Goal: Task Accomplishment & Management: Manage account settings

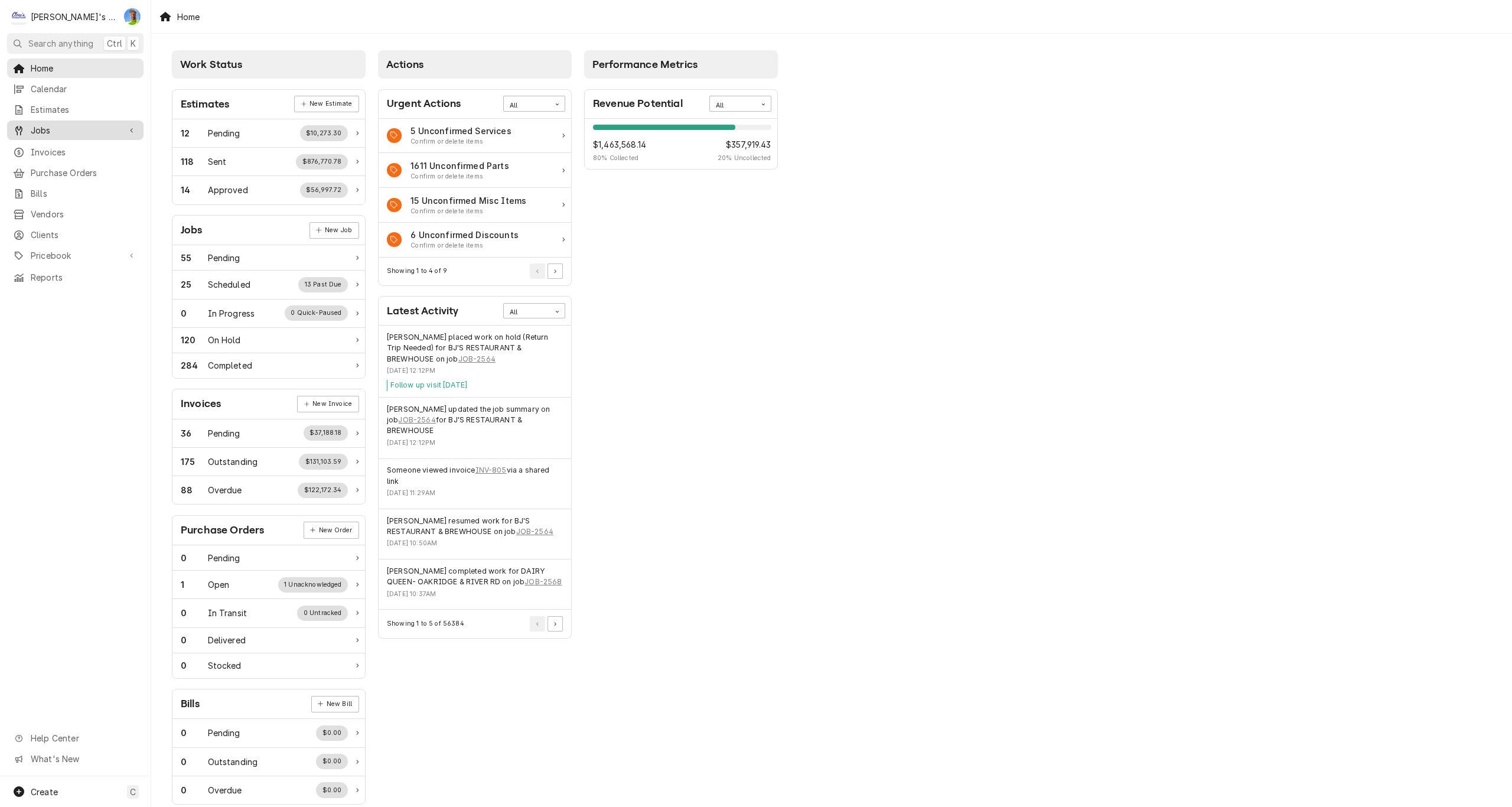
click at [83, 128] on span "Jobs" at bounding box center [75, 130] width 89 height 13
click at [82, 145] on span "Jobs" at bounding box center [84, 151] width 107 height 13
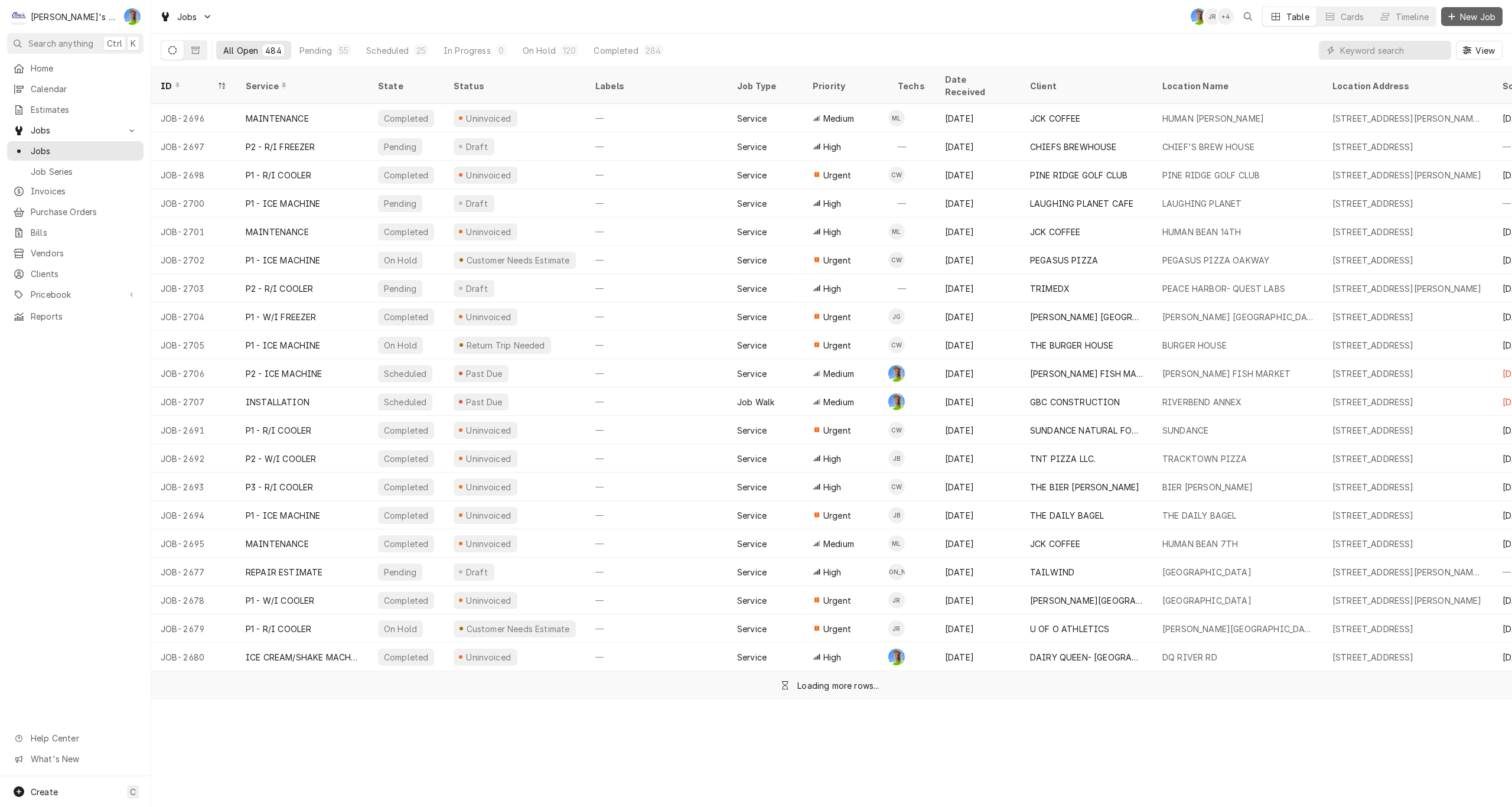
click at [1483, 14] on span "New Job" at bounding box center [1477, 17] width 40 height 13
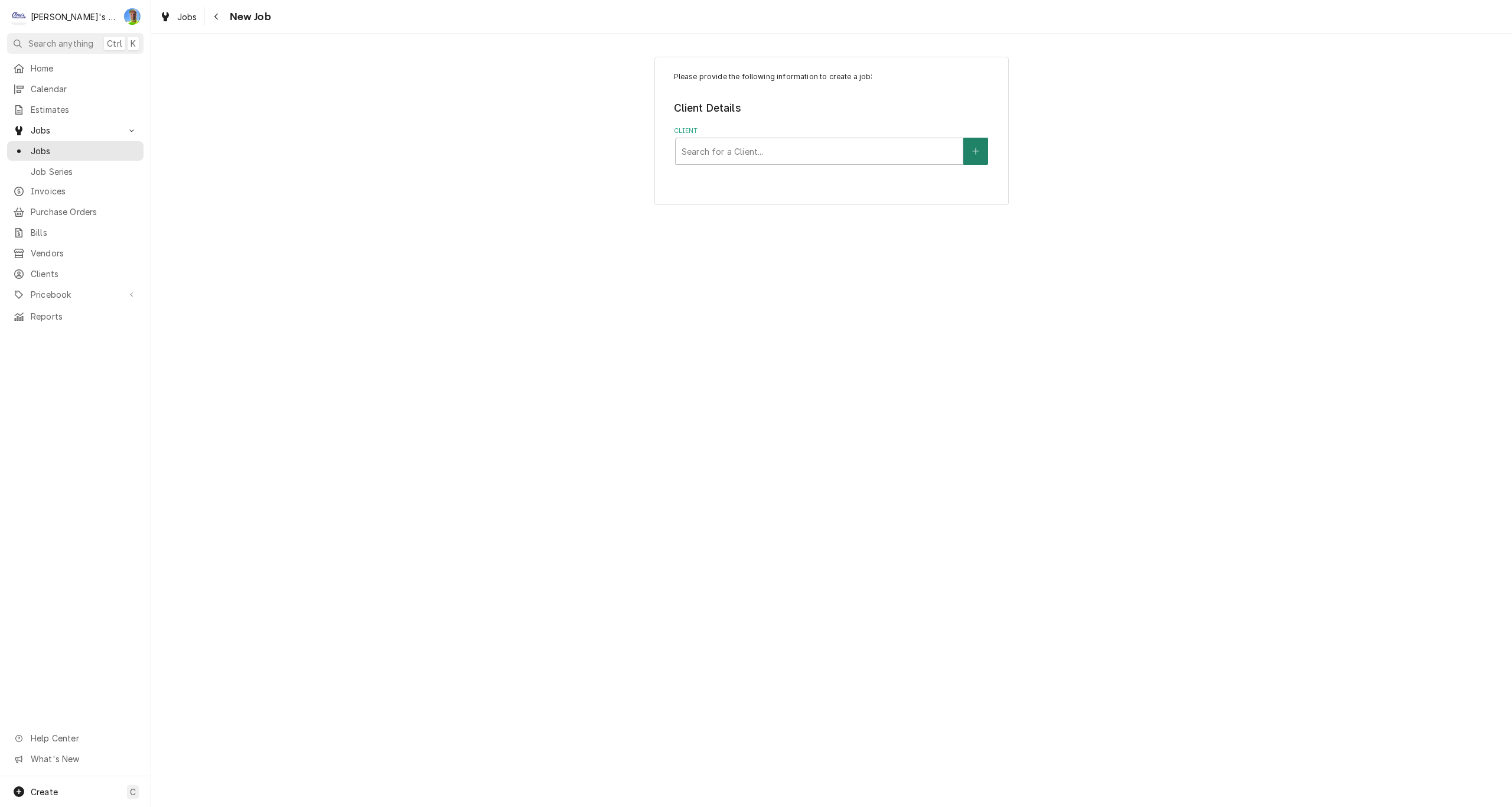
click at [976, 145] on button "Client" at bounding box center [975, 151] width 25 height 27
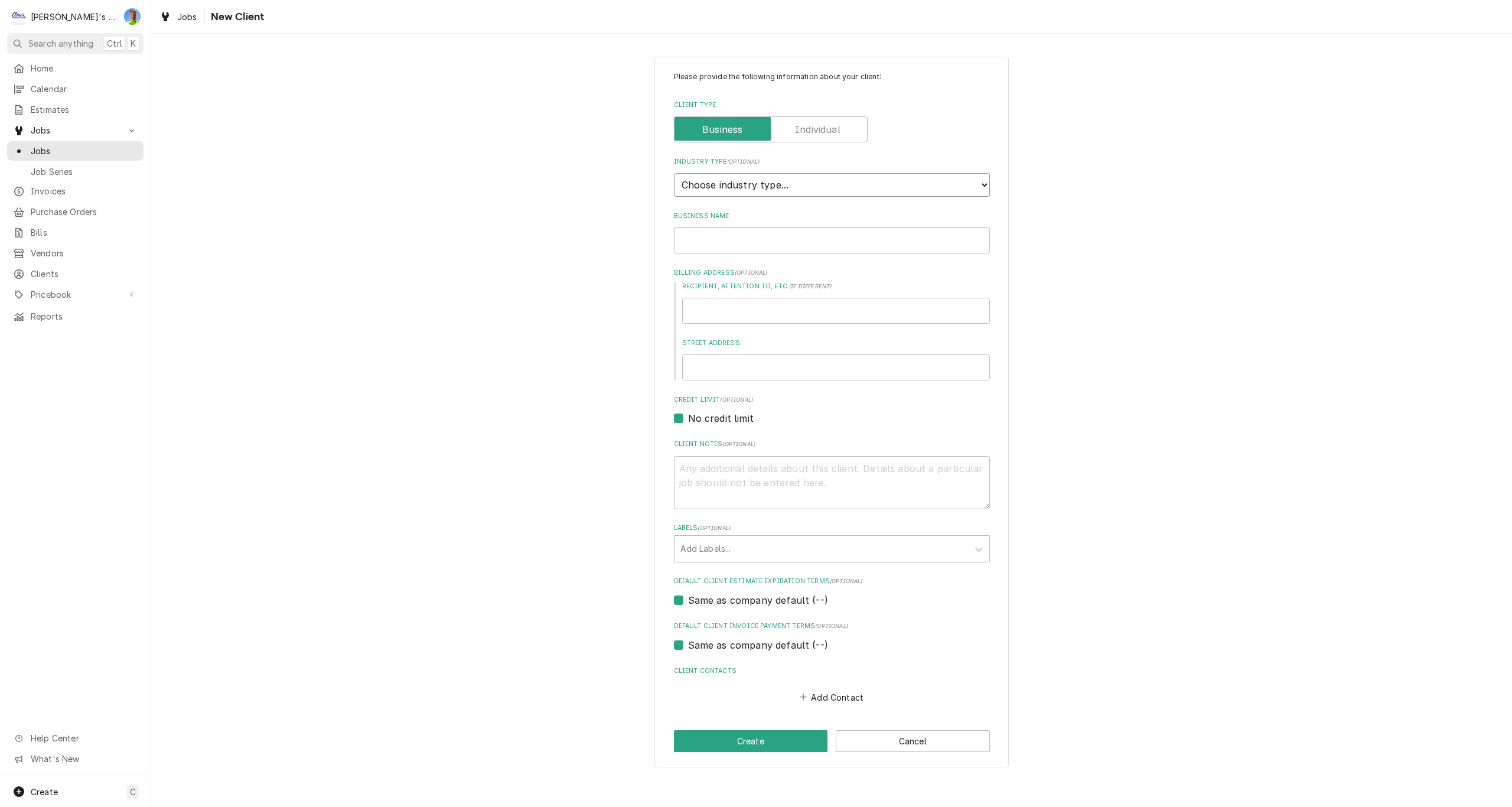
click at [757, 186] on select "Choose industry type... Residential Commercial Industrial Government" at bounding box center [832, 184] width 316 height 23
select select "2"
click at [674, 173] on select "Choose industry type... Residential Commercial Industrial Government" at bounding box center [832, 184] width 316 height 23
click at [736, 240] on input "Business Name" at bounding box center [832, 240] width 316 height 26
click at [714, 237] on input "Business Name" at bounding box center [832, 240] width 316 height 26
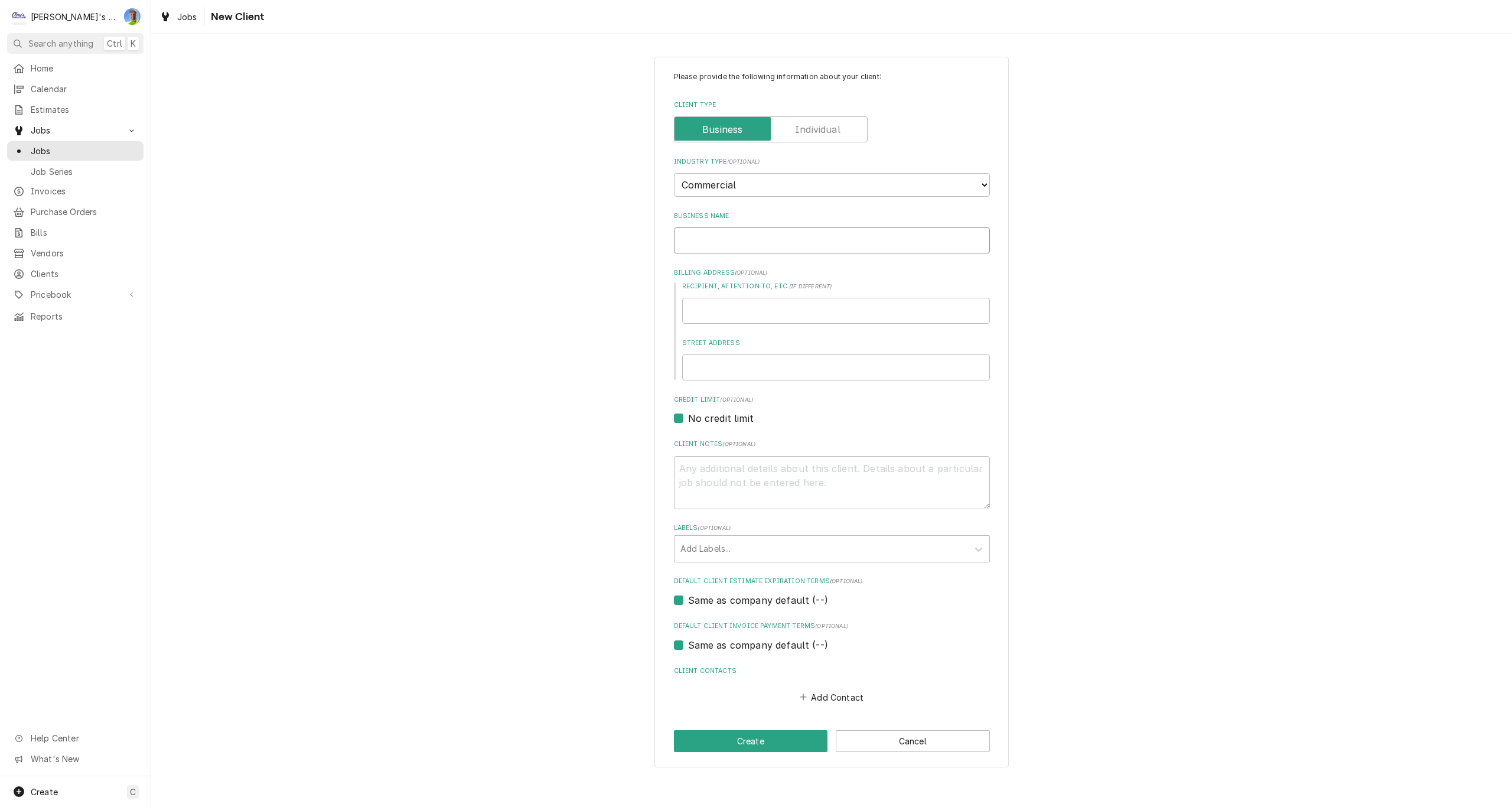
type textarea "x"
type input "A"
type textarea "x"
type input "AL"
type textarea "x"
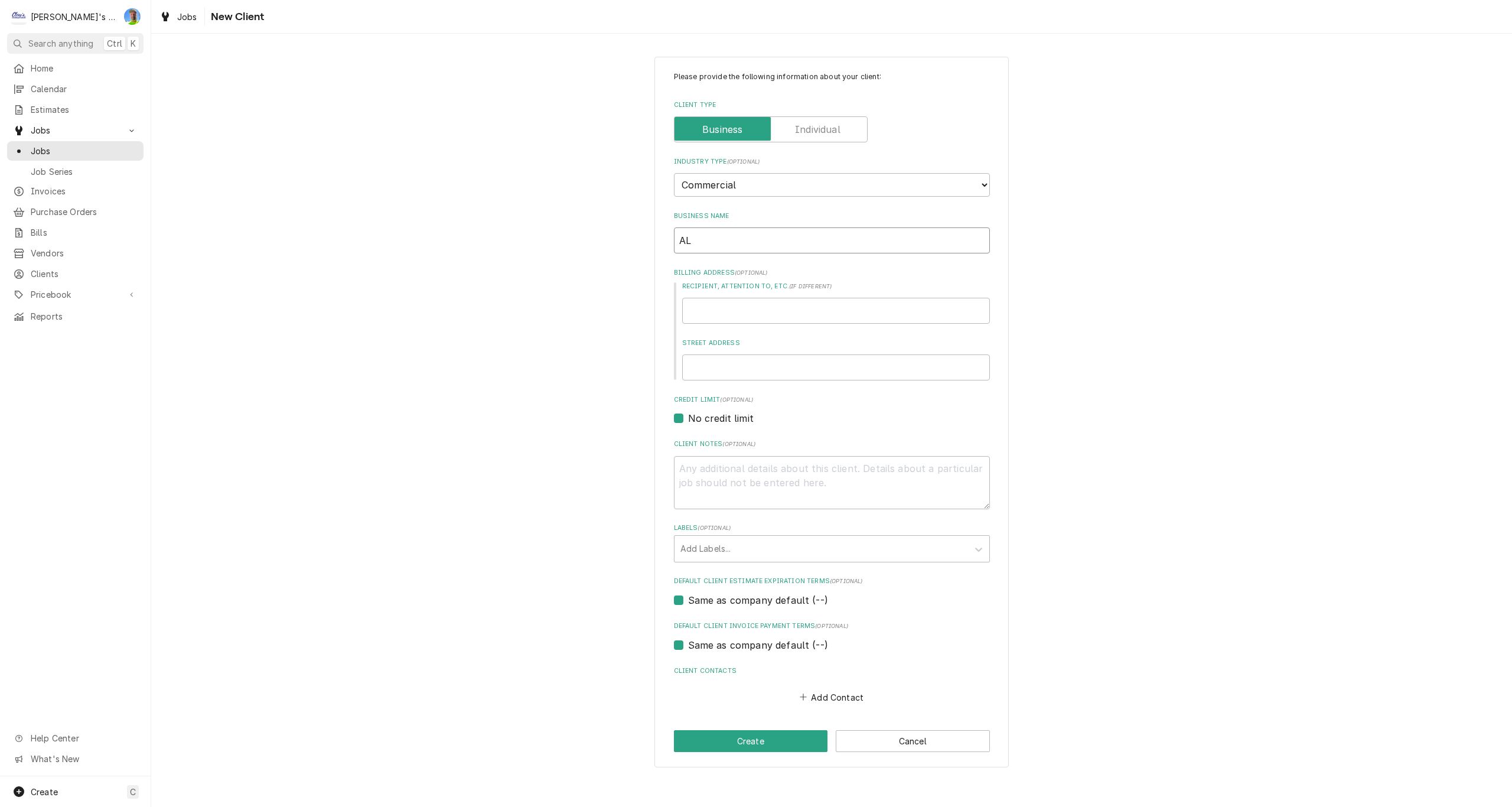
type input "ALL"
type textarea "x"
type input "ALL"
type textarea "x"
type input "ALL A"
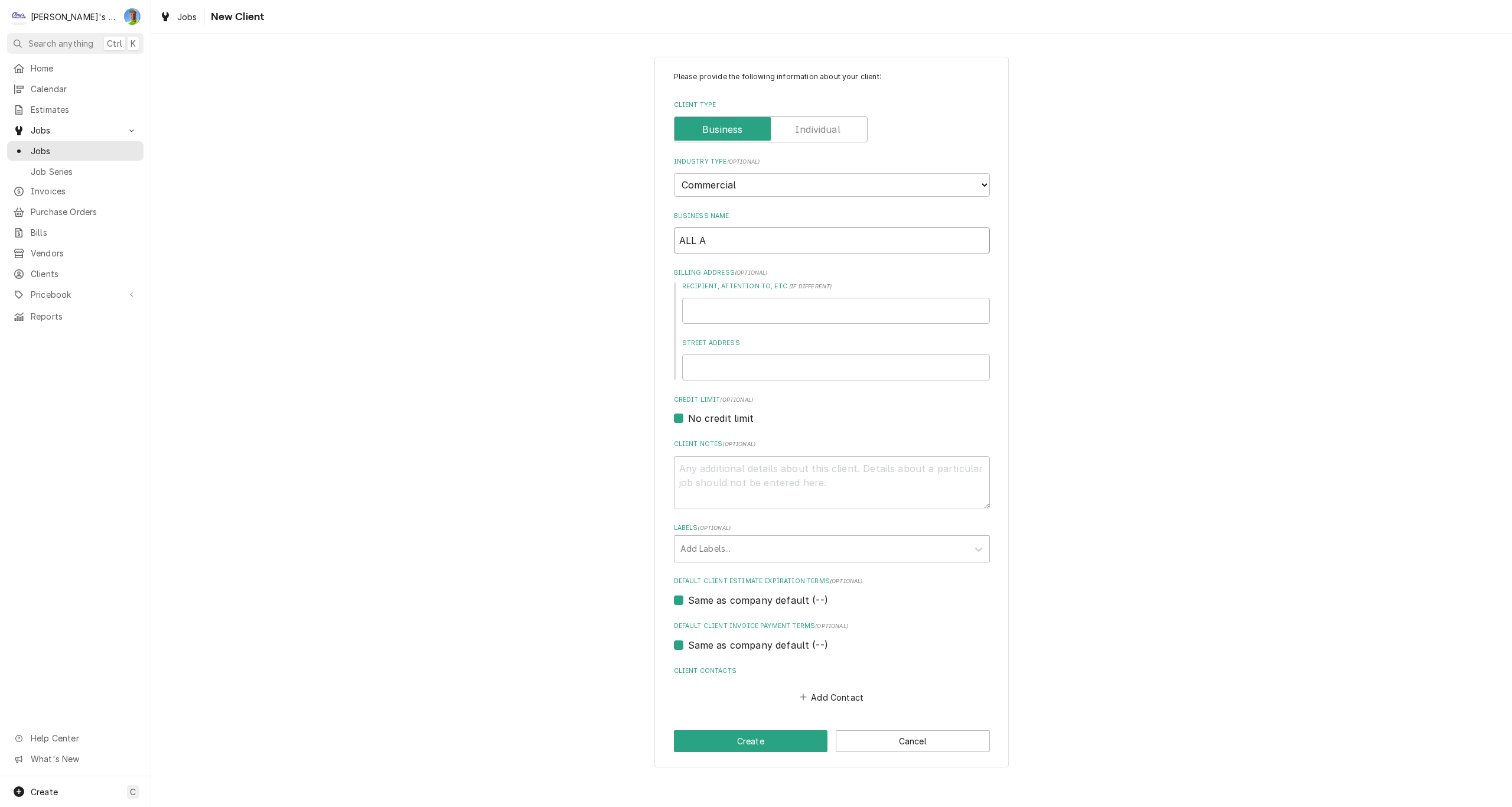
type textarea "x"
type input "ALL AS"
type textarea "x"
type input "ALL ASP"
type textarea "x"
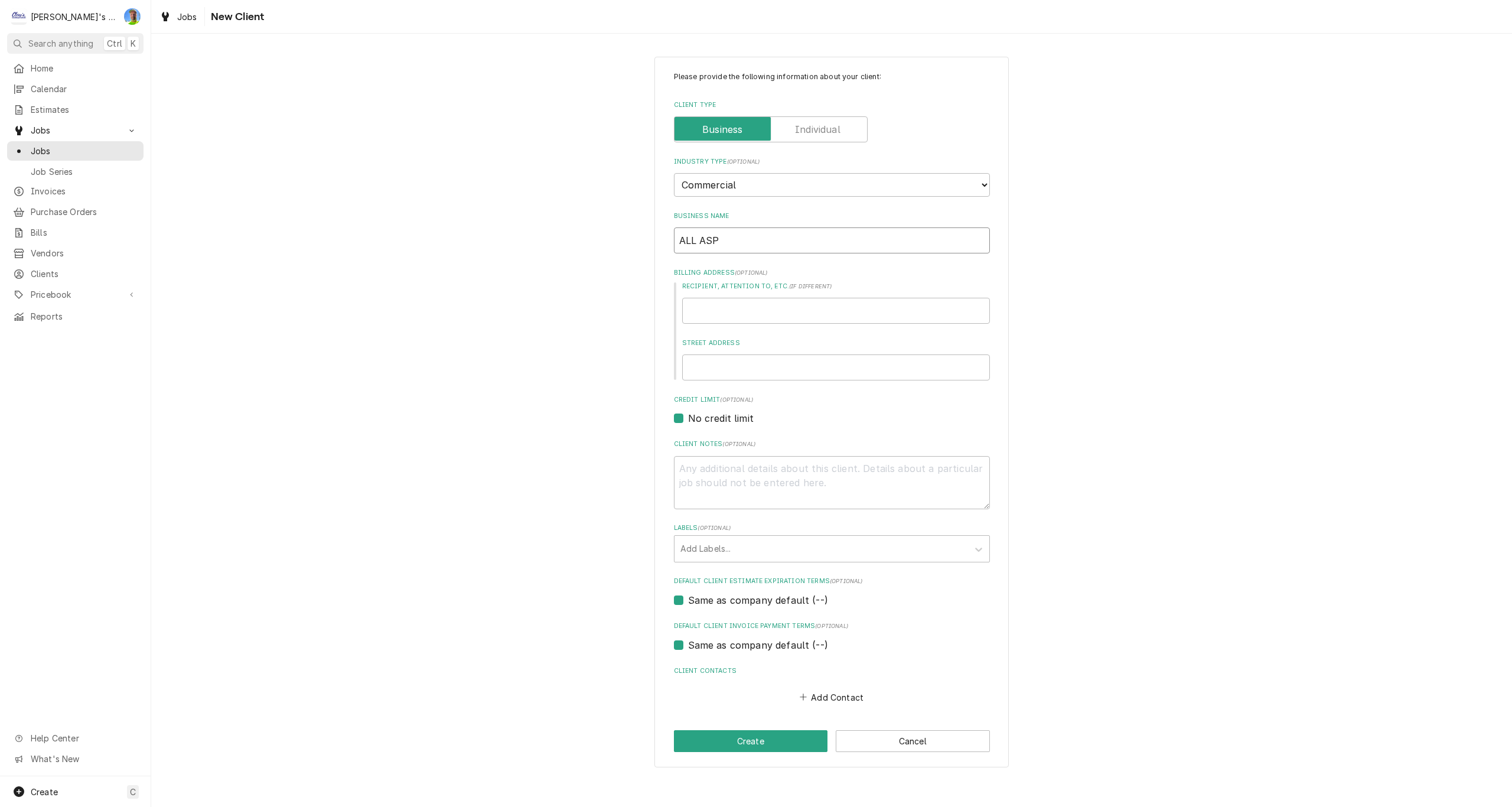
type input "ALL ASPE"
type textarea "x"
type input "ALL ASPEC"
type textarea "x"
type input "ALL ASPECT"
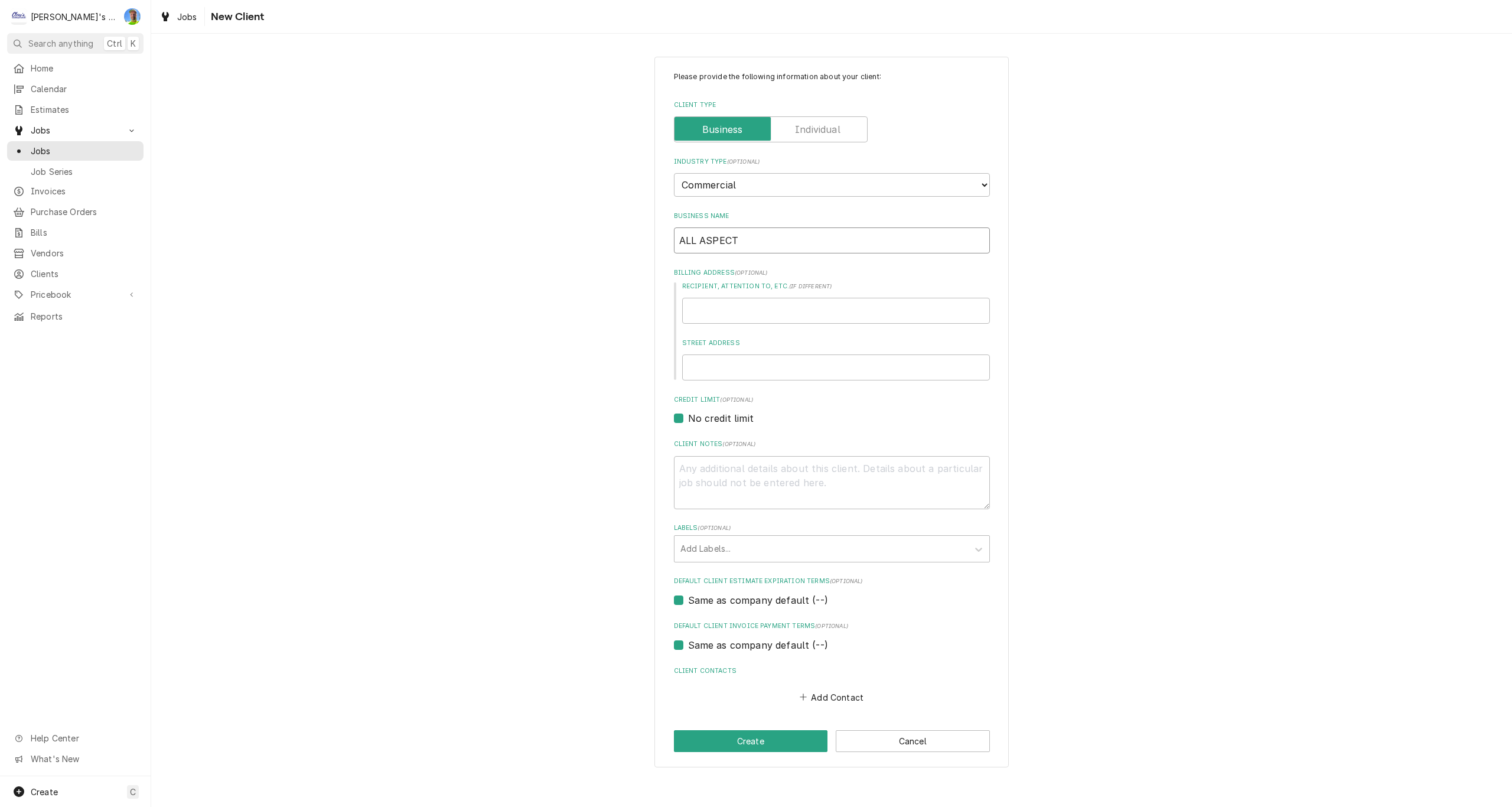
type textarea "x"
type input "ALL ASPECTS"
type textarea "x"
type input "ALL ASPECTS"
type textarea "x"
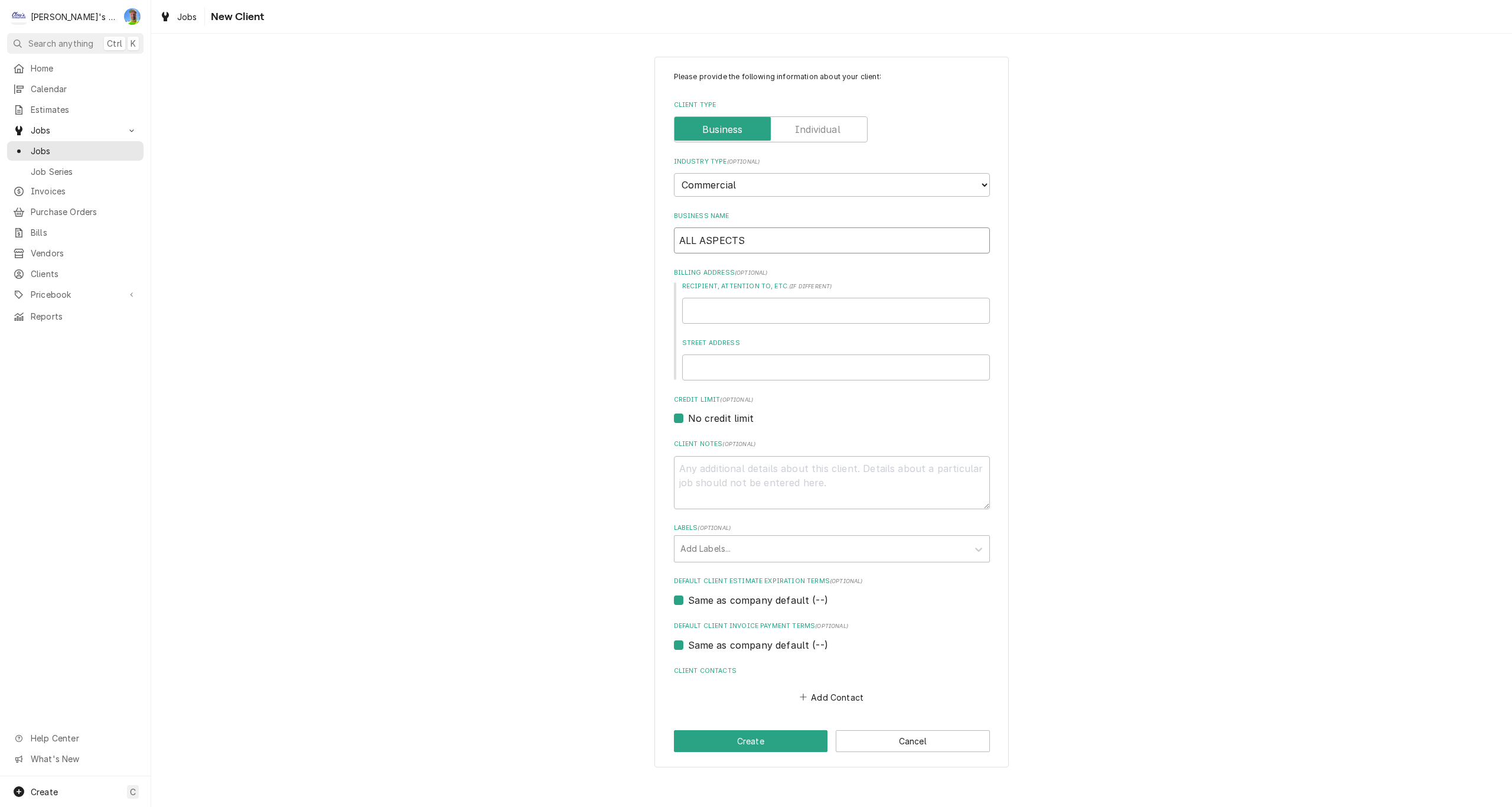
type input "ALL ASPECTS E"
type textarea "x"
type input "ALL ASPECTS EN"
type textarea "x"
type input "ALL ASPECTS ENV"
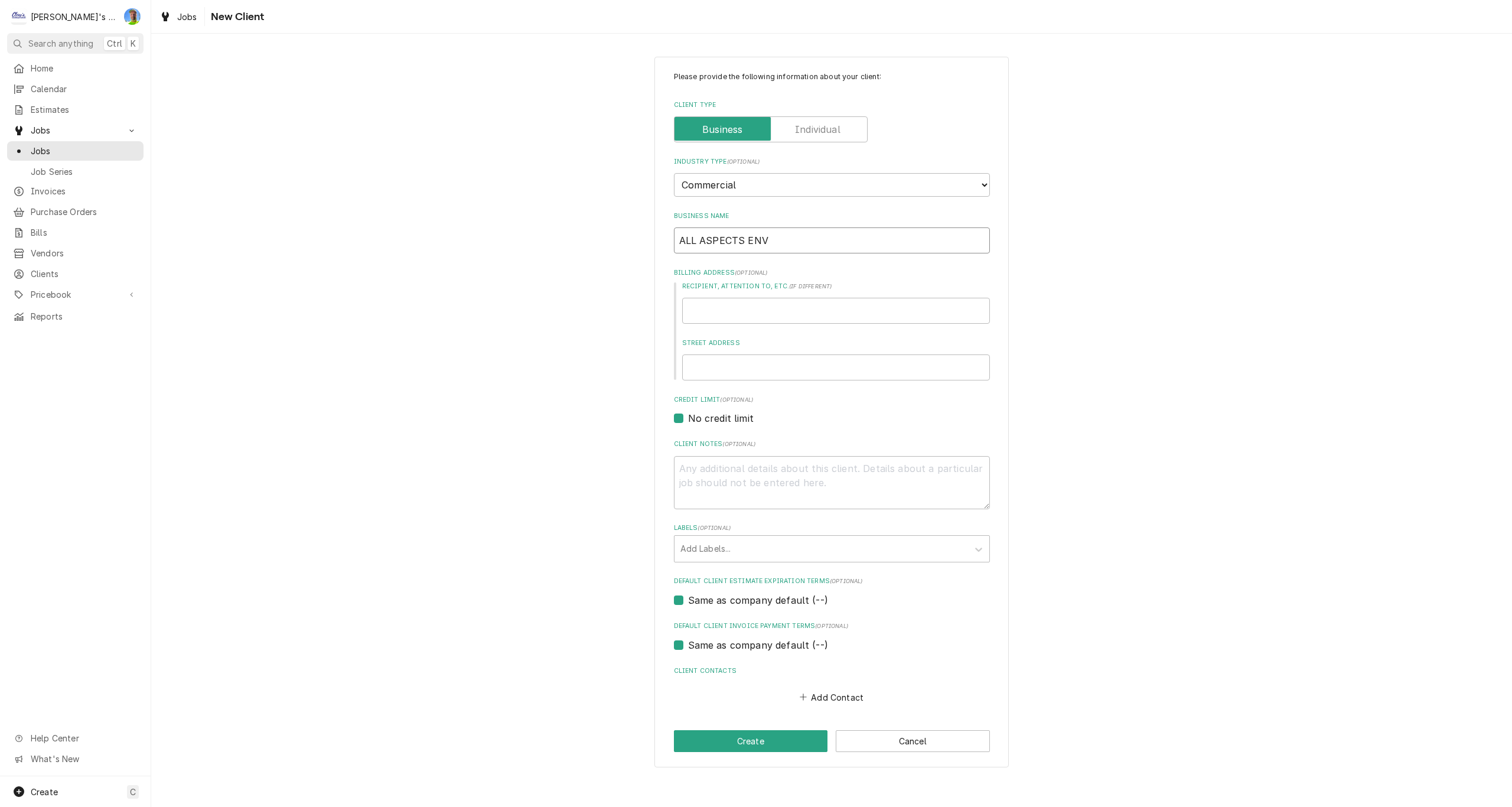
type textarea "x"
type input "ALL ASPECTS ENVI"
type textarea "x"
type input "ALL ASPECTS ENVIR"
type textarea "x"
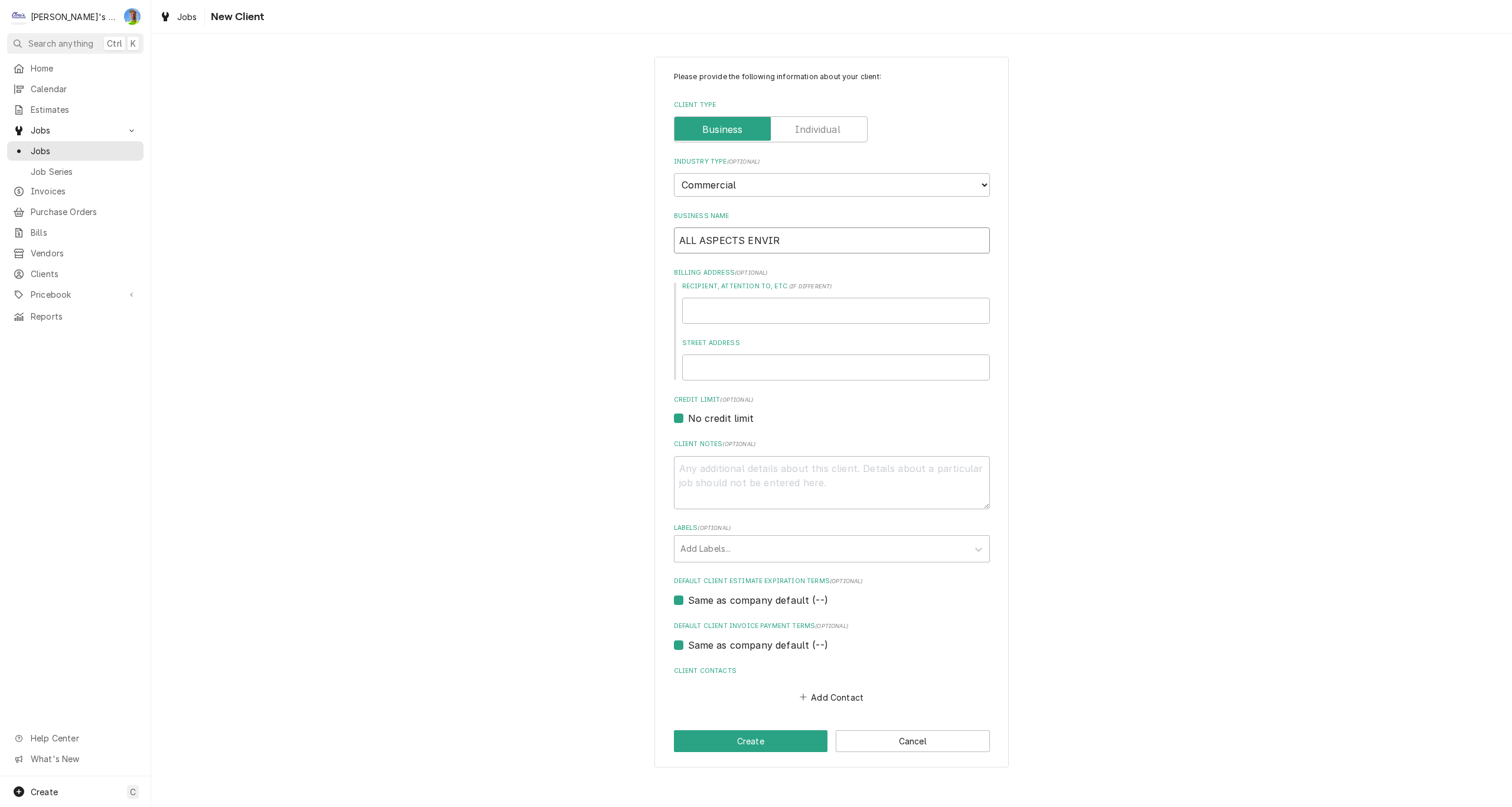
type input "ALL ASPECTS ENVIRO"
type textarea "x"
type input "ALL ASPECTS ENVIROM"
type textarea "x"
type input "ALL ASPECTS ENVIROME"
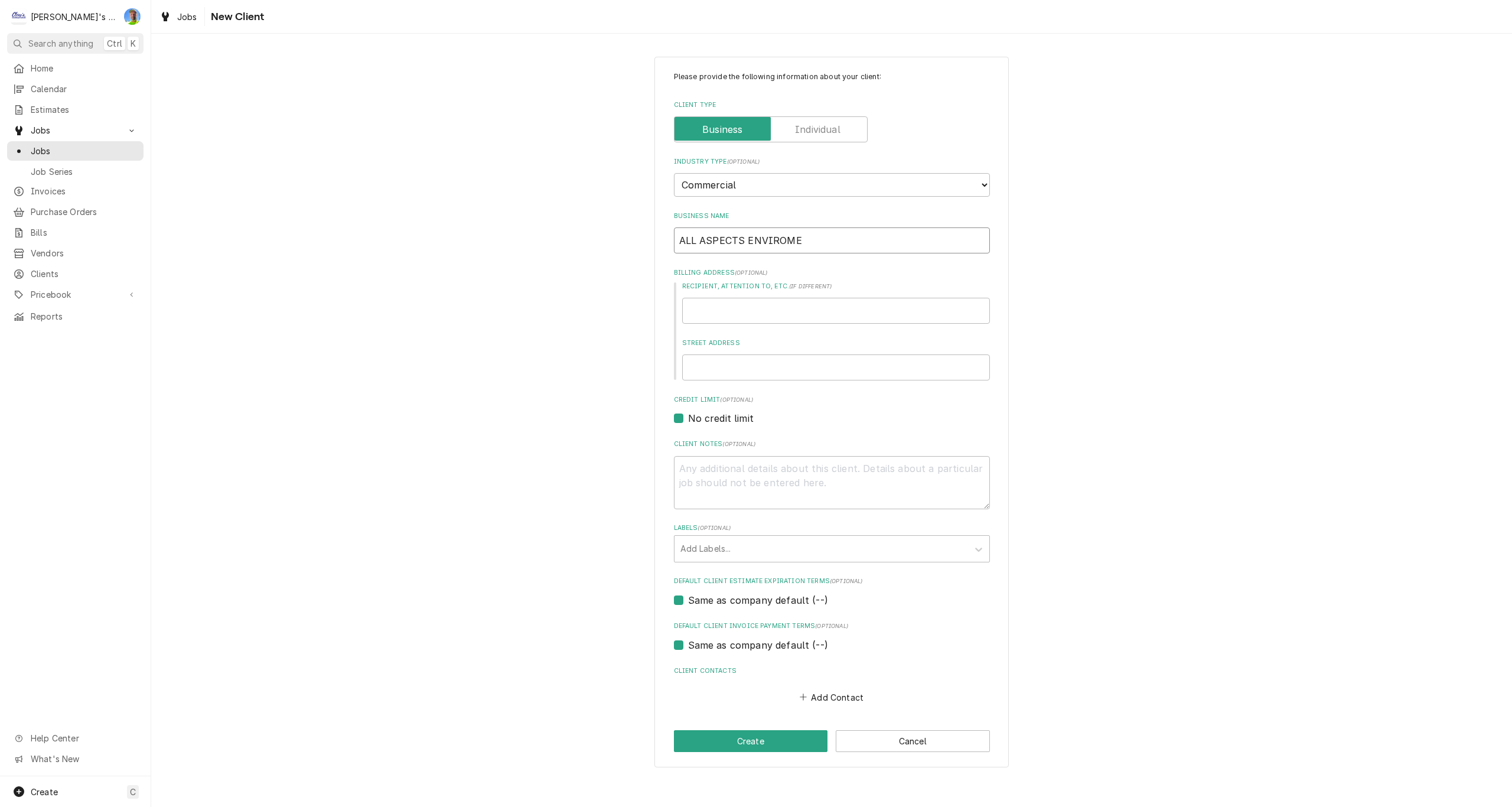
type textarea "x"
type input "ALL ASPECTS ENVIROMEN"
type textarea "x"
type input "ALL ASPECTS ENVIROMENT"
type textarea "x"
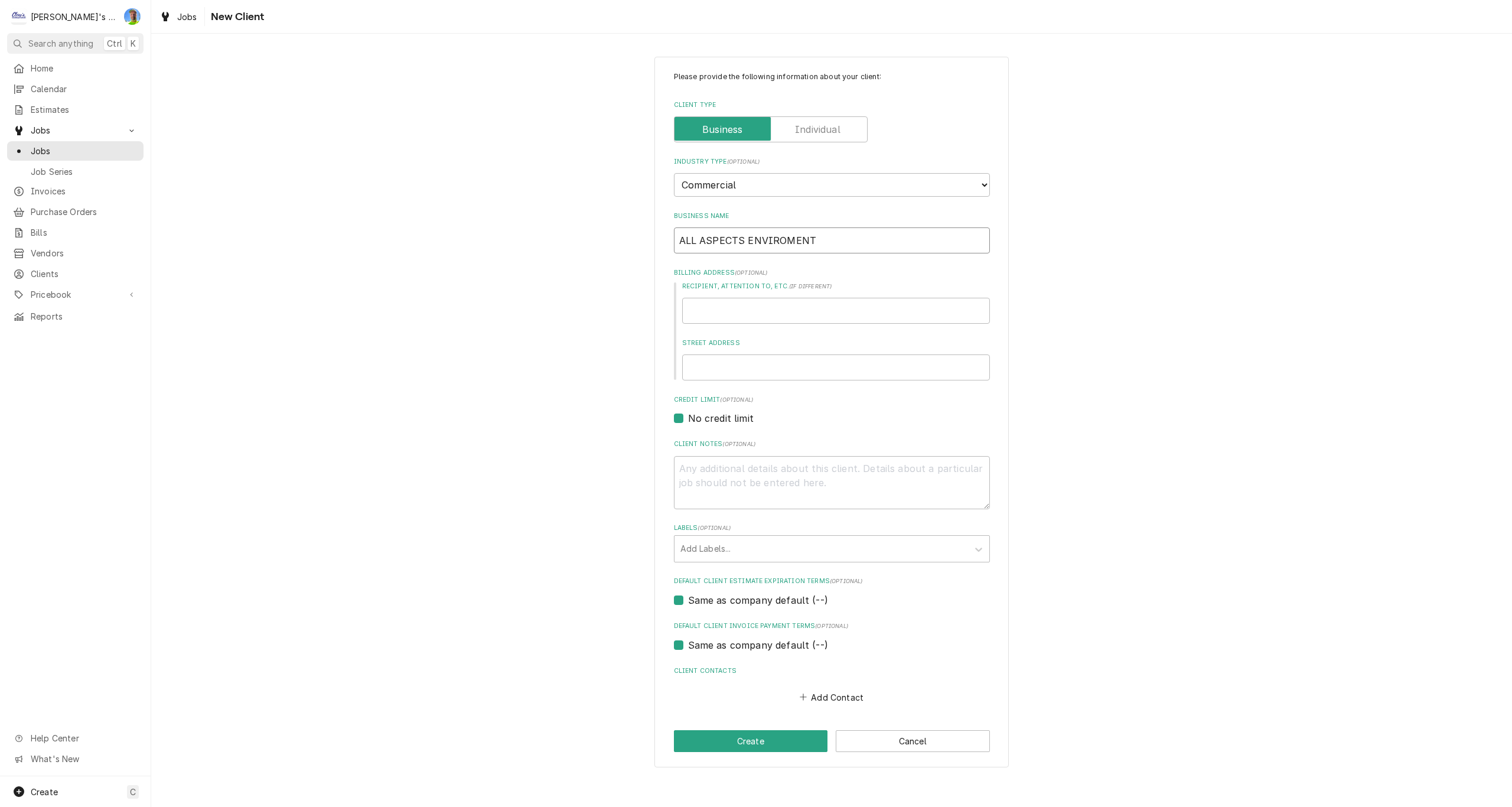
type input "ALL ASPECTS ENVIROMENTA"
type textarea "x"
type input "ALL ASPECTS ENVIROMENTAL"
type textarea "x"
type input "ALL ASPECTS ENVIROMENTAL"
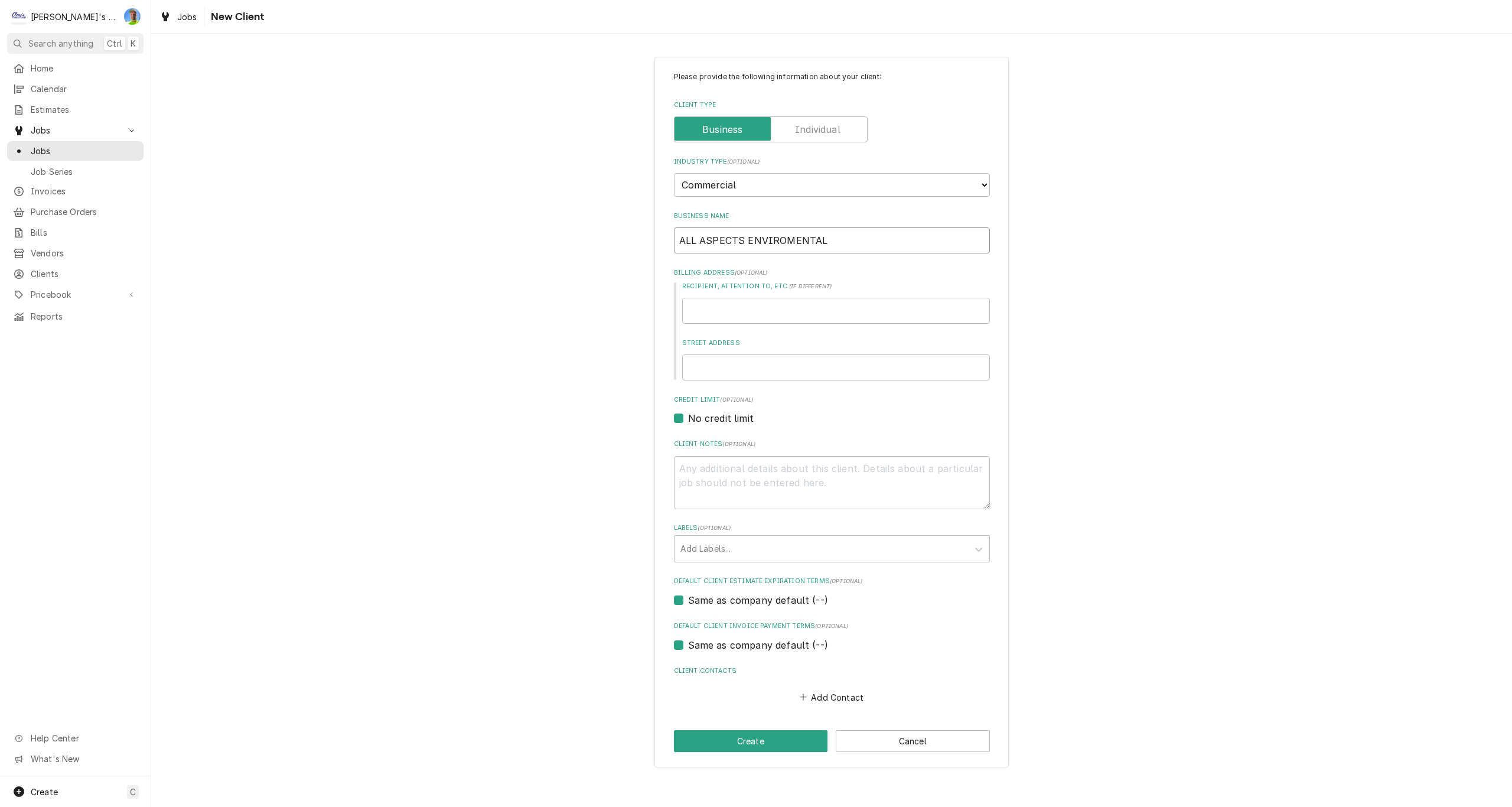
type textarea "x"
type input "ALL ASPECTS ENVIROMENTAL A"
type textarea "x"
type input "ALL ASPECTS ENVIROMENTAL AN"
type textarea "x"
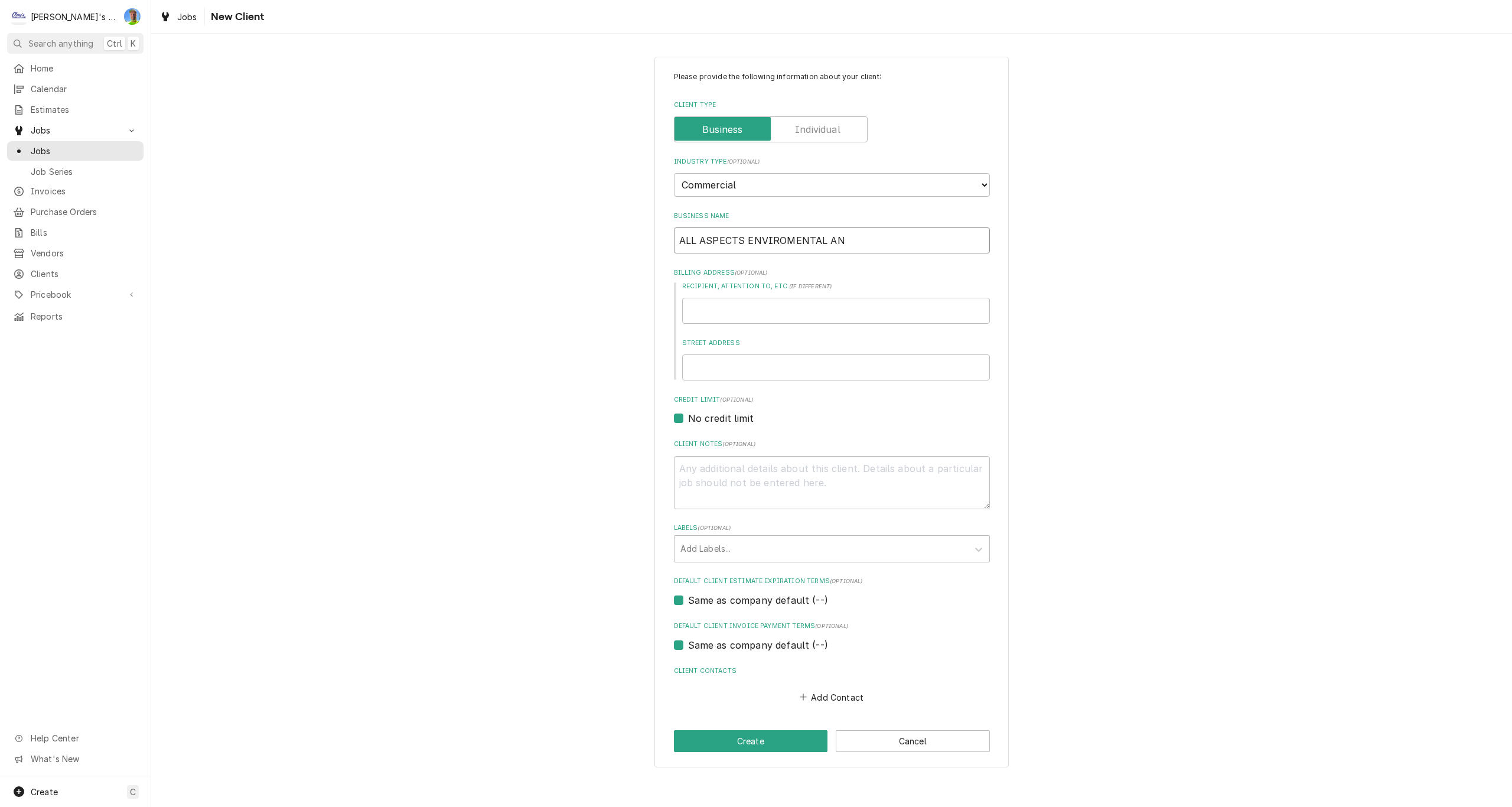
type input "ALL ASPECTS ENVIROMENTAL AND"
type textarea "x"
type input "ALL ASPECTS ENVIROMENTAL AND"
type textarea "x"
type input "ALL ASPECTS ENVIROMENTAL AND D"
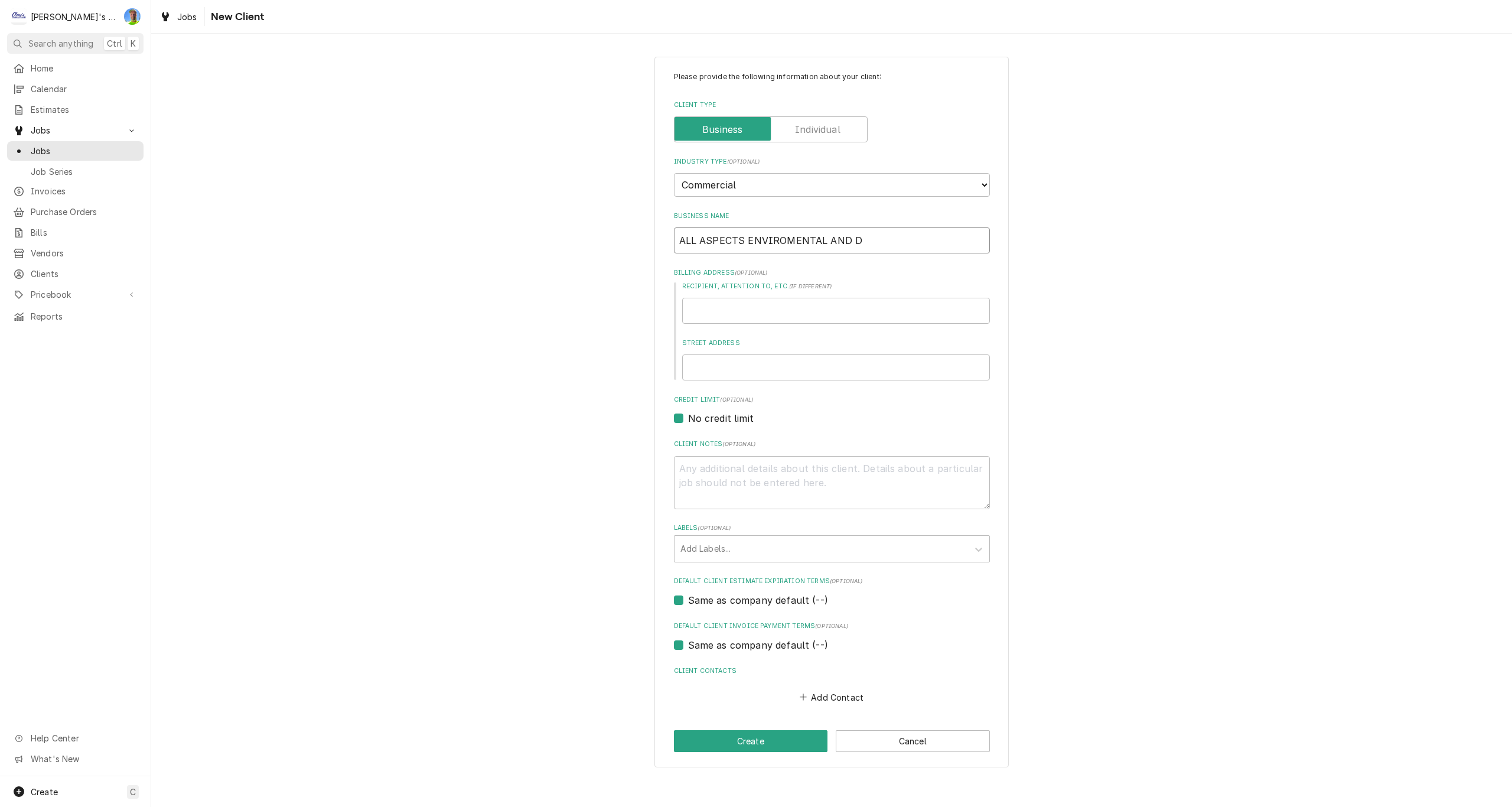
type textarea "x"
type input "ALL ASPECTS ENVIROMENTAL AND DE"
type textarea "x"
type input "ALL ASPECTS ENVIROMENTAL AND DEM"
type textarea "x"
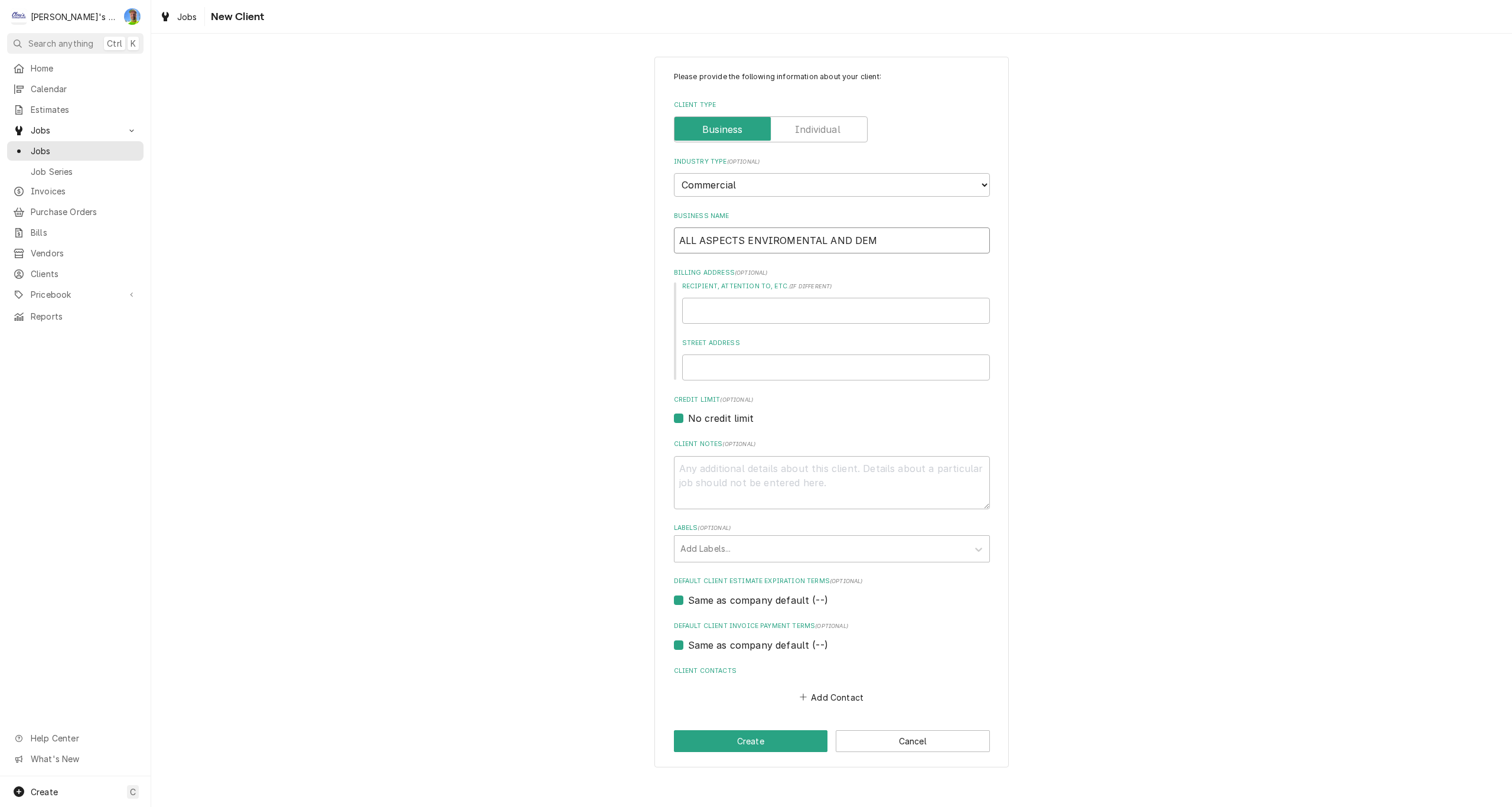
type input "ALL ASPECTS ENVIROMENTAL AND DEMO"
type textarea "x"
type input "ALL ASPECTS ENVIROMENTAL AND DEMOL"
type textarea "x"
type input "ALL ASPECTS ENVIROMENTAL AND DEMOLI"
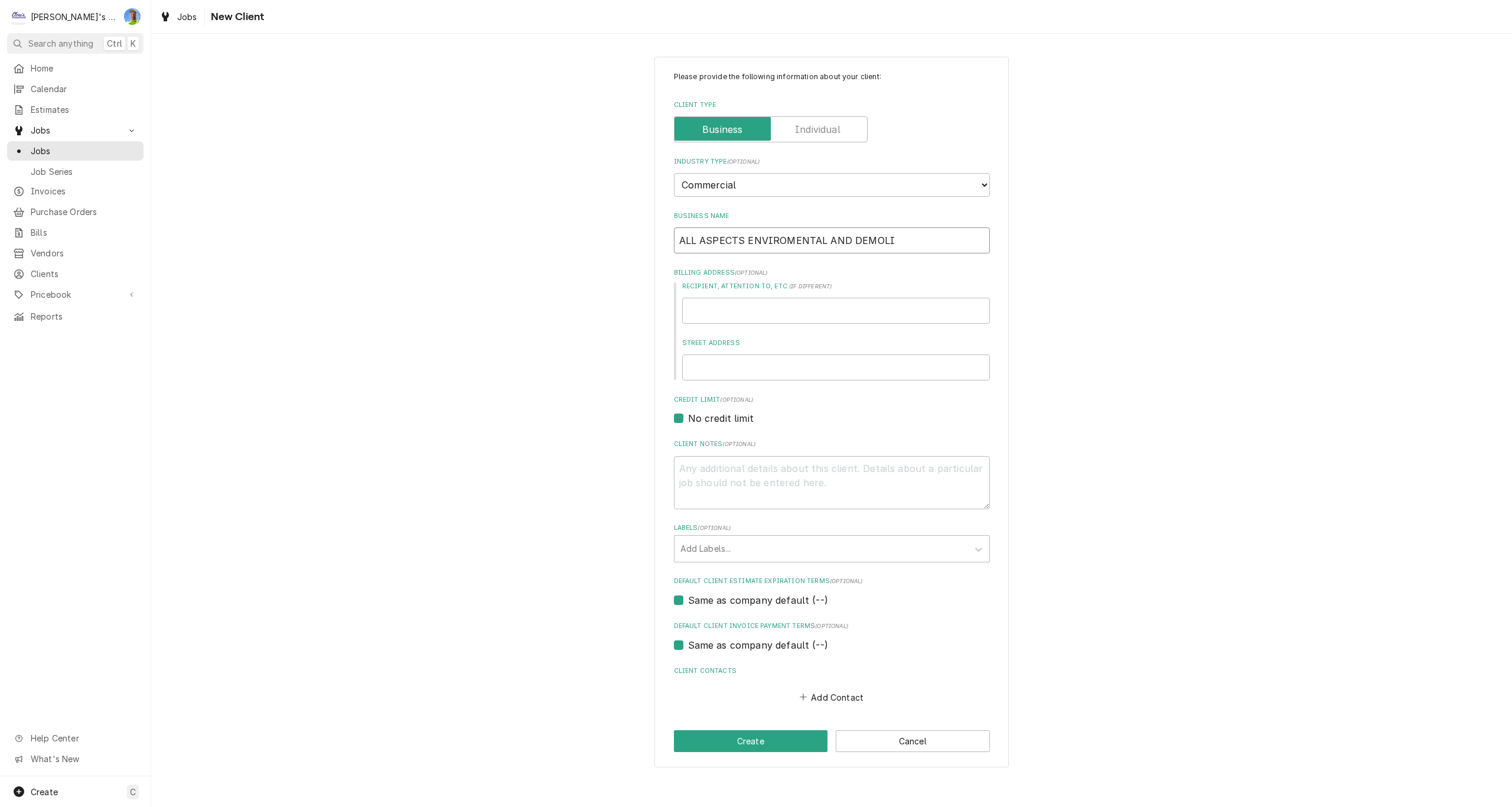
type textarea "x"
type input "ALL ASPECTS ENVIROMENTAL AND DEMOLIT"
type textarea "x"
type input "ALL ASPECTS ENVIROMENTAL AND DEMOLITI"
type textarea "x"
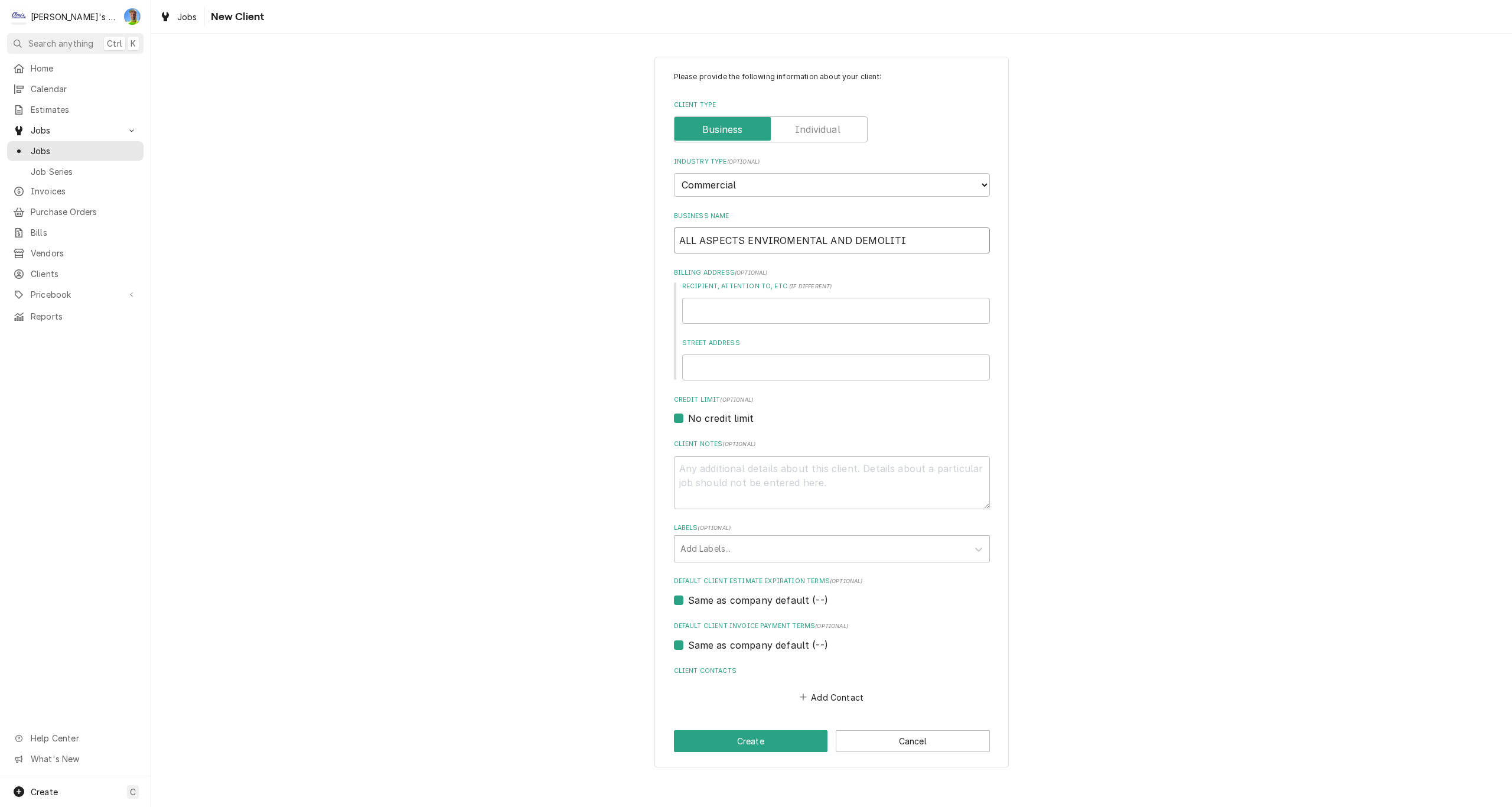
type input "ALL ASPECTS ENVIROMENTAL AND DEMOLITIO"
type textarea "x"
type input "ALL ASPECTS ENVIROMENTAL AND DEMOLITION"
click at [785, 241] on input "ALL ASPECTS ENVIROMENTAL AND DEMOLITION" at bounding box center [832, 240] width 316 height 26
type textarea "x"
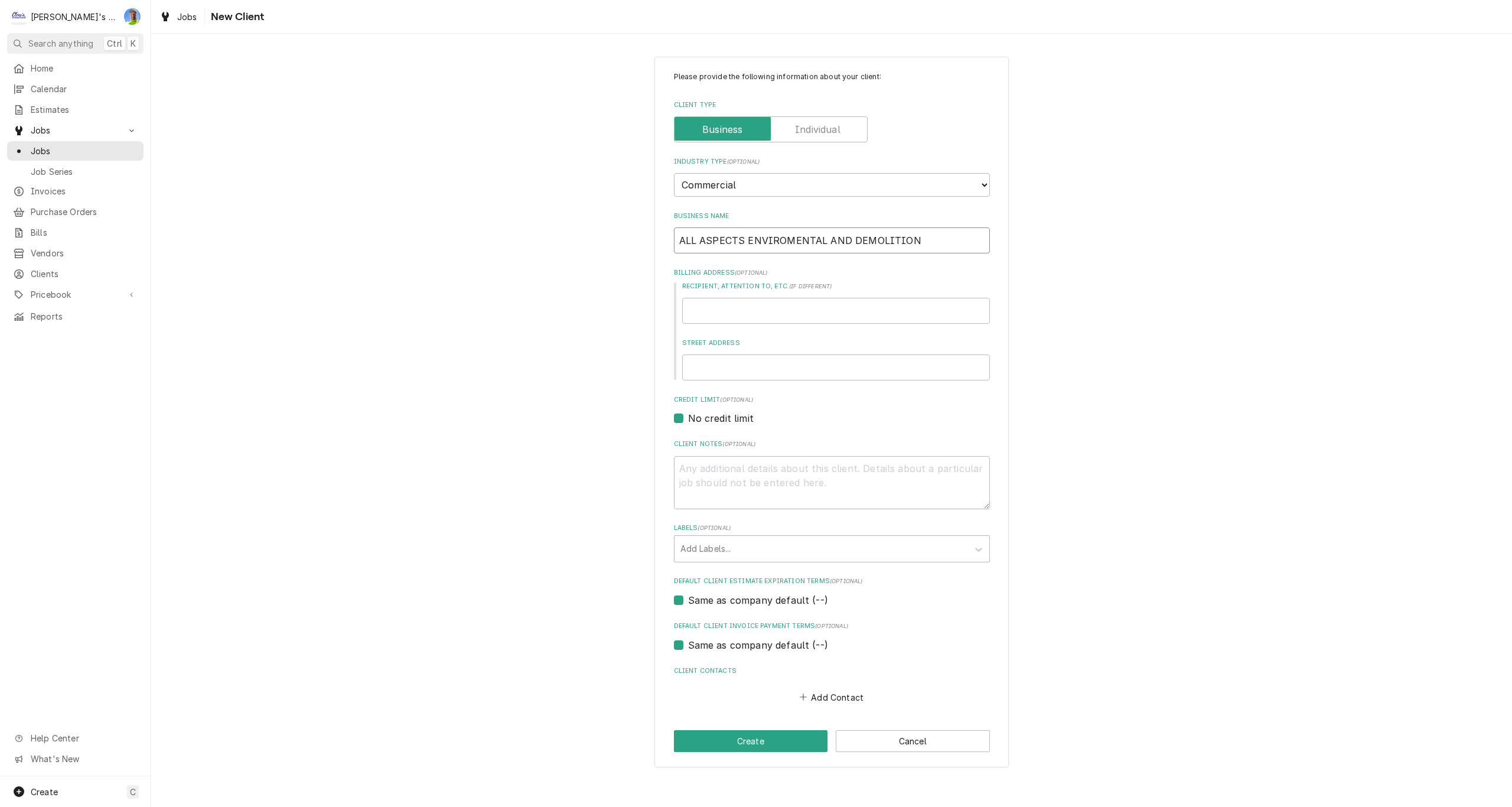
type input "ALL ASPECTS ENVIRONMENTAL AND DEMOLITION"
type textarea "x"
type input "ALL ASPECTS ENVIRONMENTAL AND DEMOLITION"
click at [1041, 308] on div "Please provide the following information about your client: Client Type Industr…" at bounding box center [831, 412] width 1361 height 731
click at [787, 370] on input "Street Address" at bounding box center [836, 367] width 308 height 26
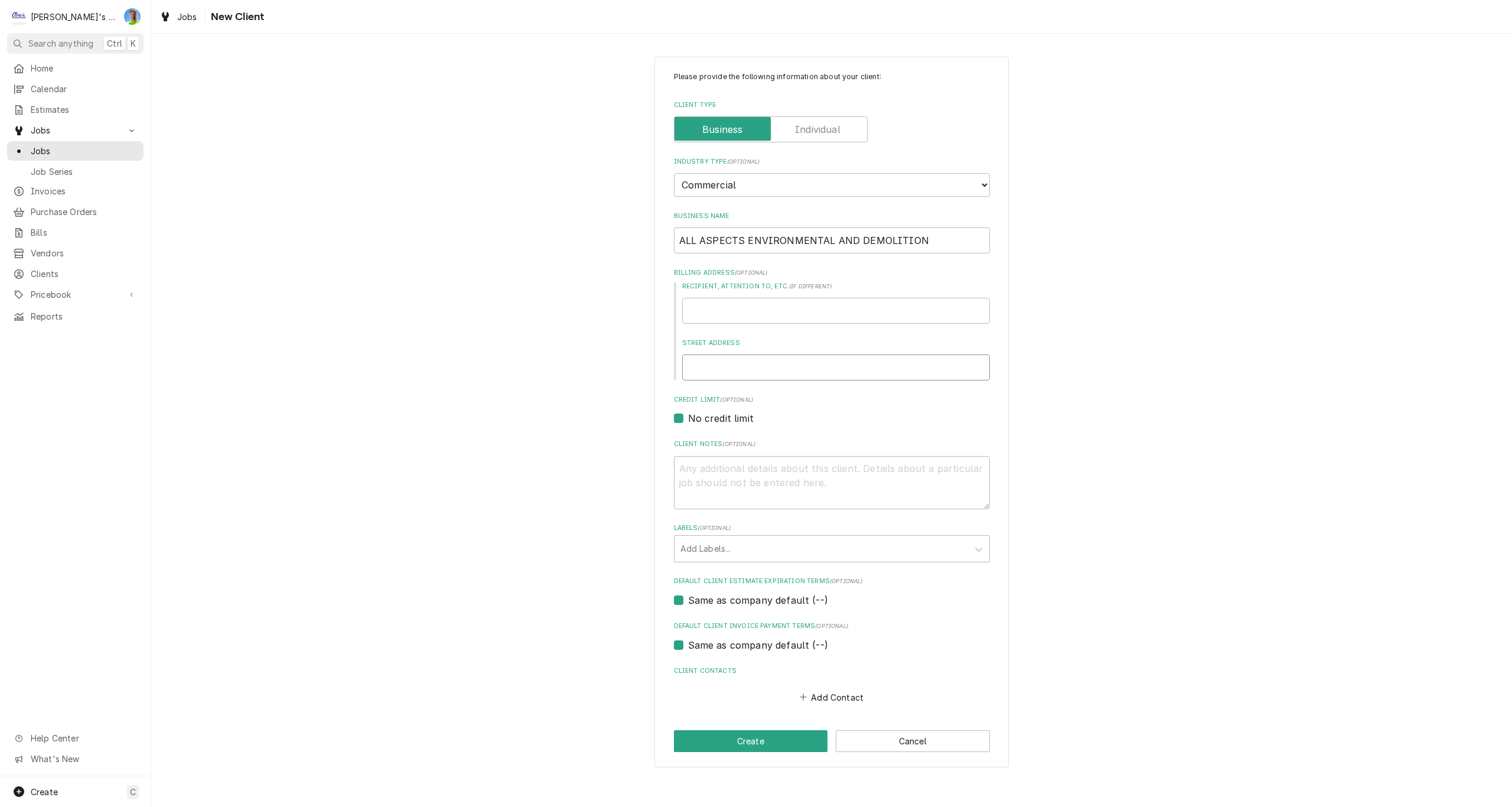
type textarea "x"
type input "8"
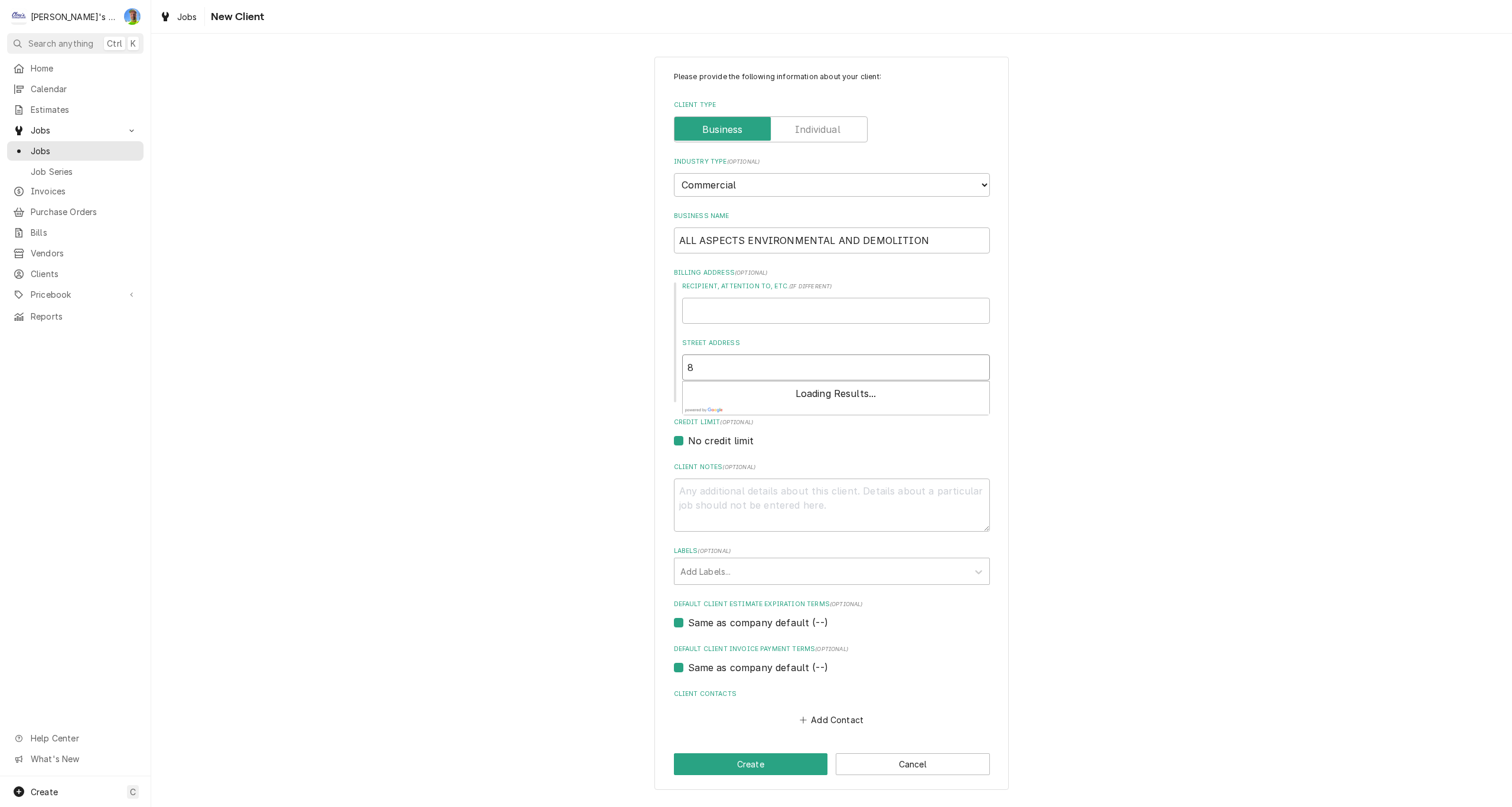
type textarea "x"
type input "85"
type textarea "x"
type input "853"
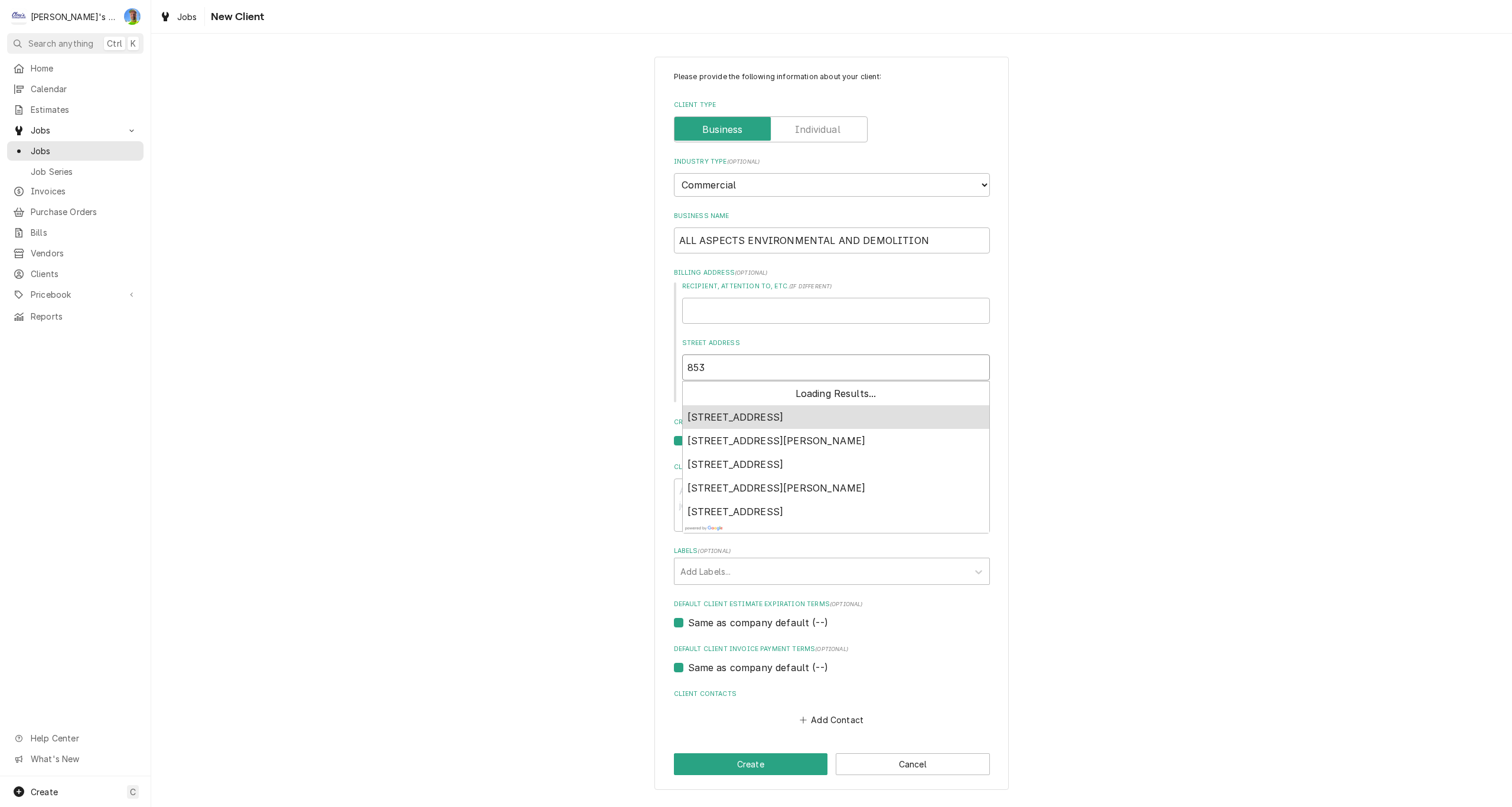
type textarea "x"
type input "8533"
type textarea "x"
type input "85331"
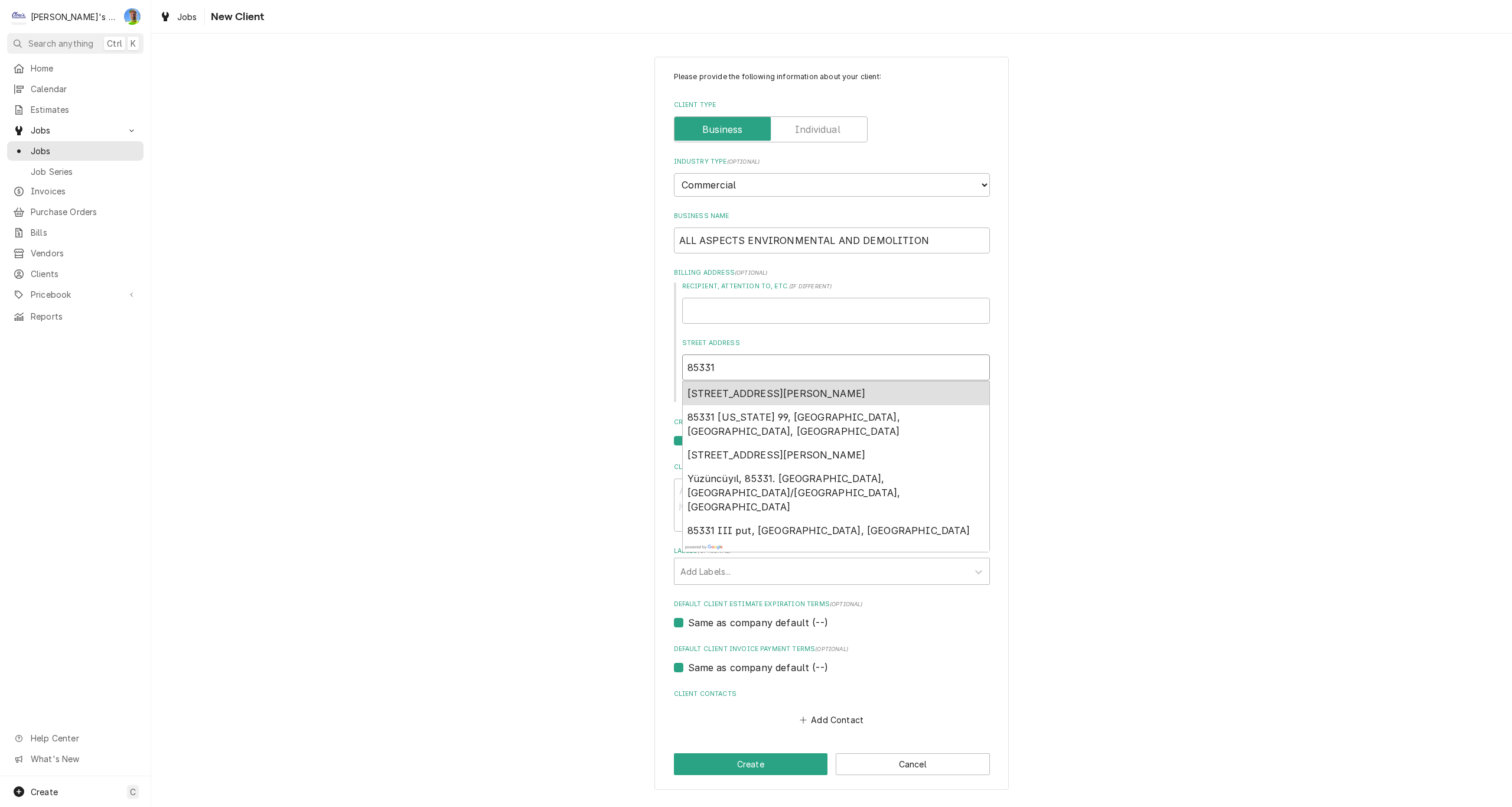
type textarea "x"
type input "85331 Oregon 99, Eugene, OR, USA"
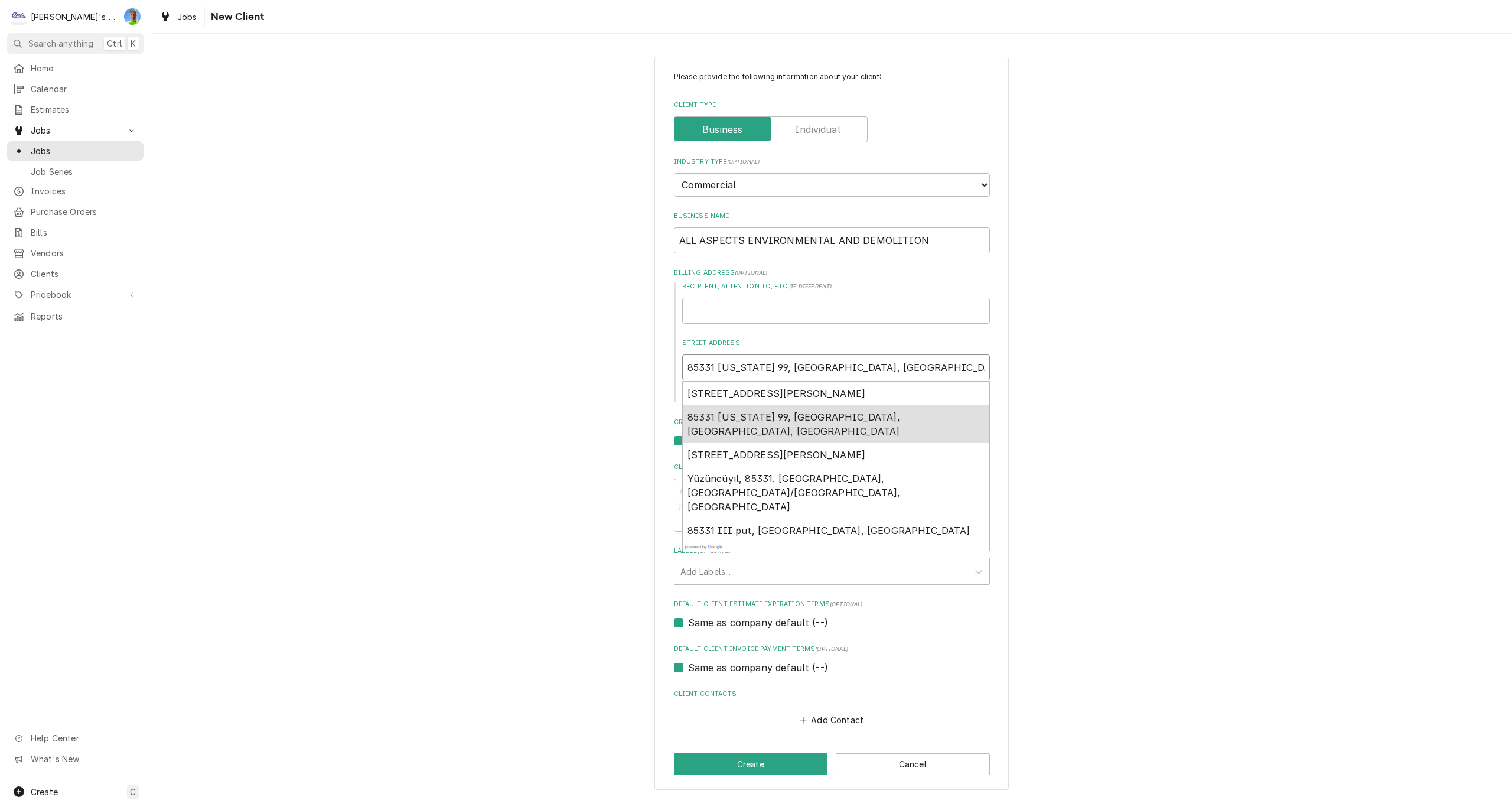
type textarea "x"
type input "85331 OR-99"
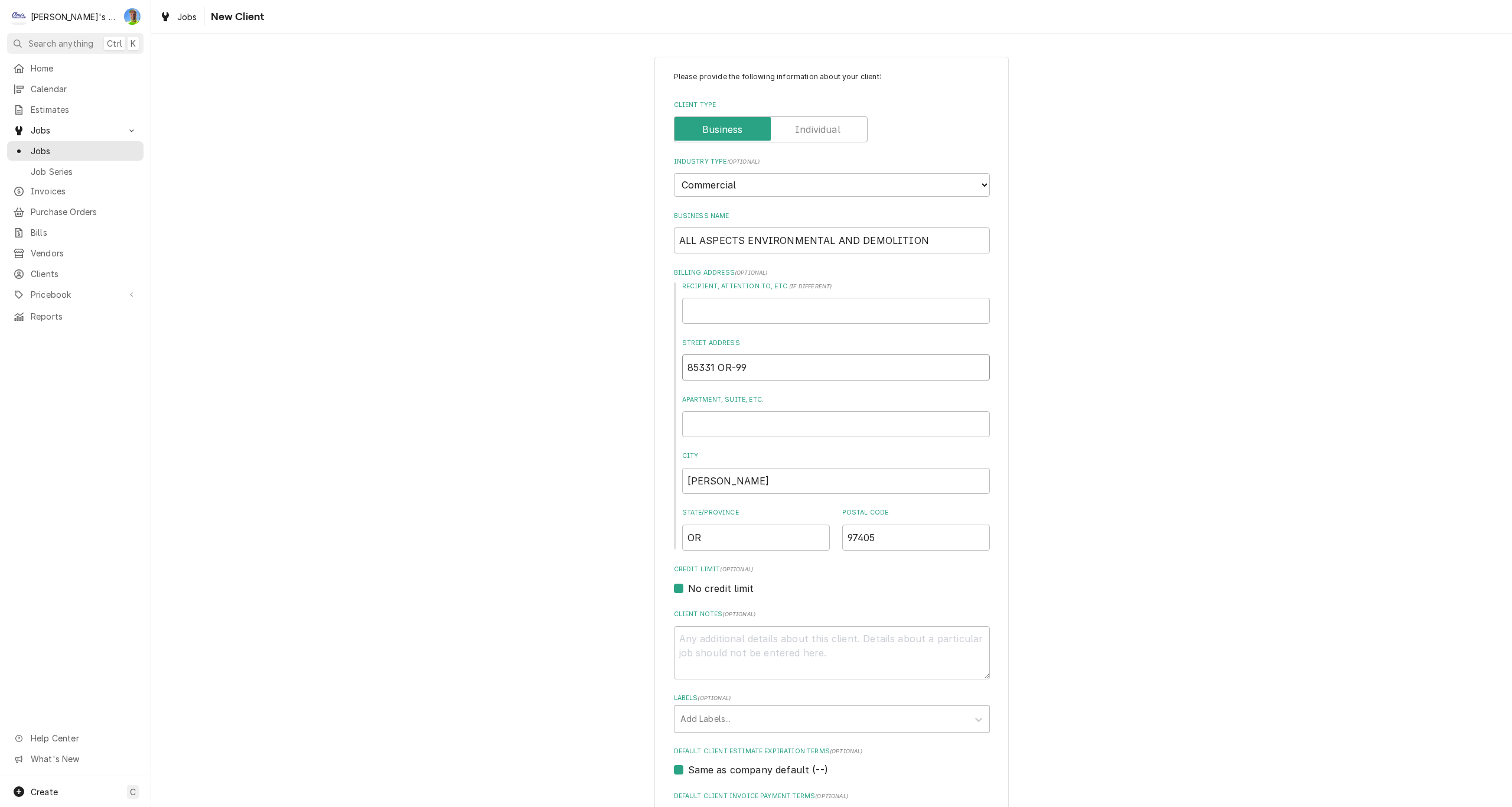
type textarea "x"
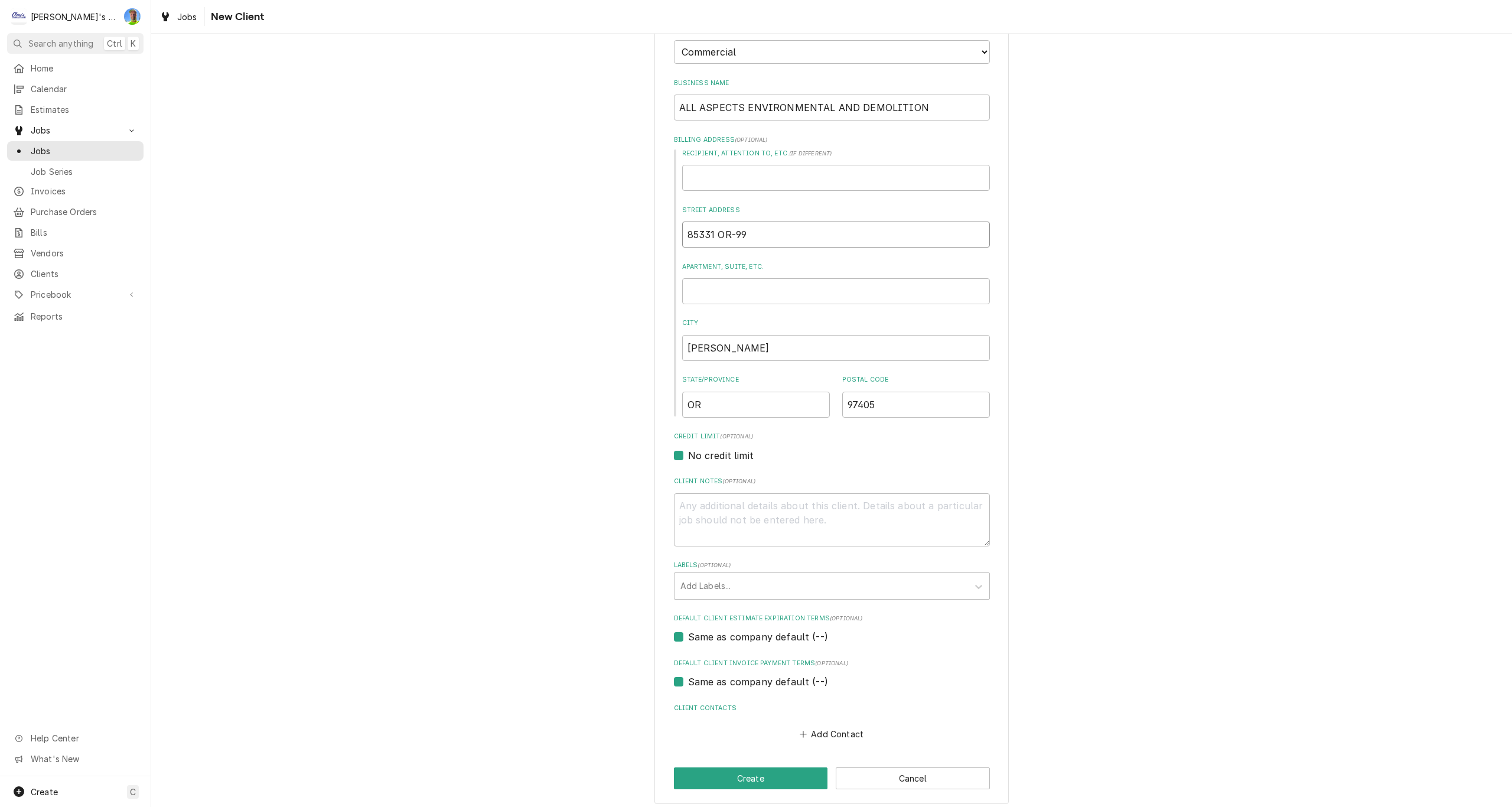
scroll to position [141, 0]
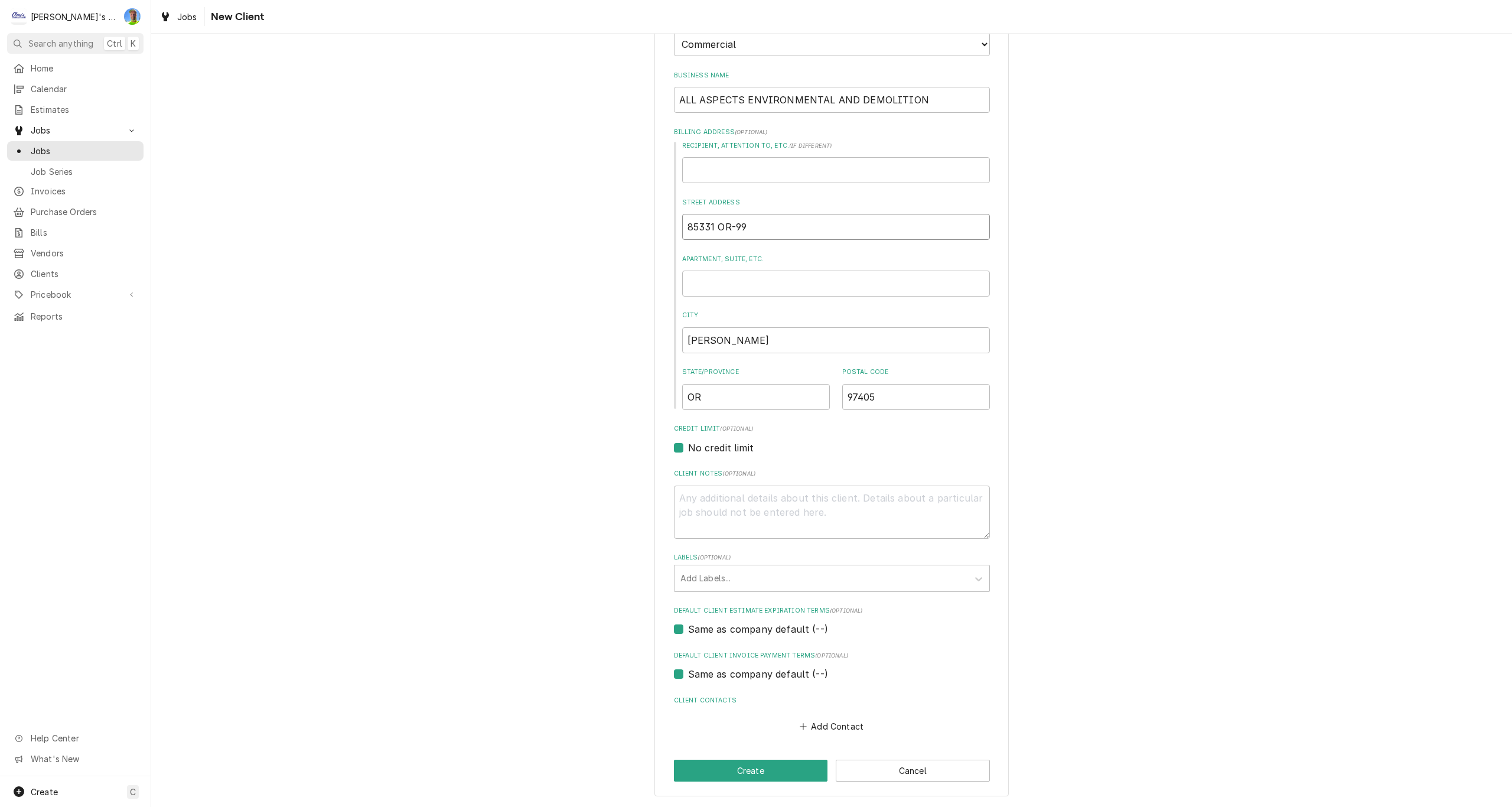
type input "85331 OR-99"
click at [837, 722] on button "Add Contact" at bounding box center [831, 726] width 68 height 17
type textarea "x"
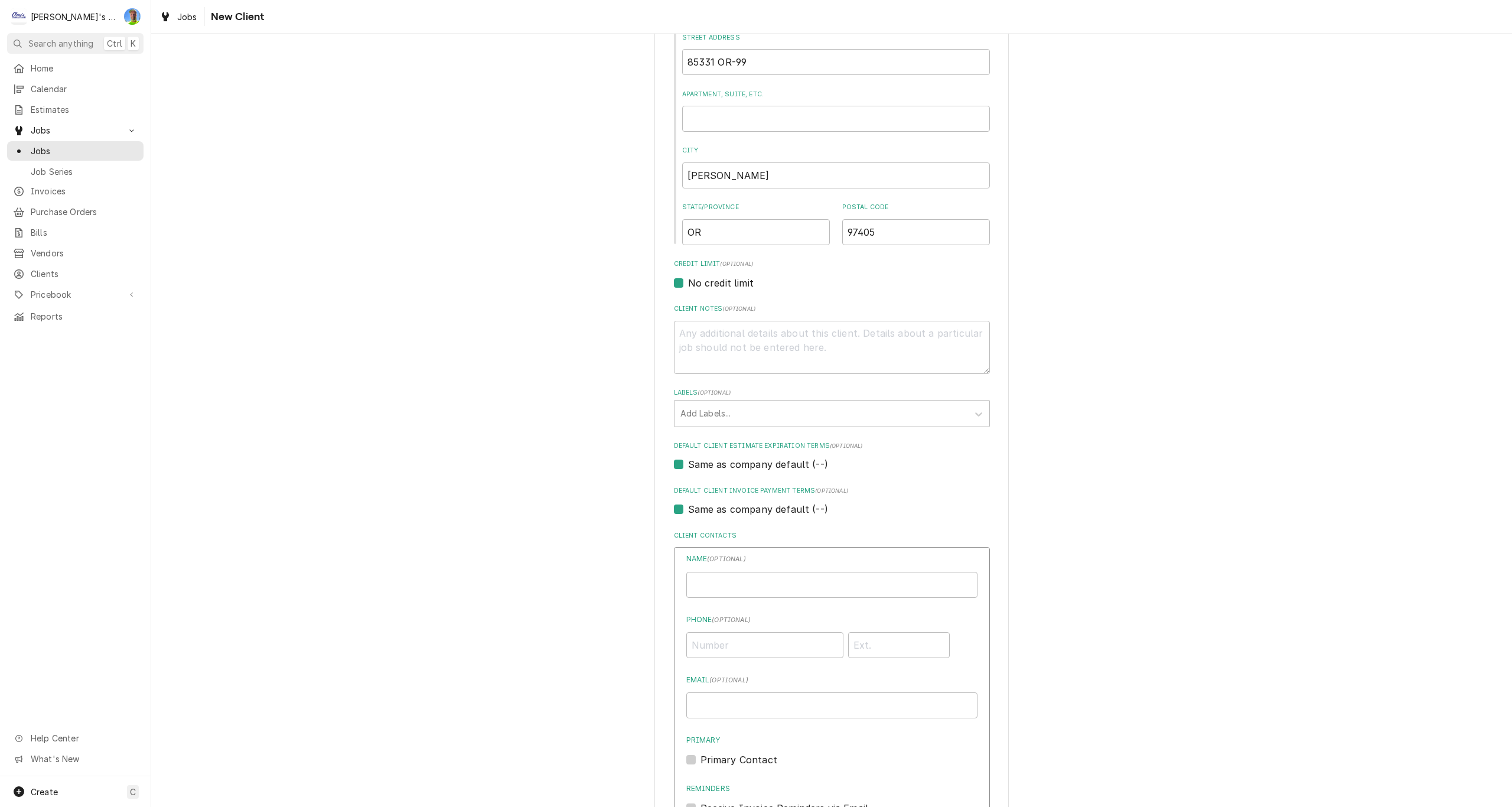
scroll to position [318, 0]
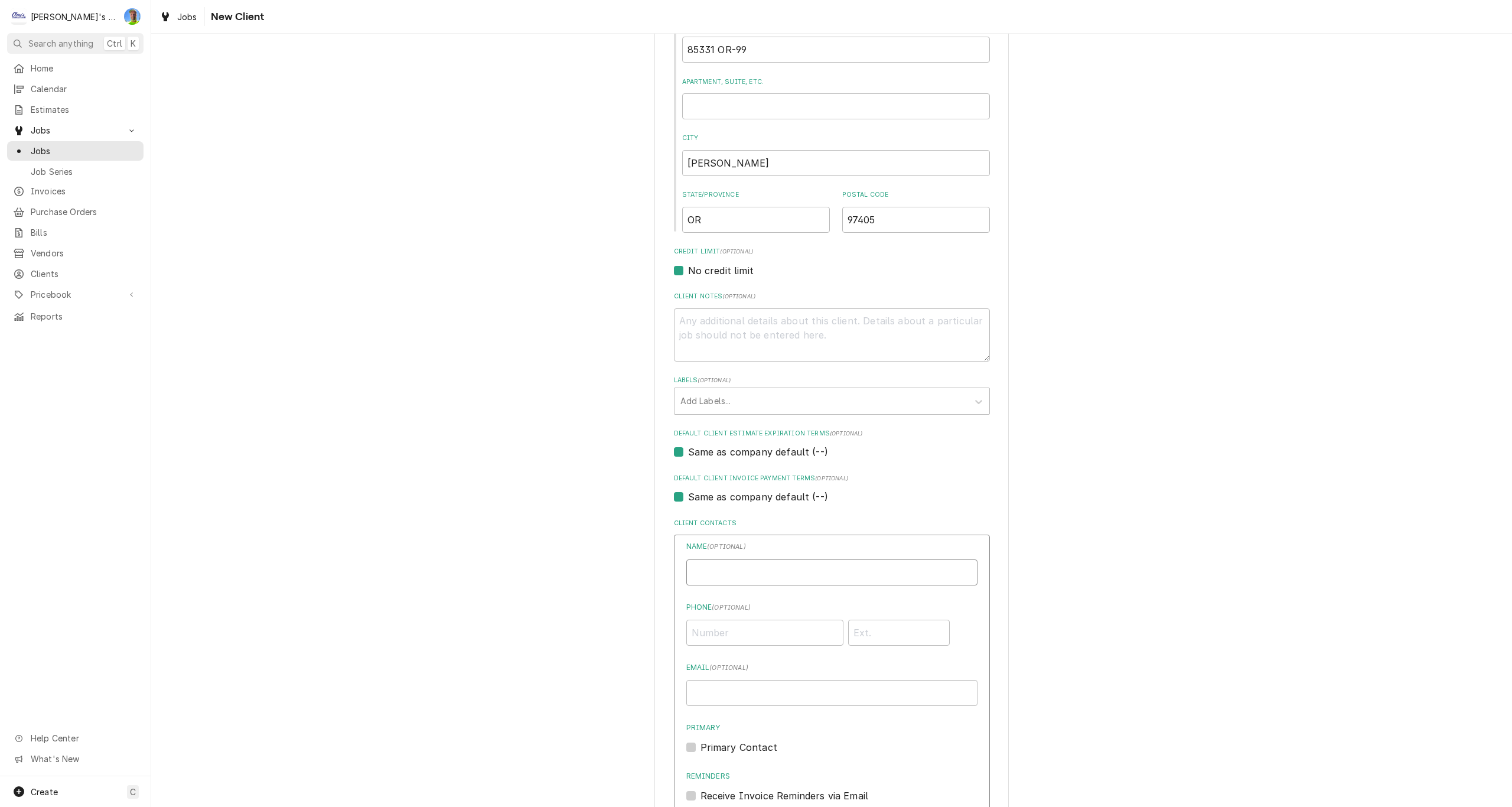
click at [759, 571] on input "Business Name" at bounding box center [831, 572] width 291 height 26
type input "DANIEL"
type input "(541) 670-4225"
type input "D"
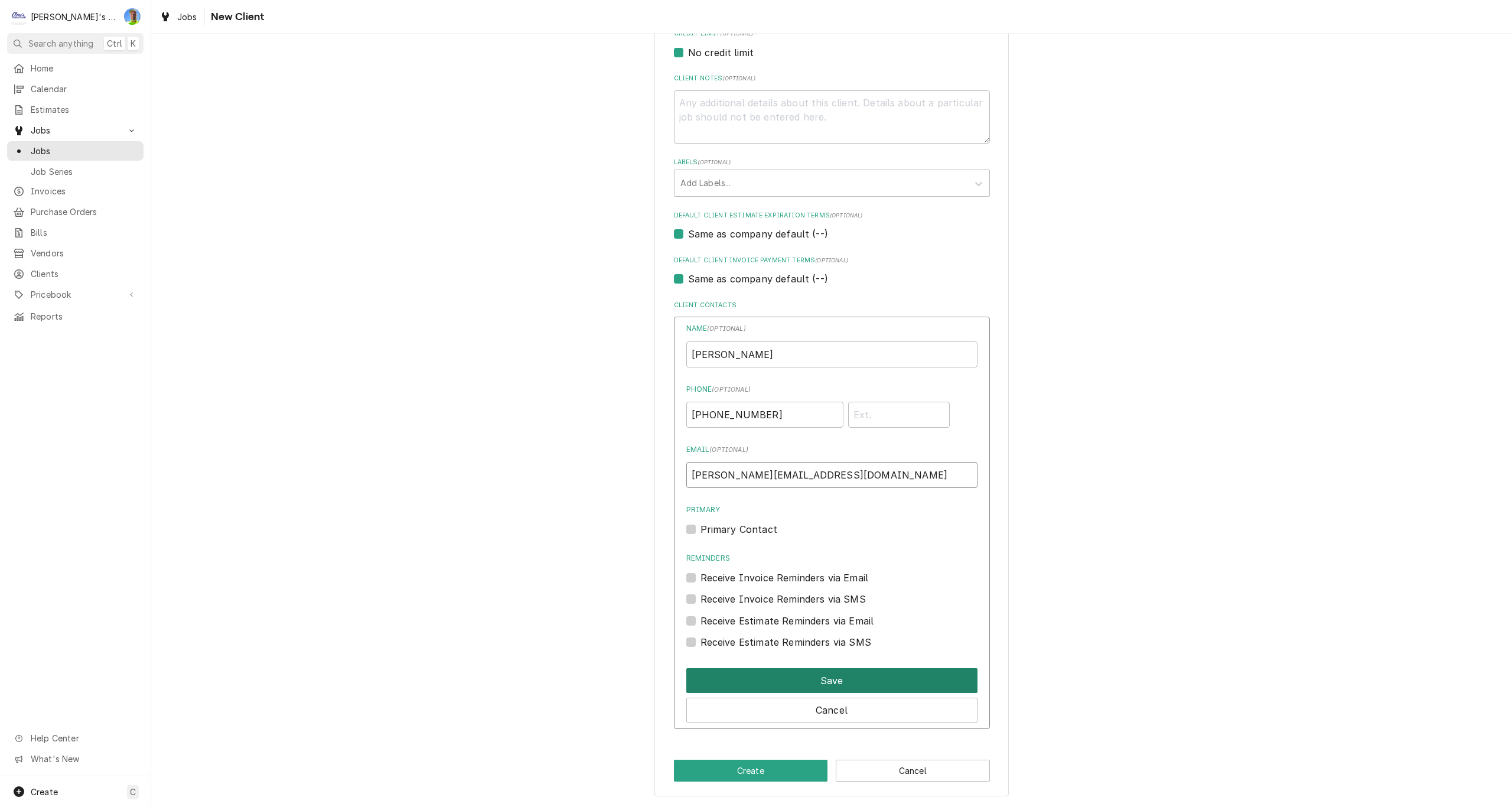
type input "daniel@allaspectsenv.com"
click at [893, 677] on button "Save" at bounding box center [831, 680] width 291 height 25
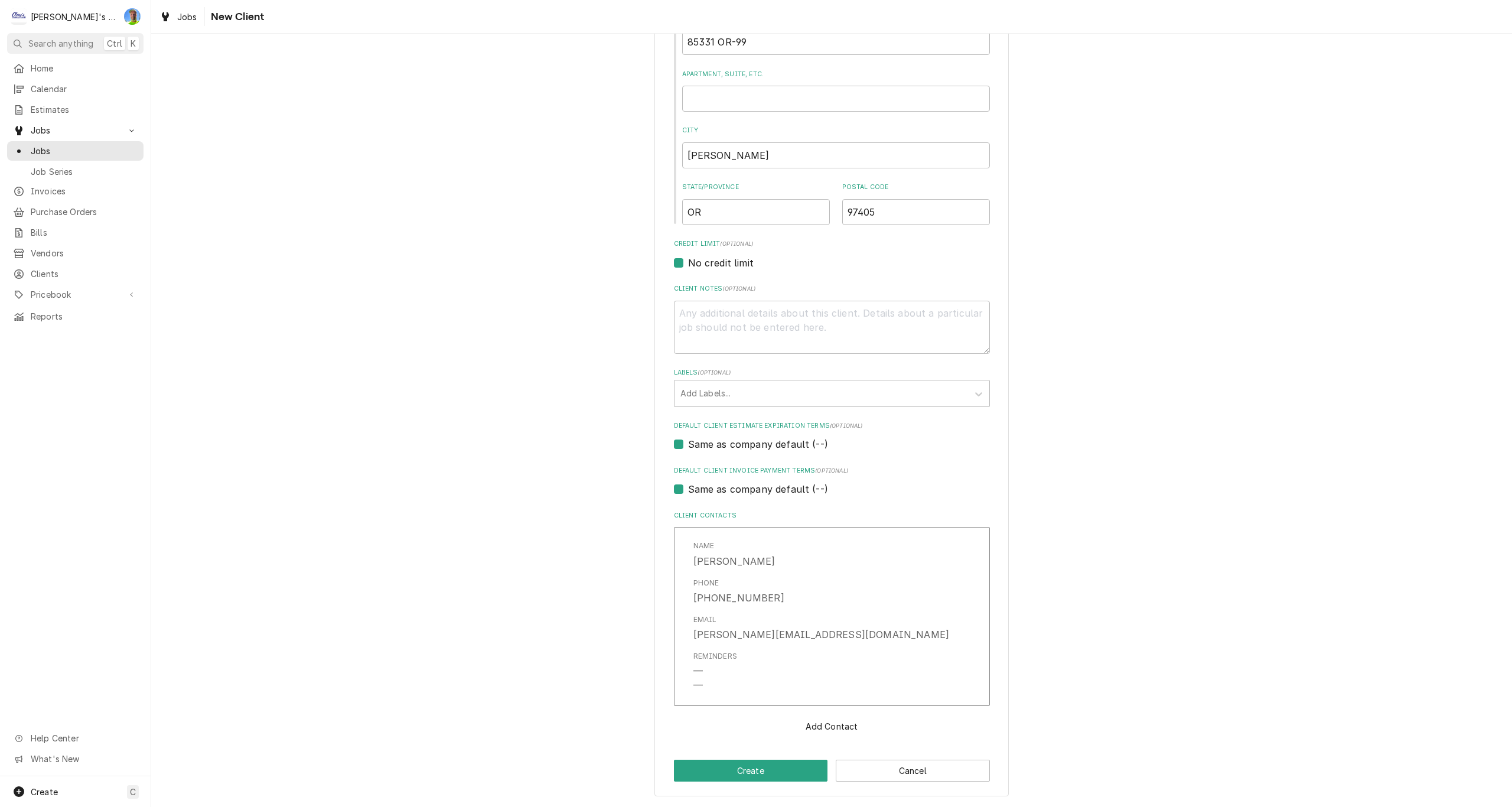
scroll to position [326, 0]
click at [783, 774] on button "Create" at bounding box center [751, 785] width 154 height 22
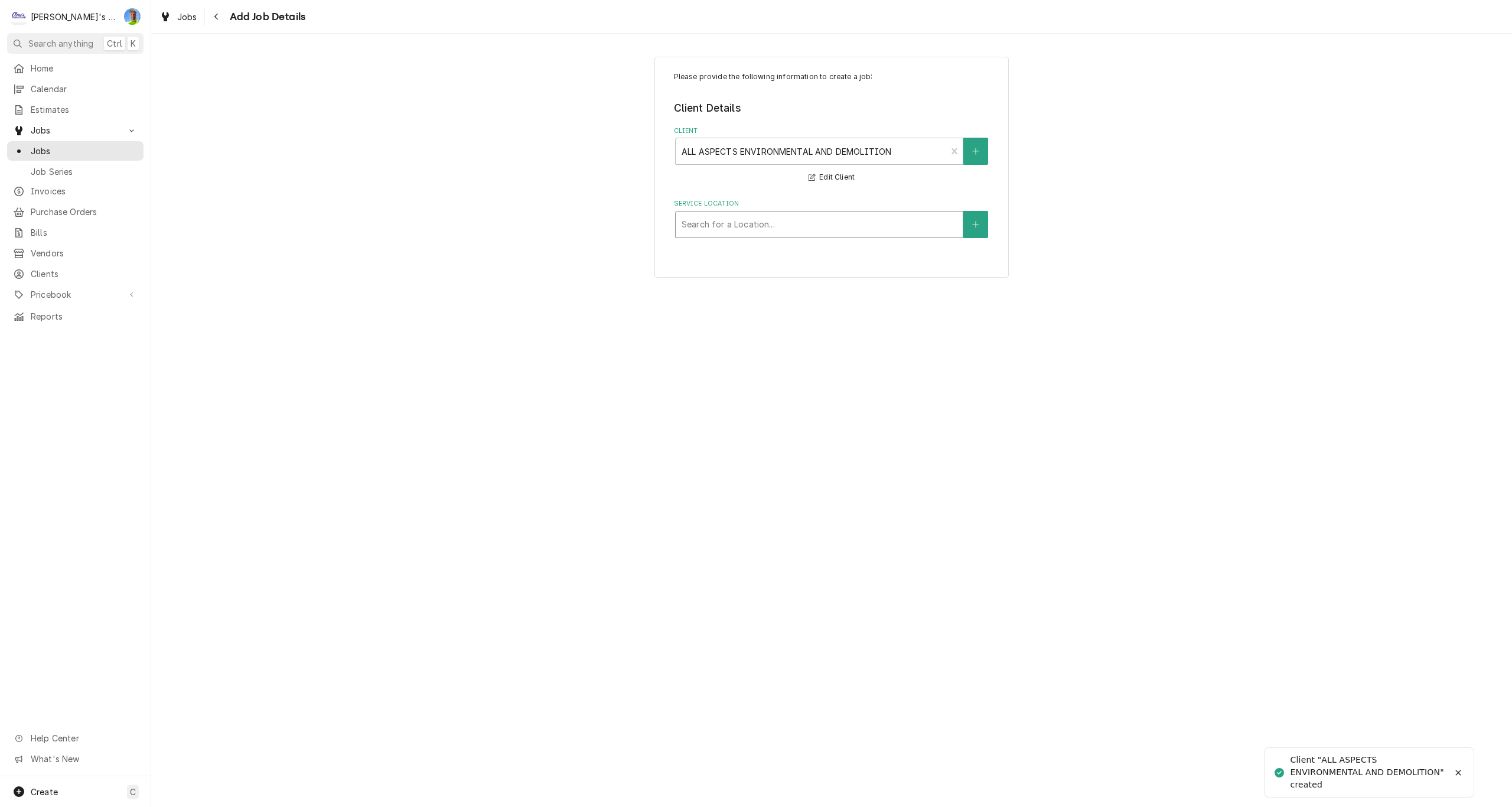
click at [905, 217] on div "Service Location" at bounding box center [819, 224] width 275 height 21
click at [981, 226] on button "Service Location" at bounding box center [975, 224] width 25 height 27
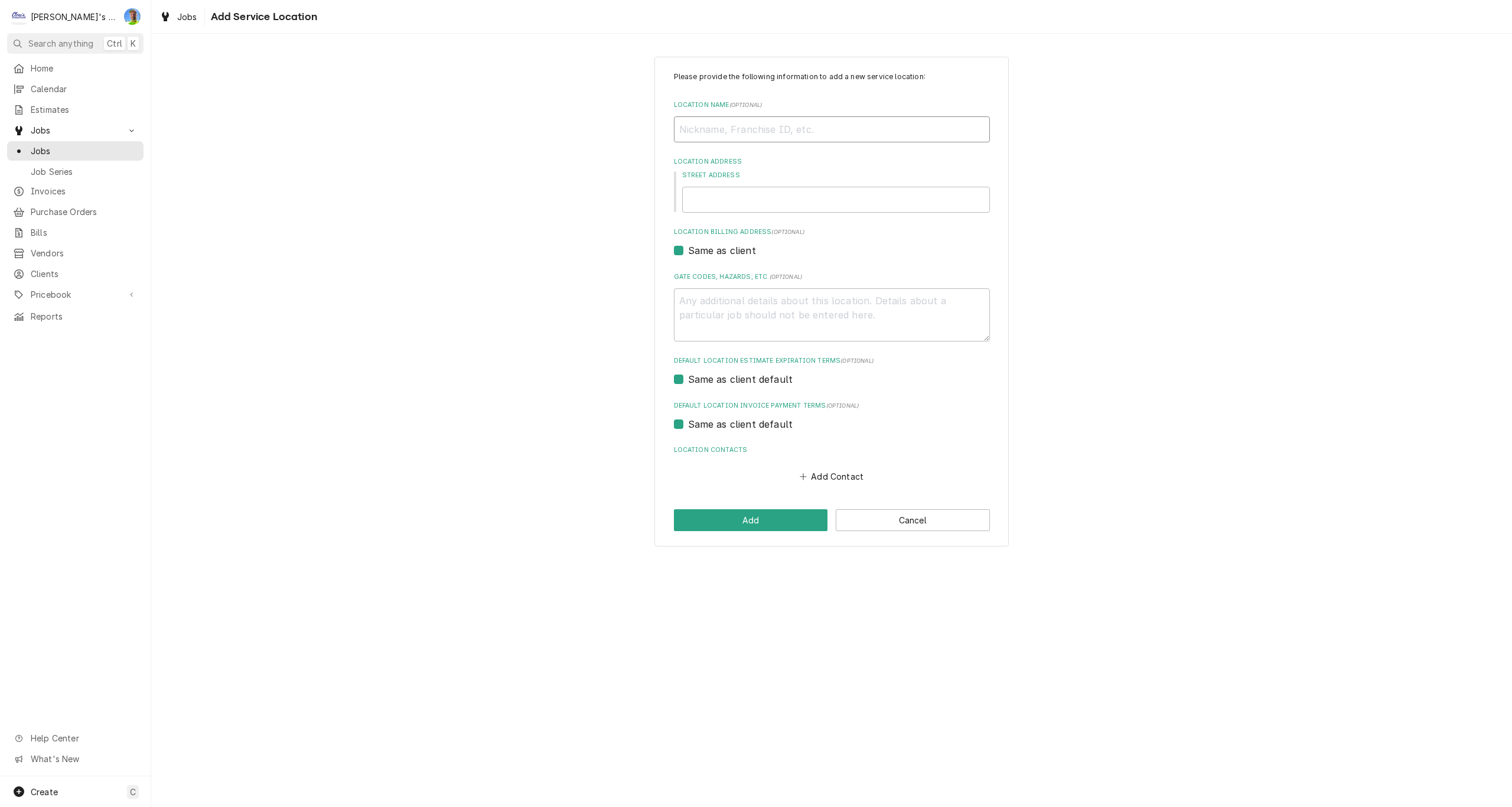
click at [760, 130] on input "Location Name ( optional )" at bounding box center [832, 129] width 316 height 26
type textarea "x"
type input "h"
type textarea "x"
type input "ha"
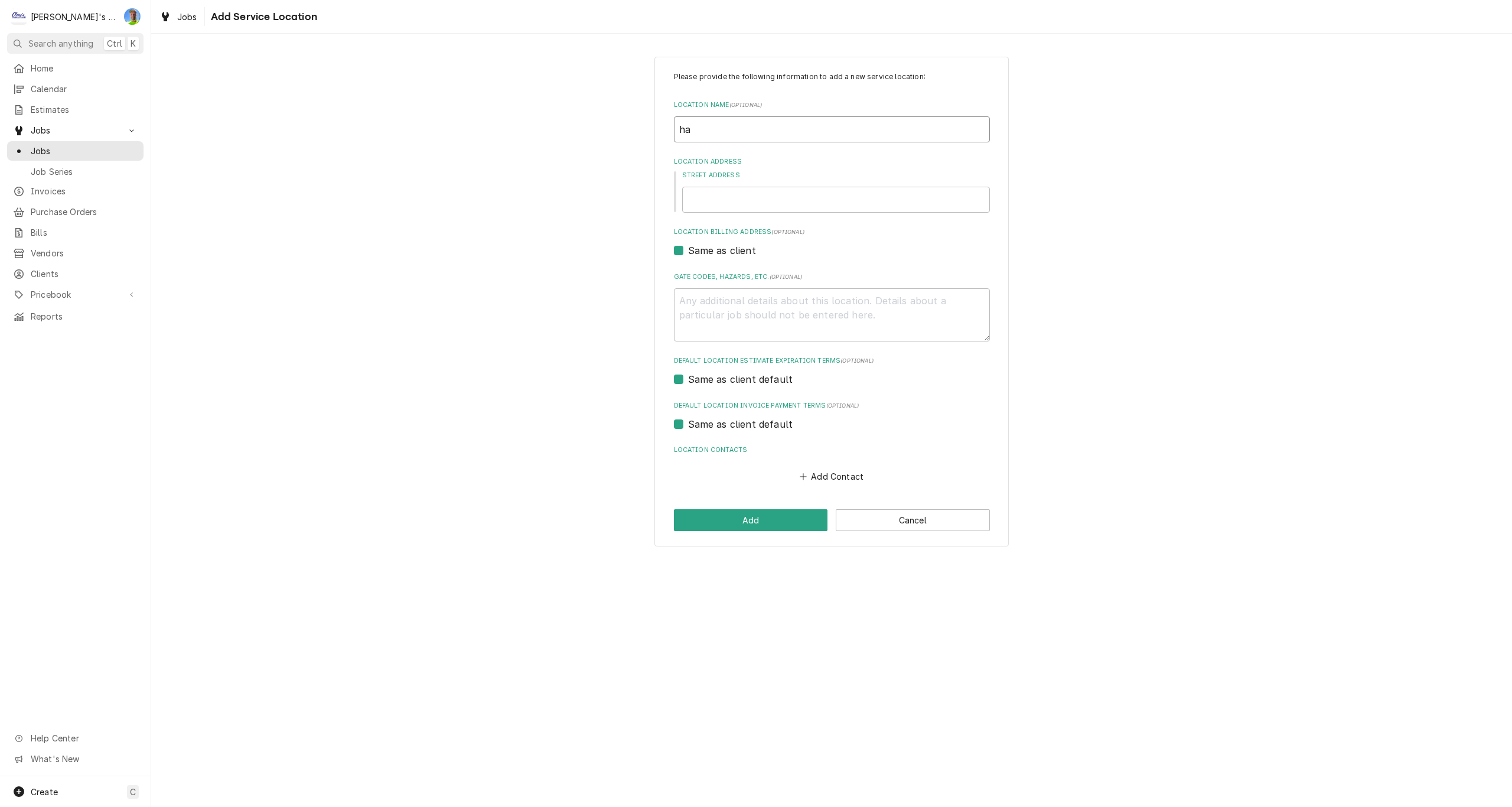
type textarea "x"
type input "ham"
type textarea "x"
type input "hami"
type textarea "x"
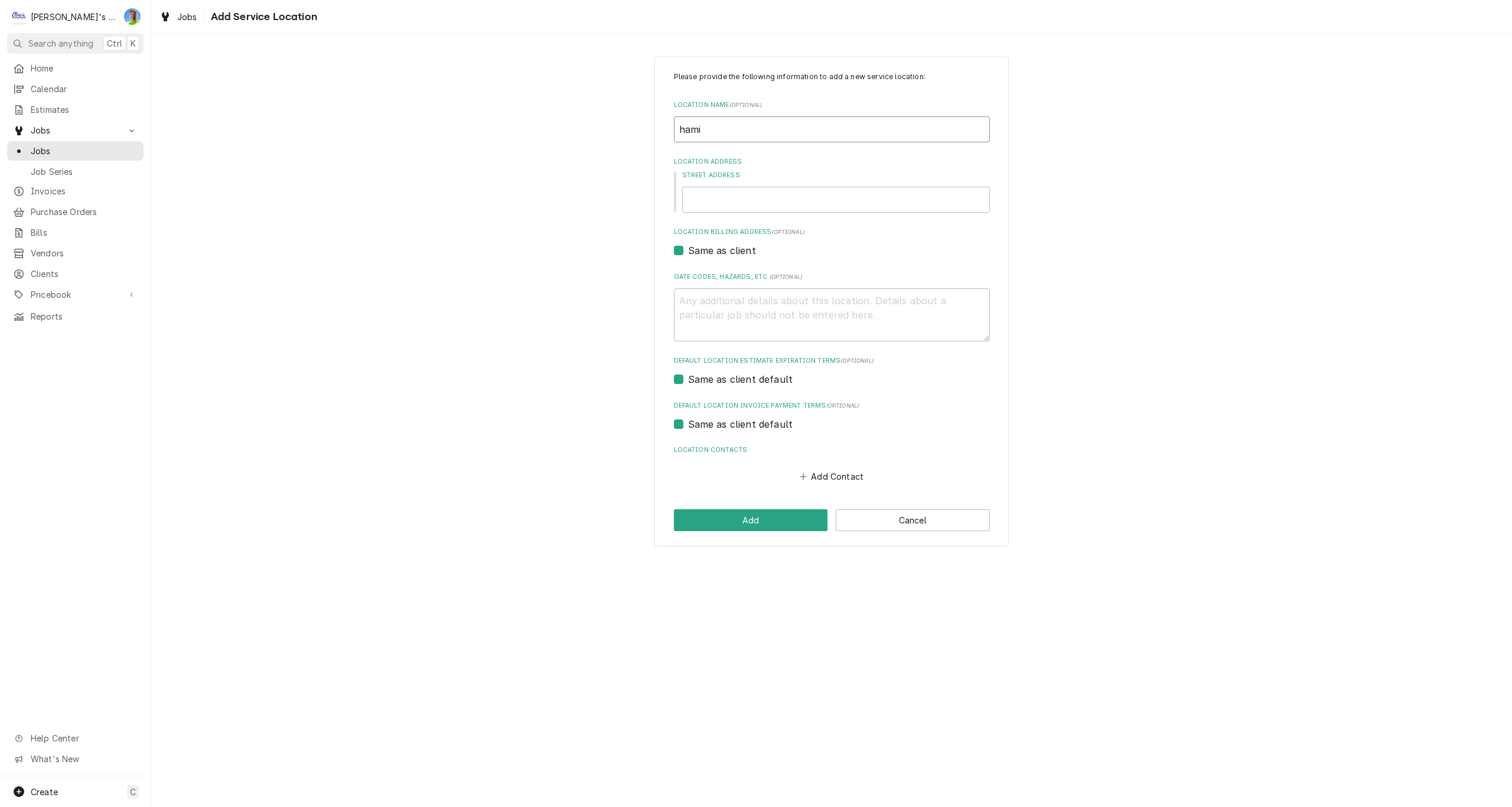
type input "hamil"
type textarea "x"
type input "hamilt"
type textarea "x"
type input "hamilto"
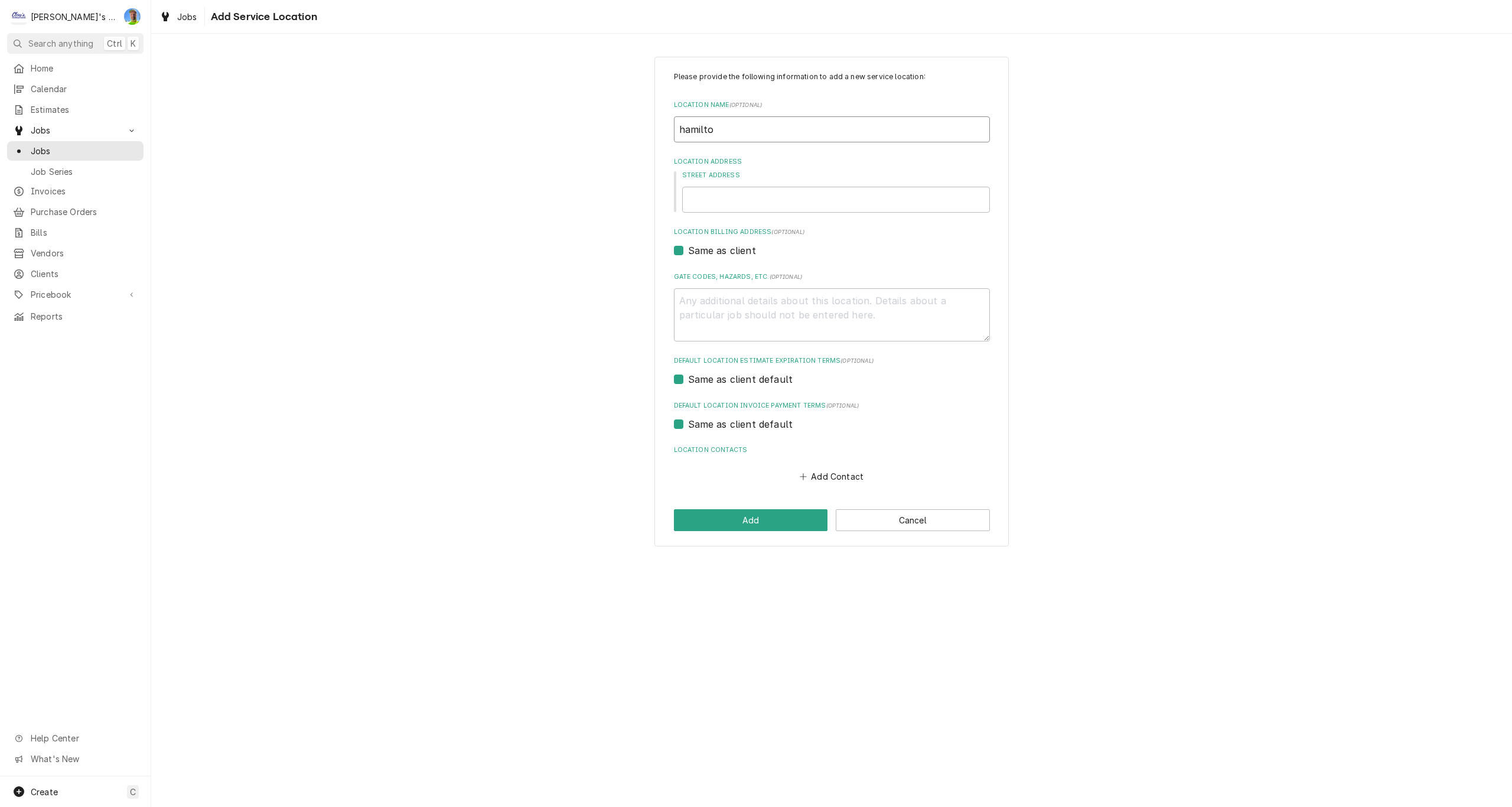
type textarea "x"
type input "hamilton"
type textarea "x"
type input "hamilton"
type textarea "x"
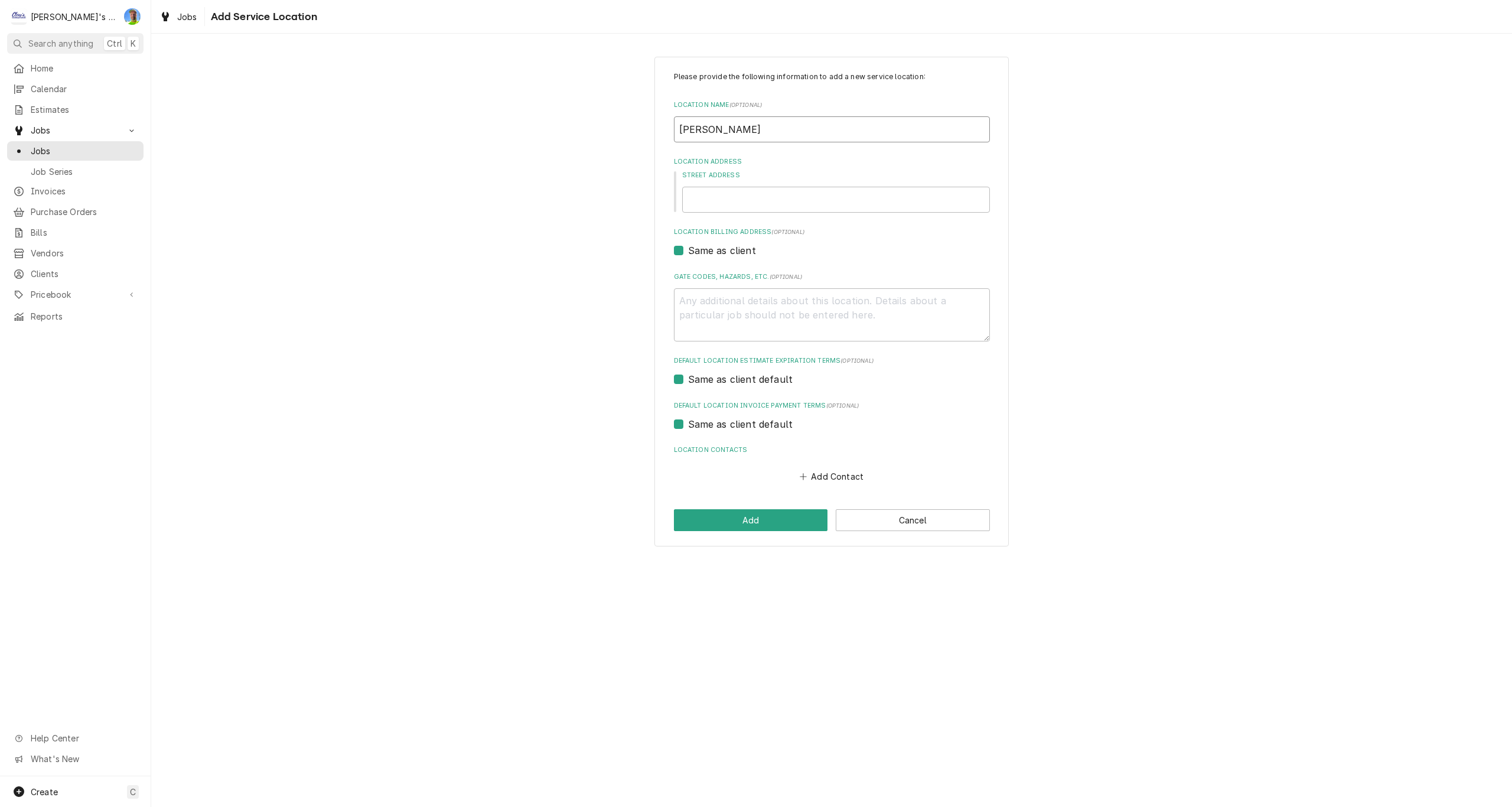
type input "hamilton h"
type textarea "x"
type input "hamilton ha"
type textarea "x"
type input "hamilton hal"
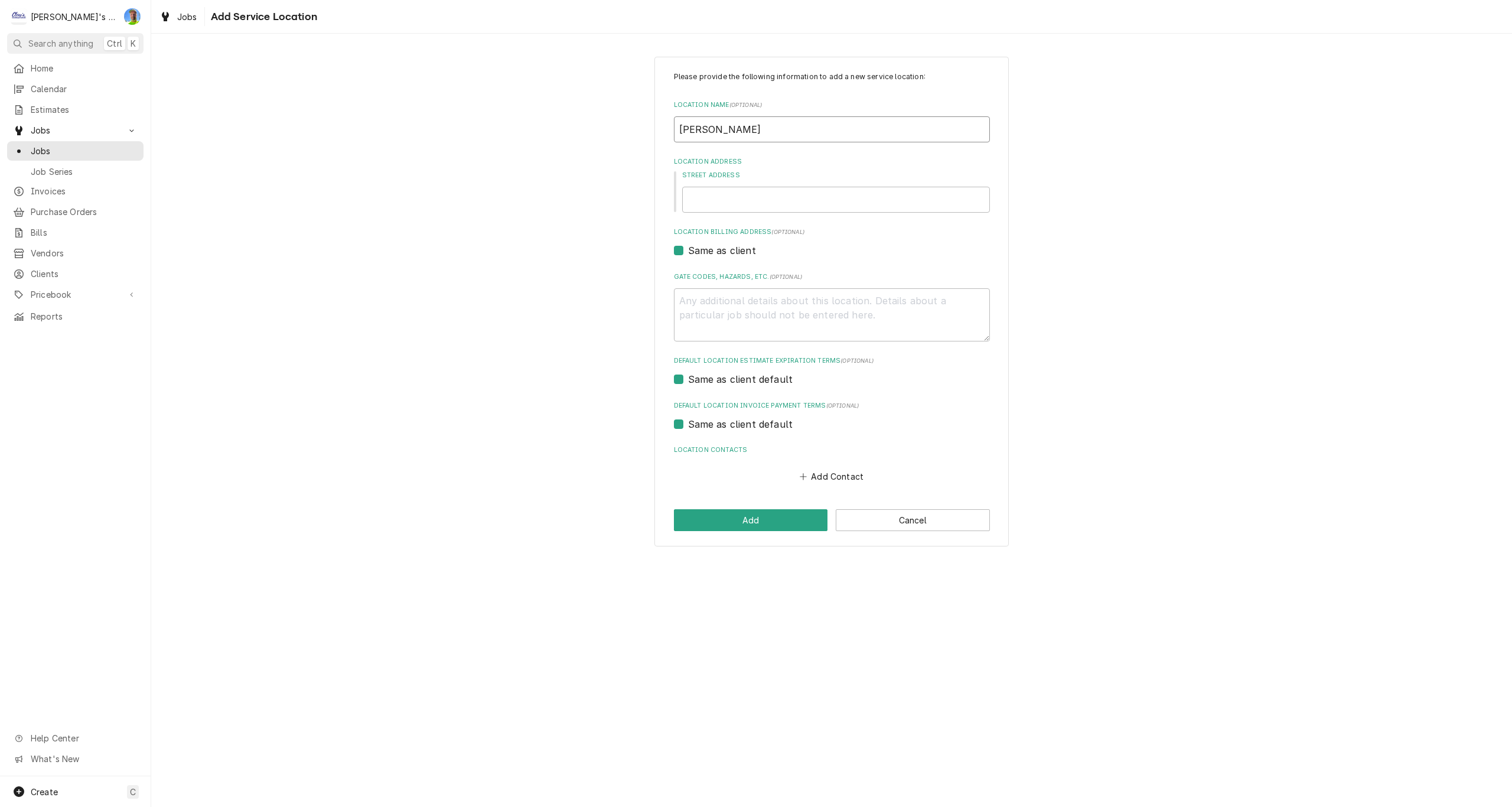
type textarea "x"
type input "hamilton hall"
type textarea "x"
type input "hamilton hal"
type textarea "x"
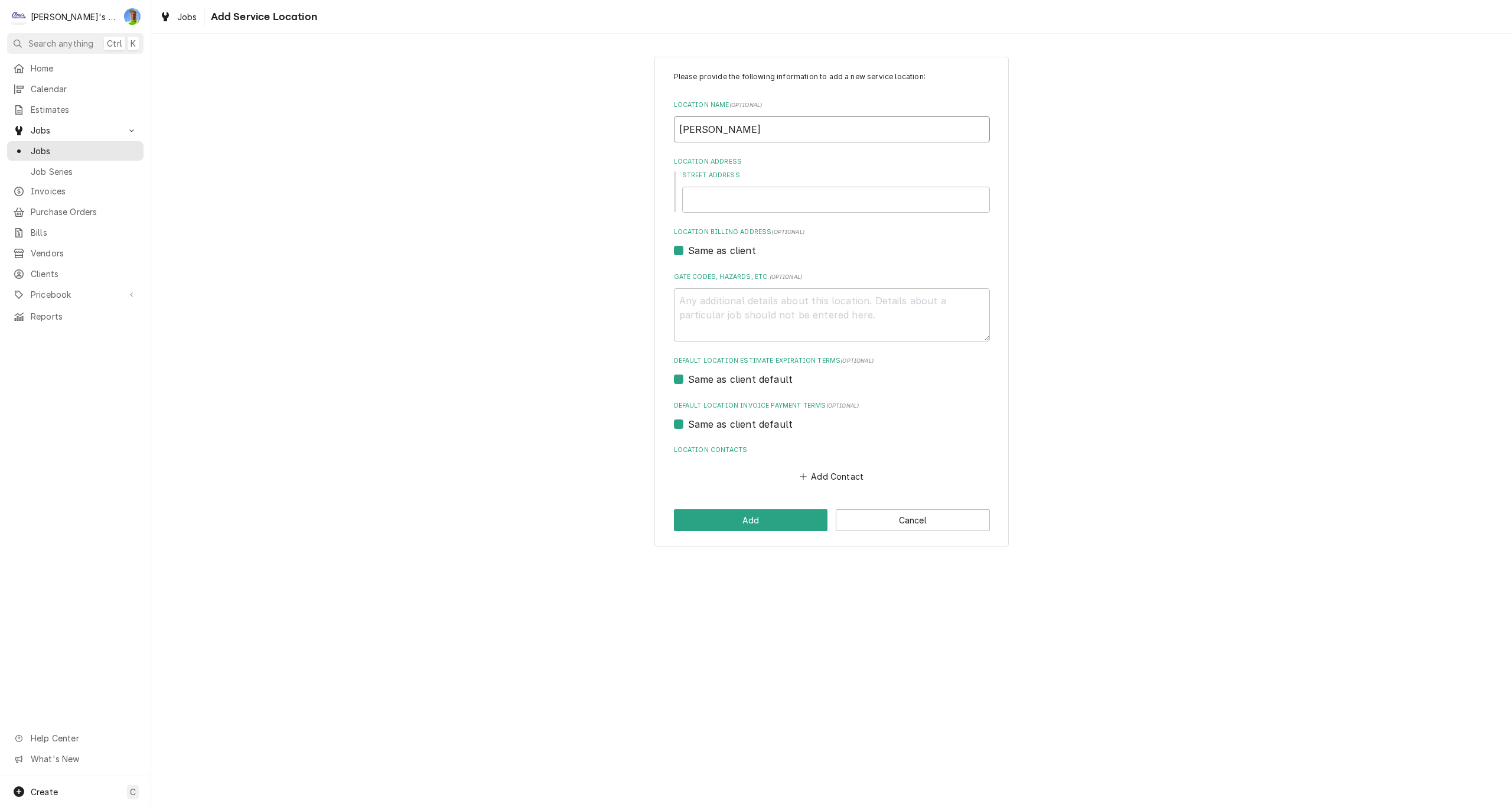
type input "hamilton ha"
type textarea "x"
type input "hamilton h"
type textarea "x"
type input "hamilton"
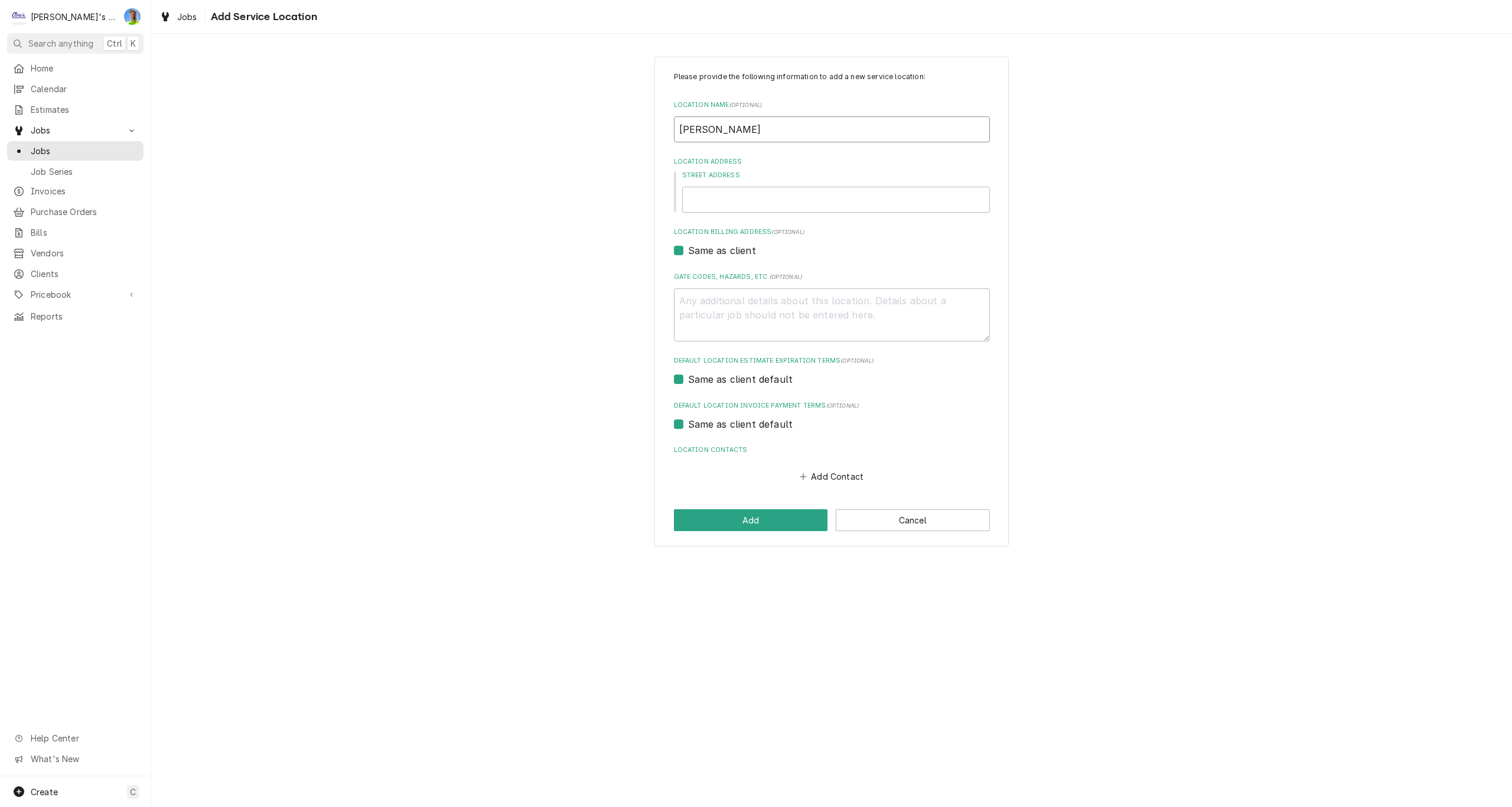
type textarea "x"
type input "hamilton"
type textarea "x"
type input "hamilto"
type textarea "x"
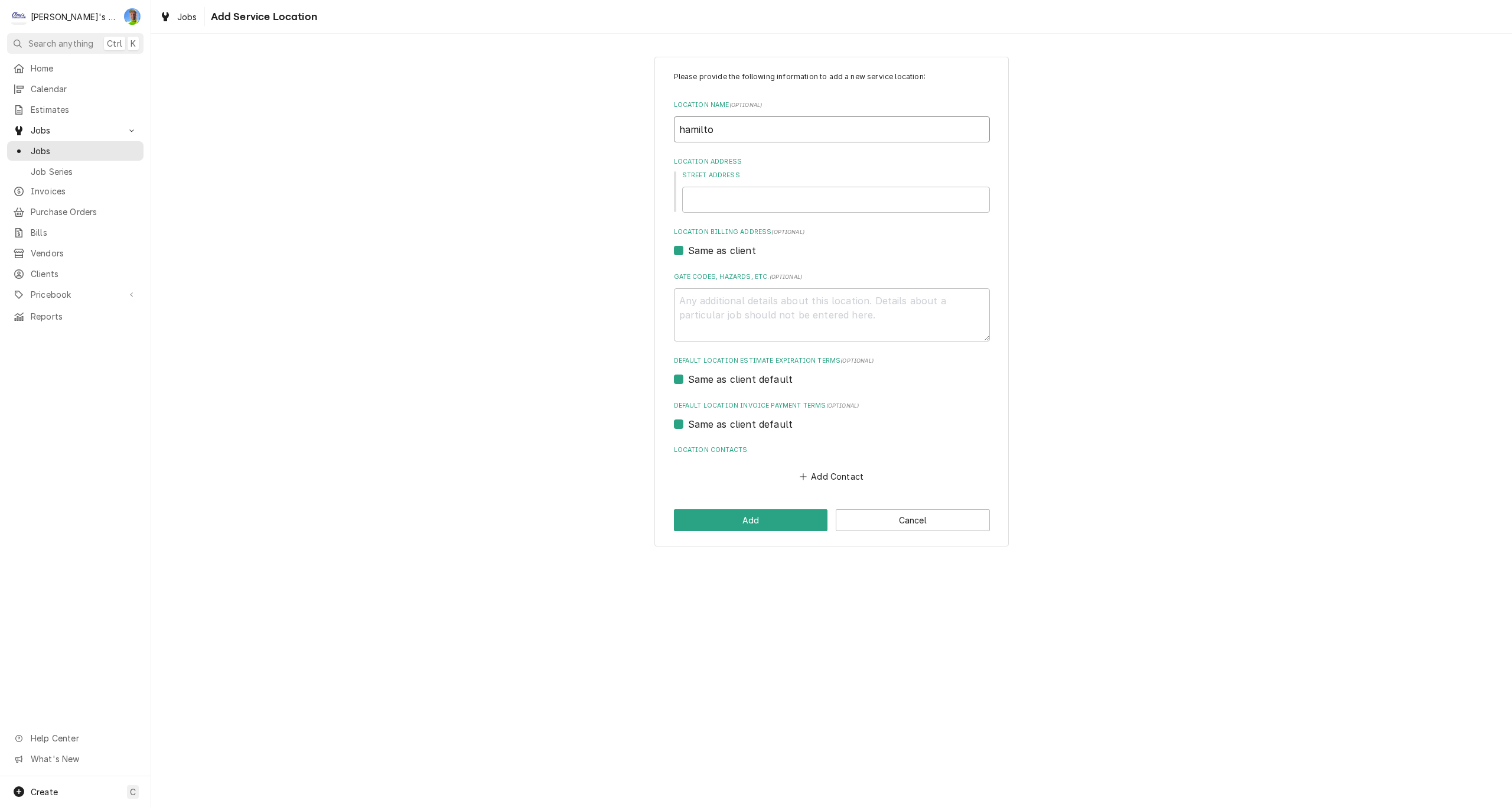
type input "hamilt"
type textarea "x"
type input "hamil"
type textarea "x"
type input "hami"
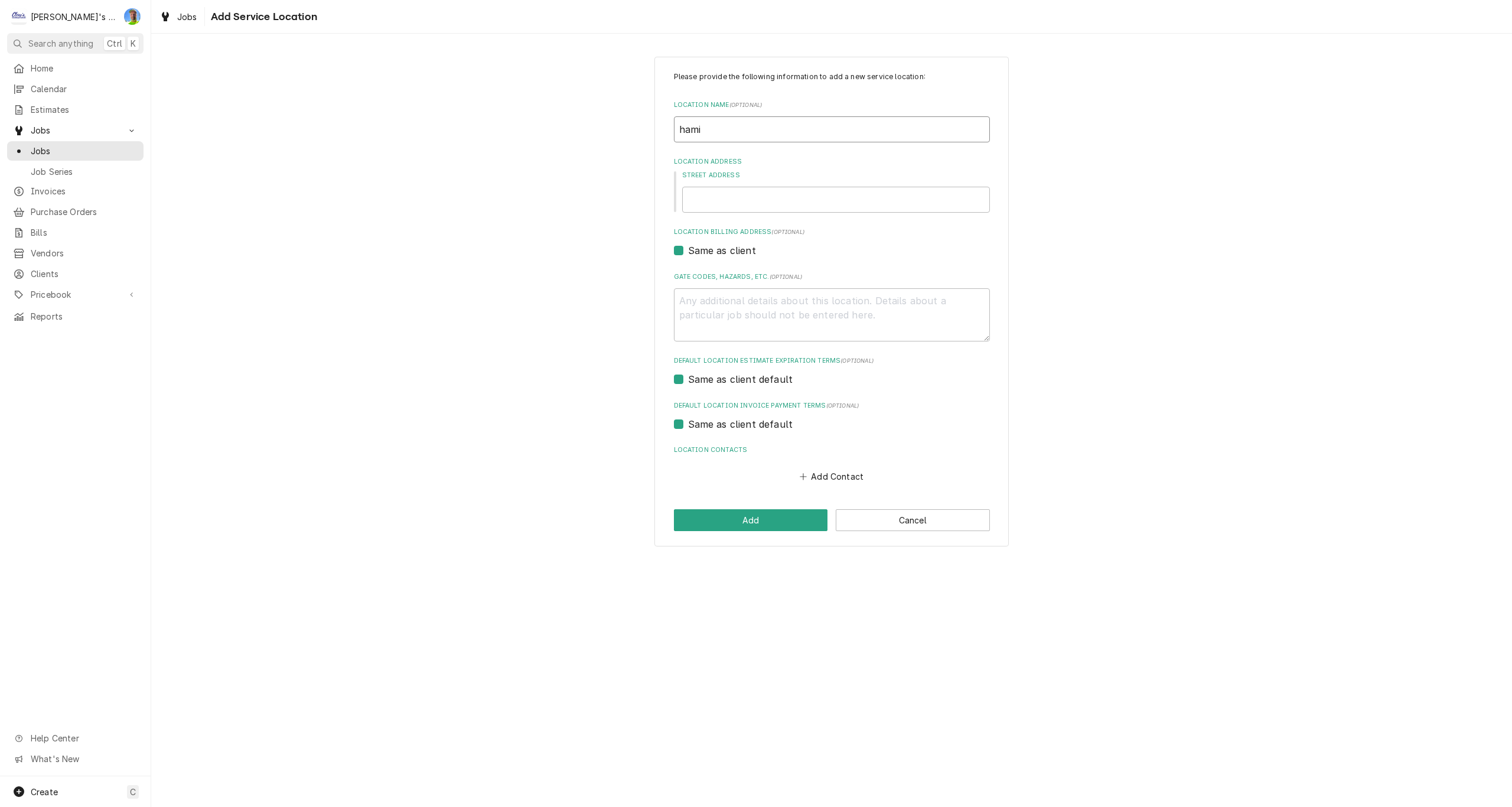
type textarea "x"
type input "ham"
type textarea "x"
type input "ha"
type textarea "x"
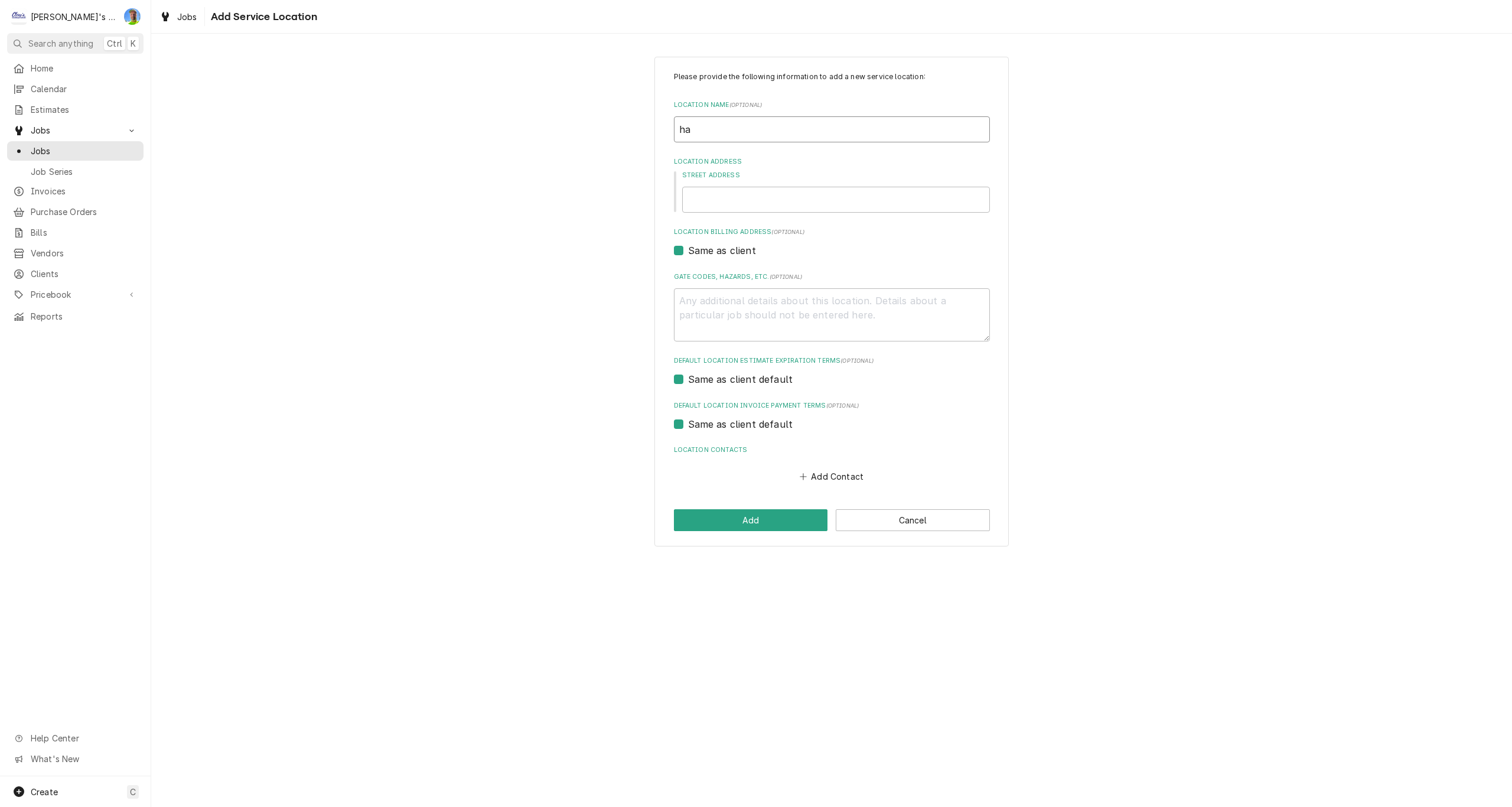
type input "h"
type textarea "x"
type input "H"
type textarea "x"
type input "HA"
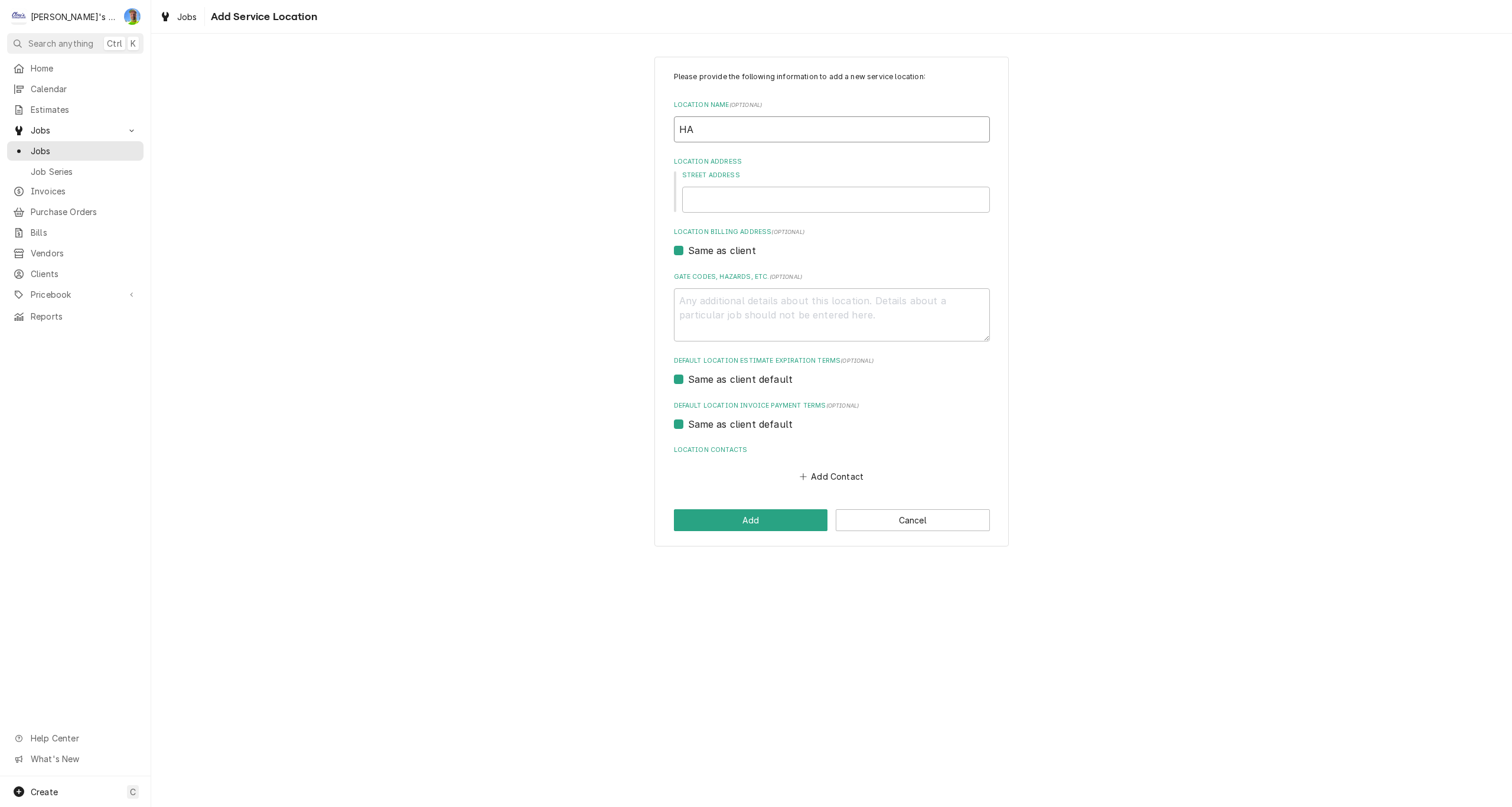
type textarea "x"
type input "HAM"
type textarea "x"
type input "HAMI"
type textarea "x"
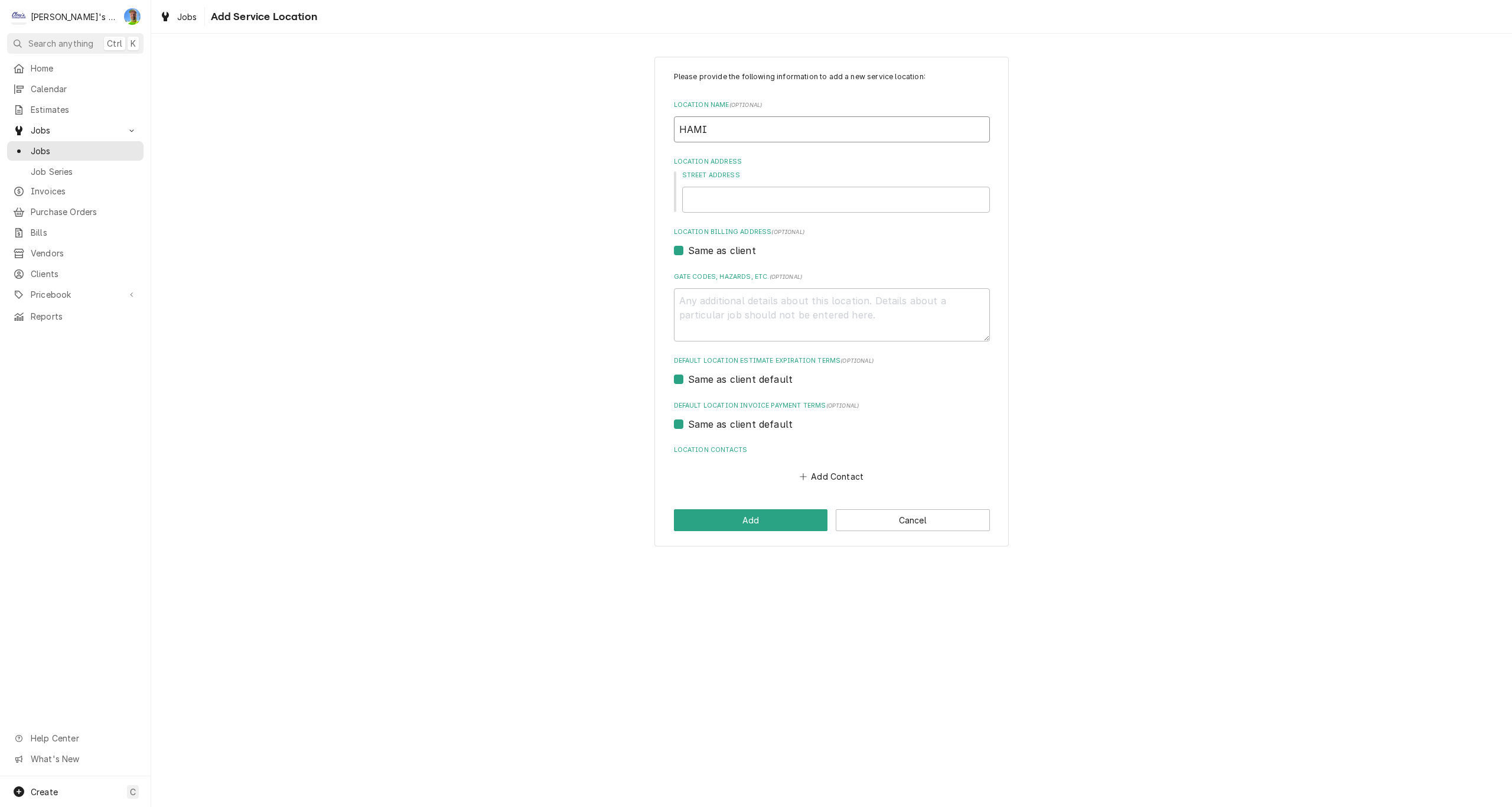
type input "HAMIL"
type textarea "x"
type input "HAMILT"
type textarea "x"
type input "HAMILTO"
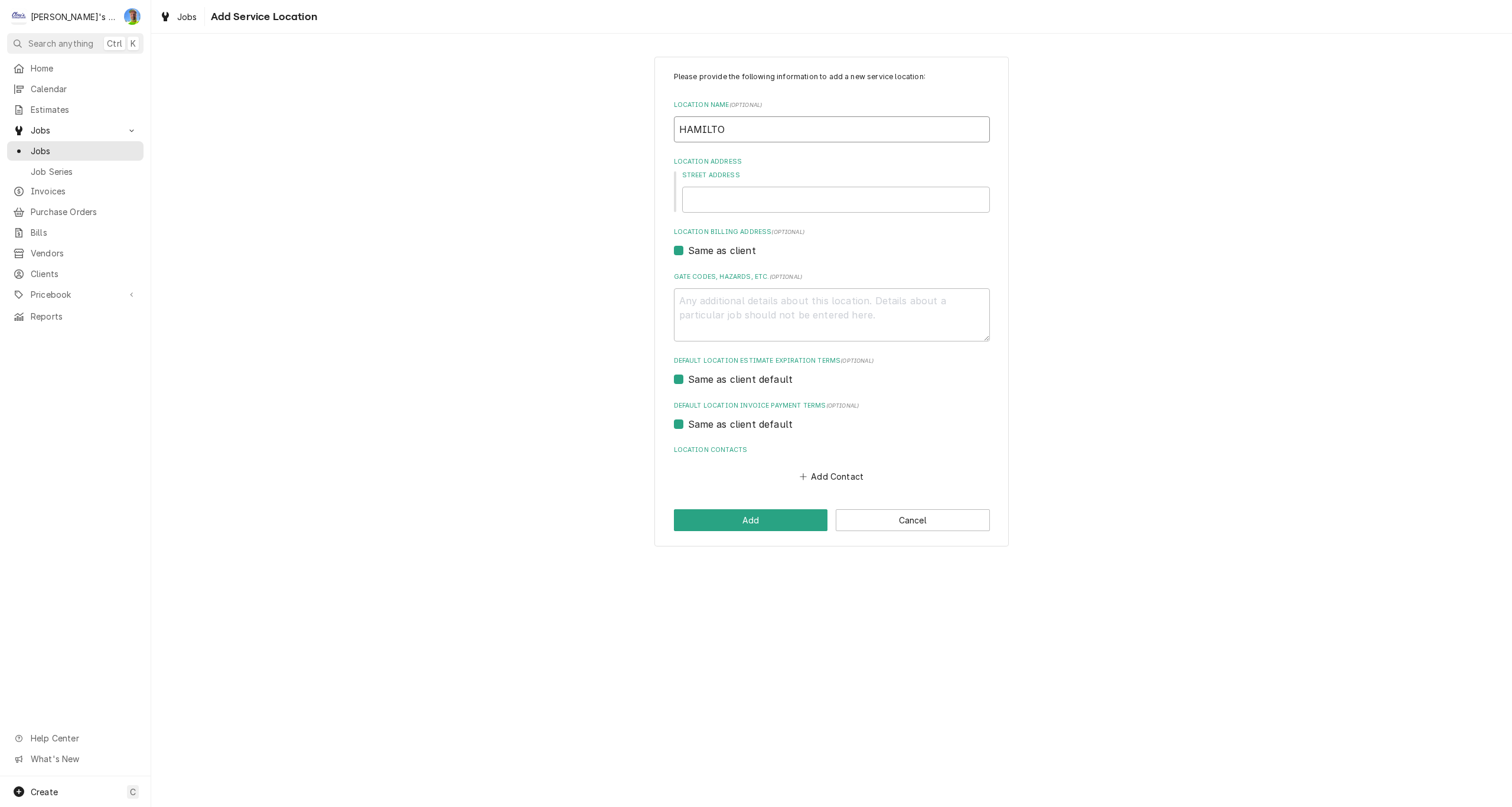
type textarea "x"
type input "HAMILTON"
type textarea "x"
type input "HAMILTON"
type textarea "x"
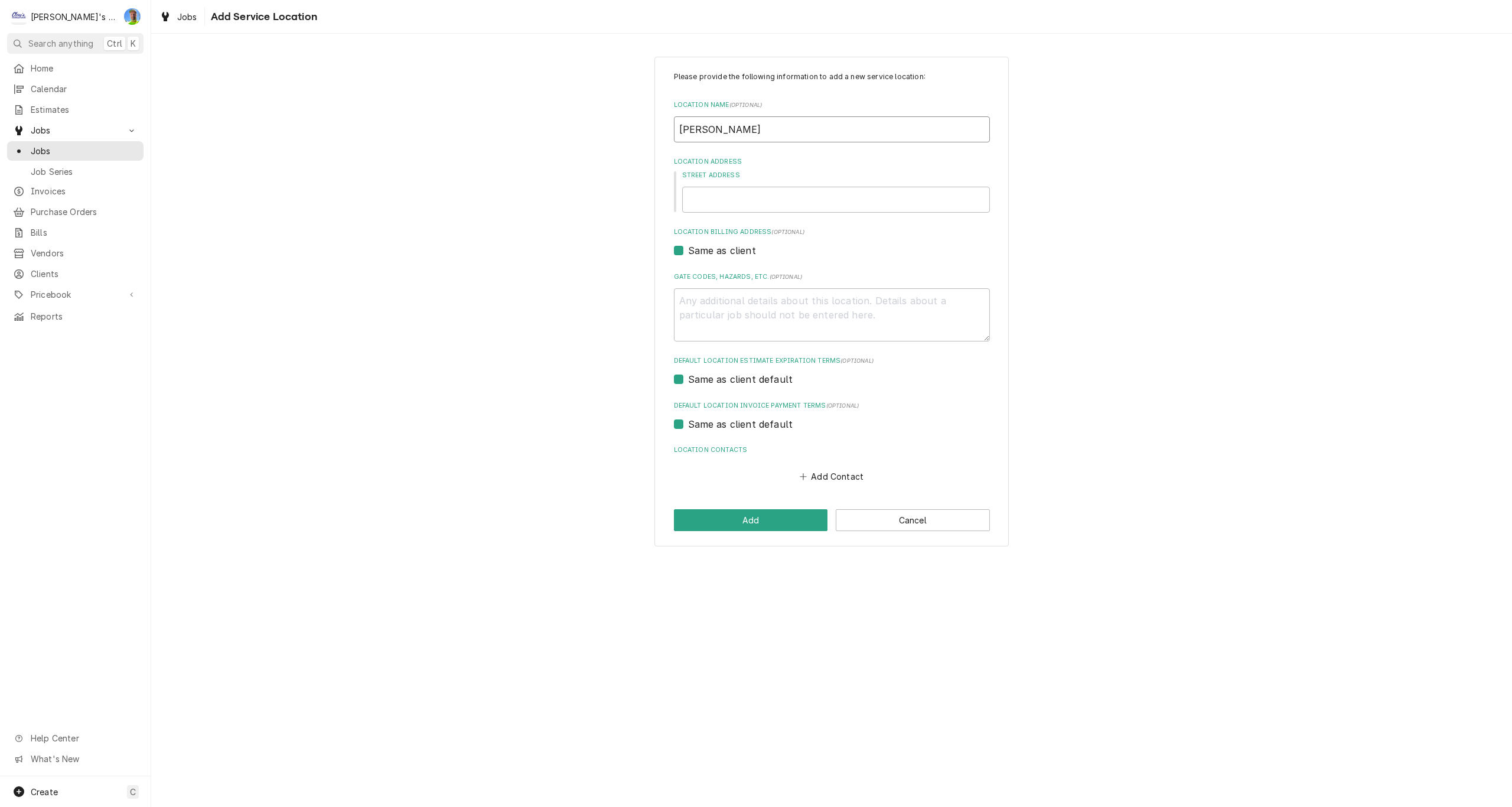
type input "HAMILTON H"
type textarea "x"
type input "HAMILTON HA"
type textarea "x"
type input "HAMILTON HAL"
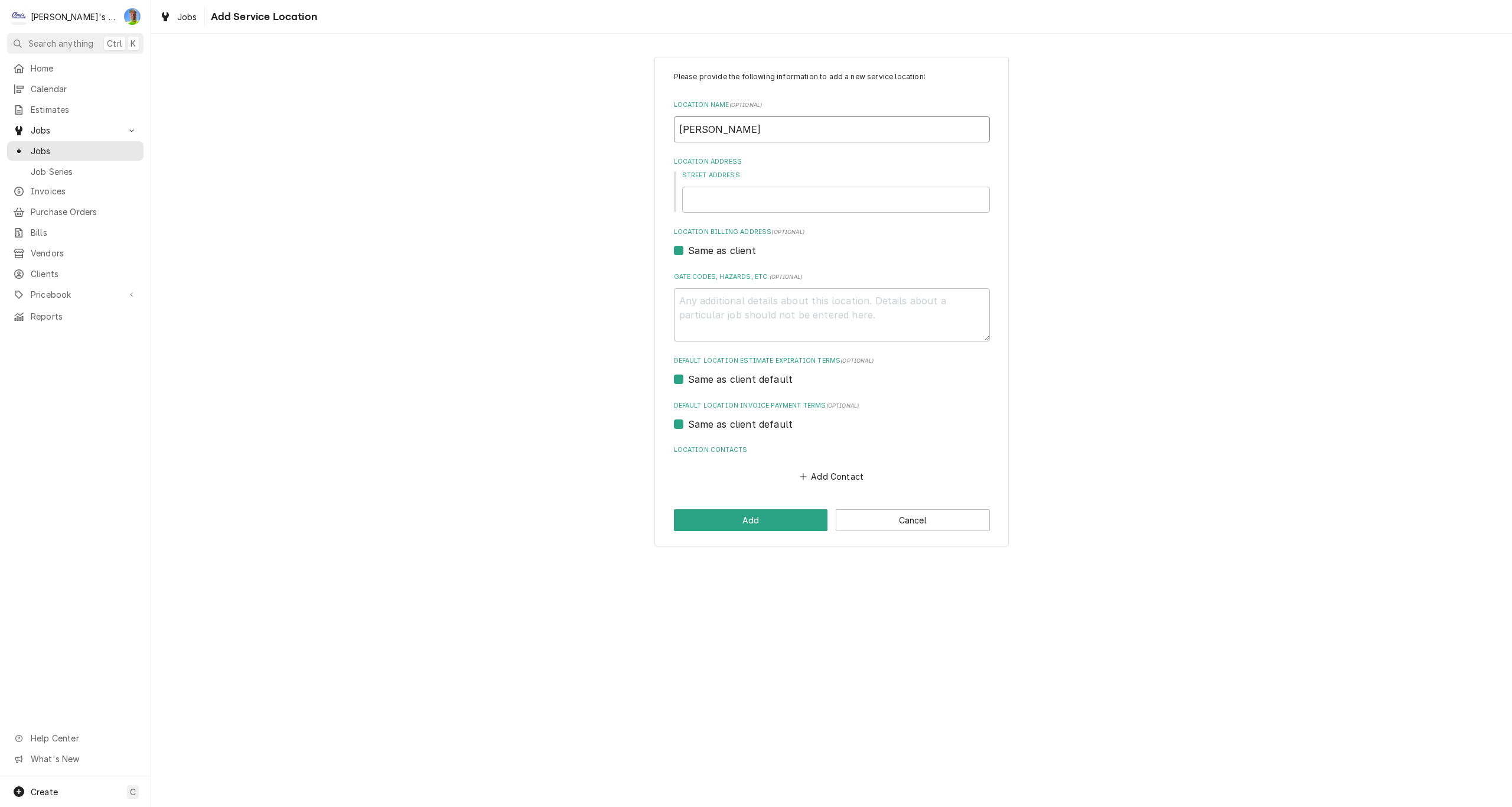
type textarea "x"
type input "HAMILTON HALL"
type textarea "x"
type input "HAMILTON HALL"
click at [702, 193] on input "Street Address" at bounding box center [836, 199] width 308 height 26
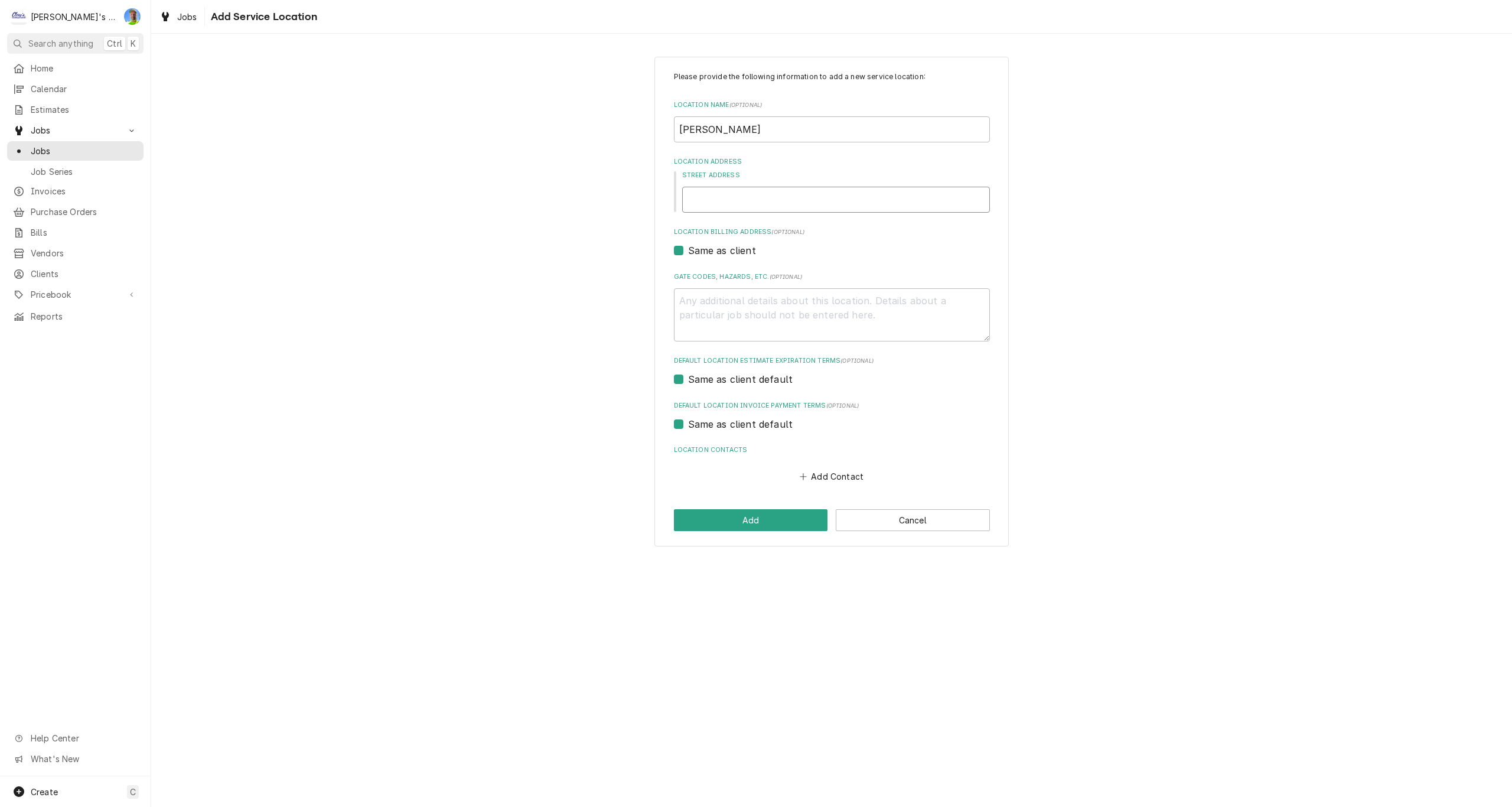
type textarea "x"
type input "1"
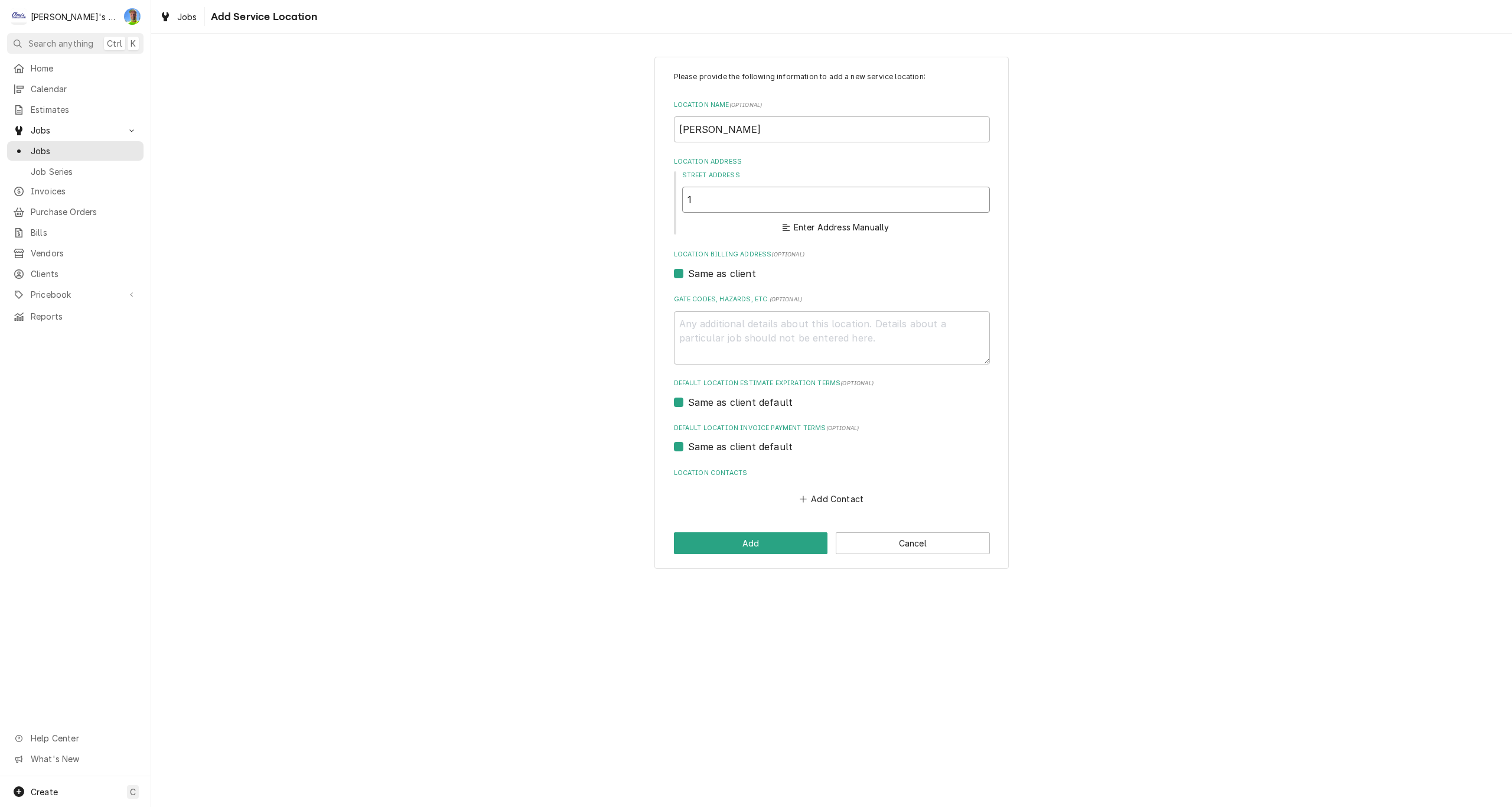
type textarea "x"
type input "13"
type textarea "x"
type input "136"
type textarea "x"
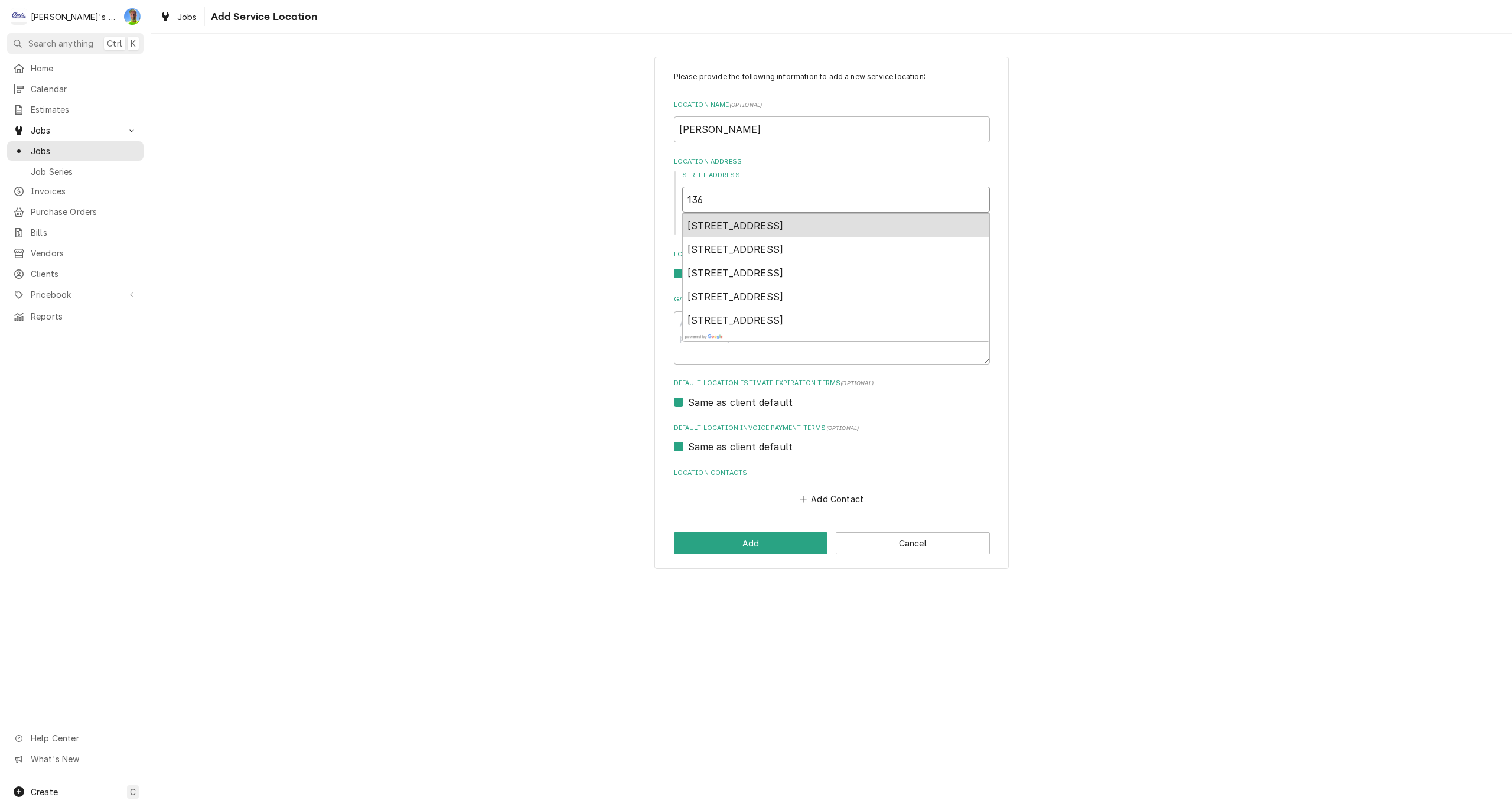
type input "1365"
type textarea "x"
type input "1365"
type textarea "x"
type input "1365 Agate St"
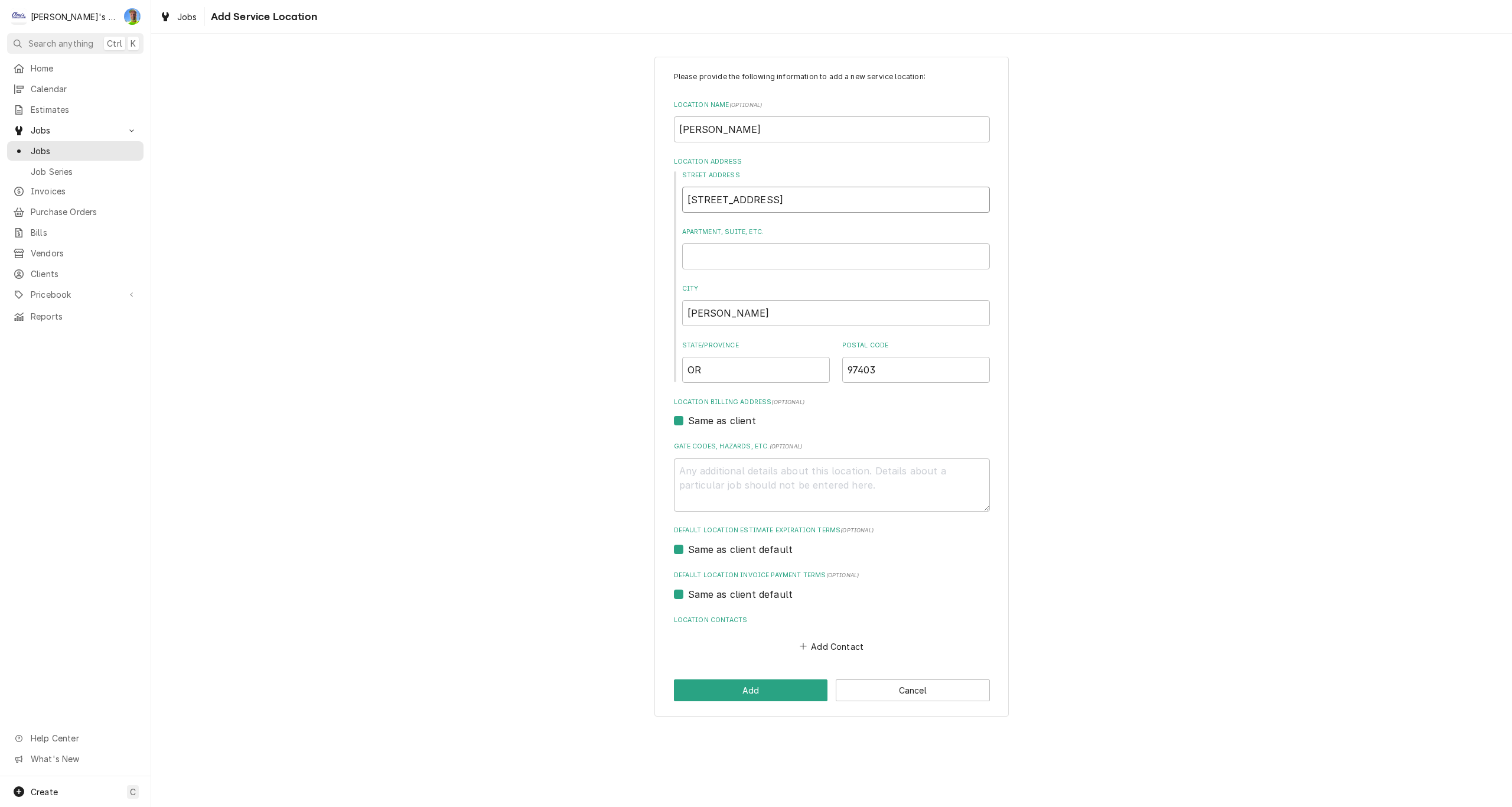
type textarea "x"
type input "1365 Agate St"
click at [735, 692] on button "Add" at bounding box center [751, 690] width 154 height 22
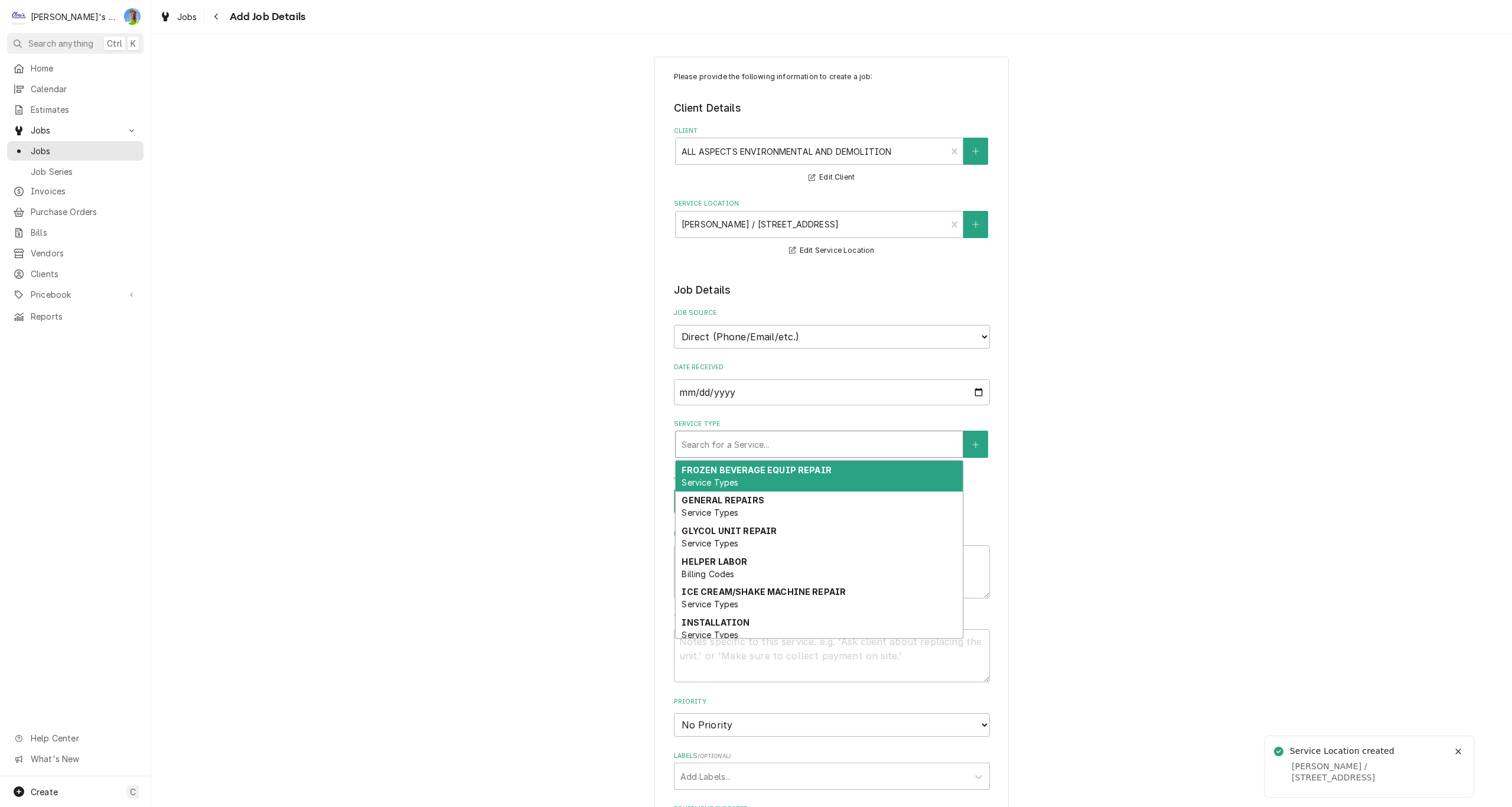
click at [826, 443] on div "Service Type" at bounding box center [819, 444] width 275 height 21
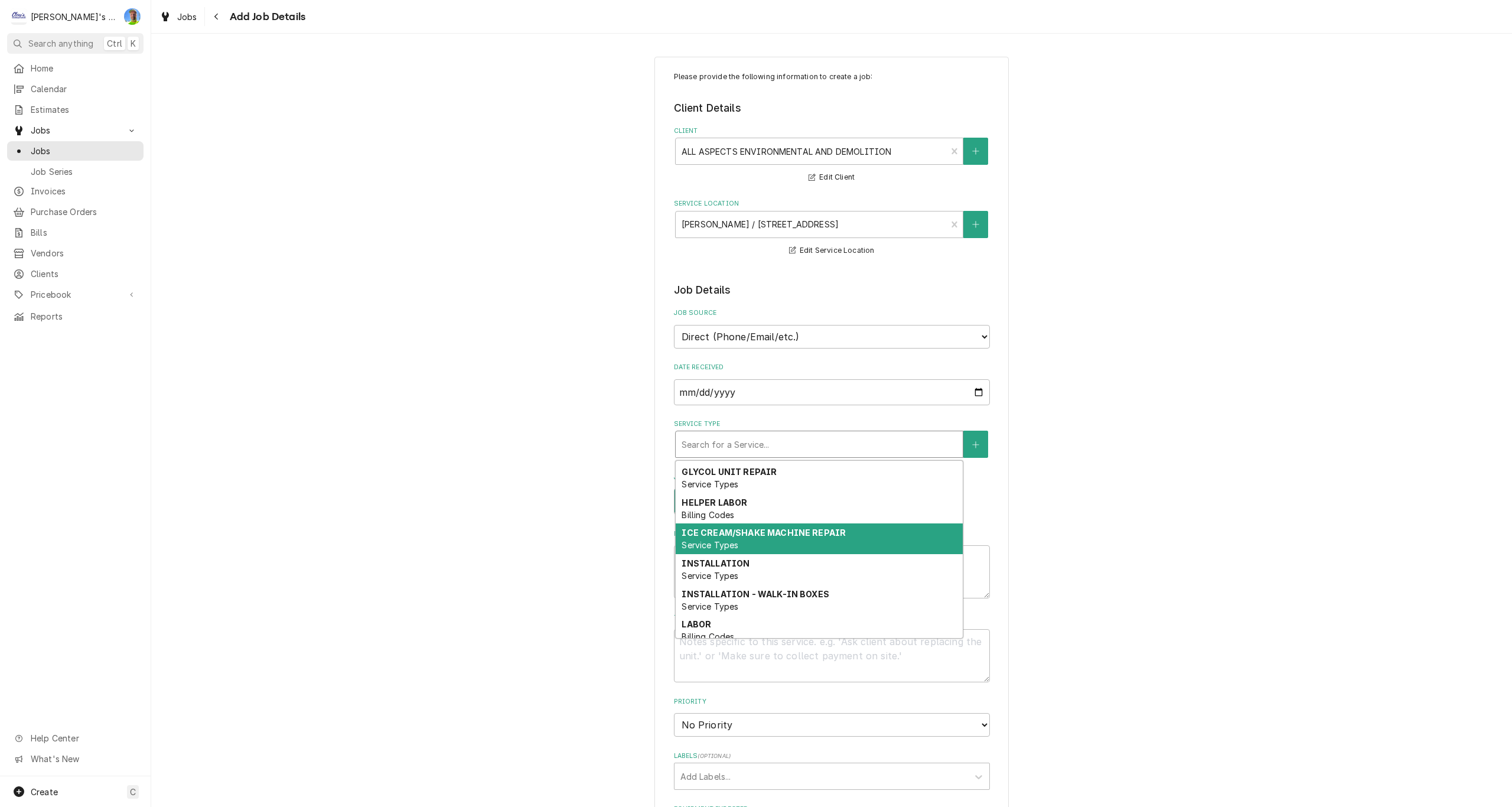
scroll to position [118, 0]
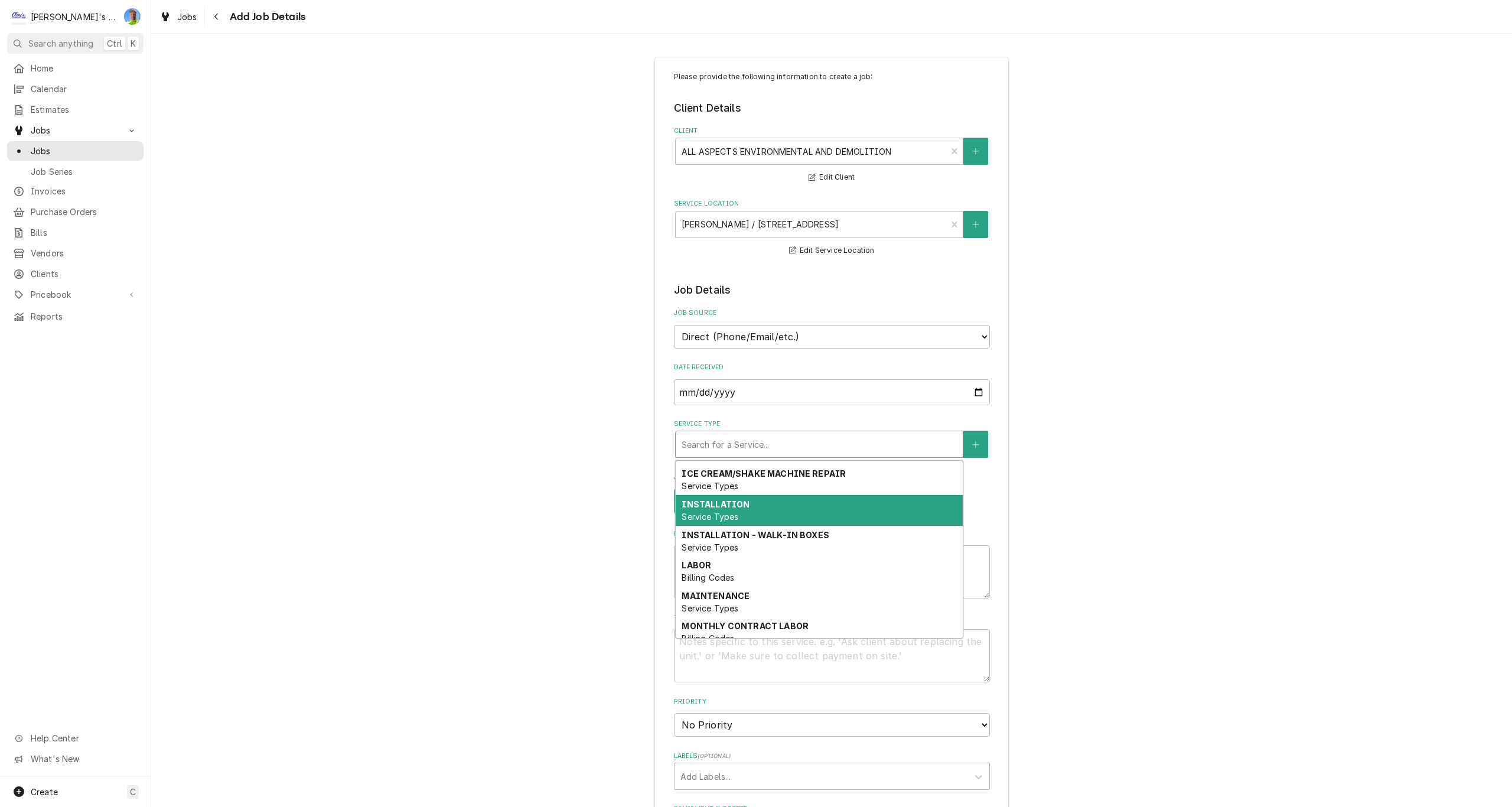
click at [813, 515] on div "INSTALLATION Service Types" at bounding box center [819, 510] width 287 height 31
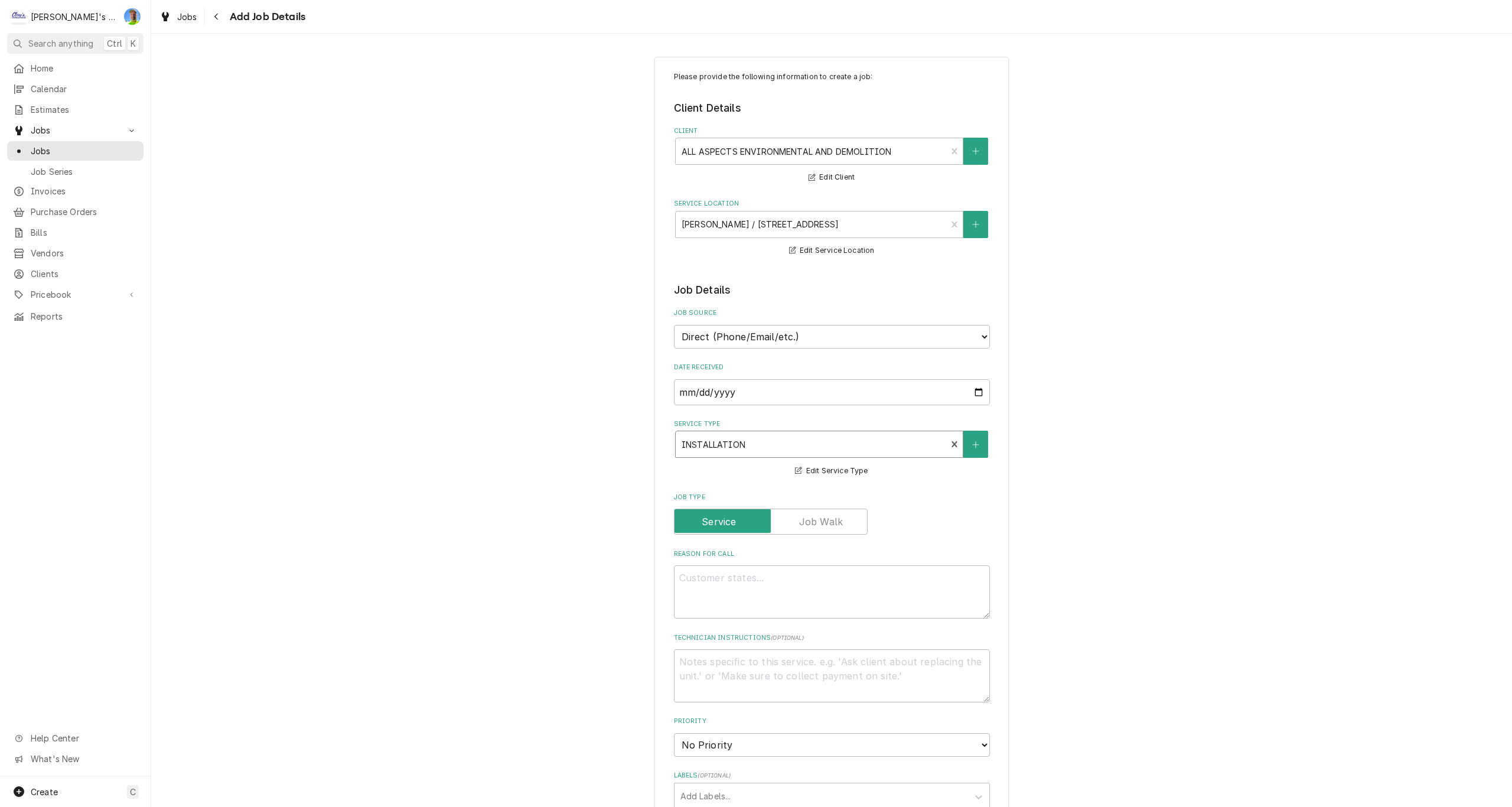
type textarea "x"
click at [815, 516] on label "Job Type" at bounding box center [771, 521] width 193 height 26
click at [815, 516] on input "Job Type" at bounding box center [771, 521] width 183 height 26
checkbox input "true"
click at [834, 583] on textarea "Reason For Call" at bounding box center [832, 592] width 316 height 53
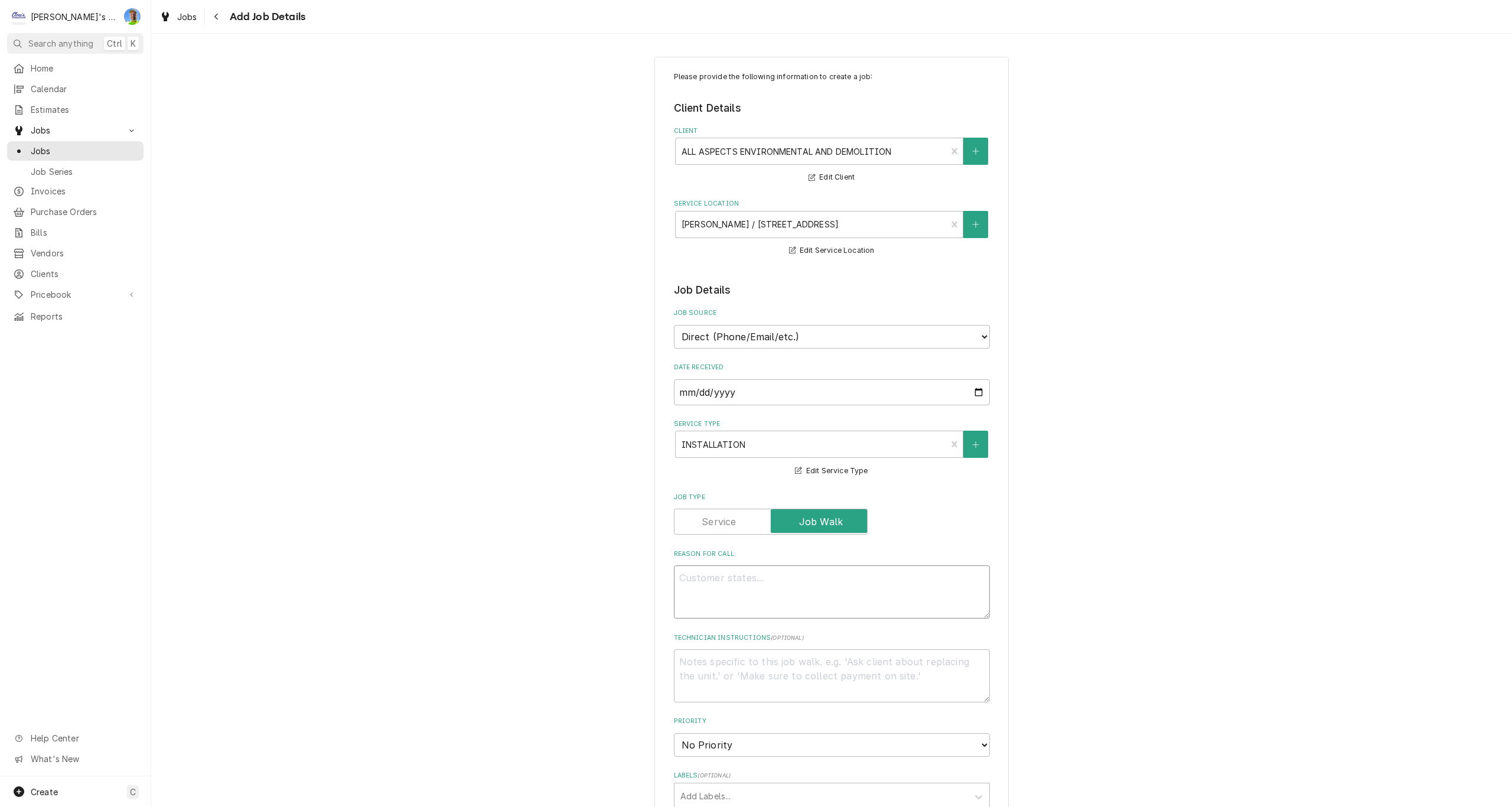
type textarea "x"
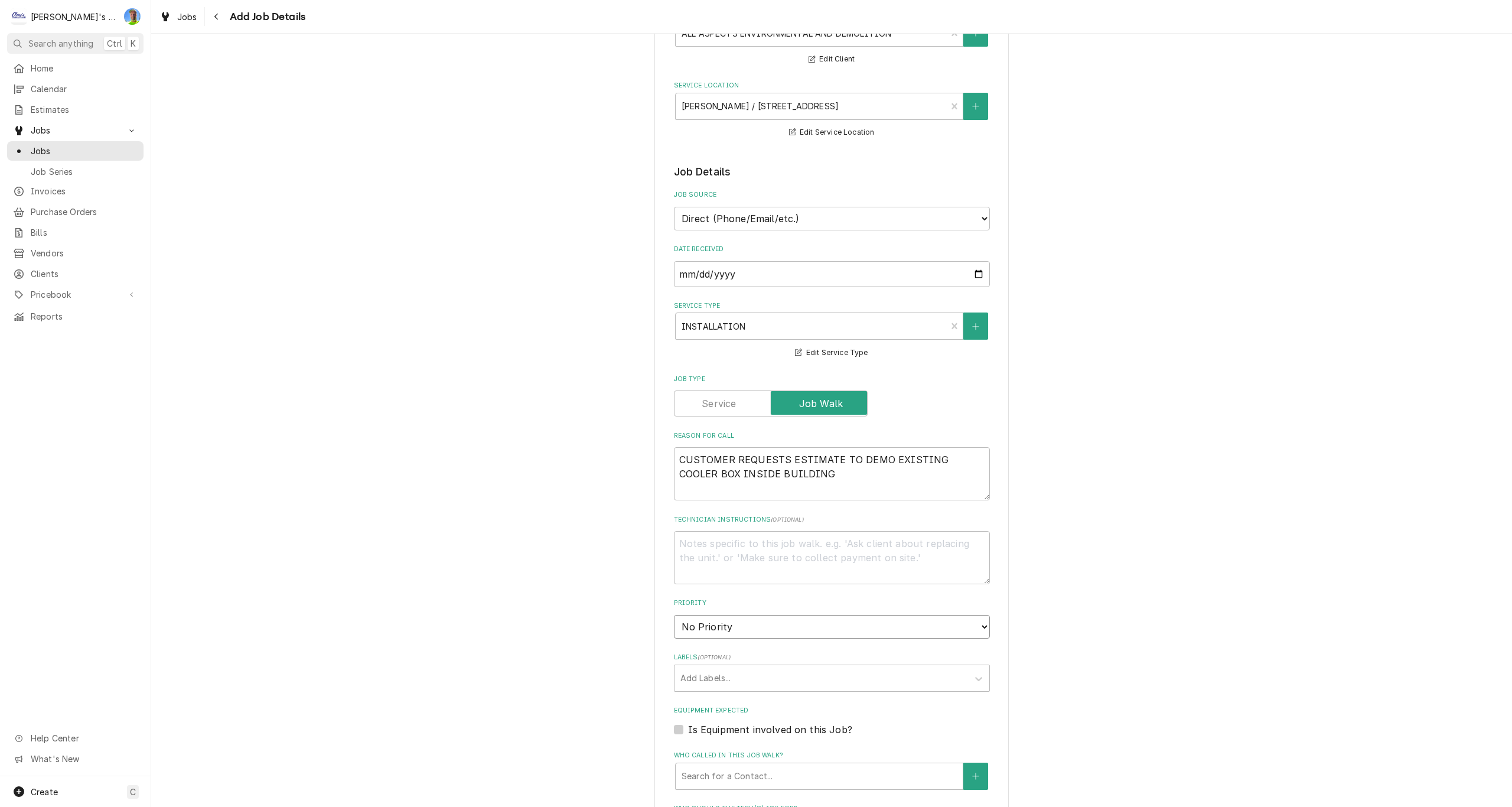
click at [896, 625] on select "No Priority Urgent High Medium Low" at bounding box center [832, 626] width 316 height 23
click at [674, 615] on select "No Priority Urgent High Medium Low" at bounding box center [832, 626] width 316 height 23
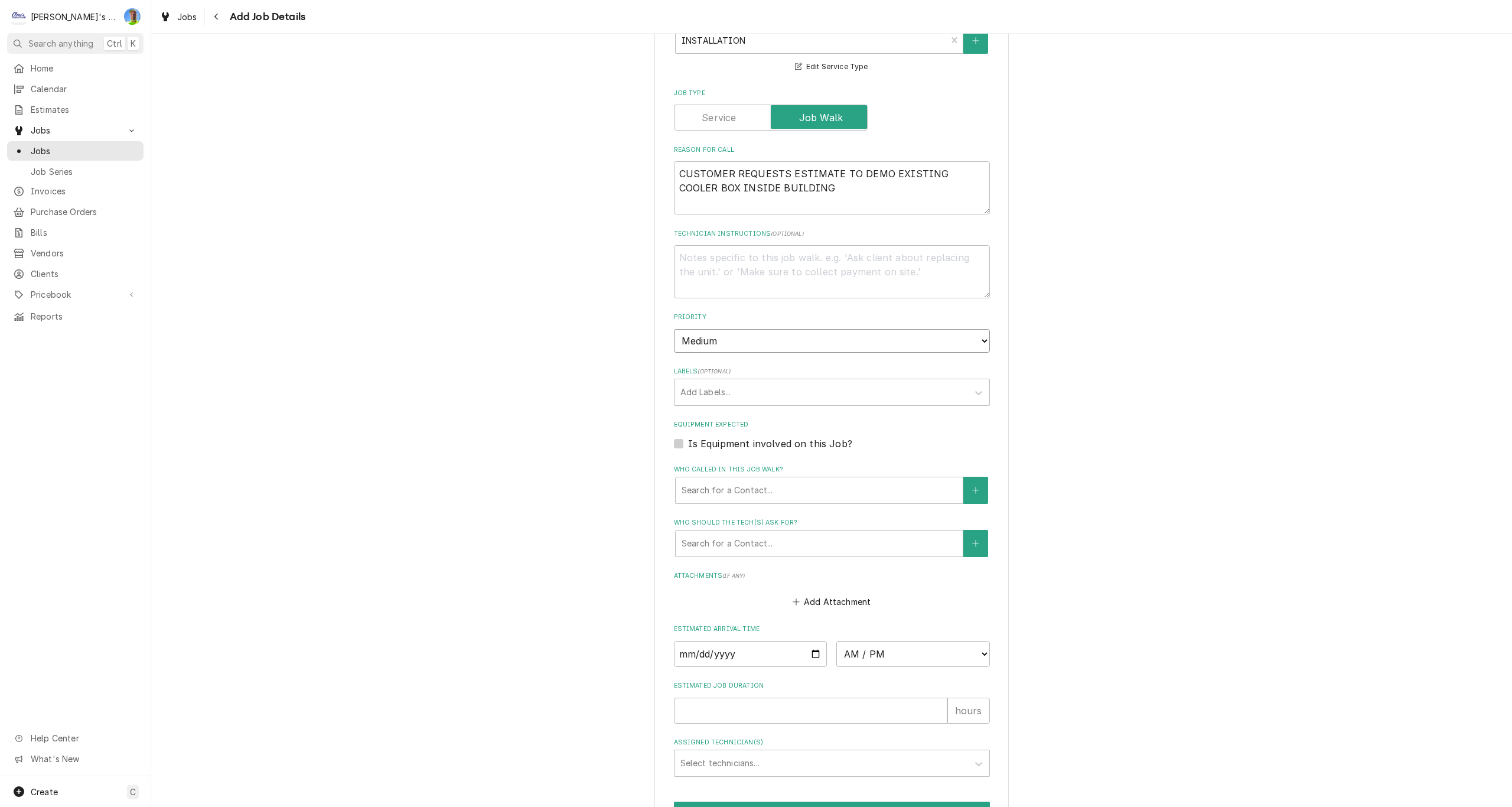
scroll to position [413, 0]
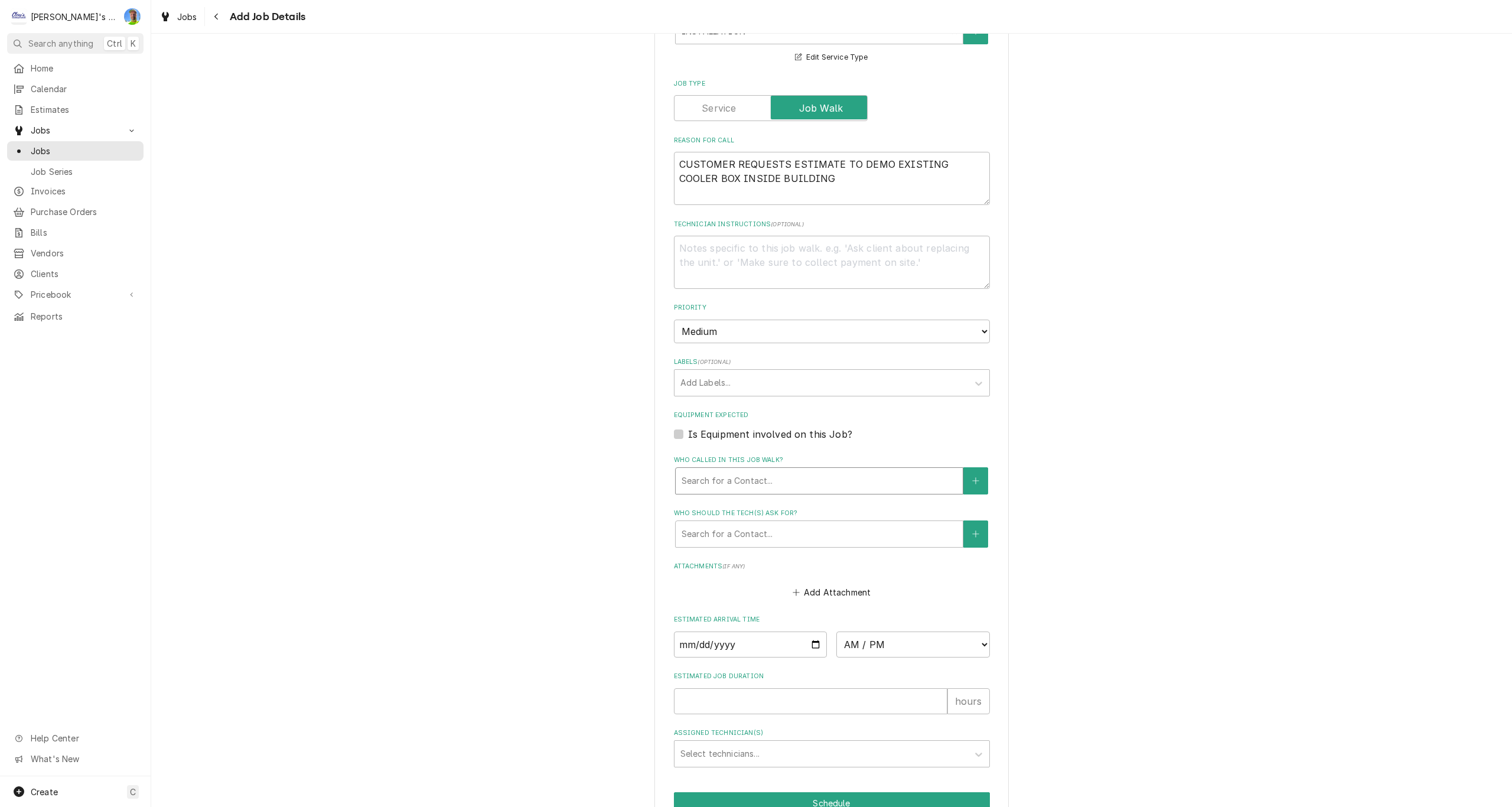
click at [735, 489] on div "Who called in this job walk?" at bounding box center [819, 481] width 275 height 21
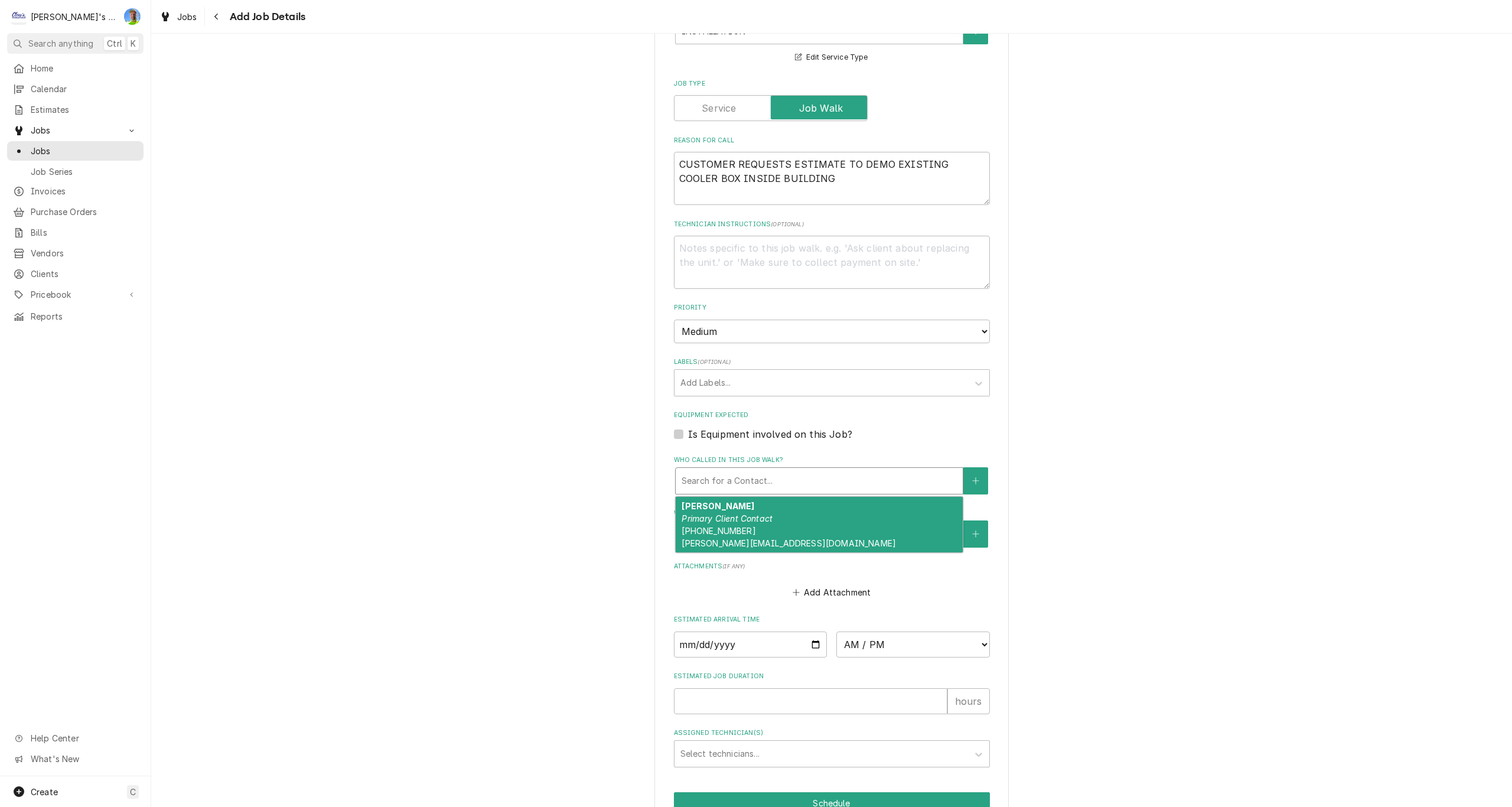
click at [740, 514] on em "Primary Client Contact" at bounding box center [727, 518] width 91 height 10
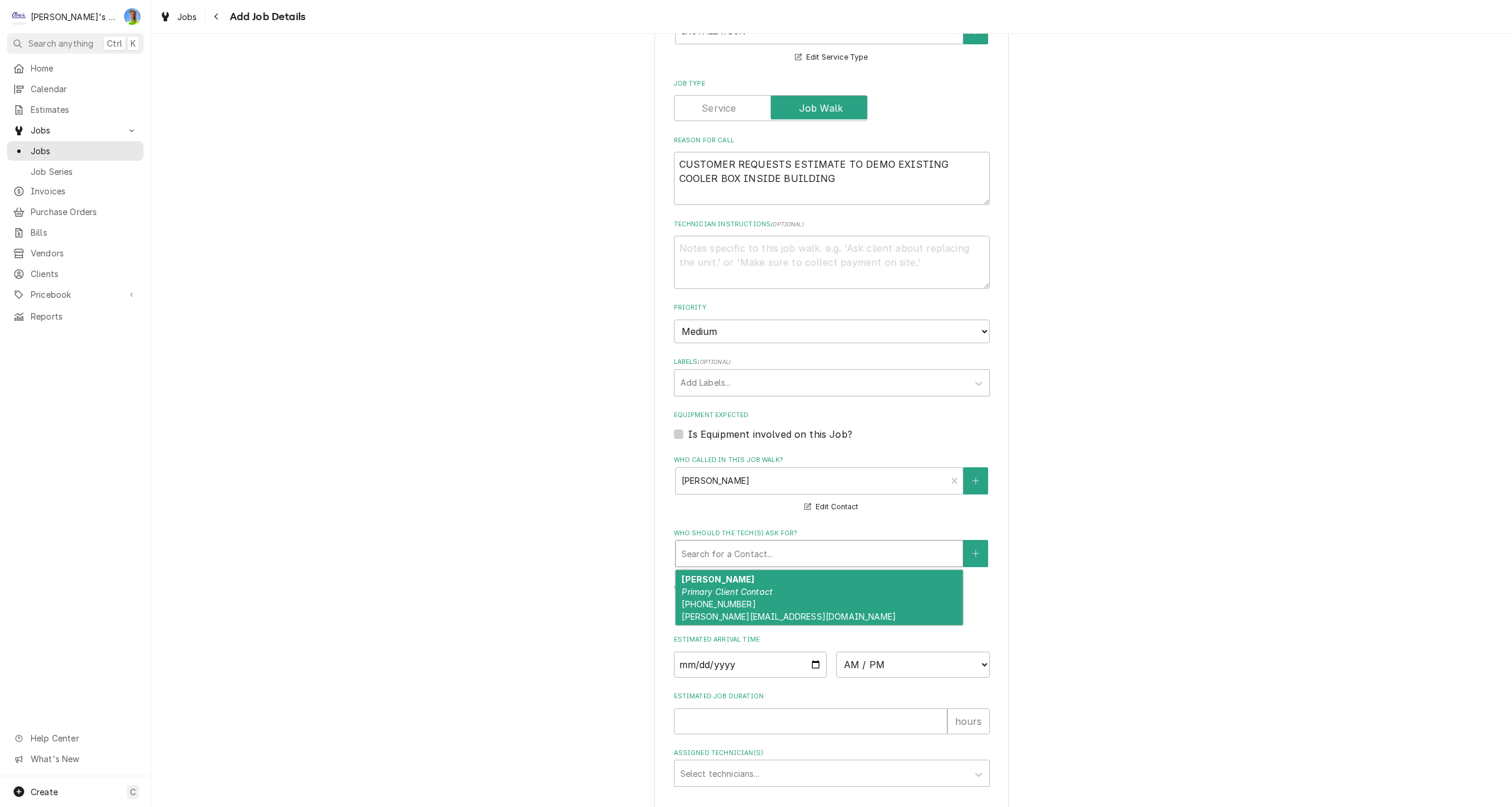
click at [894, 550] on div "Who should the tech(s) ask for?" at bounding box center [819, 553] width 275 height 21
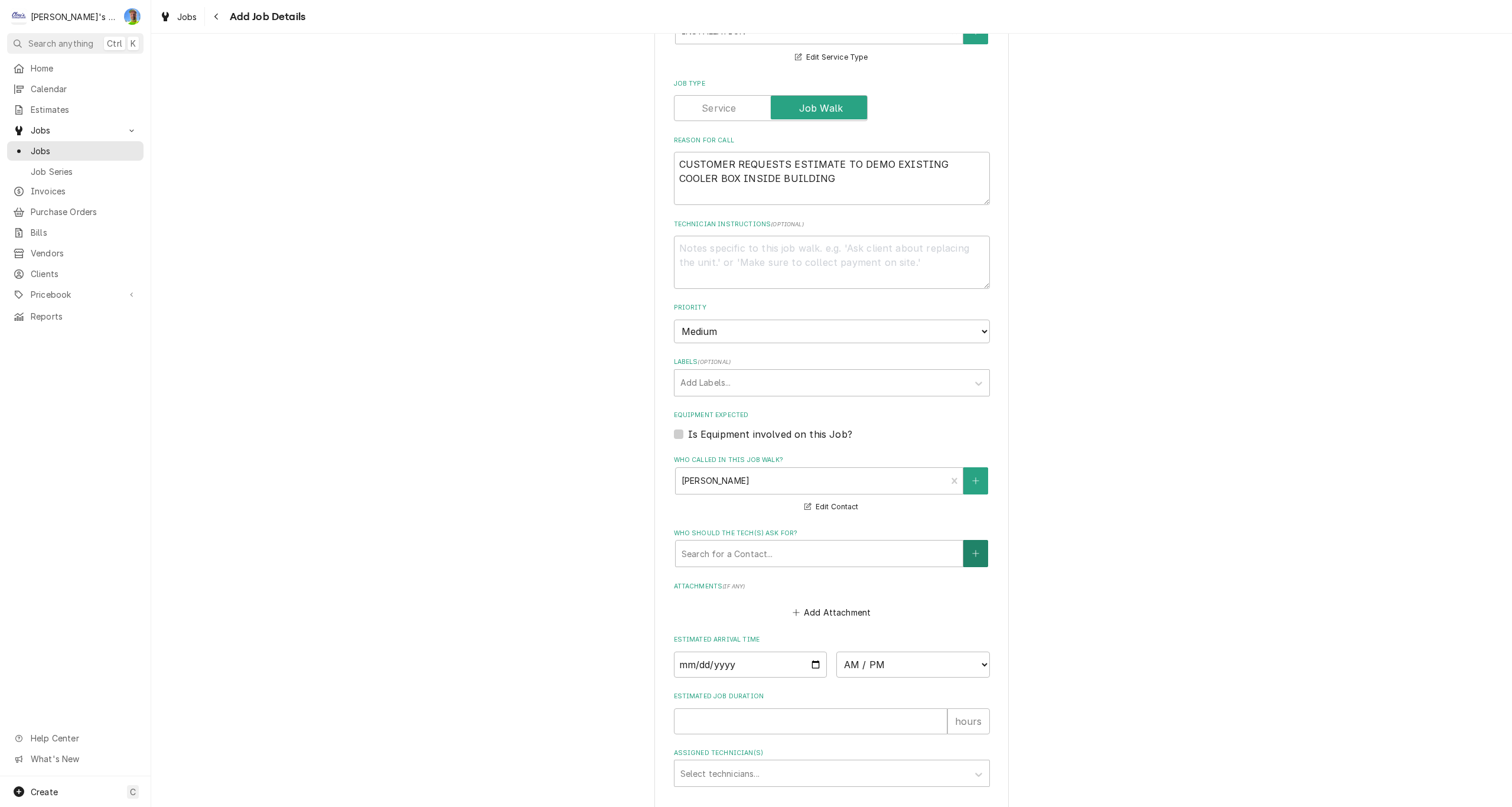
click at [976, 555] on button "Who should the tech(s) ask for?" at bounding box center [975, 553] width 25 height 27
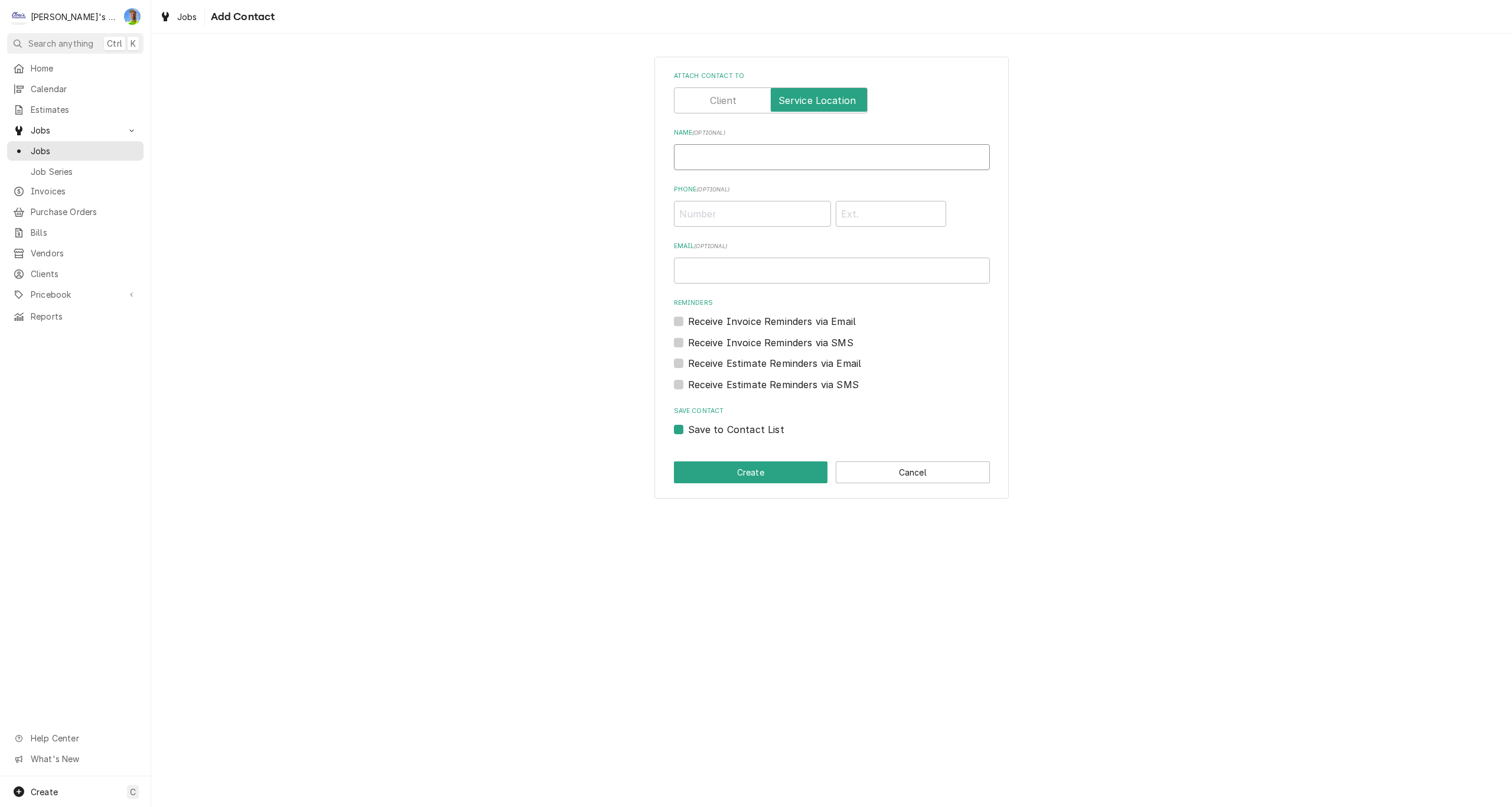
click at [706, 161] on input "Name ( optional )" at bounding box center [832, 157] width 316 height 26
click at [717, 97] on label "Attach contact to" at bounding box center [771, 100] width 193 height 26
click at [717, 97] on input "Attach contact to" at bounding box center [771, 100] width 183 height 26
click at [721, 150] on input "Name ( optional )" at bounding box center [832, 157] width 316 height 26
click at [758, 273] on input "Email ( optional )" at bounding box center [832, 270] width 316 height 26
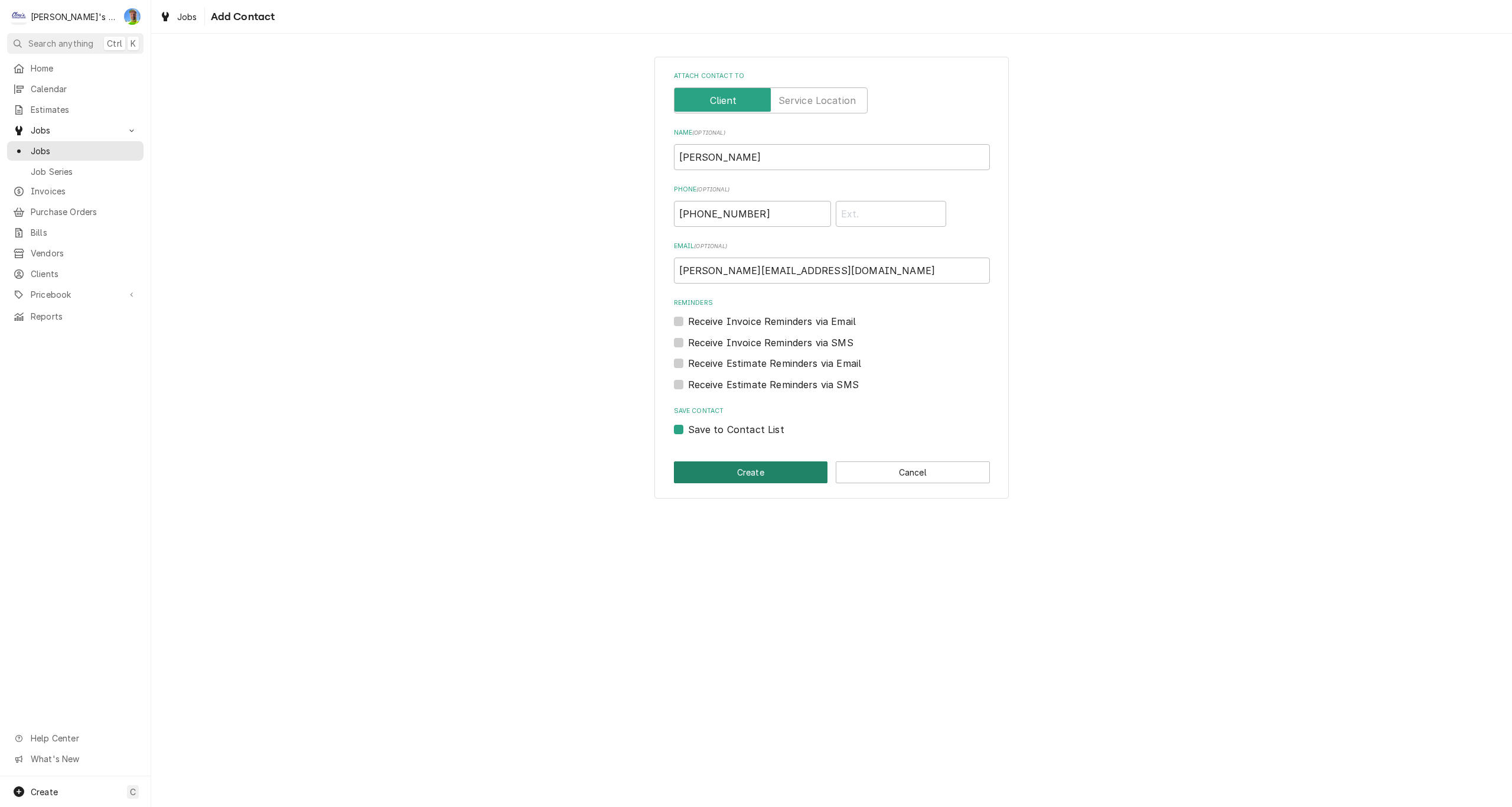
click at [741, 470] on button "Create" at bounding box center [751, 472] width 154 height 22
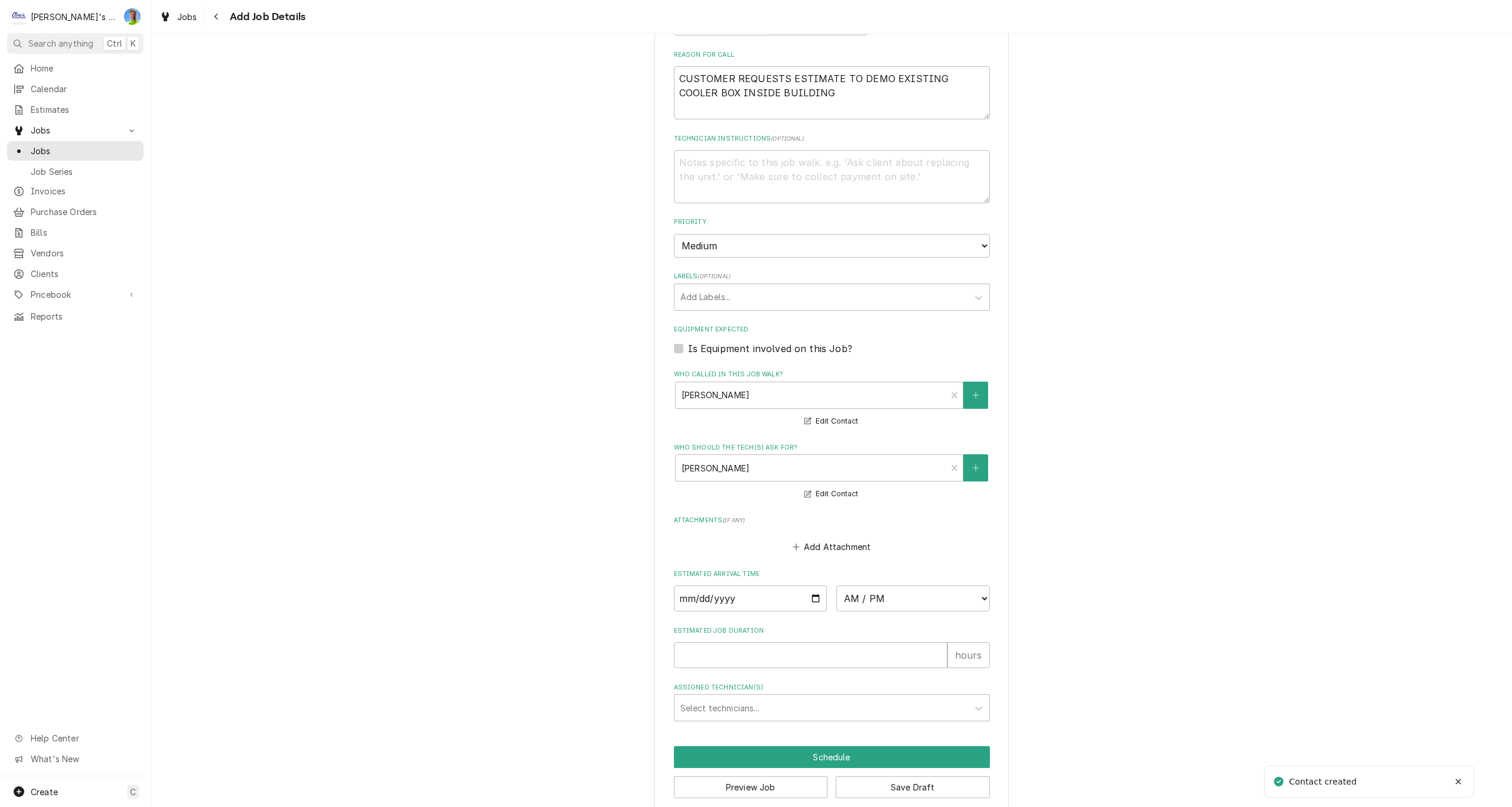
scroll to position [516, 0]
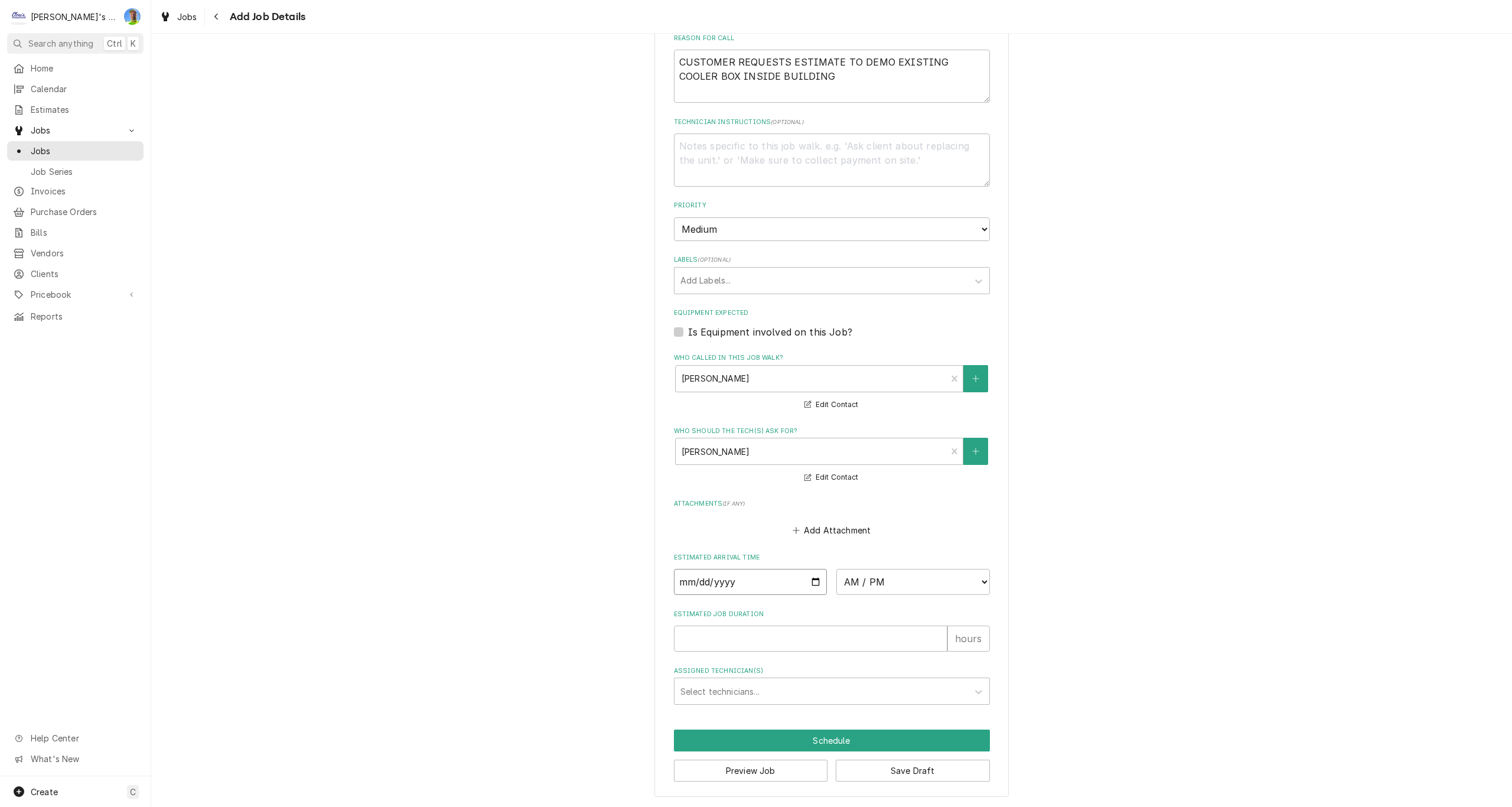
click at [810, 582] on input "Date" at bounding box center [751, 582] width 154 height 26
click at [872, 583] on select "AM / PM 6:00 AM 6:15 AM 6:30 AM 6:45 AM 7:00 AM 7:15 AM 7:30 AM 7:45 AM 8:00 AM…" at bounding box center [913, 582] width 154 height 26
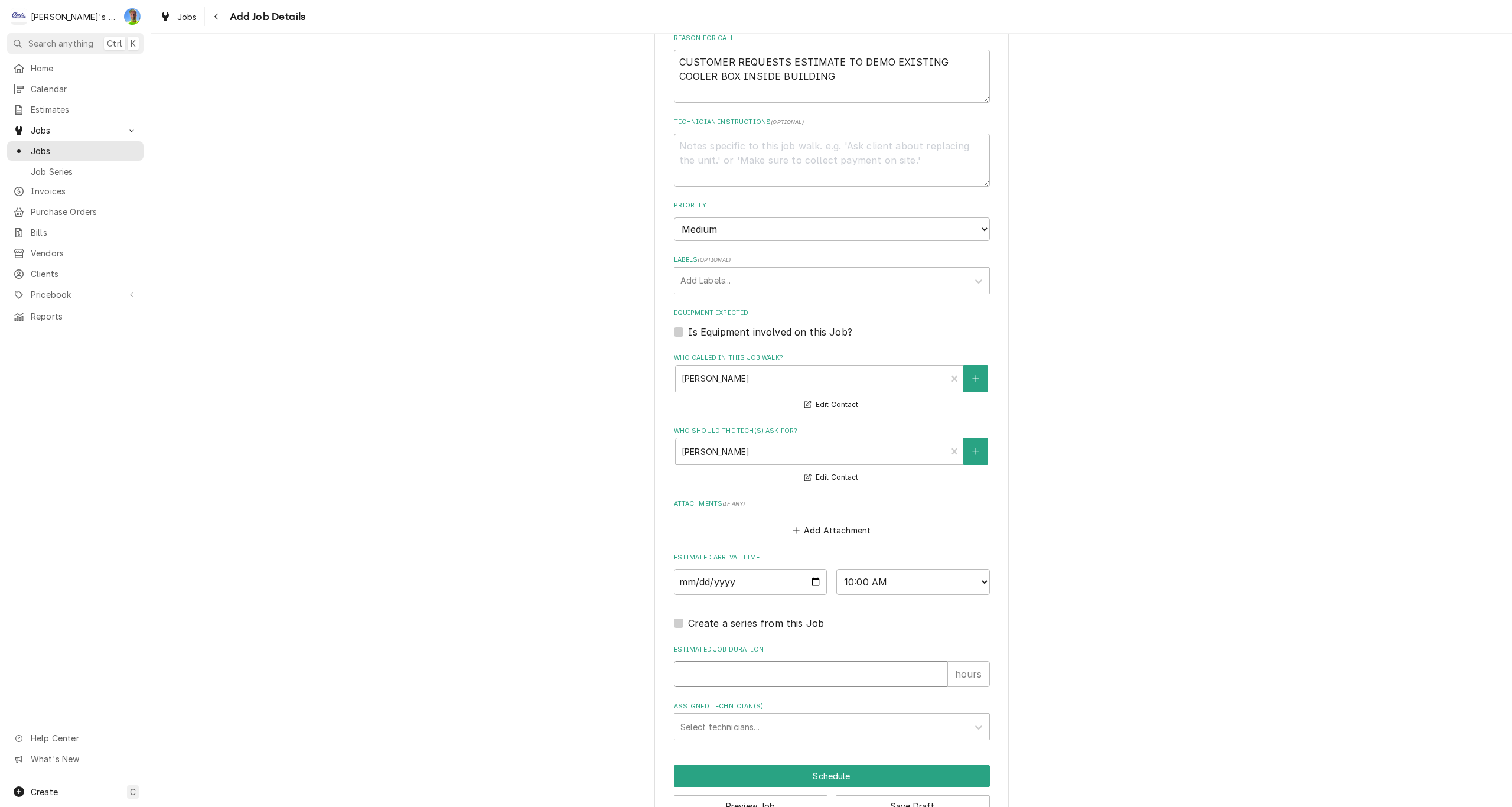
click at [767, 675] on input "Estimated Job Duration" at bounding box center [810, 674] width 273 height 26
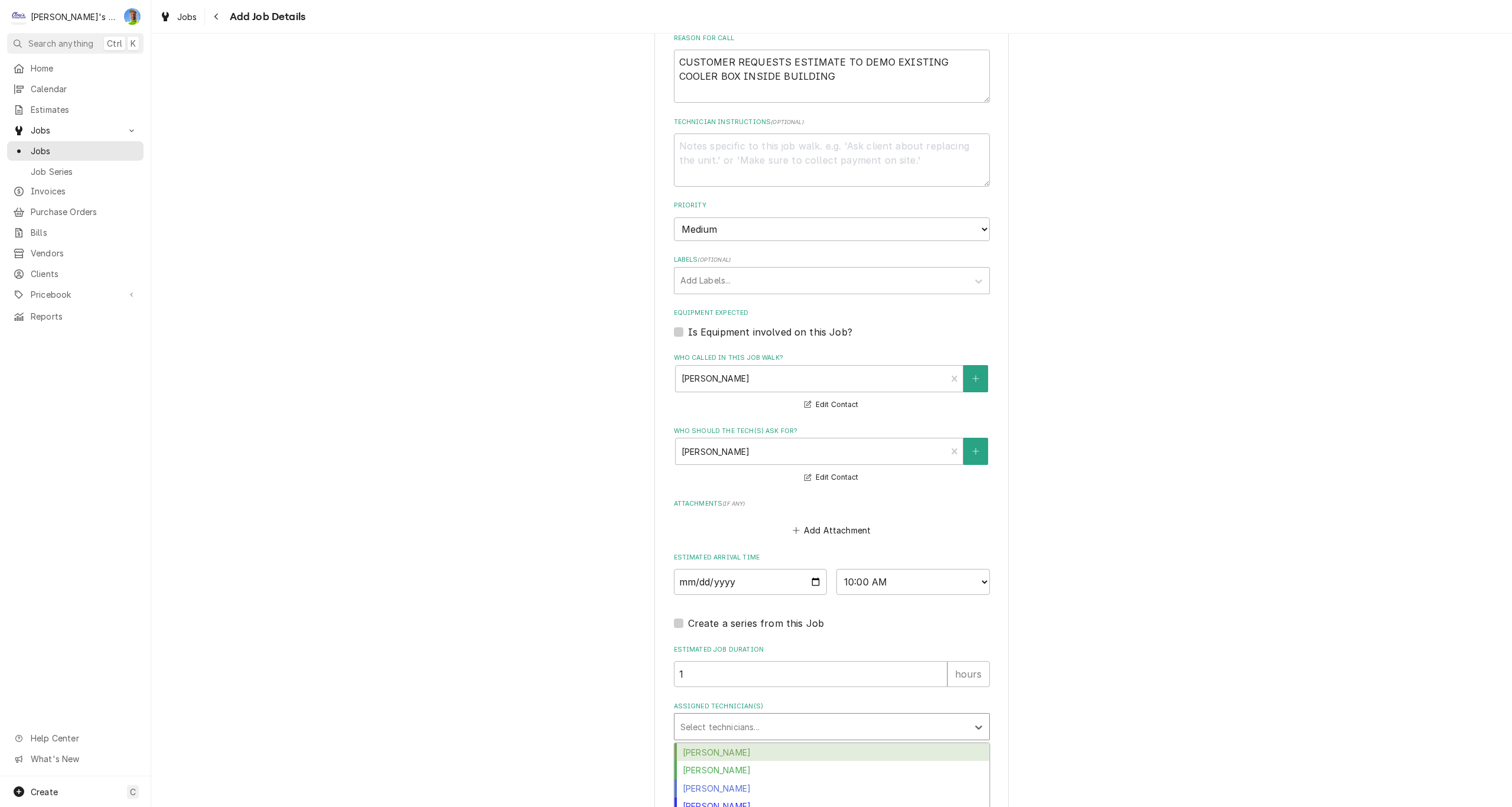
click at [777, 724] on div "Assigned Technician(s)" at bounding box center [821, 726] width 282 height 21
click at [767, 768] on div "Greg Austin" at bounding box center [832, 770] width 315 height 18
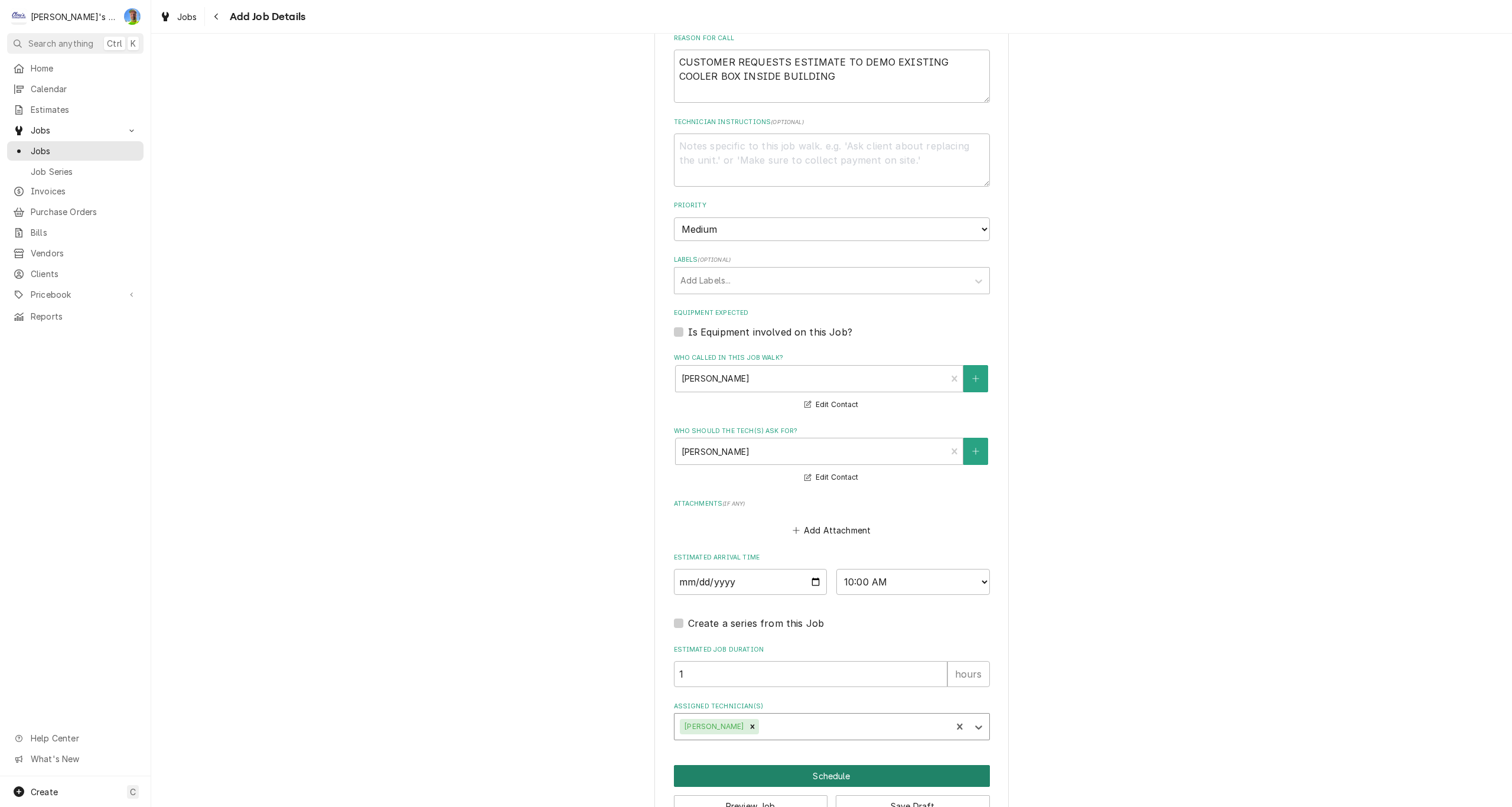
click at [776, 774] on button "Schedule" at bounding box center [832, 776] width 316 height 22
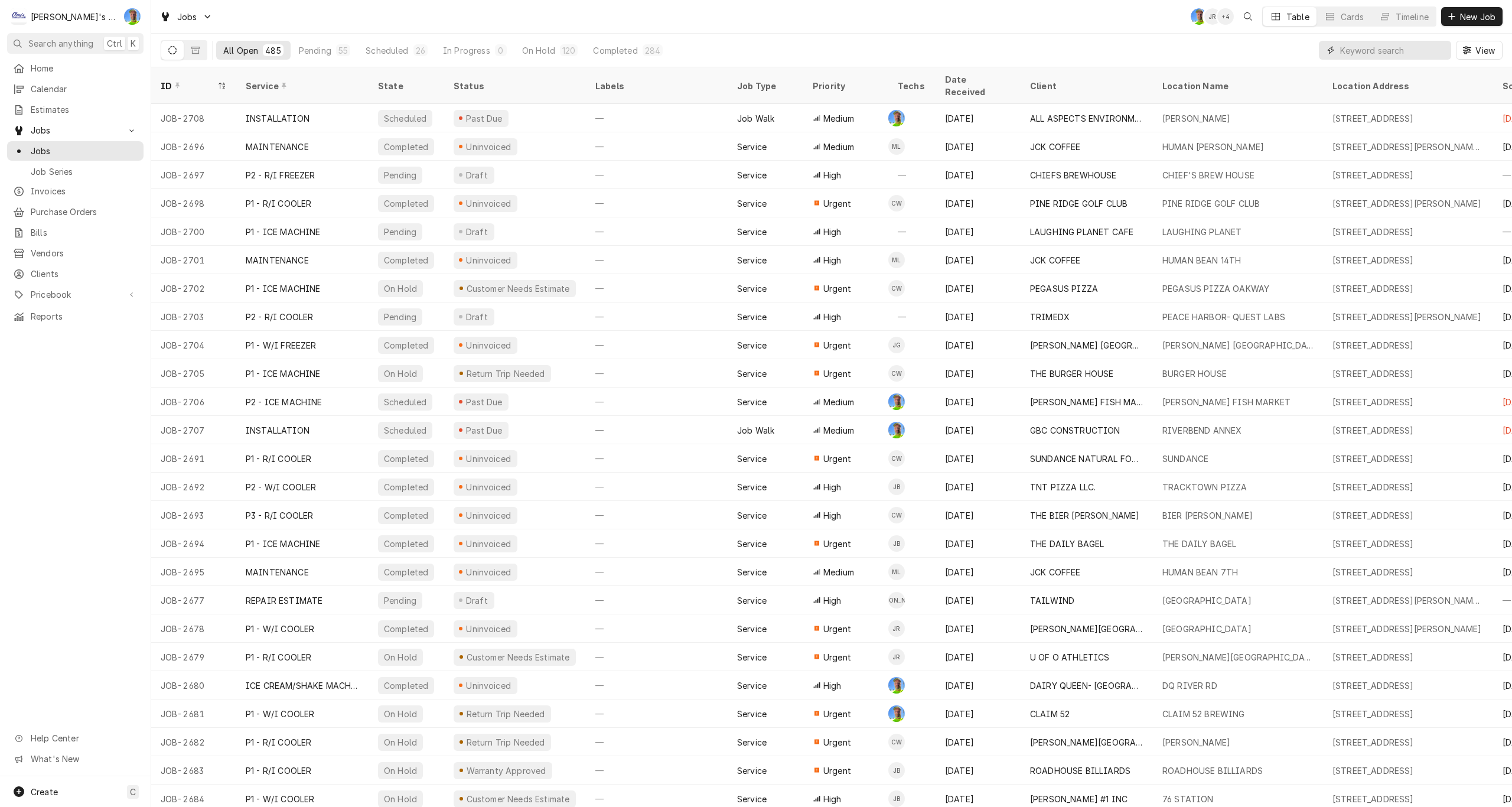
click at [1356, 46] on input "Dynamic Content Wrapper" at bounding box center [1392, 50] width 105 height 19
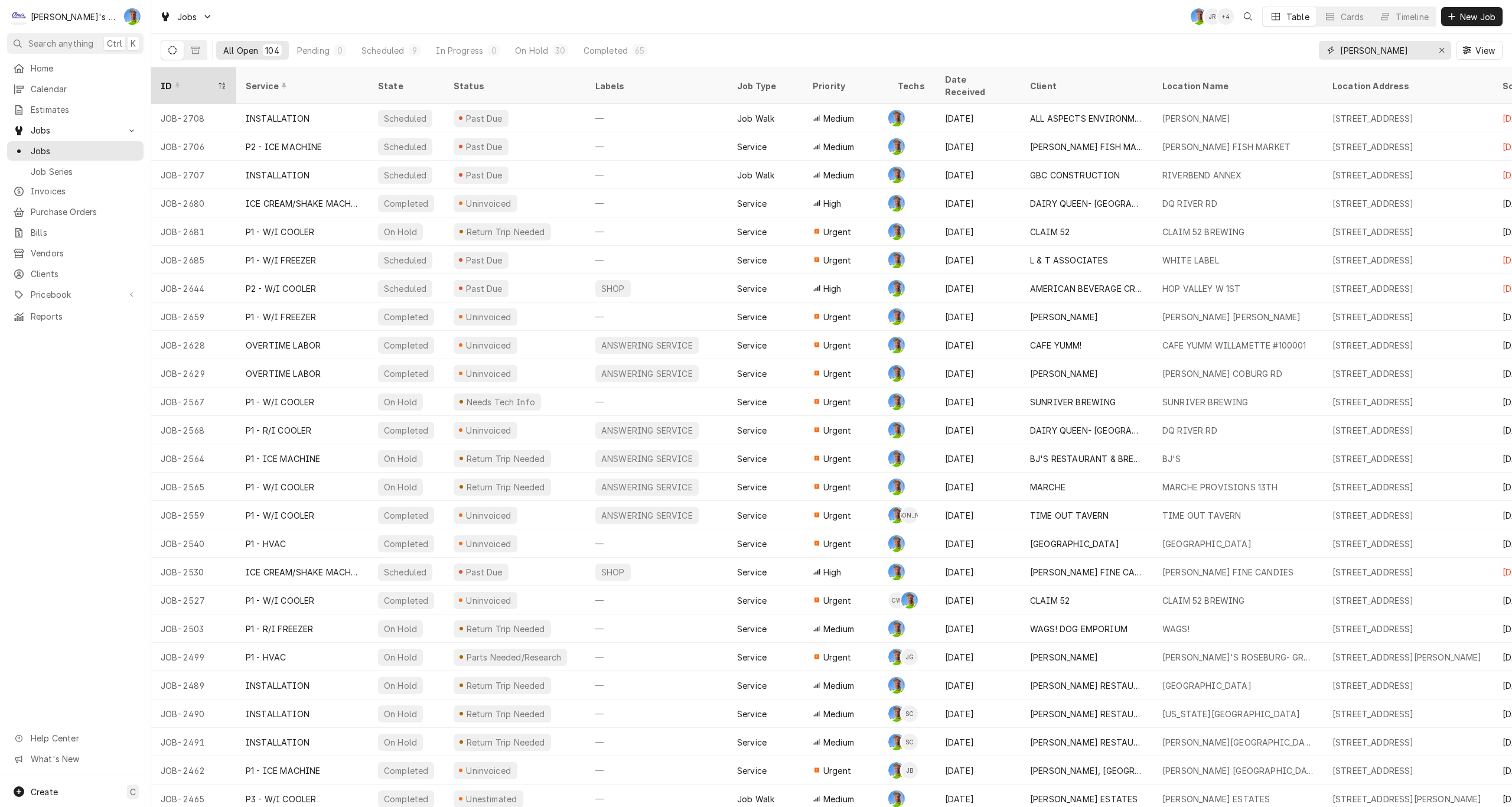
type input "GREG"
click at [196, 80] on div "ID" at bounding box center [187, 86] width 54 height 13
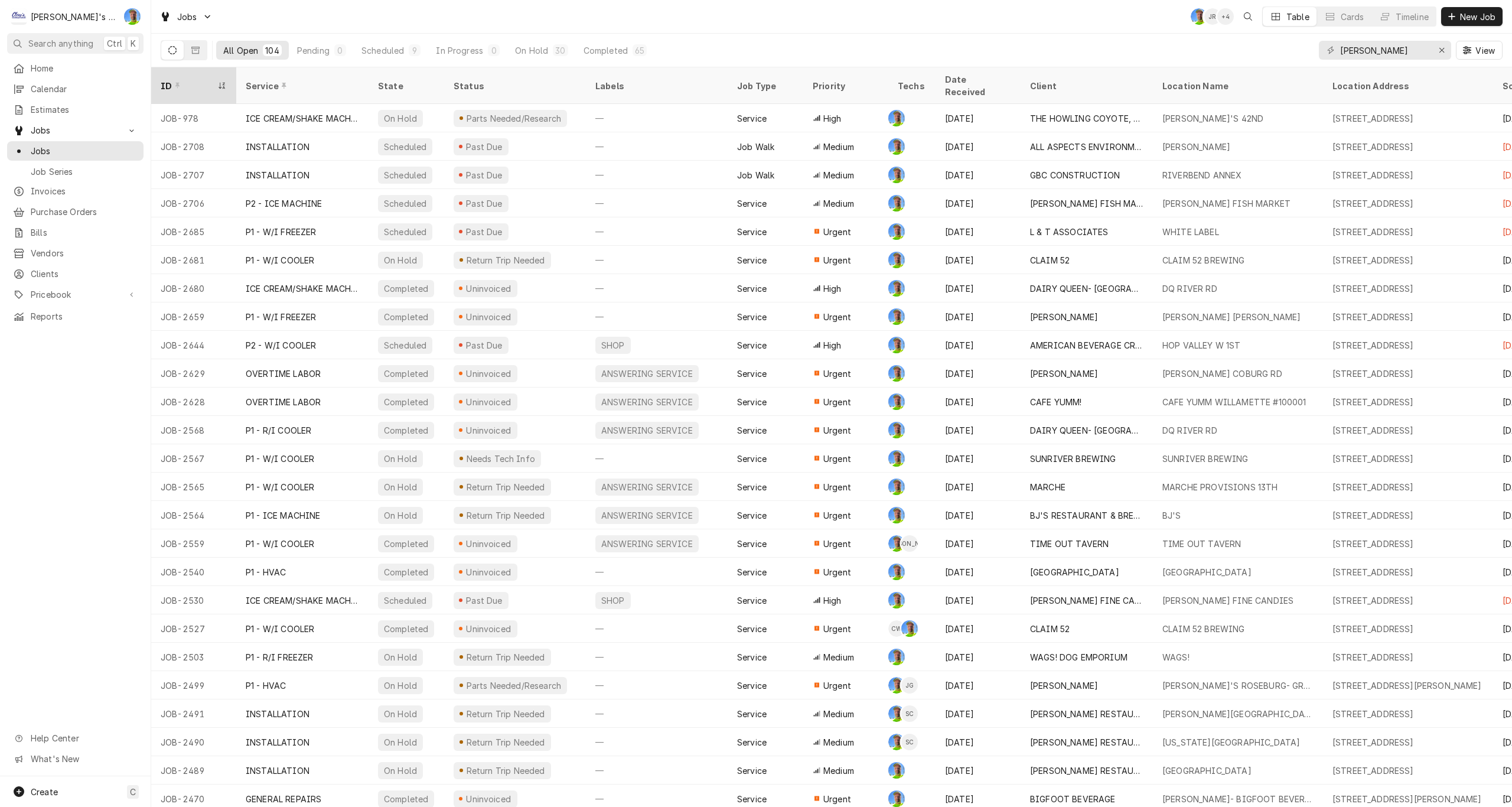
click at [202, 81] on div "ID" at bounding box center [187, 86] width 54 height 13
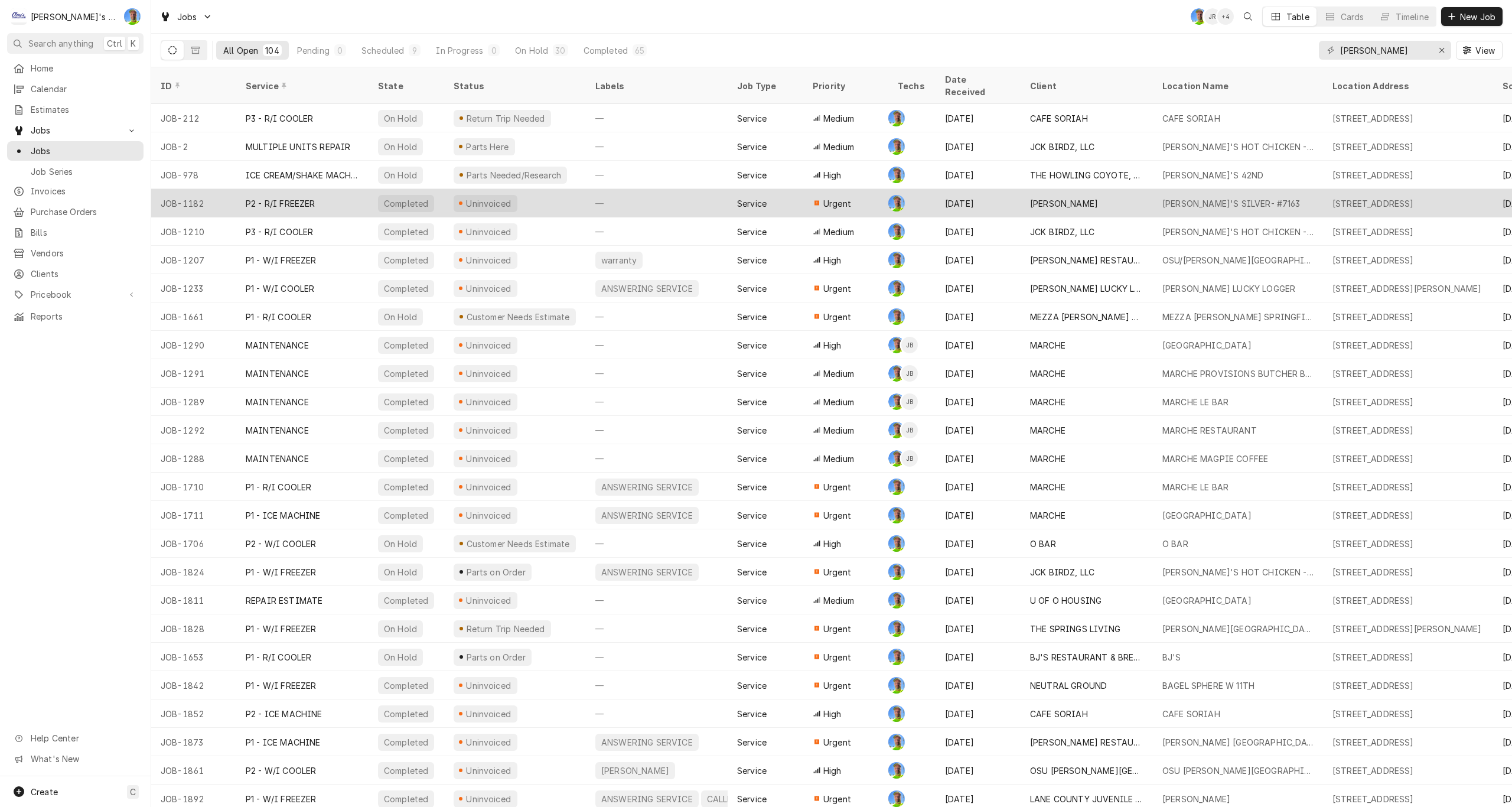
click at [341, 189] on div "P2 - R/I FREEZER" at bounding box center [302, 203] width 132 height 28
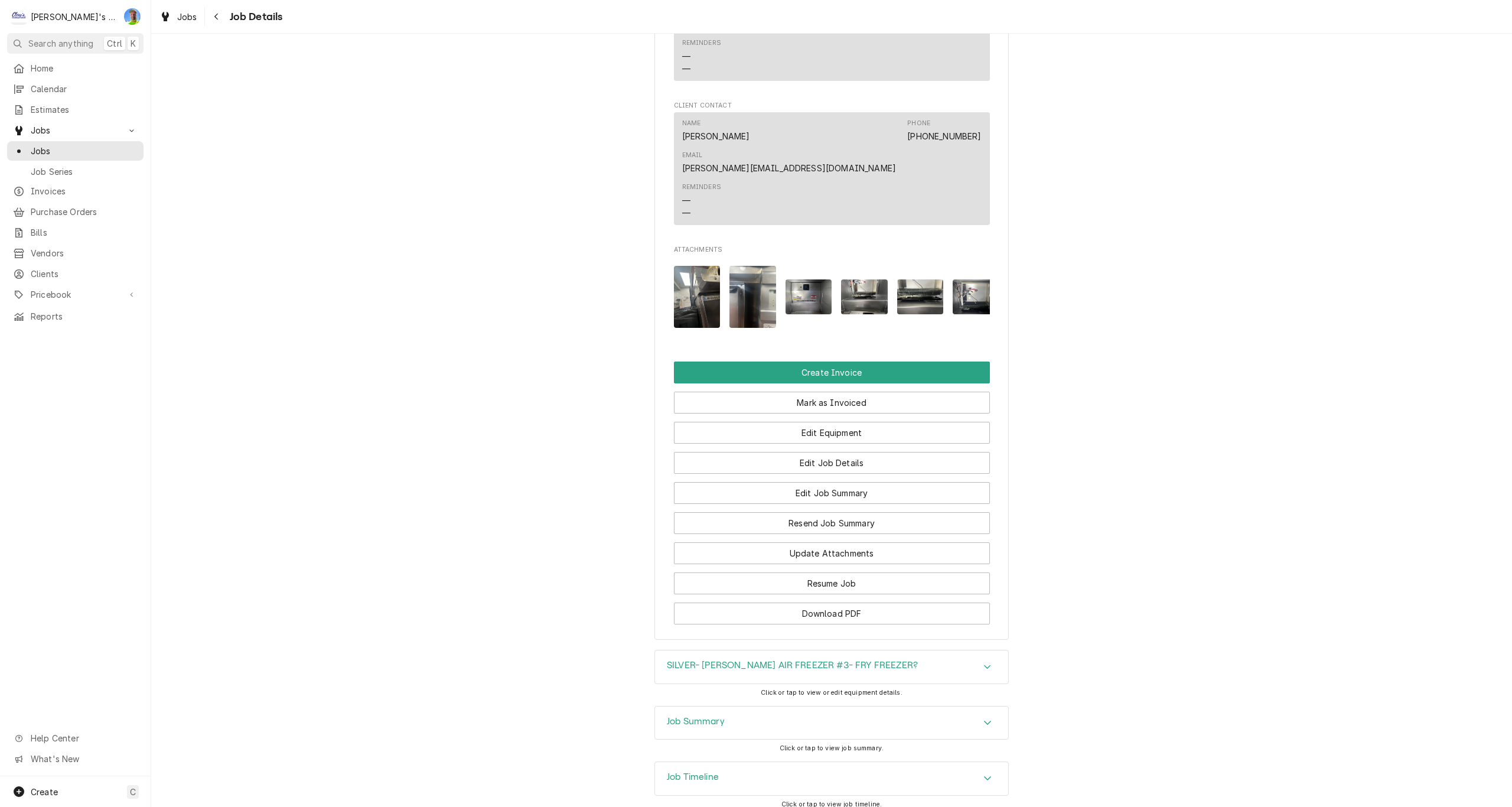
scroll to position [912, 0]
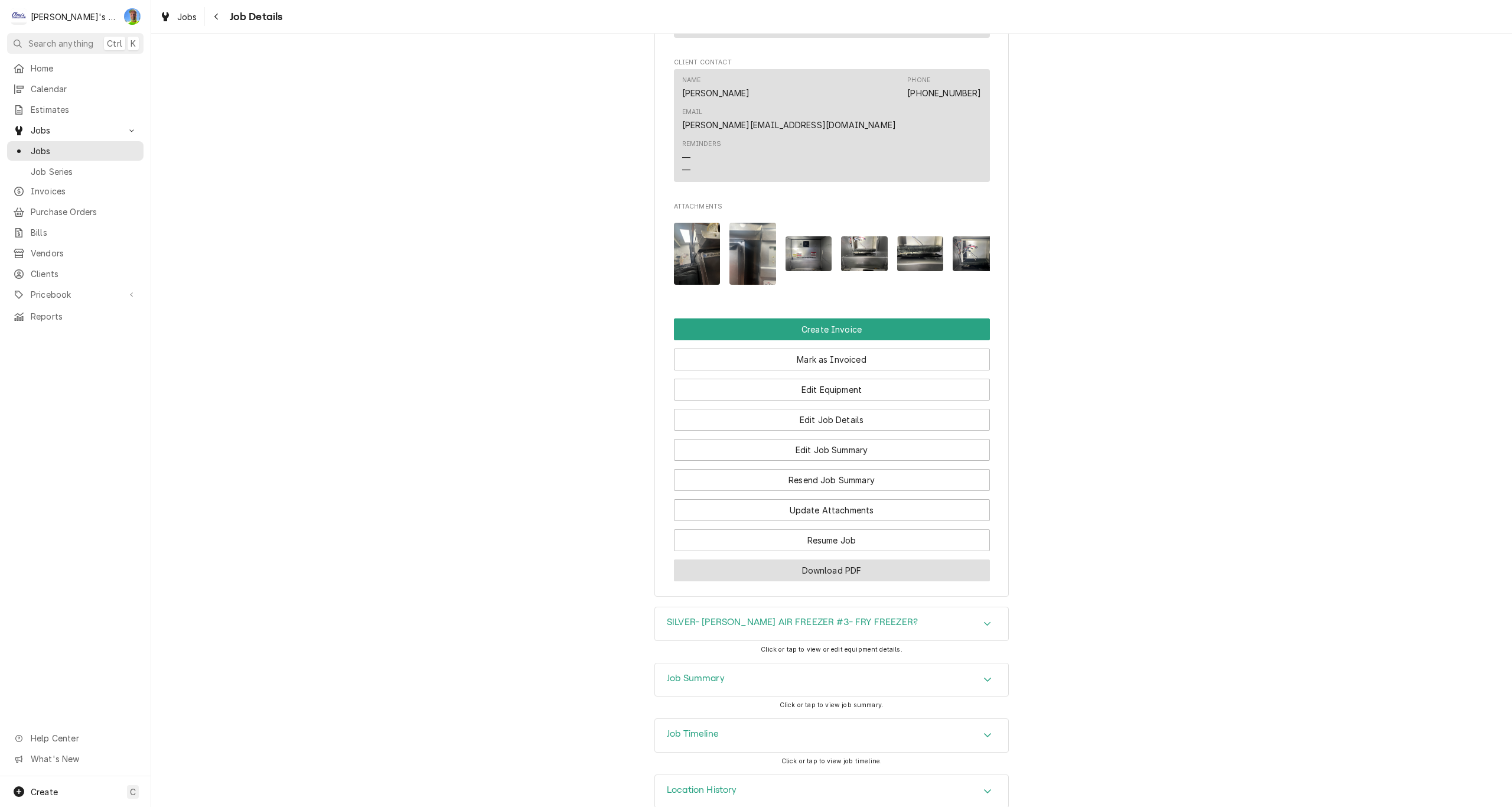
click at [817, 559] on button "Download PDF" at bounding box center [832, 570] width 316 height 22
click at [183, 19] on span "Jobs" at bounding box center [187, 17] width 20 height 13
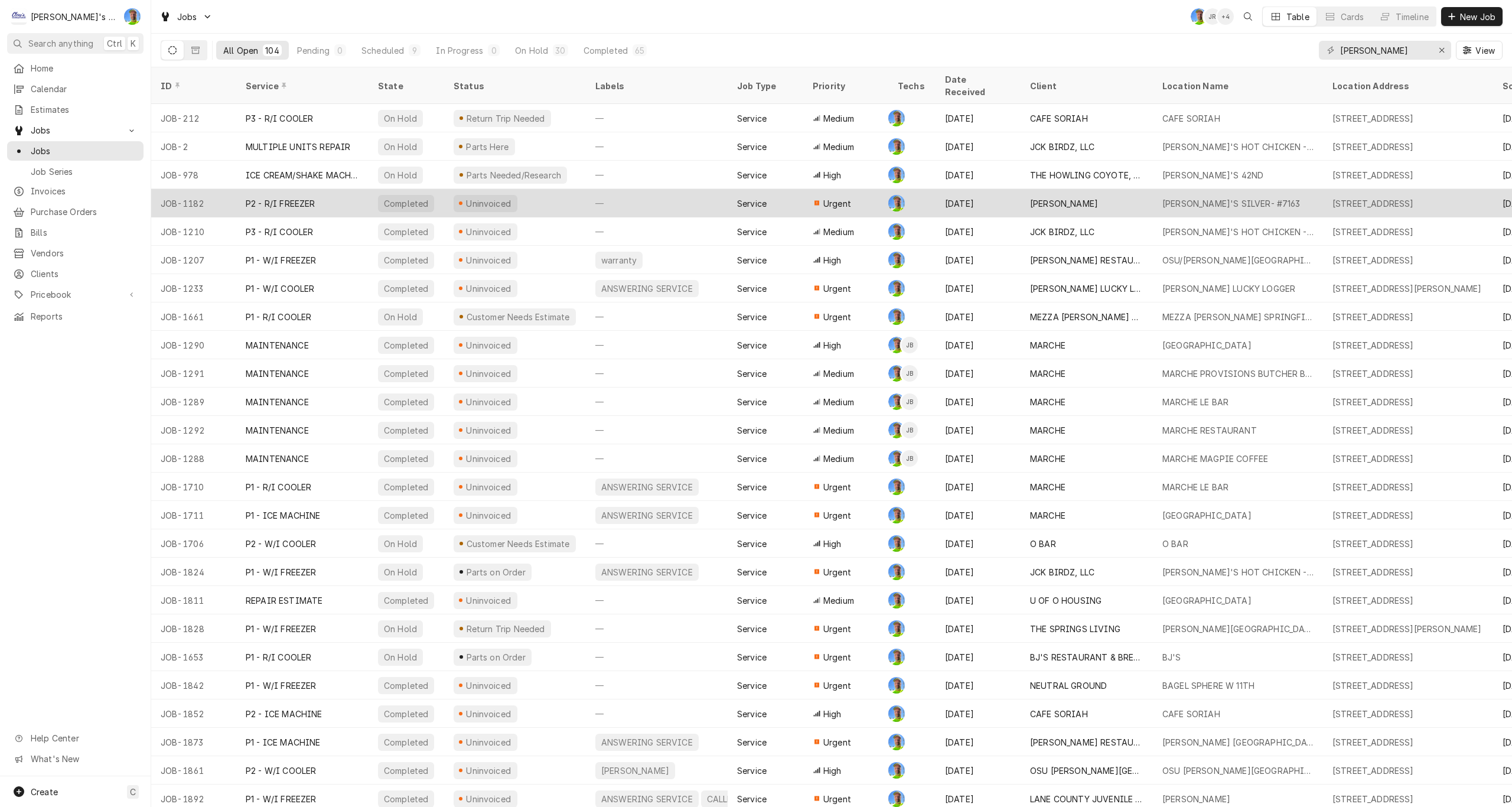
click at [322, 191] on div "P2 - R/I FREEZER" at bounding box center [302, 203] width 132 height 28
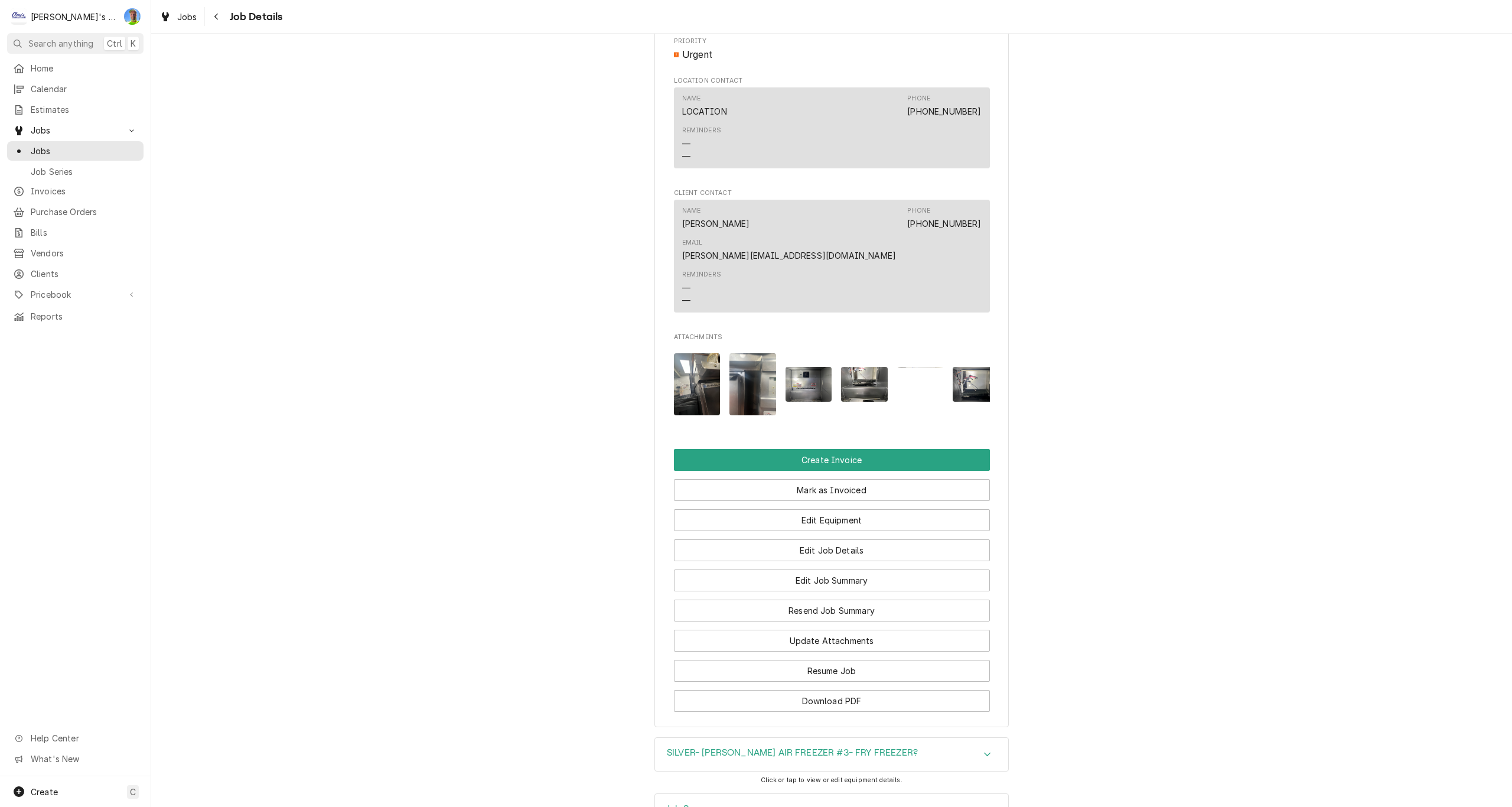
scroll to position [912, 0]
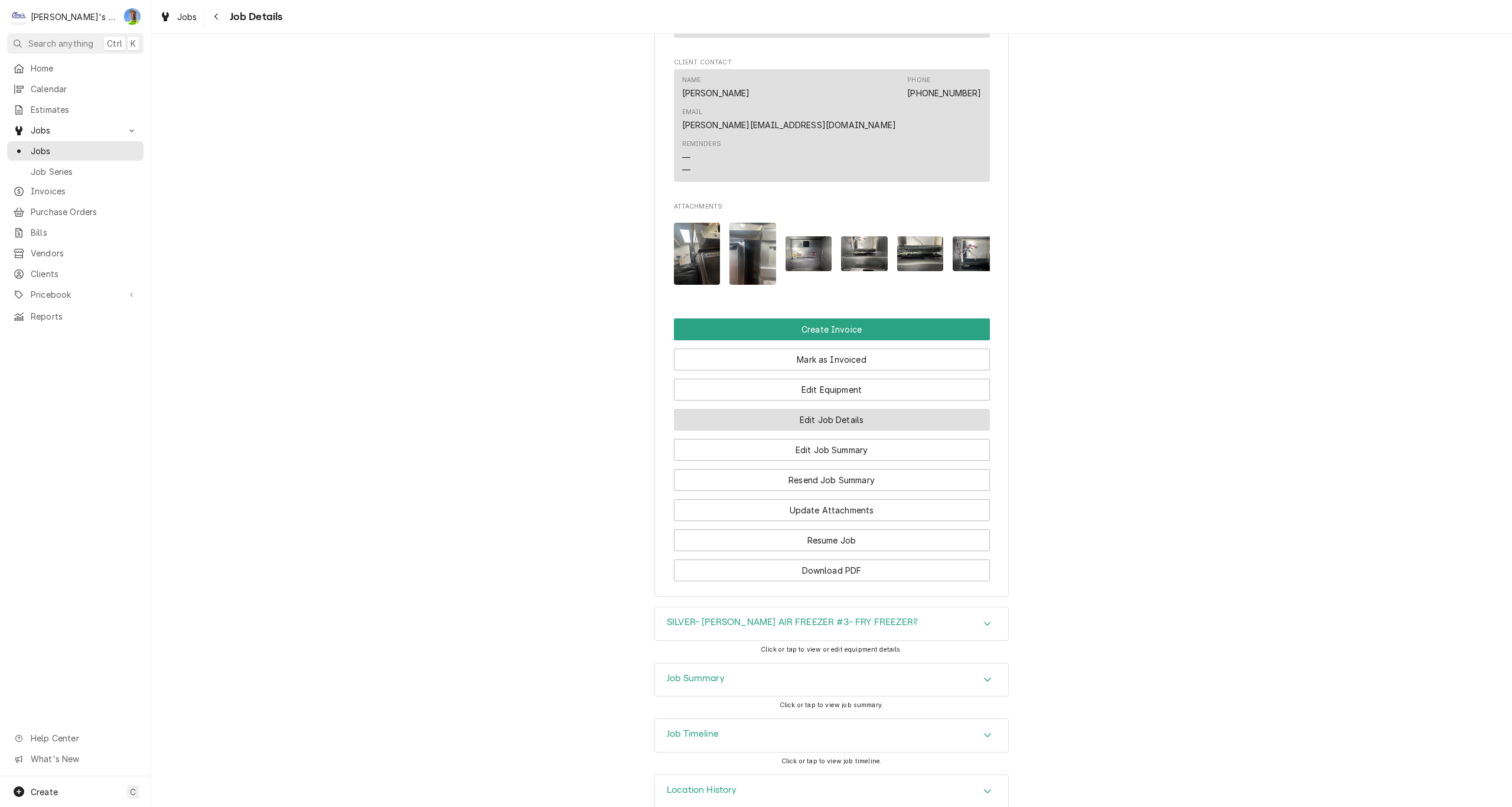
click at [961, 409] on button "Edit Job Details" at bounding box center [832, 419] width 316 height 22
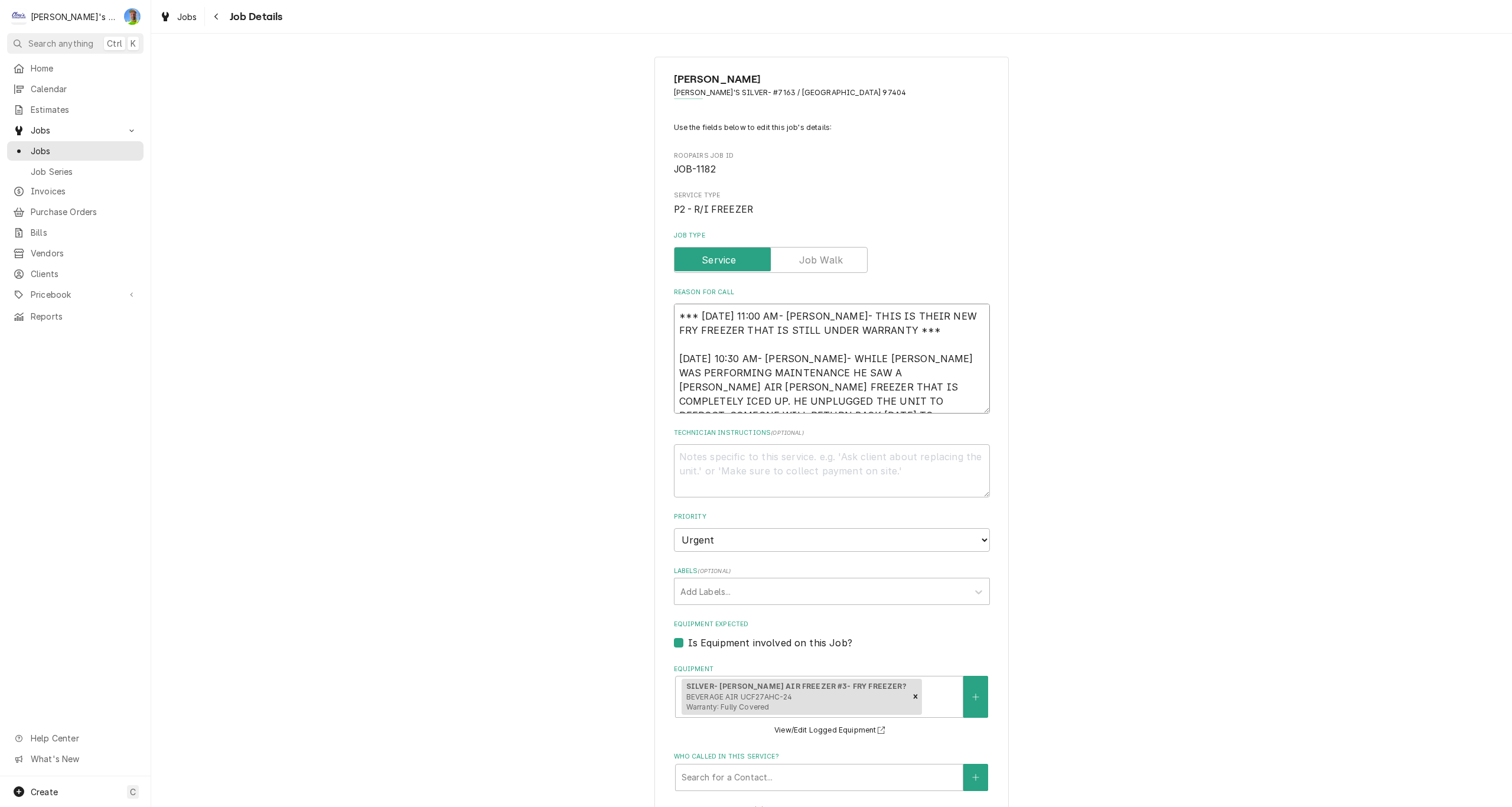
click at [676, 310] on textarea "*** 2/12/2025 11:00 AM- KOREY- THIS IS THEIR NEW FRY FREEZER THAT IS STILL UNDE…" at bounding box center [832, 358] width 316 height 110
type textarea "x"
type textarea "*** 2/12/2025 11:00 AM- KOREY- THIS IS THEIR NEW FRY FREEZER THAT IS STILL UNDE…"
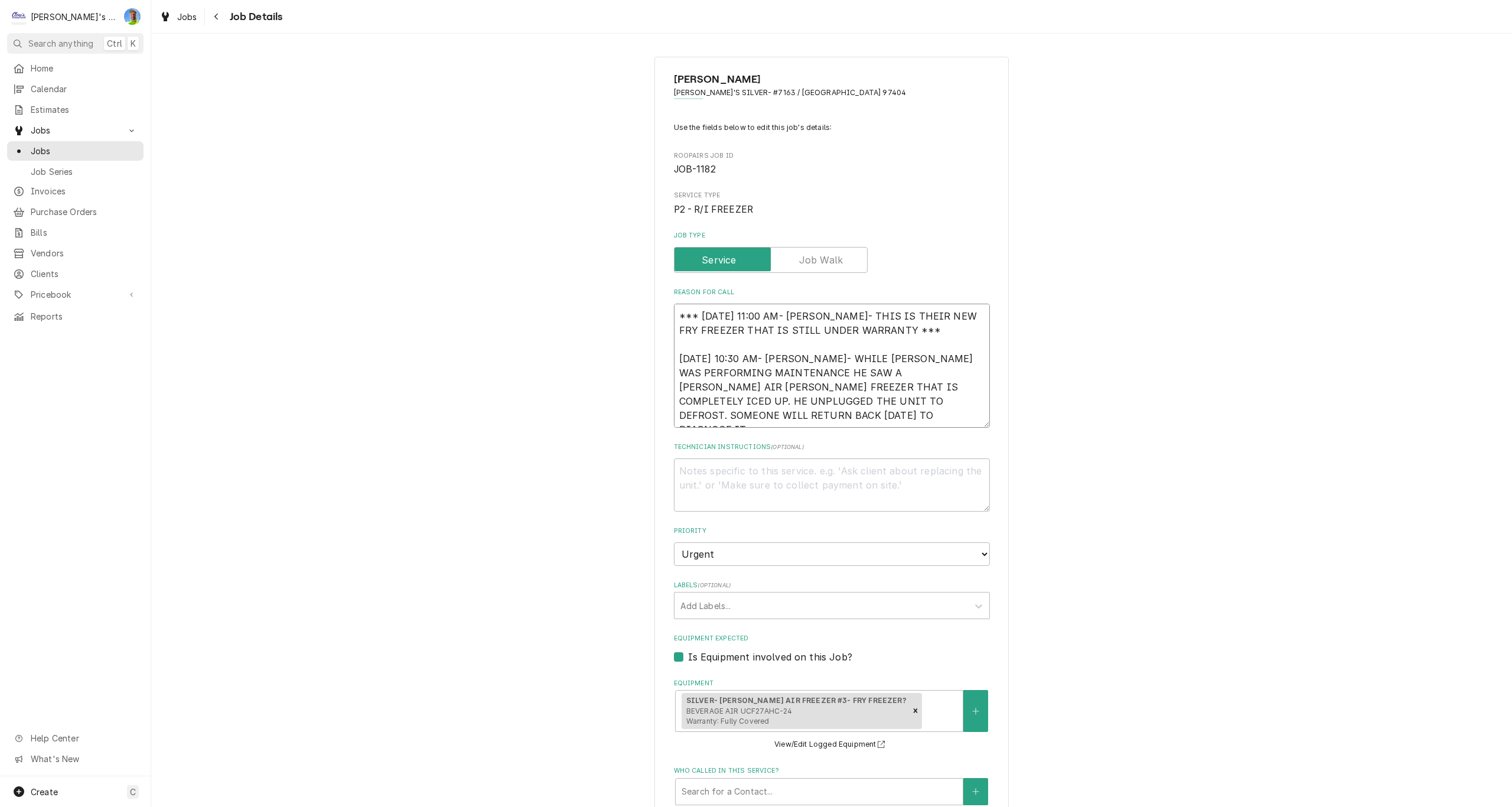
type textarea "x"
type textarea "*** 2/12/2025 11:00 AM- KOREY- THIS IS THEIR NEW FRY FREEZER THAT IS STILL UNDE…"
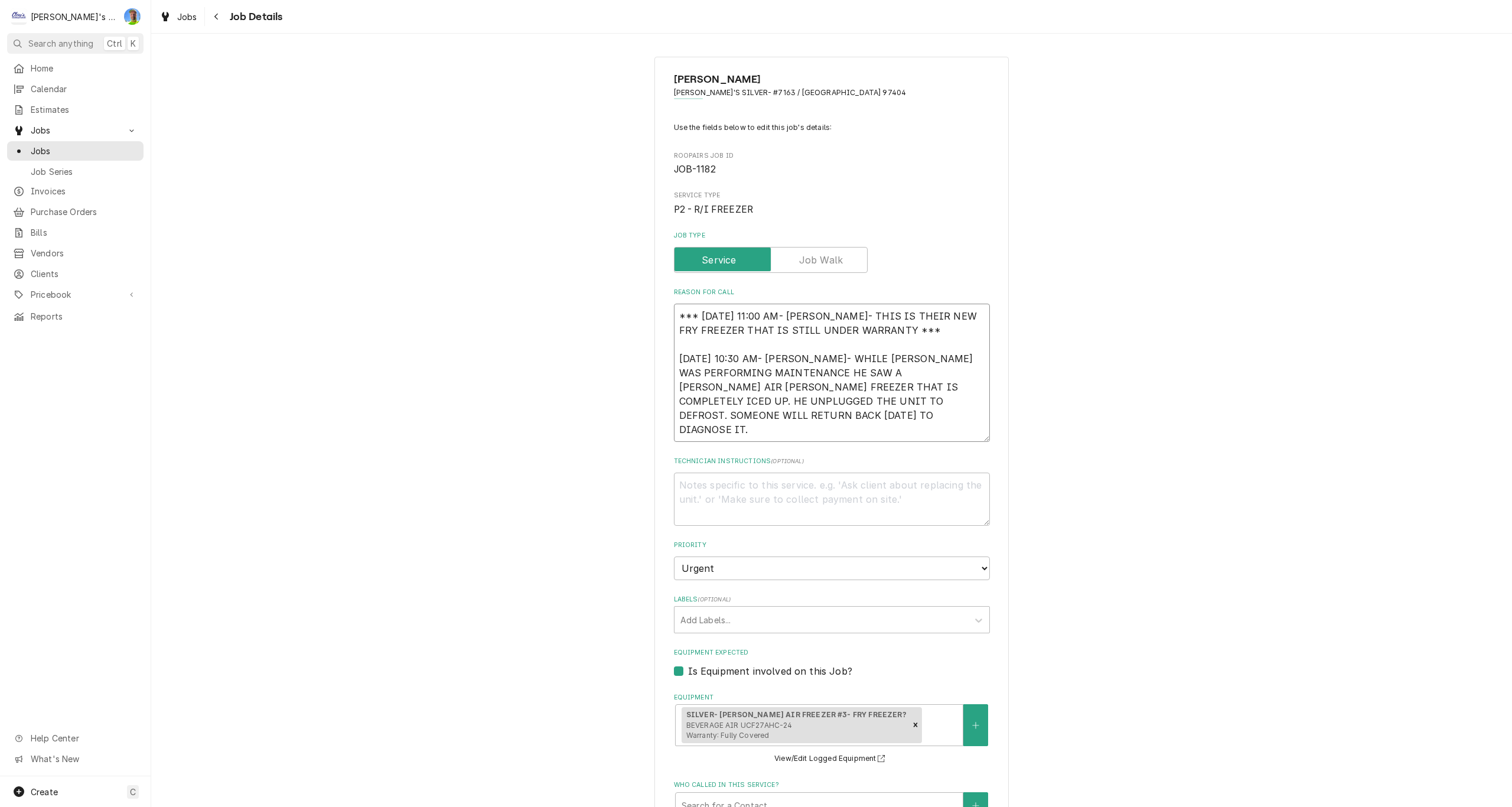
type textarea "x"
type textarea "8 *** 2/12/2025 11:00 AM- KOREY- THIS IS THEIR NEW FRY FREEZER THAT IS STILL UN…"
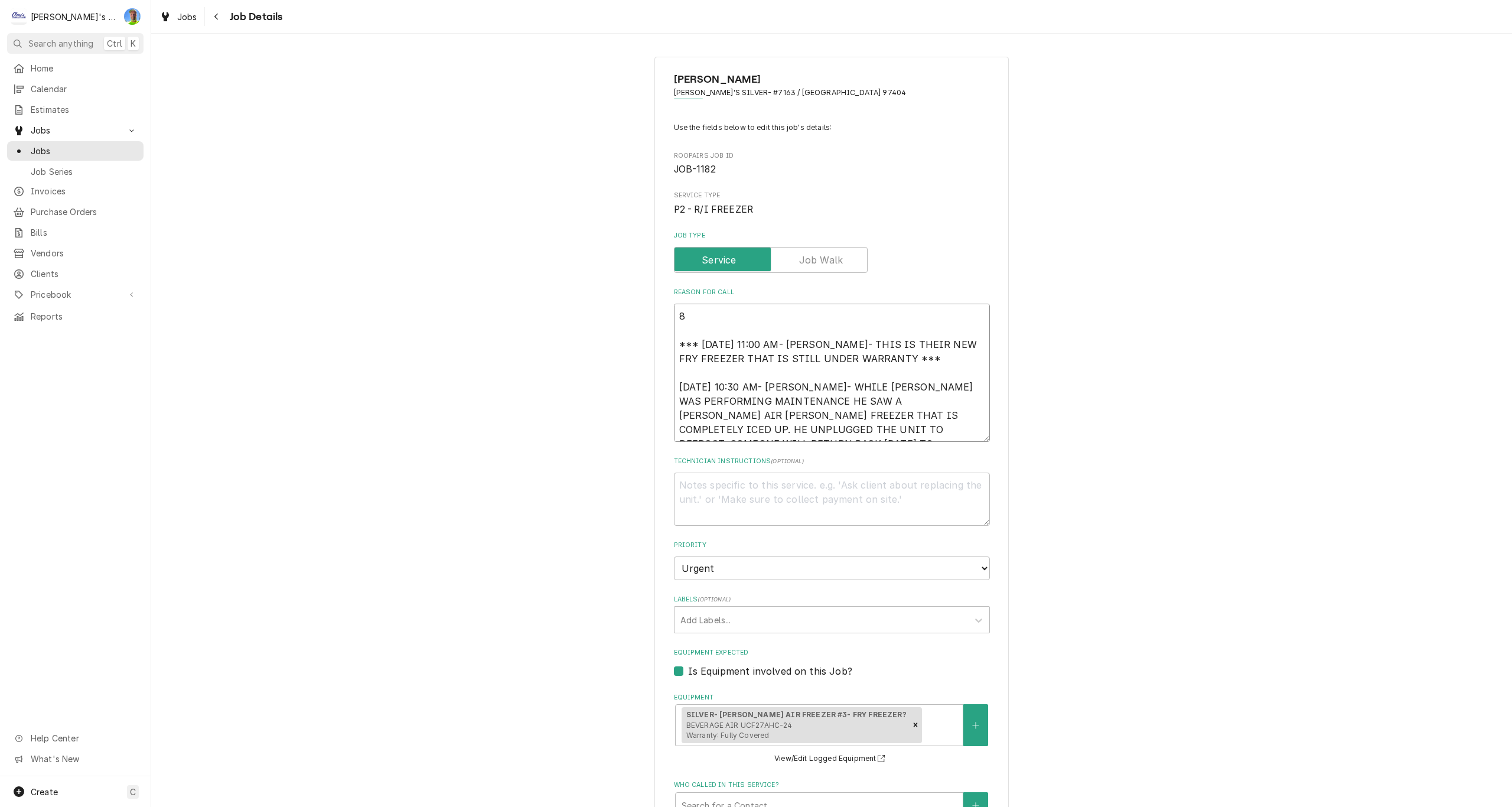
type textarea "x"
type textarea "8/ *** 2/12/2025 11:00 AM- KOREY- THIS IS THEIR NEW FRY FREEZER THAT IS STILL U…"
type textarea "x"
type textarea "8/1 *** 2/12/2025 11:00 AM- KOREY- THIS IS THEIR NEW FRY FREEZER THAT IS STILL …"
type textarea "x"
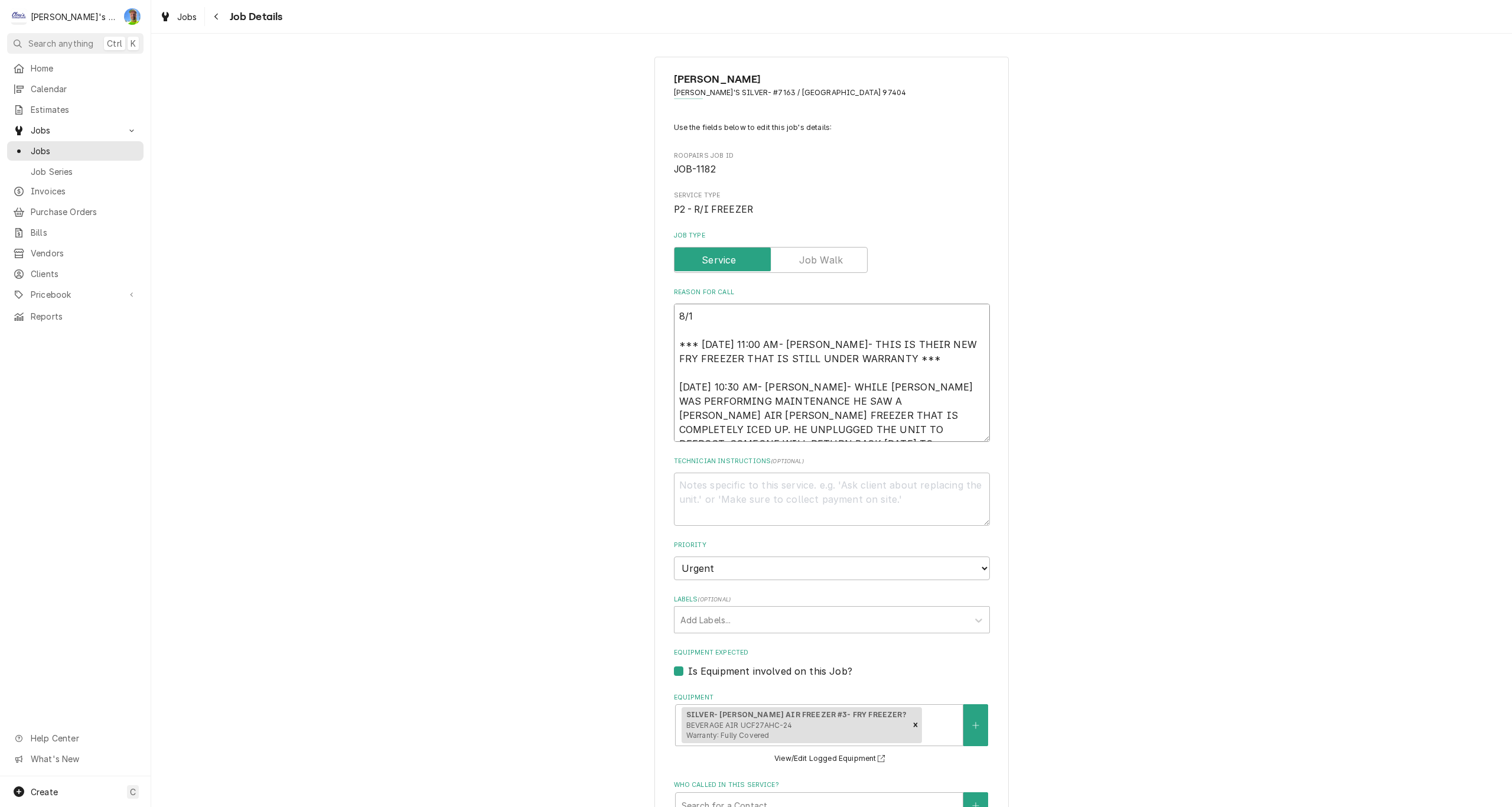
type textarea "8/16 *** 2/12/2025 11:00 AM- KOREY- THIS IS THEIR NEW FRY FREEZER THAT IS STILL…"
type textarea "x"
type textarea "8/16 *** 2/12/2025 11:00 AM- KOREY- THIS IS THEIR NEW FRY FREEZER THAT IS STILL…"
type textarea "x"
type textarea "8/16 G *** 2/12/2025 11:00 AM- KOREY- THIS IS THEIR NEW FRY FREEZER THAT IS STI…"
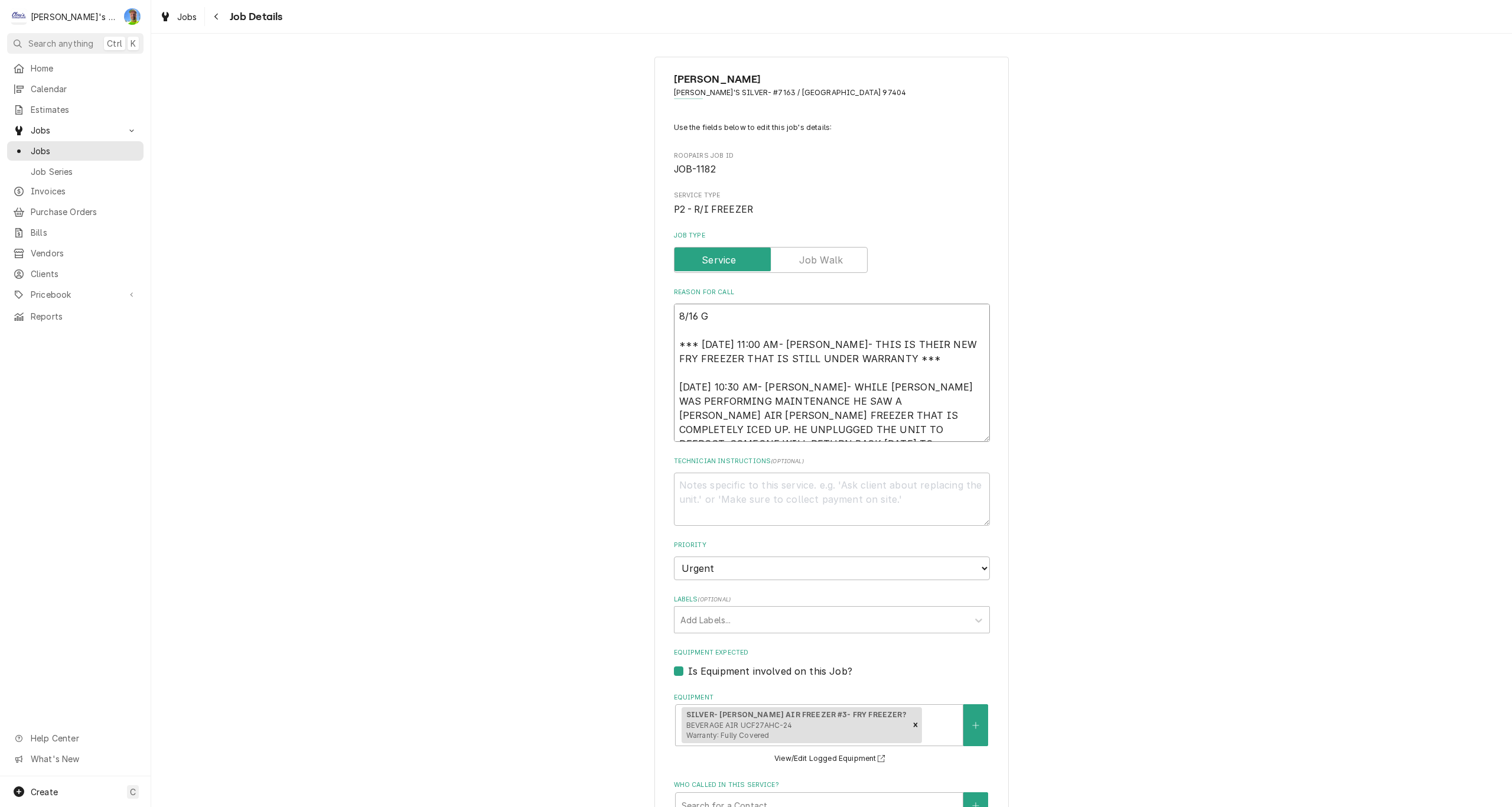
type textarea "x"
type textarea "8/16 GA *** 2/12/2025 11:00 AM- KOREY- THIS IS THEIR NEW FRY FREEZER THAT IS ST…"
type textarea "x"
type textarea "8/16 GA *** 2/12/2025 11:00 AM- KOREY- THIS IS THEIR NEW FRY FREEZER THAT IS ST…"
type textarea "x"
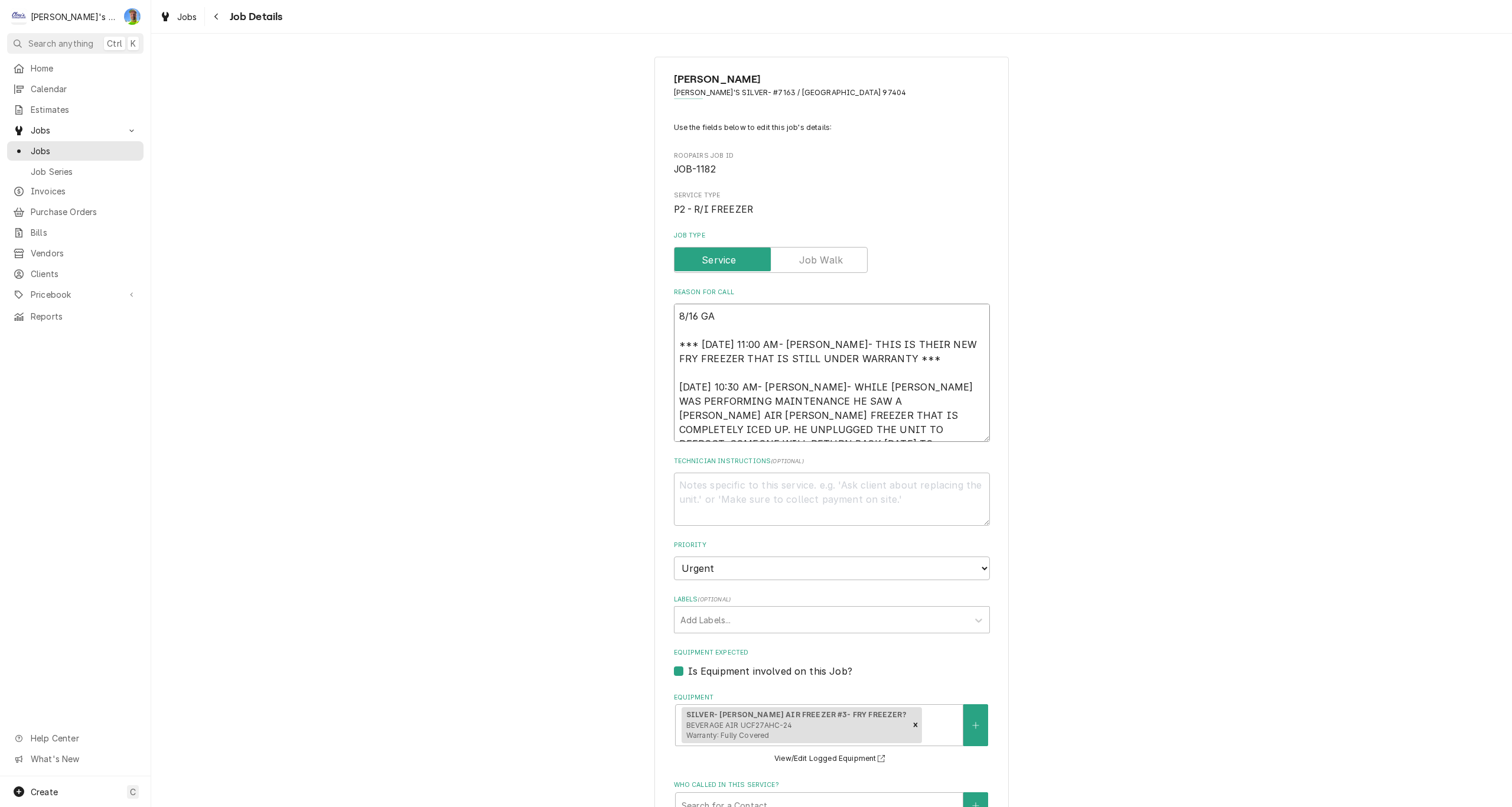
type textarea "8/16 GA - *** 2/12/2025 11:00 AM- KOREY- THIS IS THEIR NEW FRY FREEZER THAT IS …"
type textarea "x"
type textarea "8/16 GA - *** 2/12/2025 11:00 AM- KOREY- THIS IS THEIR NEW FRY FREEZER THAT IS …"
type textarea "x"
type textarea "8/16 GA - P *** 2/12/2025 11:00 AM- KOREY- THIS IS THEIR NEW FRY FREEZER THAT I…"
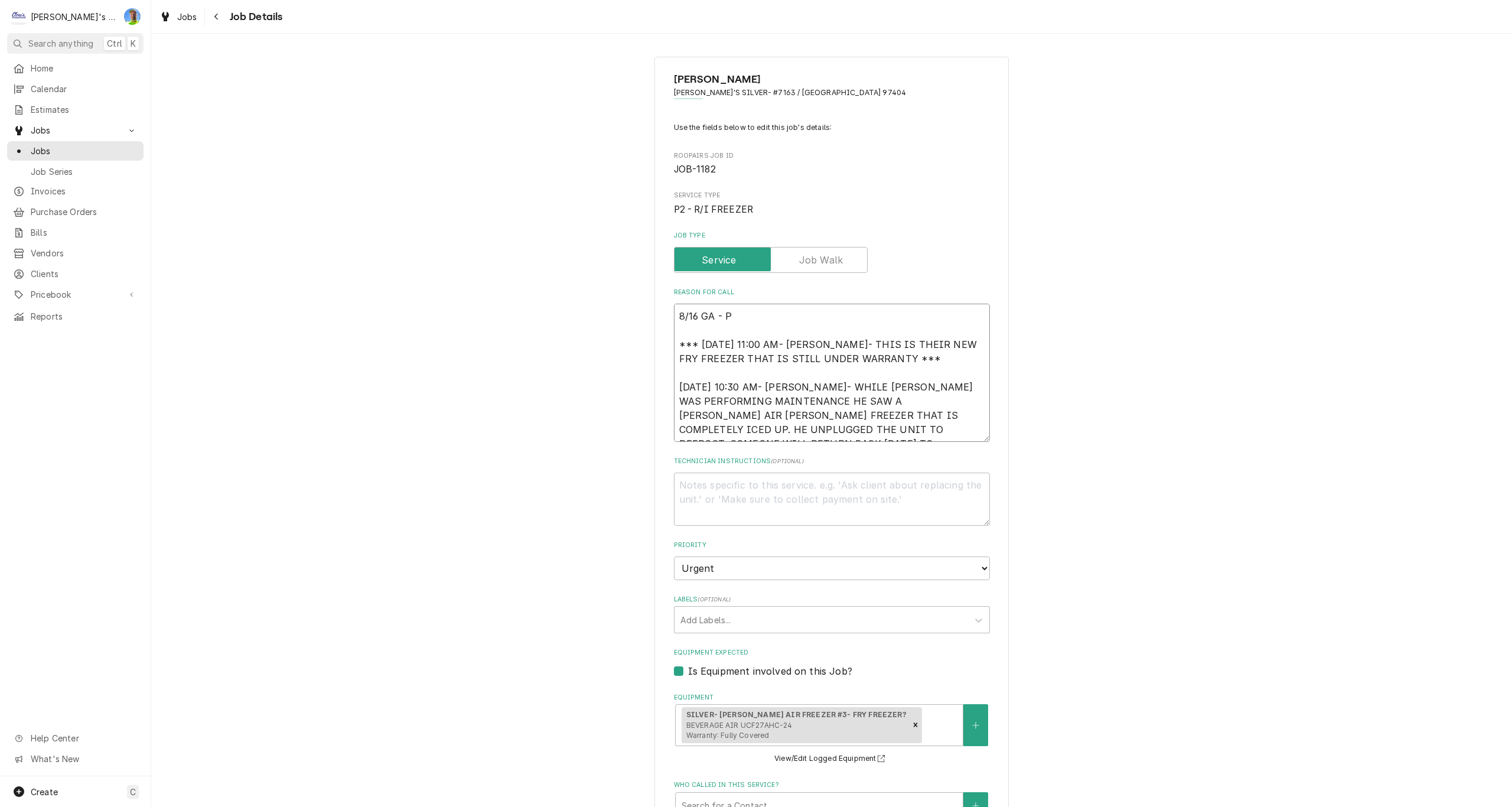
type textarea "x"
type textarea "8/16 GA - PR *** 2/12/2025 11:00 AM- KOREY- THIS IS THEIR NEW FRY FREEZER THAT …"
type textarea "x"
type textarea "8/16 GA - PRI *** 2/12/2025 11:00 AM- KOREY- THIS IS THEIR NEW FRY FREEZER THAT…"
type textarea "x"
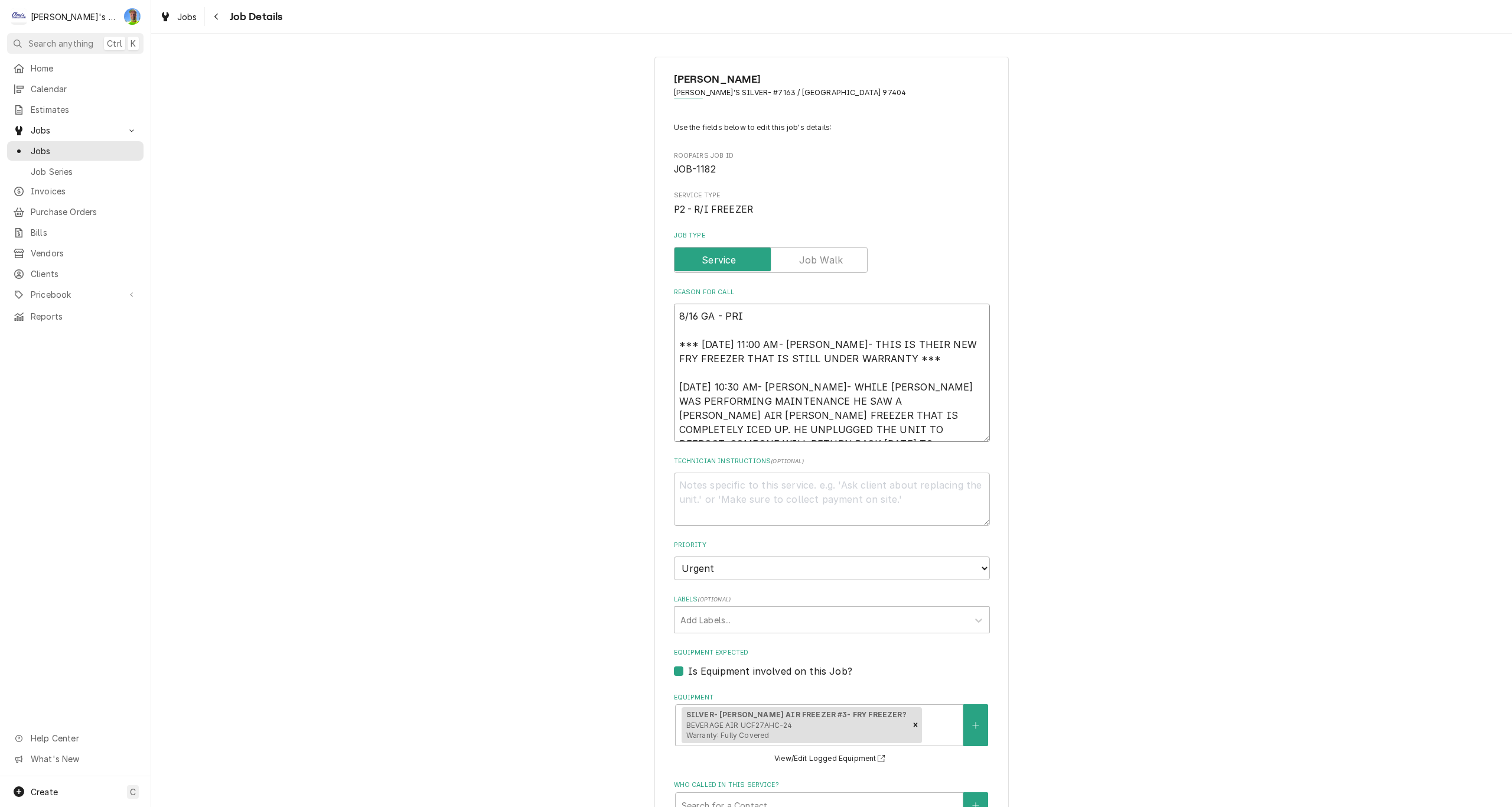
type textarea "8/16 GA - PRIN *** 2/12/2025 11:00 AM- KOREY- THIS IS THEIR NEW FRY FREEZER THA…"
type textarea "x"
type textarea "8/16 GA - PRINT *** 2/12/2025 11:00 AM- KOREY- THIS IS THEIR NEW FRY FREEZER TH…"
type textarea "x"
type textarea "8/16 GA - PRINTE *** 2/12/2025 11:00 AM- KOREY- THIS IS THEIR NEW FRY FREEZER T…"
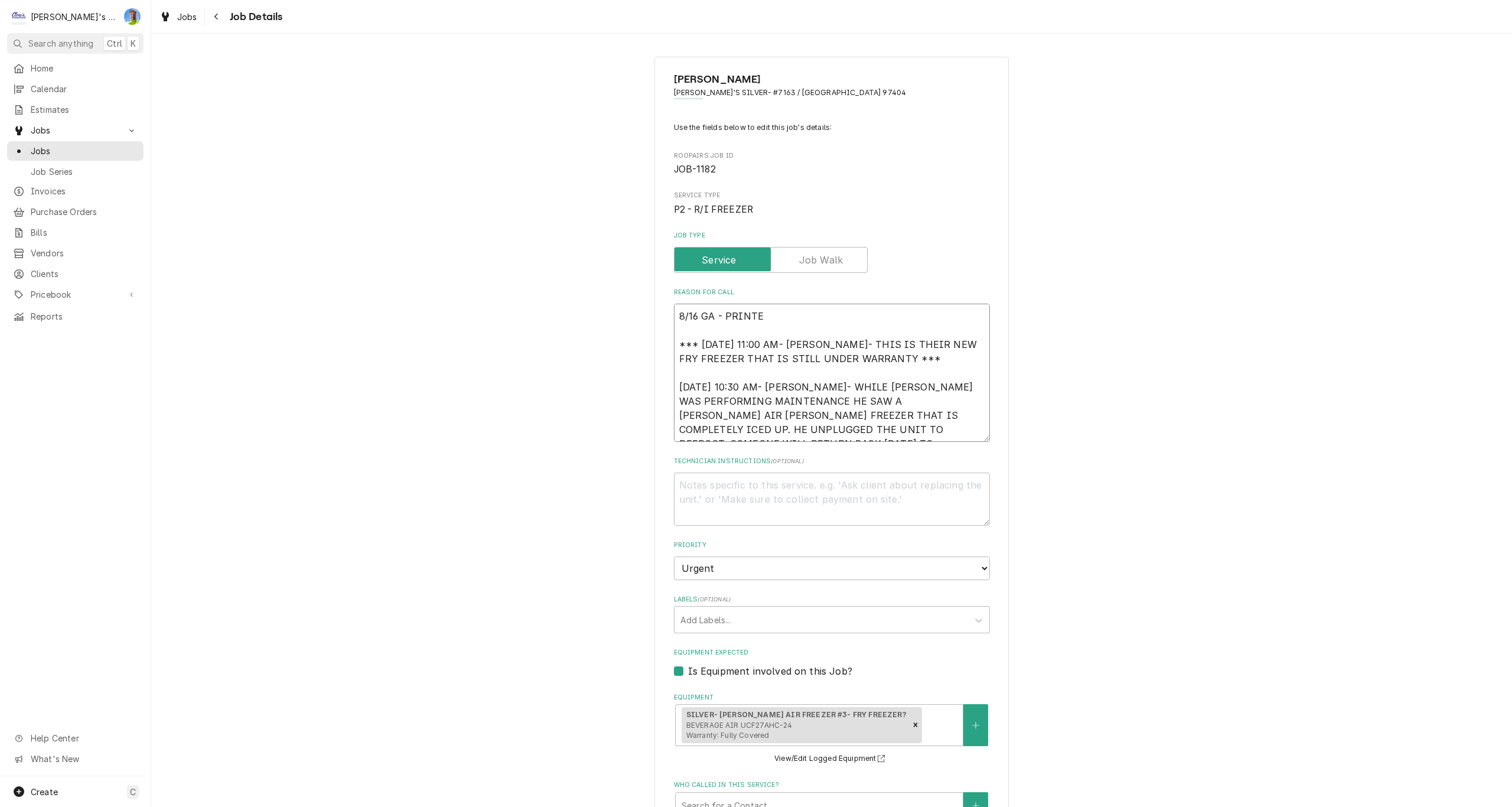
type textarea "x"
type textarea "8/16 GA - PRINTED *** 2/12/2025 11:00 AM- KOREY- THIS IS THEIR NEW FRY FREEZER …"
type textarea "x"
type textarea "8/16 GA - PRINTED *** 2/12/2025 11:00 AM- KOREY- THIS IS THEIR NEW FRY FREEZER …"
type textarea "x"
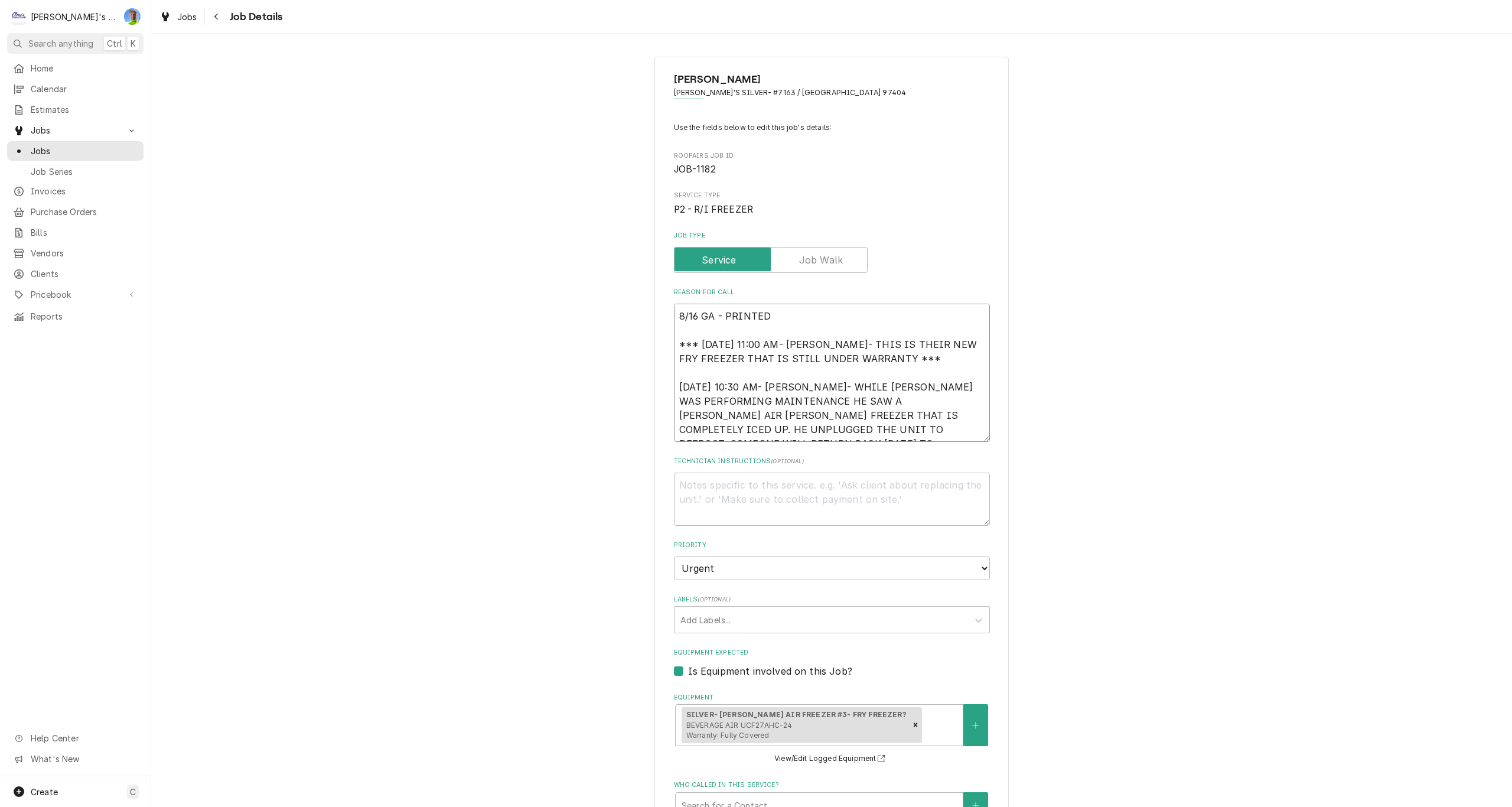
type textarea "8/16 GA - PRINTED F *** 2/12/2025 11:00 AM- KOREY- THIS IS THEIR NEW FRY FREEZE…"
type textarea "x"
type textarea "8/16 GA - PRINTED FO *** 2/12/2025 11:00 AM- KOREY- THIS IS THEIR NEW FRY FREEZ…"
type textarea "x"
type textarea "8/16 GA - PRINTED FOR *** 2/12/2025 11:00 AM- KOREY- THIS IS THEIR NEW FRY FREE…"
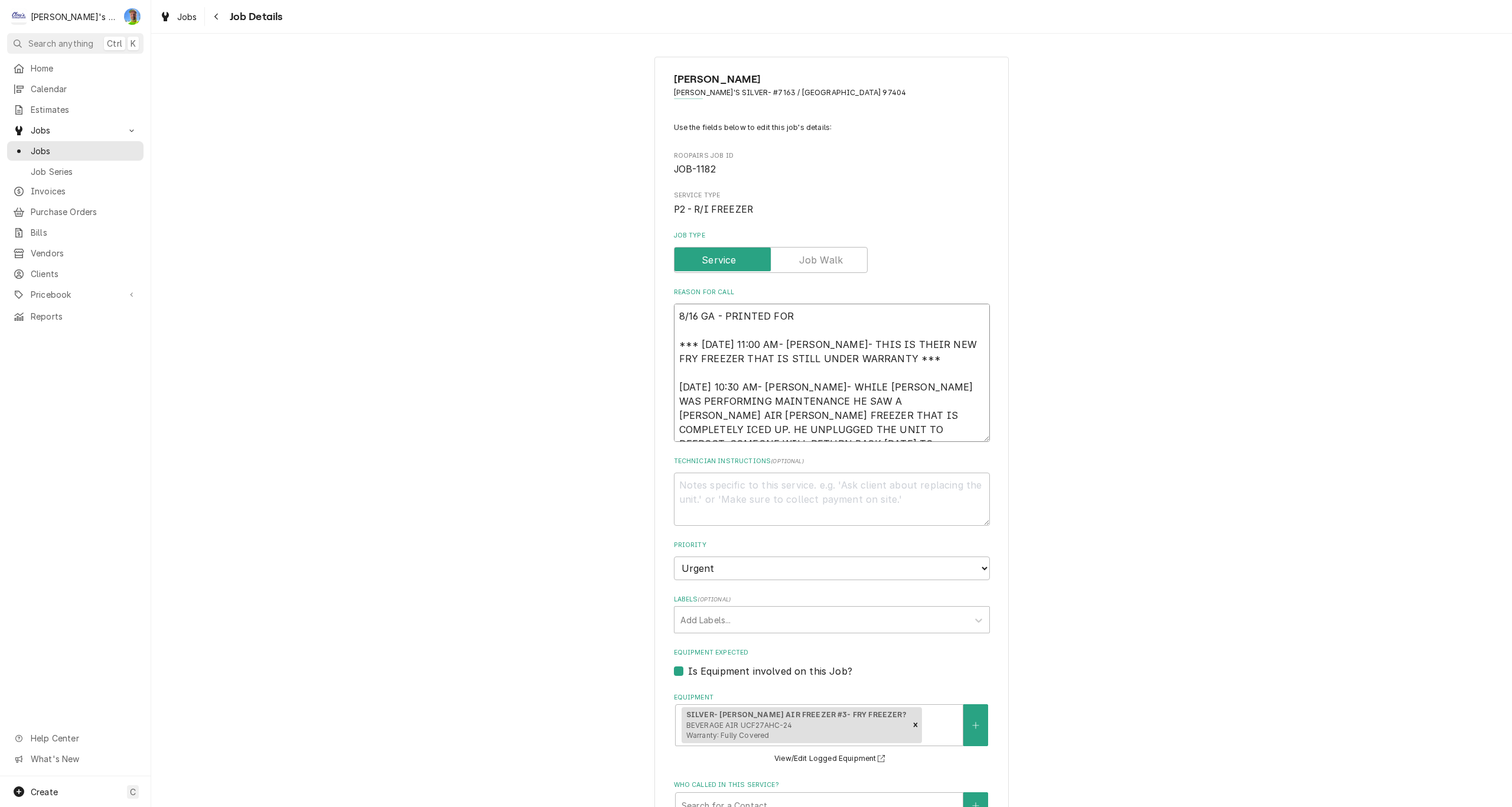
type textarea "x"
type textarea "8/16 GA - PRINTED FOR *** 2/12/2025 11:00 AM- KOREY- THIS IS THEIR NEW FRY FREE…"
type textarea "x"
type textarea "8/16 GA - PRINTED FOR F *** 2/12/2025 11:00 AM- KOREY- THIS IS THEIR NEW FRY FR…"
type textarea "x"
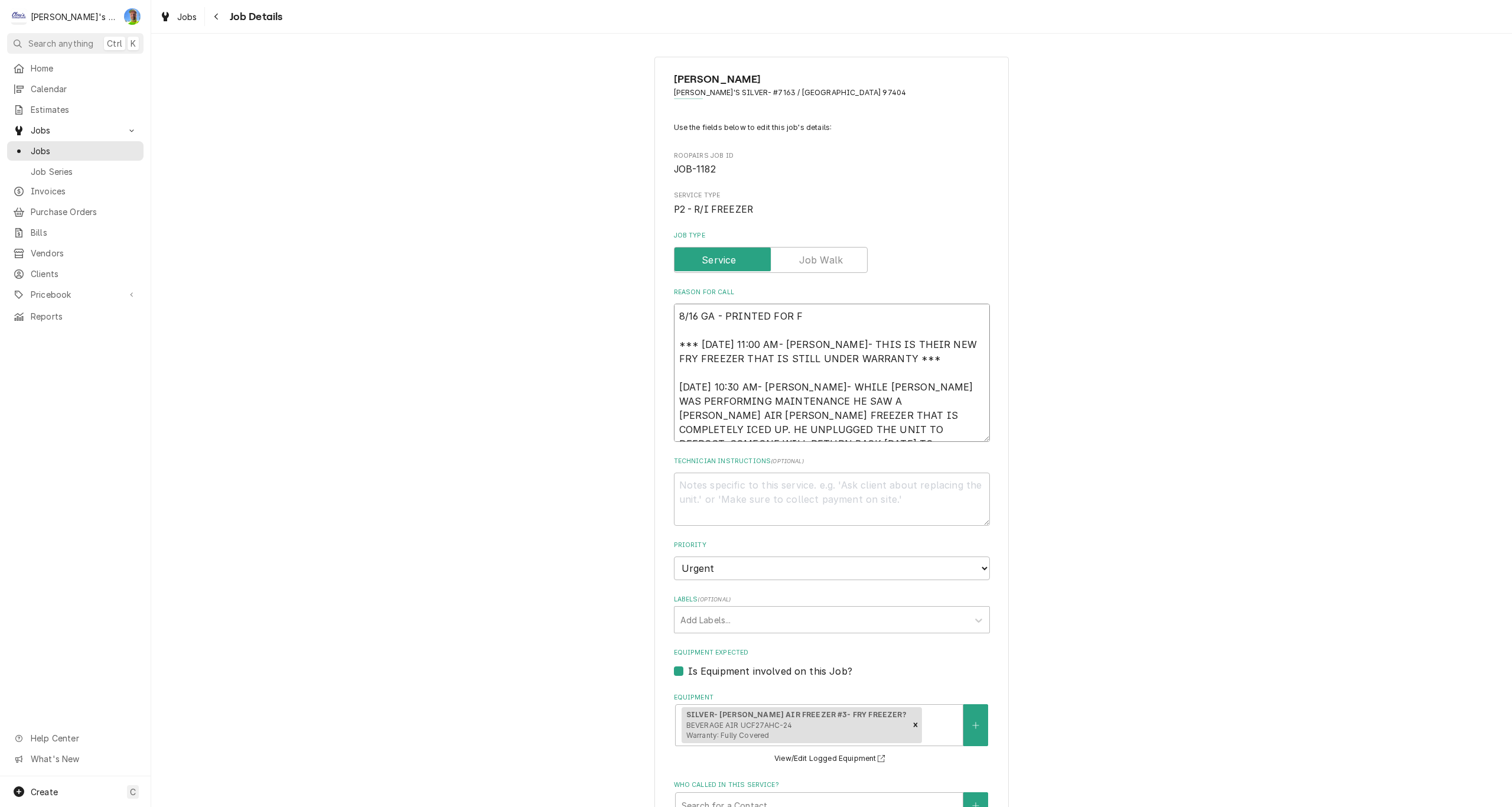
type textarea "8/16 GA - PRINTED FOR FU *** 2/12/2025 11:00 AM- KOREY- THIS IS THEIR NEW FRY F…"
type textarea "x"
type textarea "8/16 GA - PRINTED FOR FUR *** 2/12/2025 11:00 AM- KOREY- THIS IS THEIR NEW FRY …"
type textarea "x"
type textarea "8/16 GA - PRINTED FOR FURT *** 2/12/2025 11:00 AM- KOREY- THIS IS THEIR NEW FRY…"
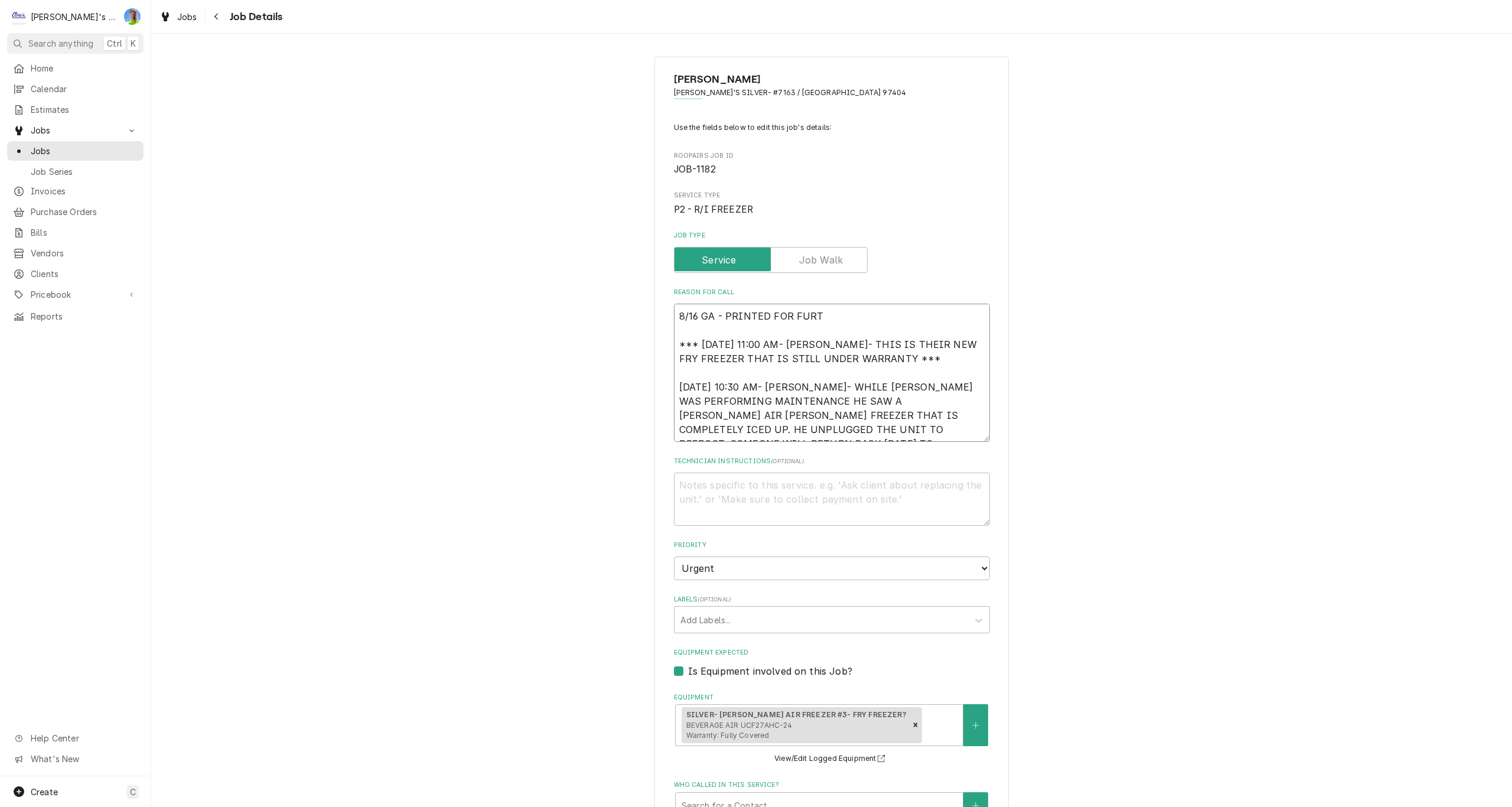
type textarea "x"
type textarea "8/16 GA - PRINTED FOR FURTH *** 2/12/2025 11:00 AM- KOREY- THIS IS THEIR NEW FR…"
type textarea "x"
type textarea "8/16 GA - PRINTED FOR FURTHE *** 2/12/2025 11:00 AM- KOREY- THIS IS THEIR NEW F…"
type textarea "x"
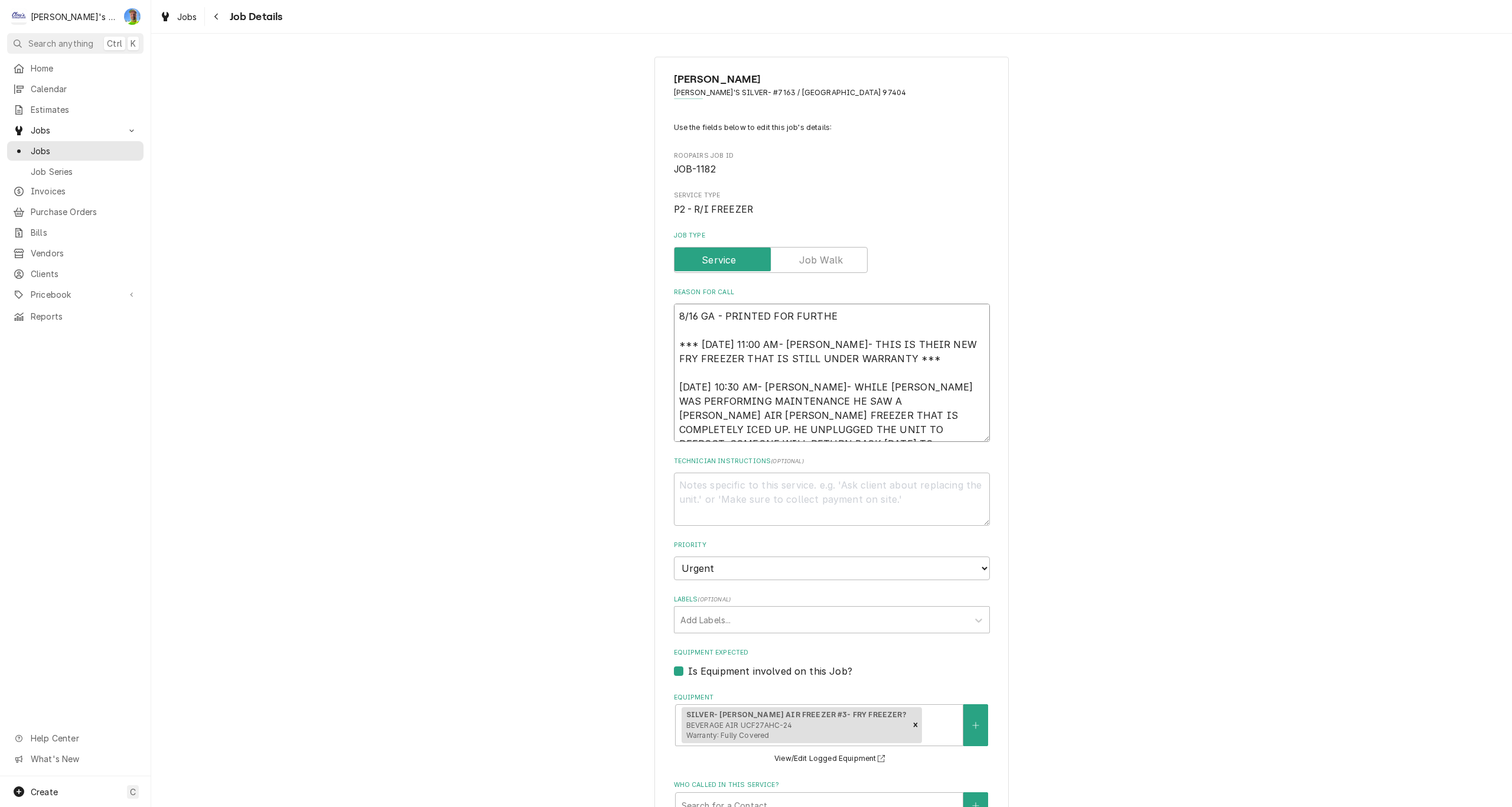
type textarea "8/16 GA - PRINTED FOR FURTHER *** 2/12/2025 11:00 AM- KOREY- THIS IS THEIR NEW …"
type textarea "x"
type textarea "8/16 GA - PRINTED FOR FURTHER *** 2/12/2025 11:00 AM- KOREY- THIS IS THEIR NEW …"
type textarea "x"
type textarea "8/16 GA - PRINTED FOR FURTHER R *** 2/12/2025 11:00 AM- KOREY- THIS IS THEIR NE…"
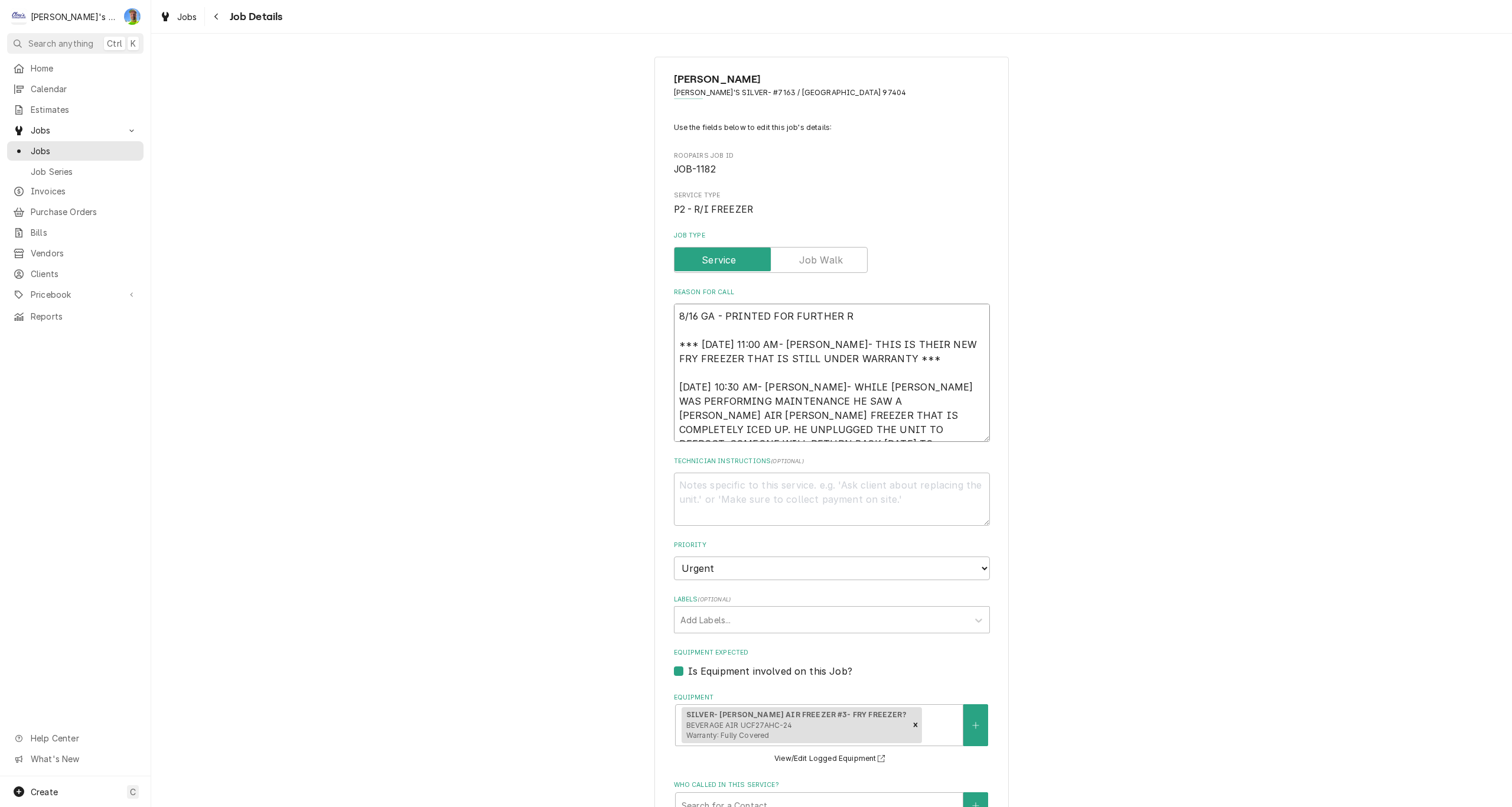
type textarea "x"
type textarea "8/16 GA - PRINTED FOR FURTHER RE *** 2/12/2025 11:00 AM- KOREY- THIS IS THEIR N…"
type textarea "x"
type textarea "8/16 GA - PRINTED FOR FURTHER REV *** 2/12/2025 11:00 AM- KOREY- THIS IS THEIR …"
type textarea "x"
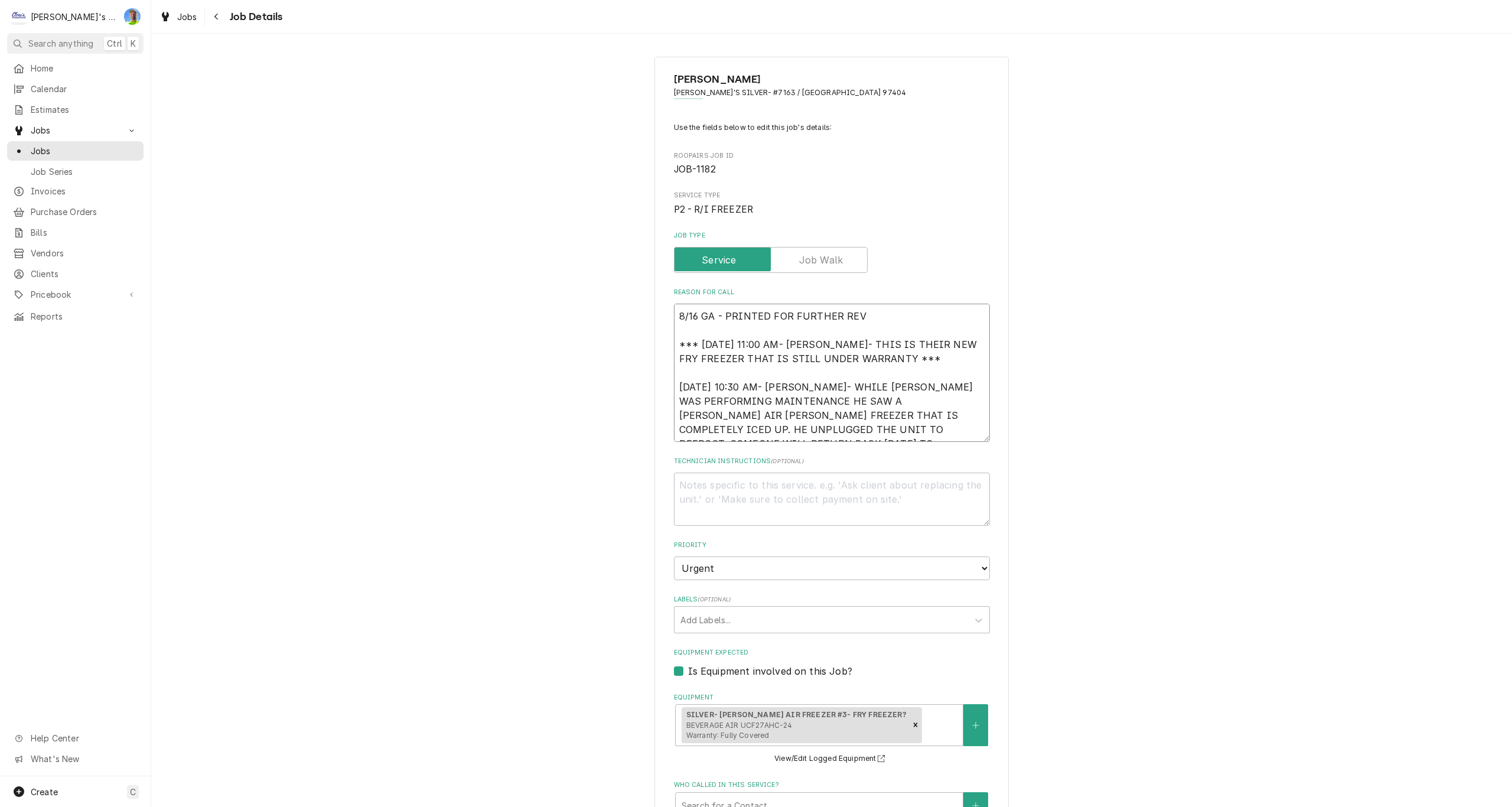
type textarea "8/16 GA - PRINTED FOR FURTHER REVI *** 2/12/2025 11:00 AM- KOREY- THIS IS THEIR…"
type textarea "x"
type textarea "8/16 GA - PRINTED FOR FURTHER REVIE *** 2/12/2025 11:00 AM- KOREY- THIS IS THEI…"
type textarea "x"
type textarea "8/16 GA - PRINTED FOR FURTHER REVIEW *** 2/12/2025 11:00 AM- KOREY- THIS IS THE…"
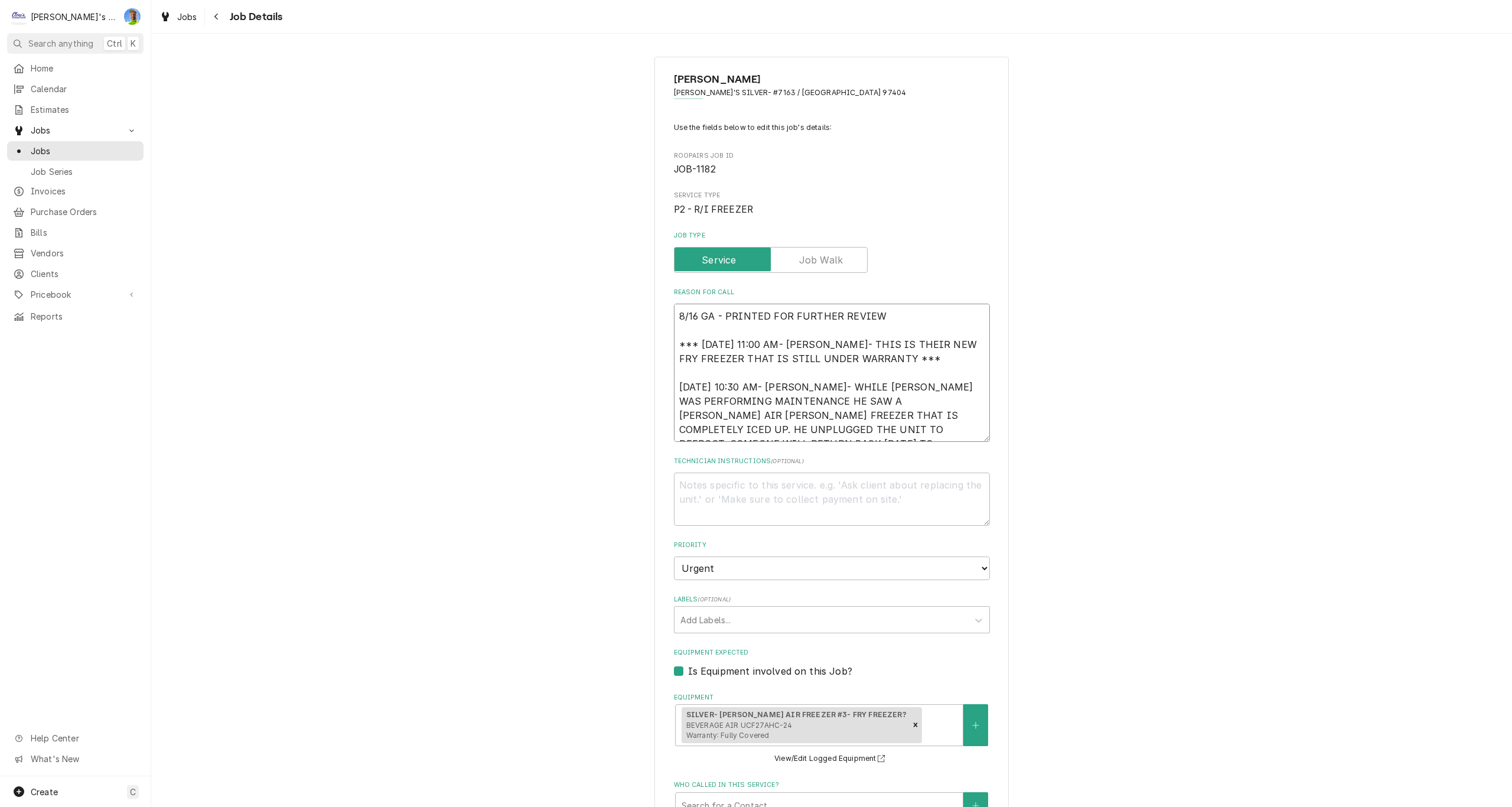
type textarea "x"
type textarea "8/16 GA - PRINTED FOR FURTHER REVIEW, *** 2/12/2025 11:00 AM- KOREY- THIS IS TH…"
type textarea "x"
type textarea "8/16 GA - PRINTED FOR FURTHER REVIEW, *** 2/12/2025 11:00 AM- KOREY- THIS IS TH…"
type textarea "x"
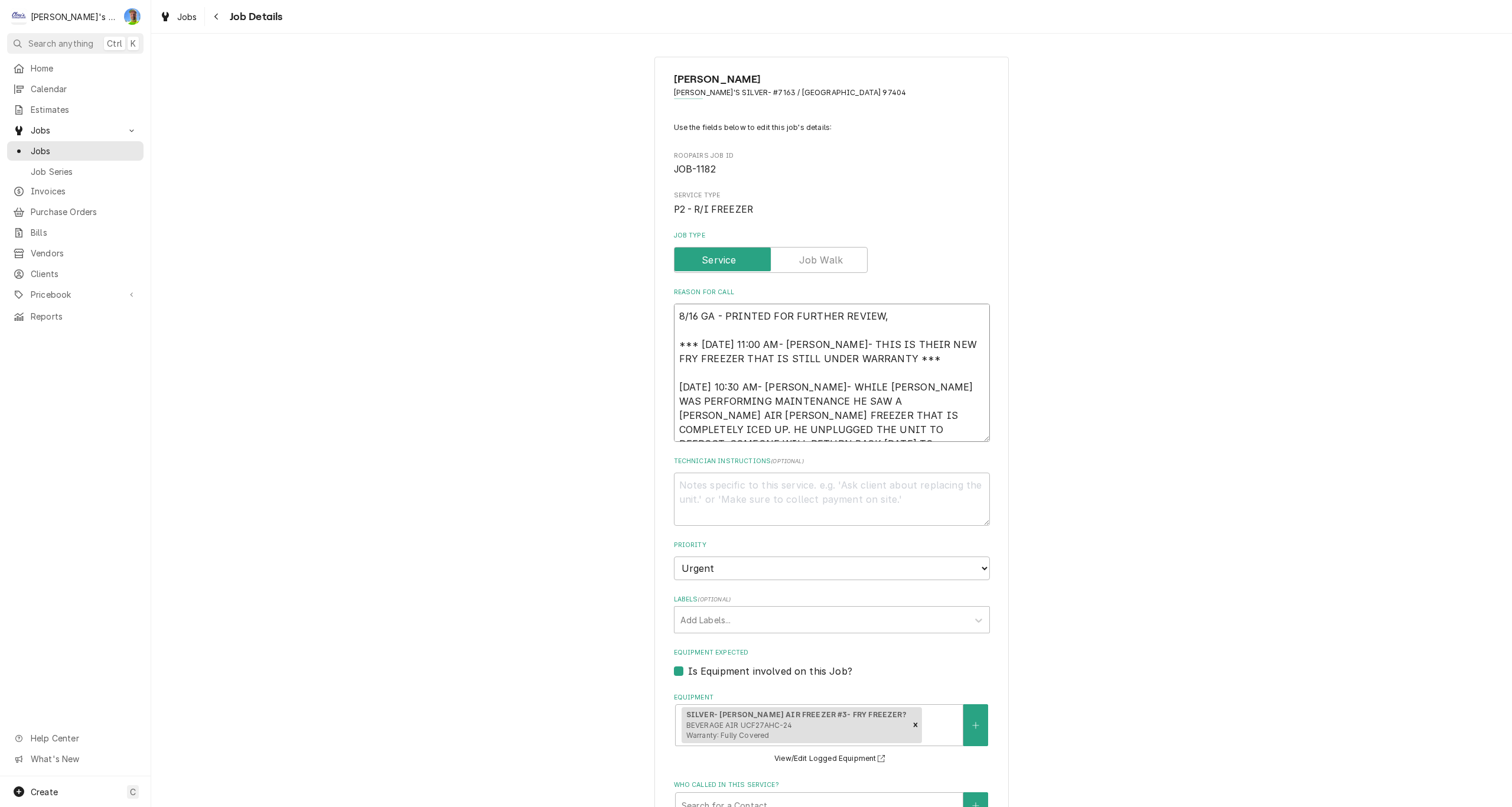
type textarea "8/16 GA - PRINTED FOR FURTHER REVIEW, T *** 2/12/2025 11:00 AM- KOREY- THIS IS …"
type textarea "x"
type textarea "8/16 GA - PRINTED FOR FURTHER REVIEW, TH *** 2/12/2025 11:00 AM- KOREY- THIS IS…"
type textarea "x"
type textarea "8/16 GA - PRINTED FOR FURTHER REVIEW, THI *** 2/12/2025 11:00 AM- KOREY- THIS I…"
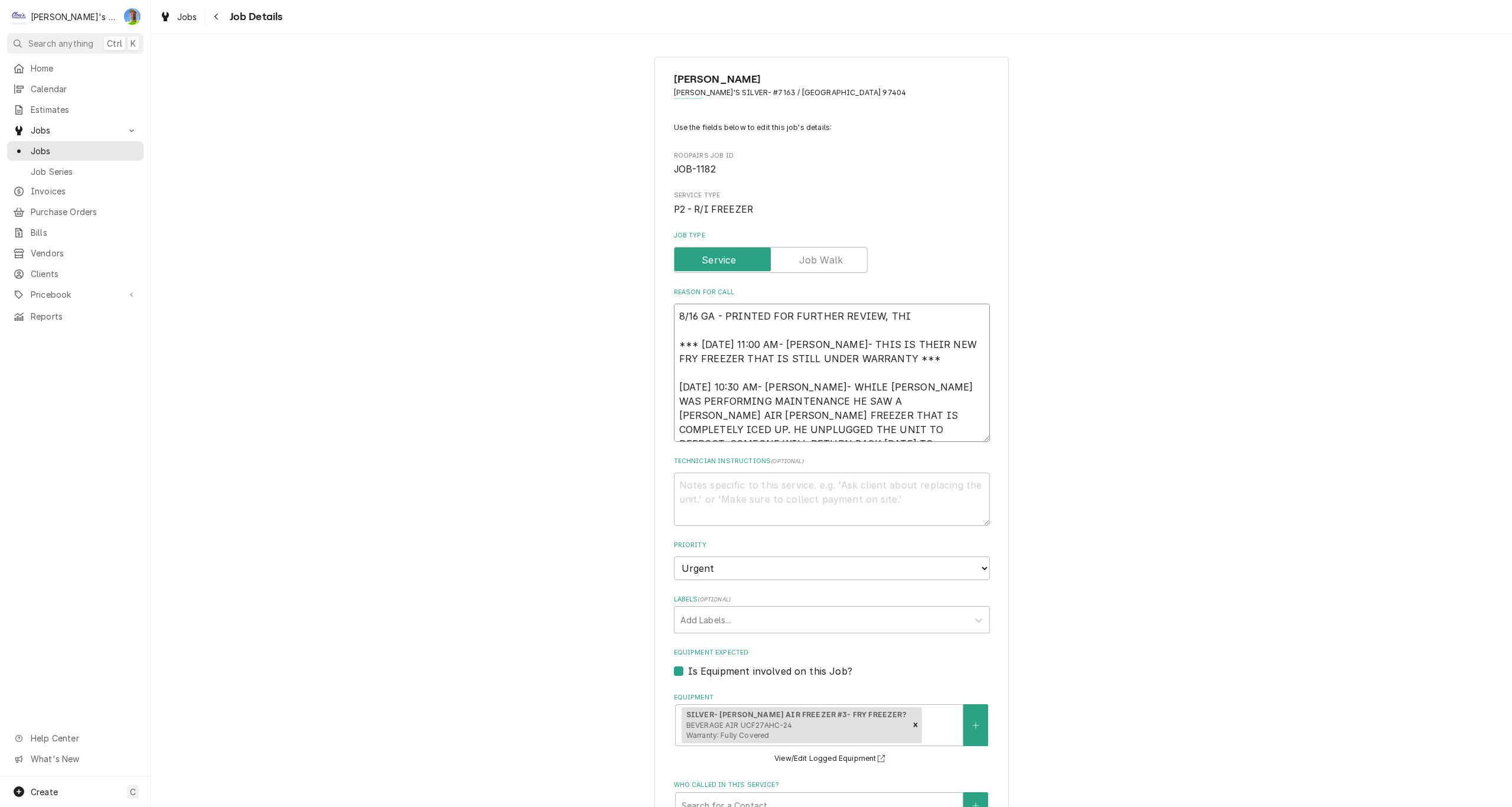
type textarea "x"
type textarea "8/16 GA - PRINTED FOR FURTHER REVIEW, THIN *** 2/12/2025 11:00 AM- KOREY- THIS …"
type textarea "x"
type textarea "8/16 GA - PRINTED FOR FURTHER REVIEW, THINK *** 2/12/2025 11:00 AM- KOREY- THIS…"
type textarea "x"
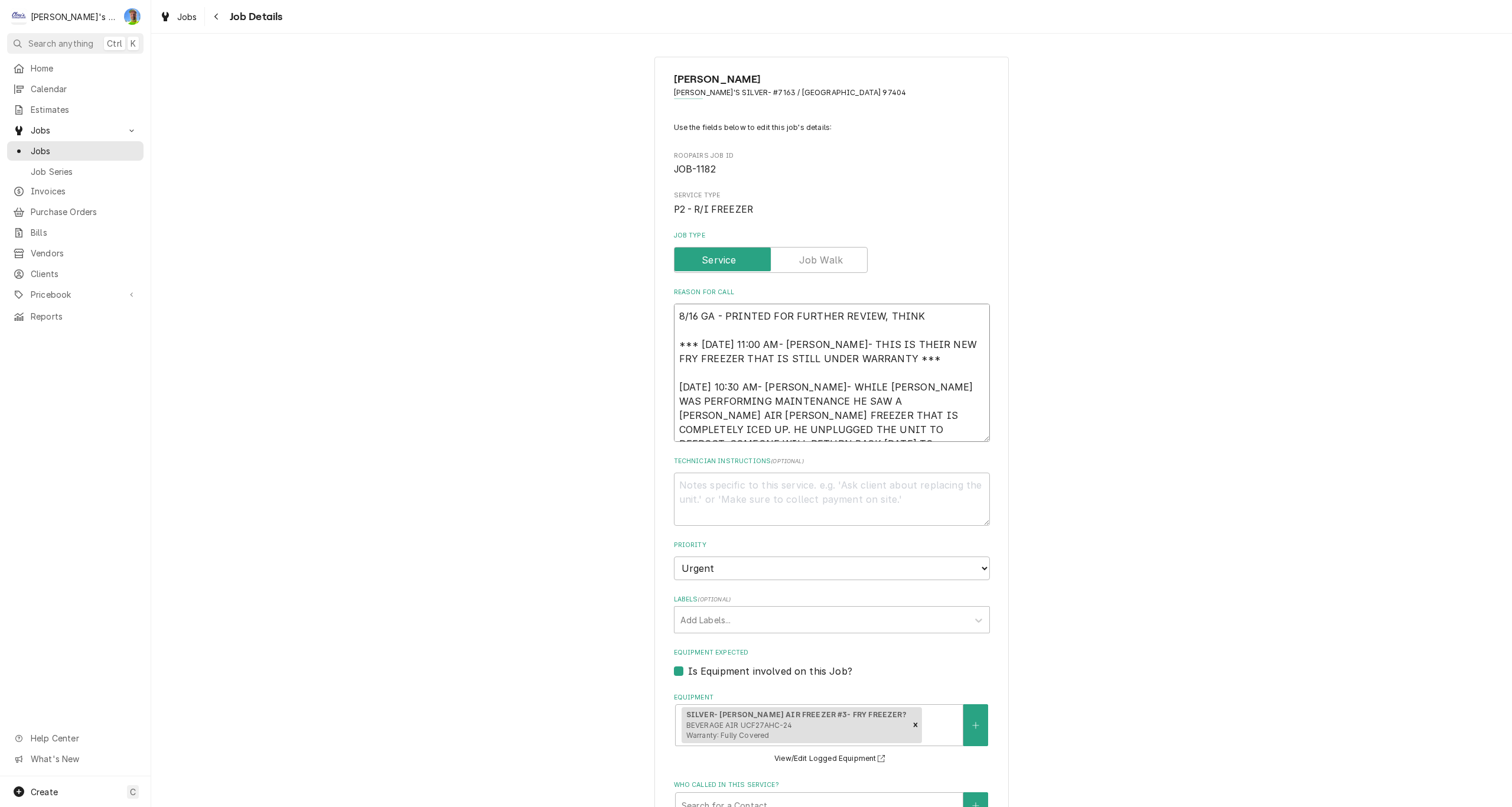
type textarea "8/16 GA - PRINTED FOR FURTHER REVIEW, THINK *** 2/12/2025 11:00 AM- KOREY- THIS…"
type textarea "x"
type textarea "8/16 GA - PRINTED FOR FURTHER REVIEW, THINK T *** 2/12/2025 11:00 AM- KOREY- TH…"
type textarea "x"
type textarea "8/16 GA - PRINTED FOR FURTHER REVIEW, THINK TH *** 2/12/2025 11:00 AM- KOREY- T…"
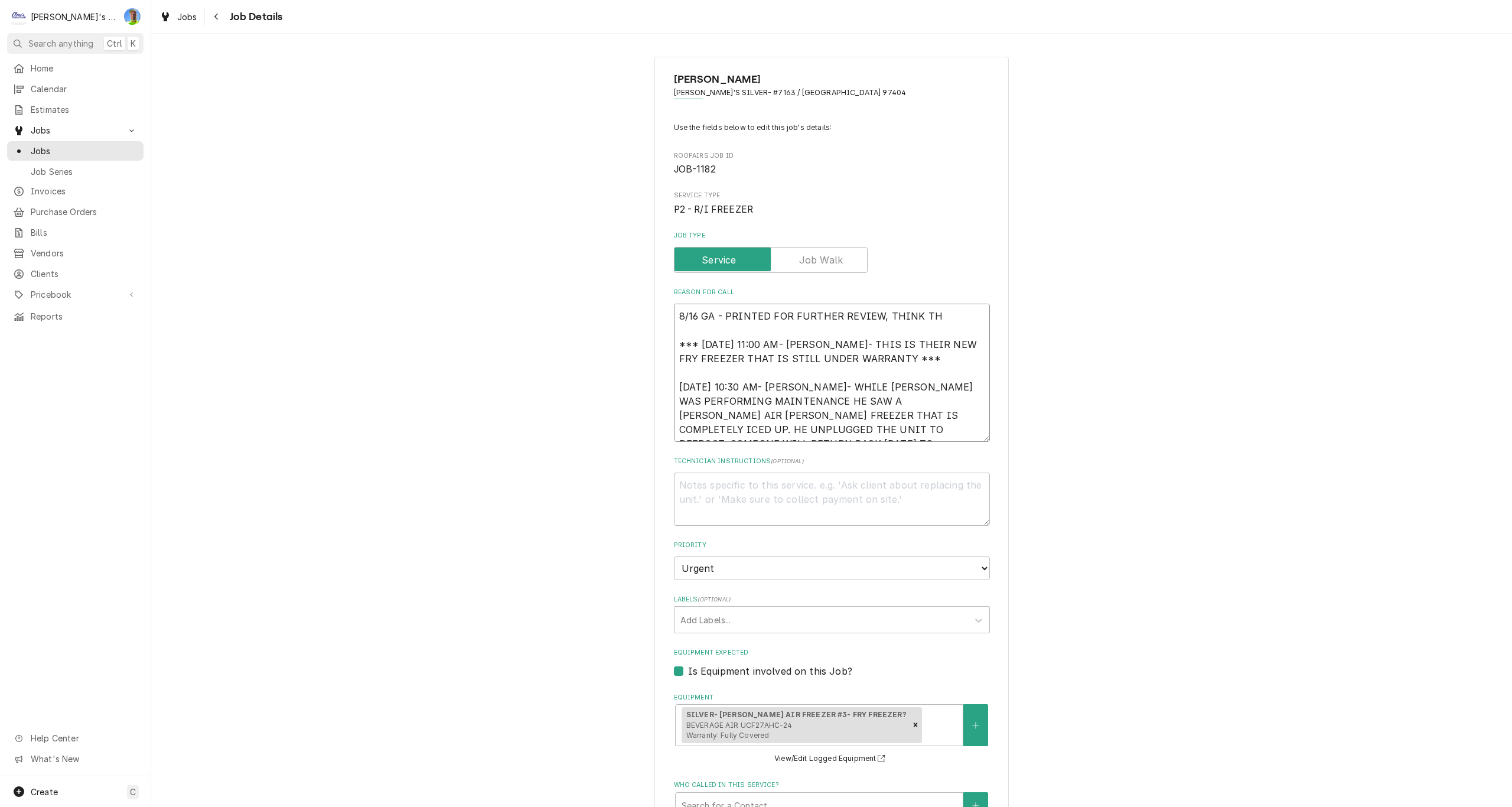
type textarea "x"
type textarea "8/16 GA - PRINTED FOR FURTHER REVIEW, THINK THE *** 2/12/2025 11:00 AM- KOREY- …"
type textarea "x"
type textarea "8/16 GA - PRINTED FOR FURTHER REVIEW, THINK THER *** 2/12/2025 11:00 AM- KOREY-…"
type textarea "x"
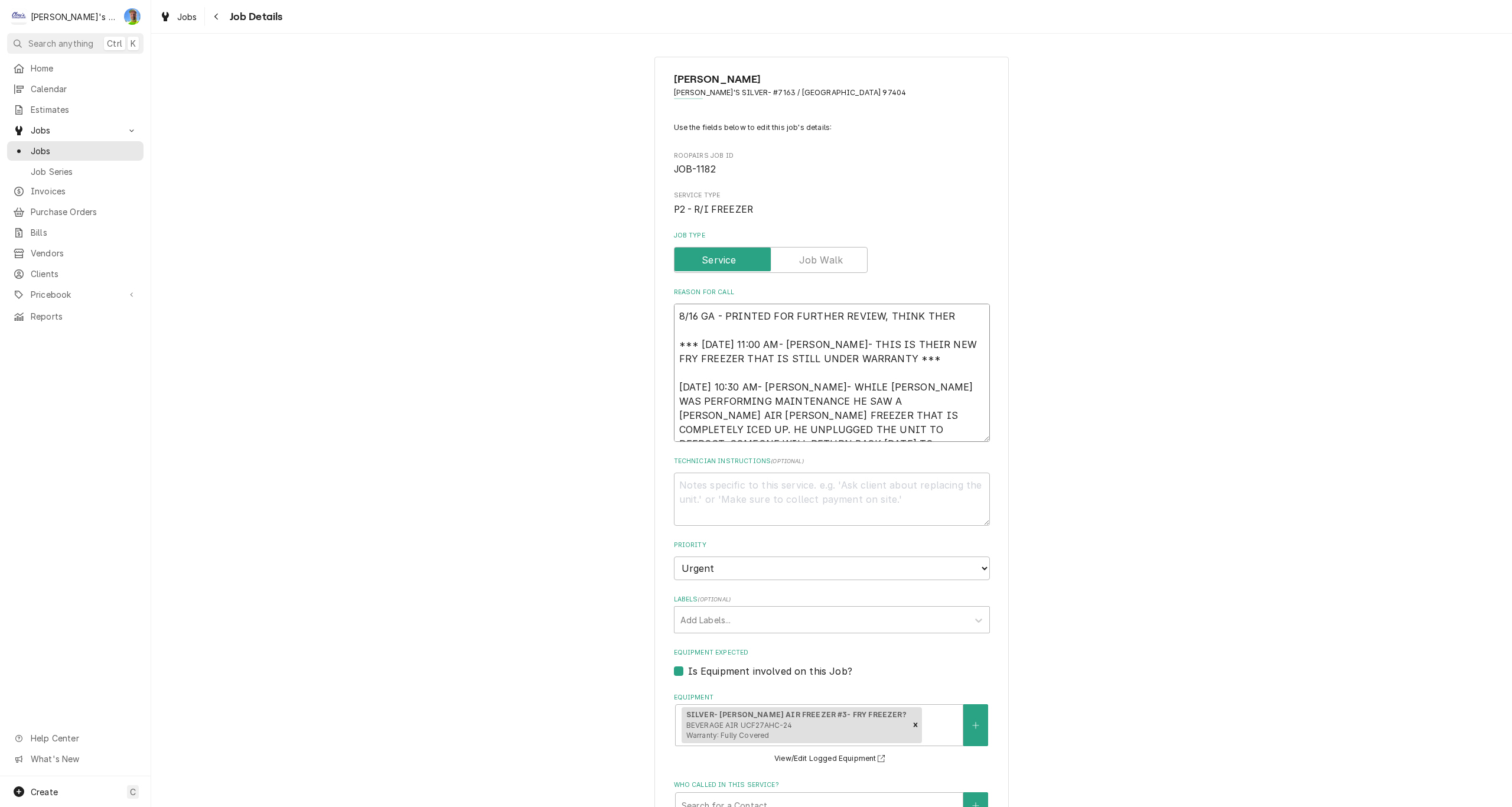
type textarea "8/16 GA - PRINTED FOR FURTHER REVIEW, THINK THERE *** 2/12/2025 11:00 AM- KOREY…"
type textarea "x"
type textarea "8/16 GA - PRINTED FOR FURTHER REVIEW, THINK THERE *** 2/12/2025 11:00 AM- KOREY…"
type textarea "x"
type textarea "8/16 GA - PRINTED FOR FURTHER REVIEW, THINK THERE A *** 2/12/2025 11:00 AM- KOR…"
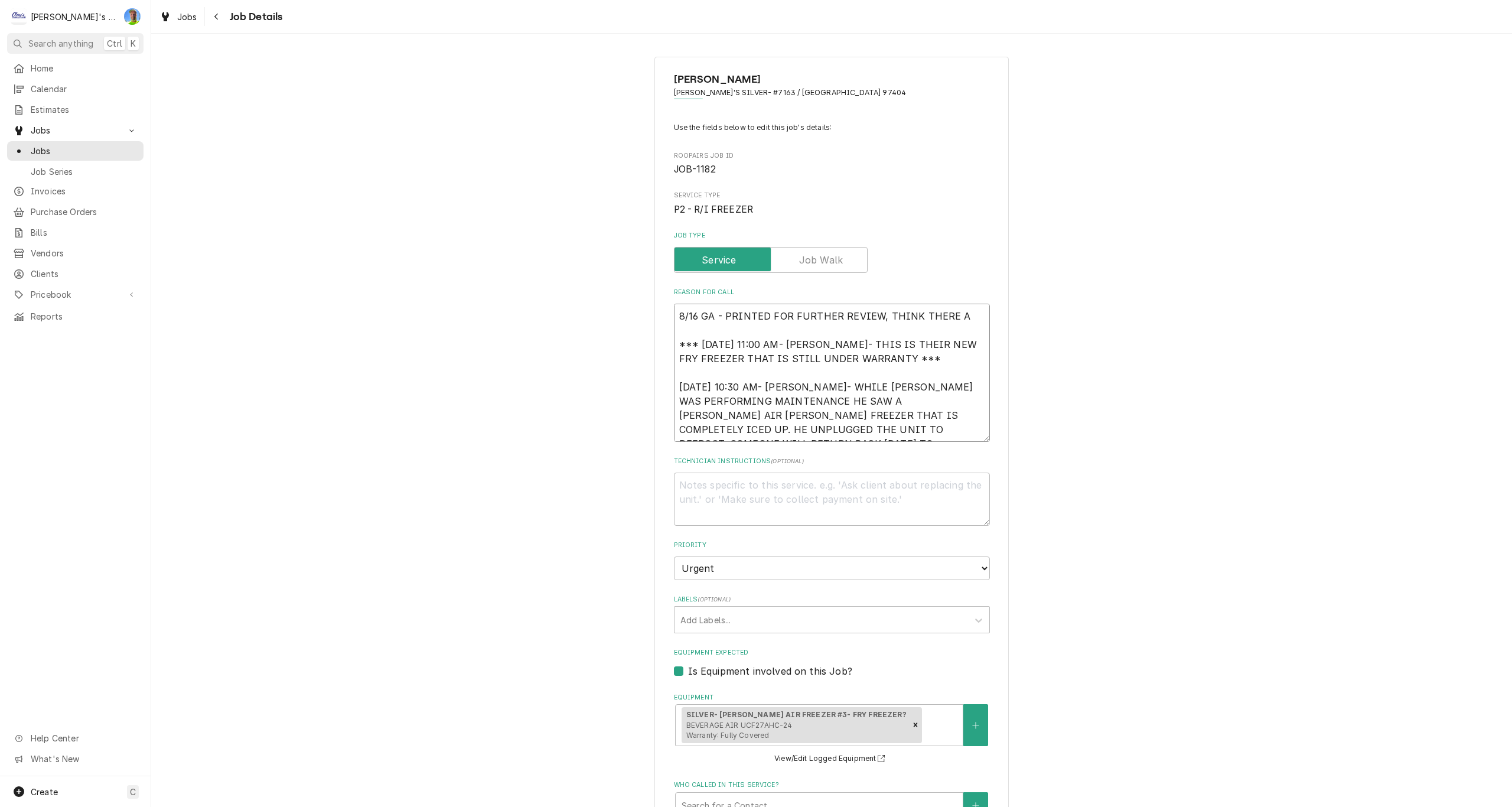
type textarea "x"
type textarea "8/16 GA - PRINTED FOR FURTHER REVIEW, THINK THERE AR *** 2/12/2025 11:00 AM- KO…"
type textarea "x"
type textarea "8/16 GA - PRINTED FOR FURTHER REVIEW, THINK THERE ARE *** 2/12/2025 11:00 AM- K…"
type textarea "x"
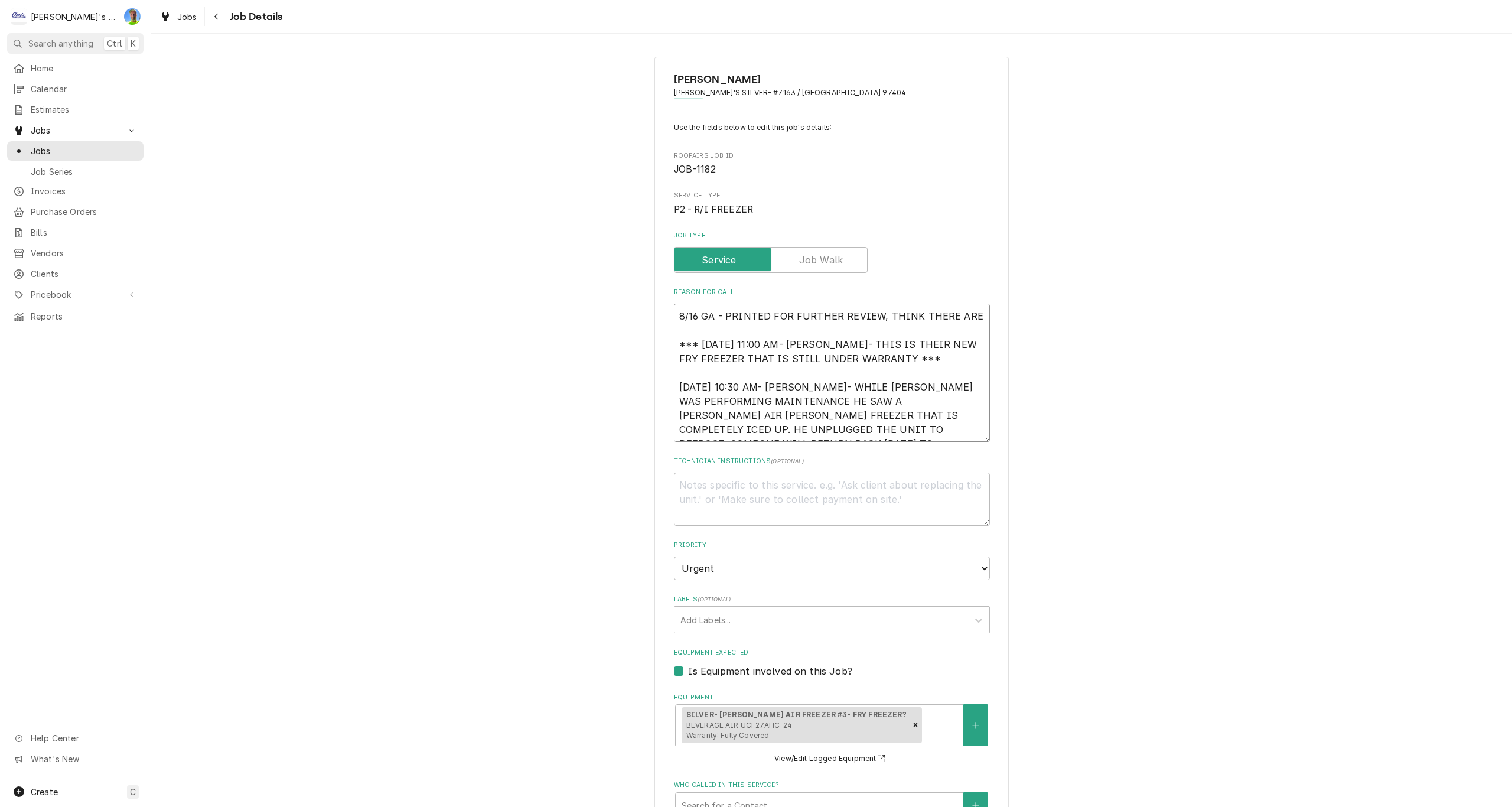
type textarea "8/16 GA - PRINTED FOR FURTHER REVIEW, THINK THERE ARE *** 2/12/2025 11:00 AM- K…"
type textarea "x"
type textarea "8/16 GA - PRINTED FOR FURTHER REVIEW, THINK THERE ARE O *** 2/12/2025 11:00 AM-…"
type textarea "x"
type textarea "8/16 GA - PRINTED FOR FURTHER REVIEW, THINK THERE ARE OT *** 2/12/2025 11:00 AM…"
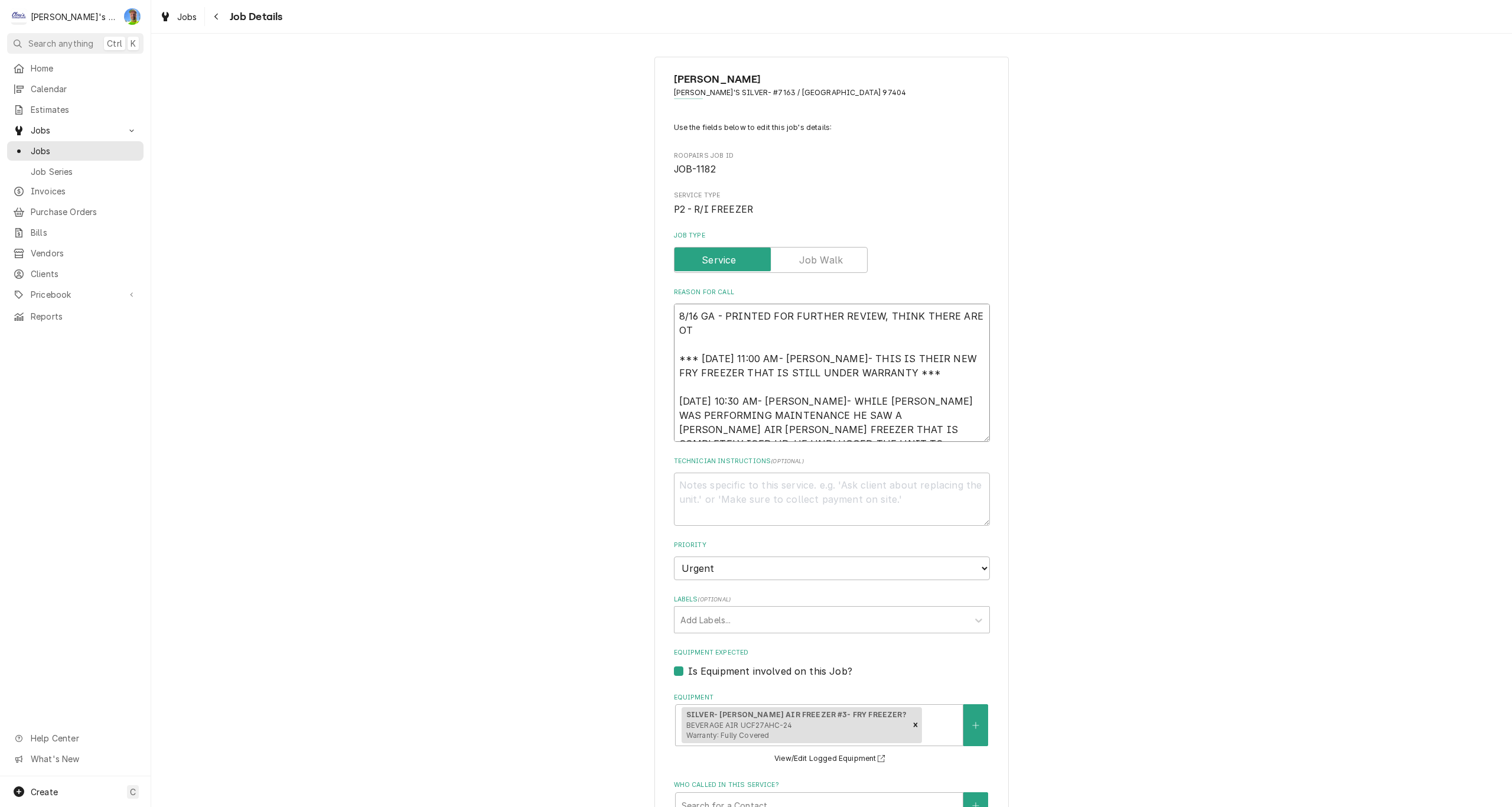
type textarea "x"
type textarea "8/16 GA - PRINTED FOR FURTHER REVIEW, THINK THERE ARE OTH *** 2/12/2025 11:00 A…"
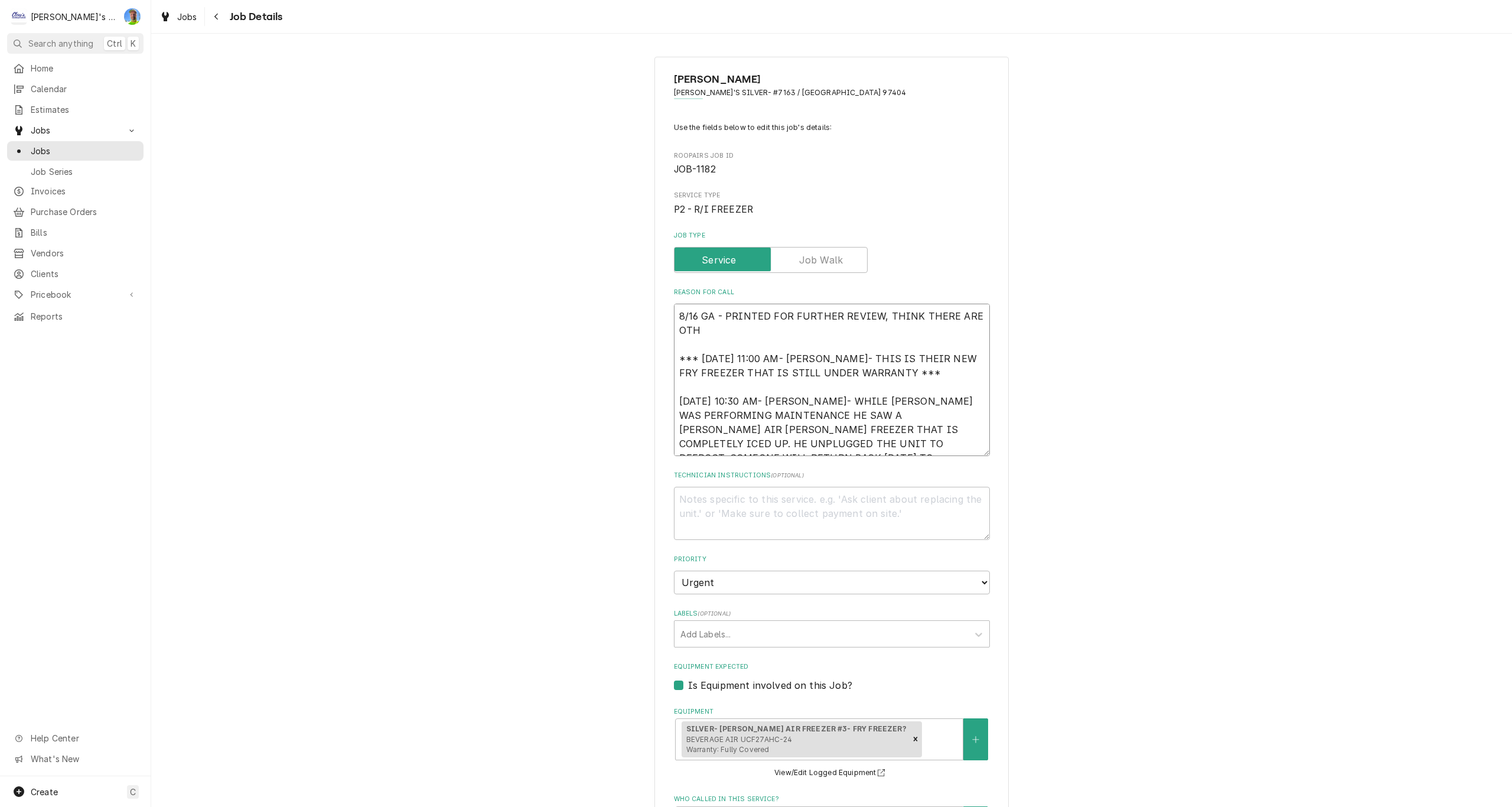
type textarea "x"
type textarea "8/16 GA - PRINTED FOR FURTHER REVIEW, THINK THERE ARE OTHE *** 2/12/2025 11:00 …"
type textarea "x"
type textarea "8/16 GA - PRINTED FOR FURTHER REVIEW, THINK THERE ARE OTHER *** 2/12/2025 11:00…"
type textarea "x"
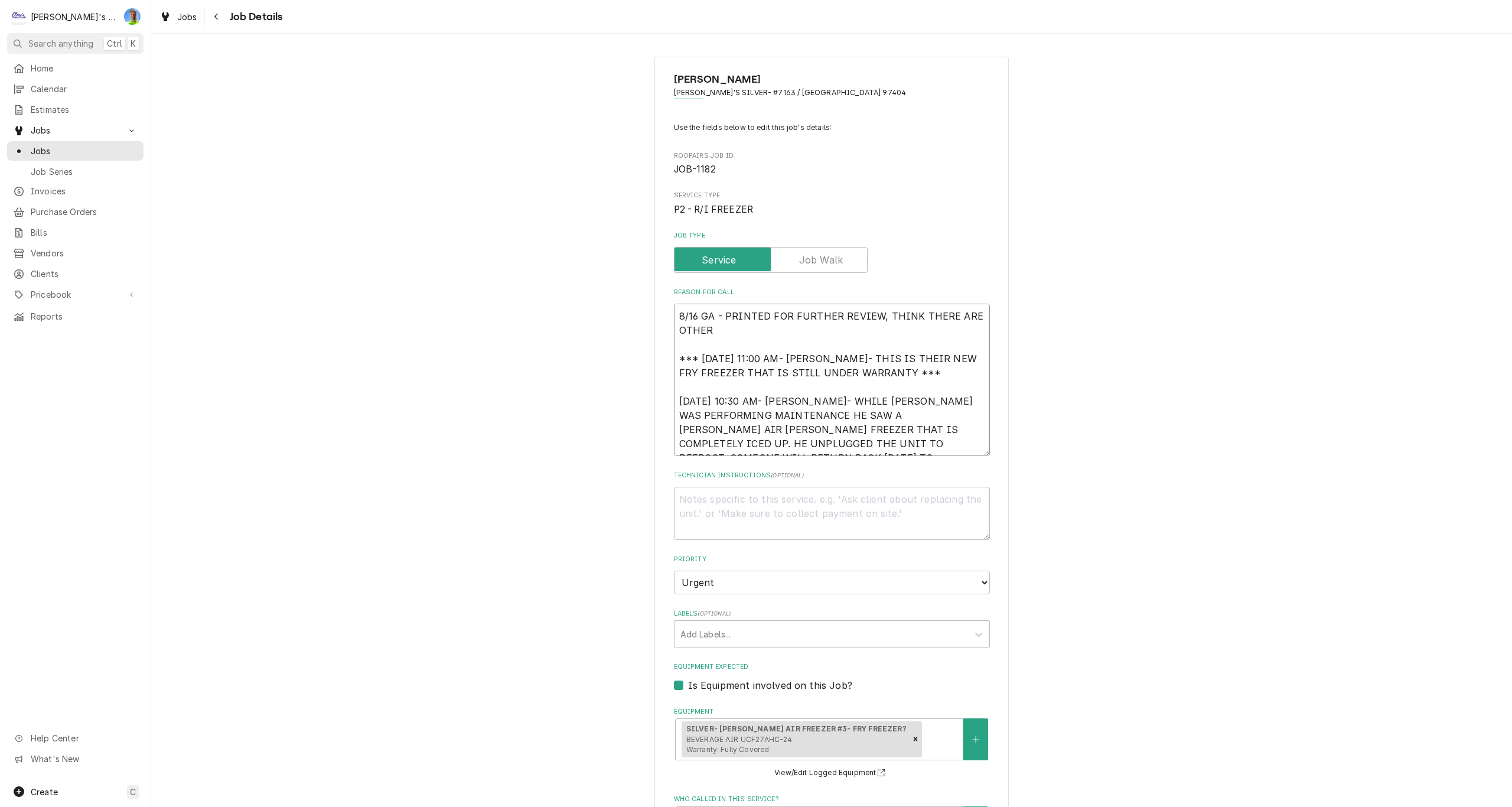
type textarea "8/16 GA - PRINTED FOR FURTHER REVIEW, THINK THERE ARE OTHER *** 2/12/2025 11:00…"
type textarea "x"
type textarea "8/16 GA - PRINTED FOR FURTHER REVIEW, THINK THERE ARE OTHER J *** 2/12/2025 11:…"
type textarea "x"
type textarea "8/16 GA - PRINTED FOR FURTHER REVIEW, THINK THERE ARE OTHER JO *** 2/12/2025 11…"
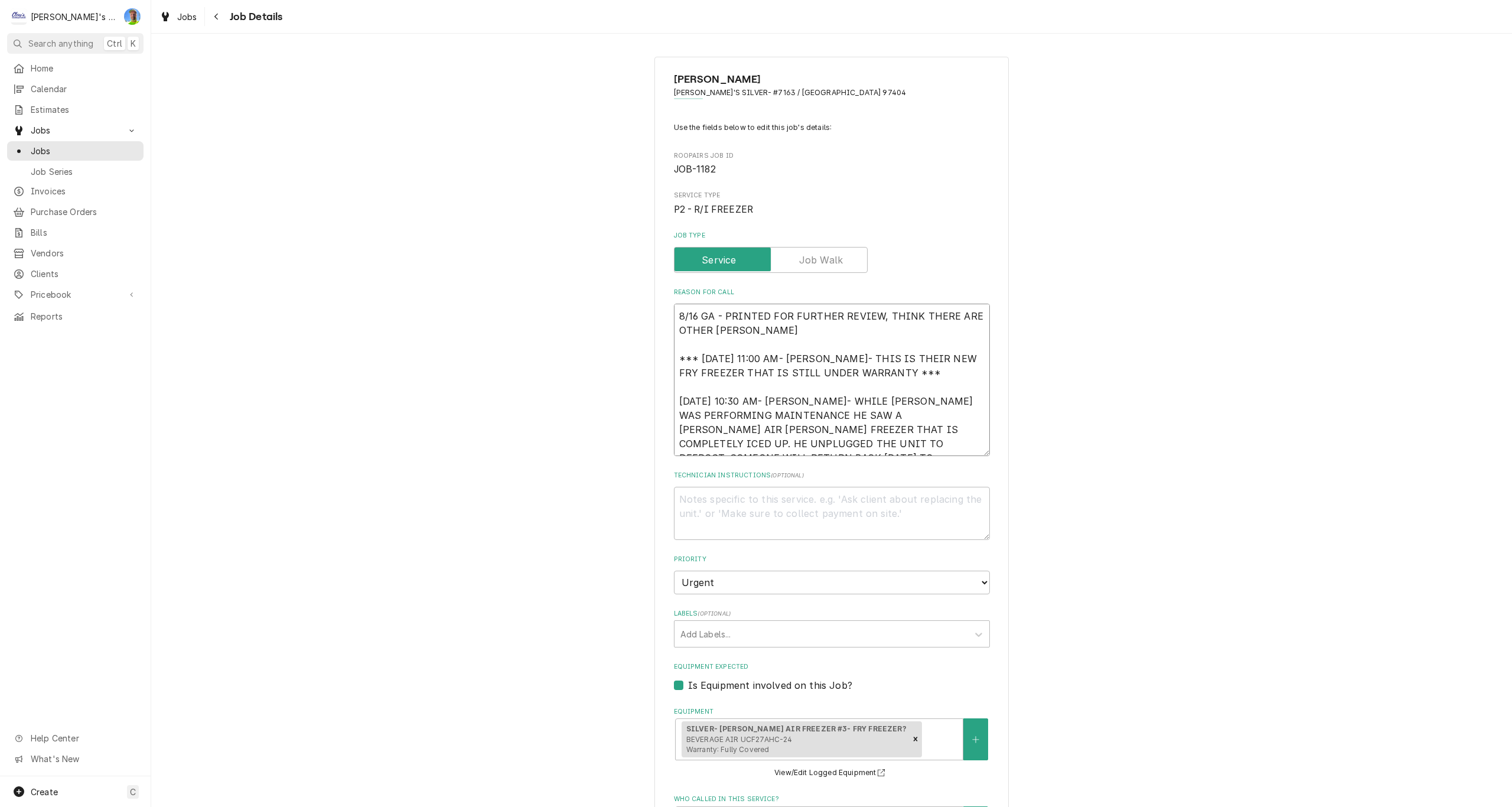
type textarea "x"
type textarea "8/16 GA - PRINTED FOR FURTHER REVIEW, THINK THERE ARE OTHER JOB *** 2/12/2025 1…"
type textarea "x"
type textarea "8/16 GA - PRINTED FOR FURTHER REVIEW, THINK THERE ARE OTHER JOBS *** 2/12/2025 …"
type textarea "x"
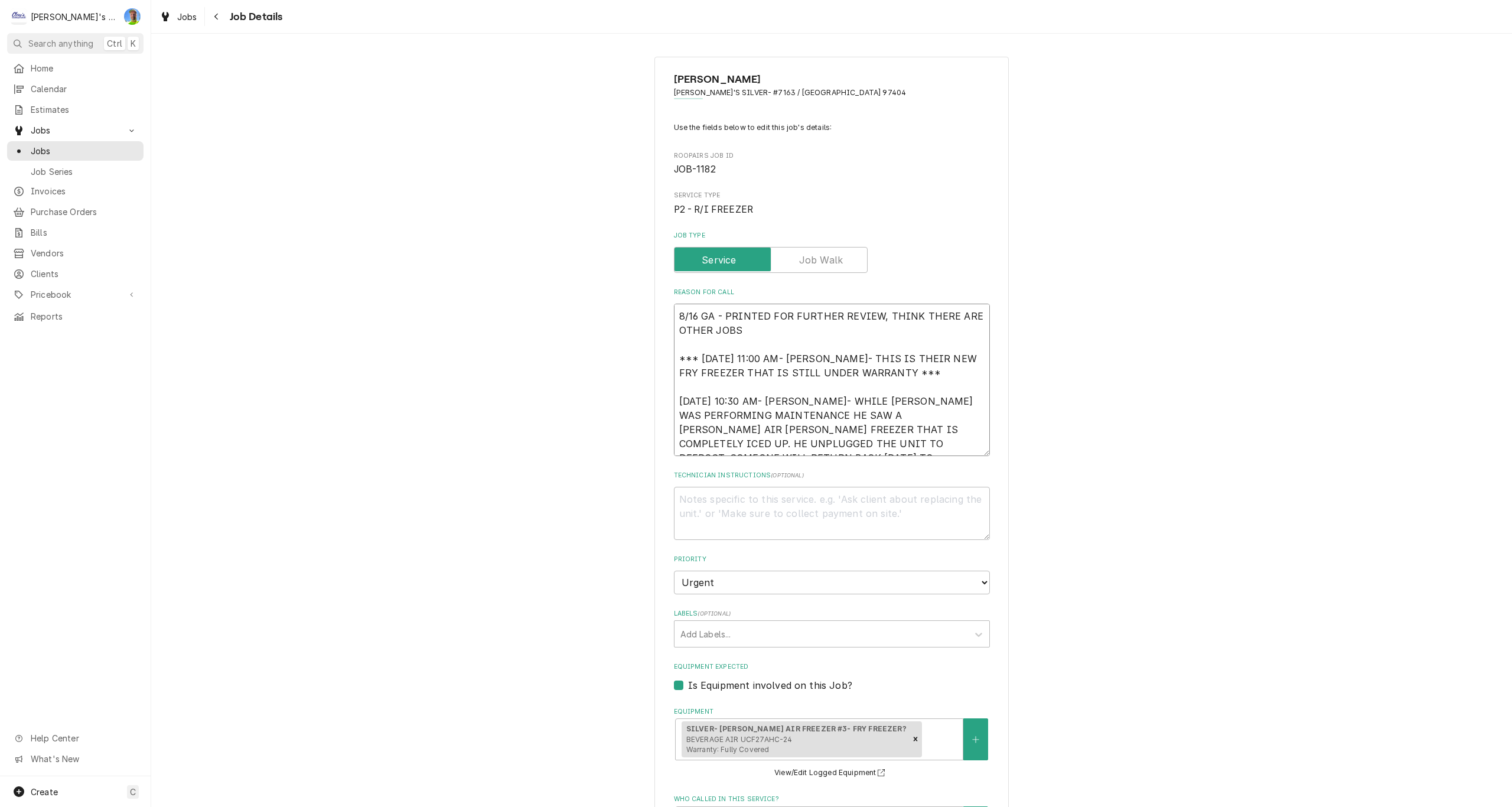
type textarea "8/16 GA - PRINTED FOR FURTHER REVIEW, THINK THERE ARE OTHER JOBS *** 2/12/2025 …"
type textarea "x"
type textarea "8/16 GA - PRINTED FOR FURTHER REVIEW, THINK THERE ARE OTHER JOBS O *** 2/12/202…"
type textarea "x"
type textarea "8/16 GA - PRINTED FOR FURTHER REVIEW, THINK THERE ARE OTHER JOBS ON *** 2/12/20…"
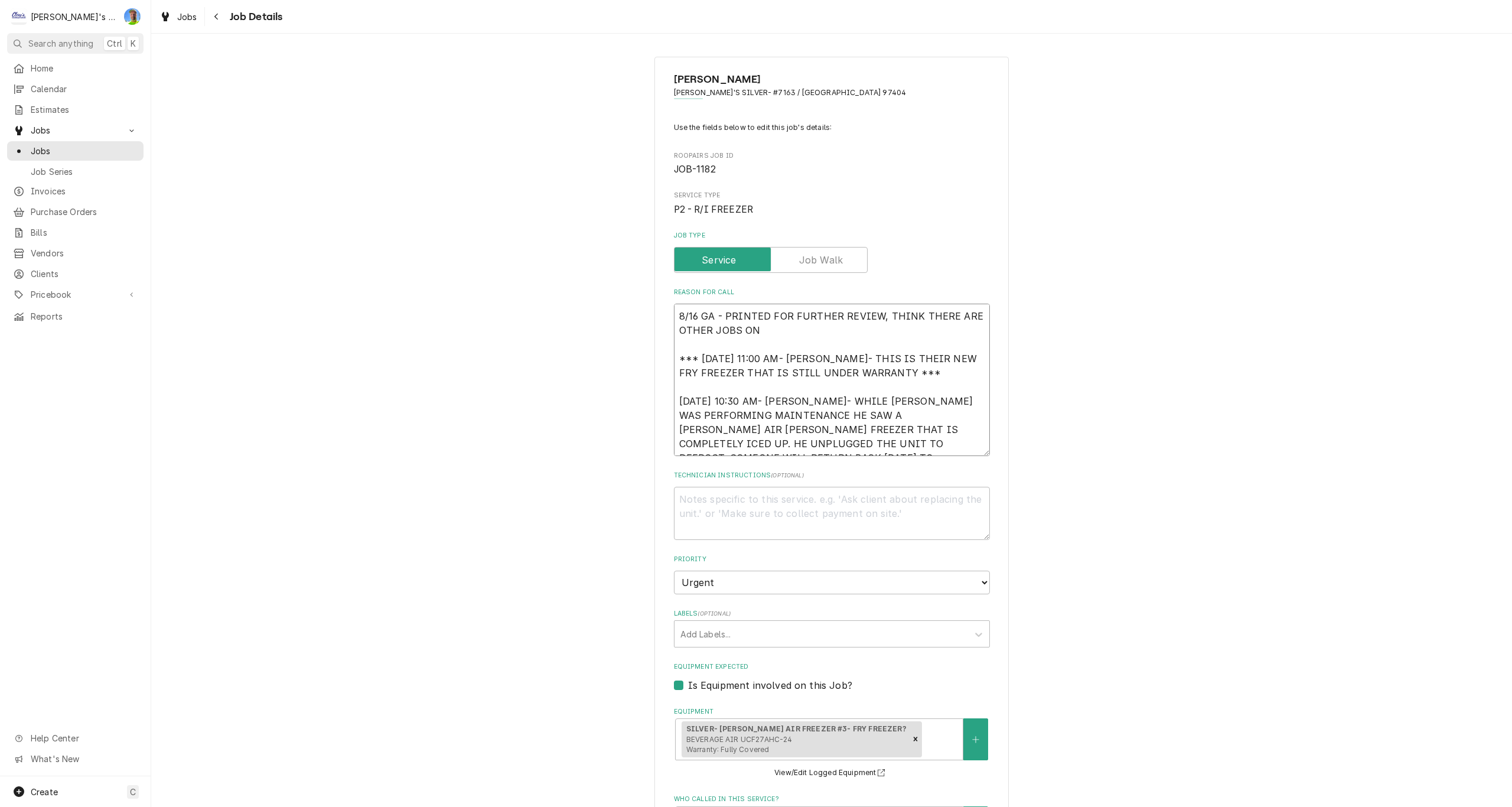
type textarea "x"
type textarea "8/16 GA - PRINTED FOR FURTHER REVIEW, THINK THERE ARE OTHER JOBS ON *** 2/12/20…"
type textarea "x"
type textarea "8/16 GA - PRINTED FOR FURTHER REVIEW, THINK THERE ARE OTHER JOBS ON T *** 2/12/…"
type textarea "x"
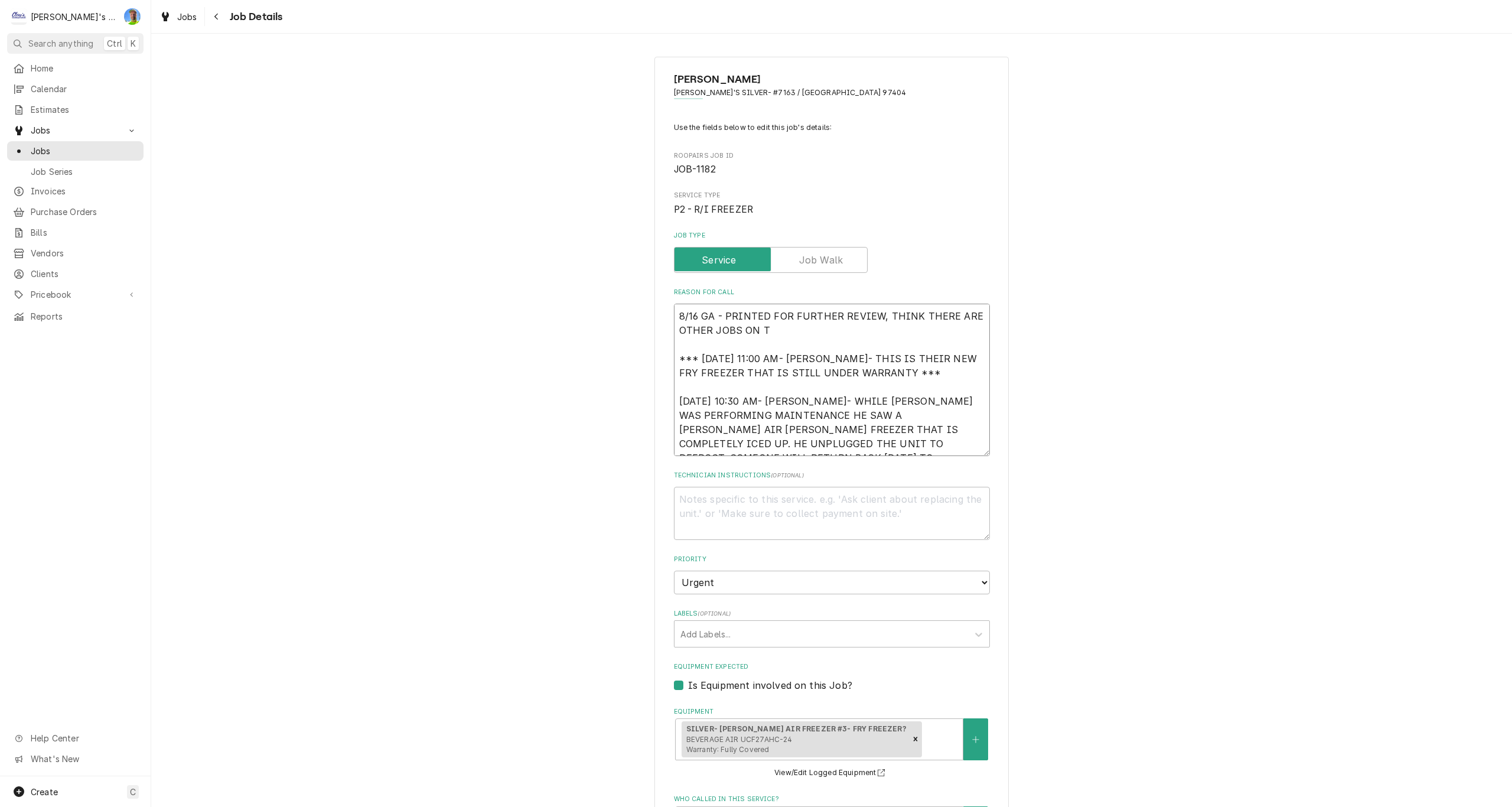
type textarea "8/16 GA - PRINTED FOR FURTHER REVIEW, THINK THERE ARE OTHER JOBS ON TH *** 2/12…"
type textarea "x"
type textarea "8/16 GA - PRINTED FOR FURTHER REVIEW, THINK THERE ARE OTHER JOBS ON THI *** 2/1…"
type textarea "x"
type textarea "8/16 GA - PRINTED FOR FURTHER REVIEW, THINK THERE ARE OTHER JOBS ON THIS *** 2/…"
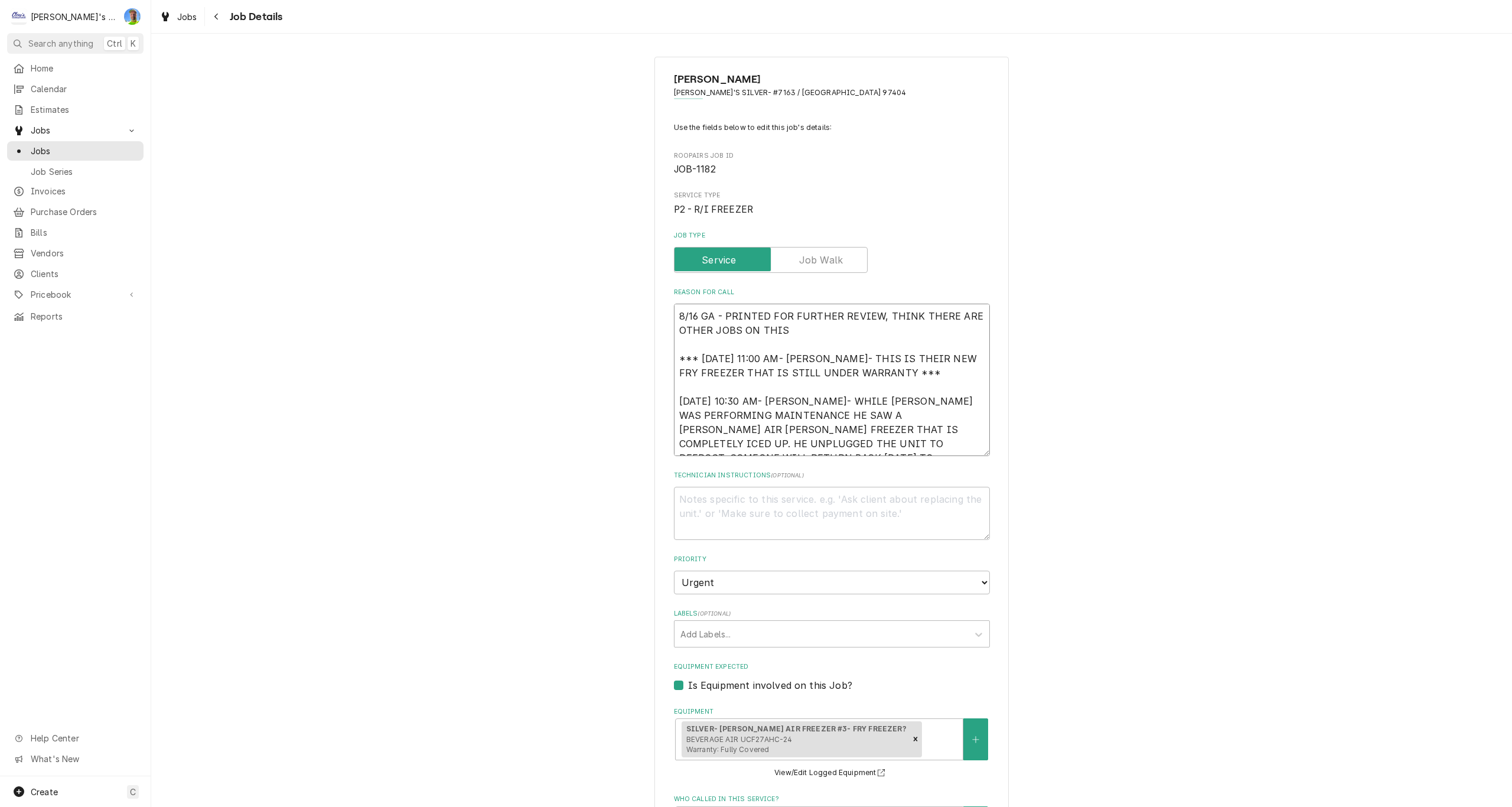
type textarea "x"
type textarea "8/16 GA - PRINTED FOR FURTHER REVIEW, THINK THERE ARE OTHER JOBS ON THIS *** 2/…"
type textarea "x"
type textarea "8/16 GA - PRINTED FOR FURTHER REVIEW, THINK THERE ARE OTHER JOBS ON THIS S *** …"
type textarea "x"
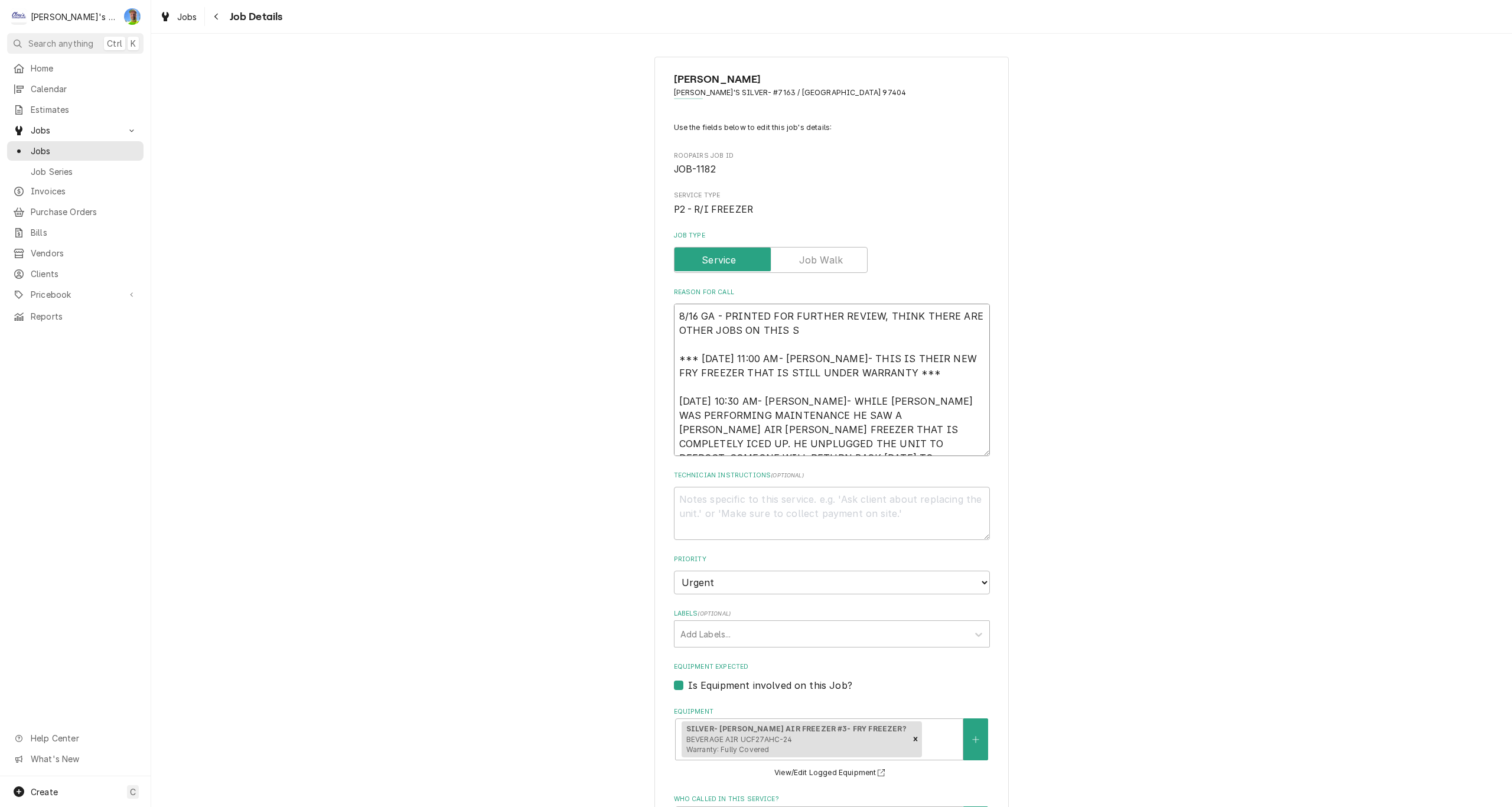
type textarea "8/16 GA - PRINTED FOR FURTHER REVIEW, THINK THERE ARE OTHER JOBS ON THIS SA ***…"
type textarea "x"
type textarea "8/16 GA - PRINTED FOR FURTHER REVIEW, THINK THERE ARE OTHER JOBS ON THIS SAM **…"
type textarea "x"
type textarea "8/16 GA - PRINTED FOR FURTHER REVIEW, THINK THERE ARE OTHER JOBS ON THIS SAME *…"
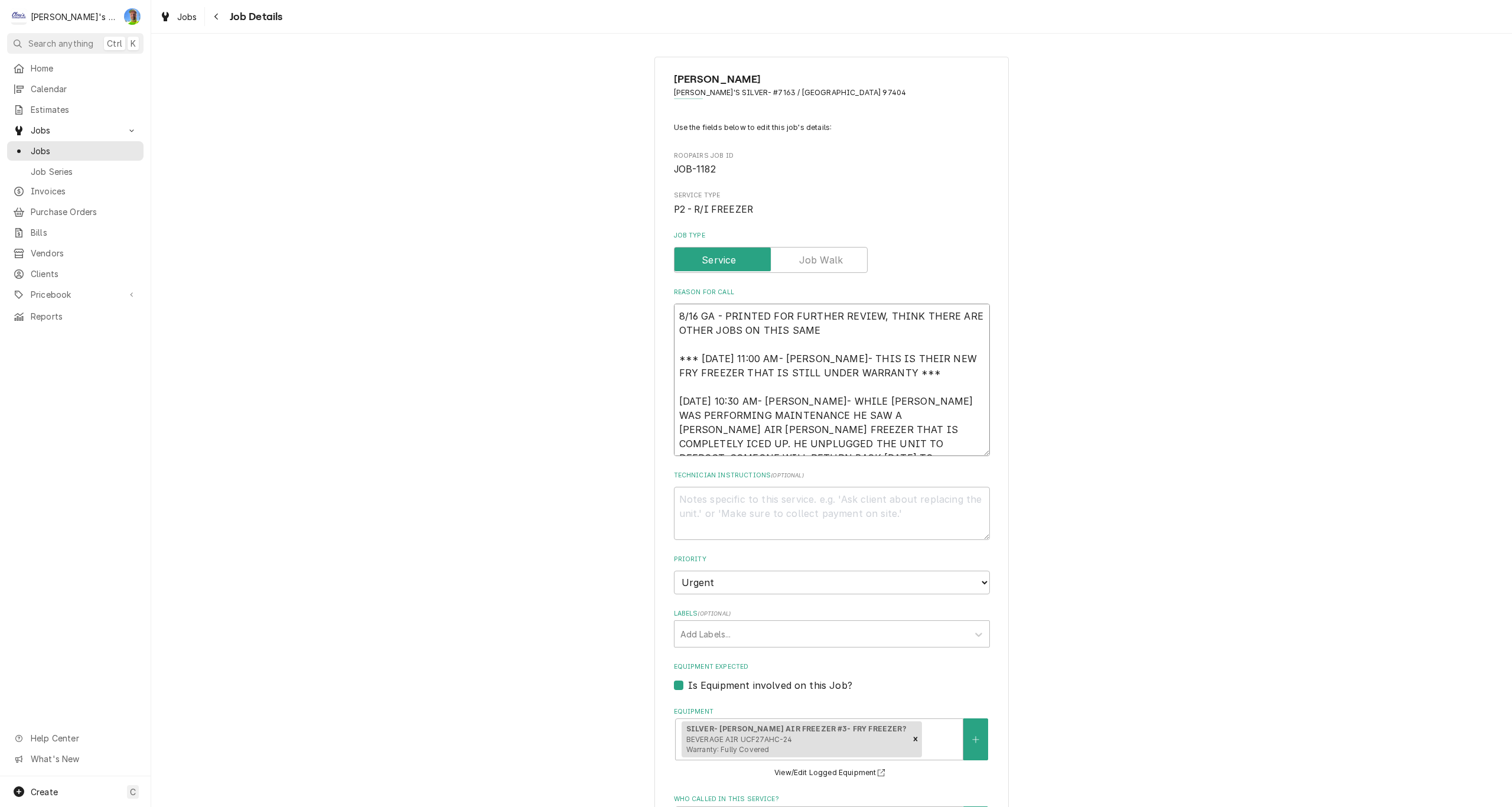
type textarea "x"
type textarea "8/16 GA - PRINTED FOR FURTHER REVIEW, THINK THERE ARE OTHER JOBS ON THIS SAME *…"
type textarea "x"
type textarea "8/16 GA - PRINTED FOR FURTHER REVIEW, THINK THERE ARE OTHER JOBS ON THIS SAME F…"
type textarea "x"
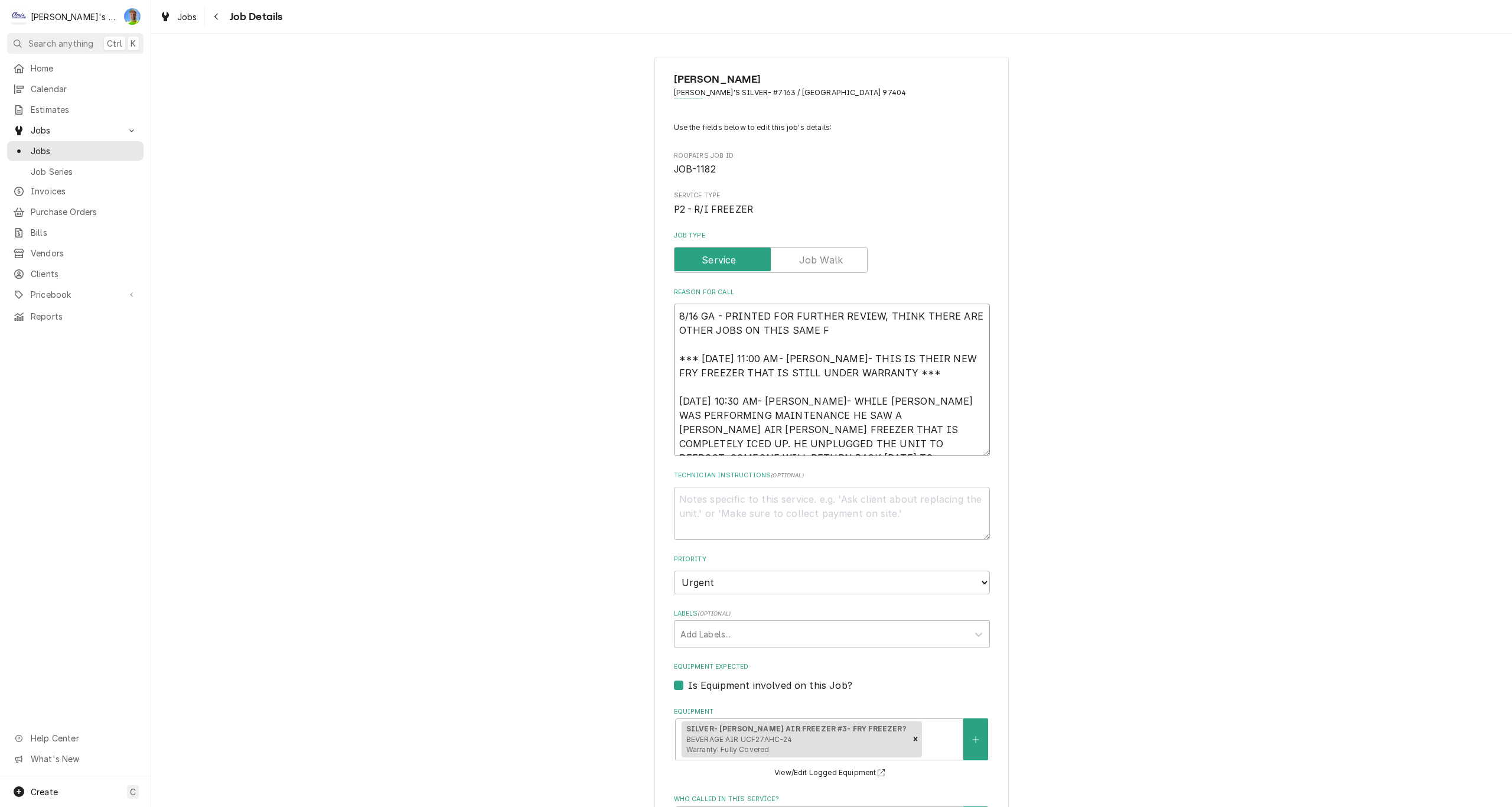
type textarea "8/16 GA - PRINTED FOR FURTHER REVIEW, THINK THERE ARE OTHER JOBS ON THIS SAME F…"
type textarea "x"
type textarea "8/16 GA - PRINTED FOR FURTHER REVIEW, THINK THERE ARE OTHER JOBS ON THIS SAME F…"
type textarea "x"
type textarea "8/16 GA - PRINTED FOR FURTHER REVIEW, THINK THERE ARE OTHER JOBS ON THIS SAME F…"
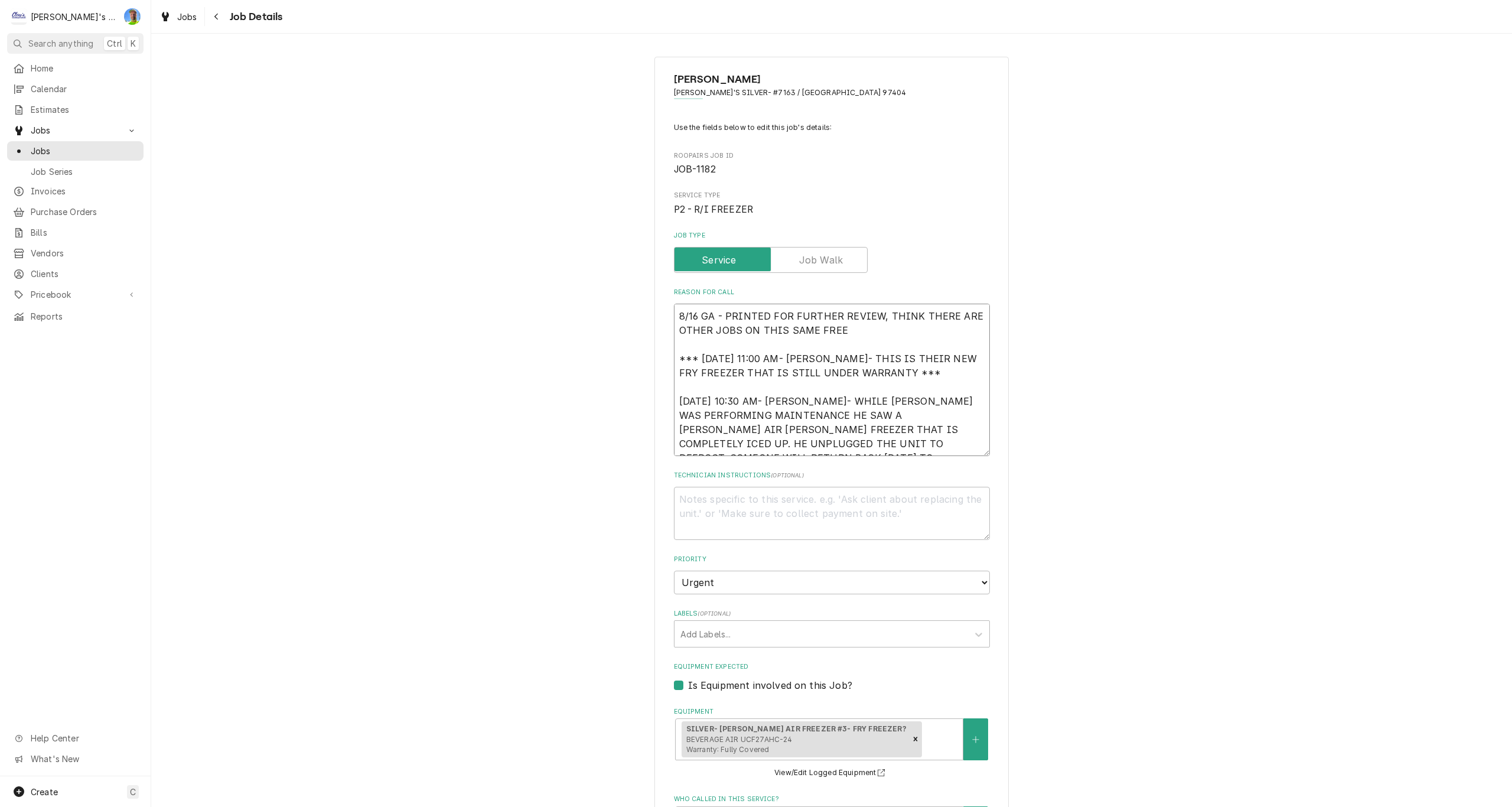
type textarea "x"
type textarea "8/16 GA - PRINTED FOR FURTHER REVIEW, THINK THERE ARE OTHER JOBS ON THIS SAME F…"
type textarea "x"
type textarea "8/16 GA - PRINTED FOR FURTHER REVIEW, THINK THERE ARE OTHER JOBS ON THIS SAME F…"
type textarea "x"
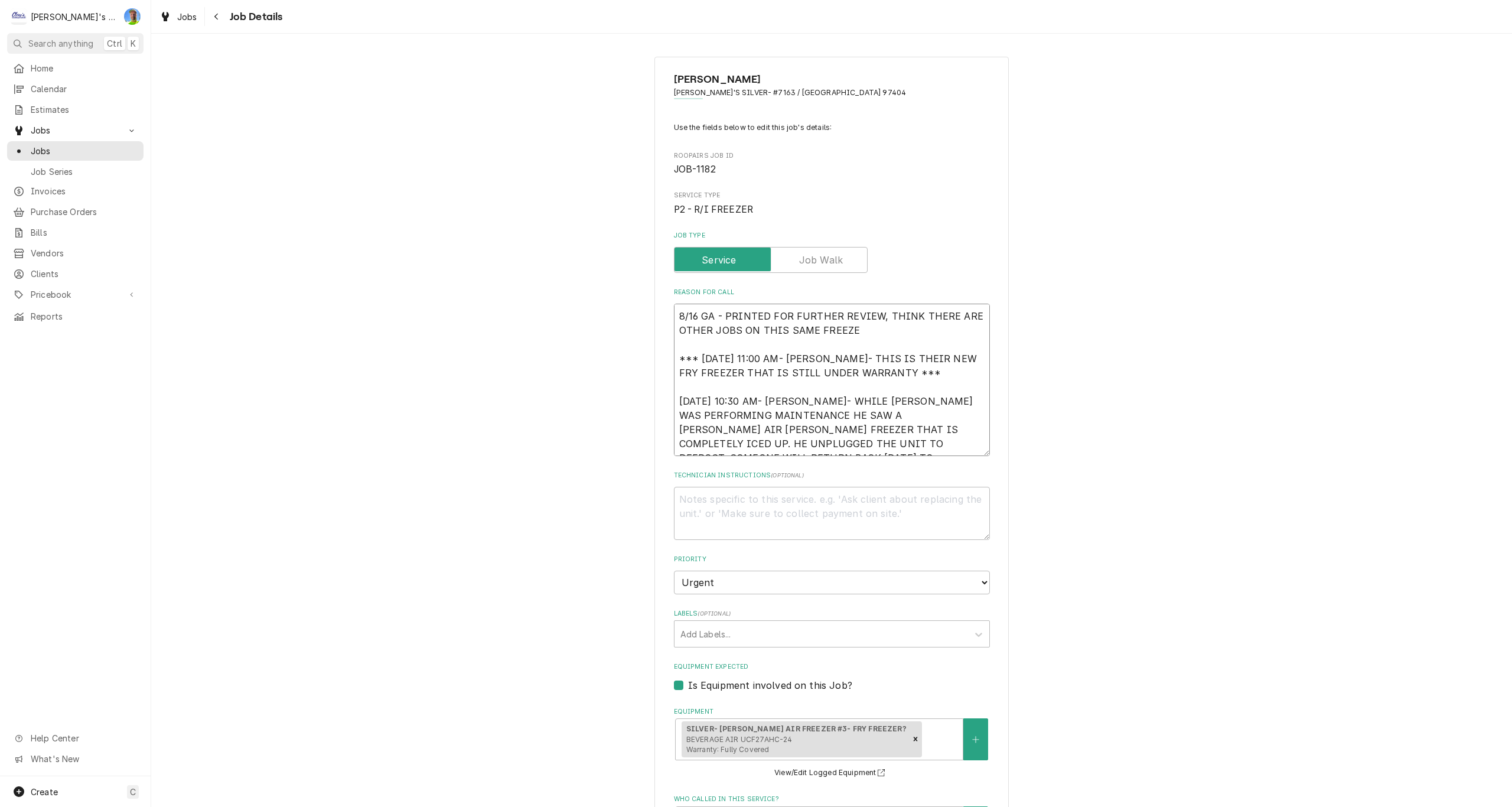
type textarea "8/16 GA - PRINTED FOR FURTHER REVIEW, THINK THERE ARE OTHER JOBS ON THIS SAME F…"
type textarea "x"
type textarea "8/16 GA - PRINTED FOR FURTHER REVIEW, THINK THERE ARE OTHER JOBS ON THIS SAME F…"
type textarea "x"
type textarea "8/16 GA - PRINTED FOR FURTHER REVIEW, THINK THERE ARE OTHER JOBS ON THIS SAME F…"
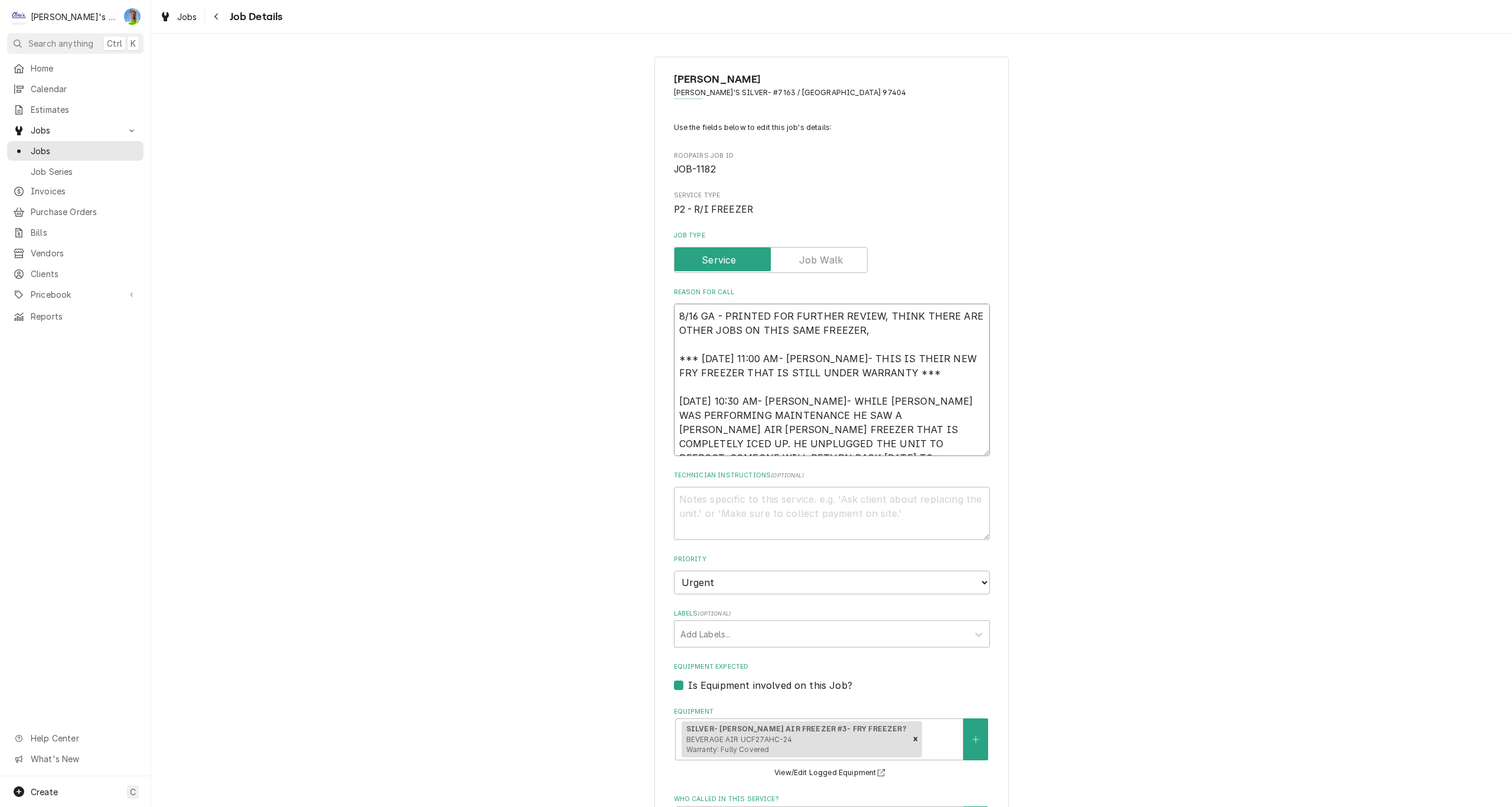
type textarea "x"
type textarea "8/16 GA - PRINTED FOR FURTHER REVIEW, THINK THERE ARE OTHER JOBS ON THIS SAME F…"
type textarea "x"
type textarea "8/16 GA - PRINTED FOR FURTHER REVIEW, THINK THERE ARE OTHER JOBS ON THIS SAME F…"
type textarea "x"
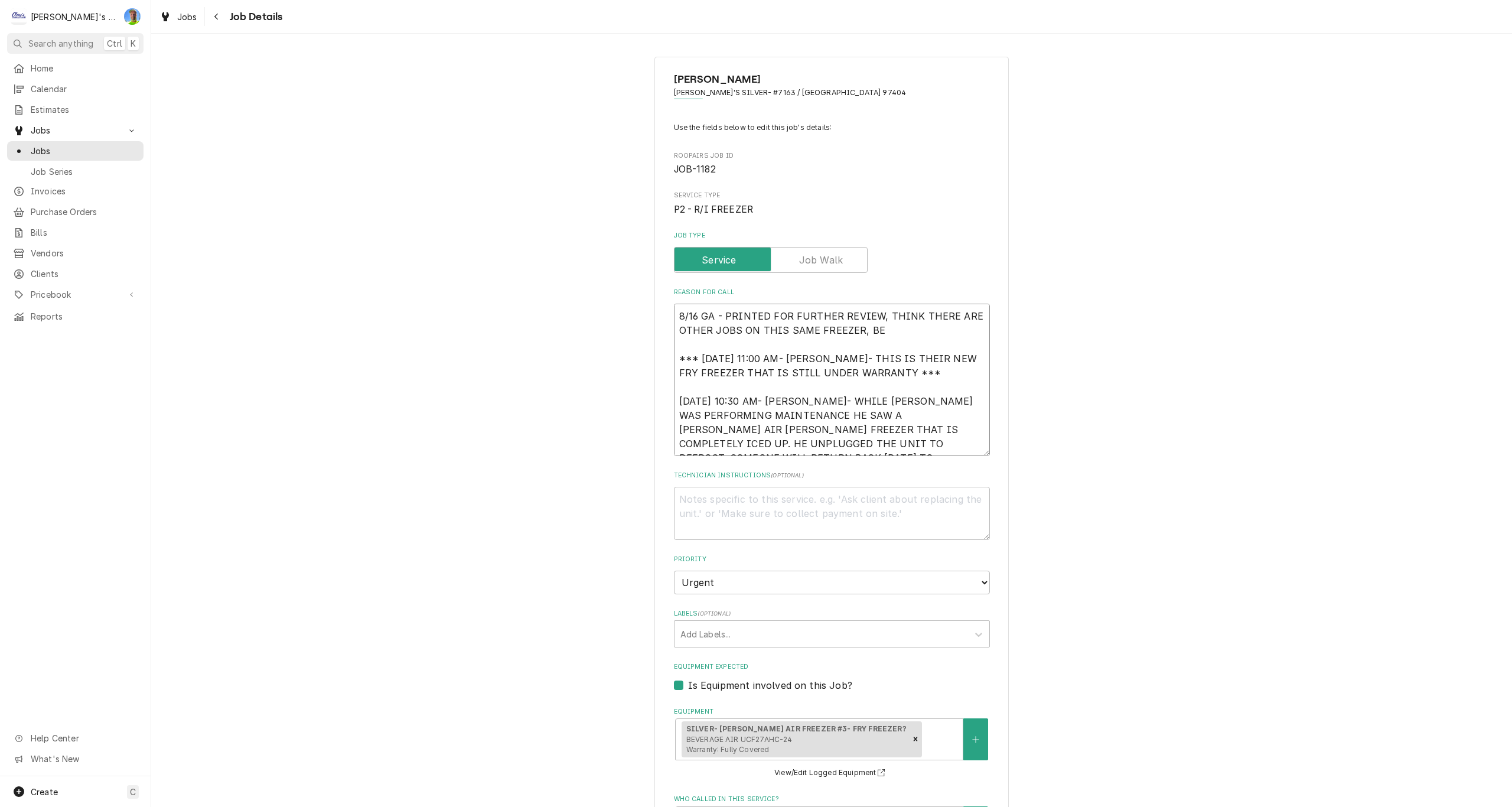
type textarea "8/16 GA - PRINTED FOR FURTHER REVIEW, THINK THERE ARE OTHER JOBS ON THIS SAME F…"
type textarea "x"
type textarea "8/16 GA - PRINTED FOR FURTHER REVIEW, THINK THERE ARE OTHER JOBS ON THIS SAME F…"
type textarea "x"
type textarea "8/16 GA - PRINTED FOR FURTHER REVIEW, THINK THERE ARE OTHER JOBS ON THIS SAME F…"
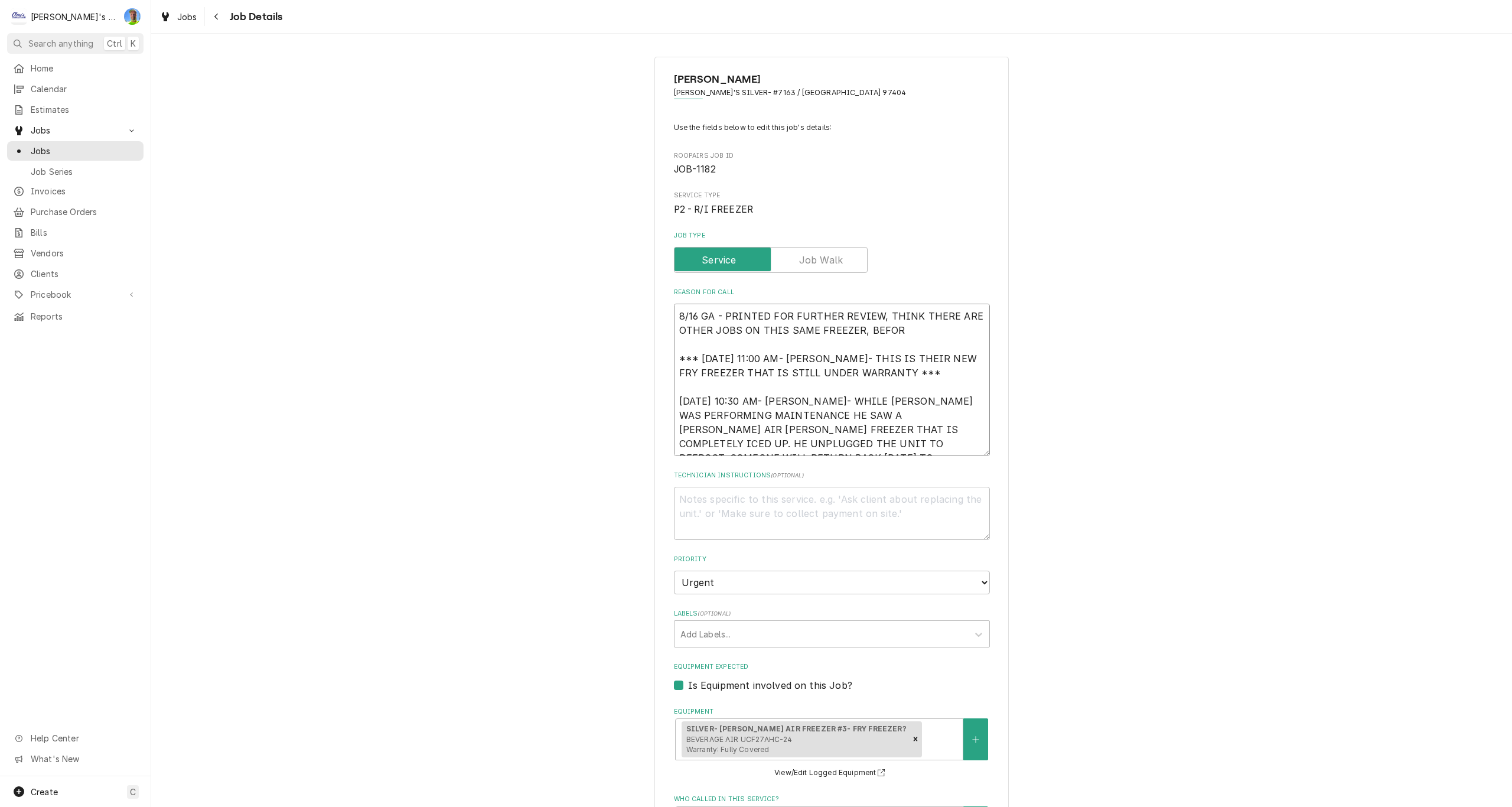
type textarea "x"
type textarea "8/16 GA - PRINTED FOR FURTHER REVIEW, THINK THERE ARE OTHER JOBS ON THIS SAME F…"
type textarea "x"
type textarea "8/16 GA - PRINTED FOR FURTHER REVIEW, THINK THERE ARE OTHER JOBS ON THIS SAME F…"
type textarea "x"
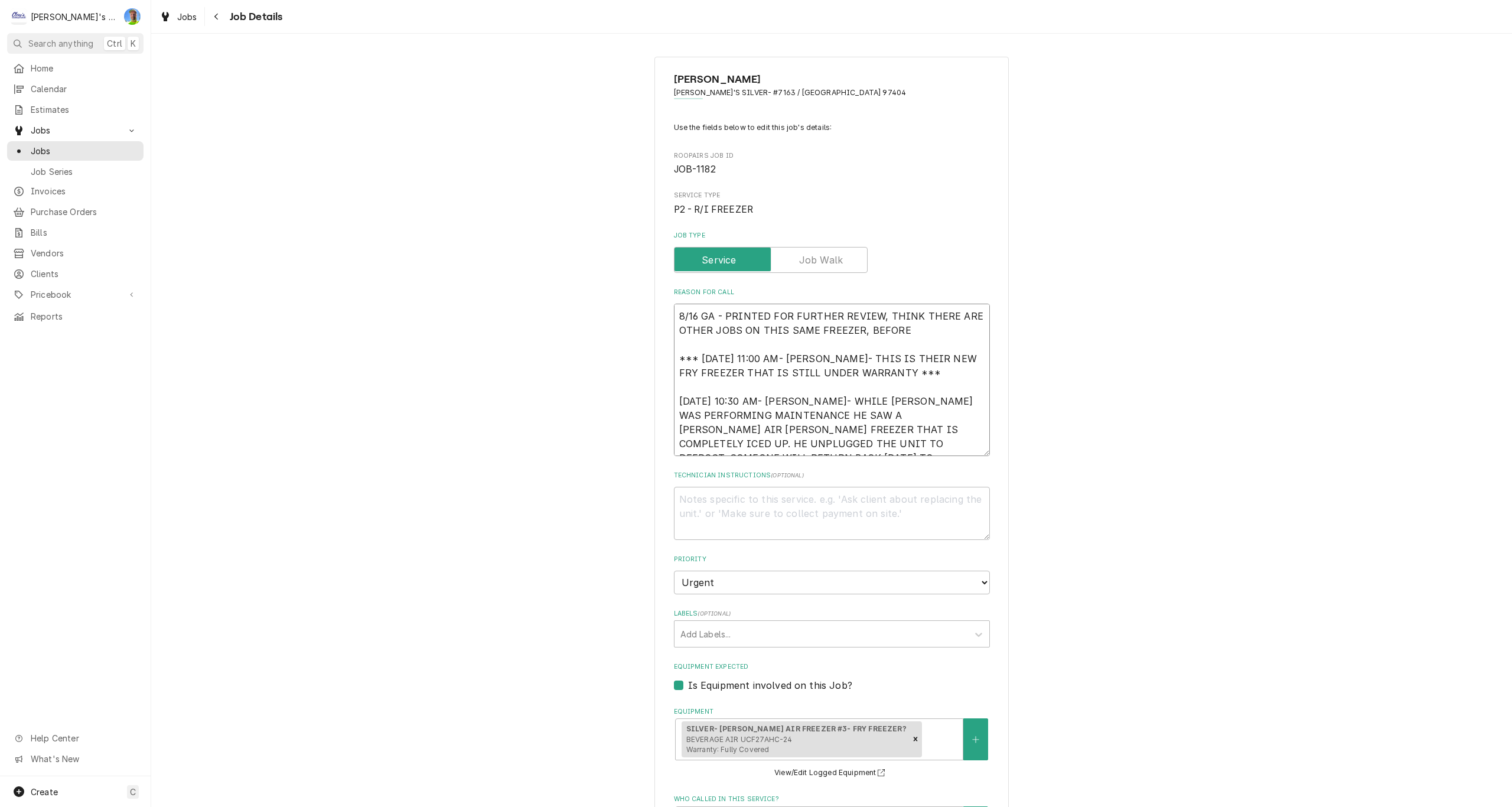
type textarea "8/16 GA - PRINTED FOR FURTHER REVIEW, THINK THERE ARE OTHER JOBS ON THIS SAME F…"
type textarea "x"
type textarea "8/16 GA - PRINTED FOR FURTHER REVIEW, THINK THERE ARE OTHER JOBS ON THIS SAME F…"
type textarea "x"
type textarea "8/16 GA - PRINTED FOR FURTHER REVIEW, THINK THERE ARE OTHER JOBS ON THIS SAME F…"
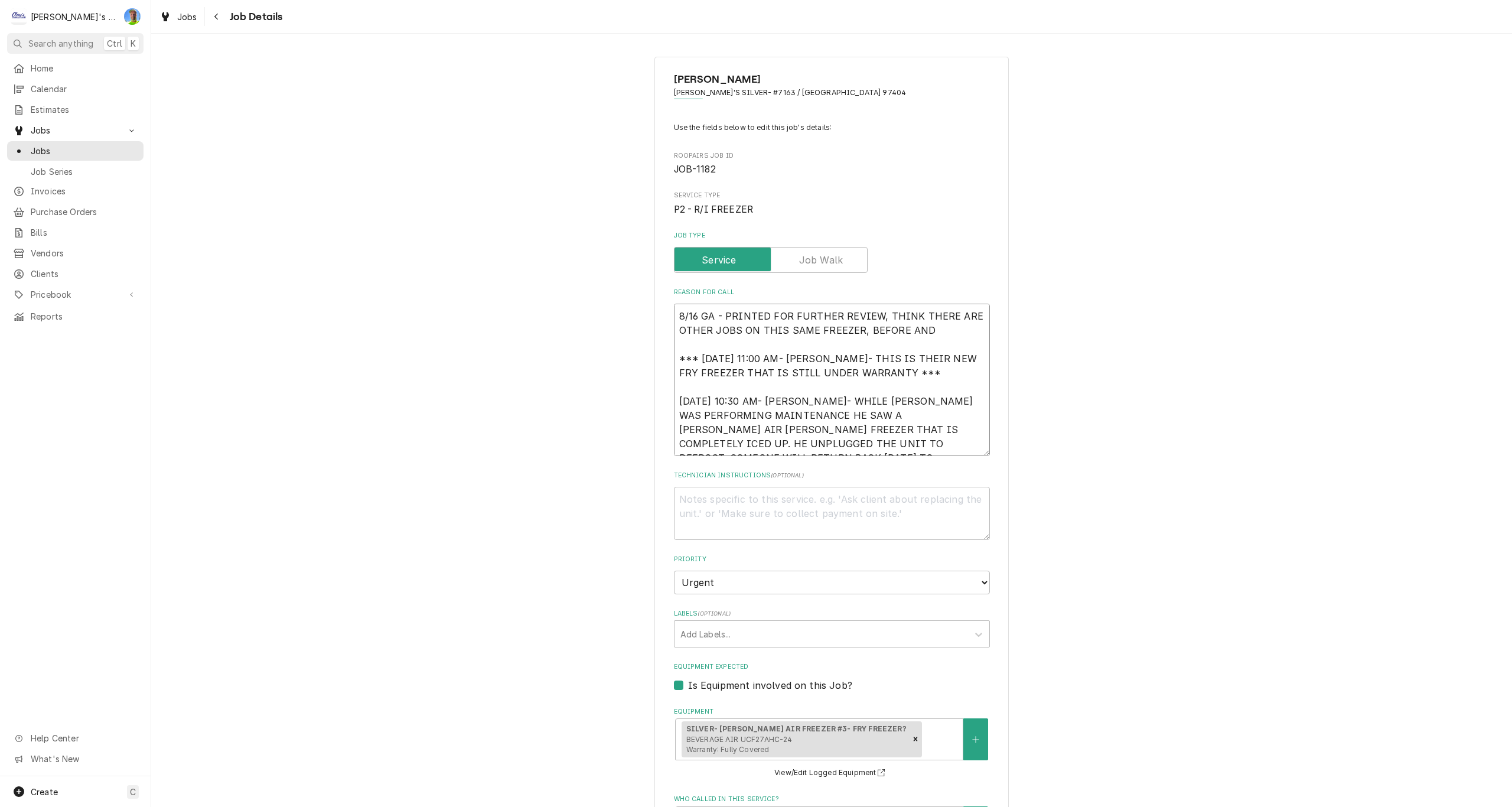
type textarea "x"
type textarea "8/16 GA - PRINTED FOR FURTHER REVIEW, THINK THERE ARE OTHER JOBS ON THIS SAME F…"
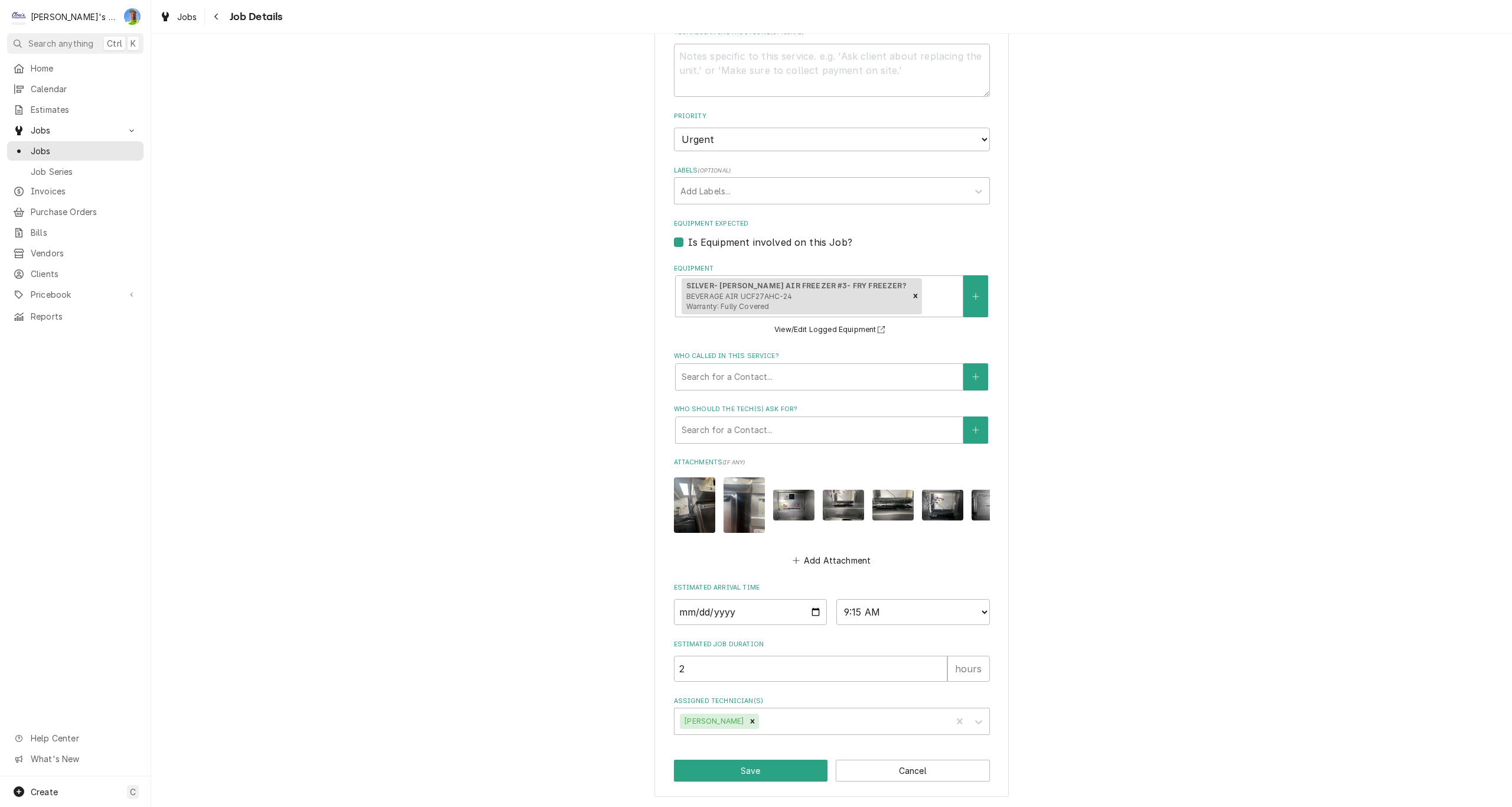
scroll to position [452, 0]
click at [712, 772] on button "Save" at bounding box center [751, 770] width 154 height 22
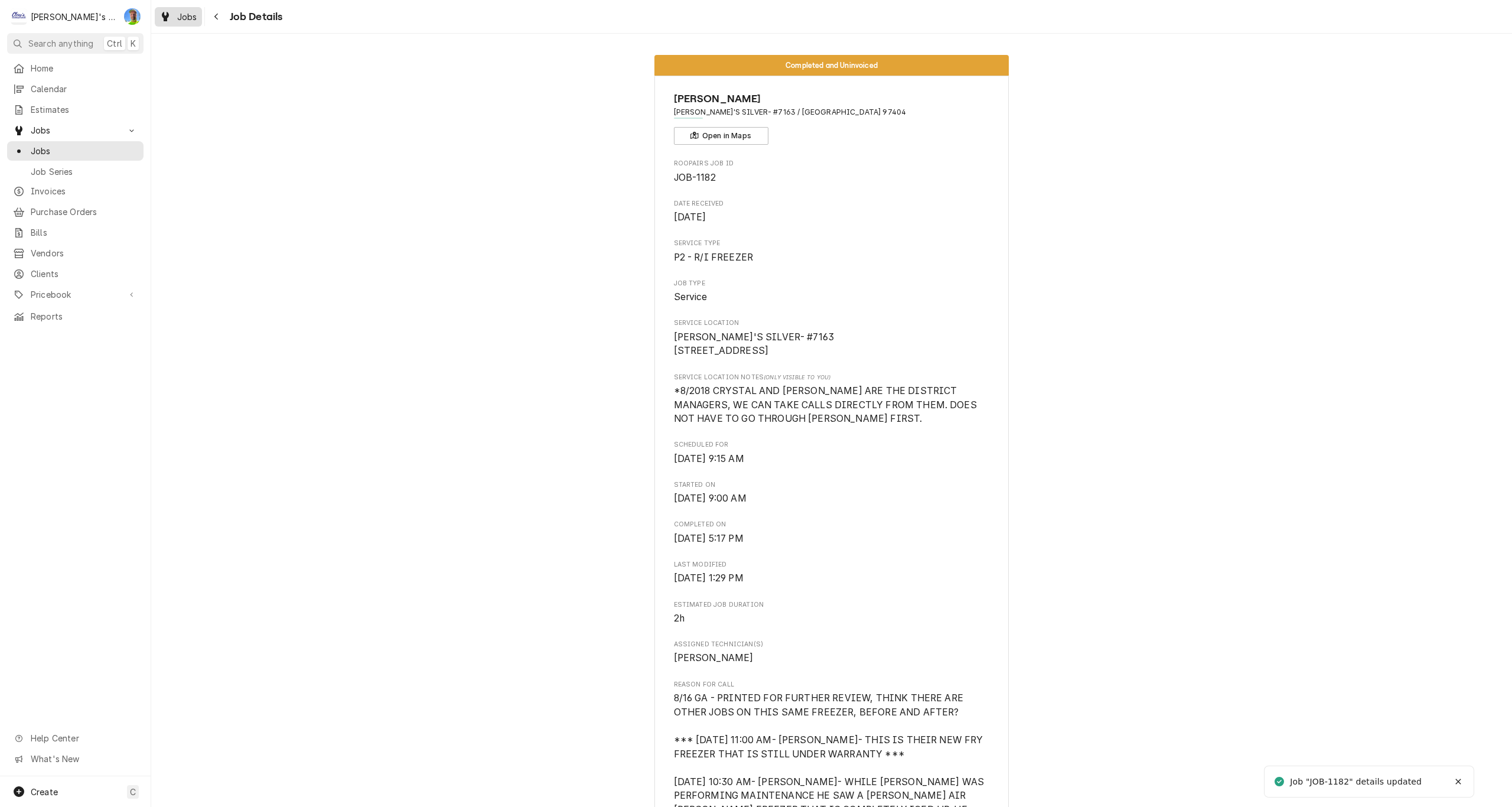
click at [174, 17] on div "Jobs" at bounding box center [178, 17] width 43 height 15
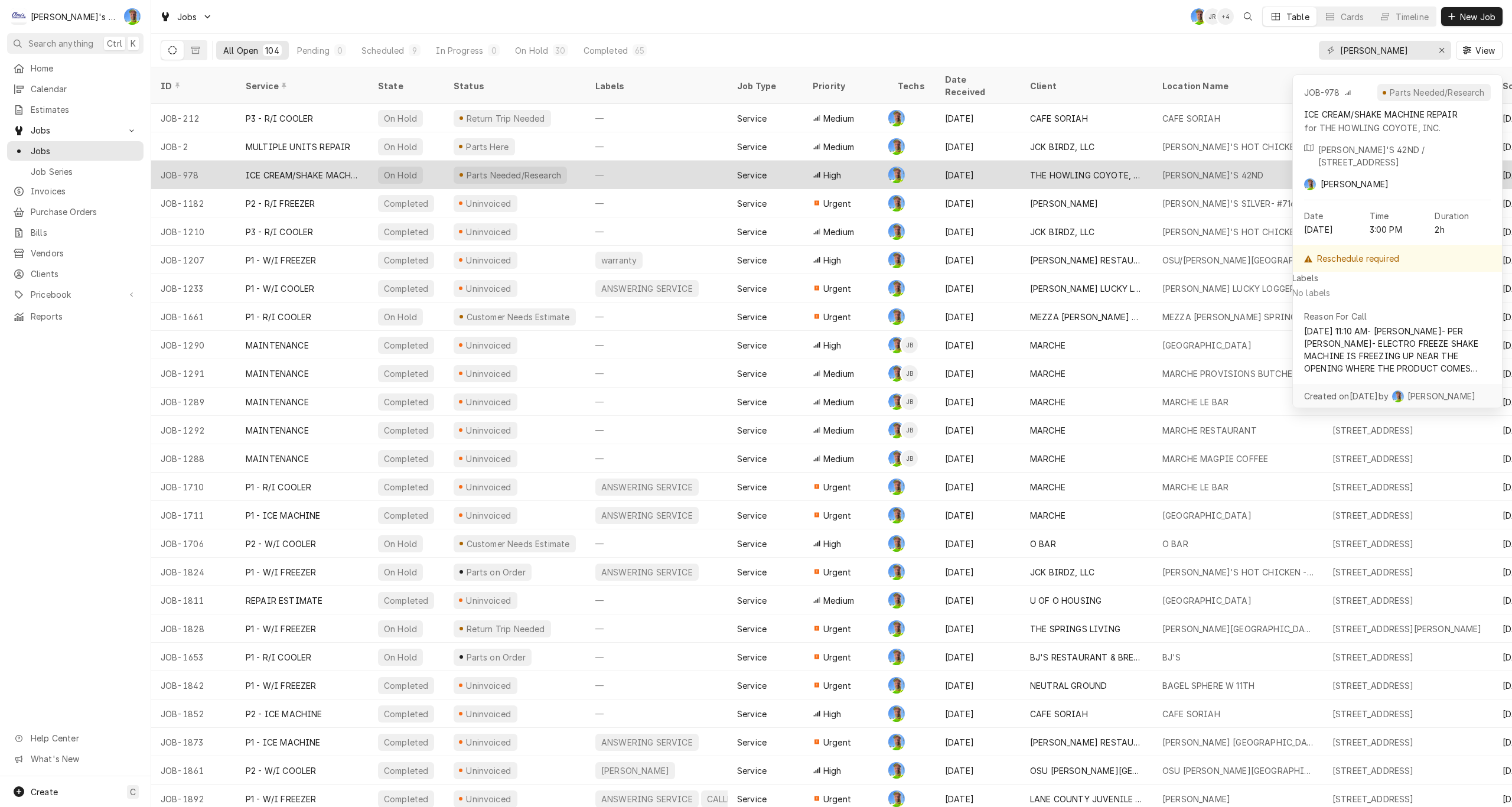
click at [326, 169] on div "ICE CREAM/SHAKE MACHINE REPAIR" at bounding box center [302, 175] width 114 height 13
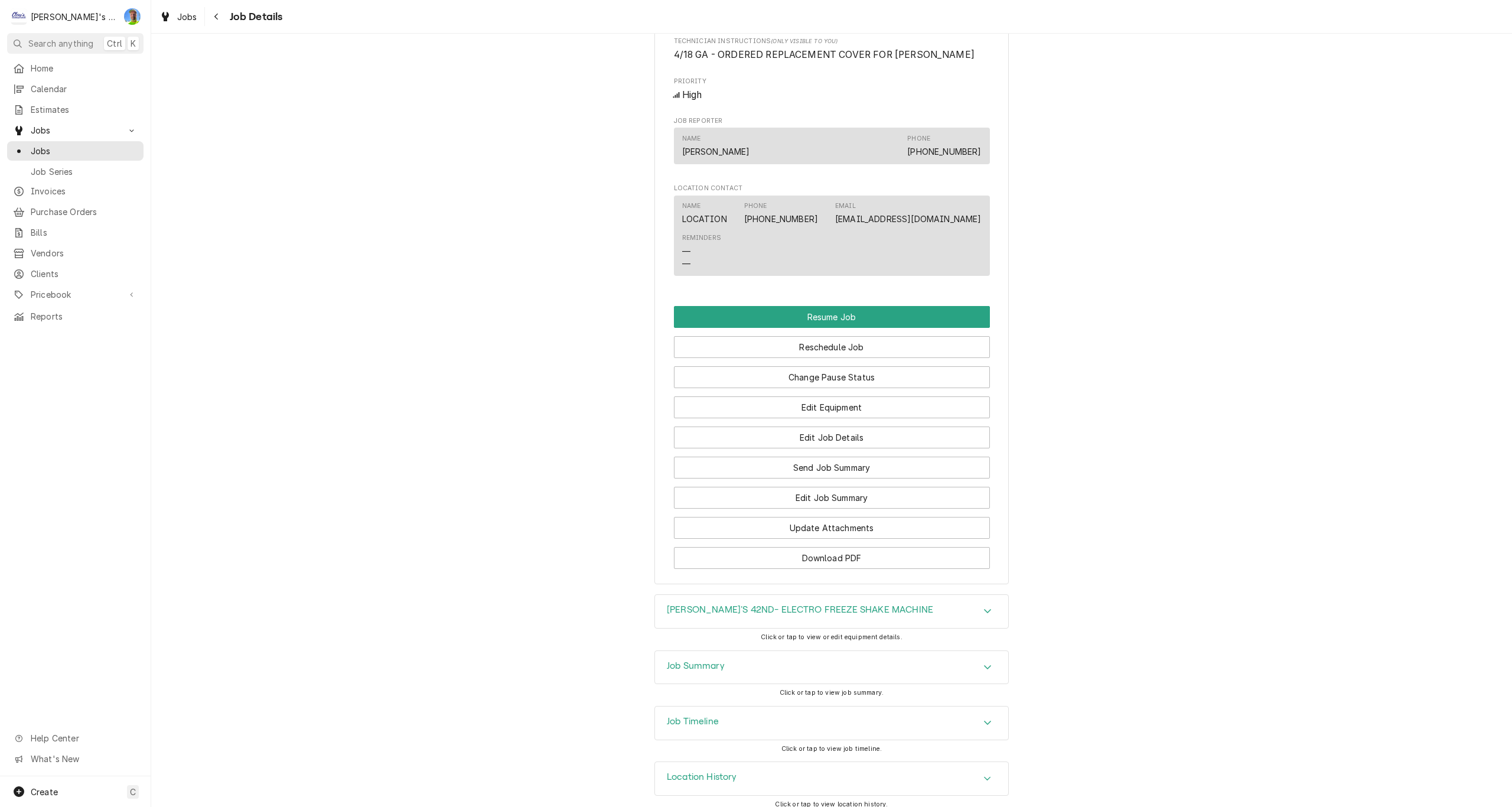
scroll to position [1122, 0]
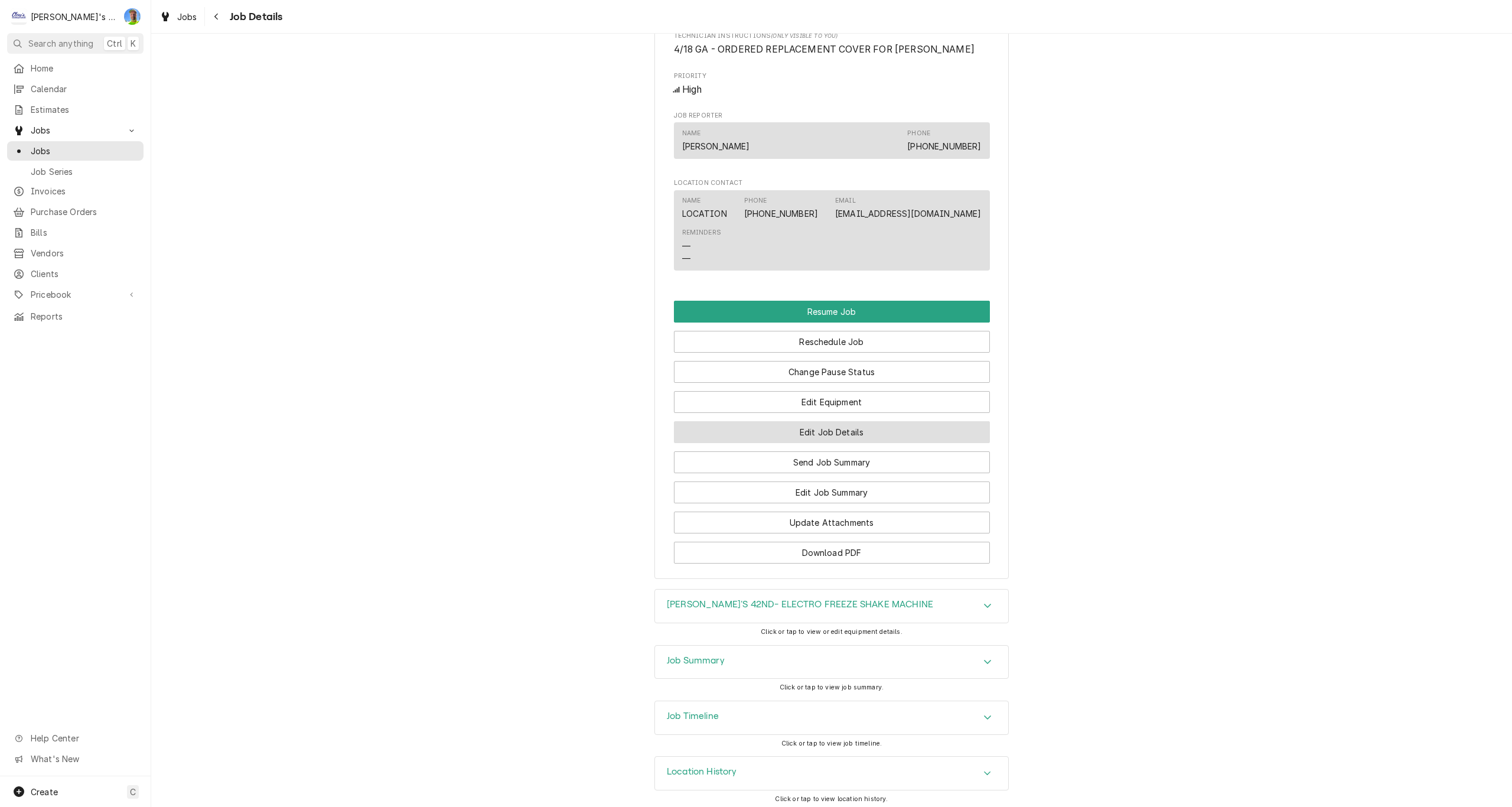
click at [943, 430] on button "Edit Job Details" at bounding box center [832, 432] width 316 height 22
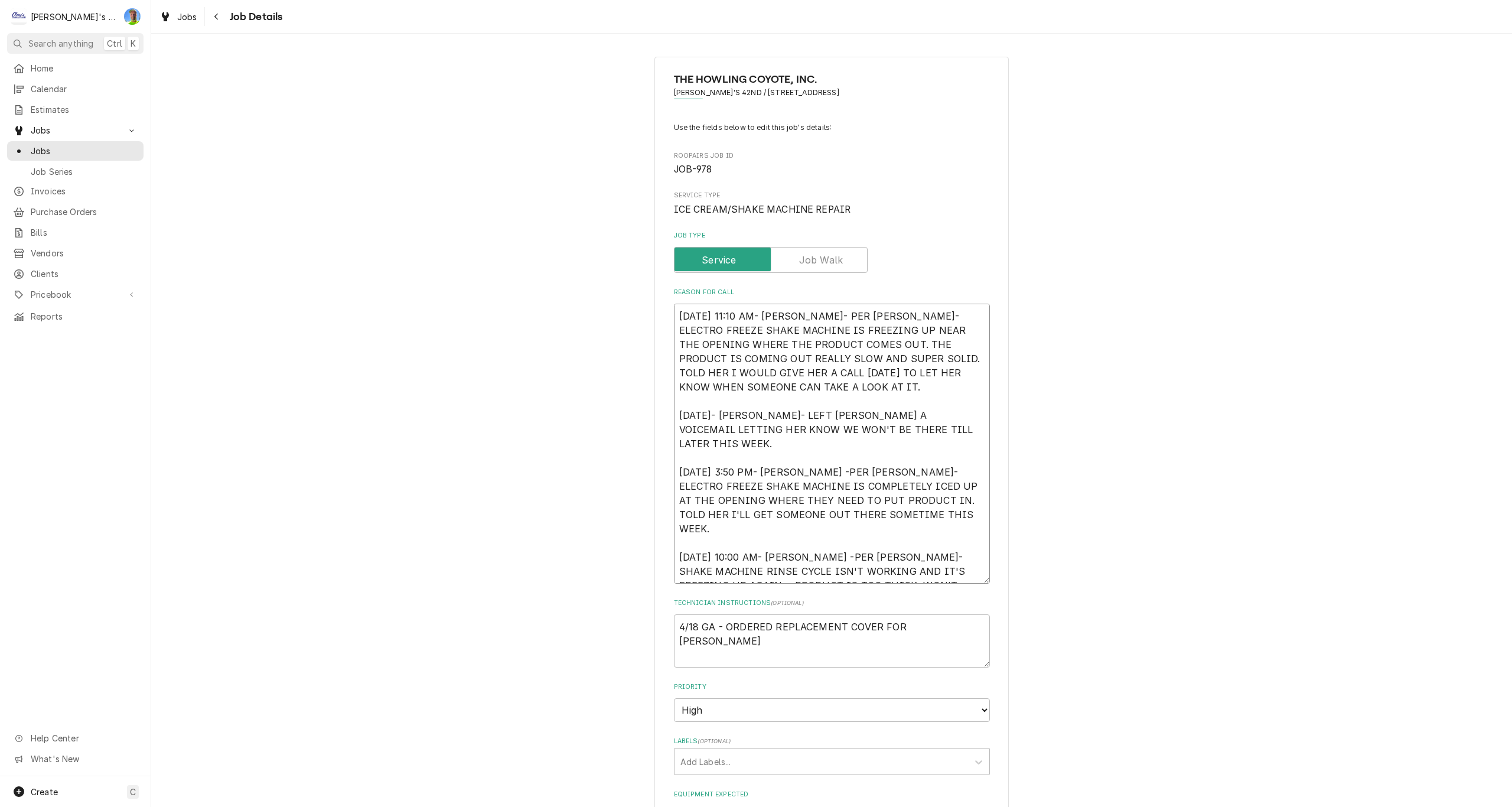
click at [674, 313] on textarea "1/10/2025 11:10 AM- KASSIE- PER ANNA- ELECTRO FREEZE SHAKE MACHINE IS FREEZING …" at bounding box center [832, 443] width 316 height 280
type textarea "x"
type textarea "1/10/2025 11:10 AM- KASSIE- PER ANNA- ELECTRO FREEZE SHAKE MACHINE IS FREEZING …"
type textarea "x"
type textarea "1/10/2025 11:10 AM- KASSIE- PER ANNA- ELECTRO FREEZE SHAKE MACHINE IS FREEZING …"
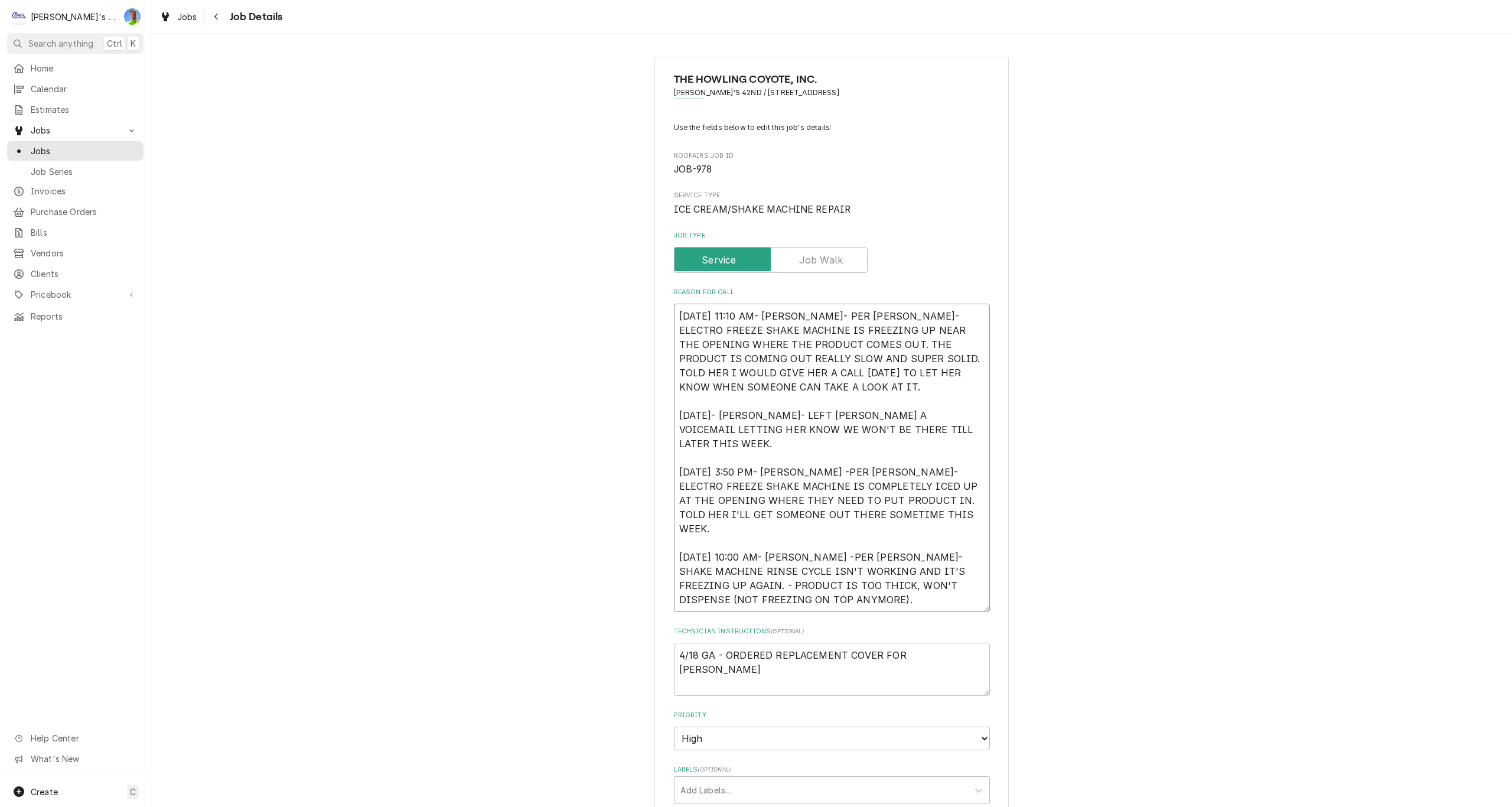
type textarea "x"
type textarea "8 1/10/2025 11:10 AM- KASSIE- PER ANNA- ELECTRO FREEZE SHAKE MACHINE IS FREEZIN…"
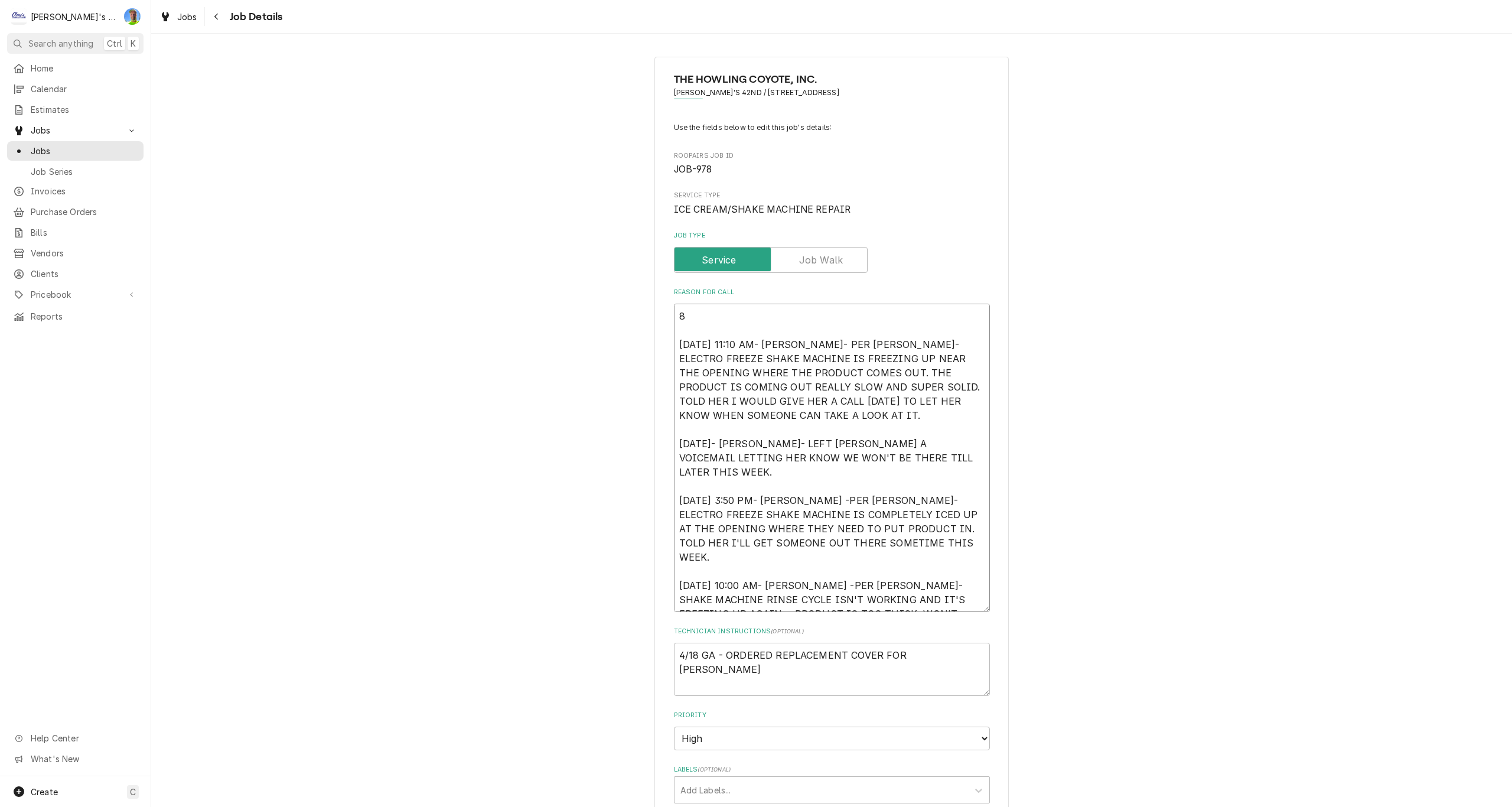
type textarea "x"
type textarea "8/ 1/10/2025 11:10 AM- KASSIE- PER ANNA- ELECTRO FREEZE SHAKE MACHINE IS FREEZI…"
type textarea "x"
type textarea "8/1 1/10/2025 11:10 AM- KASSIE- PER ANNA- ELECTRO FREEZE SHAKE MACHINE IS FREEZ…"
type textarea "x"
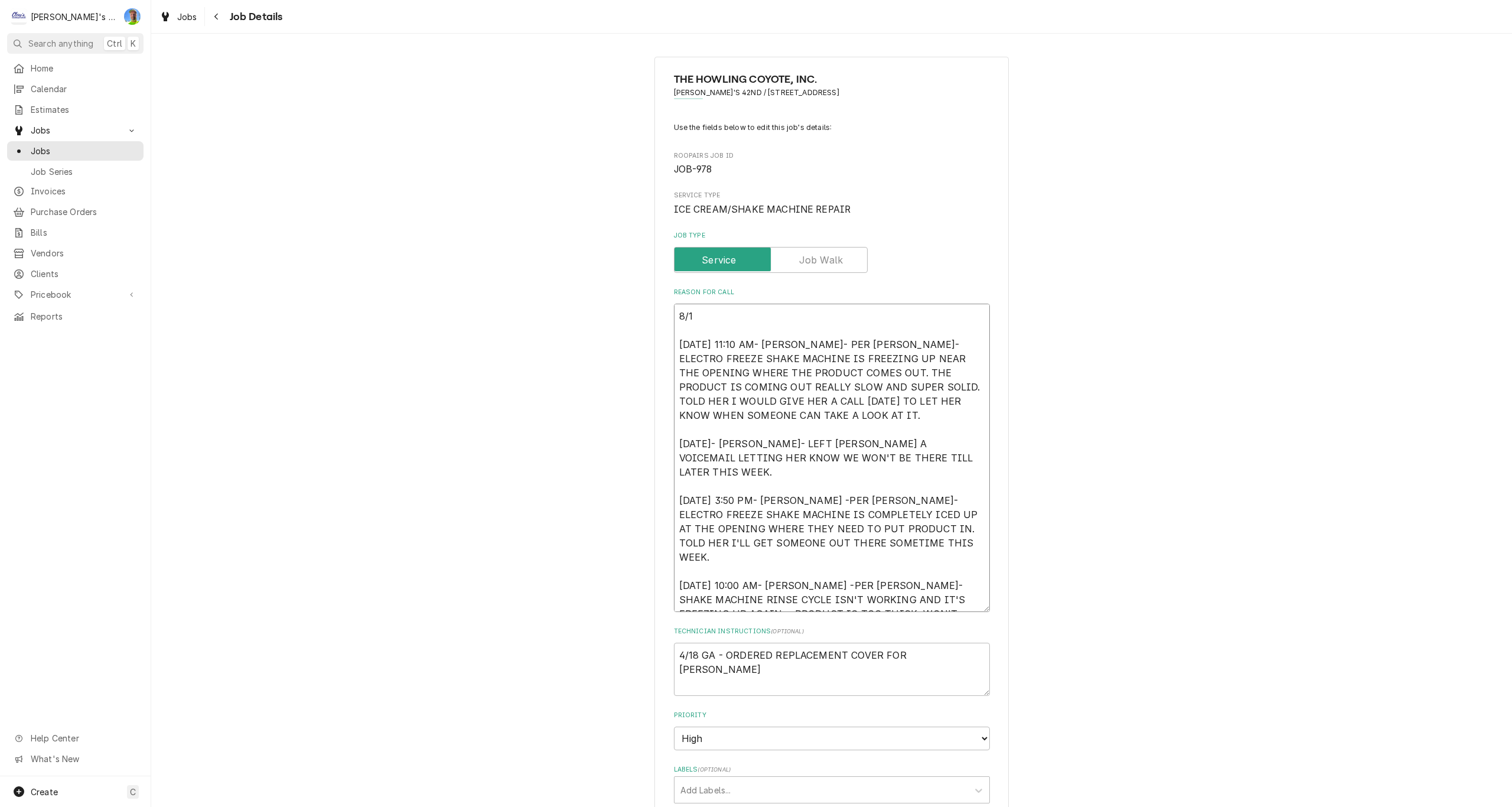
type textarea "8/16 1/10/2025 11:10 AM- KASSIE- PER ANNA- ELECTRO FREEZE SHAKE MACHINE IS FREE…"
type textarea "x"
type textarea "8/16 1/10/2025 11:10 AM- KASSIE- PER ANNA- ELECTRO FREEZE SHAKE MACHINE IS FREE…"
type textarea "x"
type textarea "8/16 G 1/10/2025 11:10 AM- KASSIE- PER ANNA- ELECTRO FREEZE SHAKE MACHINE IS FR…"
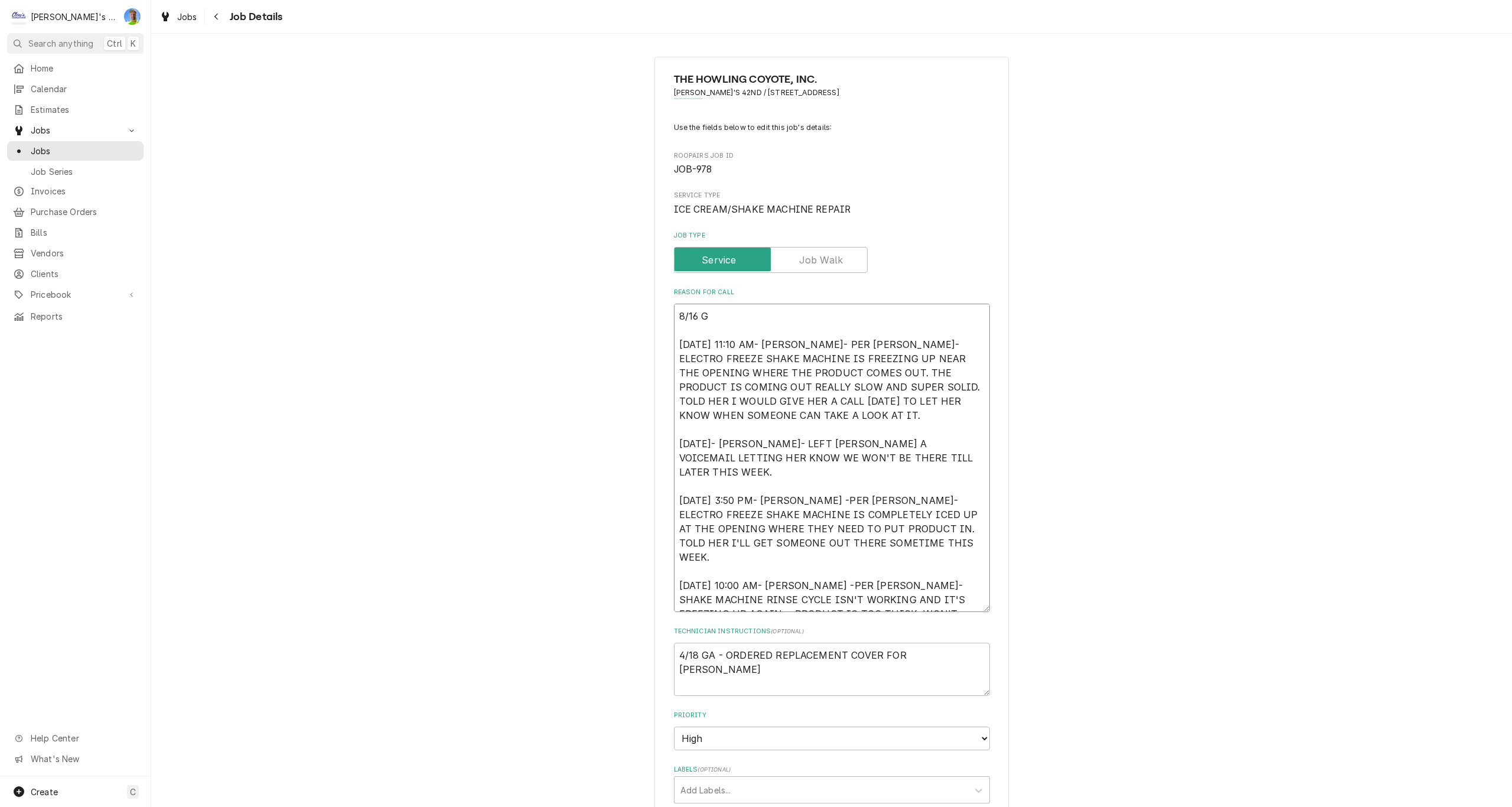
type textarea "x"
type textarea "8/16 GA 1/10/2025 11:10 AM- KASSIE- PER ANNA- ELECTRO FREEZE SHAKE MACHINE IS F…"
type textarea "x"
type textarea "8/16 GA 1/10/2025 11:10 AM- KASSIE- PER ANNA- ELECTRO FREEZE SHAKE MACHINE IS F…"
type textarea "x"
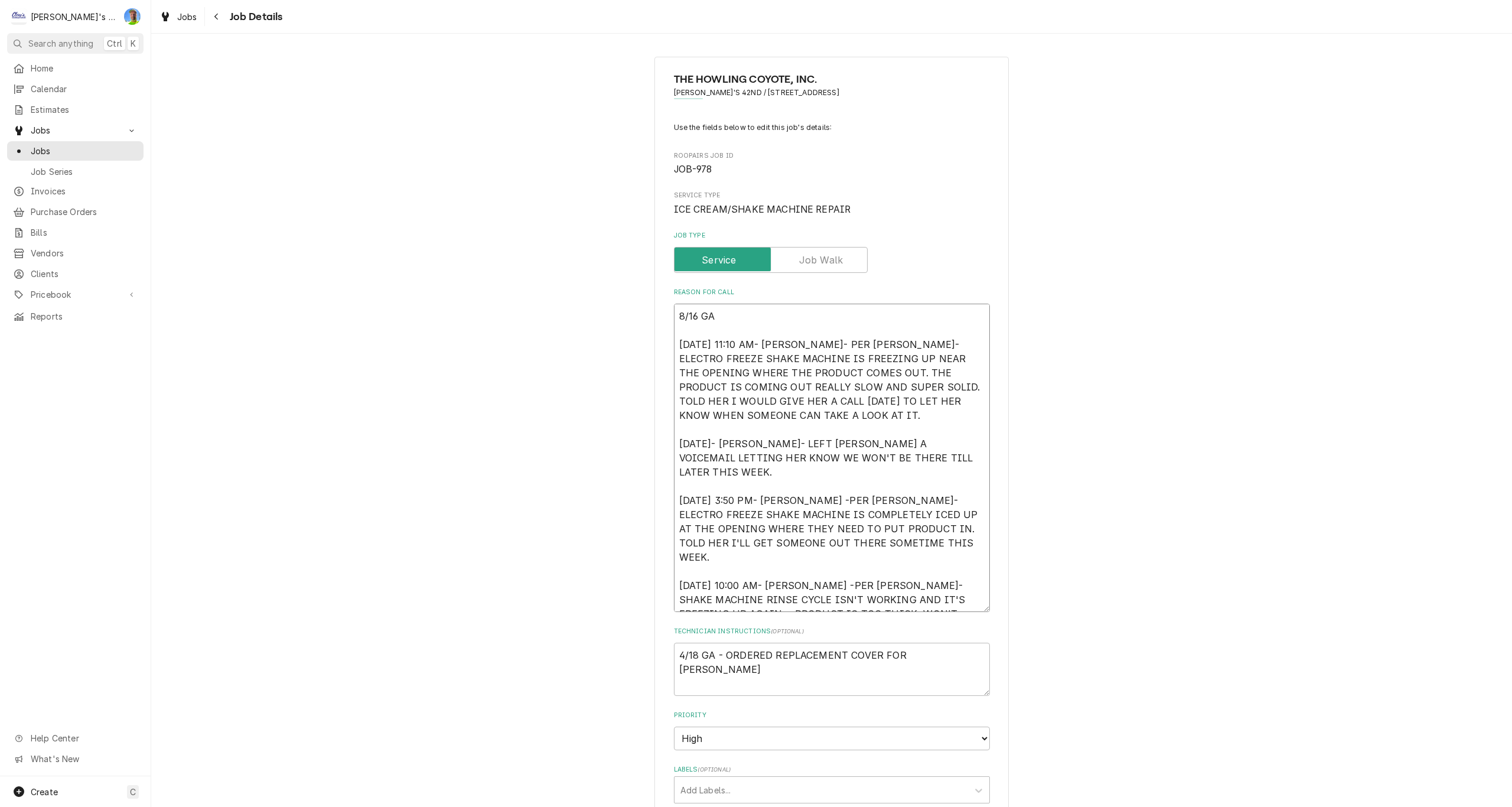
type textarea "8/16 GA P 1/10/2025 11:10 AM- KASSIE- PER ANNA- ELECTRO FREEZE SHAKE MACHINE IS…"
type textarea "x"
type textarea "8/16 GA PR 1/10/2025 11:10 AM- KASSIE- PER ANNA- ELECTRO FREEZE SHAKE MACHINE I…"
type textarea "x"
type textarea "8/16 GA PRI 1/10/2025 11:10 AM- KASSIE- PER ANNA- ELECTRO FREEZE SHAKE MACHINE …"
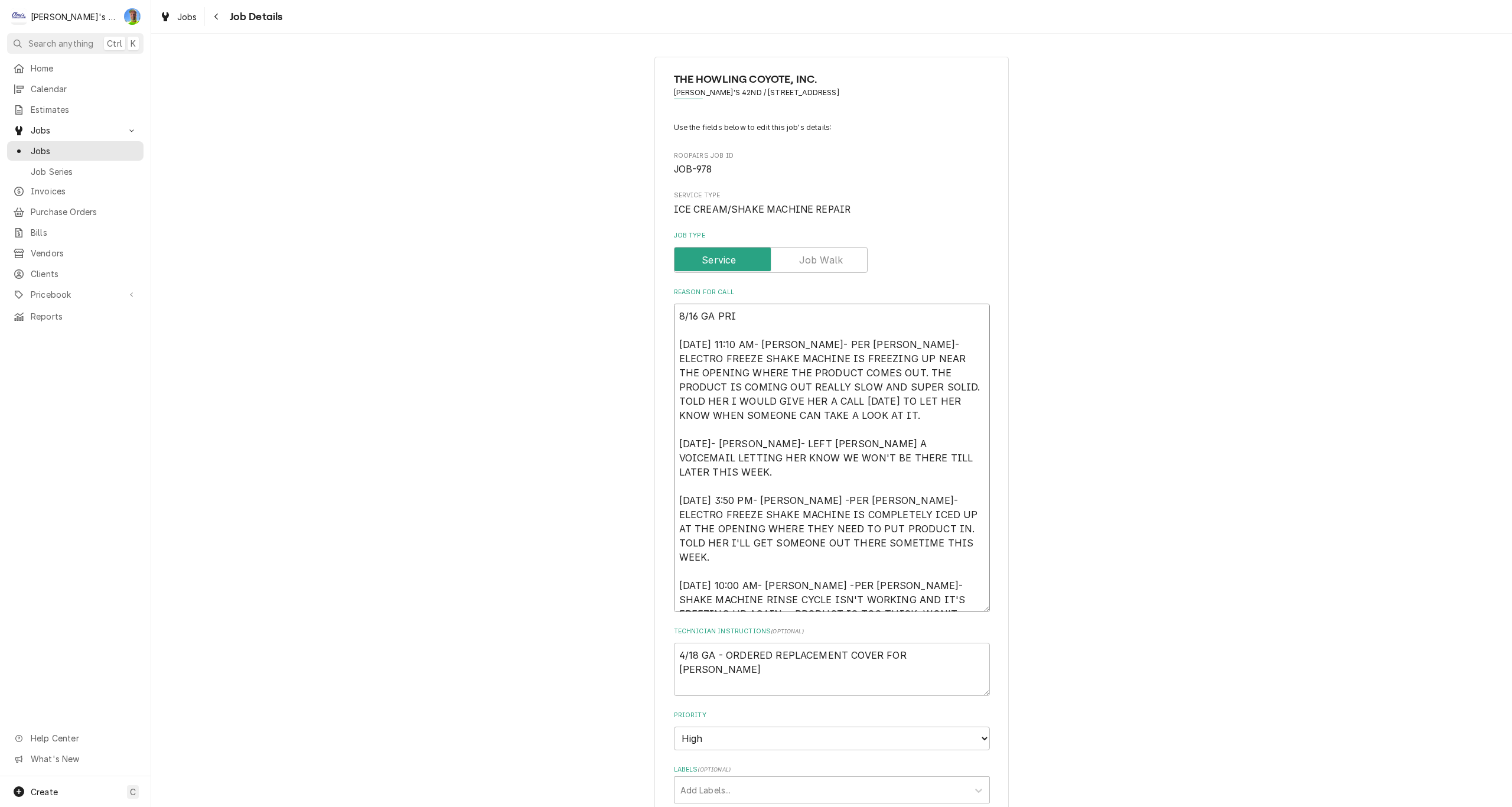
type textarea "x"
type textarea "8/16 GA PRIN 1/10/2025 11:10 AM- KASSIE- PER ANNA- ELECTRO FREEZE SHAKE MACHINE…"
type textarea "x"
type textarea "8/16 GA PRINT 1/10/2025 11:10 AM- KASSIE- PER ANNA- ELECTRO FREEZE SHAKE MACHIN…"
type textarea "x"
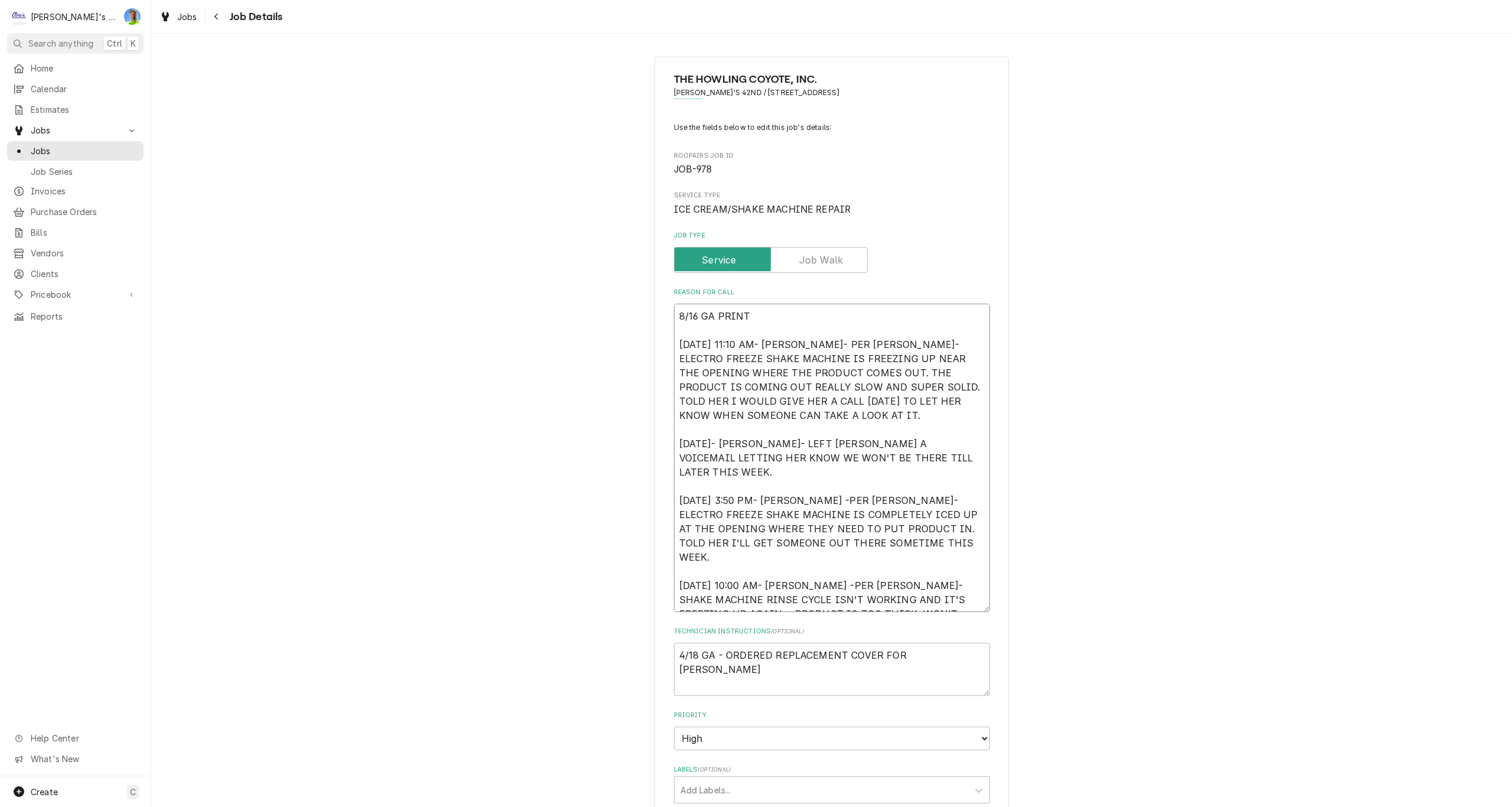
type textarea "8/16 GA PRINTE 1/10/2025 11:10 AM- KASSIE- PER ANNA- ELECTRO FREEZE SHAKE MACHI…"
type textarea "x"
type textarea "8/16 GA PRINTED 1/10/2025 11:10 AM- KASSIE- PER ANNA- ELECTRO FREEZE SHAKE MACH…"
type textarea "x"
type textarea "8/16 GA PRINTED, 1/10/2025 11:10 AM- KASSIE- PER ANNA- ELECTRO FREEZE SHAKE MAC…"
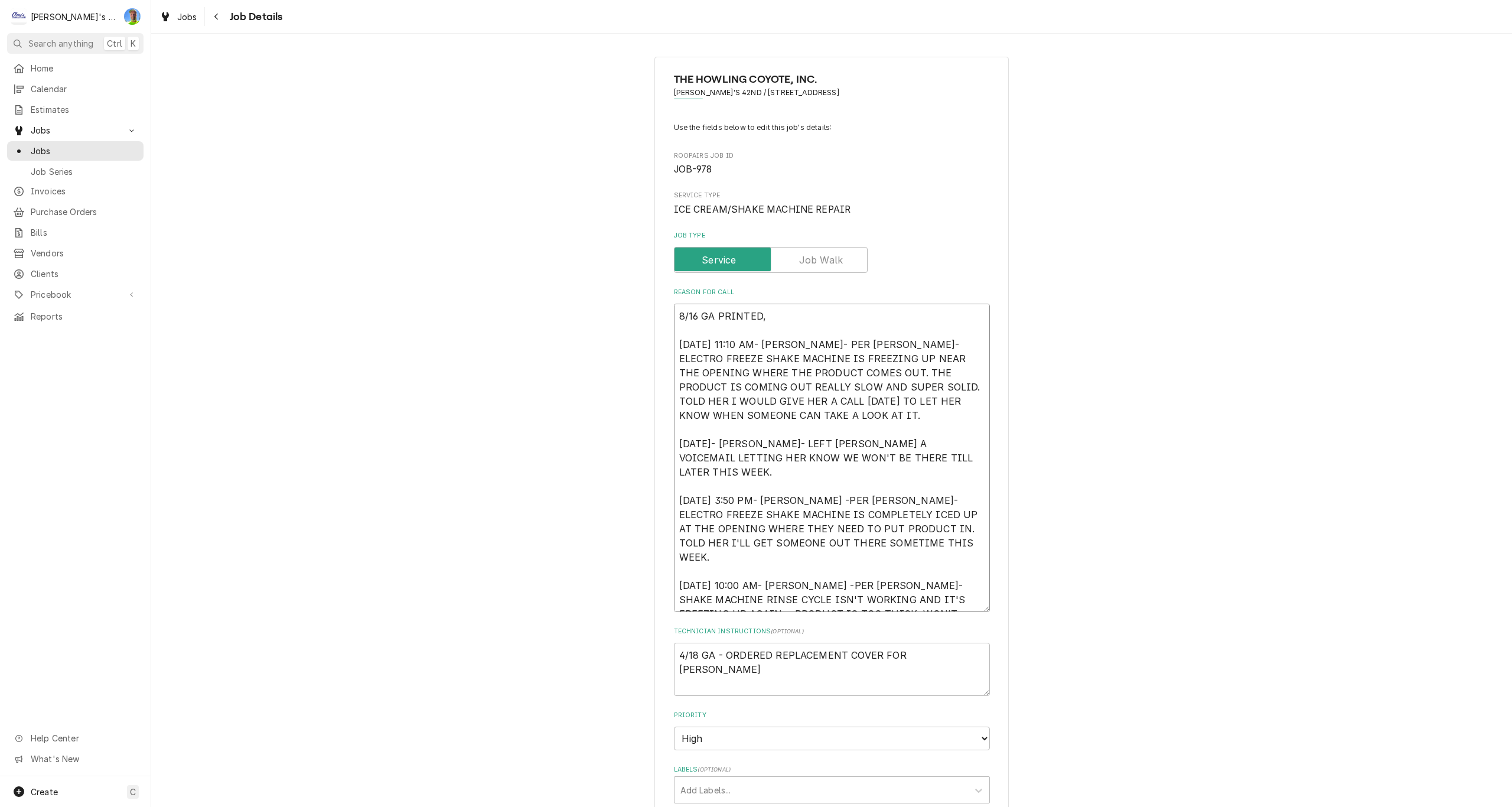
type textarea "x"
type textarea "8/16 GA PRINTED, 1/10/2025 11:10 AM- KASSIE- PER ANNA- ELECTRO FREEZE SHAKE MAC…"
type textarea "x"
type textarea "8/16 GA PRINTED, D 1/10/2025 11:10 AM- KASSIE- PER ANNA- ELECTRO FREEZE SHAKE M…"
type textarea "x"
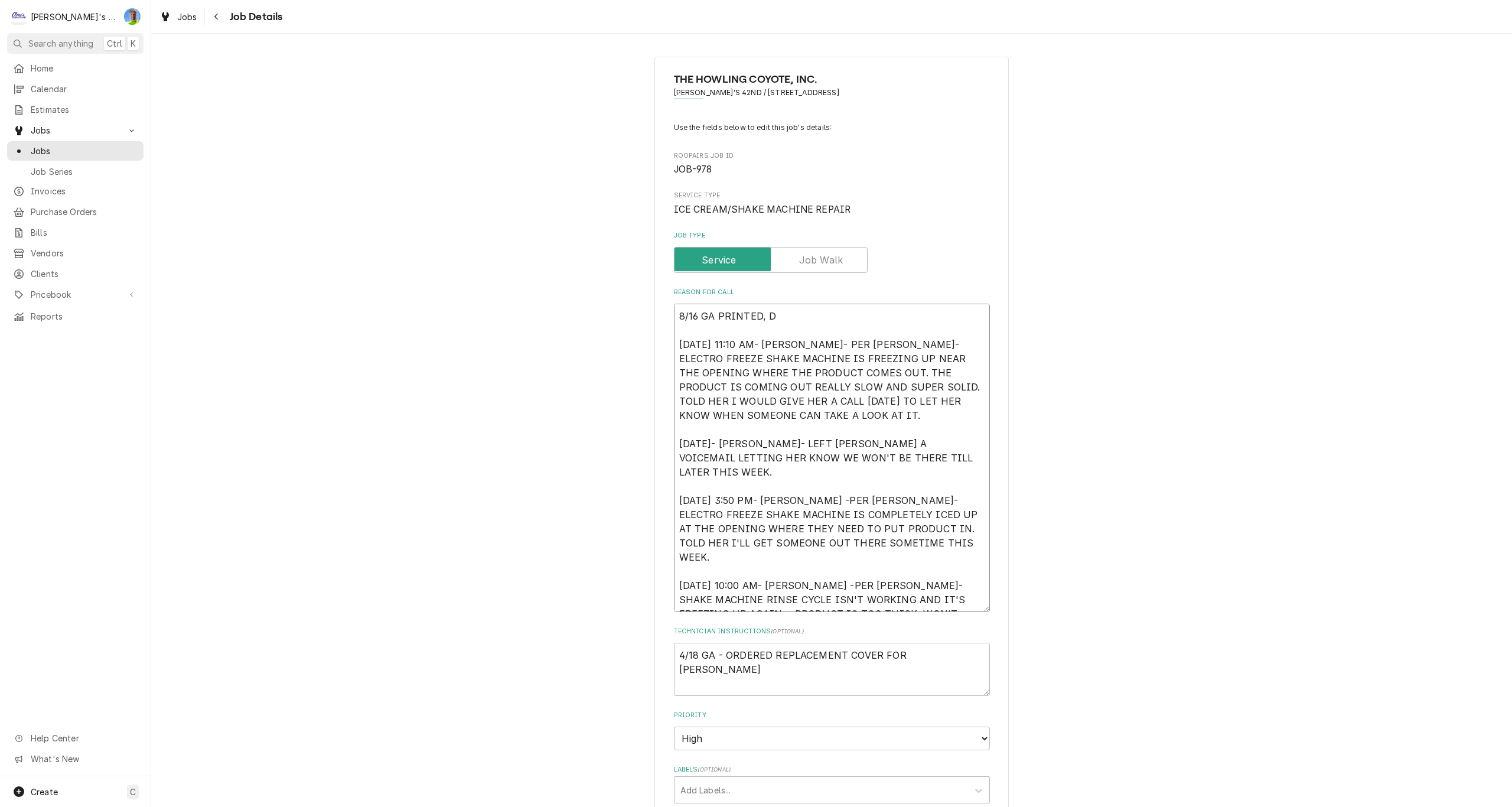
type textarea "8/16 GA PRINTED, DO 1/10/2025 11:10 AM- KASSIE- PER ANNA- ELECTRO FREEZE SHAKE …"
type textarea "x"
type textarea "8/16 GA PRINTED, DON 1/10/2025 11:10 AM- KASSIE- PER ANNA- ELECTRO FREEZE SHAKE…"
type textarea "x"
type textarea "8/16 GA PRINTED, DON' 1/10/2025 11:10 AM- KASSIE- PER ANNA- ELECTRO FREEZE SHAK…"
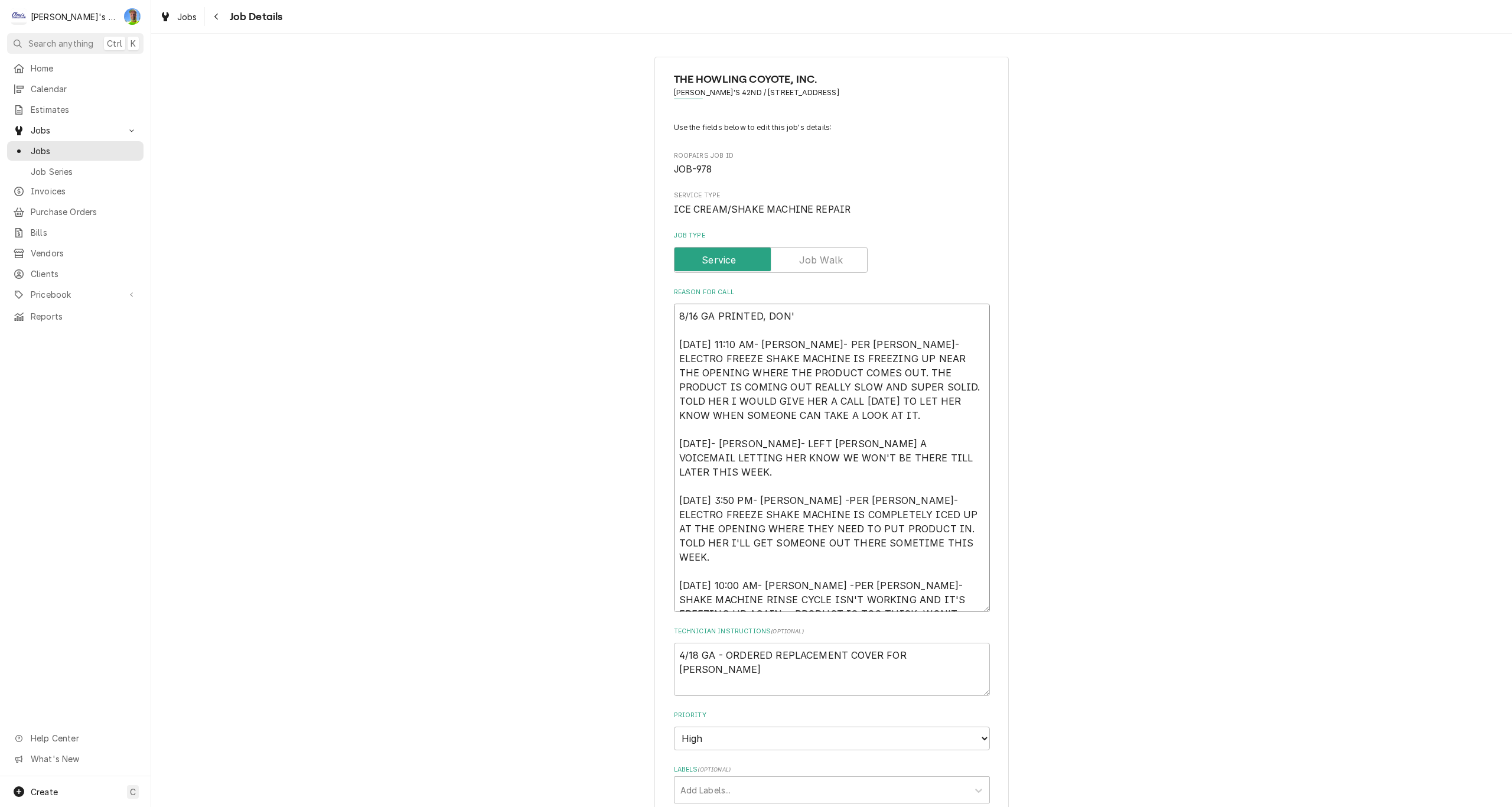
type textarea "x"
type textarea "8/16 GA PRINTED, DON'T 1/10/2025 11:10 AM- KASSIE- PER ANNA- ELECTRO FREEZE SHA…"
type textarea "x"
type textarea "8/16 GA PRINTED, DON'T 1/10/2025 11:10 AM- KASSIE- PER ANNA- ELECTRO FREEZE SHA…"
type textarea "x"
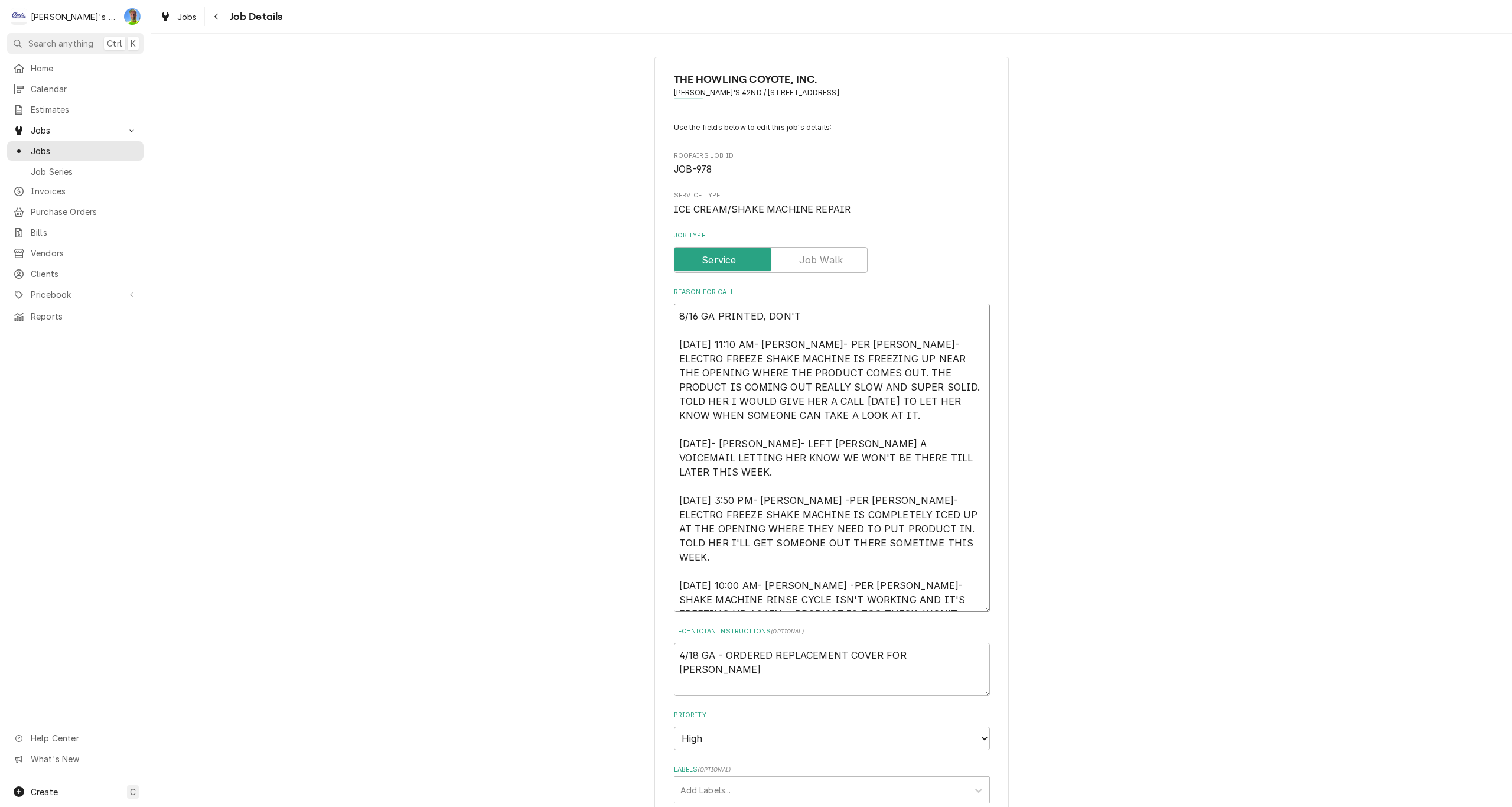
type textarea "8/16 GA PRINTED, DON'T T 1/10/2025 11:10 AM- KASSIE- PER ANNA- ELECTRO FREEZE S…"
type textarea "x"
type textarea "8/16 GA PRINTED, DON'T TH 1/10/2025 11:10 AM- KASSIE- PER ANNA- ELECTRO FREEZE …"
type textarea "x"
type textarea "8/16 GA PRINTED, DON'T THI 1/10/2025 11:10 AM- KASSIE- PER ANNA- ELECTRO FREEZE…"
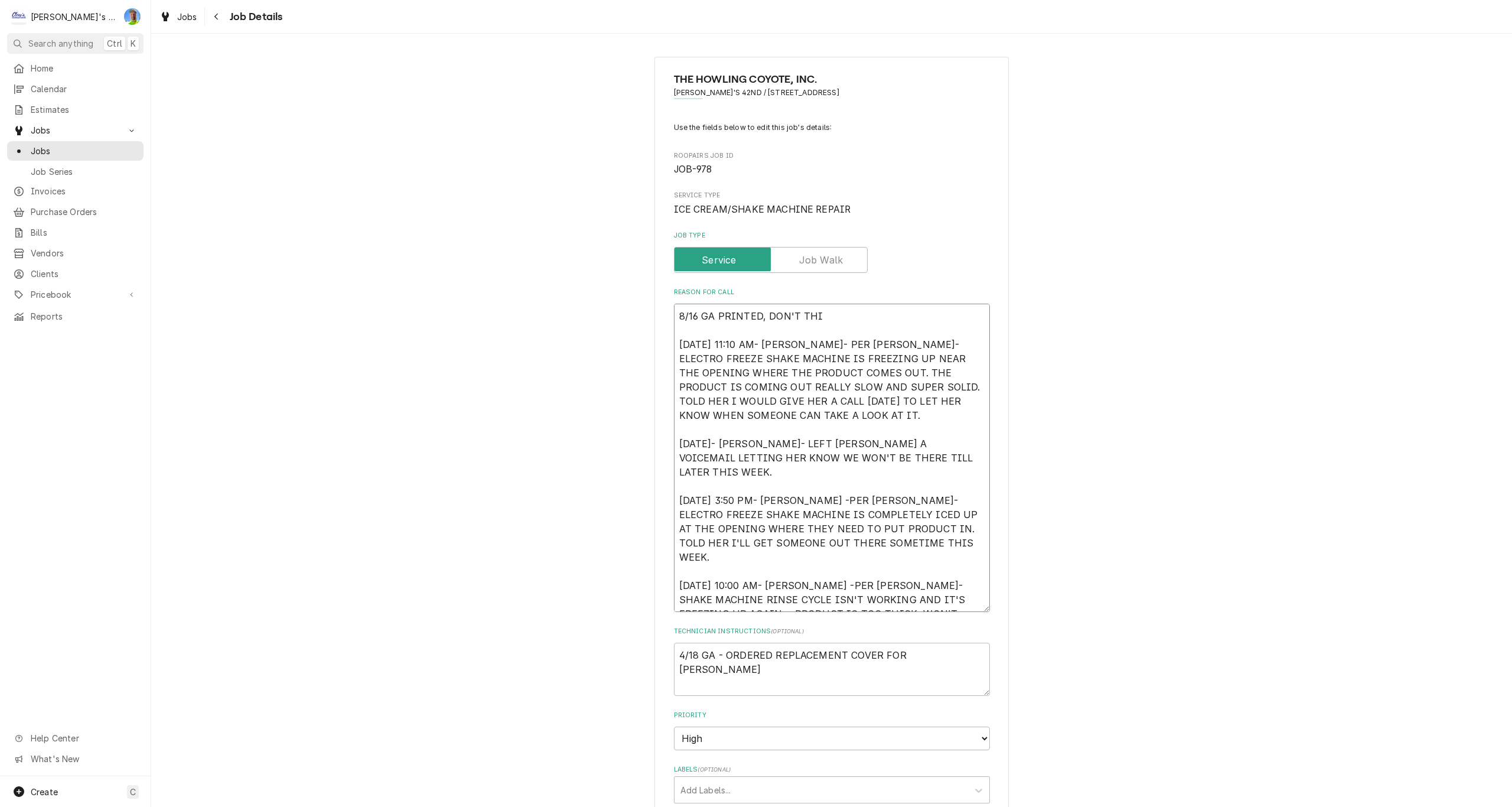
type textarea "x"
type textarea "8/16 GA PRINTED, DON'T THIN 1/10/2025 11:10 AM- KASSIE- PER ANNA- ELECTRO FREEZ…"
type textarea "x"
type textarea "8/16 GA PRINTED, DON'T THINK 1/10/2025 11:10 AM- KASSIE- PER ANNA- ELECTRO FREE…"
type textarea "x"
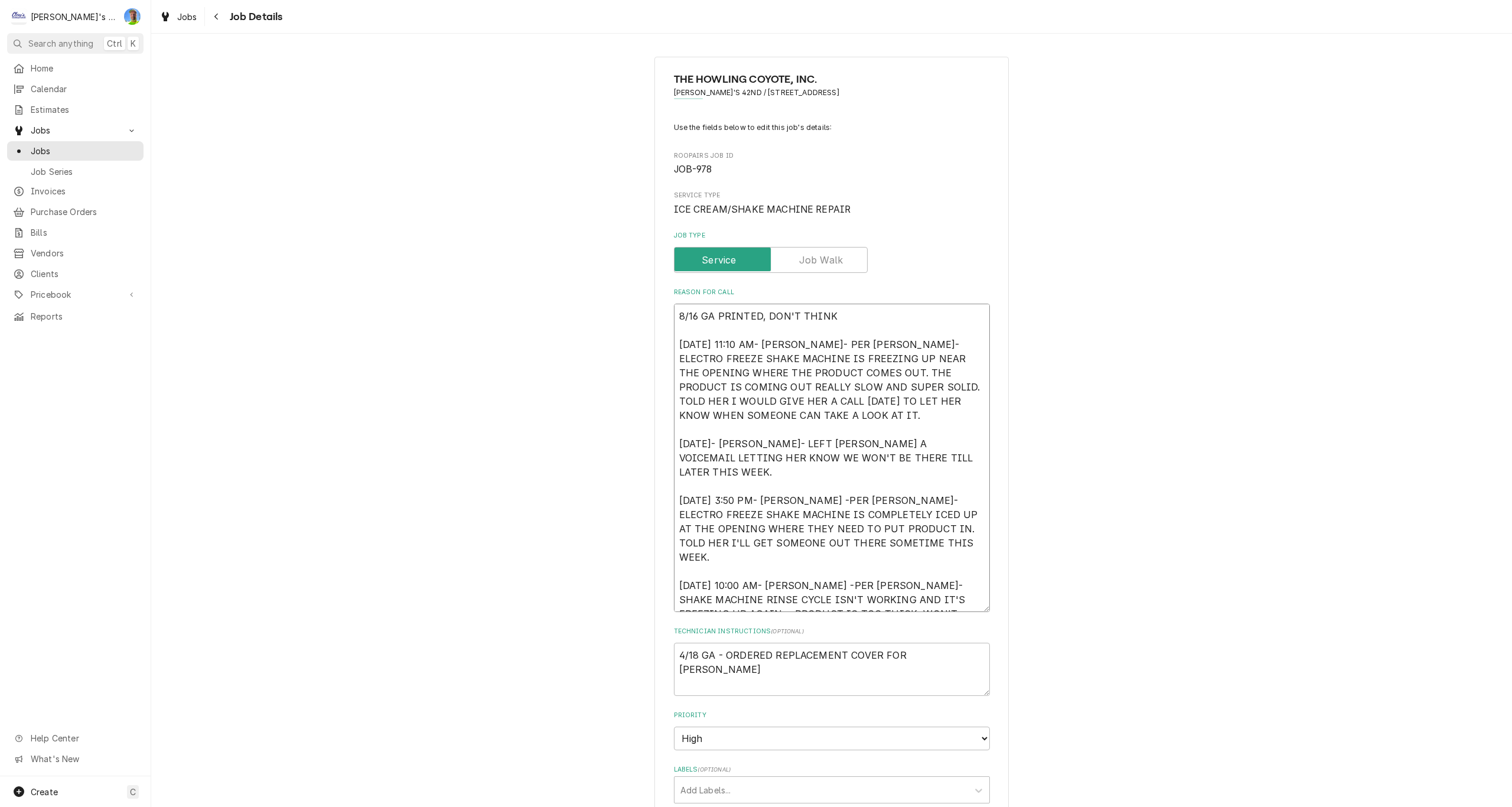
type textarea "8/16 GA PRINTED, DON'T THINK 1/10/2025 11:10 AM- KASSIE- PER ANNA- ELECTRO FREE…"
type textarea "x"
type textarea "8/16 GA PRINTED, DON'T THINK W 1/10/2025 11:10 AM- KASSIE- PER ANNA- ELECTRO FR…"
type textarea "x"
type textarea "8/16 GA PRINTED, DON'T THINK WE 1/10/2025 11:10 AM- KASSIE- PER ANNA- ELECTRO F…"
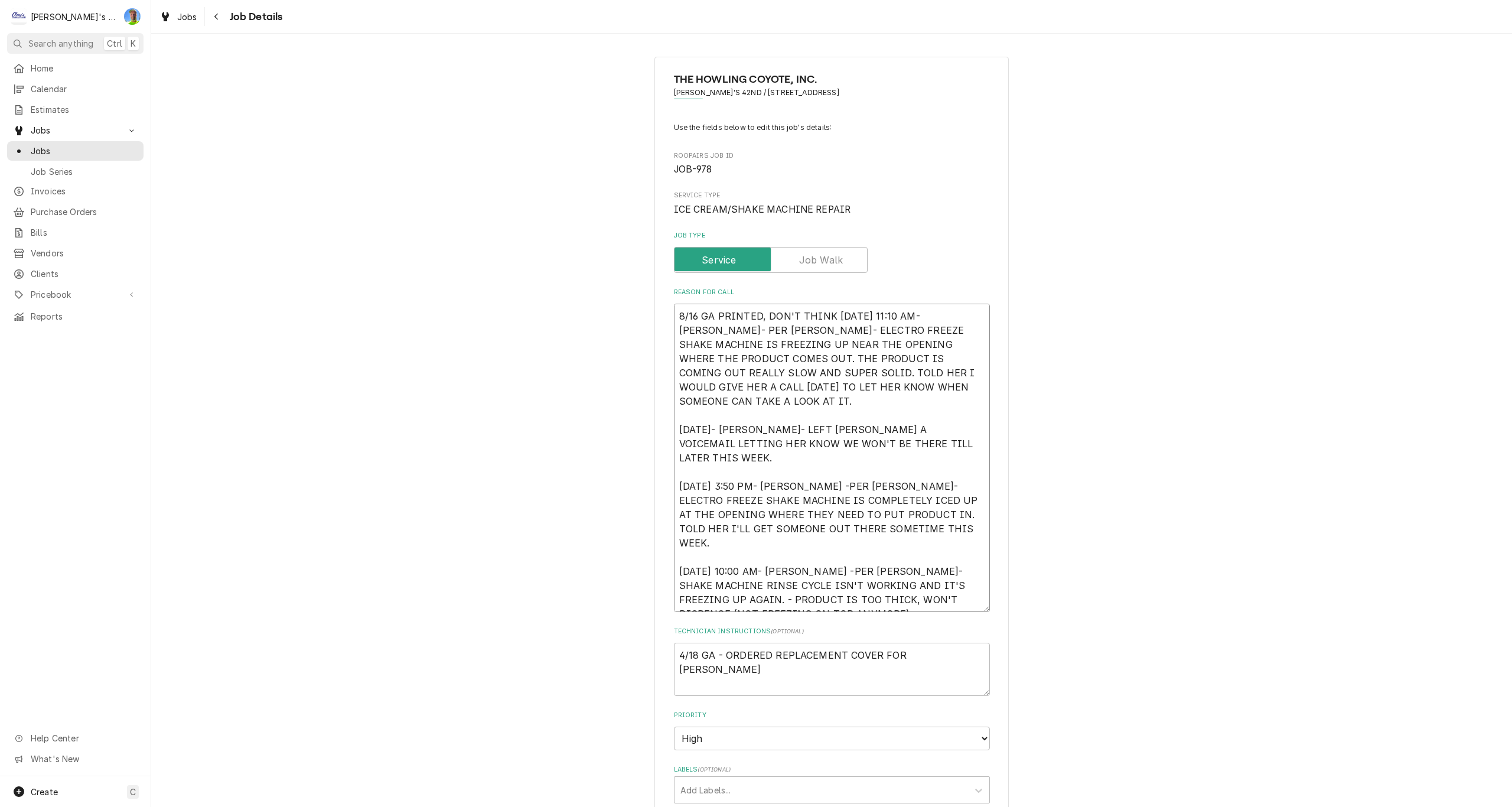
type textarea "x"
type textarea "8/16 GA PRINTED, DON'T THINK WE 1/10/2025 11:10 AM- KASSIE- PER ANNA- ELECTRO F…"
type textarea "x"
type textarea "8/16 GA PRINTED, DON'T THINK WE E 1/10/2025 11:10 AM- KASSIE- PER ANNA- ELECTRO…"
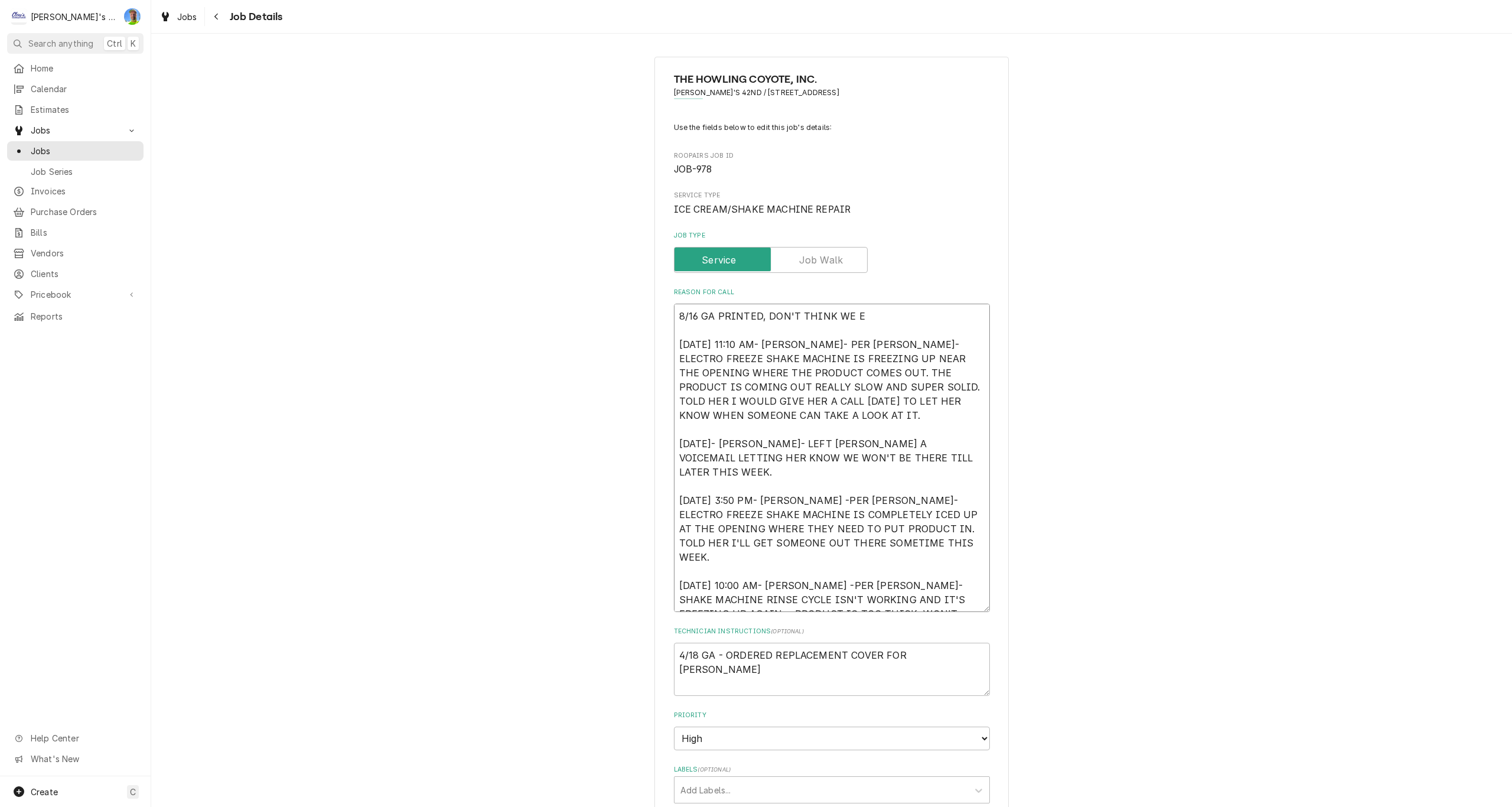
type textarea "x"
type textarea "8/16 GA PRINTED, DON'T THINK WE EV 1/10/2025 11:10 AM- KASSIE- PER ANNA- ELECTR…"
type textarea "x"
type textarea "8/16 GA PRINTED, DON'T THINK WE EVE 1/10/2025 11:10 AM- KASSIE- PER ANNA- ELECT…"
type textarea "x"
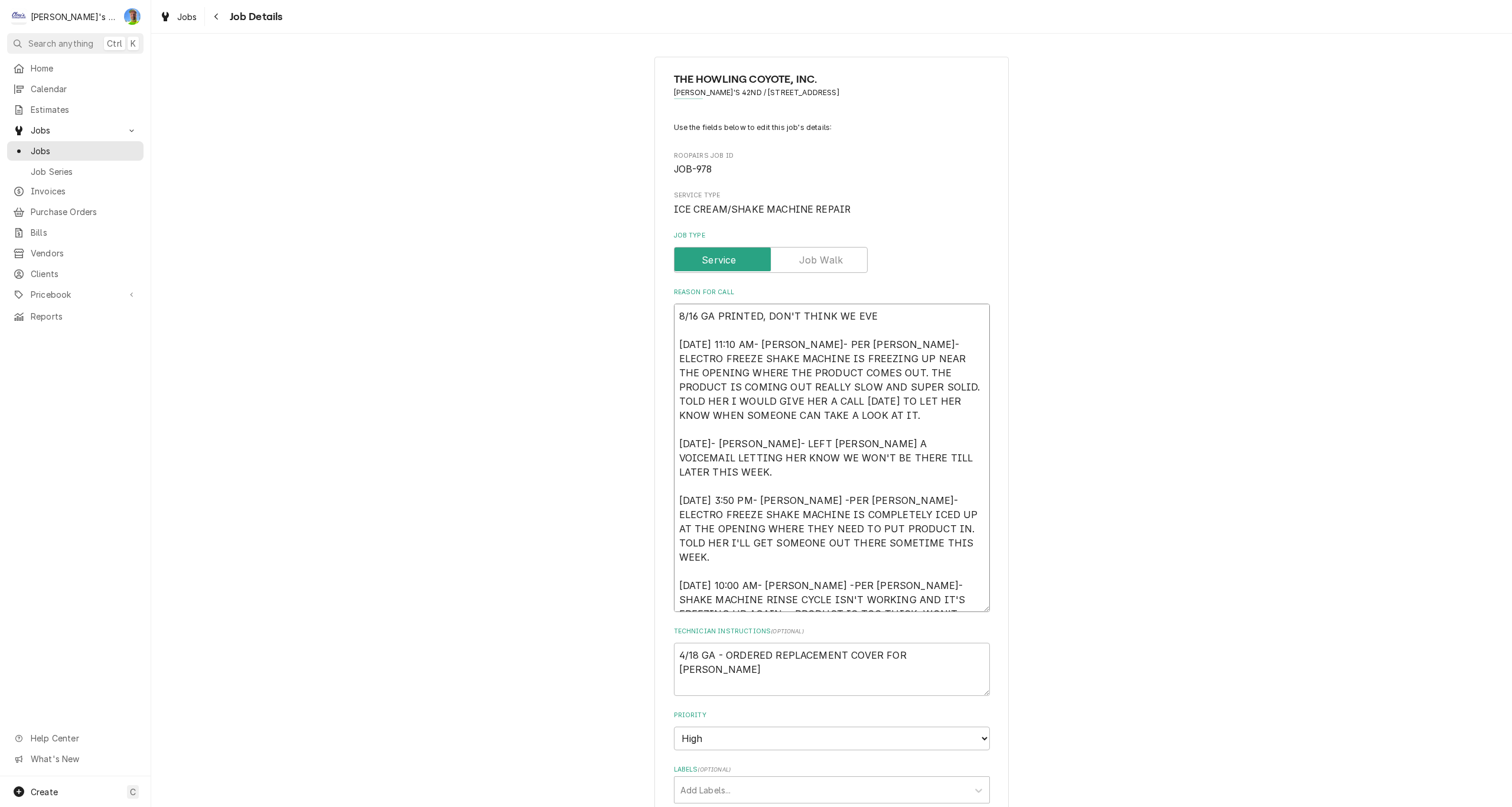
type textarea "8/16 GA PRINTED, DON'T THINK WE EVER 1/10/2025 11:10 AM- KASSIE- PER ANNA- ELEC…"
type textarea "x"
type textarea "8/16 GA PRINTED, DON'T THINK WE EVER 1/10/2025 11:10 AM- KASSIE- PER ANNA- ELEC…"
type textarea "x"
type textarea "8/16 GA PRINTED, DON'T THINK WE EVER R 1/10/2025 11:10 AM- KASSIE- PER ANNA- EL…"
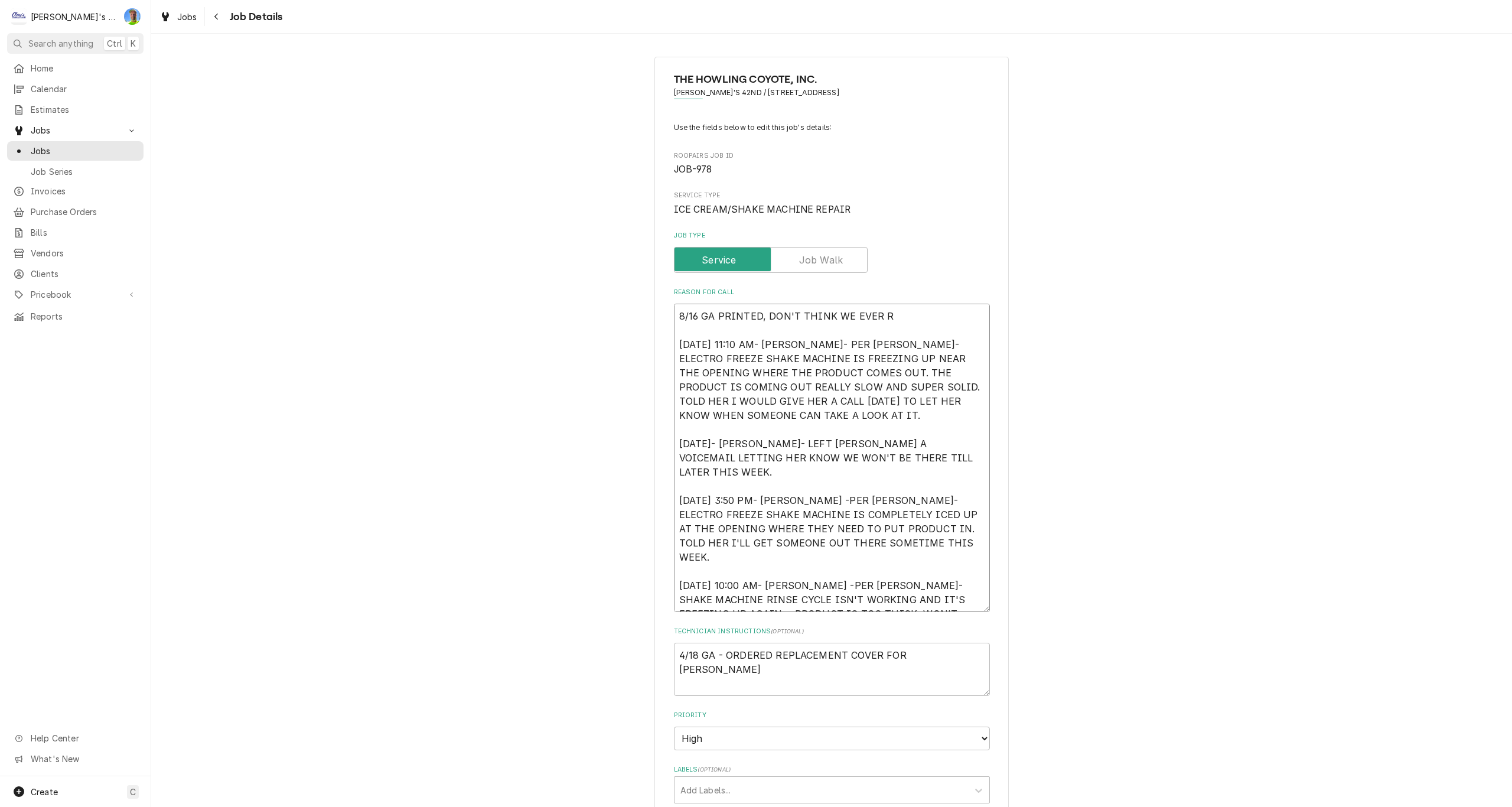
type textarea "x"
type textarea "8/16 GA PRINTED, DON'T THINK WE EVER RE 1/10/2025 11:10 AM- KASSIE- PER ANNA- E…"
type textarea "x"
type textarea "8/16 GA PRINTED, DON'T THINK WE EVER REC 1/10/2025 11:10 AM- KASSIE- PER ANNA- …"
type textarea "x"
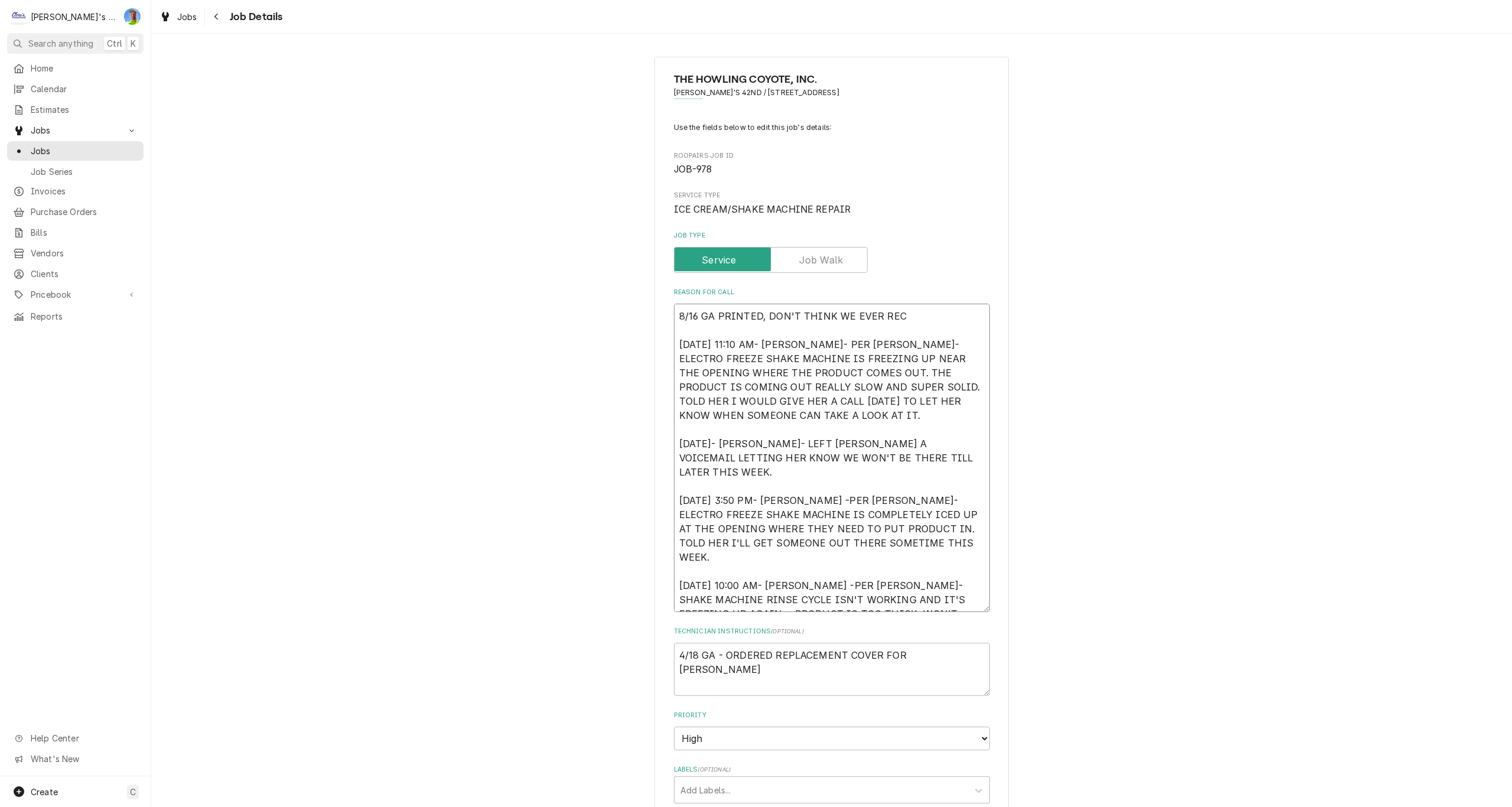
type textarea "8/16 GA PRINTED, DON'T THINK WE EVER RECI 1/10/2025 11:10 AM- KASSIE- PER ANNA-…"
type textarea "x"
type textarea "8/16 GA PRINTED, DON'T THINK WE EVER RECIE 1/10/2025 11:10 AM- KASSIE- PER ANNA…"
type textarea "x"
type textarea "8/16 GA PRINTED, DON'T THINK WE EVER RECIEV 1/10/2025 11:10 AM- KASSIE- PER ANN…"
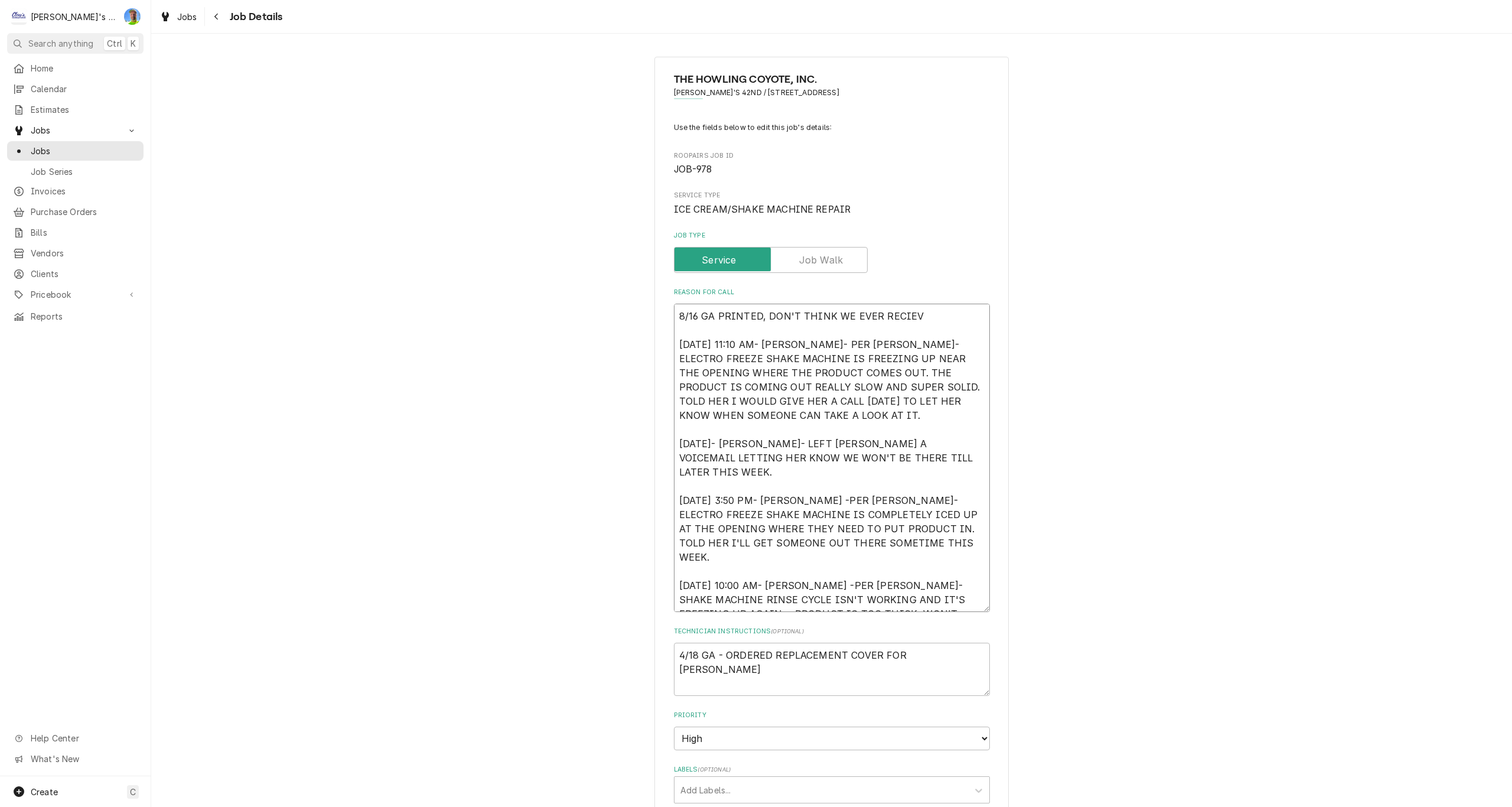
type textarea "x"
type textarea "8/16 GA PRINTED, DON'T THINK WE EVER RECIEVE 1/10/2025 11:10 AM- KASSIE- PER AN…"
type textarea "x"
type textarea "8/16 GA PRINTED, DON'T THINK WE EVER RECIEVED 1/10/2025 11:10 AM- KASSIE- PER A…"
type textarea "x"
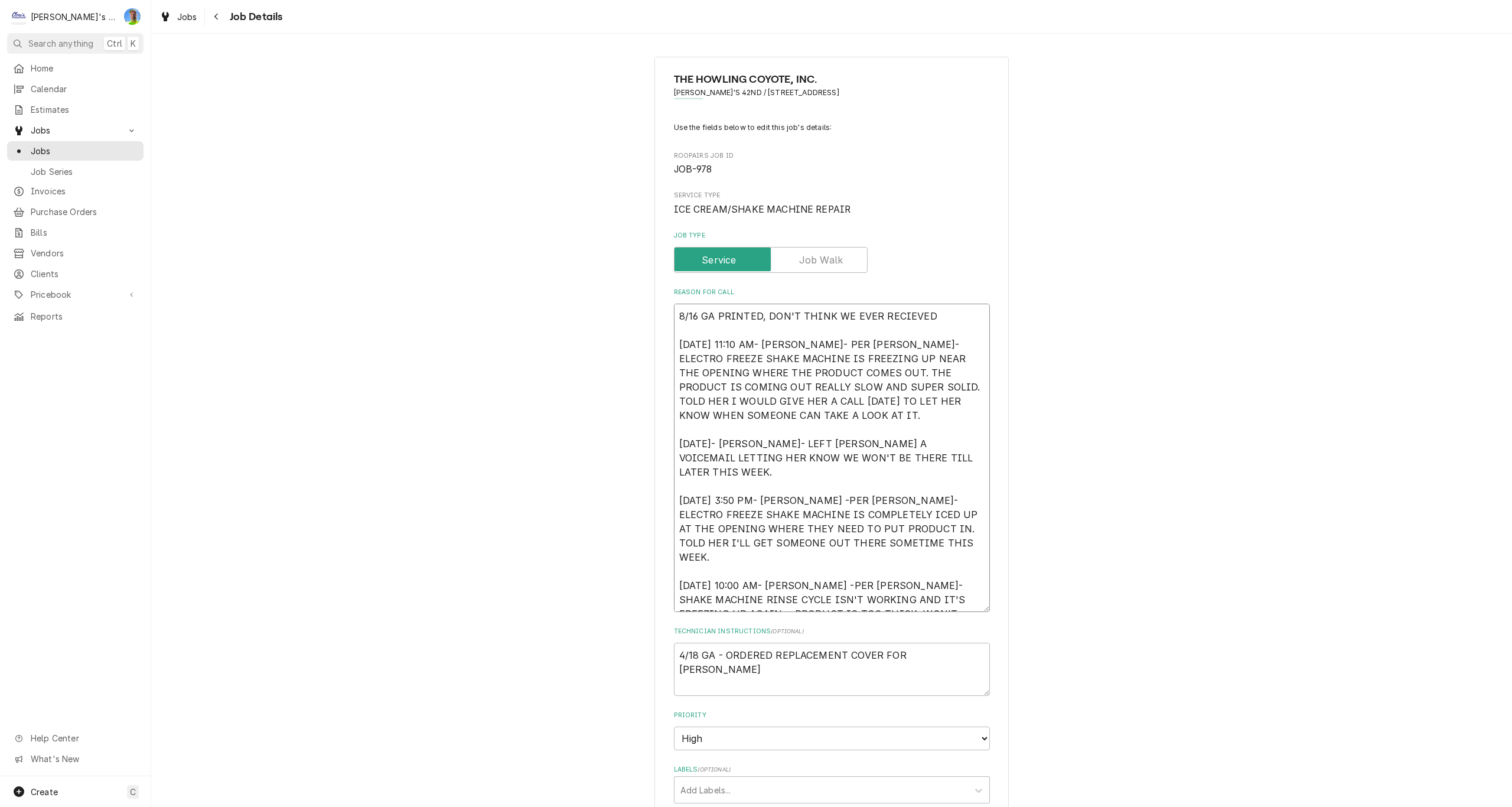
type textarea "8/16 GA PRINTED, DON'T THINK WE EVER RECIEVED 1/10/2025 11:10 AM- KASSIE- PER A…"
type textarea "x"
type textarea "8/16 GA PRINTED, DON'T THINK WE EVER RECIEVED T 1/10/2025 11:10 AM- KASSIE- PER…"
type textarea "x"
type textarea "8/16 GA PRINTED, DON'T THINK WE EVER RECIEVED TH 1/10/2025 11:10 AM- KASSIE- PE…"
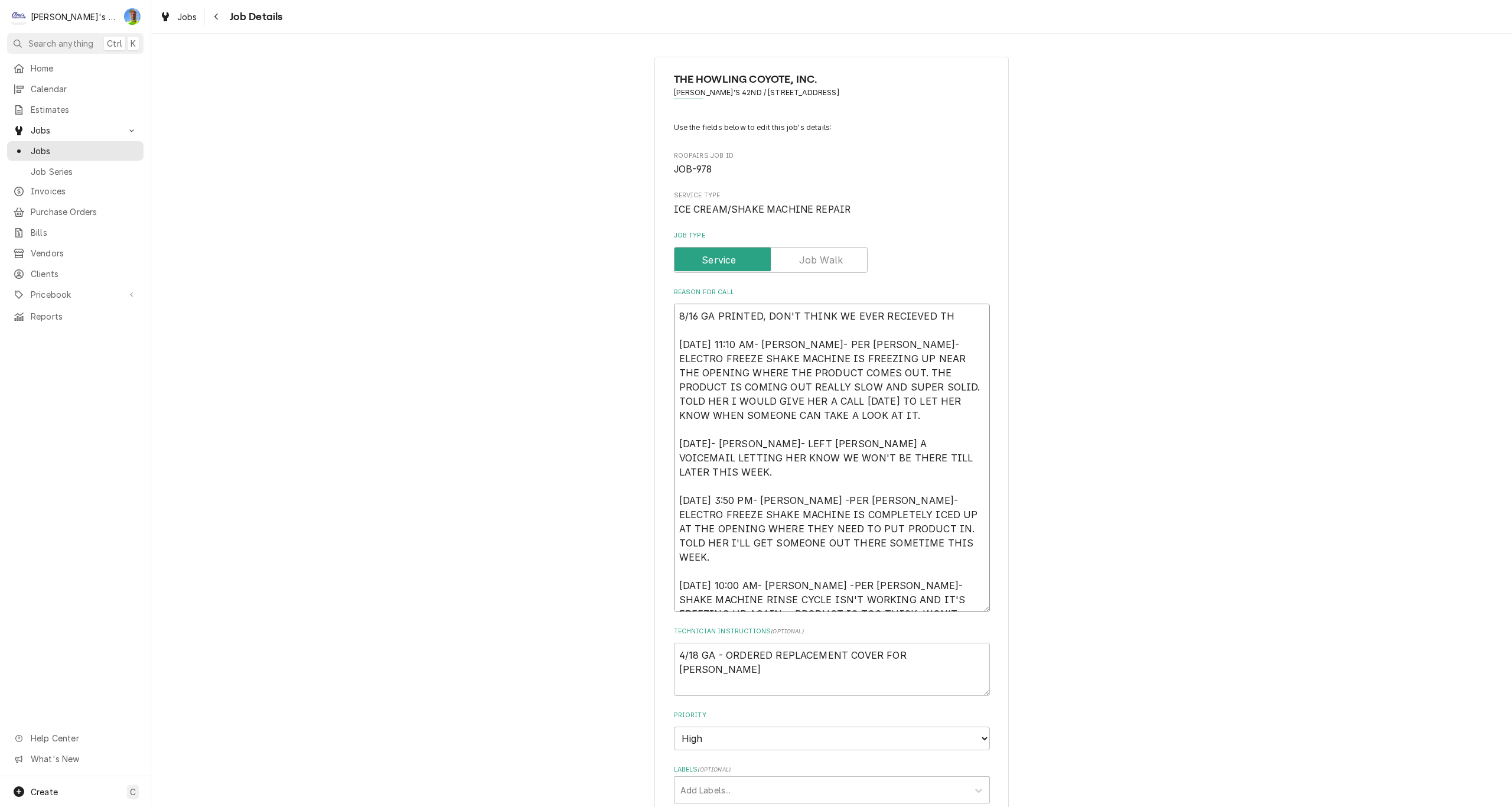
type textarea "x"
type textarea "8/16 GA PRINTED, DON'T THINK WE EVER RECIEVED THI 1/10/2025 11:10 AM- KASSIE- P…"
type textarea "x"
type textarea "8/16 GA PRINTED, DON'T THINK WE EVER RECIEVED THIS 1/10/2025 11:10 AM- KASSIE- …"
type textarea "x"
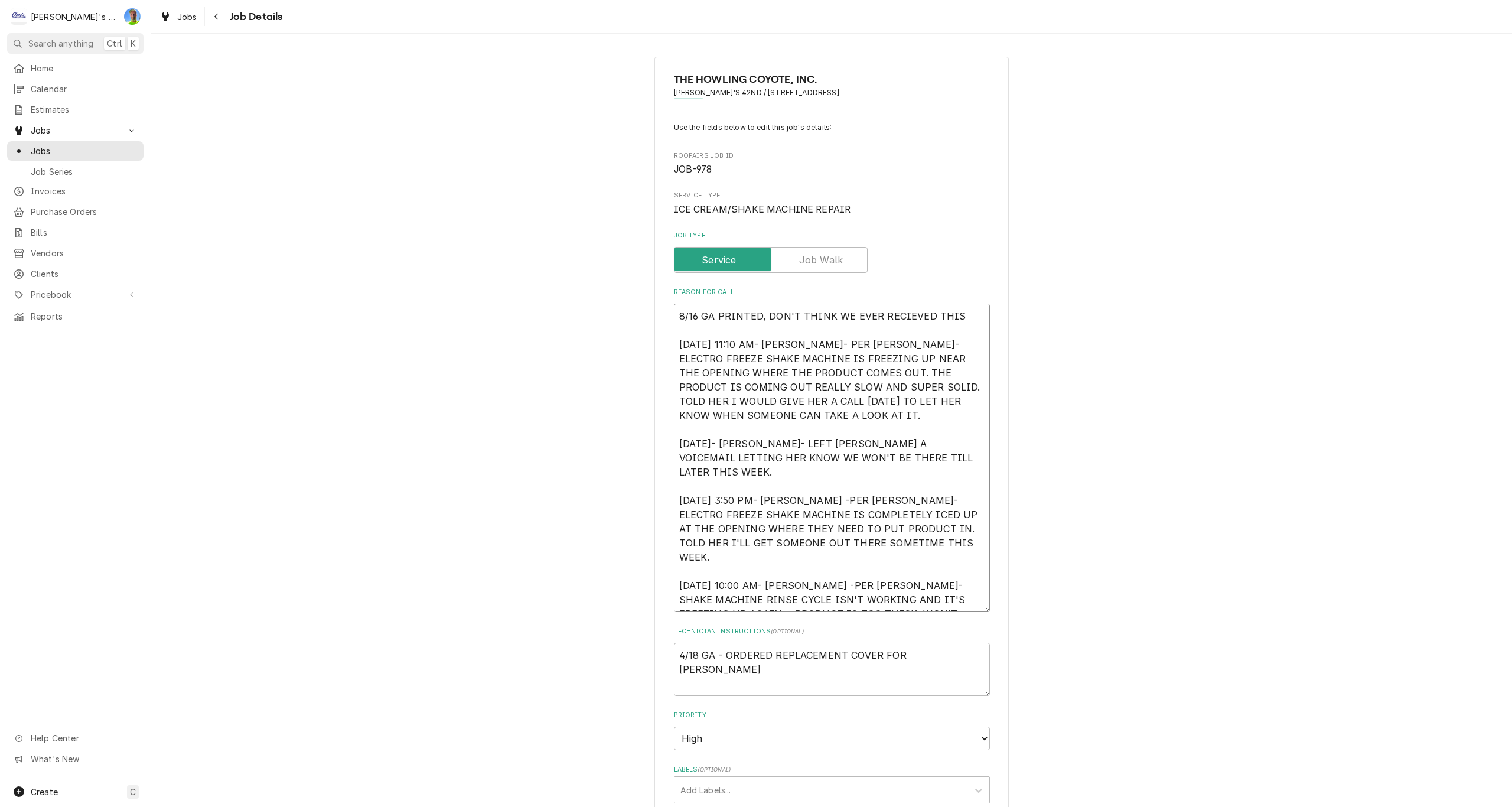
type textarea "8/16 GA PRINTED, DON'T THINK WE EVER RECIEVED THIS 1/10/2025 11:10 AM- KASSIE- …"
type textarea "x"
type textarea "8/16 GA PRINTED, DON'T THINK WE EVER RECIEVED THIS P 1/10/2025 11:10 AM- KASSIE…"
type textarea "x"
type textarea "8/16 GA PRINTED, DON'T THINK WE EVER RECIEVED THIS PA 1/10/2025 11:10 AM- KASSI…"
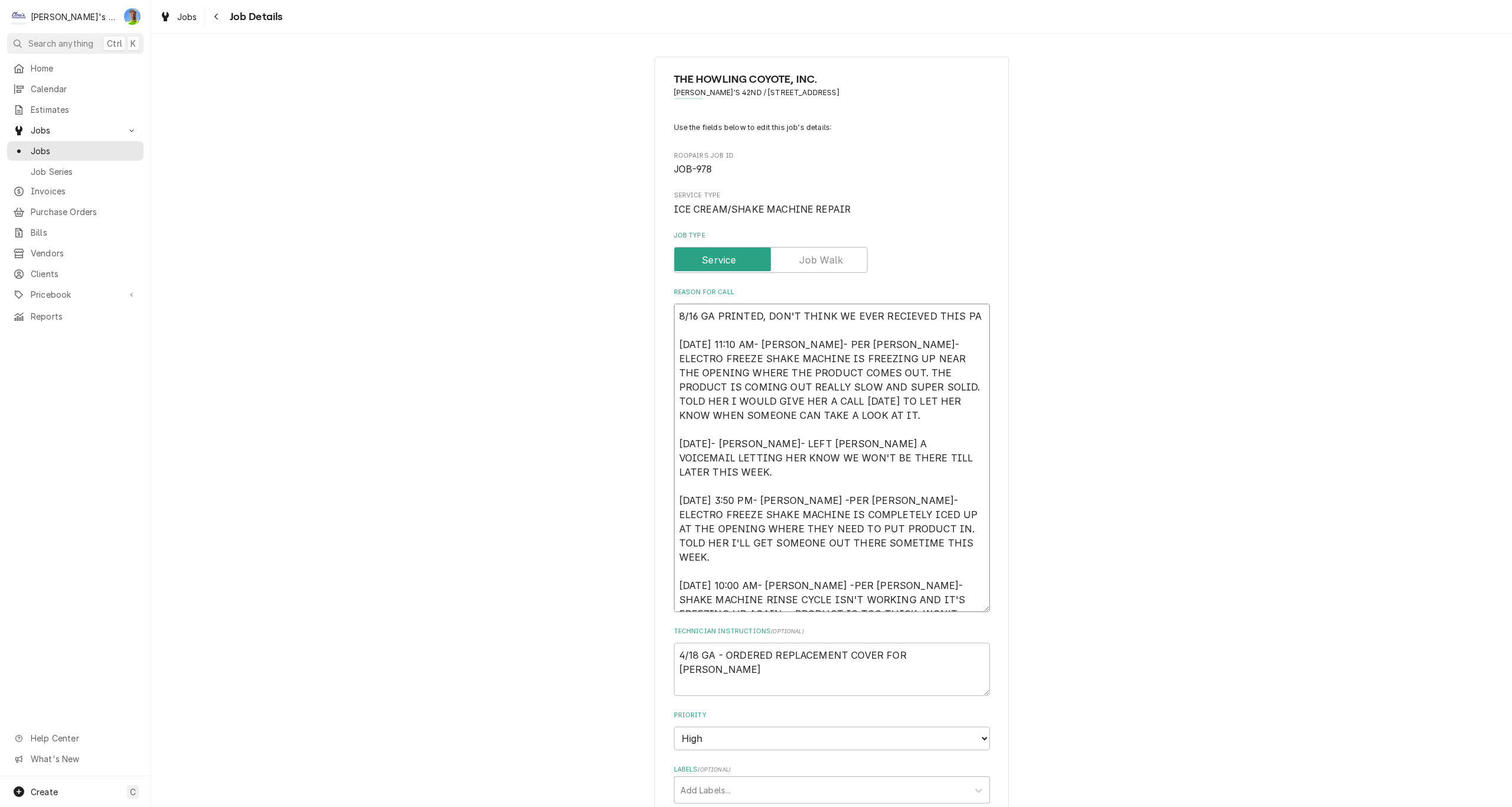
type textarea "x"
type textarea "8/16 GA PRINTED, DON'T THINK WE EVER RECIEVED THIS PAR 1/10/2025 11:10 AM- KASS…"
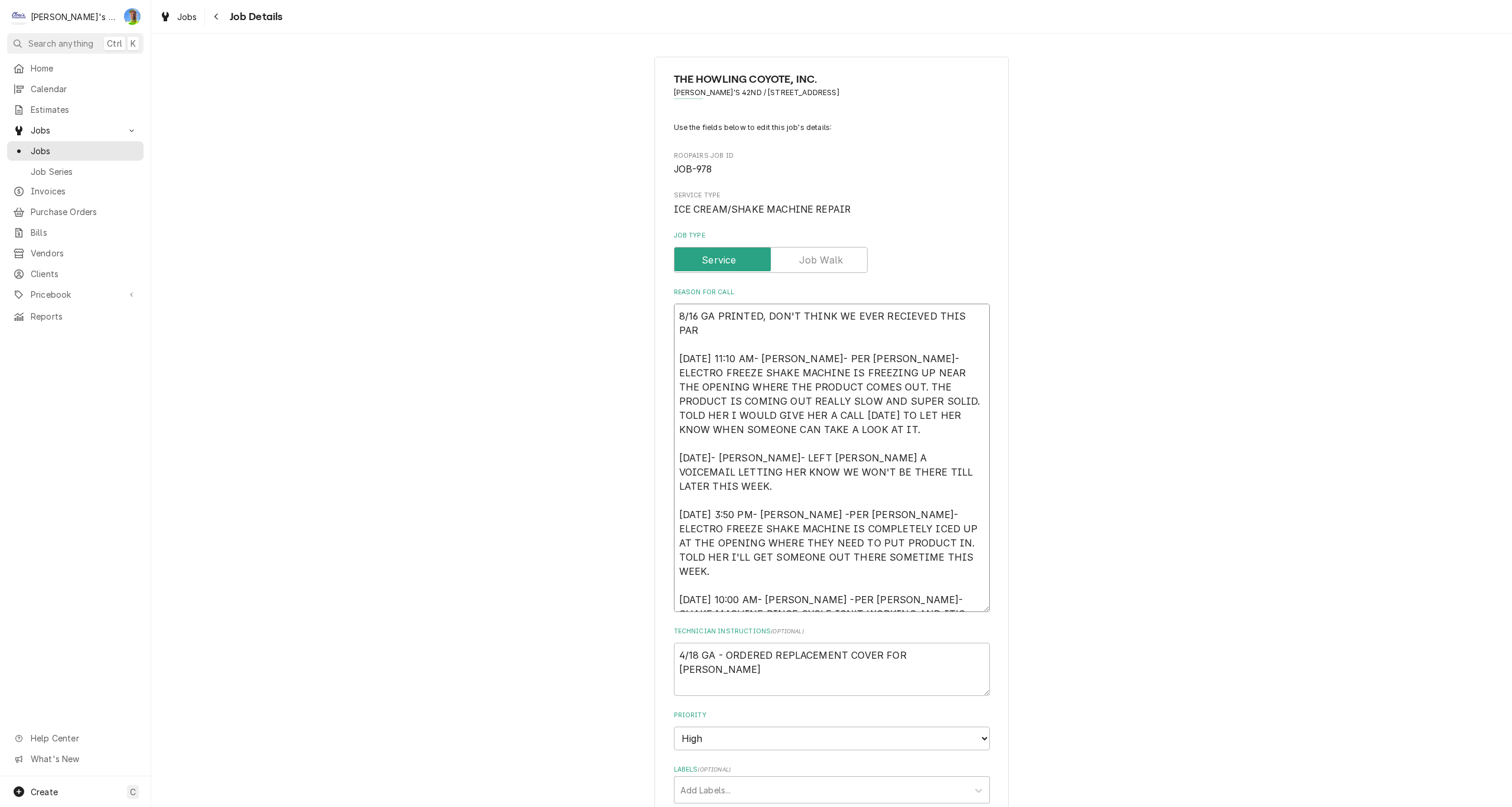
type textarea "x"
type textarea "8/16 GA PRINTED, DON'T THINK WE EVER RECIEVED THIS PART 1/10/2025 11:10 AM- KAS…"
type textarea "x"
type textarea "8/16 GA PRINTED, DON'T THINK WE EVER RECIEVED THIS PART? 1/10/2025 11:10 AM- KA…"
type textarea "x"
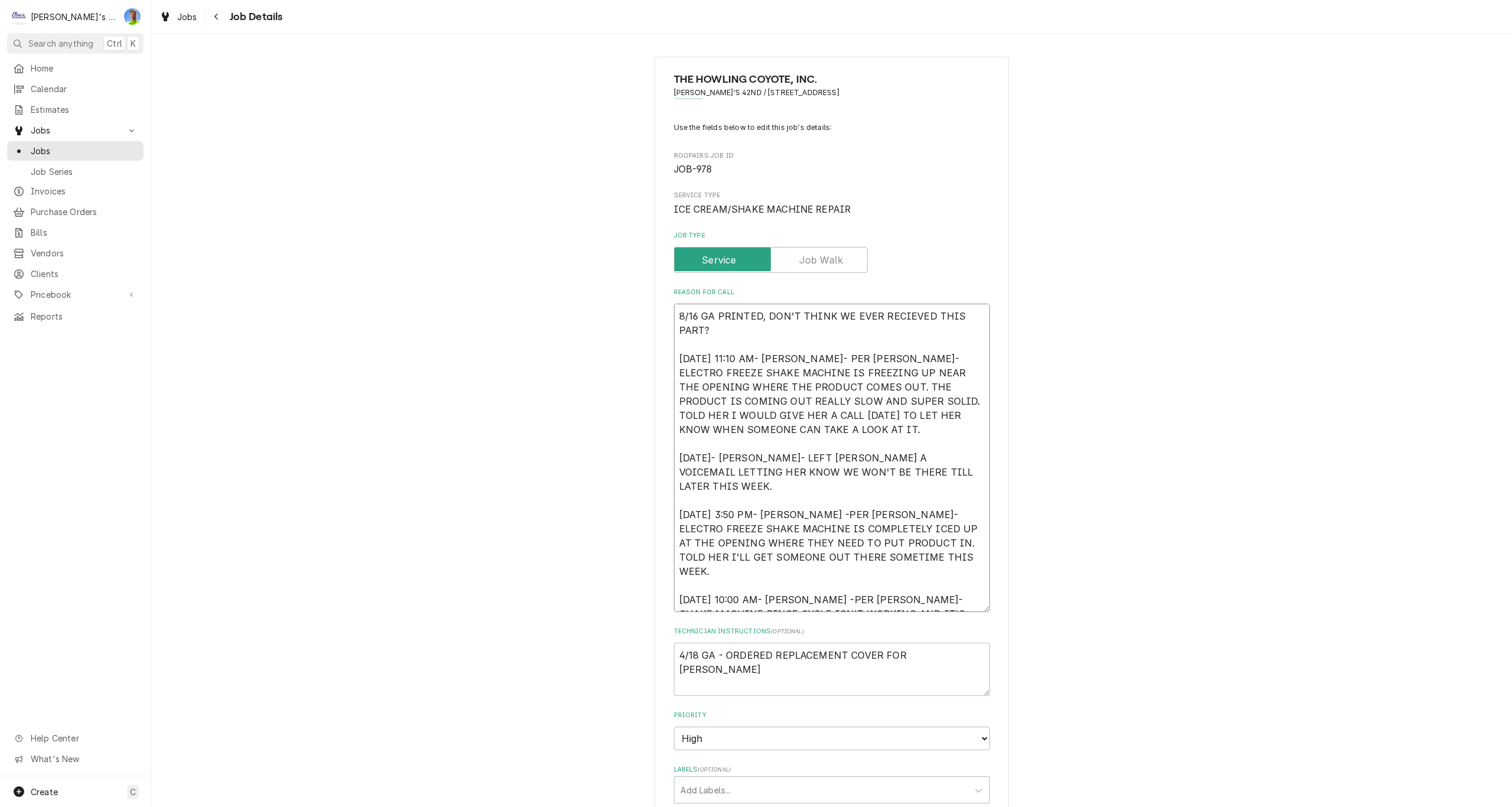
type textarea "8/16 GA PRINTED, DON'T THINK WE EVER RECEIVED THIS PART? 1/10/2025 11:10 AM- KA…"
type textarea "x"
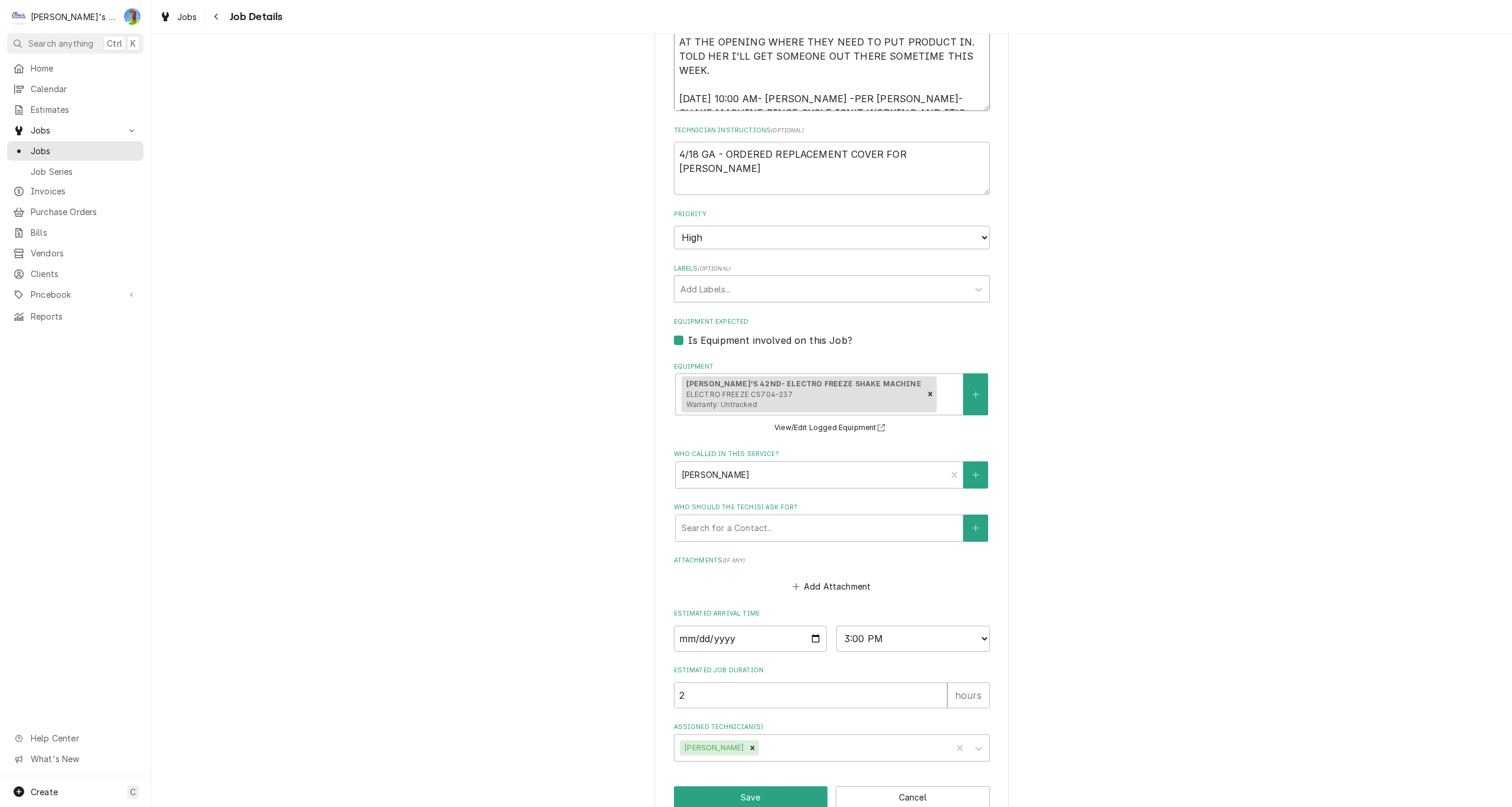
scroll to position [528, 0]
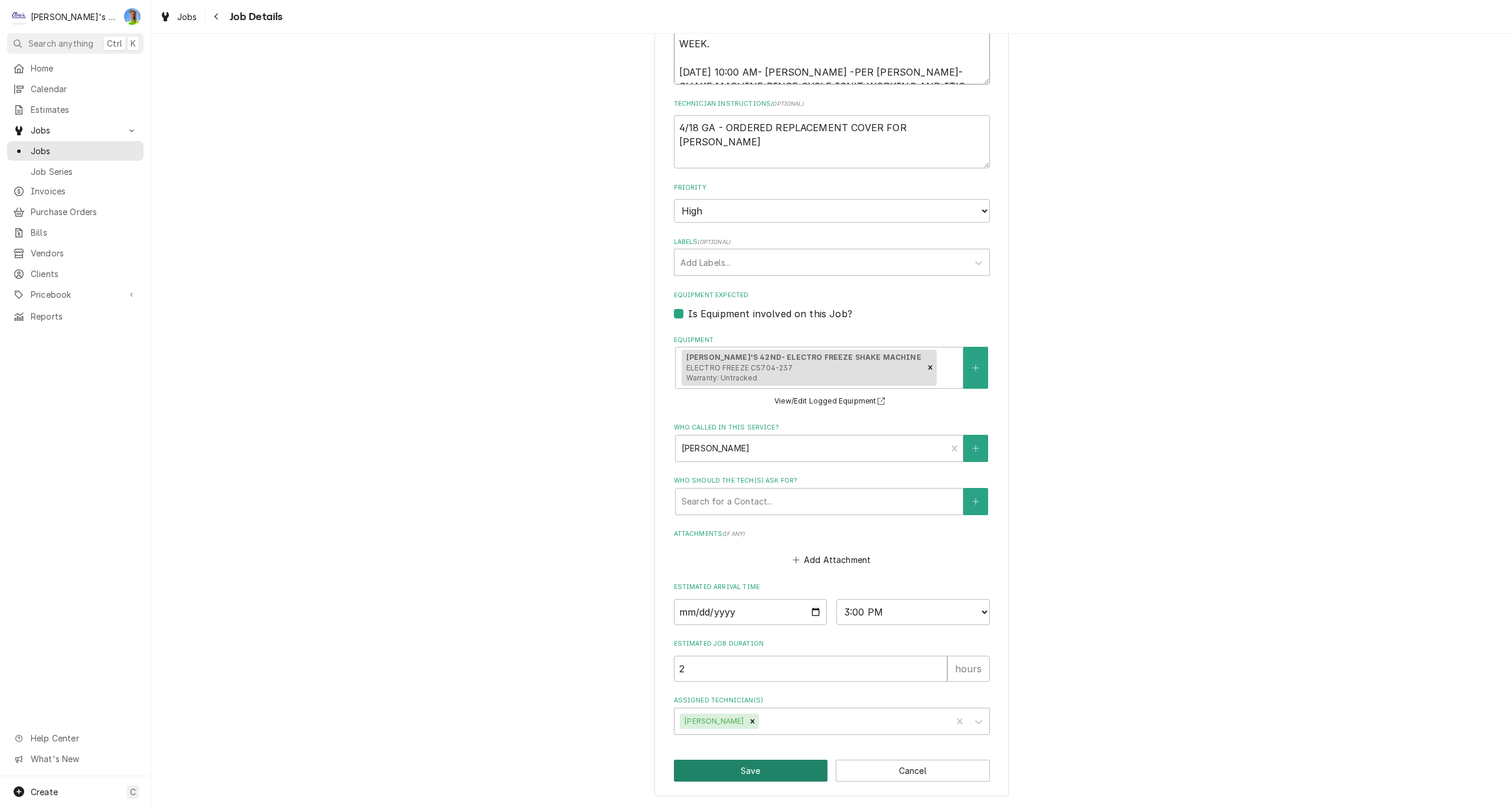
type textarea "8/16 GA PRINTED, DON'T THINK WE EVER RECEIVED THIS PART? 1/10/2025 11:10 AM- KA…"
click at [729, 771] on button "Save" at bounding box center [751, 770] width 154 height 22
type textarea "x"
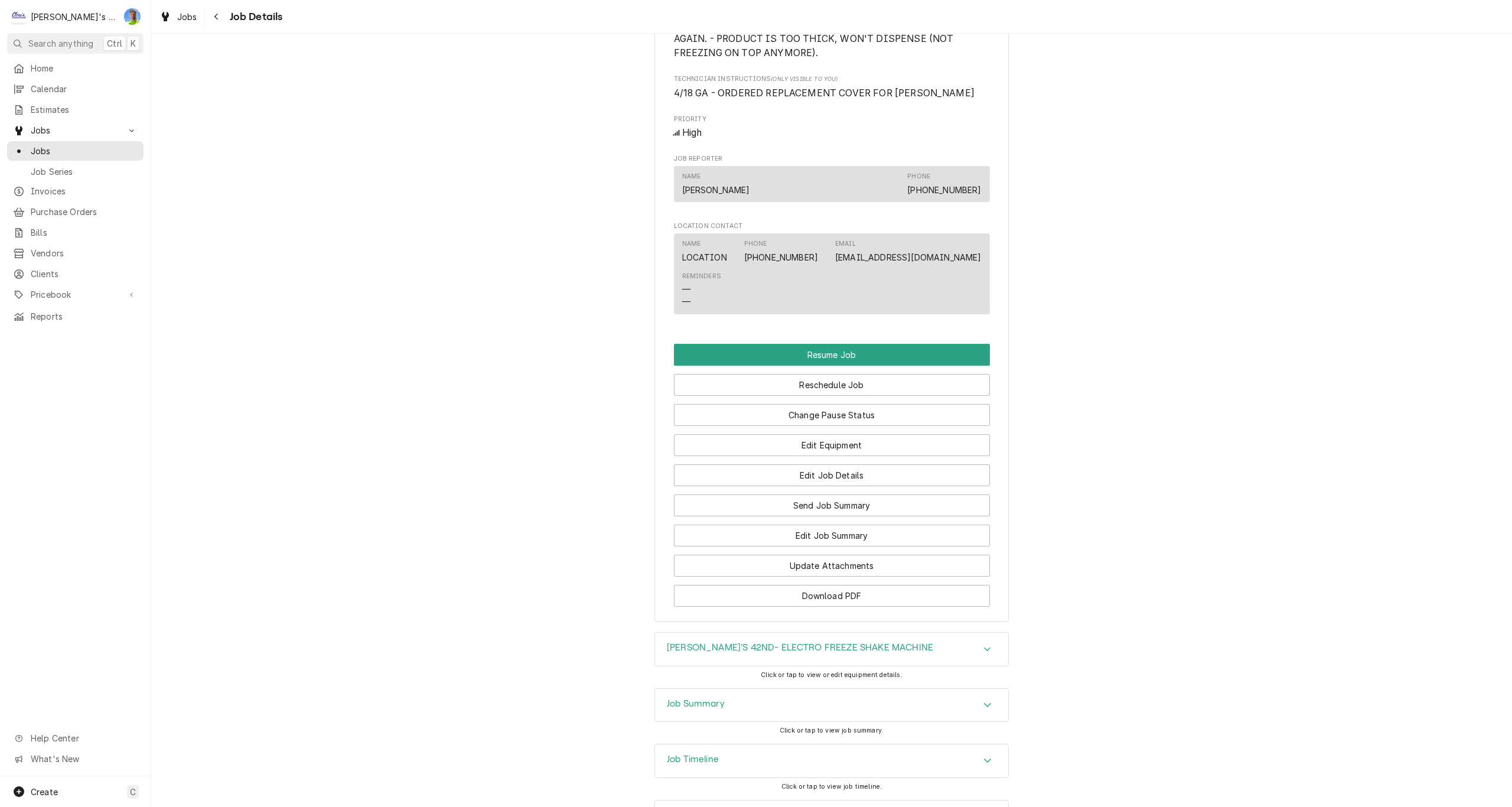
scroll to position [1156, 0]
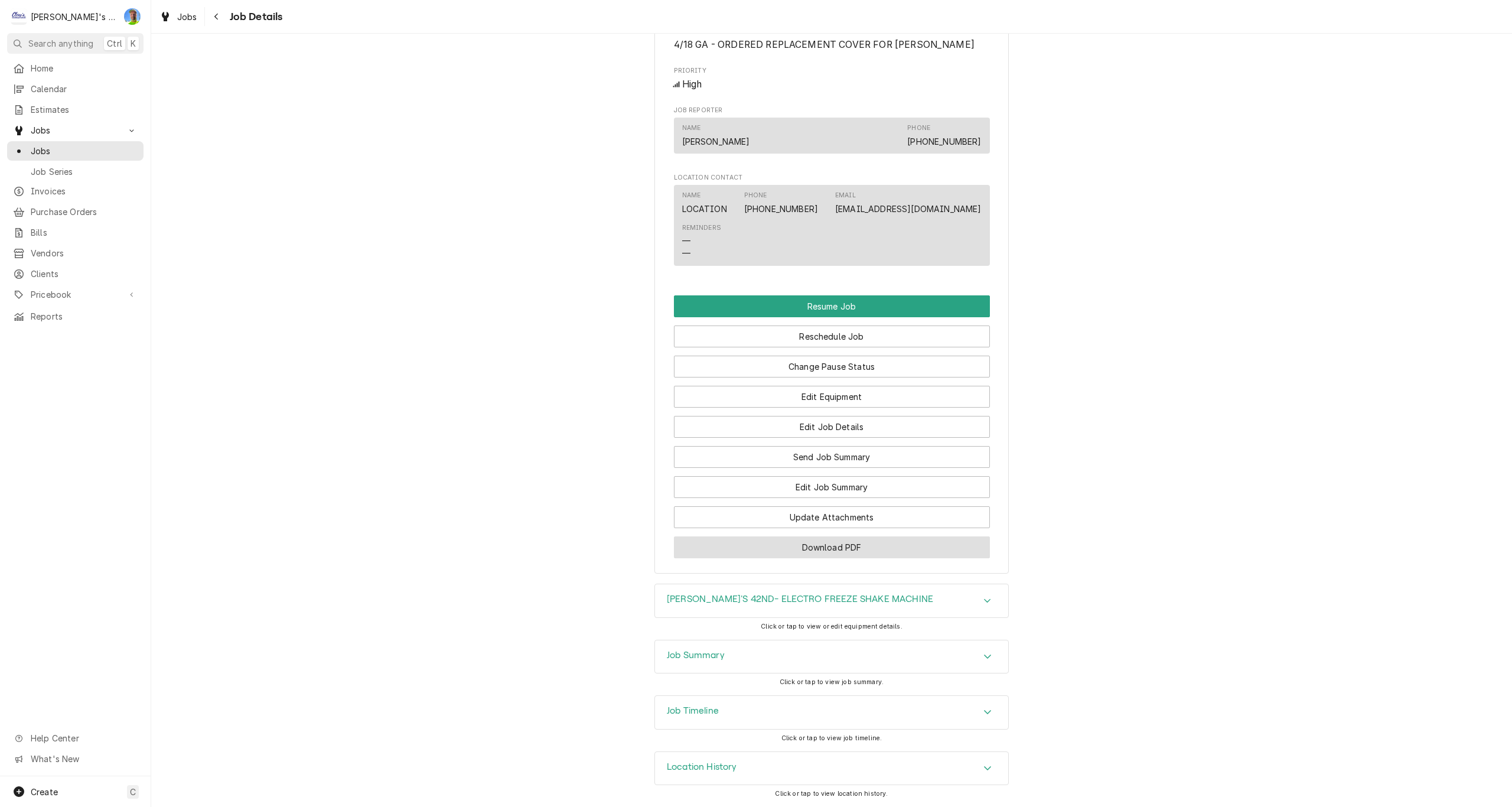
click at [896, 550] on button "Download PDF" at bounding box center [832, 547] width 316 height 22
click at [186, 24] on link "Jobs" at bounding box center [178, 17] width 47 height 19
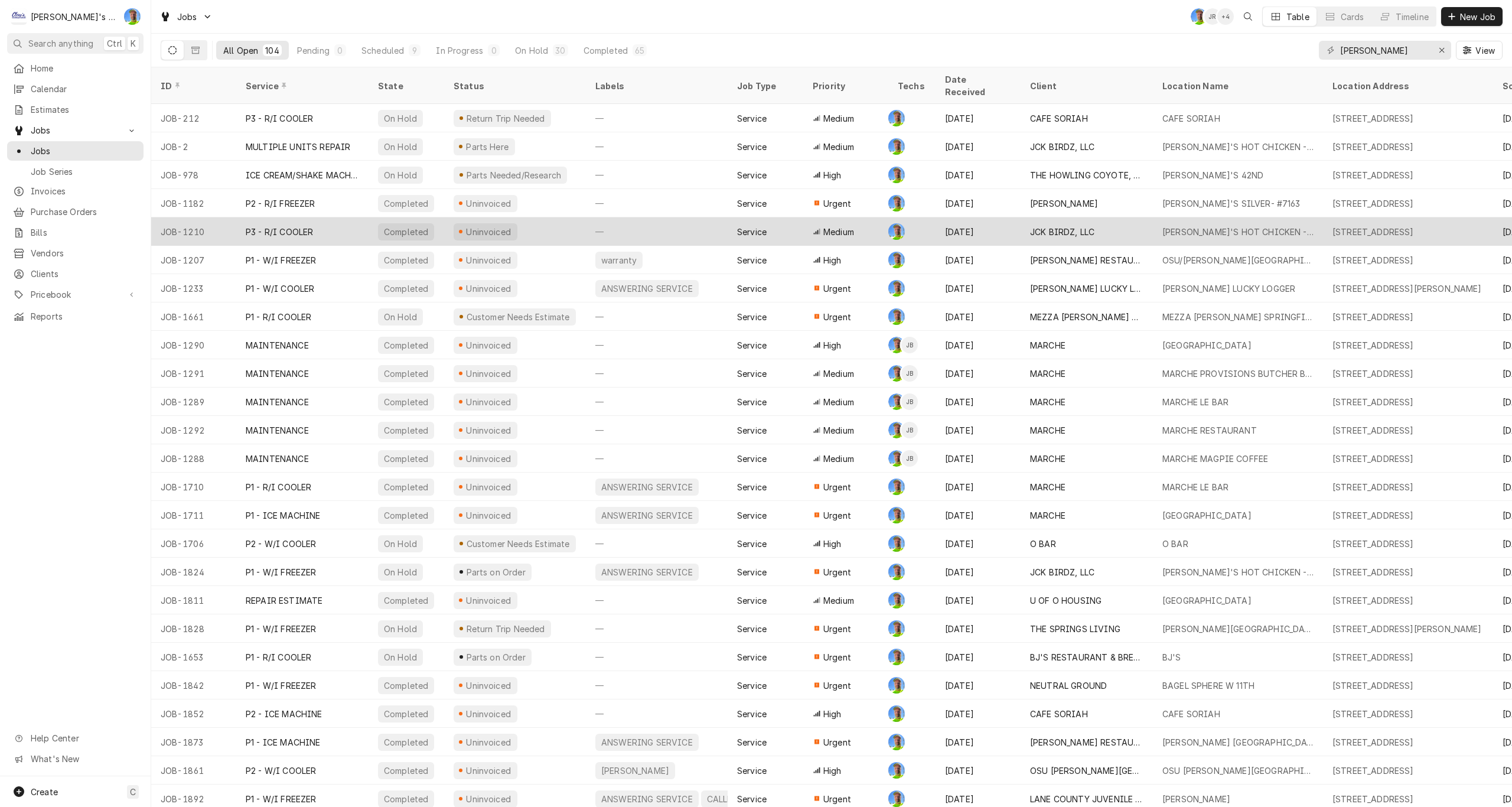
click at [693, 219] on div "—" at bounding box center [657, 231] width 142 height 28
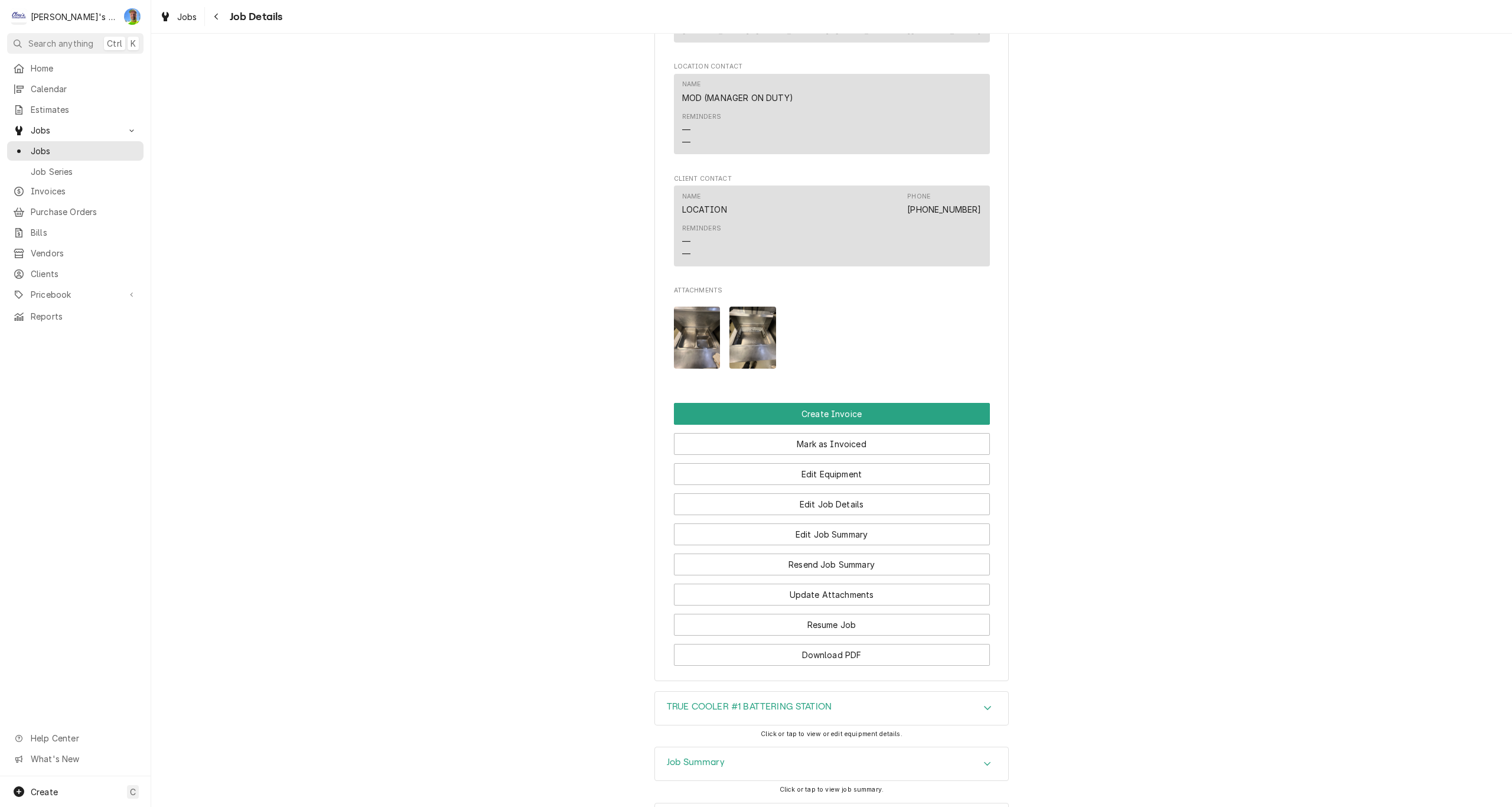
scroll to position [872, 0]
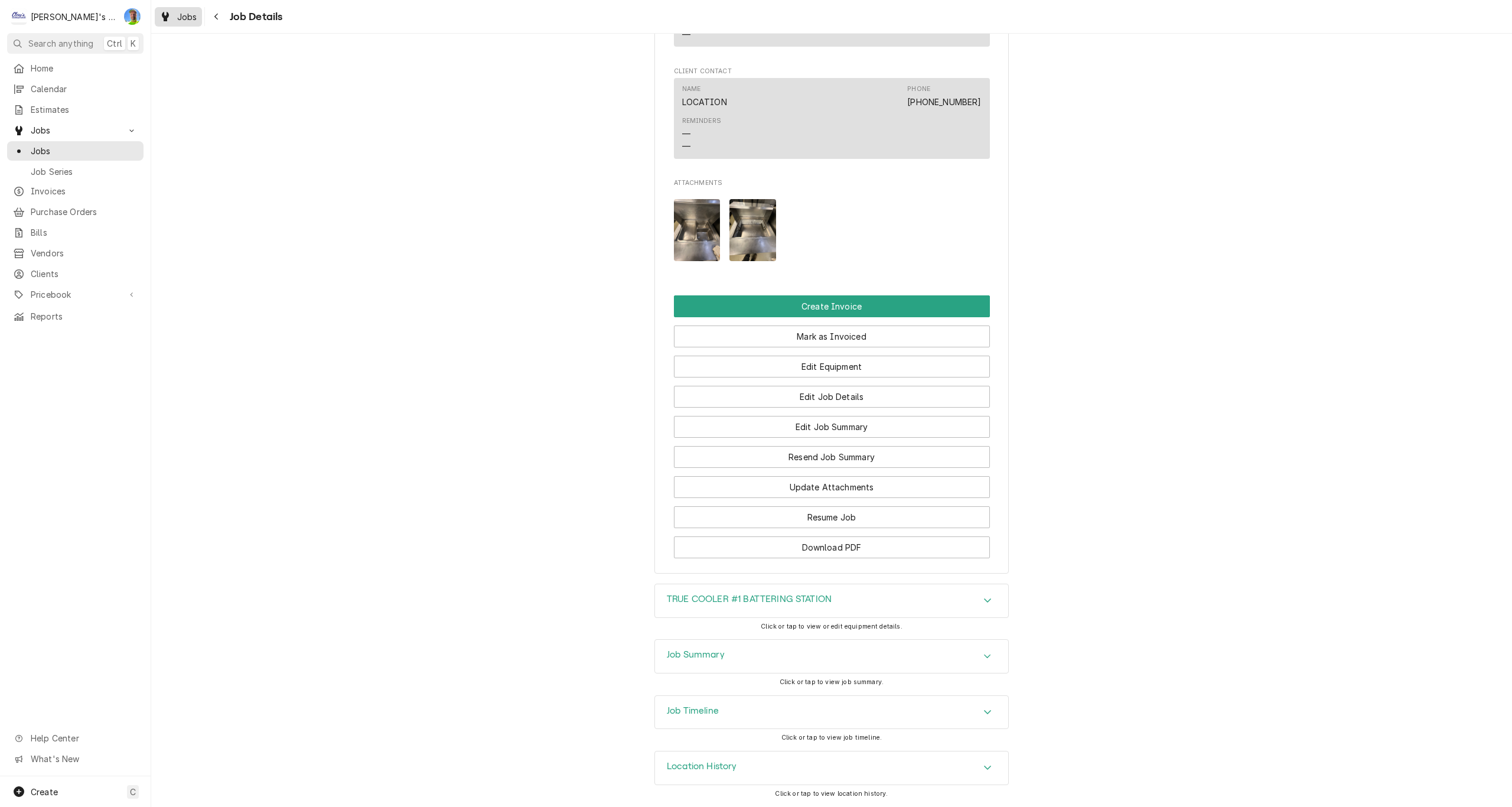
click at [178, 15] on span "Jobs" at bounding box center [187, 17] width 20 height 13
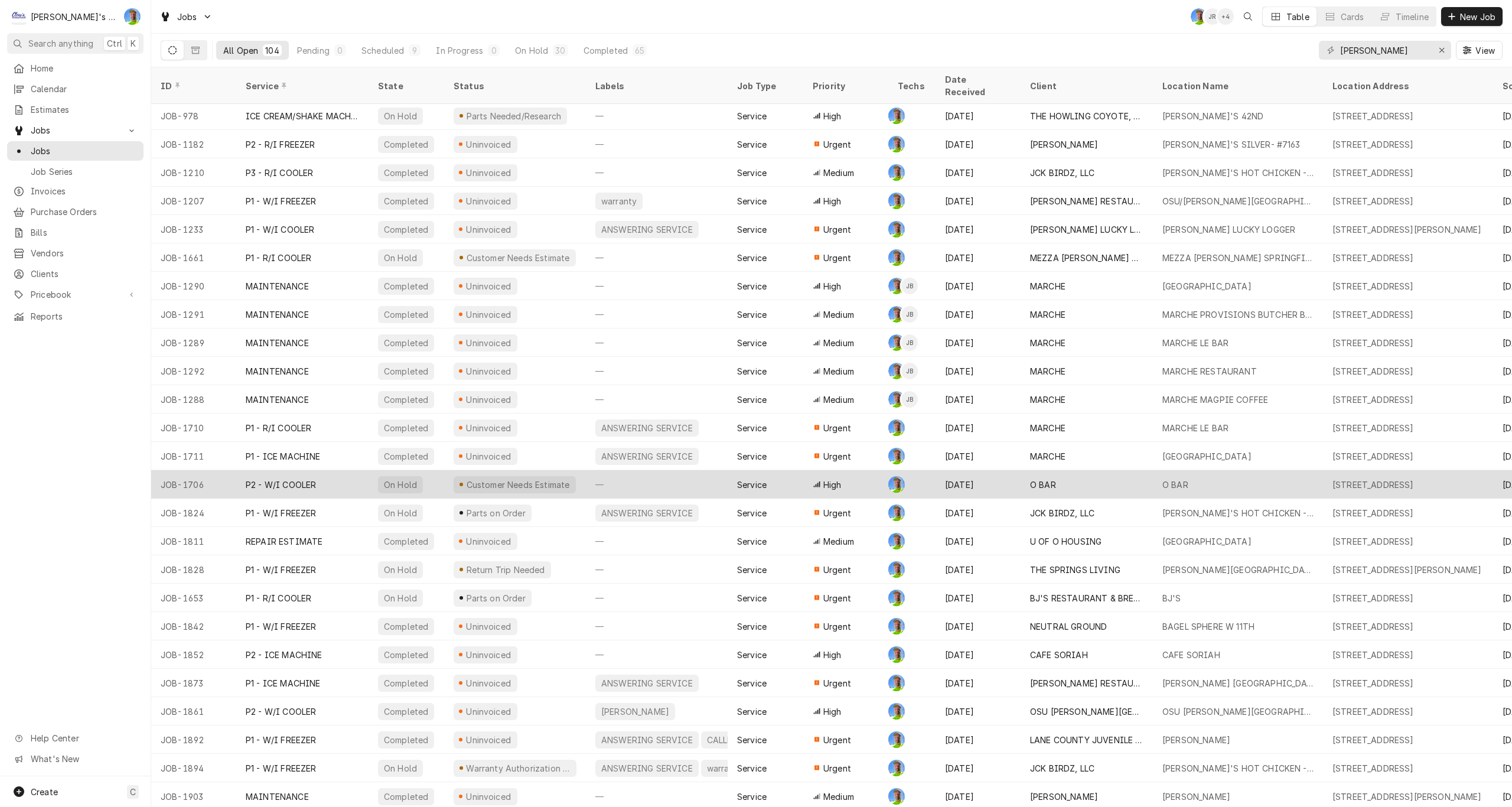
scroll to position [118, 0]
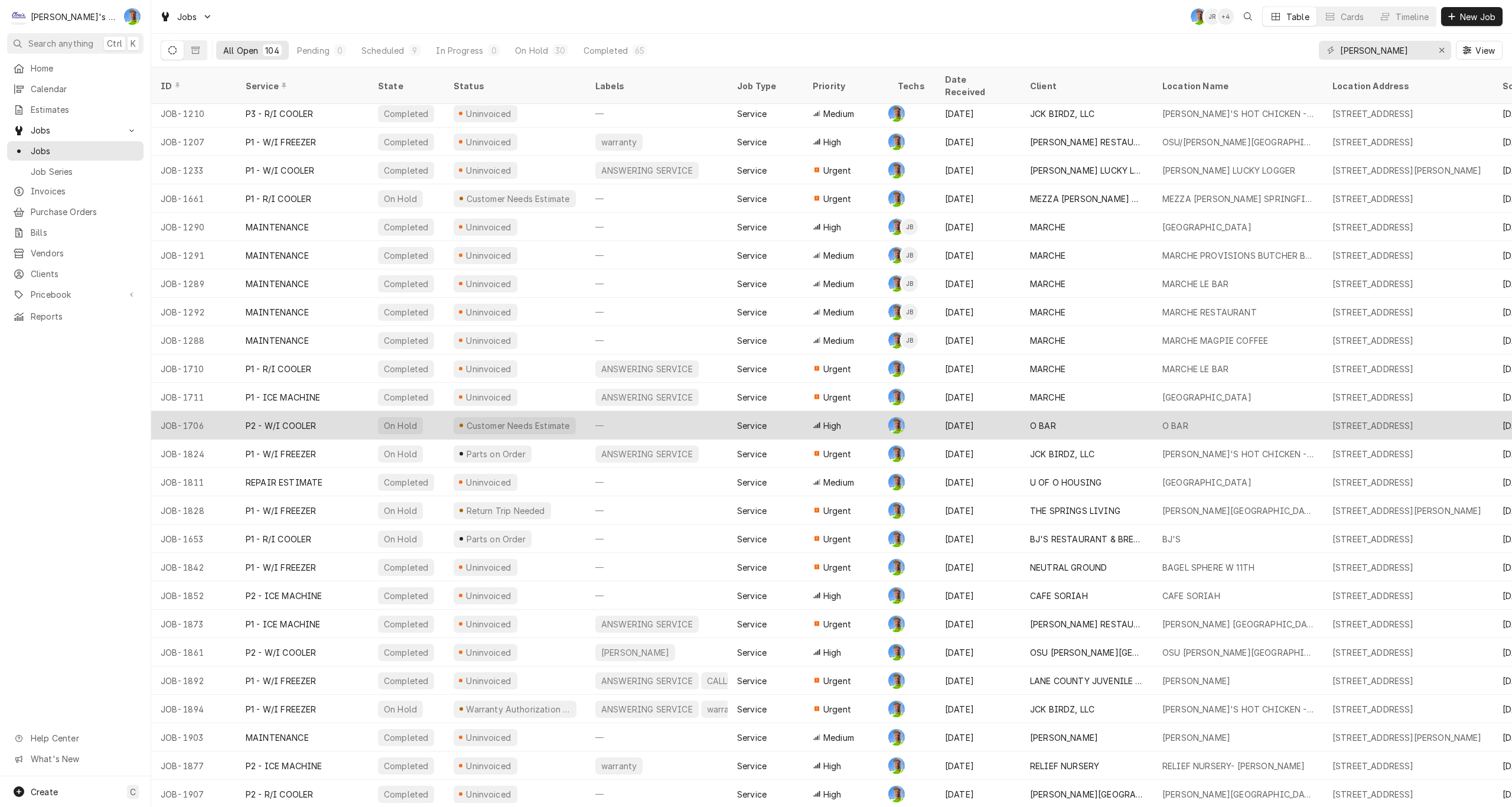
click at [652, 415] on div "—" at bounding box center [657, 425] width 142 height 28
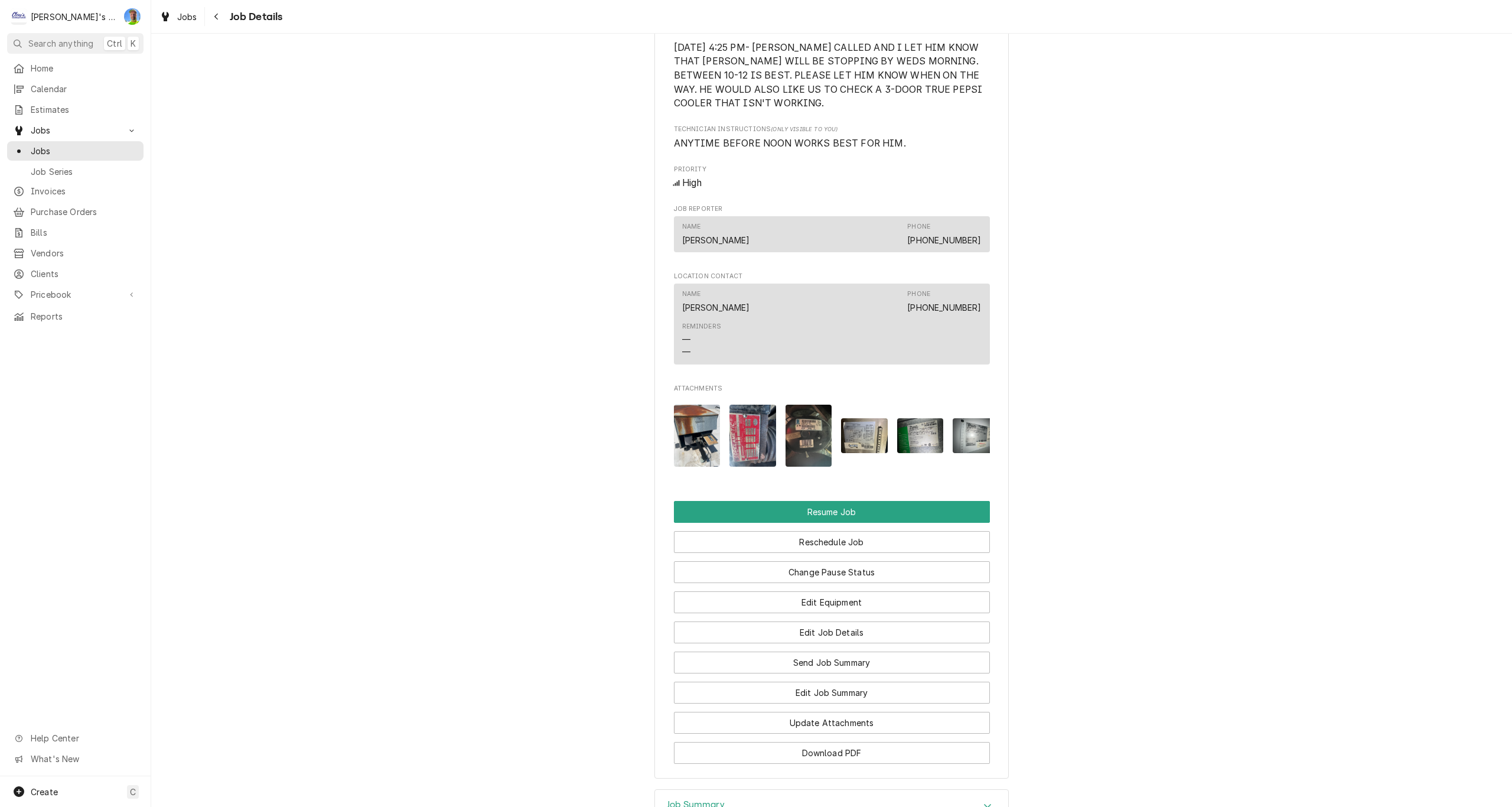
scroll to position [1181, 0]
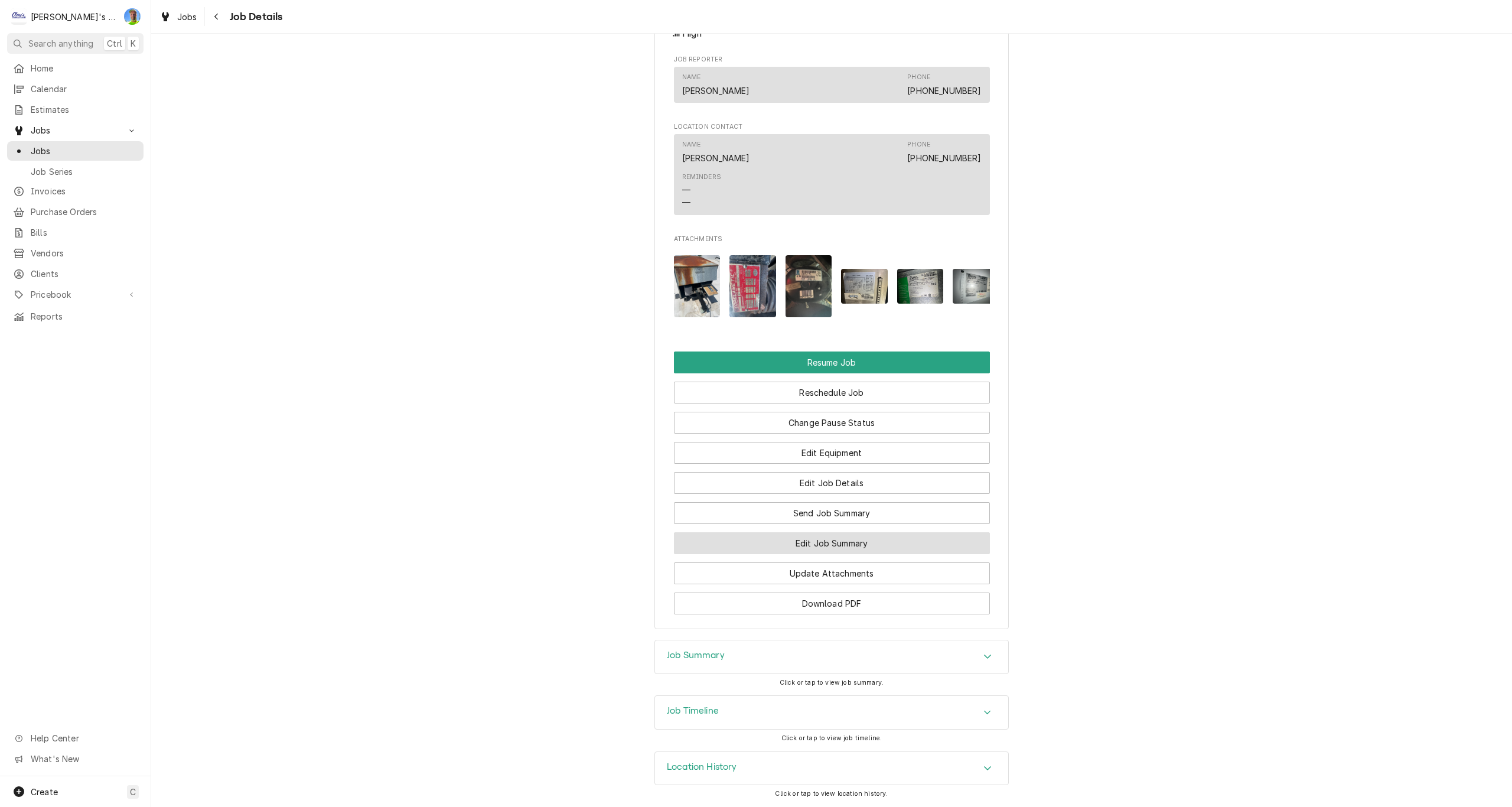
click at [967, 542] on button "Edit Job Summary" at bounding box center [832, 543] width 316 height 22
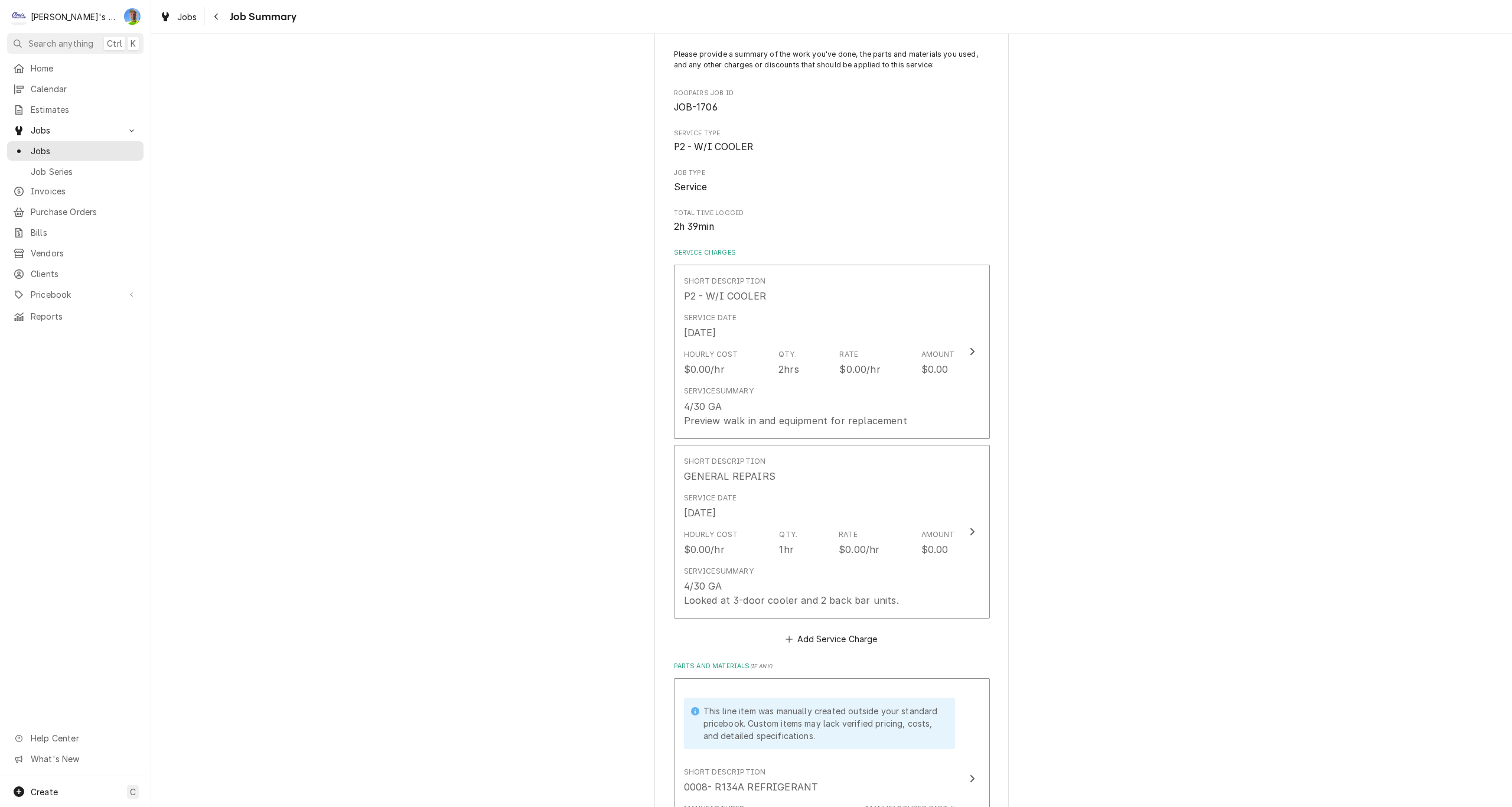
scroll to position [118, 0]
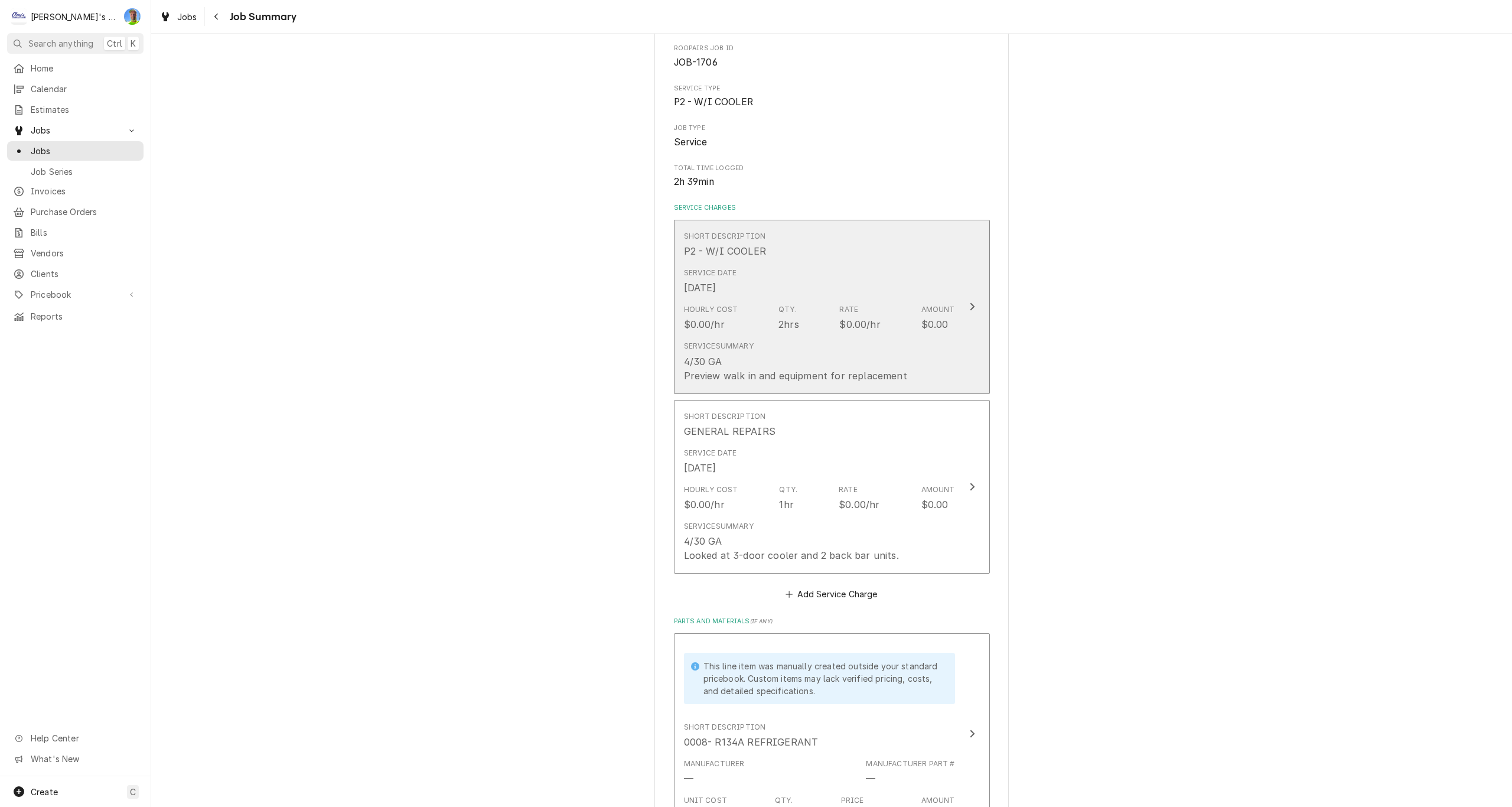
click at [938, 382] on div "Service Summary 4/30 GA Preview walk in and equipment for replacement" at bounding box center [819, 361] width 271 height 51
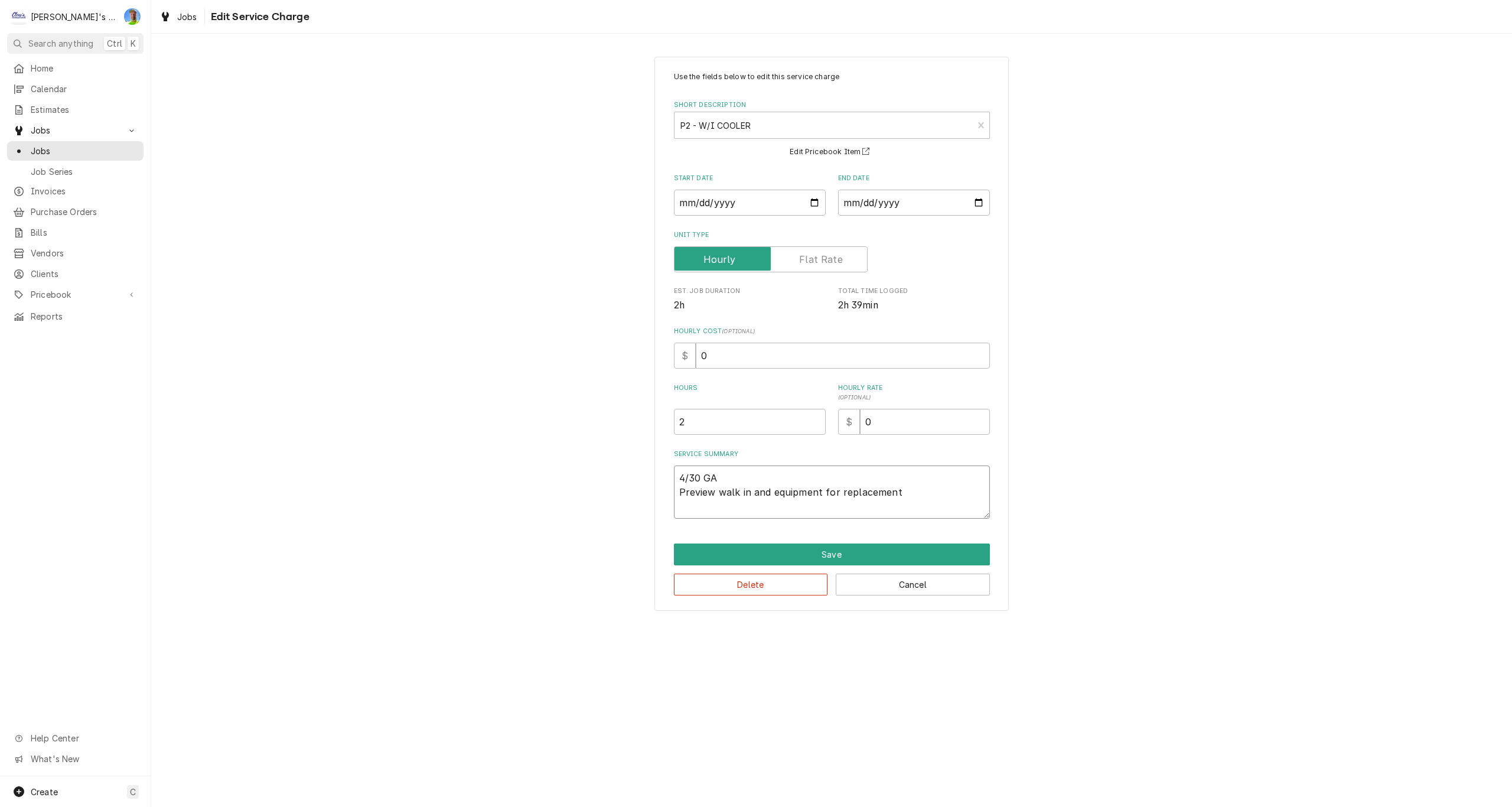
click at [932, 493] on textarea "4/30 GA Preview walk in and equipment for replacement" at bounding box center [832, 492] width 316 height 53
type textarea "x"
type textarea "4/30 GA Preview walk in and equipment for replacement."
type textarea "x"
type textarea "4/30 GA Preview walk in and equipment for replacement.f"
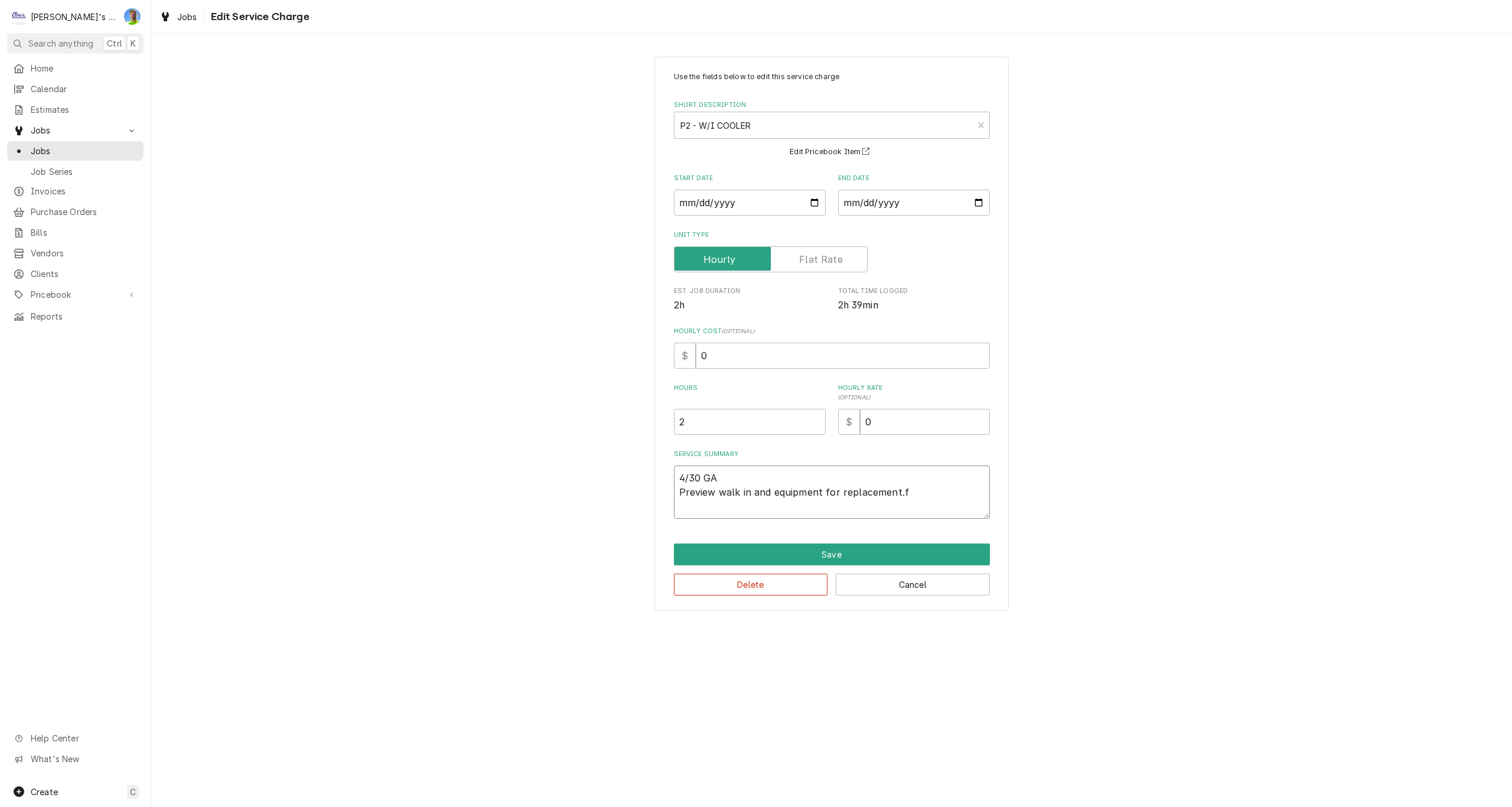
type textarea "x"
type textarea "4/30 GA Preview walk in and equipment for replacement."
type textarea "x"
type textarea "4/30 GA Preview walk in and equipment for replacement."
type textarea "x"
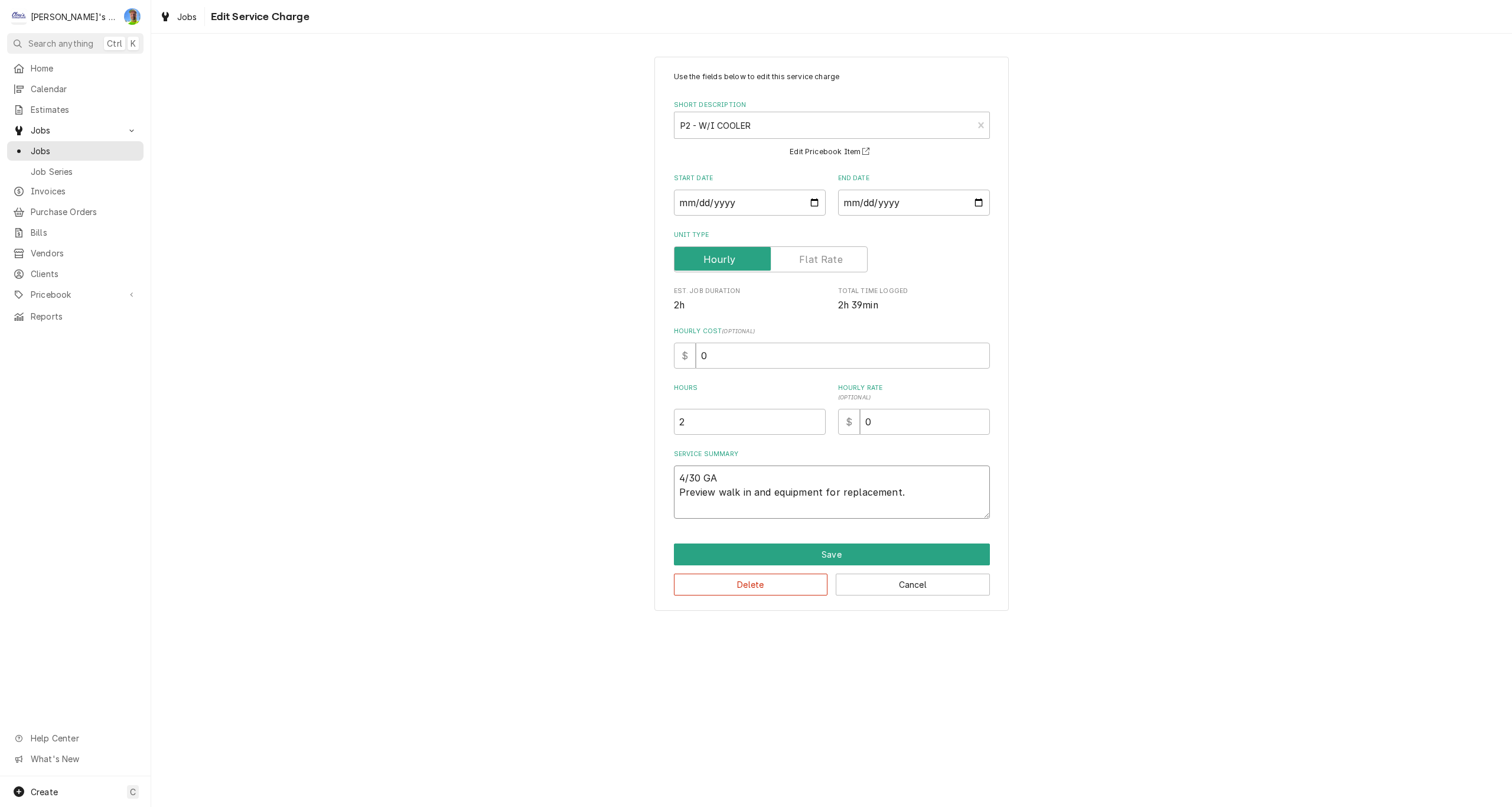
type textarea "4/30 GA Preview walk in and equipment for replacement. F"
type textarea "x"
type textarea "4/30 GA Preview walk in and equipment for replacement. Fo"
type textarea "x"
type textarea "4/30 GA Preview walk in and equipment for replacement. Fou"
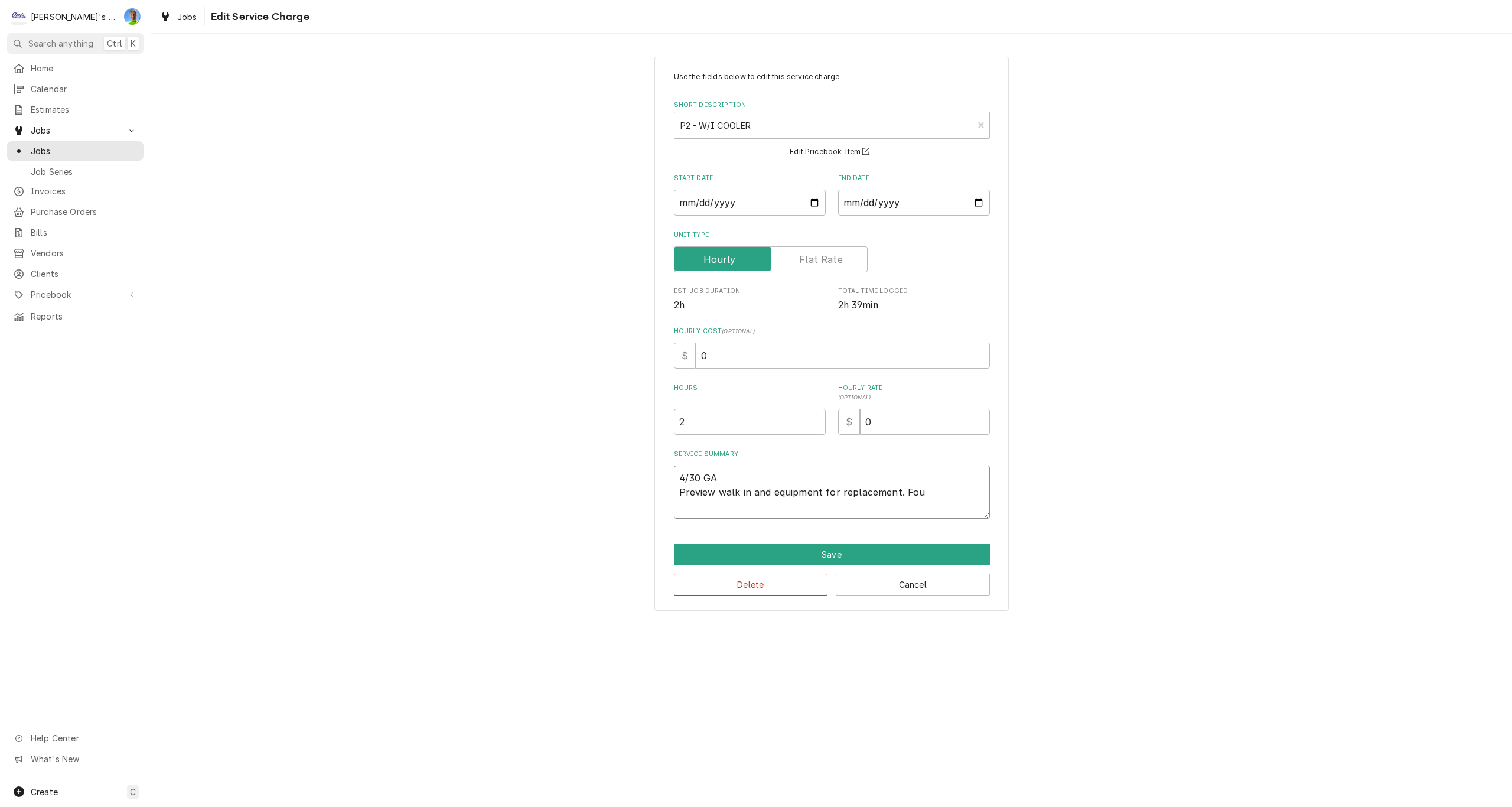
type textarea "x"
type textarea "4/30 GA Preview walk in and equipment for replacement. Foun"
type textarea "x"
type textarea "4/30 GA Preview walk in and equipment for replacement. Found"
type textarea "x"
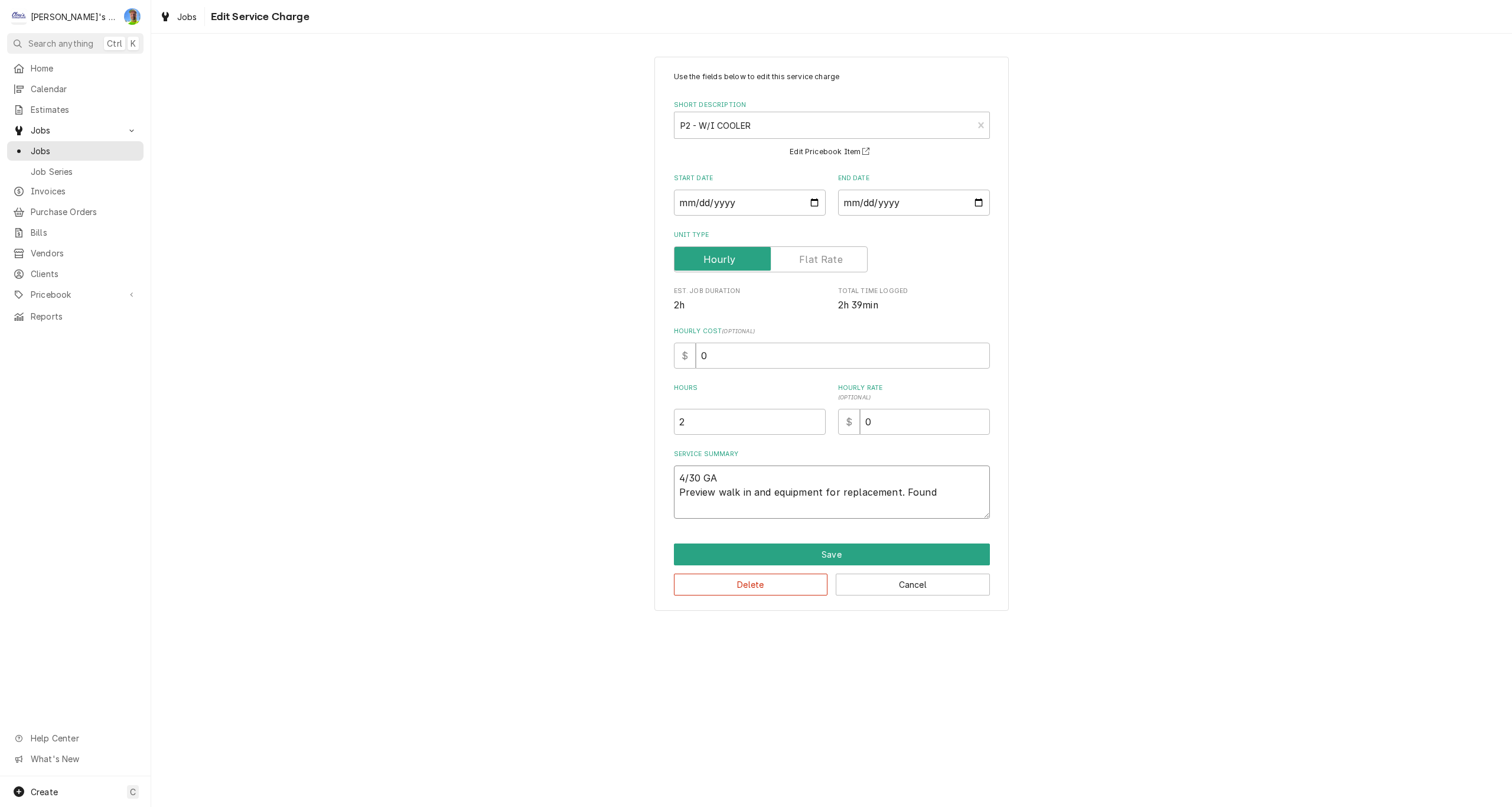
type textarea "4/30 GA Preview walk in and equipment for replacement. Found"
type textarea "x"
type textarea "4/30 GA Preview walk in and equipment for replacement. Found p"
type textarea "x"
type textarea "4/30 GA Preview walk in and equipment for replacement. Found pr"
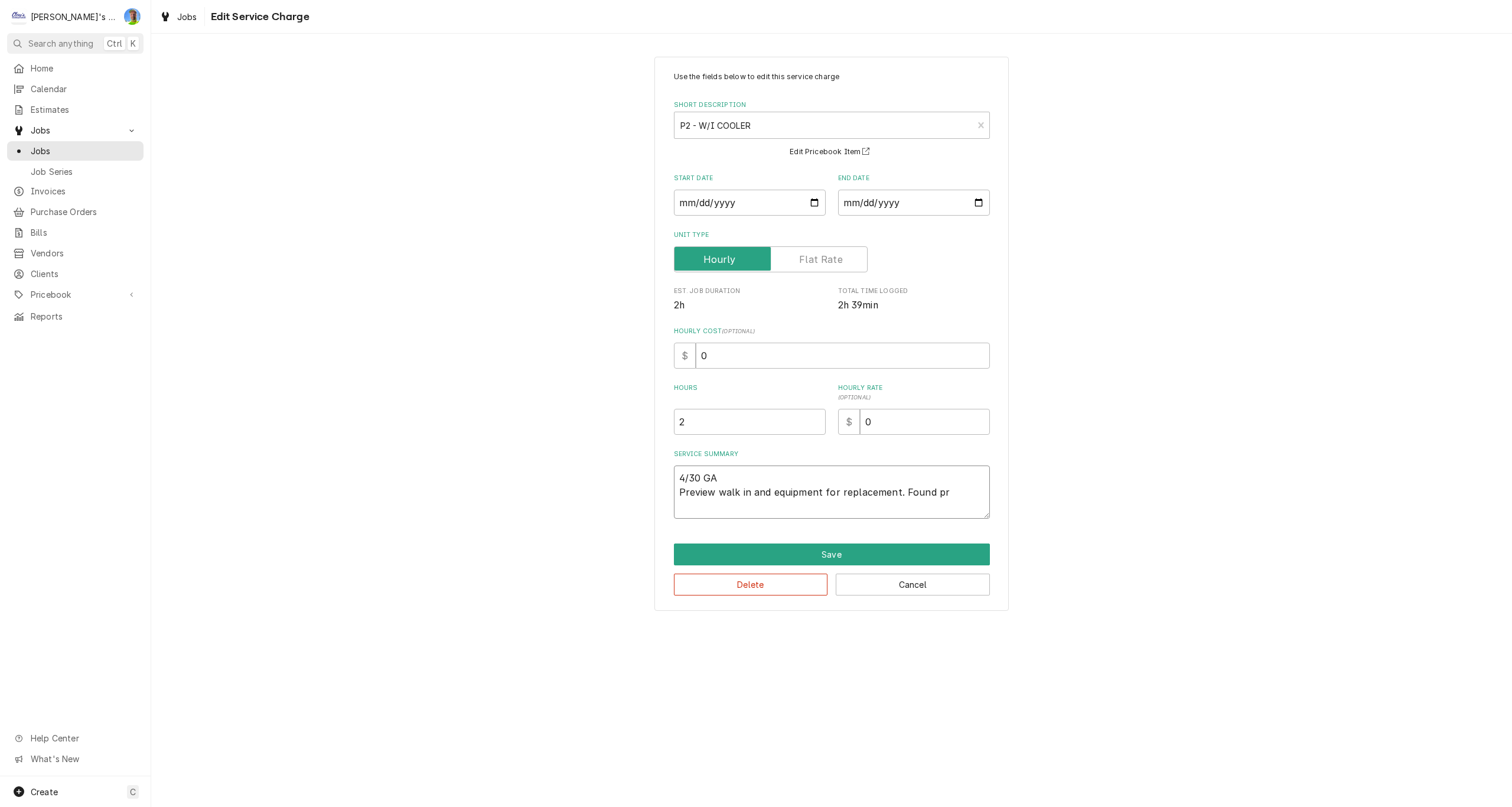
type textarea "x"
type textarea "4/30 GA Preview walk in and equipment for replacement. Found pre"
type textarea "x"
type textarea "4/30 GA Preview walk in and equipment for replacement. Found prev"
type textarea "x"
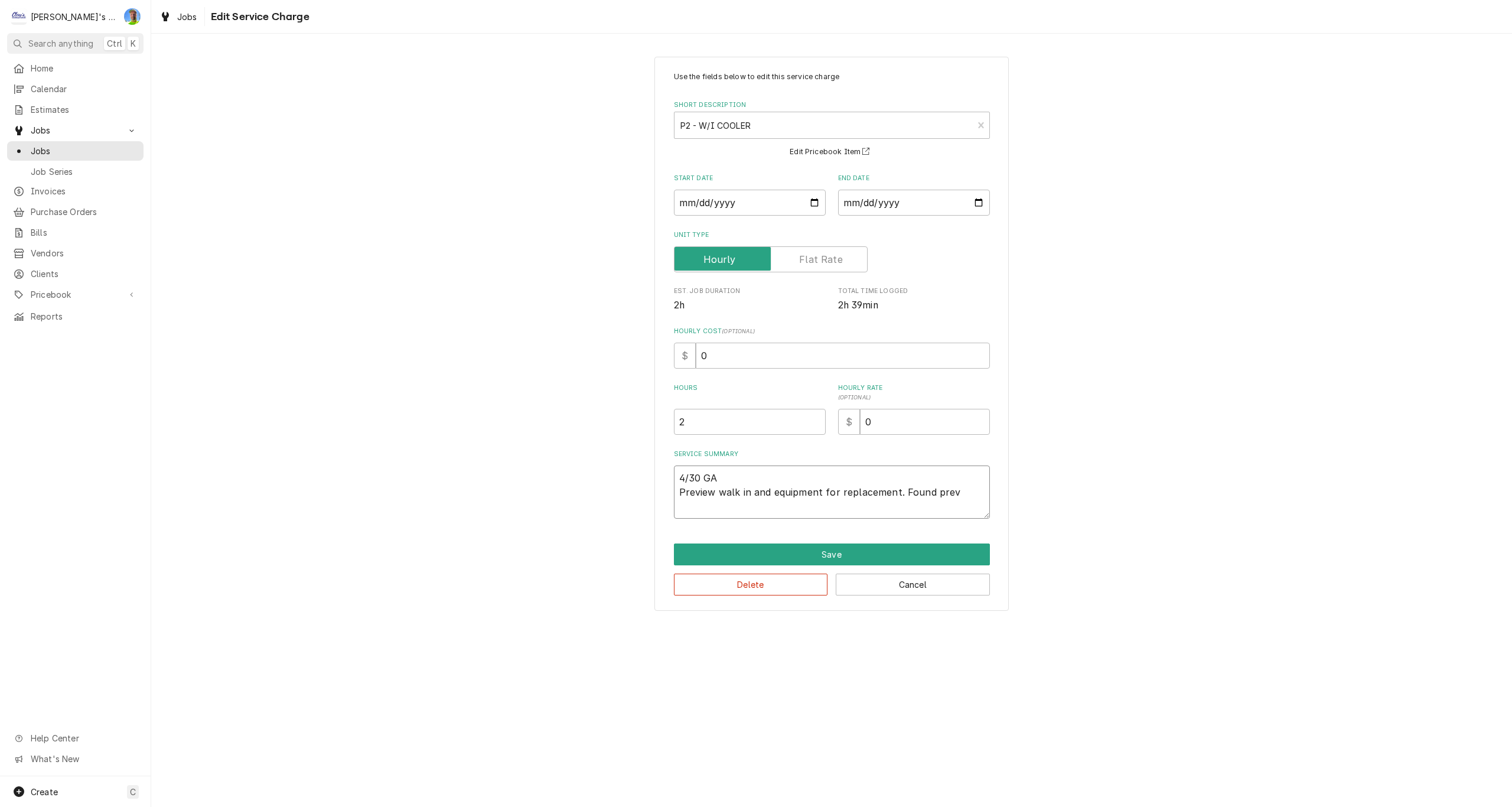
type textarea "4/30 GA Preview walk in and equipment for replacement. Found previ"
type textarea "x"
type textarea "4/30 GA Preview walk in and equipment for replacement. Found previo"
type textarea "x"
type textarea "4/30 GA Preview walk in and equipment for replacement. Found previou"
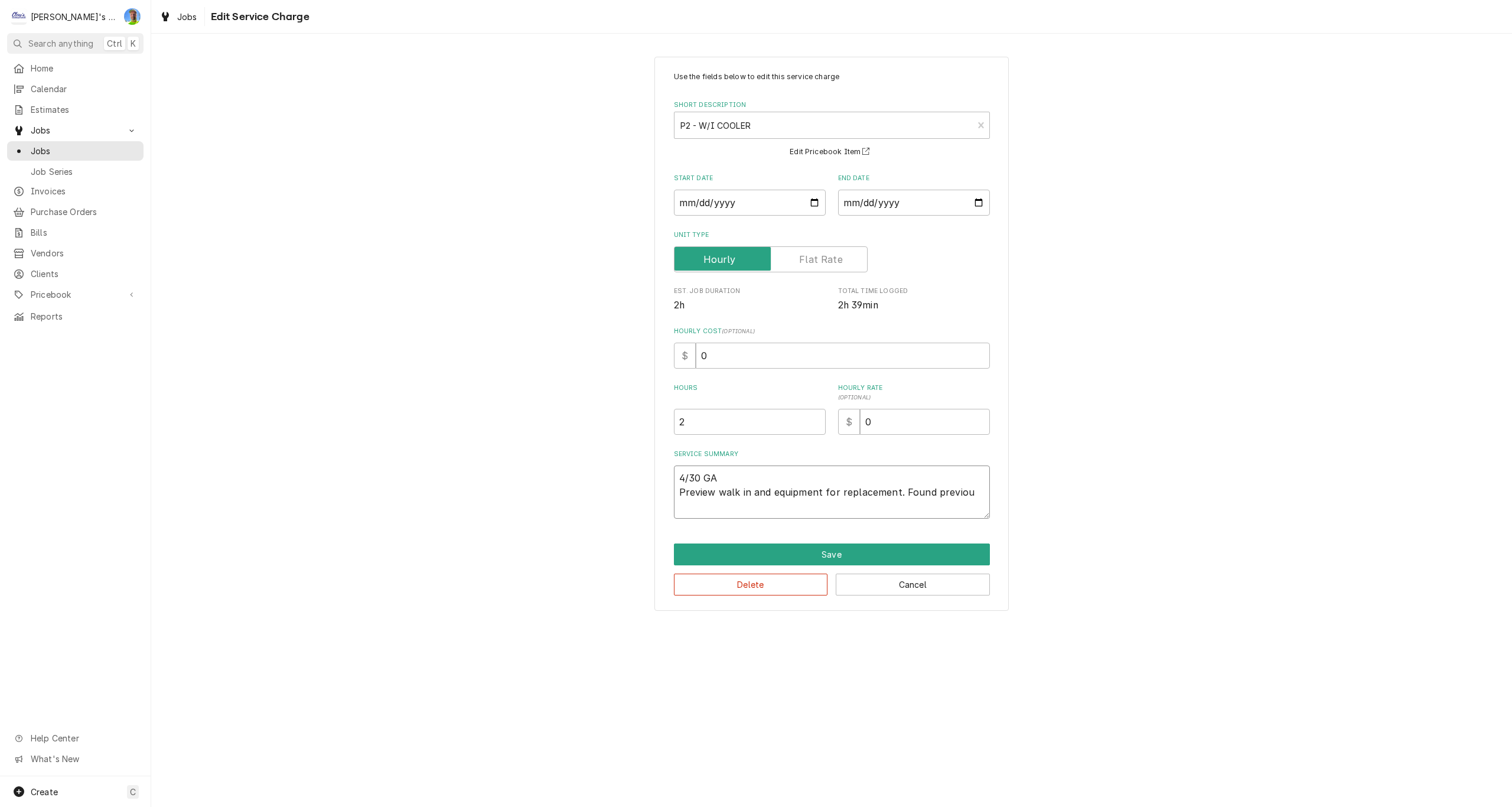
type textarea "x"
type textarea "4/30 GA Preview walk in and equipment for replacement. Found previous"
type textarea "x"
type textarea "4/30 GA Preview walk in and equipment for replacement. Found previous"
type textarea "x"
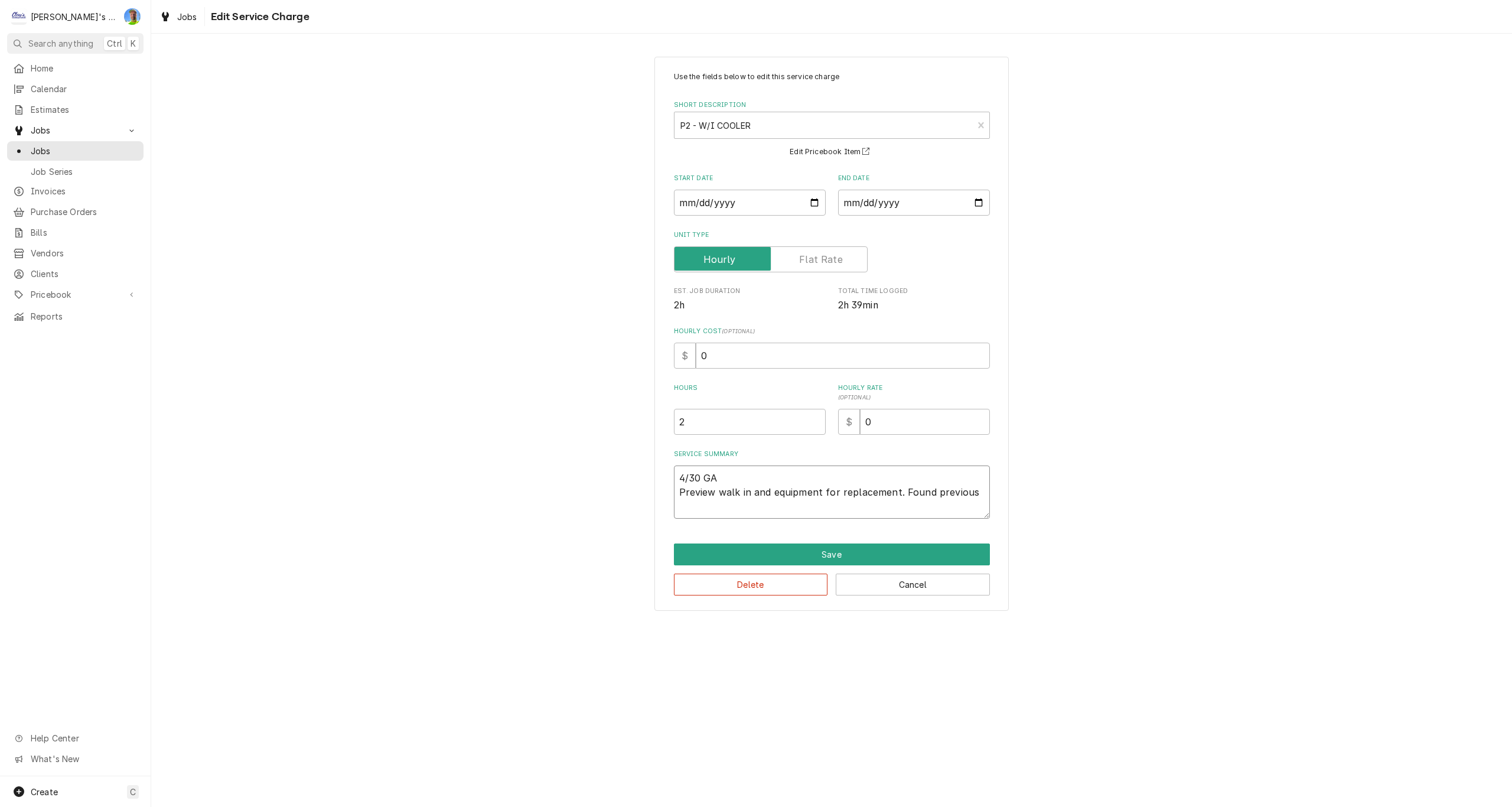
type textarea "4/30 GA Preview walk in and equipment for replacement. Found previous o"
type textarea "x"
type textarea "4/30 GA Preview walk in and equipment for replacement. Found previous ow"
type textarea "x"
type textarea "4/30 GA Preview walk in and equipment for replacement. Found previous own"
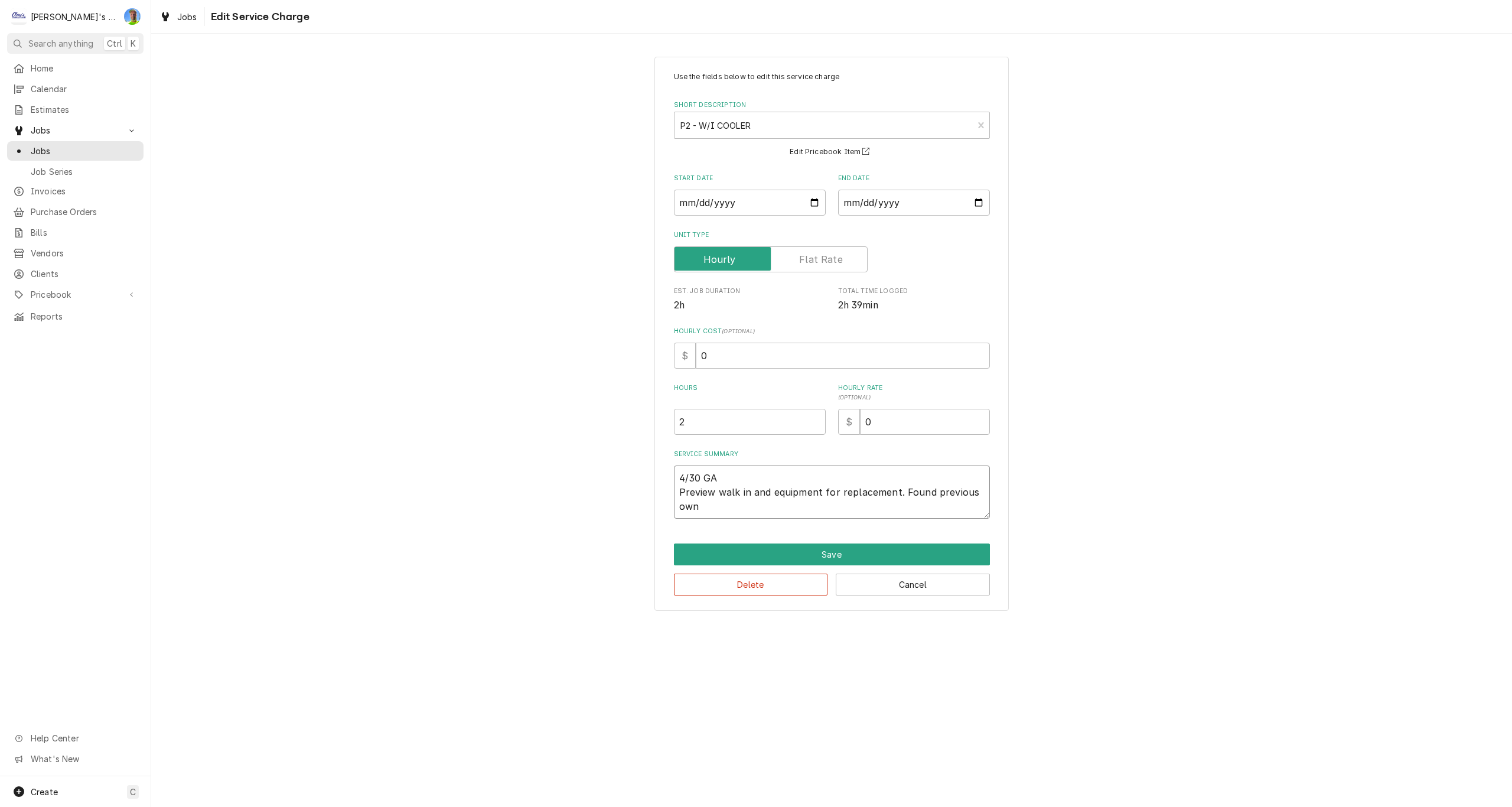
type textarea "x"
type textarea "4/30 GA Preview walk in and equipment for replacement. Found previous owne"
type textarea "x"
type textarea "4/30 GA Preview walk in and equipment for replacement. Found previous owner"
type textarea "x"
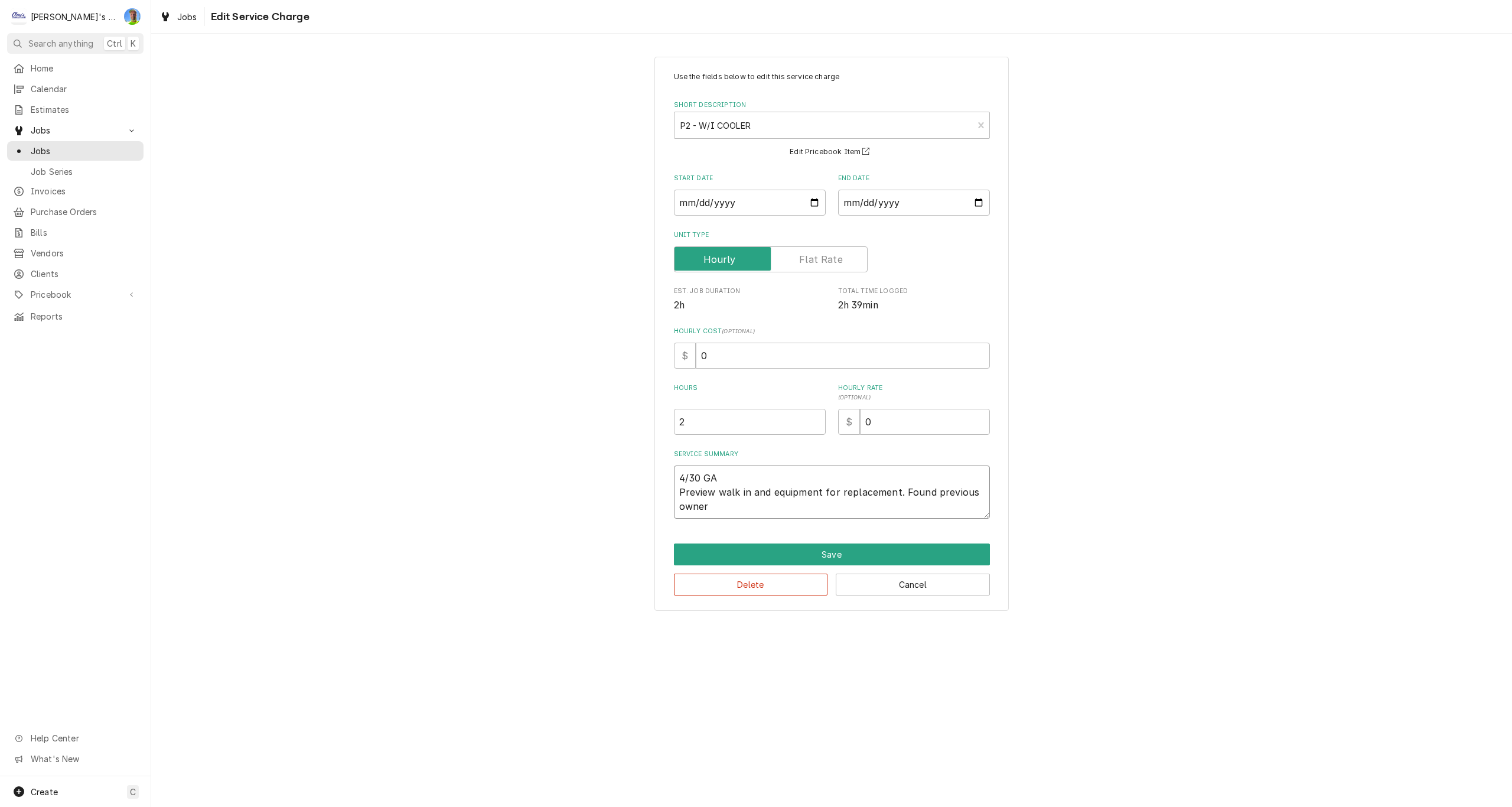
type textarea "4/30 GA Preview walk in and equipment for replacement. Found previous owner"
type textarea "x"
type textarea "4/30 GA Preview walk in and equipment for replacement. Found previous owner h"
type textarea "x"
type textarea "4/30 GA Preview walk in and equipment for replacement. Found previous owner ha"
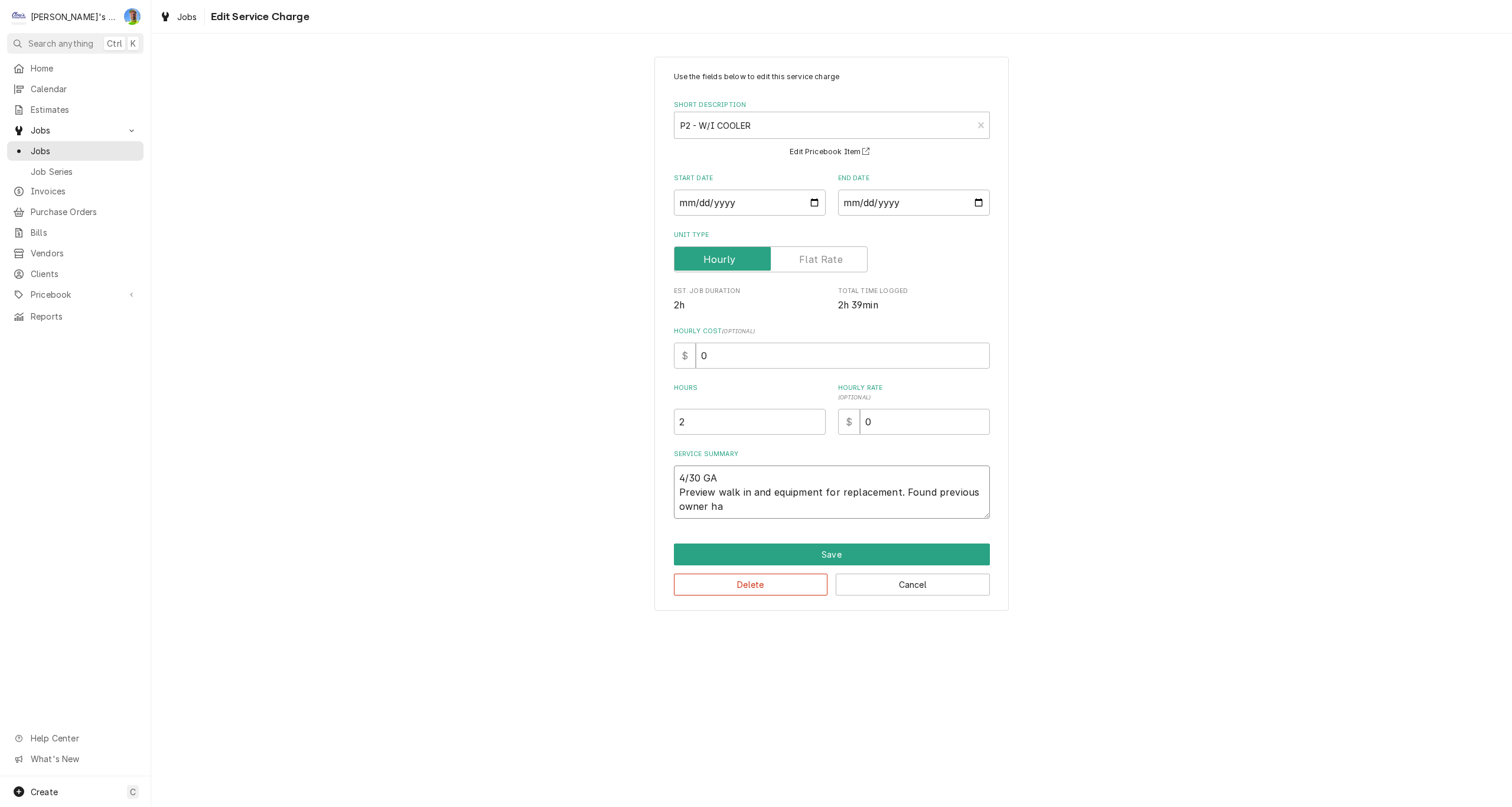
type textarea "x"
type textarea "4/30 GA Preview walk in and equipment for replacement. Found previous owner had"
type textarea "x"
type textarea "4/30 GA Preview walk in and equipment for replacement. Found previous owner had"
type textarea "x"
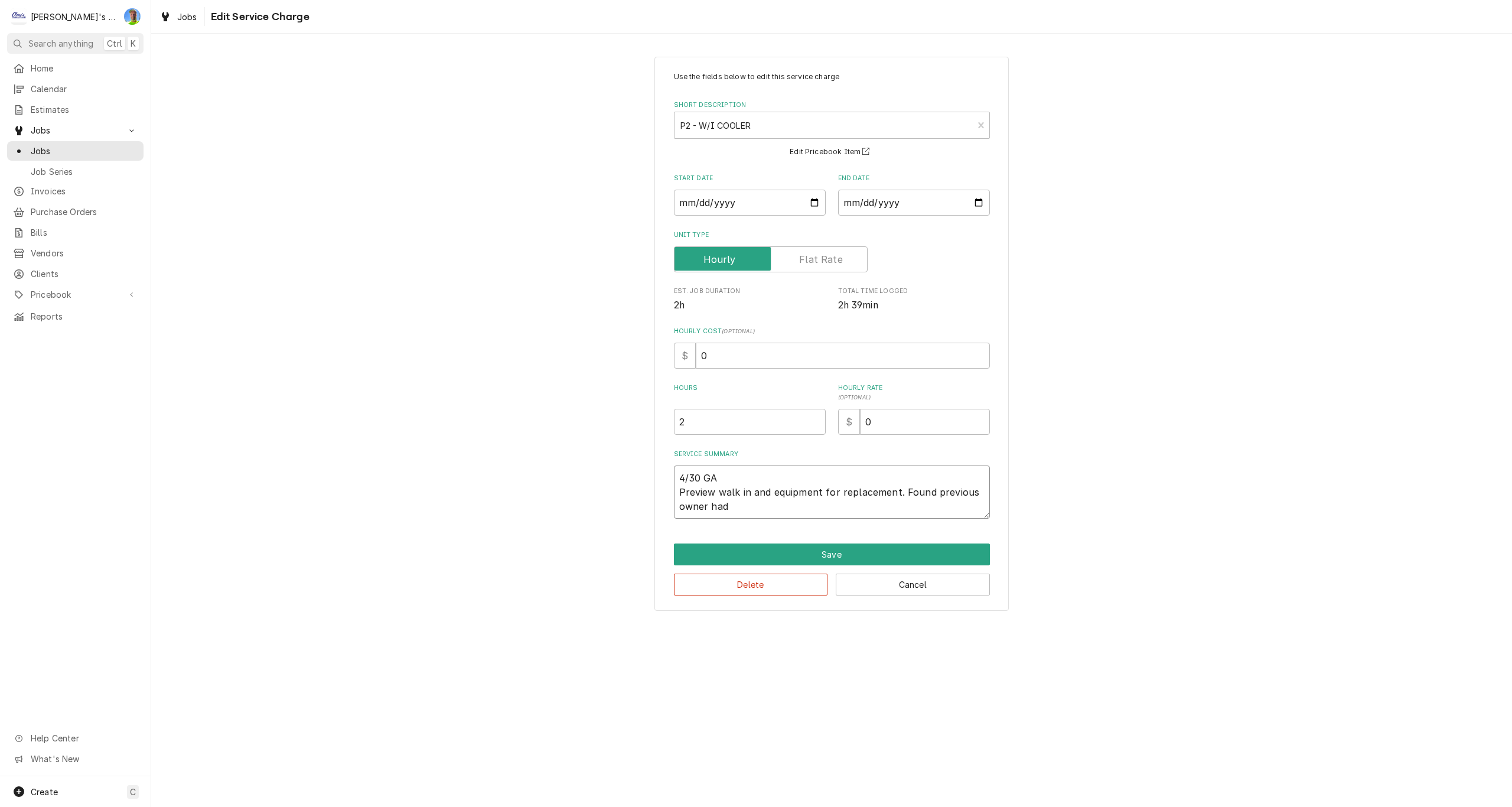
type textarea "4/30 GA Preview walk in and equipment for replacement. Found previous owner had…"
type textarea "x"
type textarea "4/30 GA Preview walk in and equipment for replacement. Found previous owner had…"
type textarea "x"
type textarea "4/30 GA Preview walk in and equipment for replacement. Found previous owner had…"
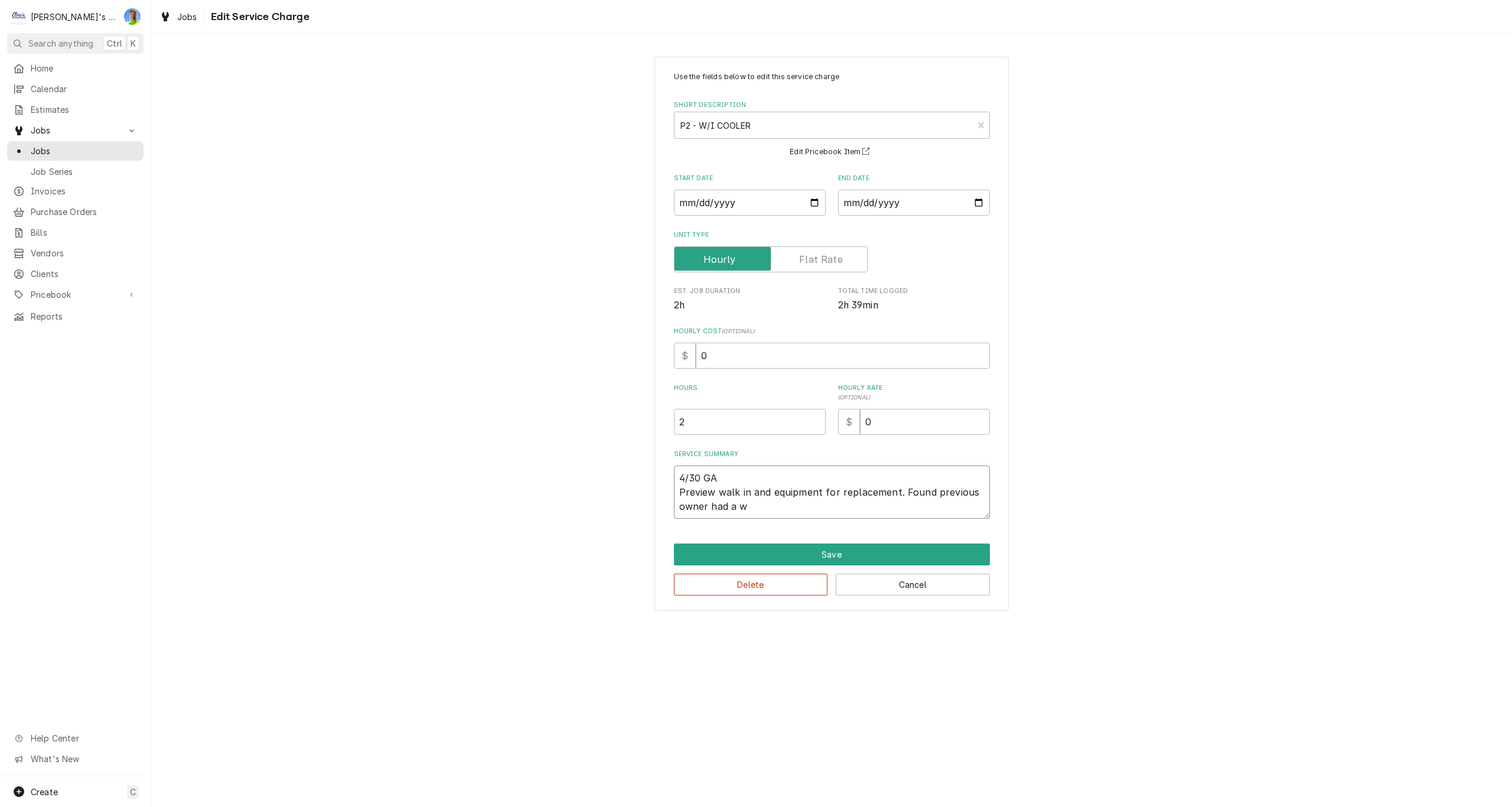
type textarea "x"
type textarea "4/30 GA Preview walk in and equipment for replacement. Found previous owner had…"
type textarea "x"
type textarea "4/30 GA Preview walk in and equipment for replacement. Found previous owner had…"
type textarea "x"
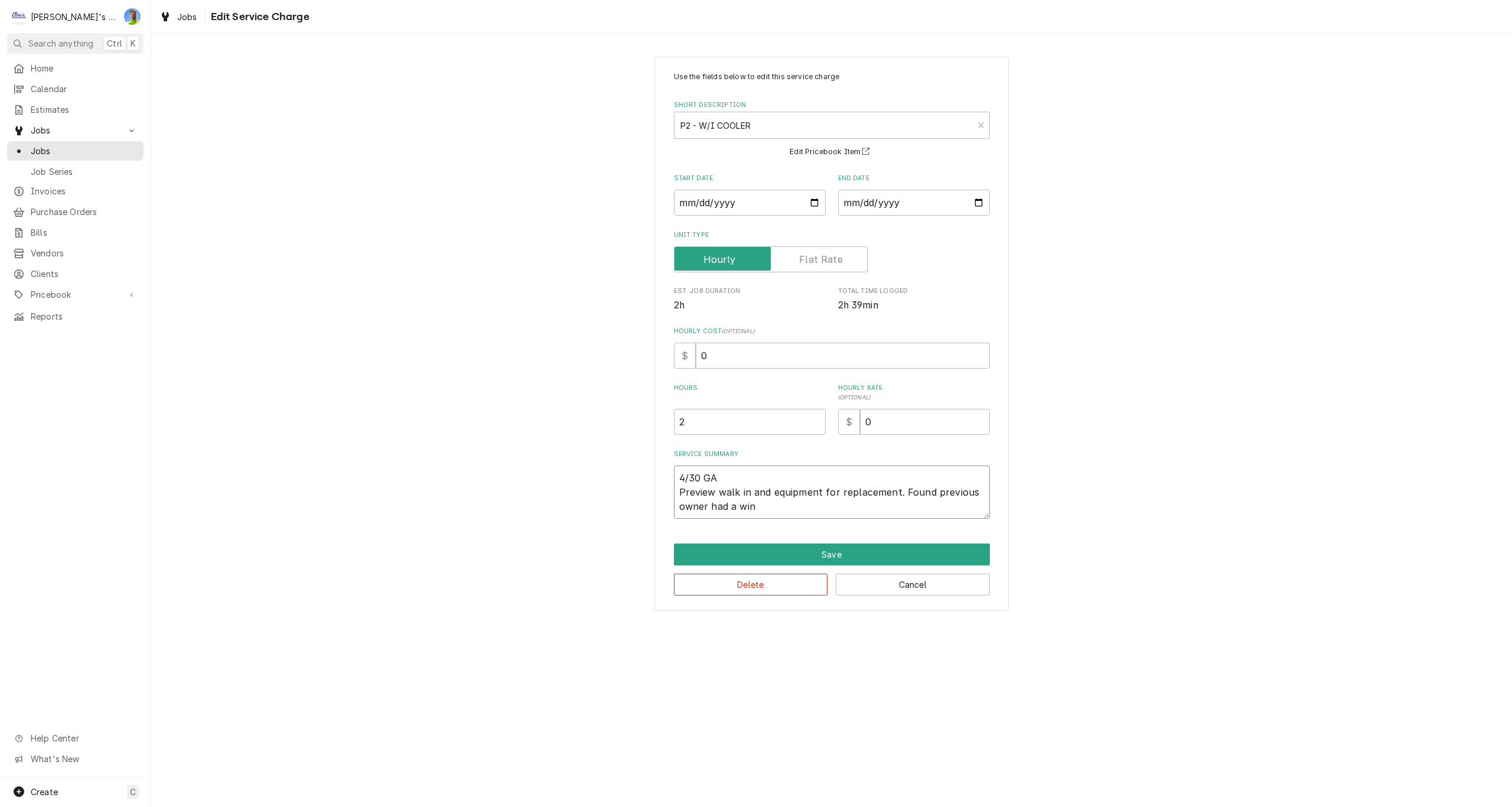
type textarea "4/30 GA Preview walk in and equipment for replacement. Found previous owner had…"
type textarea "x"
type textarea "4/30 GA Preview walk in and equipment for replacement. Found previous owner had…"
type textarea "x"
type textarea "4/30 GA Preview walk in and equipment for replacement. Found previous owner had…"
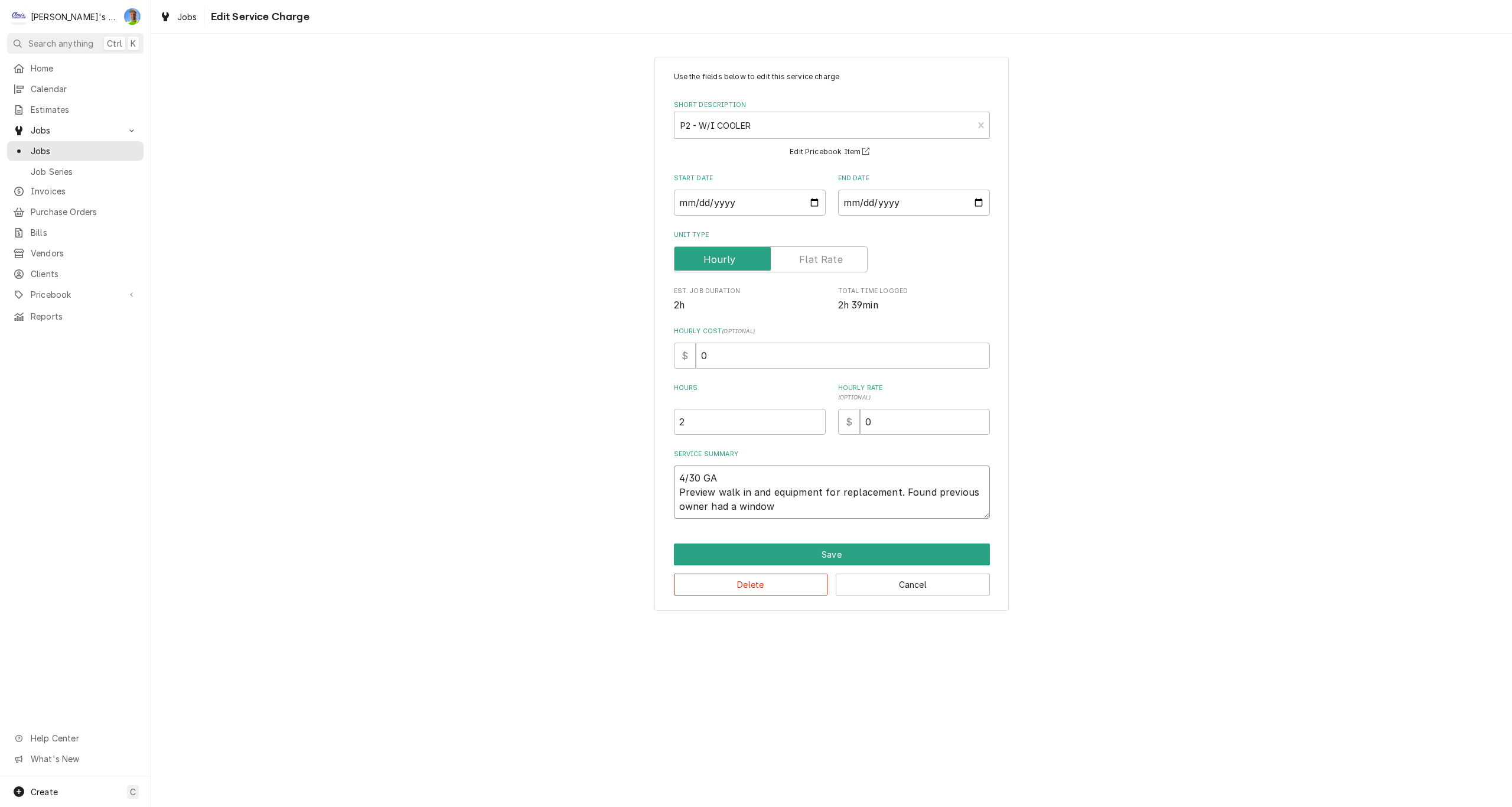
type textarea "x"
type textarea "4/30 GA Preview walk in and equipment for replacement. Found previous owner had…"
type textarea "x"
type textarea "4/30 GA Preview walk in and equipment for replacement. Found previous owner had…"
type textarea "x"
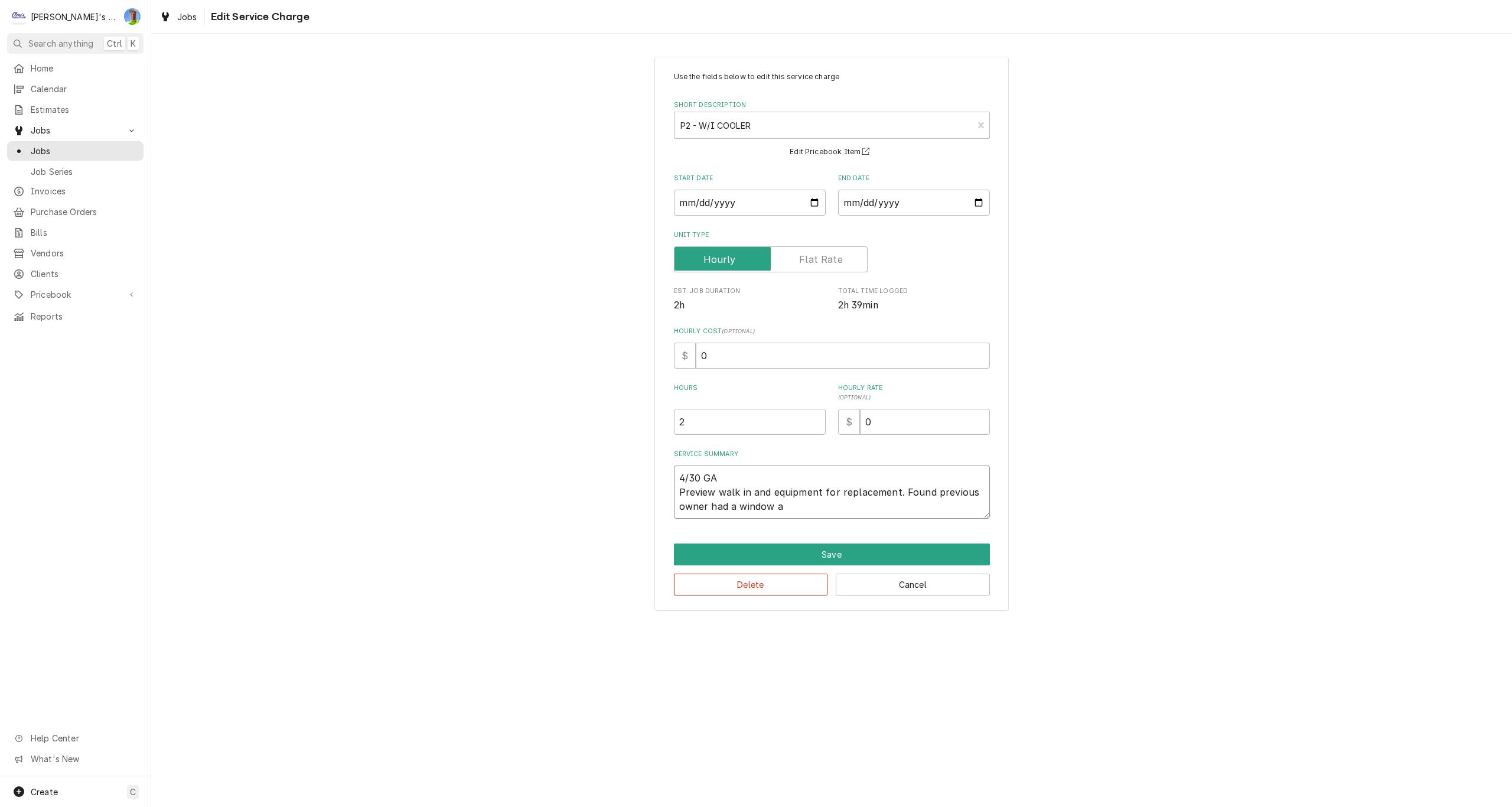
type textarea "4/30 GA Preview walk in and equipment for replacement. Found previous owner had…"
type textarea "x"
type textarea "4/30 GA Preview walk in and equipment for replacement. Found previous owner had…"
type textarea "x"
type textarea "4/30 GA Preview walk in and equipment for replacement. Found previous owner had…"
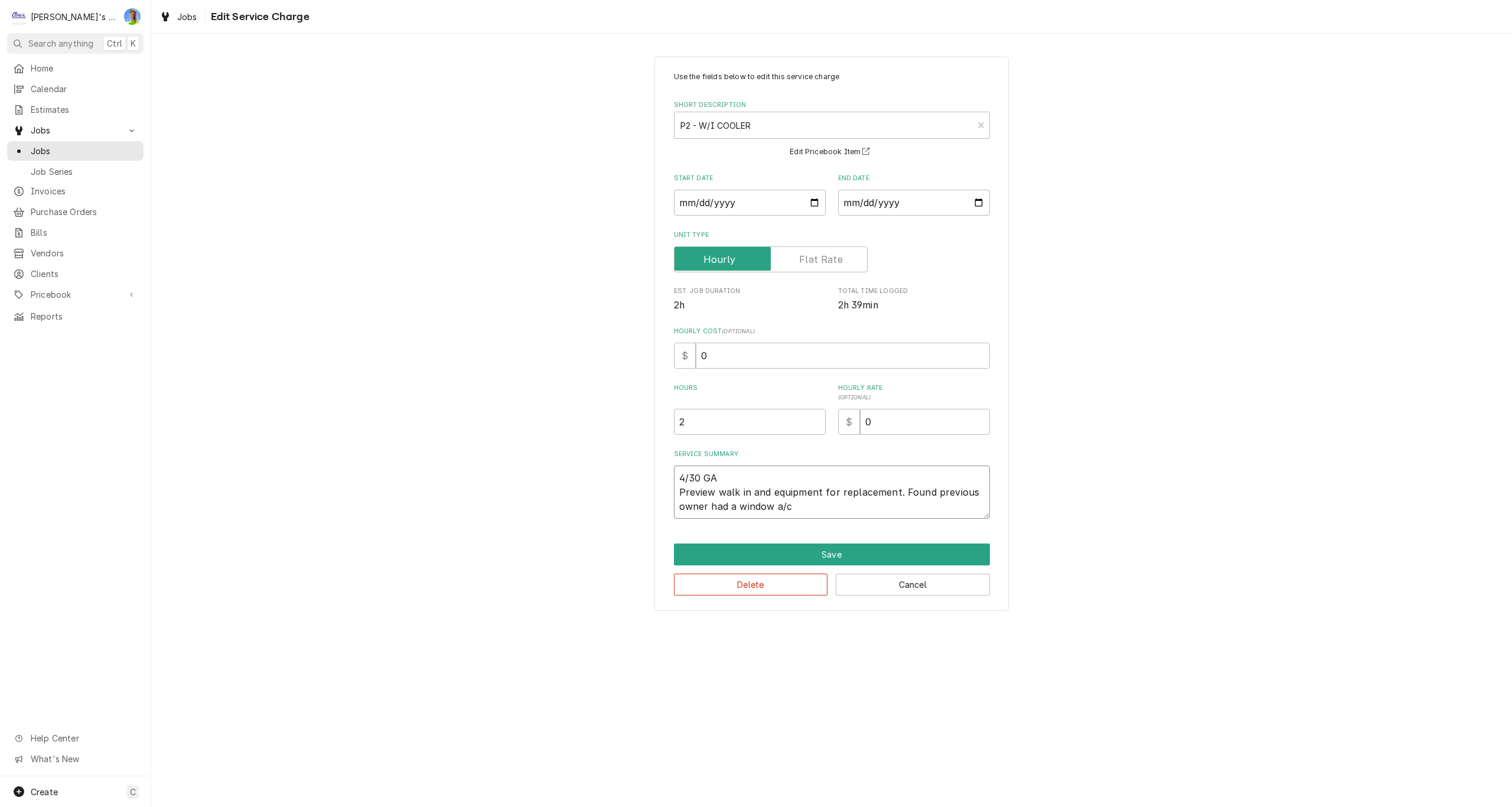
type textarea "x"
type textarea "4/30 GA Preview walk in and equipment for replacement. Found previous owner had…"
type textarea "x"
type textarea "4/30 GA Preview walk in and equipment for replacement. Found previous owner had…"
type textarea "x"
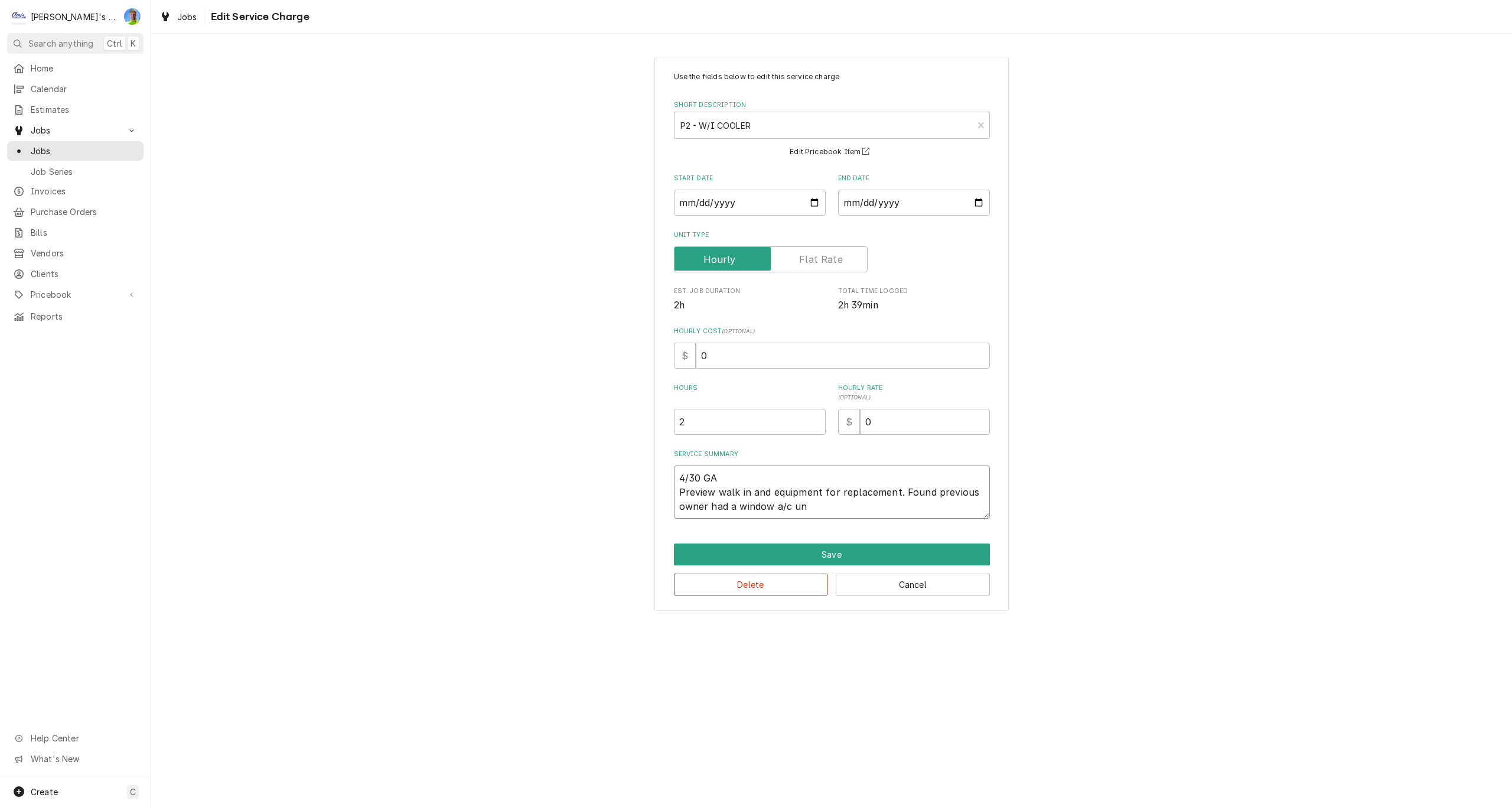
type textarea "4/30 GA Preview walk in and equipment for replacement. Found previous owner had…"
type textarea "x"
type textarea "4/30 GA Preview walk in and equipment for replacement. Found previous owner had…"
type textarea "x"
type textarea "4/30 GA Preview walk in and equipment for replacement. Found previous owner had…"
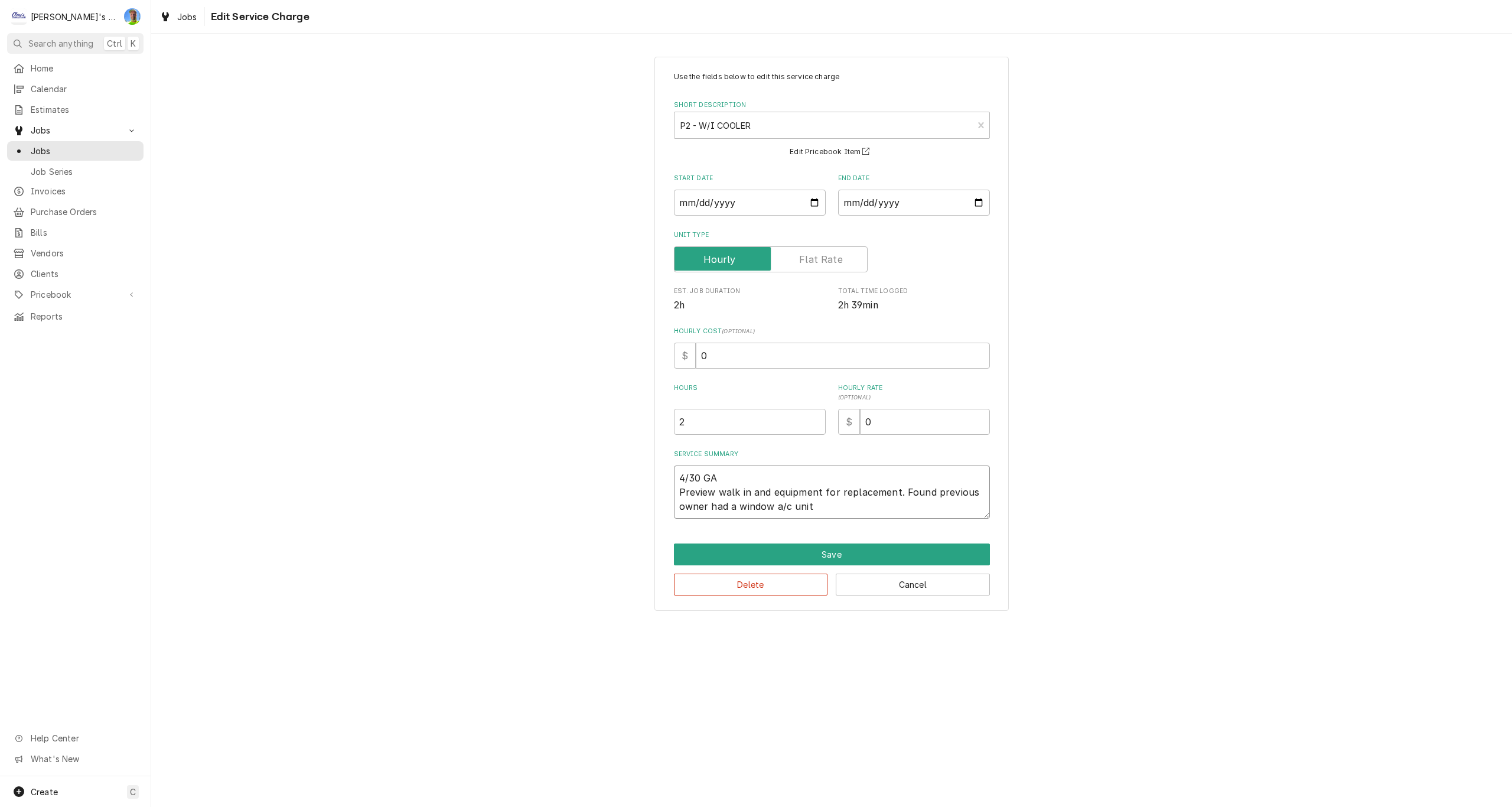
type textarea "x"
type textarea "4/30 GA Preview walk in and equipment for replacement. Found previous owner had…"
type textarea "x"
type textarea "4/30 GA Preview walk in and equipment for replacement. Found previous owner had…"
type textarea "x"
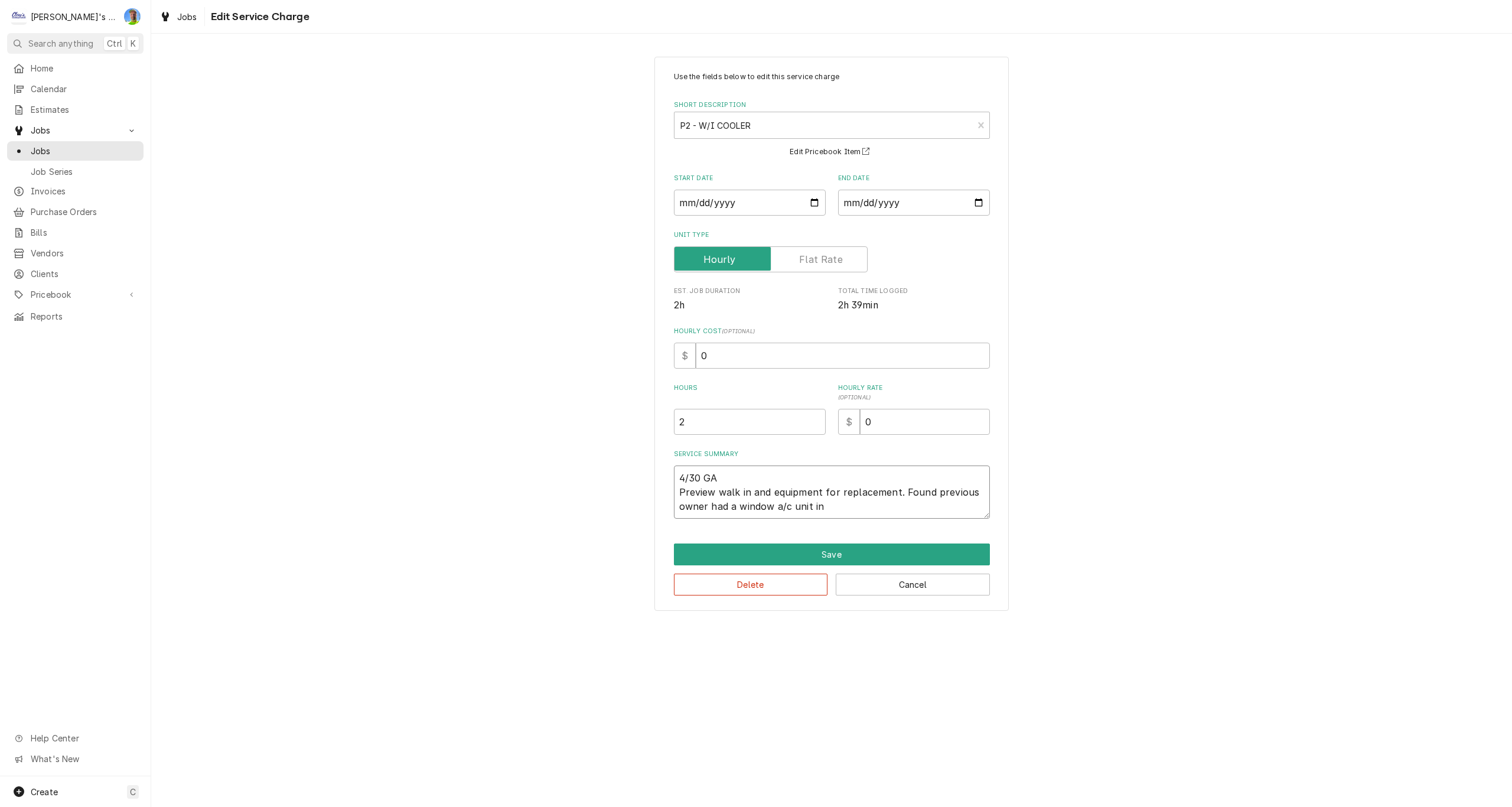
type textarea "4/30 GA Preview walk in and equipment for replacement. Found previous owner had…"
type textarea "x"
type textarea "4/30 GA Preview walk in and equipment for replacement. Found previous owner had…"
type textarea "x"
type textarea "4/30 GA Preview walk in and equipment for replacement. Found previous owner had…"
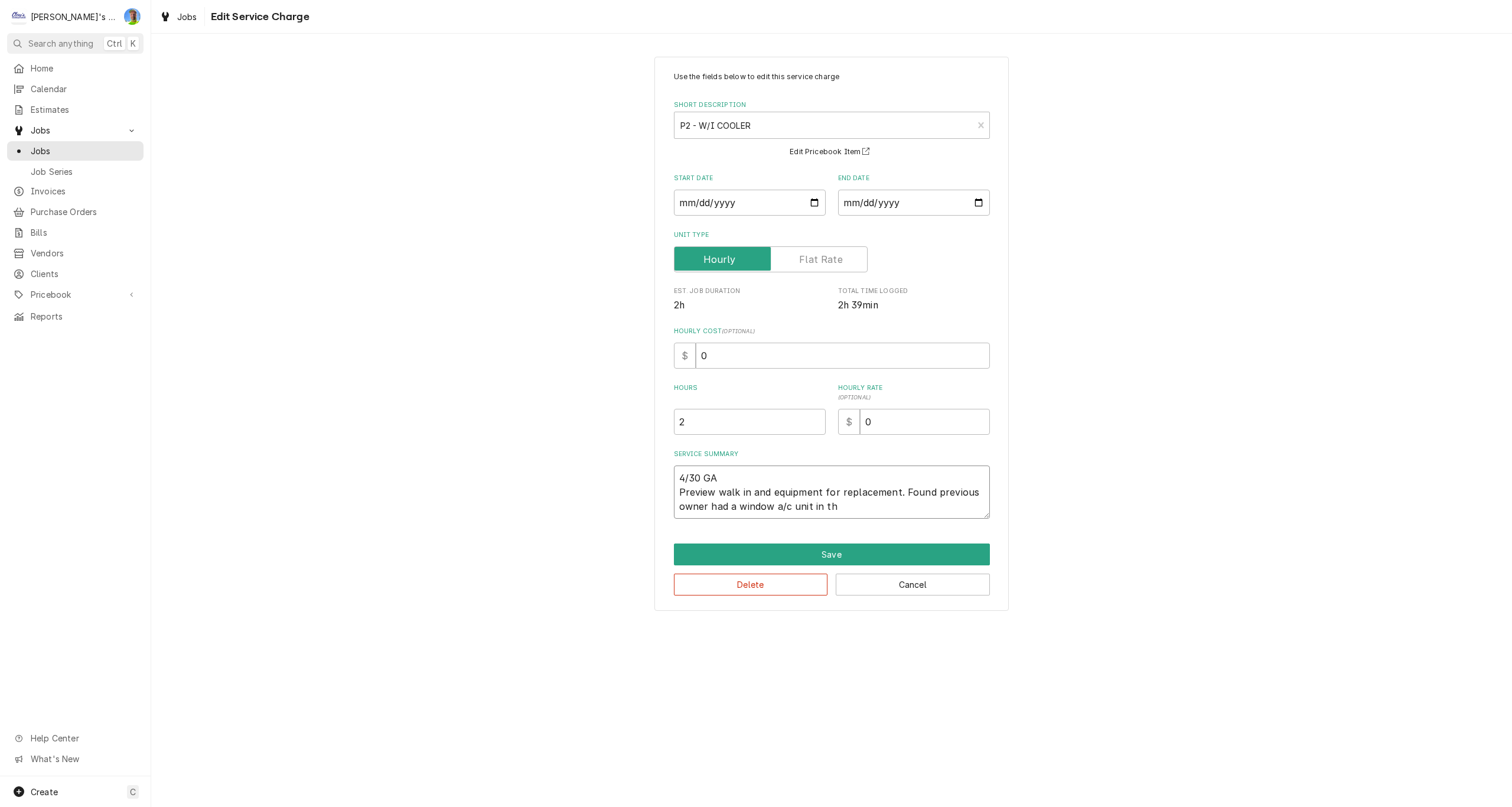
type textarea "x"
type textarea "4/30 GA Preview walk in and equipment for replacement. Found previous owner had…"
type textarea "x"
type textarea "4/30 GA Preview walk in and equipment for replacement. Found previous owner had…"
type textarea "x"
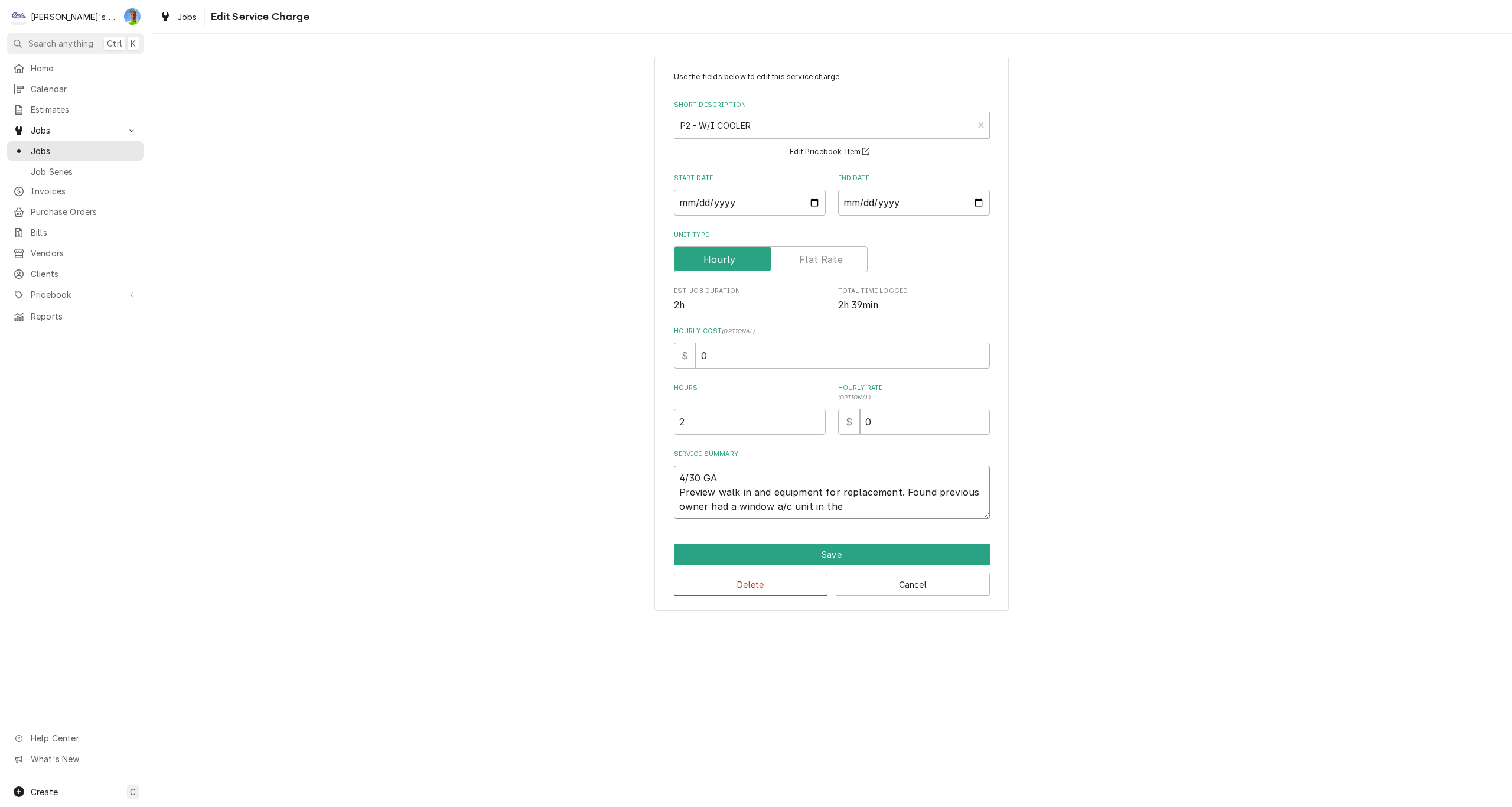
type textarea "4/30 GA Preview walk in and equipment for replacement. Found previous owner had…"
type textarea "x"
type textarea "4/30 GA Preview walk in and equipment for replacement. Found previous owner had…"
type textarea "x"
type textarea "4/30 GA Preview walk in and equipment for replacement. Found previous owner had…"
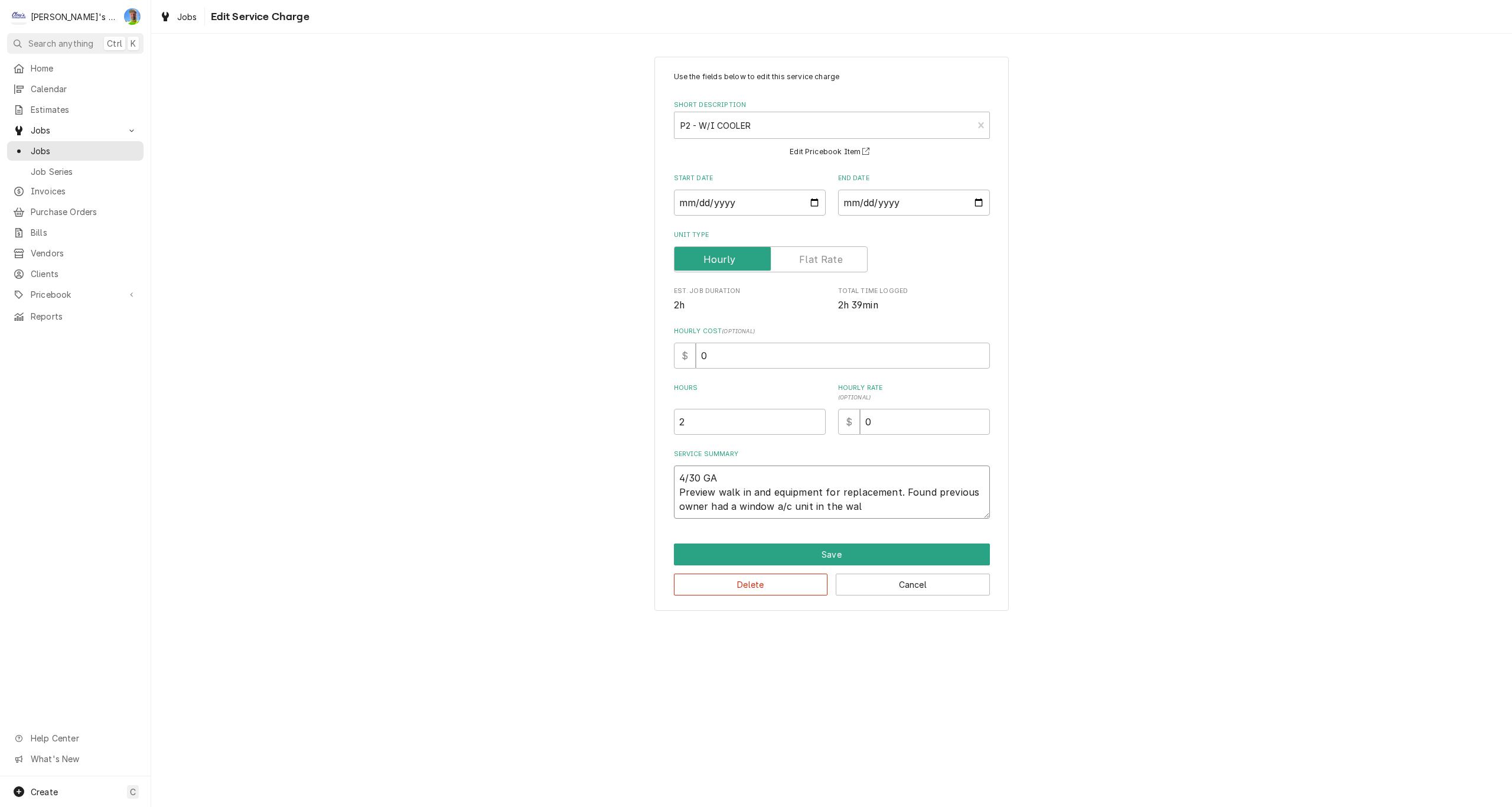
type textarea "x"
type textarea "4/30 GA Preview walk in and equipment for replacement. Found previous owner had…"
type textarea "x"
type textarea "4/30 GA Preview walk in and equipment for replacement. Found previous owner had…"
type textarea "x"
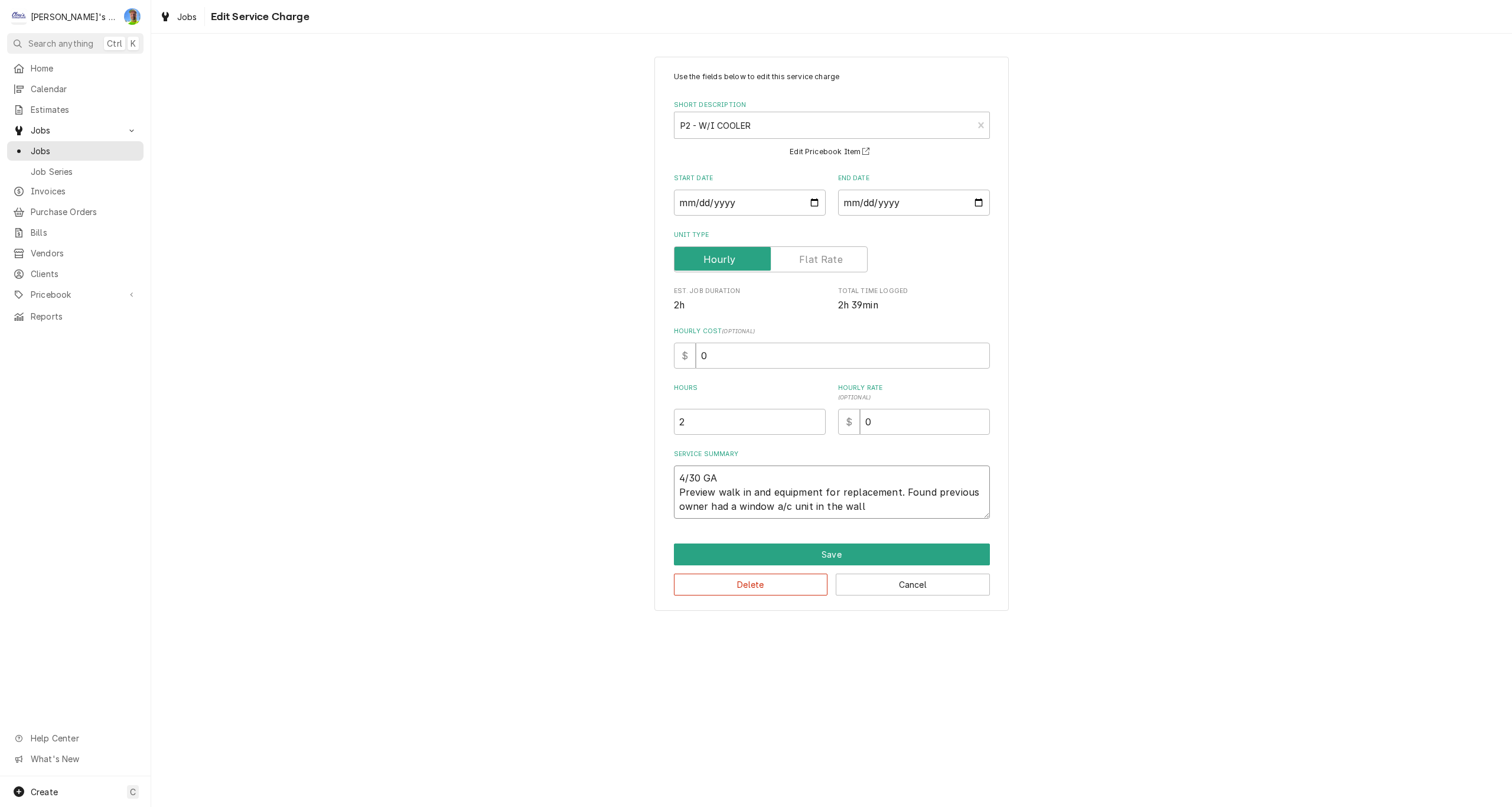
type textarea "4/30 GA Preview walk in and equipment for replacement. Found previous owner had…"
type textarea "x"
type textarea "4/30 GA Preview walk in and equipment for replacement. Found previous owner had…"
type textarea "x"
type textarea "4/30 GA Preview walk in and equipment for replacement. Found previous owner had…"
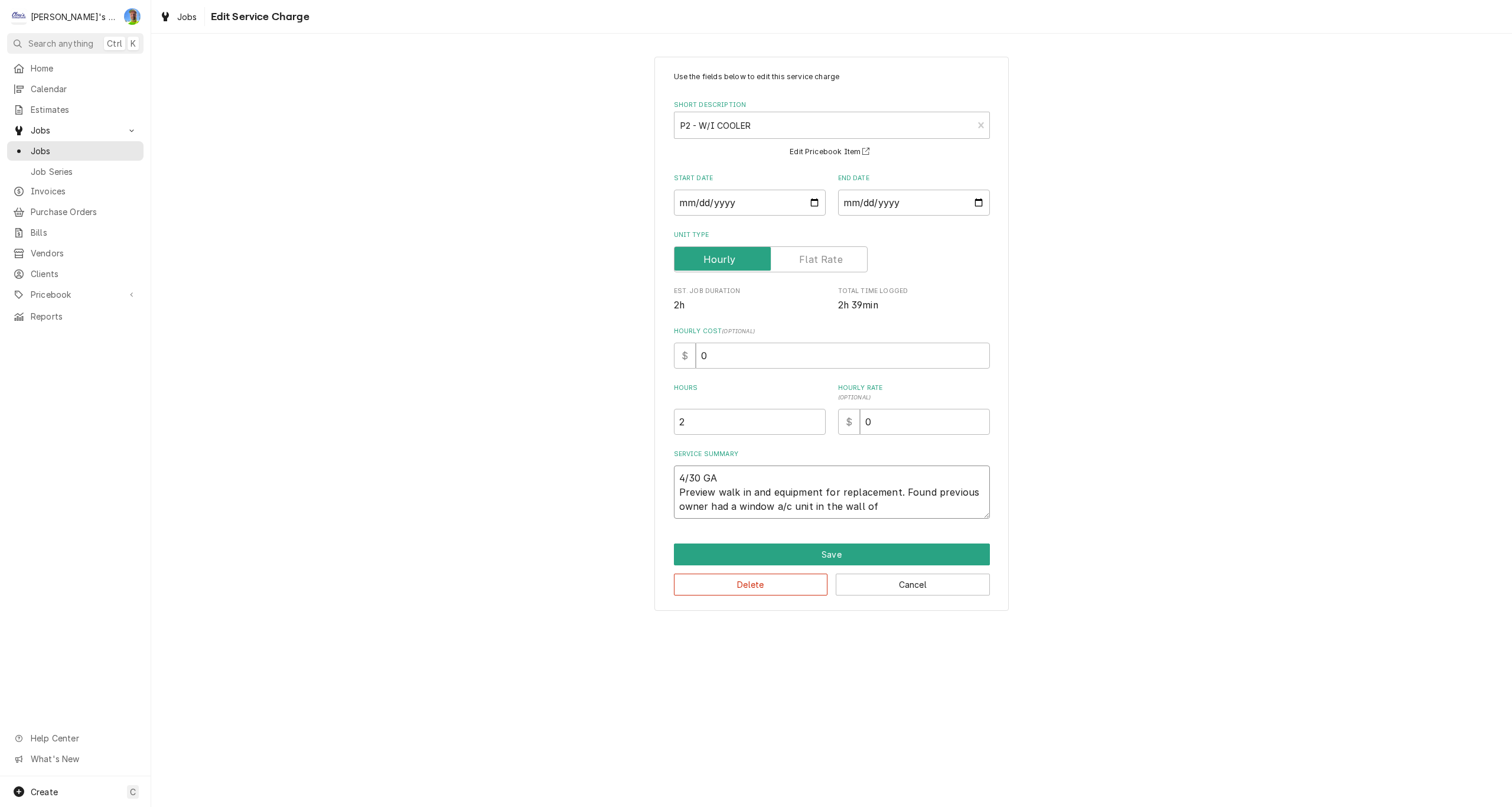
type textarea "x"
type textarea "4/30 GA Preview walk in and equipment for replacement. Found previous owner had…"
type textarea "x"
type textarea "4/30 GA Preview walk in and equipment for replacement. Found previous owner had…"
type textarea "x"
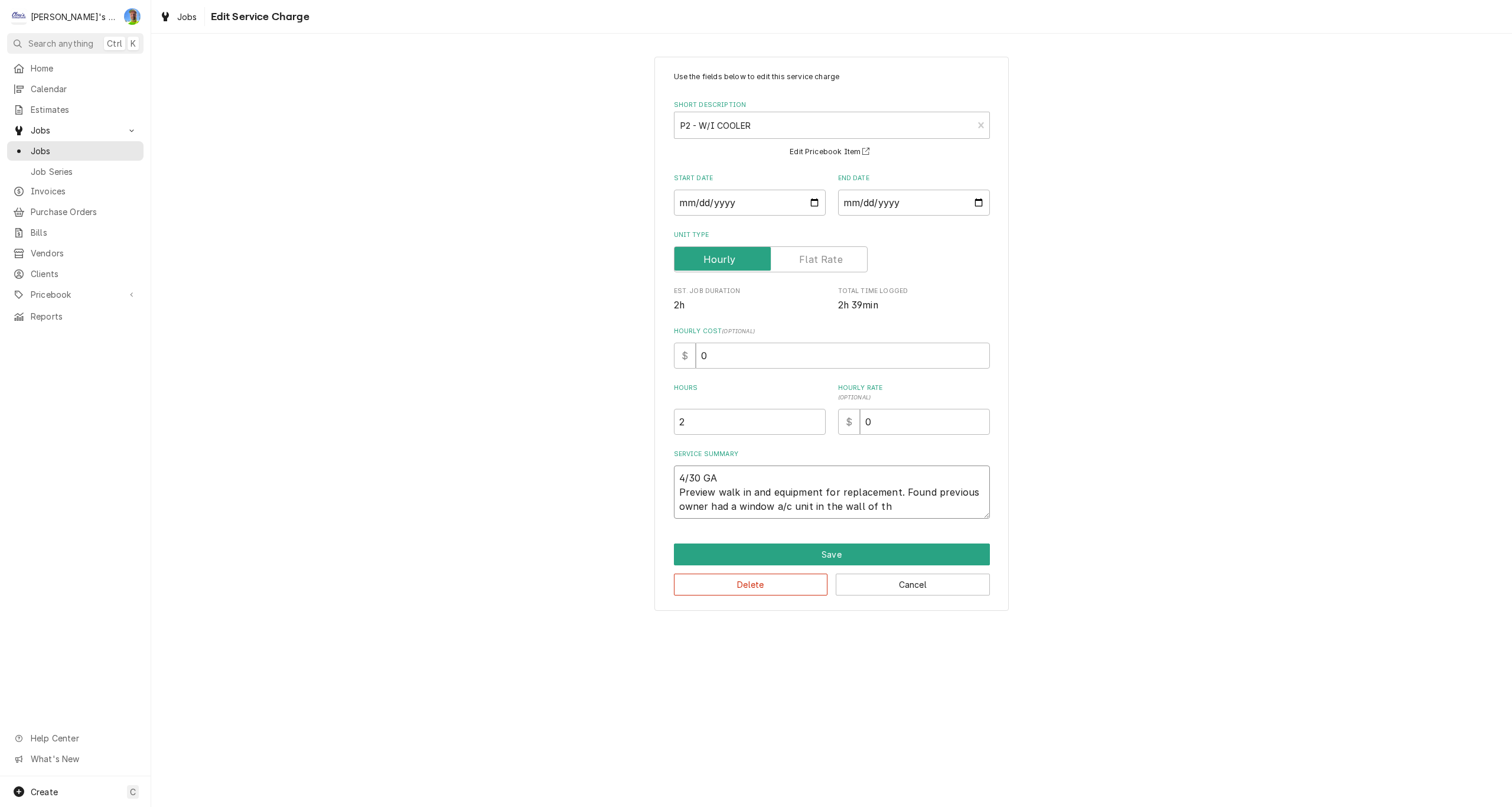
type textarea "4/30 GA Preview walk in and equipment for replacement. Found previous owner had…"
type textarea "x"
type textarea "4/30 GA Preview walk in and equipment for replacement. Found previous owner had…"
type textarea "x"
type textarea "4/30 GA Preview walk in and equipment for replacement. Found previous owner had…"
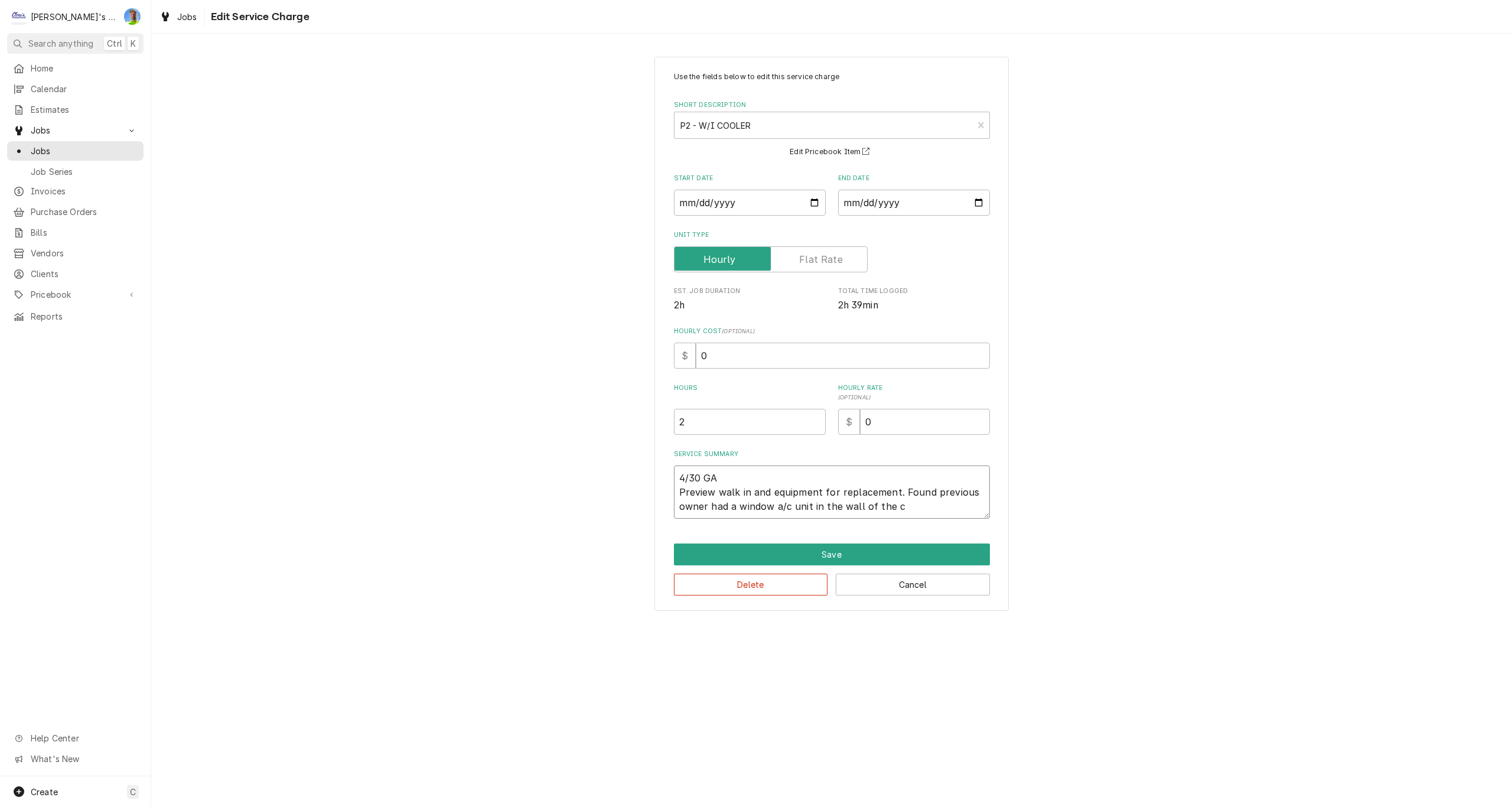
type textarea "x"
type textarea "4/30 GA Preview walk in and equipment for replacement. Found previous owner had…"
type textarea "x"
type textarea "4/30 GA Preview walk in and equipment for replacement. Found previous owner had…"
type textarea "x"
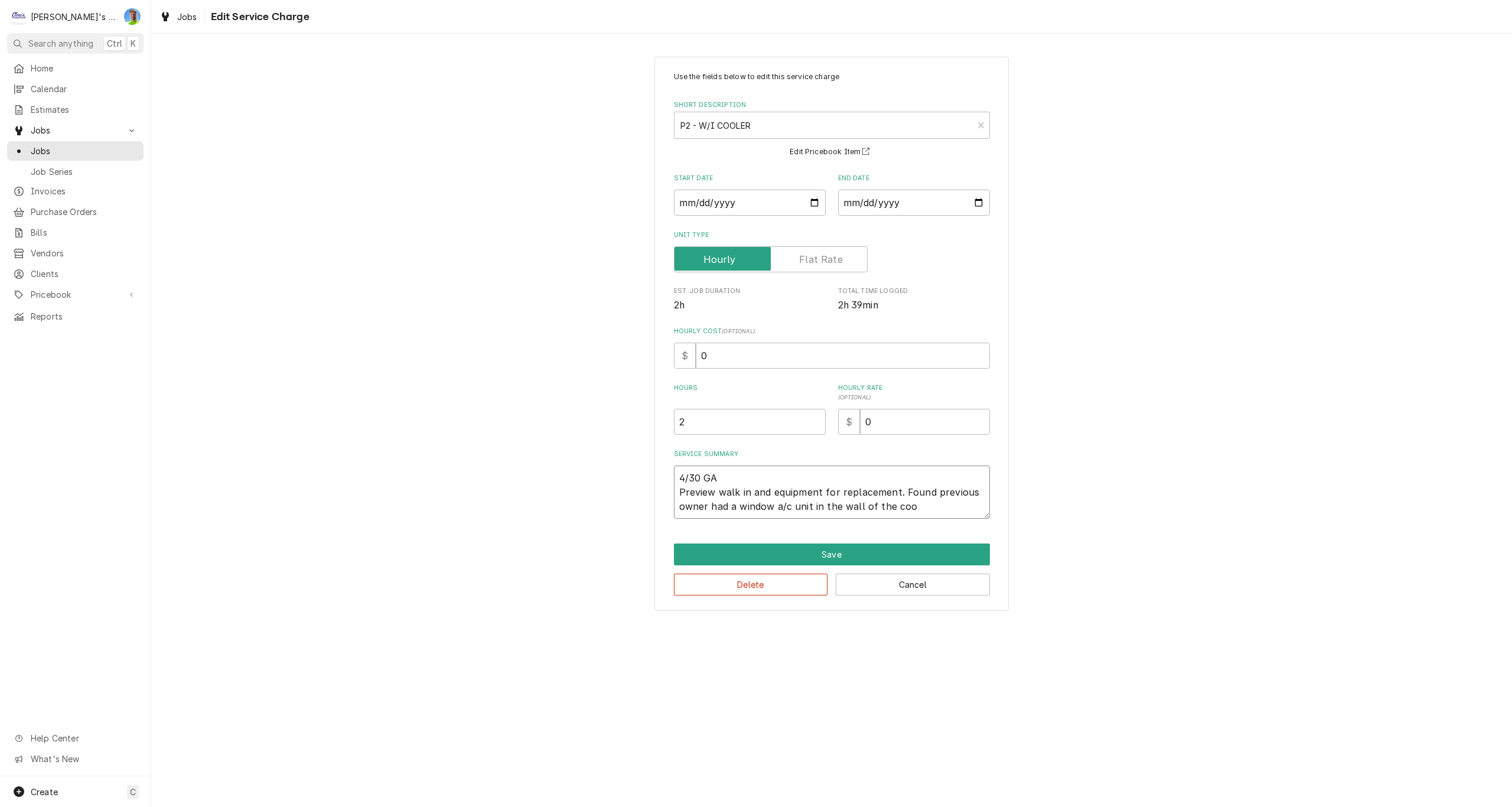
type textarea "4/30 GA Preview walk in and equipment for replacement. Found previous owner had…"
type textarea "x"
type textarea "4/30 GA Preview walk in and equipment for replacement. Found previous owner had…"
type textarea "x"
type textarea "4/30 GA Preview walk in and equipment for replacement. Found previous owner had…"
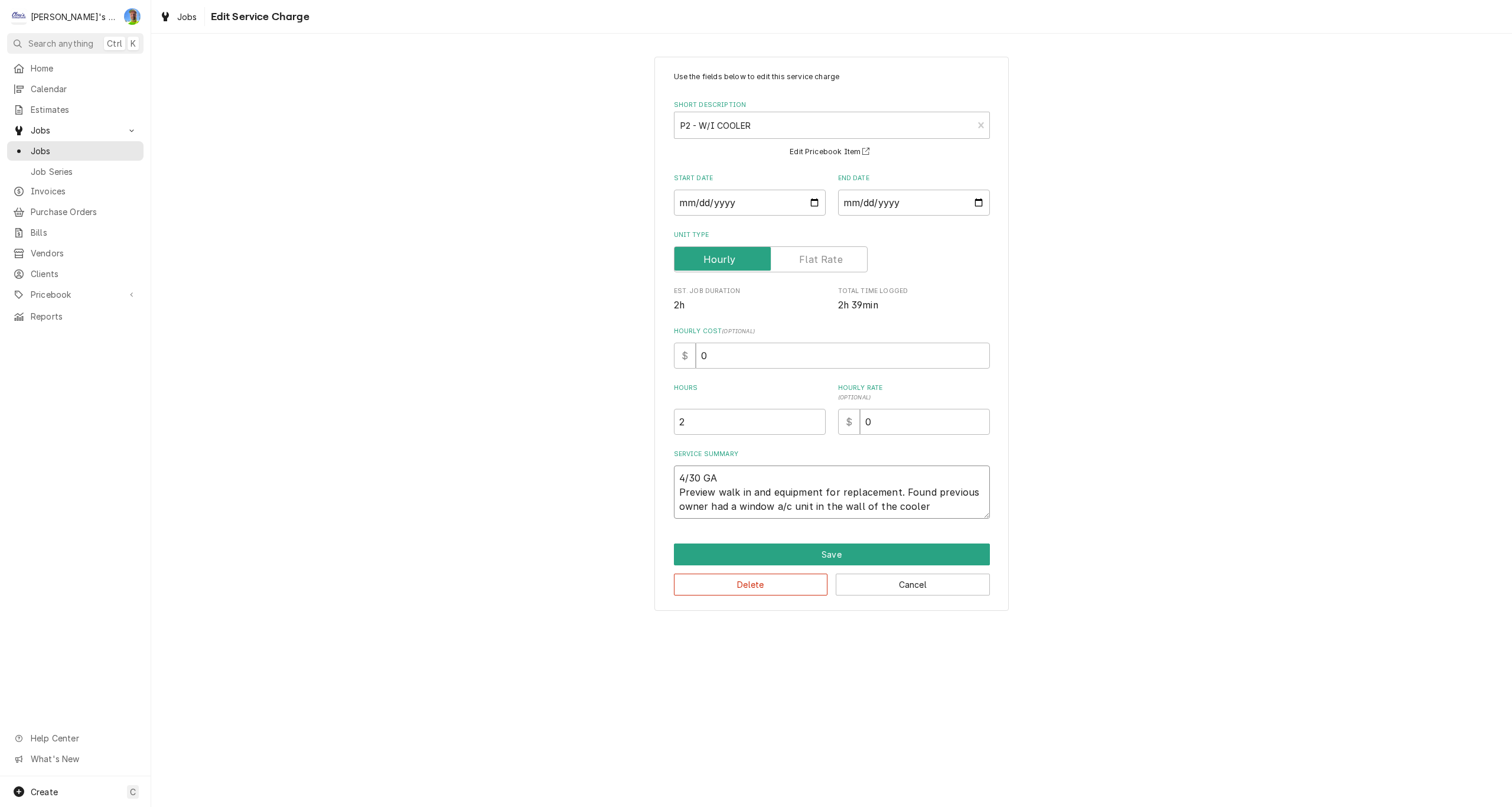
type textarea "x"
type textarea "4/30 GA Preview walk in and equipment for replacement. Found previous owner had…"
type textarea "x"
type textarea "4/30 GA Preview walk in and equipment for replacement. Found previous owner had…"
type textarea "x"
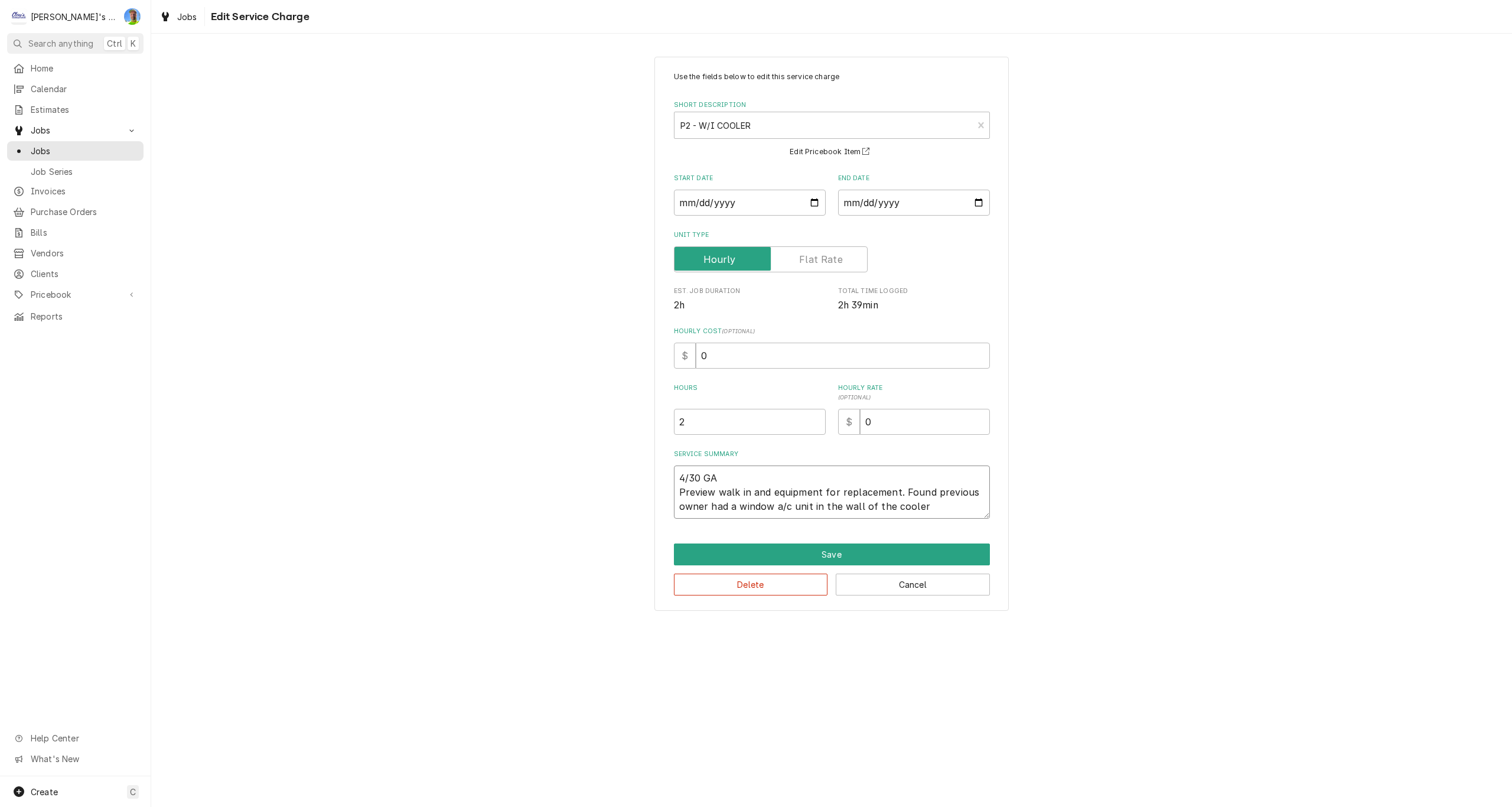
type textarea "4/30 GA Preview walk in and equipment for replacement. Found previous owner had…"
type textarea "x"
type textarea "4/30 GA Preview walk in and equipment for replacement. Found previous owner had…"
type textarea "x"
type textarea "4/30 GA Preview walk in and equipment for replacement. Found previous owner had…"
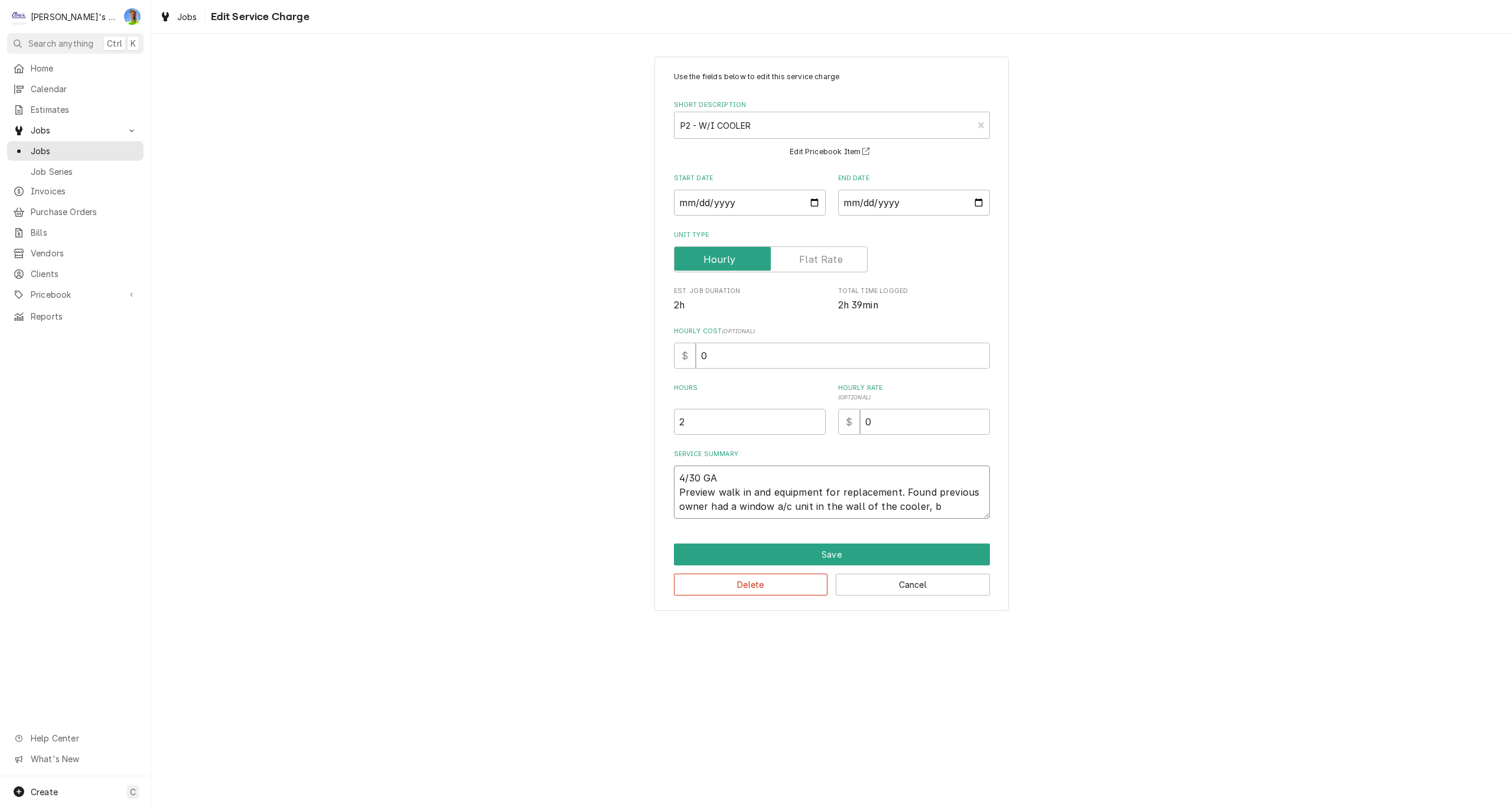
type textarea "x"
type textarea "4/30 GA Preview walk in and equipment for replacement. Found previous owner had…"
type textarea "x"
type textarea "4/30 GA Preview walk in and equipment for replacement. Found previous owner had…"
type textarea "x"
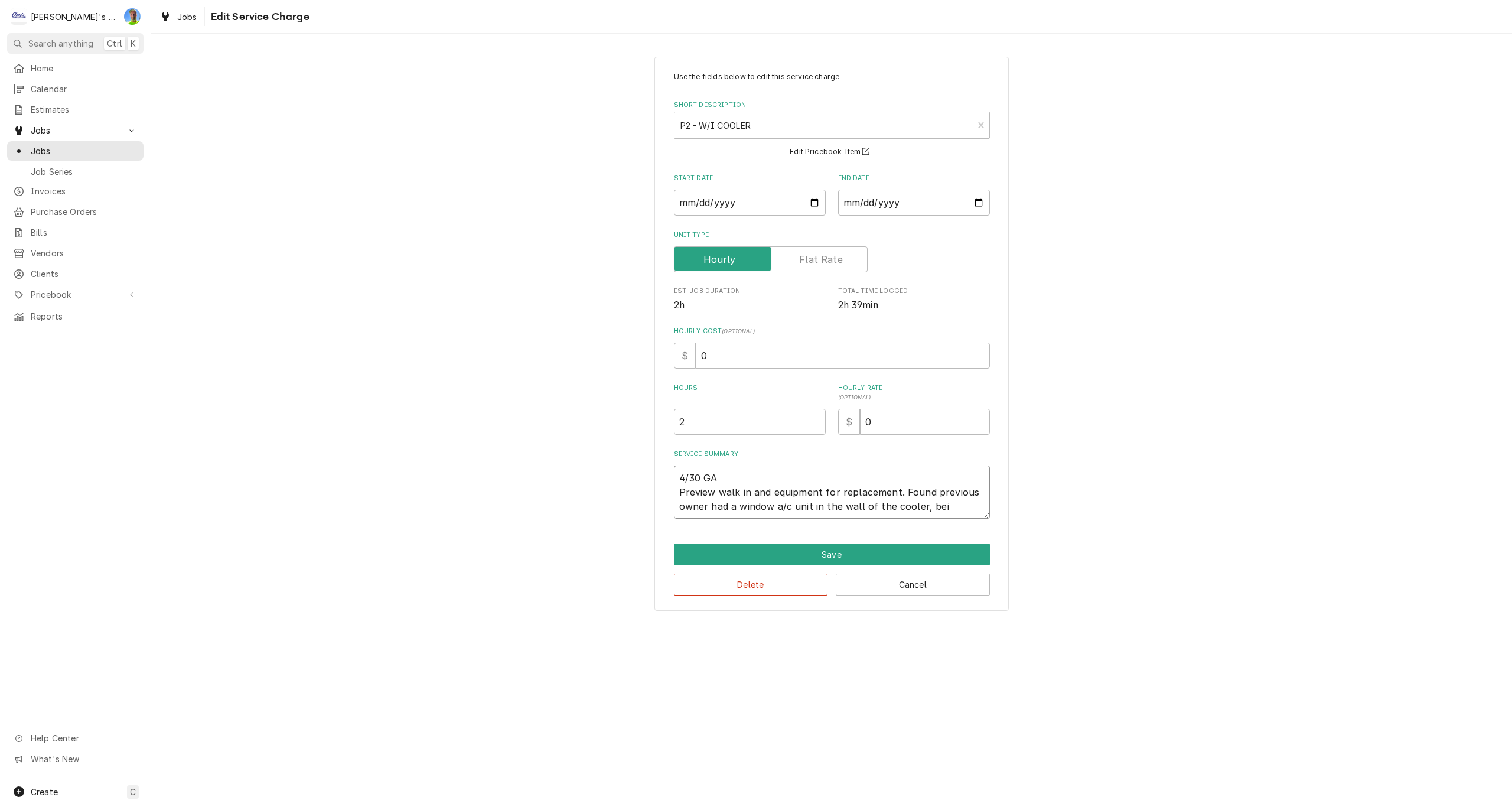
type textarea "4/30 GA Preview walk in and equipment for replacement. Found previous owner had…"
type textarea "x"
type textarea "4/30 GA Preview walk in and equipment for replacement. Found previous owner had…"
type textarea "x"
type textarea "4/30 GA Preview walk in and equipment for replacement. Found previous owner had…"
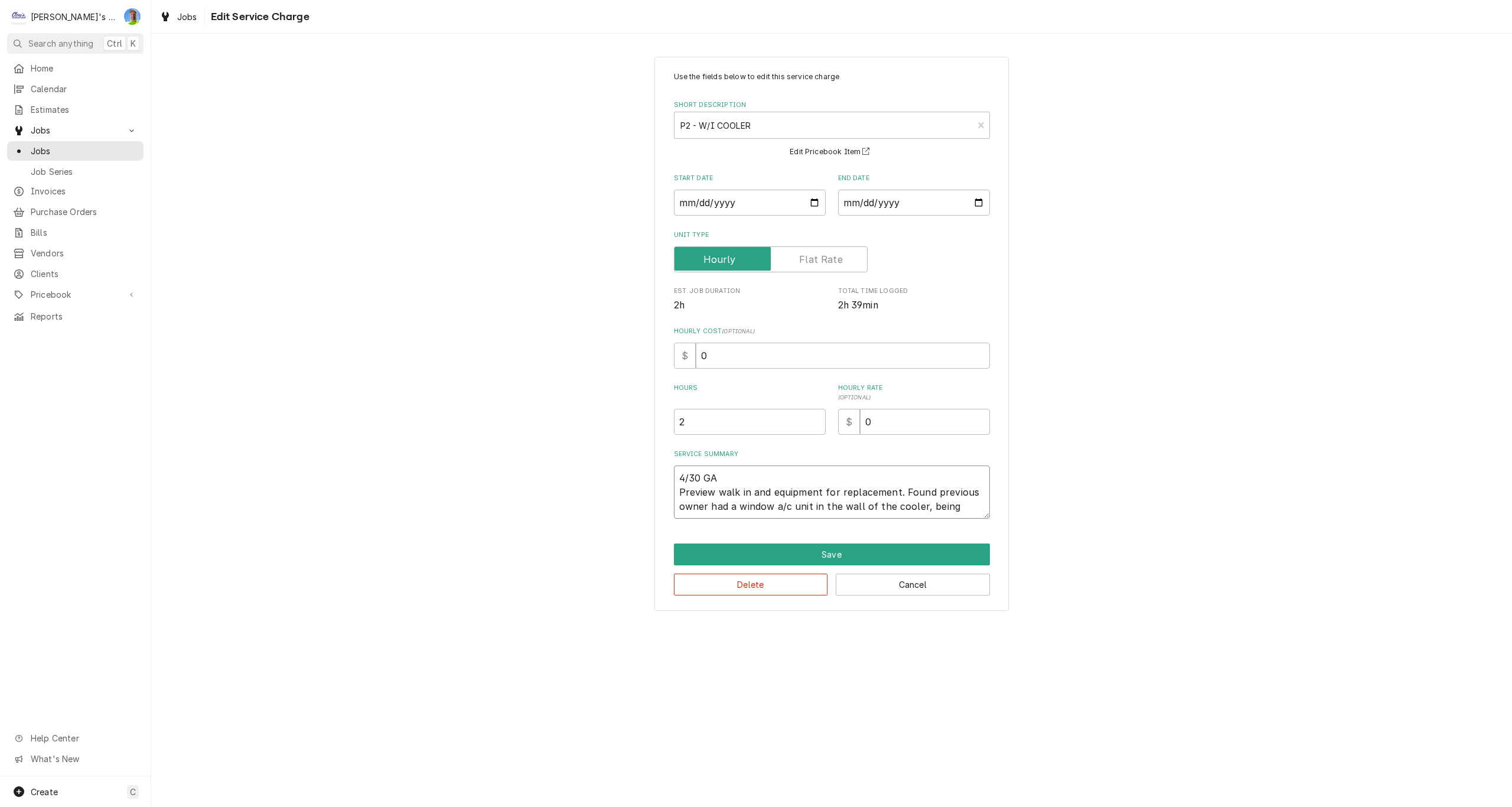
type textarea "x"
type textarea "4/30 GA Preview walk in and equipment for replacement. Found previous owner had…"
type textarea "x"
type textarea "4/30 GA Preview walk in and equipment for replacement. Found previous owner had…"
type textarea "x"
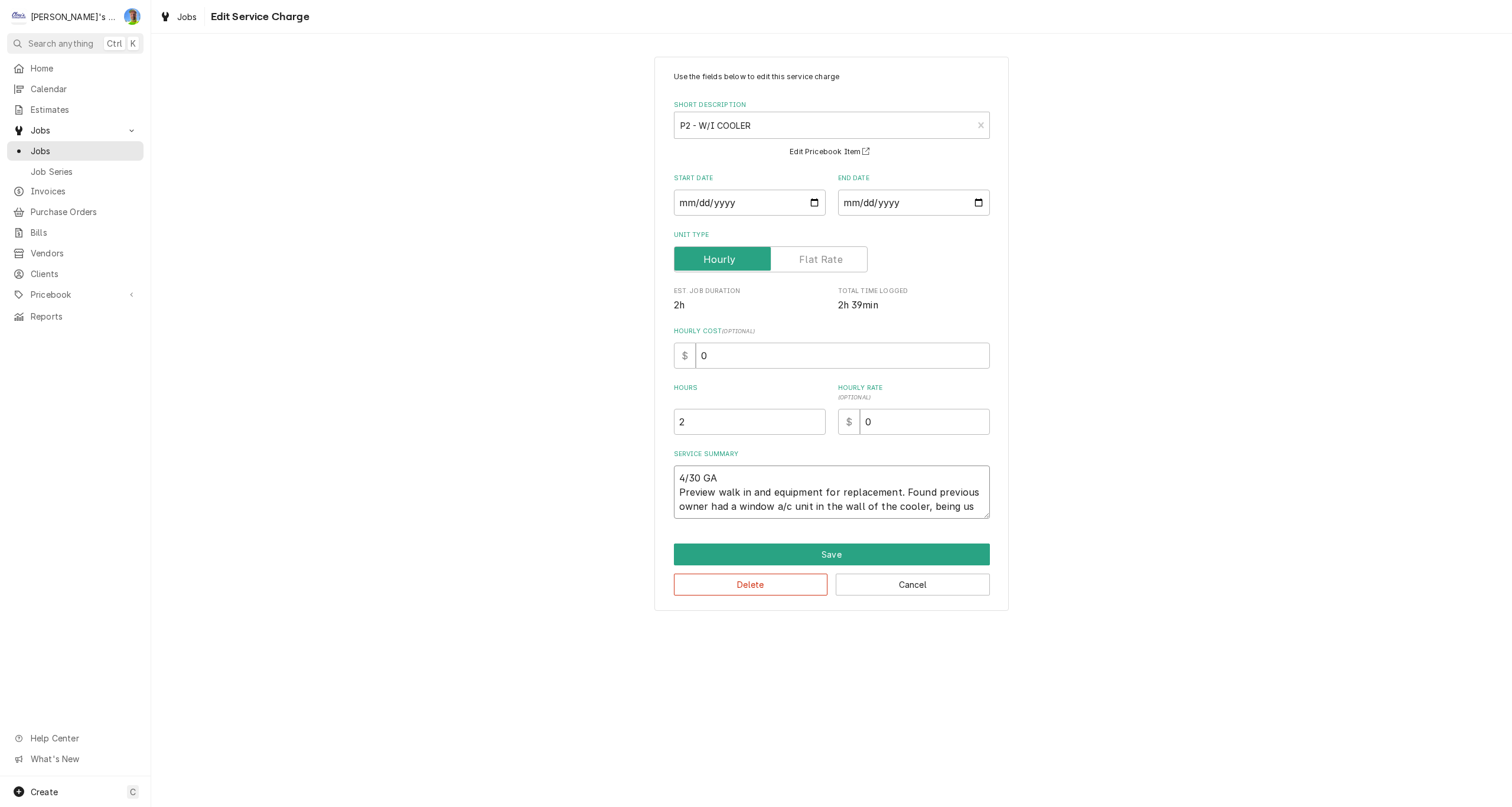
type textarea "4/30 GA Preview walk in and equipment for replacement. Found previous owner had…"
type textarea "x"
type textarea "4/30 GA Preview walk in and equipment for replacement. Found previous owner had…"
type textarea "x"
type textarea "4/30 GA Preview walk in and equipment for replacement. Found previous owner had…"
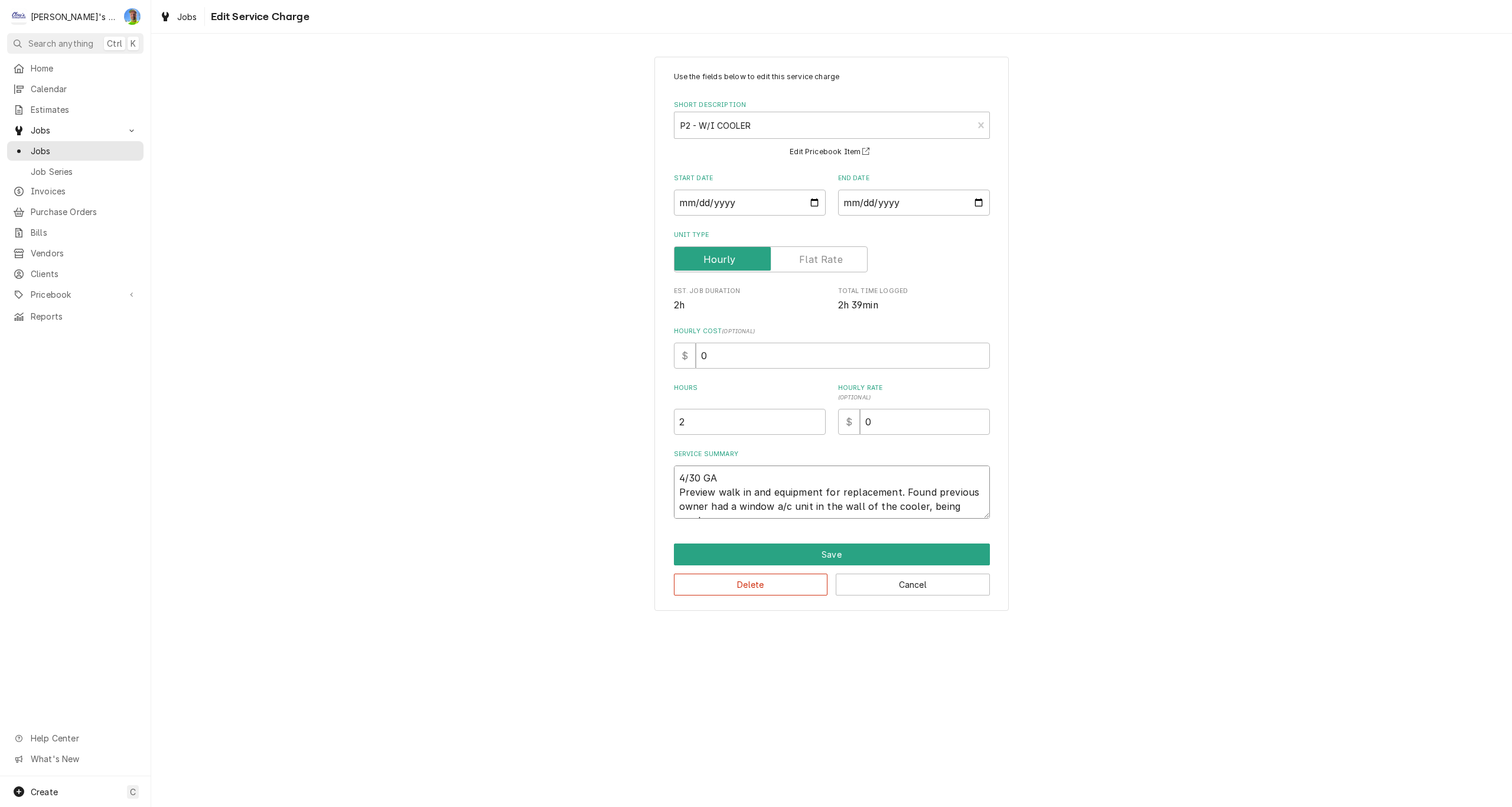
type textarea "x"
type textarea "4/30 GA Preview walk in and equipment for replacement. Found previous owner had…"
type textarea "x"
type textarea "4/30 GA Preview walk in and equipment for replacement. Found previous owner had…"
type textarea "x"
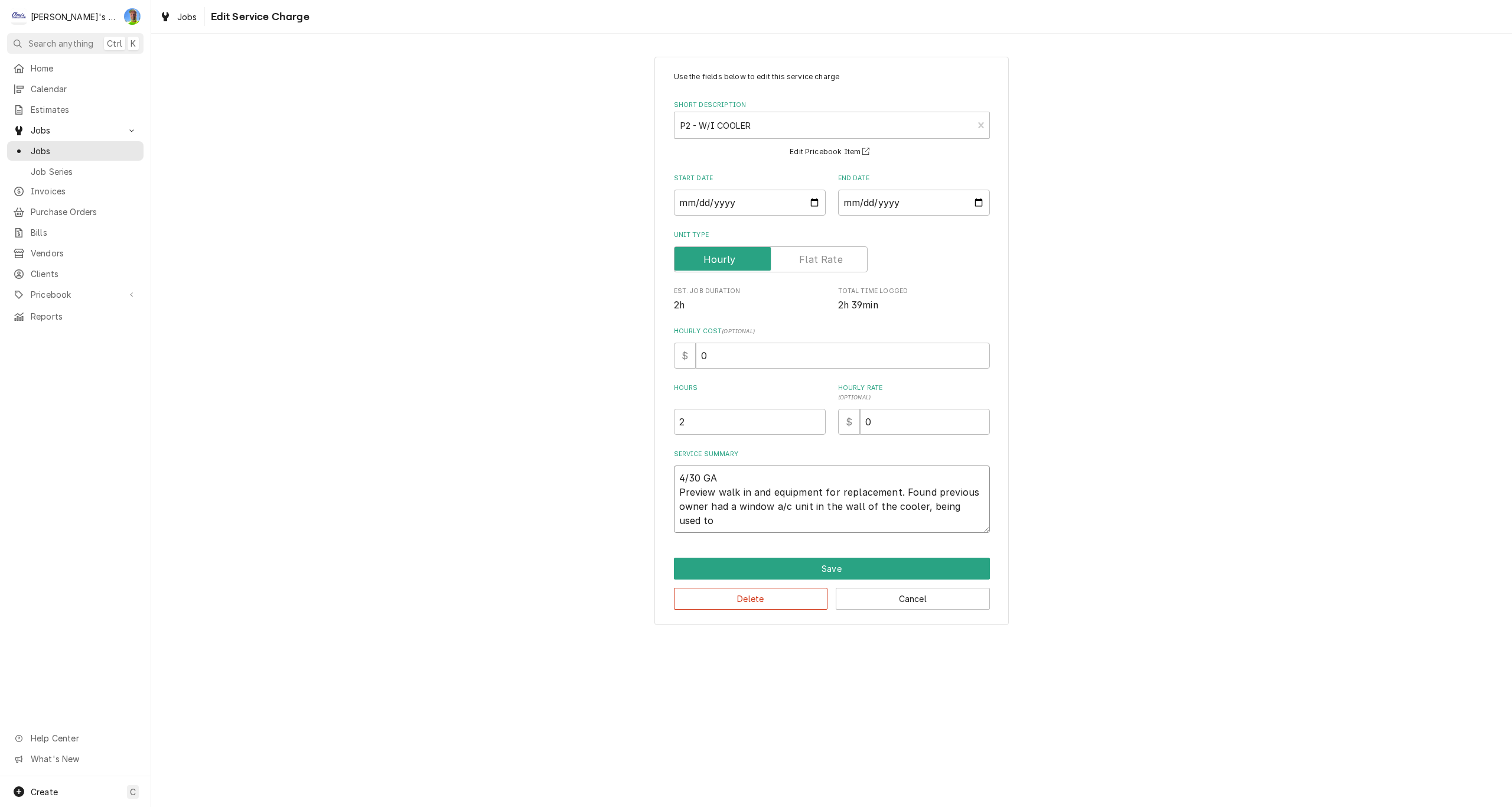
type textarea "4/30 GA Preview walk in and equipment for replacement. Found previous owner had…"
type textarea "x"
type textarea "4/30 GA Preview walk in and equipment for replacement. Found previous owner had…"
type textarea "x"
type textarea "4/30 GA Preview walk in and equipment for replacement. Found previous owner had…"
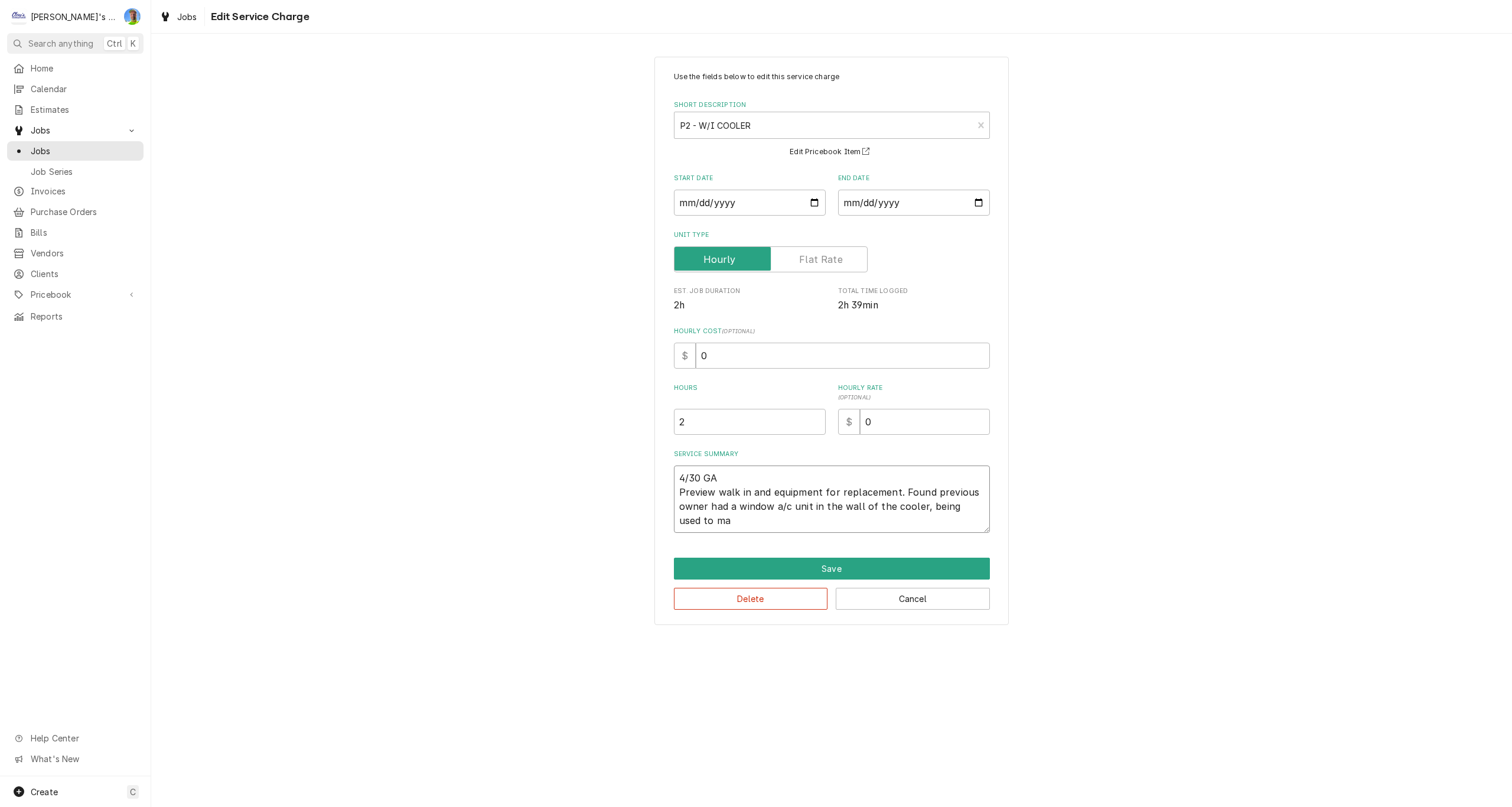
type textarea "x"
type textarea "4/30 GA Preview walk in and equipment for replacement. Found previous owner had…"
type textarea "x"
type textarea "4/30 GA Preview walk in and equipment for replacement. Found previous owner had…"
type textarea "x"
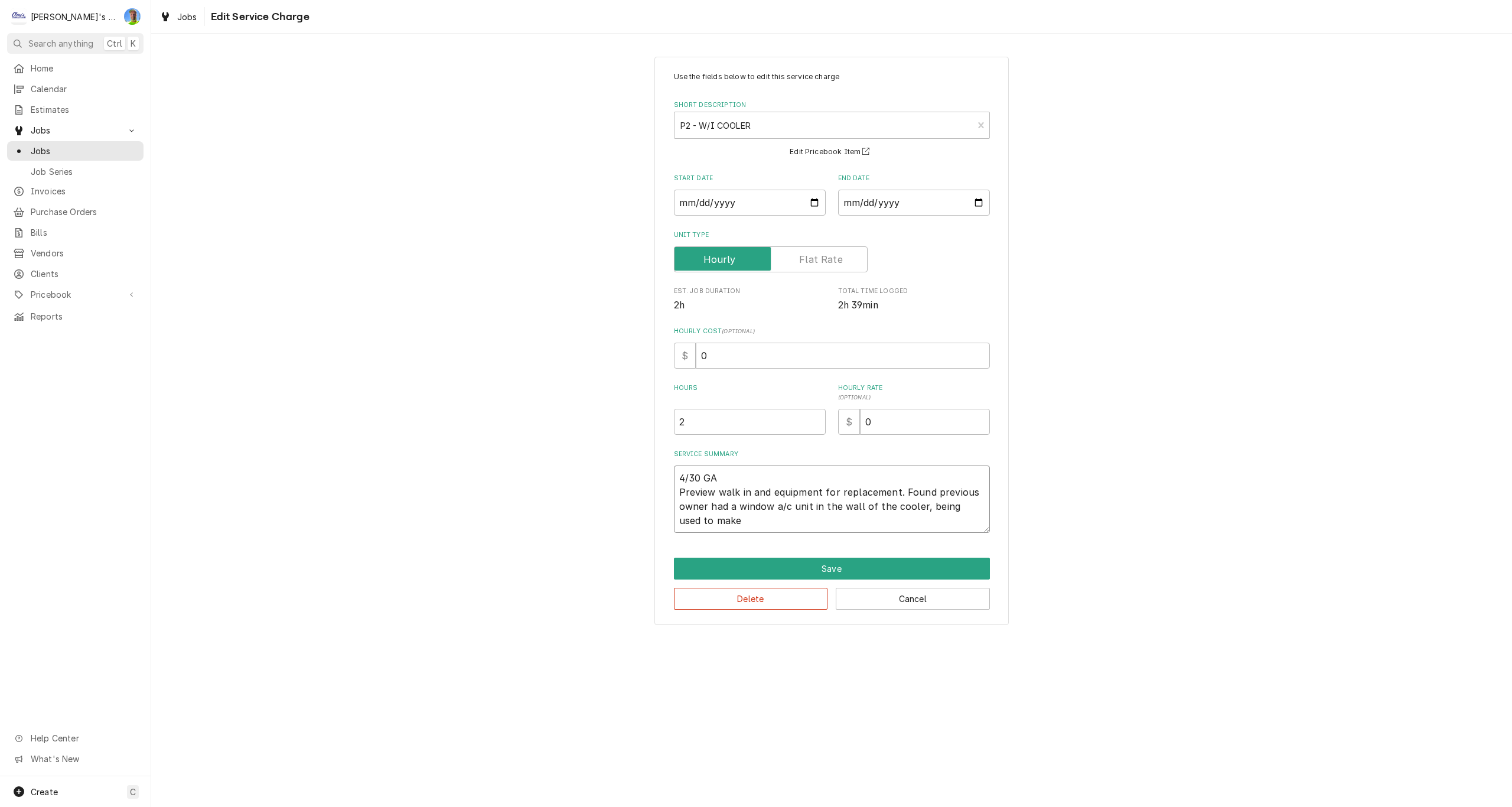
type textarea "4/30 GA Preview walk in and equipment for replacement. Found previous owner had…"
type textarea "x"
type textarea "4/30 GA Preview walk in and equipment for replacement. Found previous owner had…"
type textarea "x"
type textarea "4/30 GA Preview walk in and equipment for replacement. Found previous owner had…"
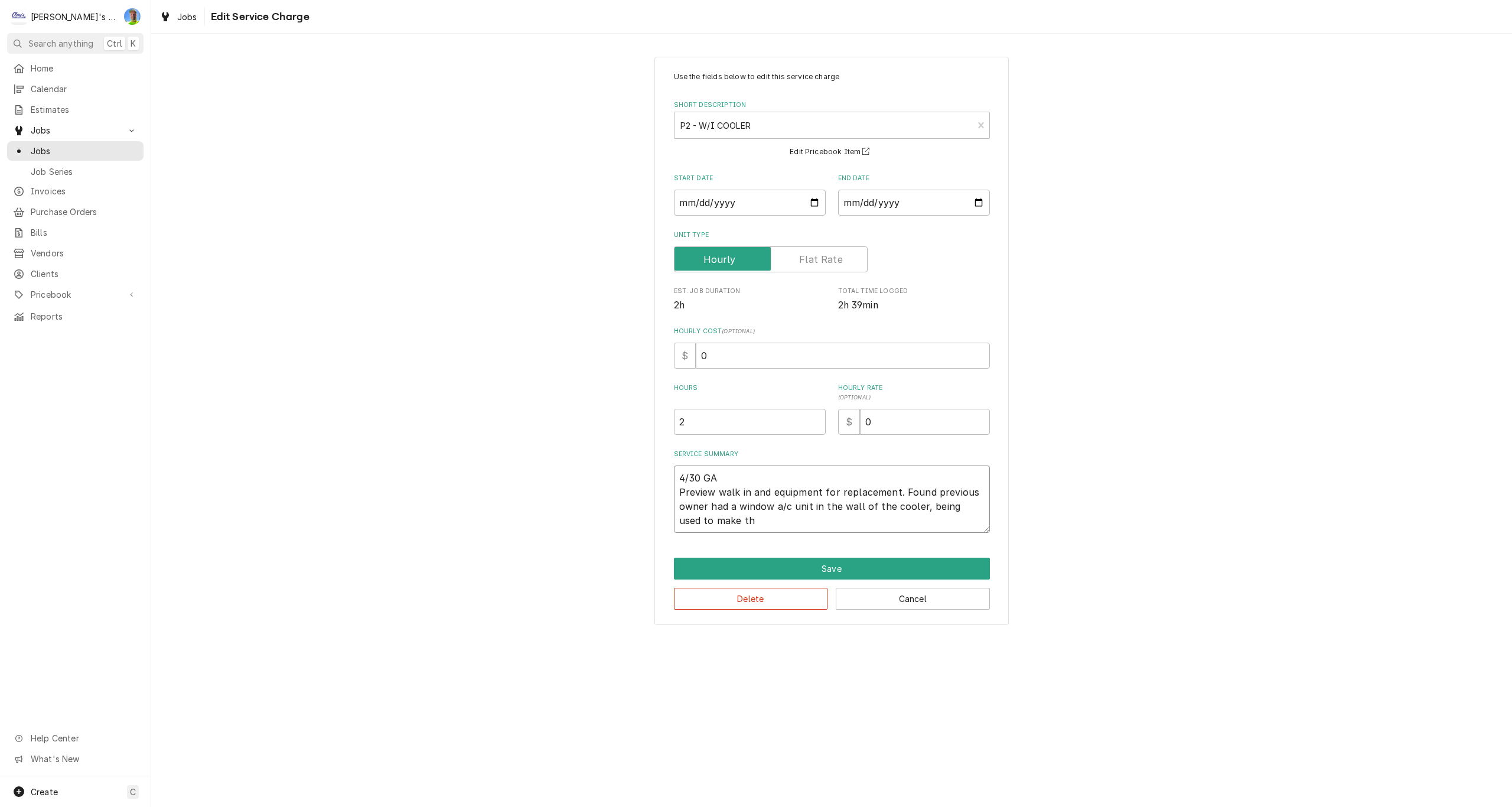
type textarea "x"
type textarea "4/30 GA Preview walk in and equipment for replacement. Found previous owner had…"
type textarea "x"
type textarea "4/30 GA Preview walk in and equipment for replacement. Found previous owner had…"
type textarea "x"
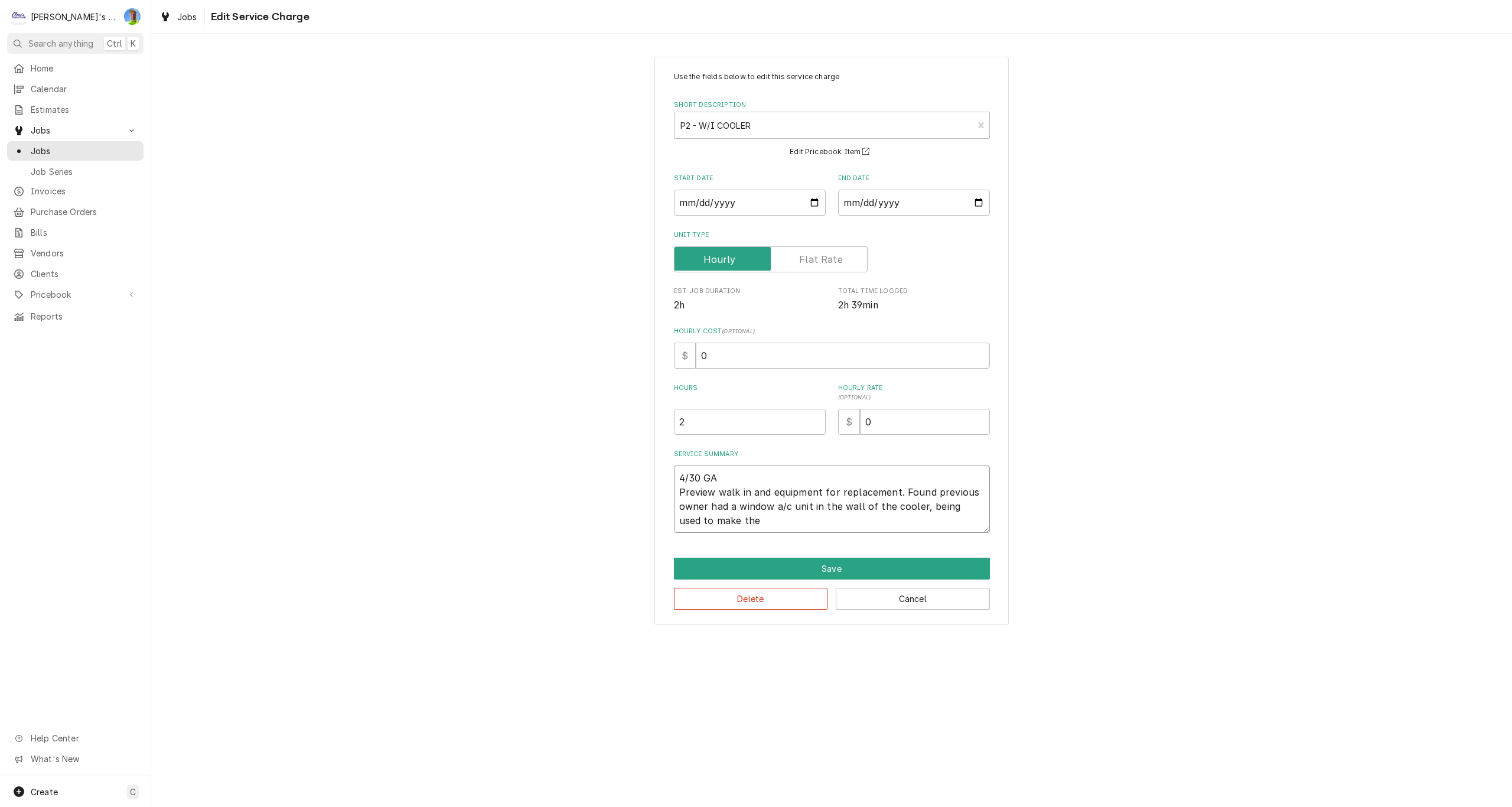
type textarea "4/30 GA Preview walk in and equipment for replacement. Found previous owner had…"
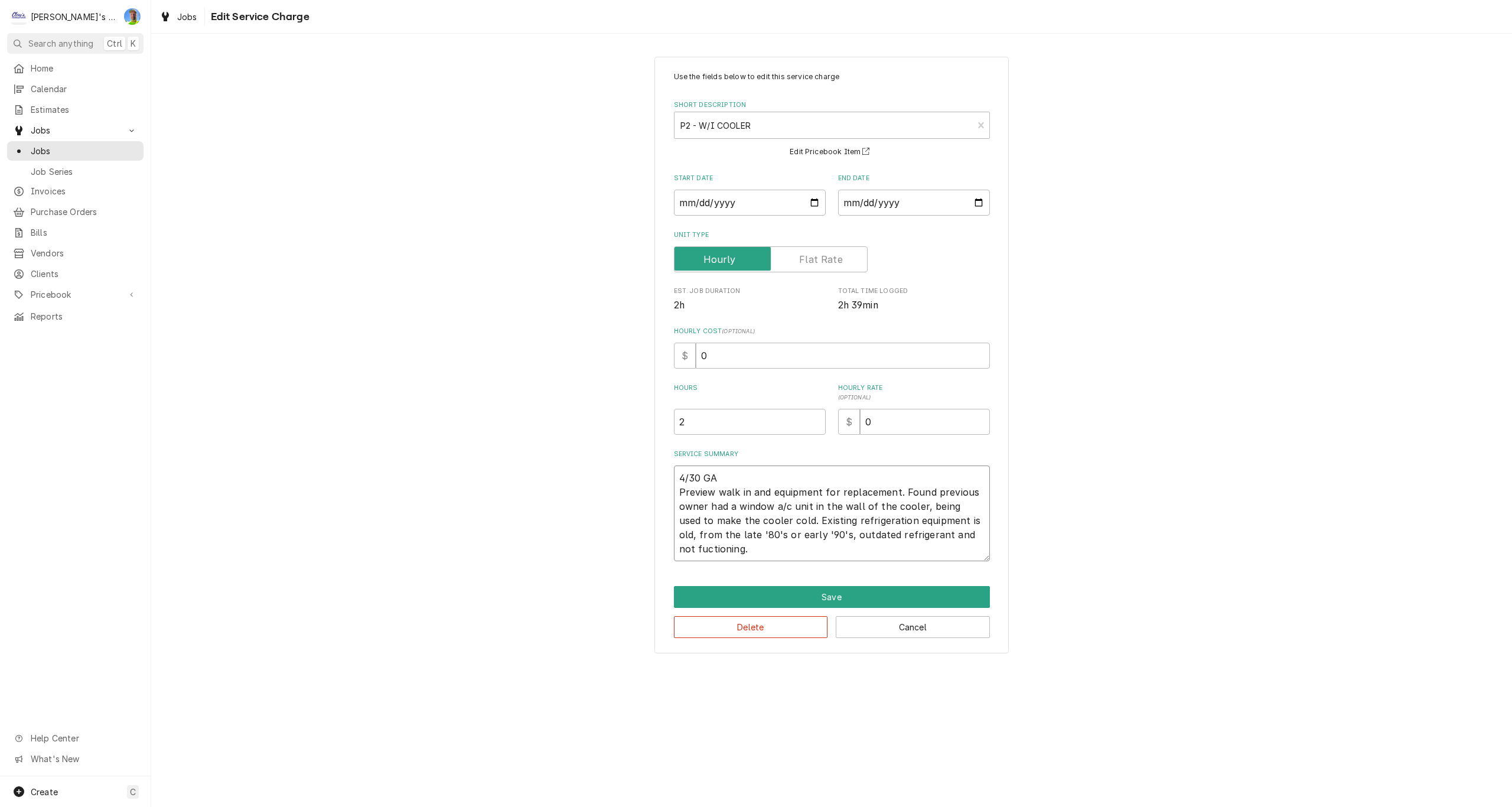
click at [700, 551] on textarea "4/30 GA Preview walk in and equipment for replacement. Found previous owner had…" at bounding box center [832, 513] width 316 height 96
click at [737, 546] on textarea "4/30 GA Preview walk in and equipment for replacement. Found previous owner had…" at bounding box center [832, 513] width 316 height 96
click at [744, 553] on textarea "4/30 GA Preview walk in and equipment for replacement. Found previous owner had…" at bounding box center [832, 513] width 316 height 96
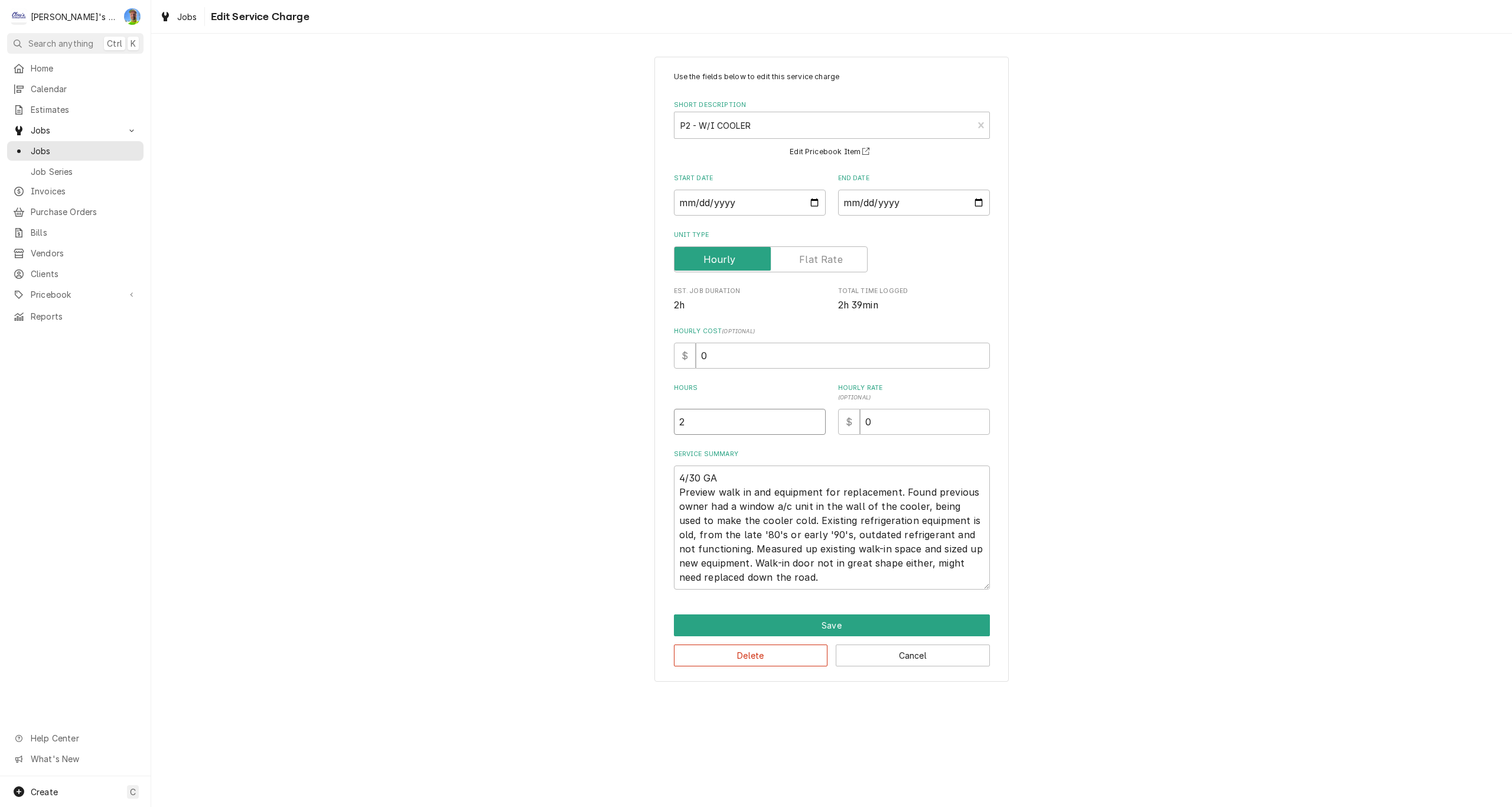
click at [706, 421] on input "2" at bounding box center [750, 421] width 152 height 26
click at [842, 630] on button "Save" at bounding box center [832, 625] width 316 height 22
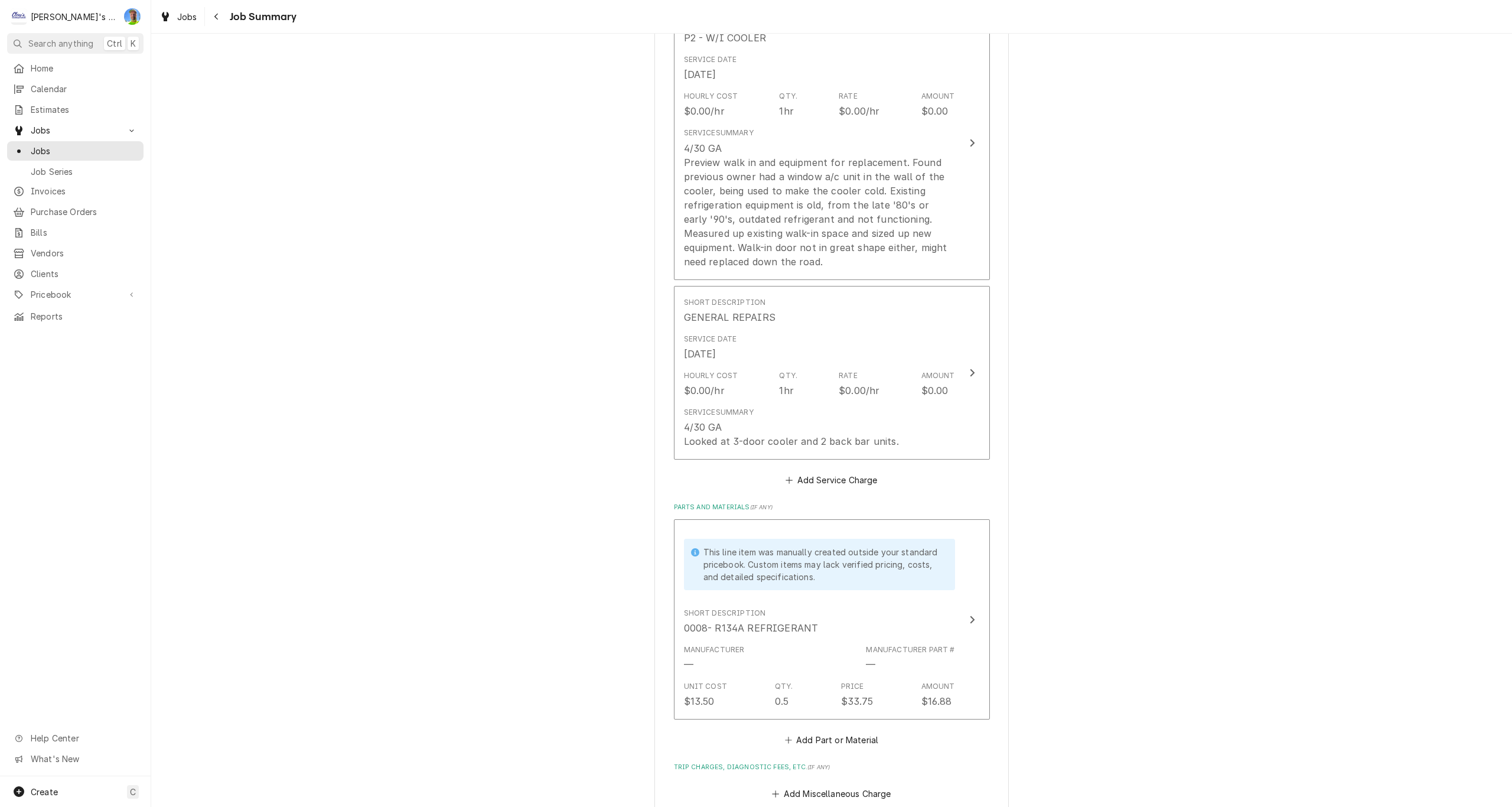
scroll to position [355, 0]
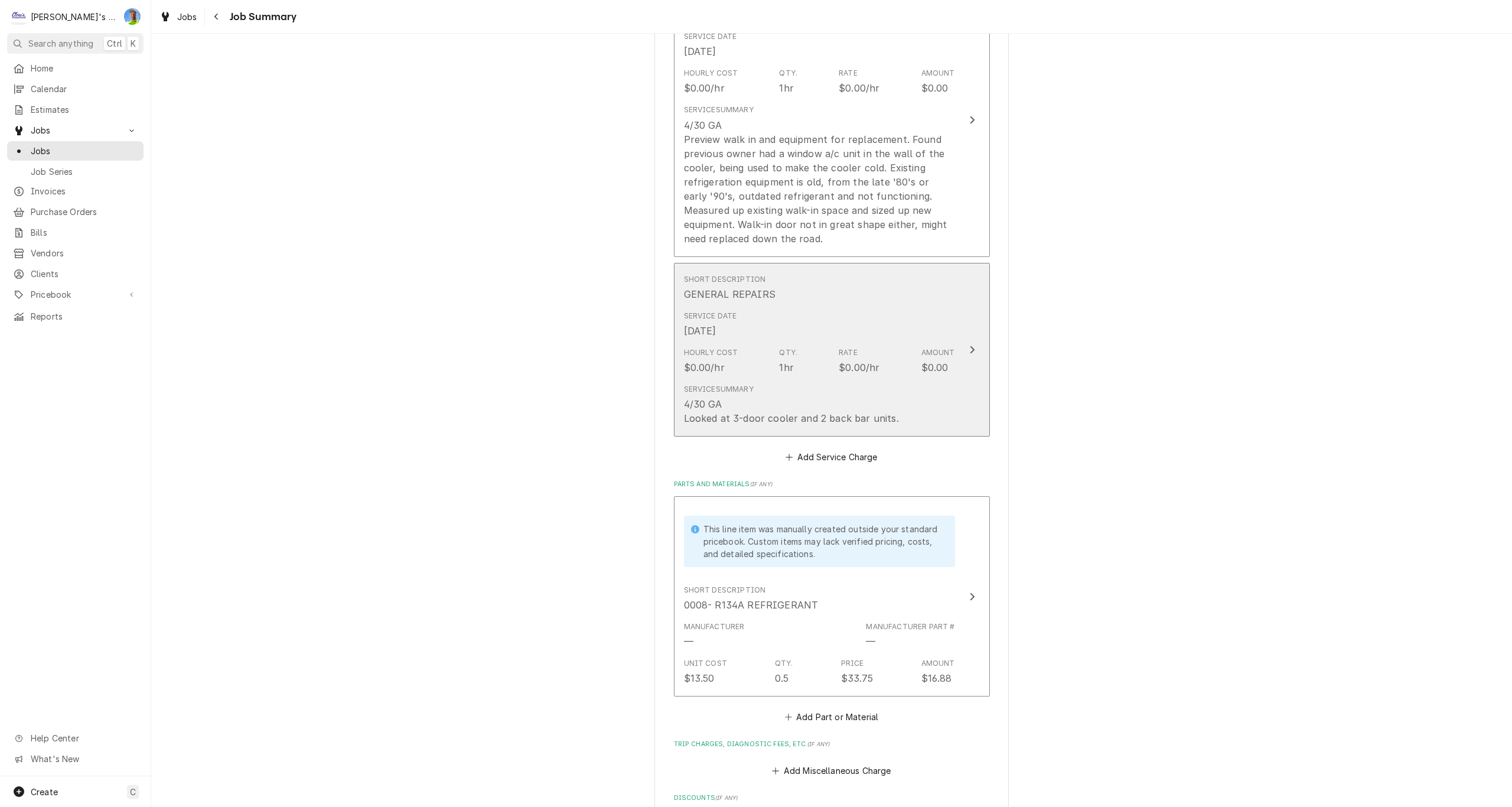
click at [976, 352] on button "Short Description GENERAL REPAIRS Service Date Apr 30, 2025 Hourly Cost $0.00/h…" at bounding box center [832, 350] width 316 height 174
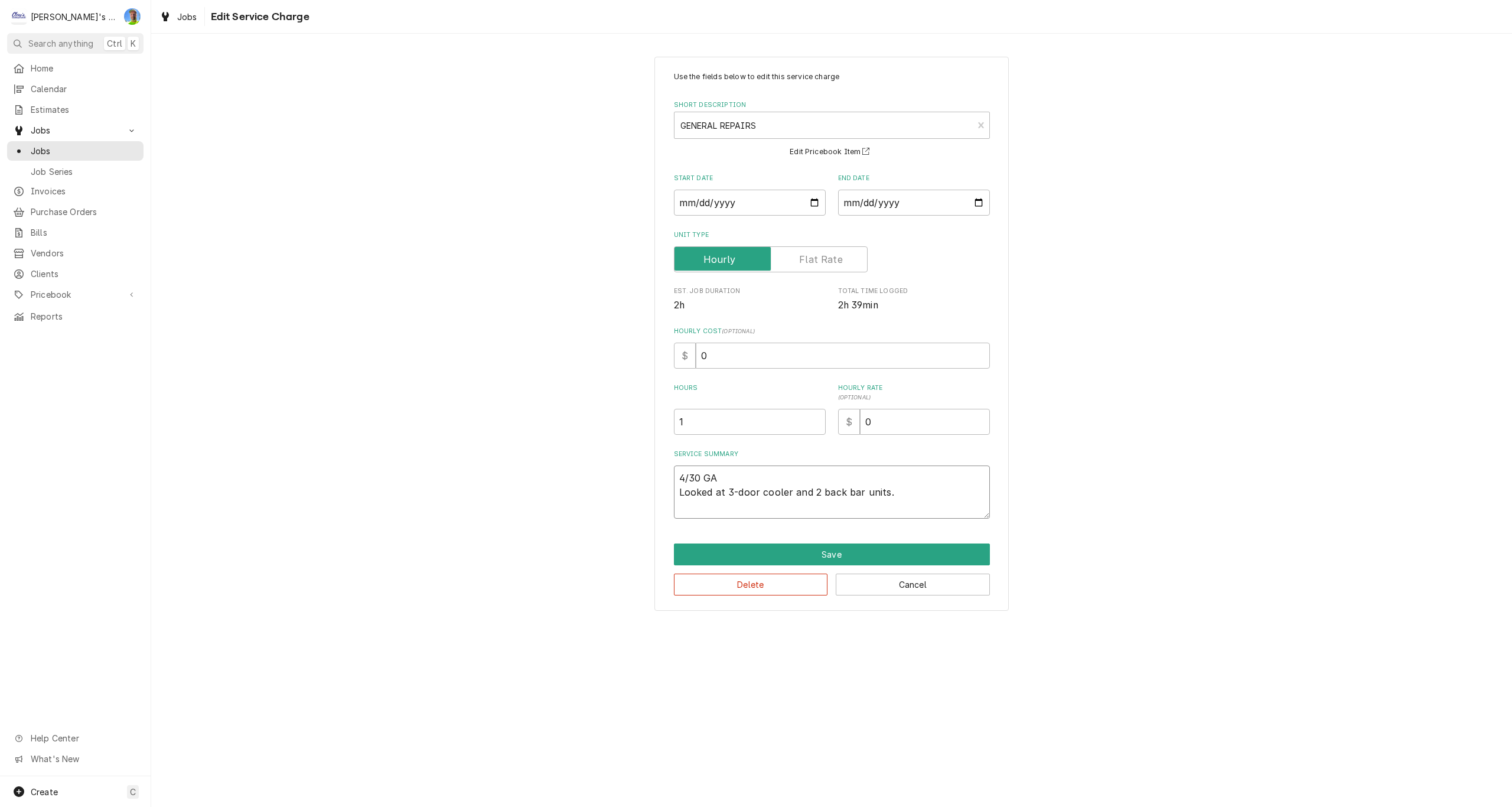
click at [958, 498] on textarea "4/30 GA Looked at 3-door cooler and 2 back bar units." at bounding box center [832, 492] width 316 height 53
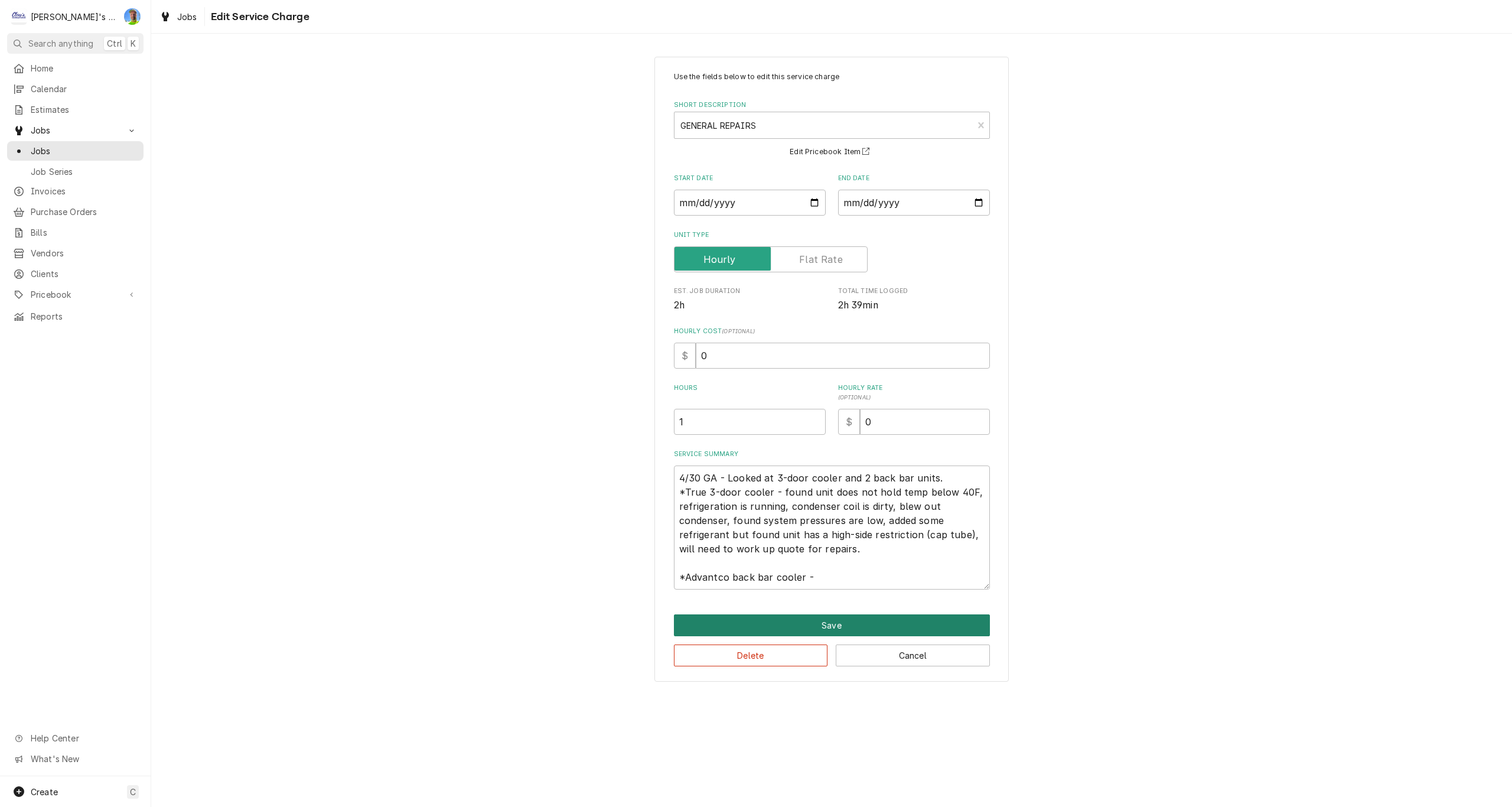
click at [968, 630] on button "Save" at bounding box center [832, 625] width 316 height 22
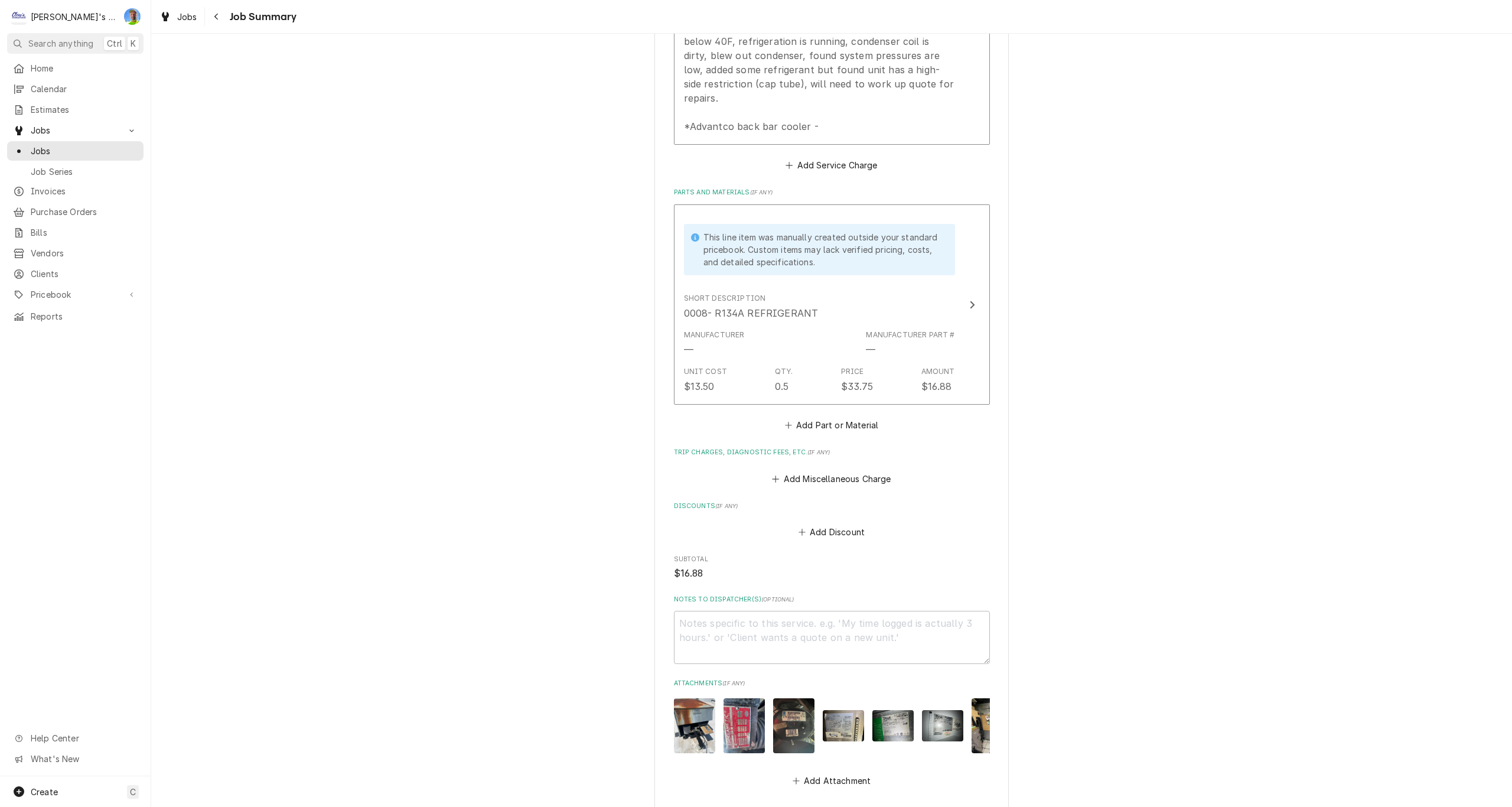
scroll to position [805, 0]
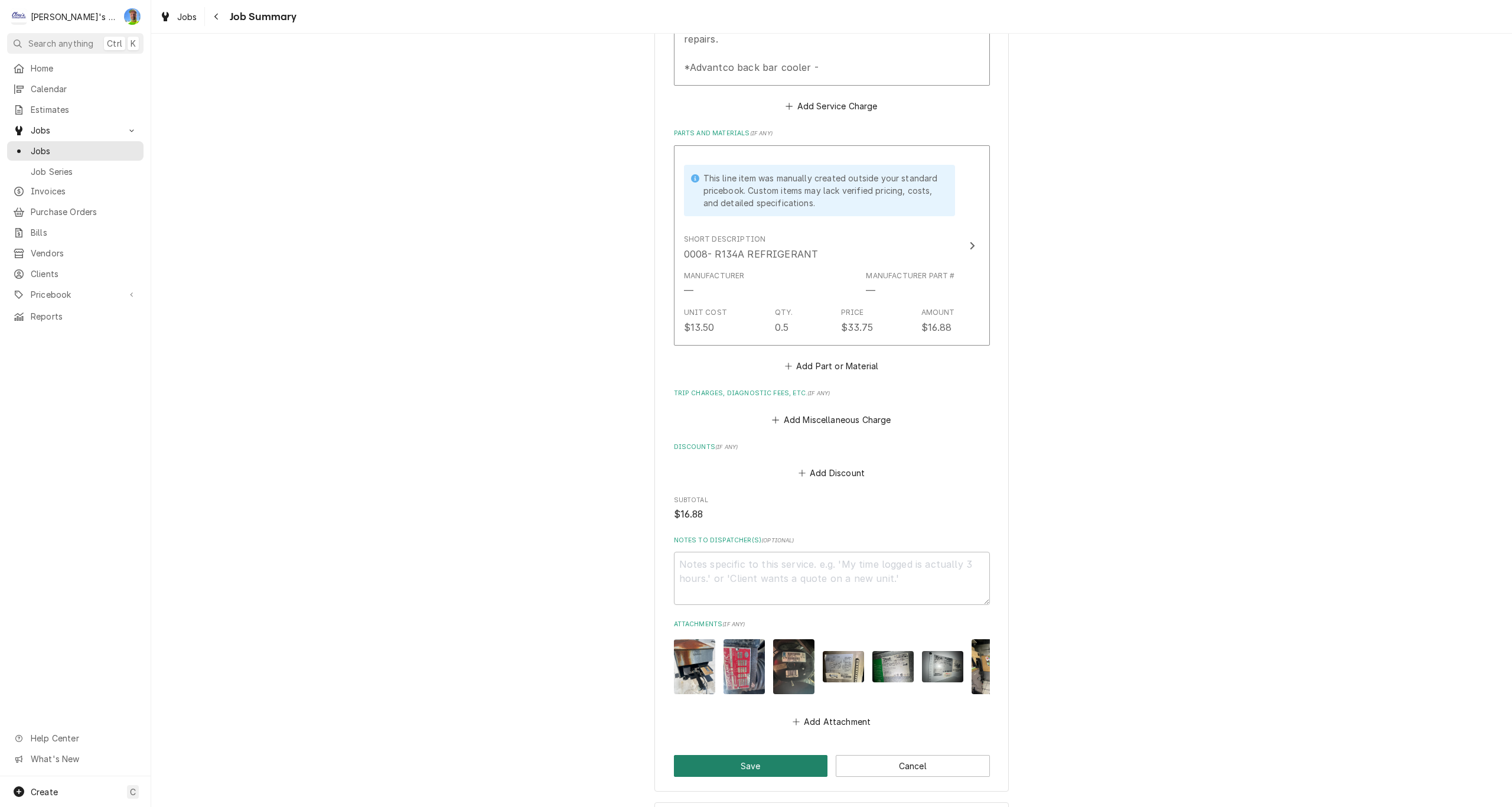
click at [732, 755] on button "Save" at bounding box center [751, 766] width 154 height 22
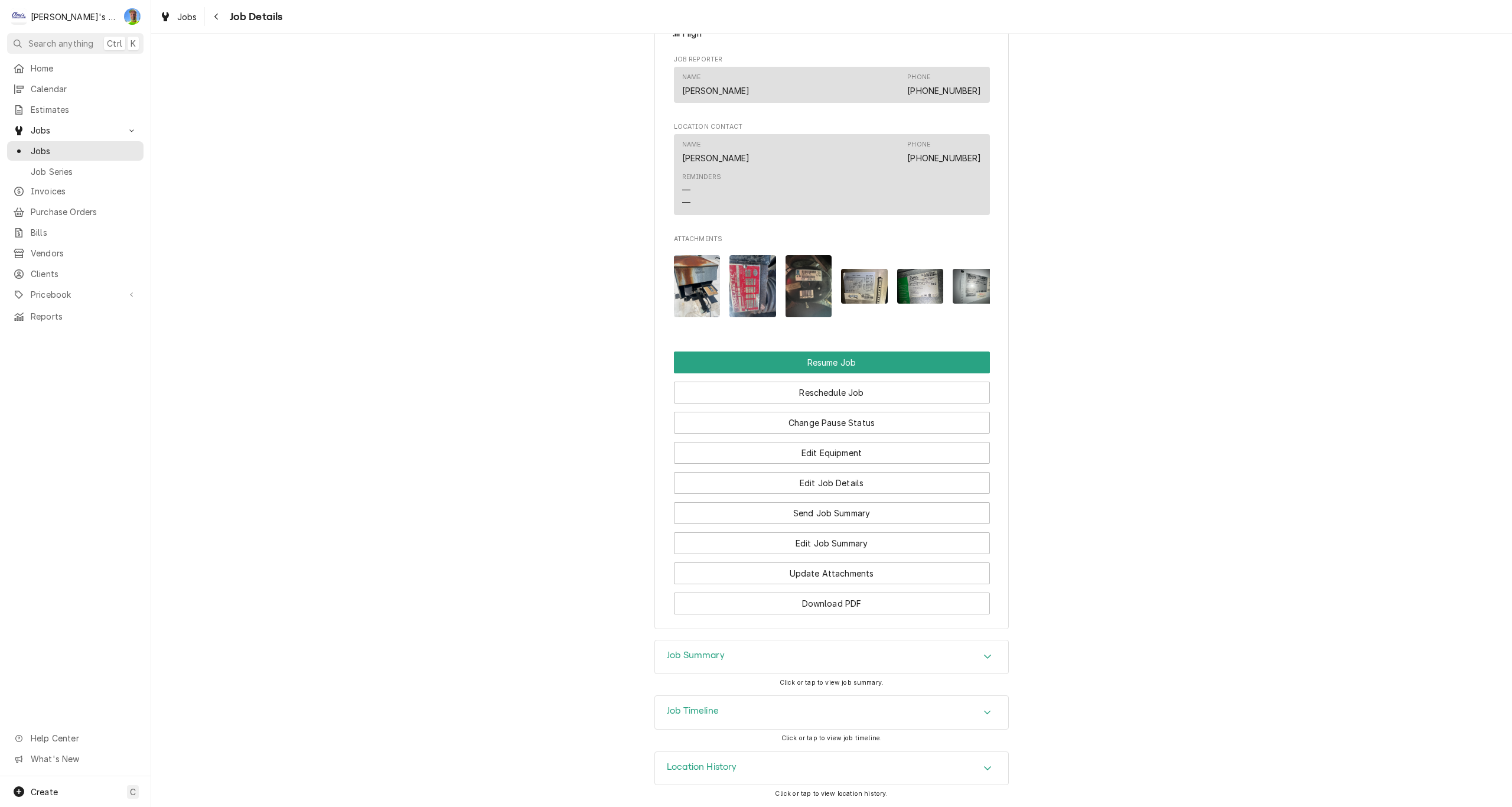
scroll to position [1235, 0]
click at [905, 544] on button "Edit Job Summary" at bounding box center [832, 543] width 316 height 22
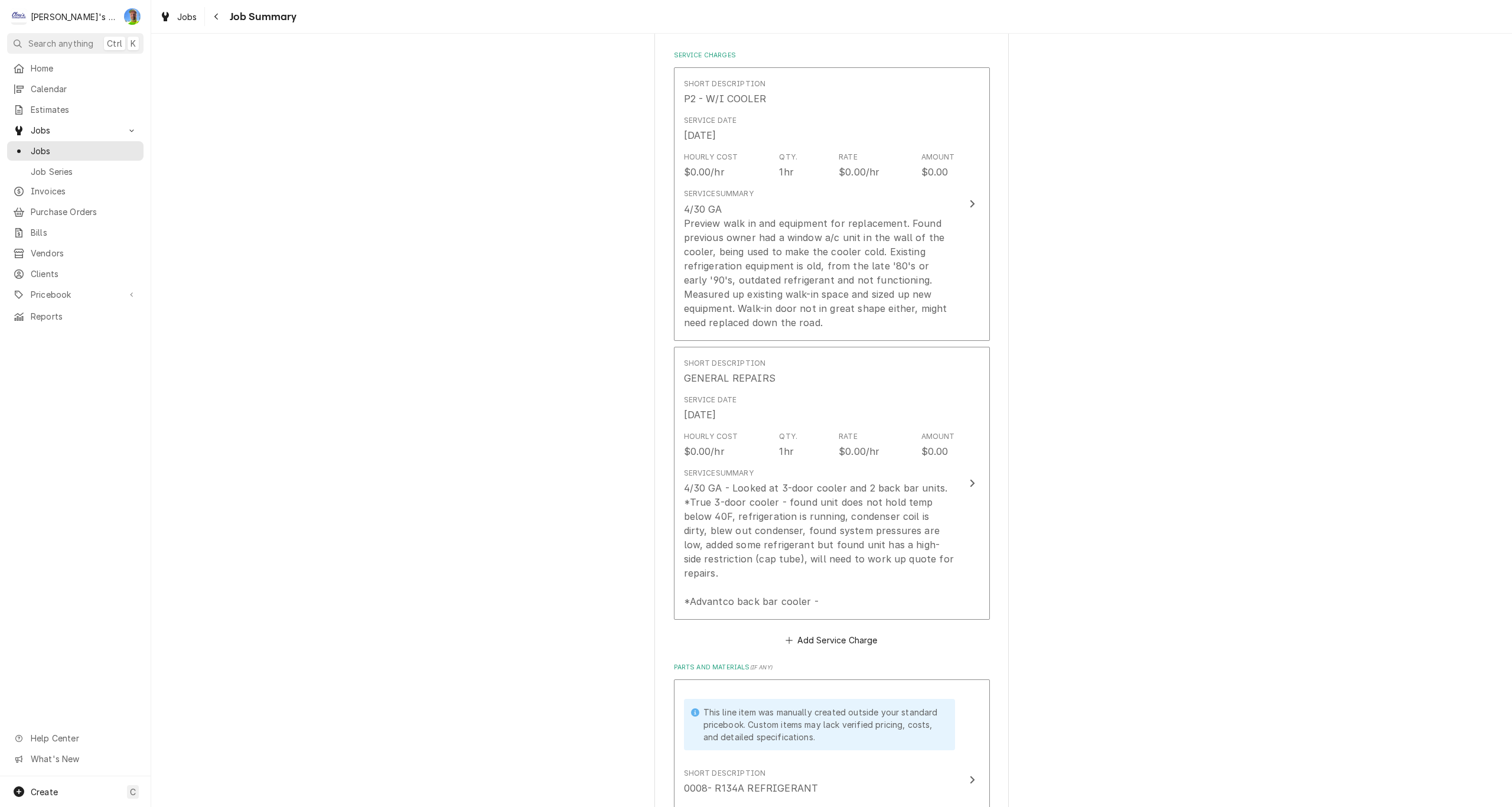
scroll to position [296, 0]
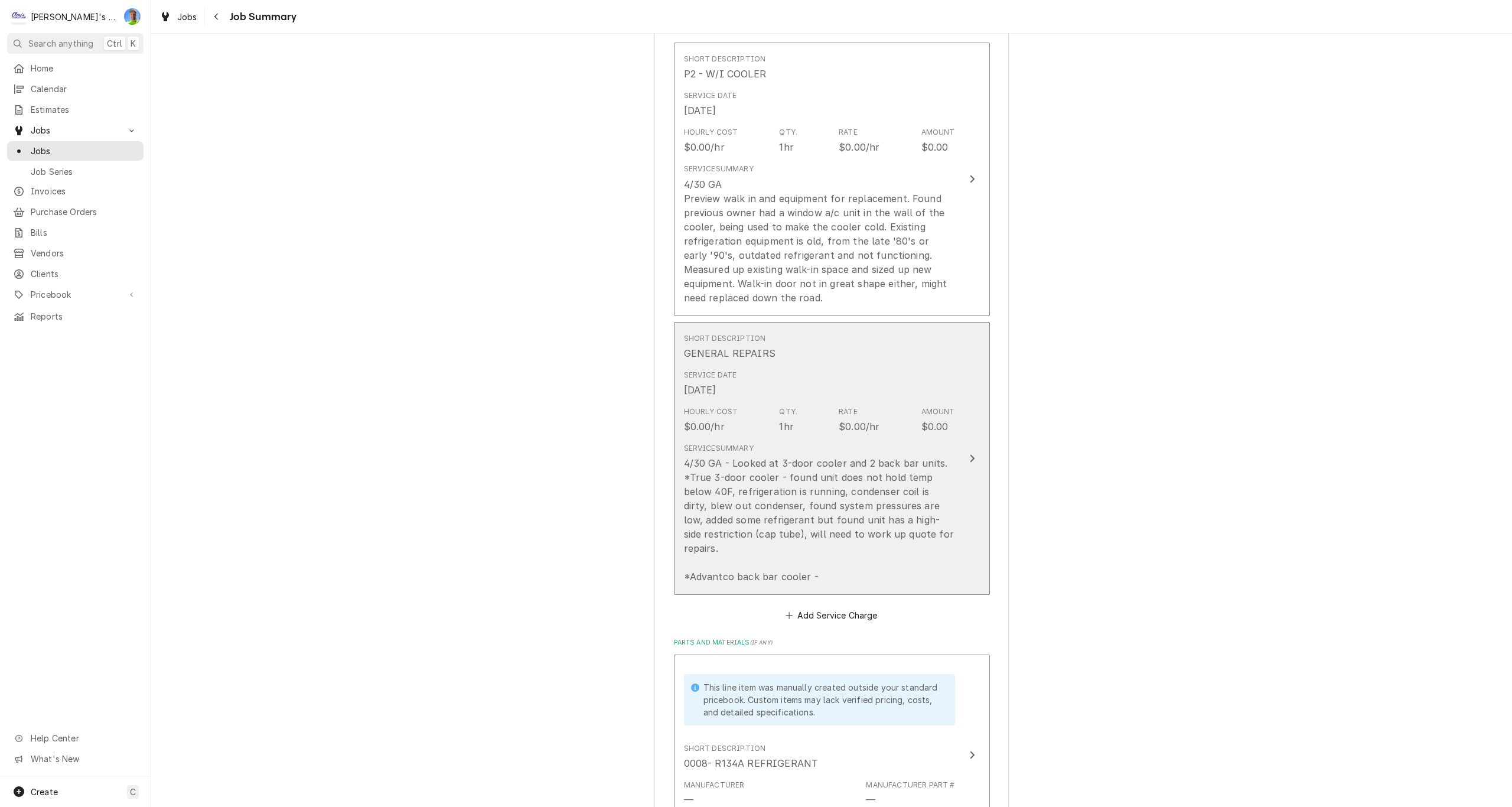
click at [965, 562] on button "Short Description GENERAL REPAIRS Service Date Apr 30, 2025 Hourly Cost $0.00/h…" at bounding box center [832, 458] width 316 height 273
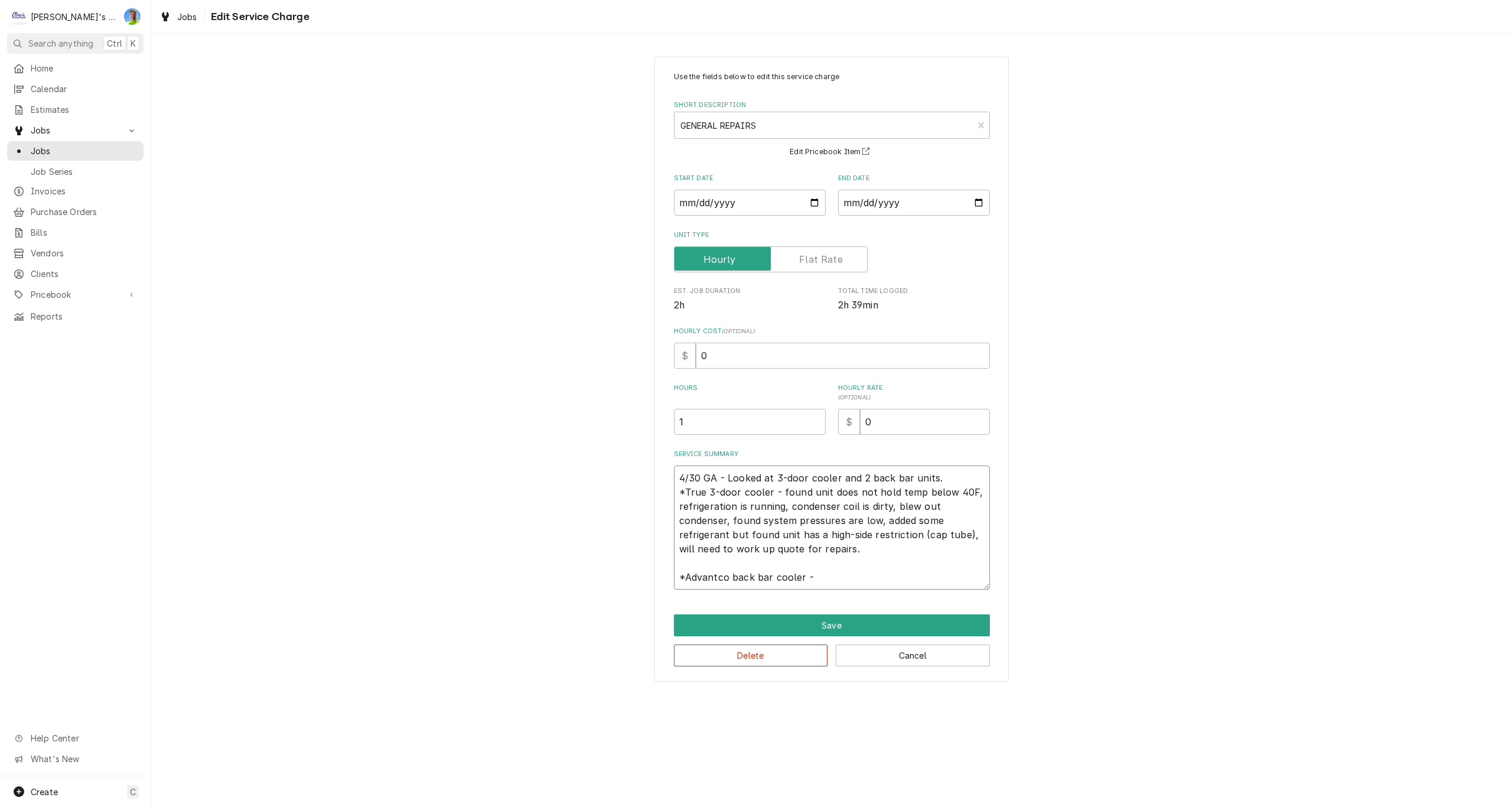
click at [844, 580] on textarea "4/30 GA - Looked at 3-door cooler and 2 back bar units. *True 3-door cooler - f…" at bounding box center [832, 528] width 316 height 124
type textarea "x"
type textarea "4/30 GA - Looked at 3-door cooler and 2 back bar units. *True 3-door cooler - f…"
type textarea "x"
type textarea "4/30 GA - Looked at 3-door cooler and 2 back bar units. *True 3-door cooler - f…"
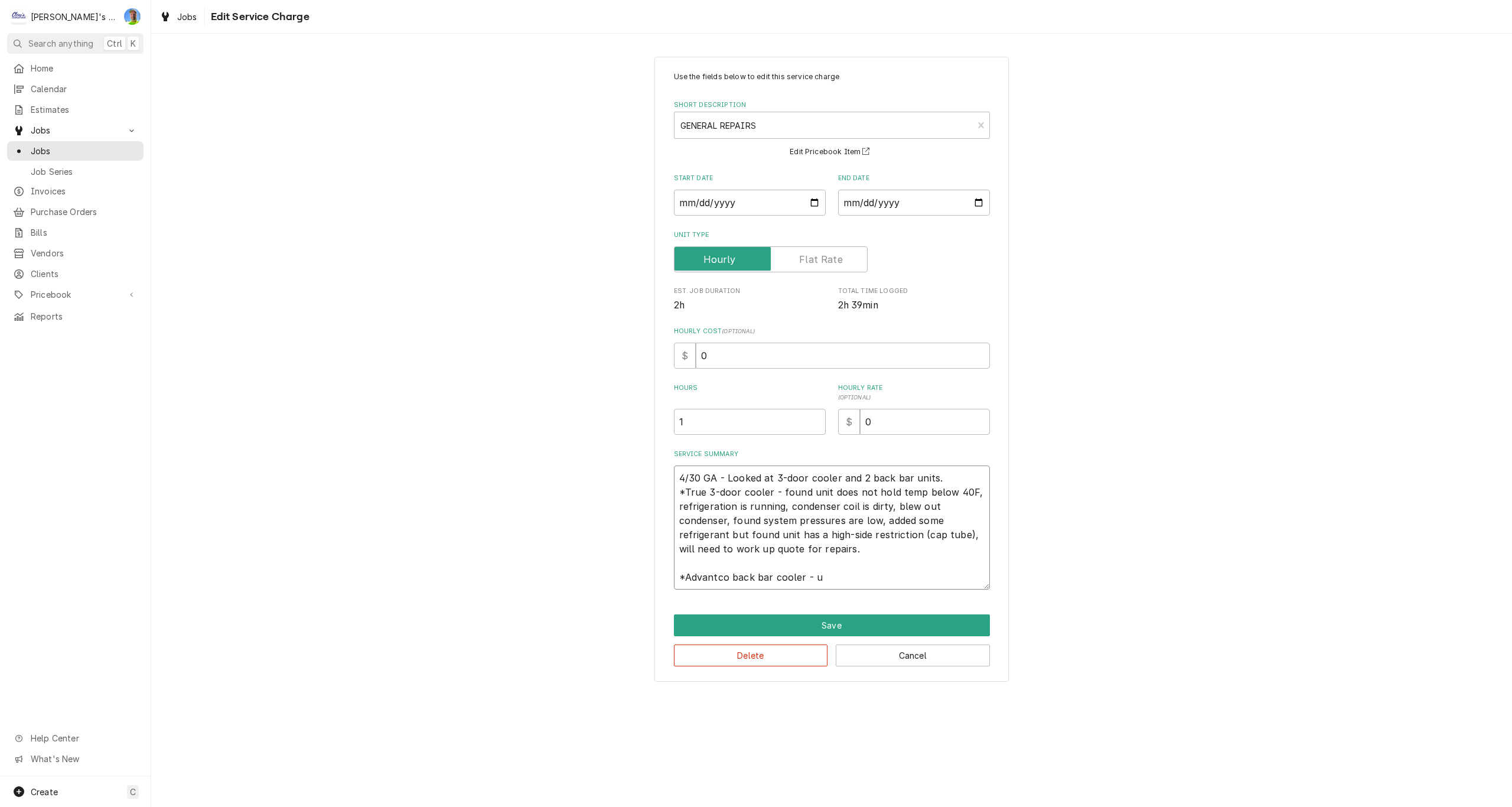
type textarea "x"
type textarea "4/30 GA - Looked at 3-door cooler and 2 back bar units. *True 3-door cooler - f…"
type textarea "x"
type textarea "4/30 GA - Looked at 3-door cooler and 2 back bar units. *True 3-door cooler - f…"
type textarea "x"
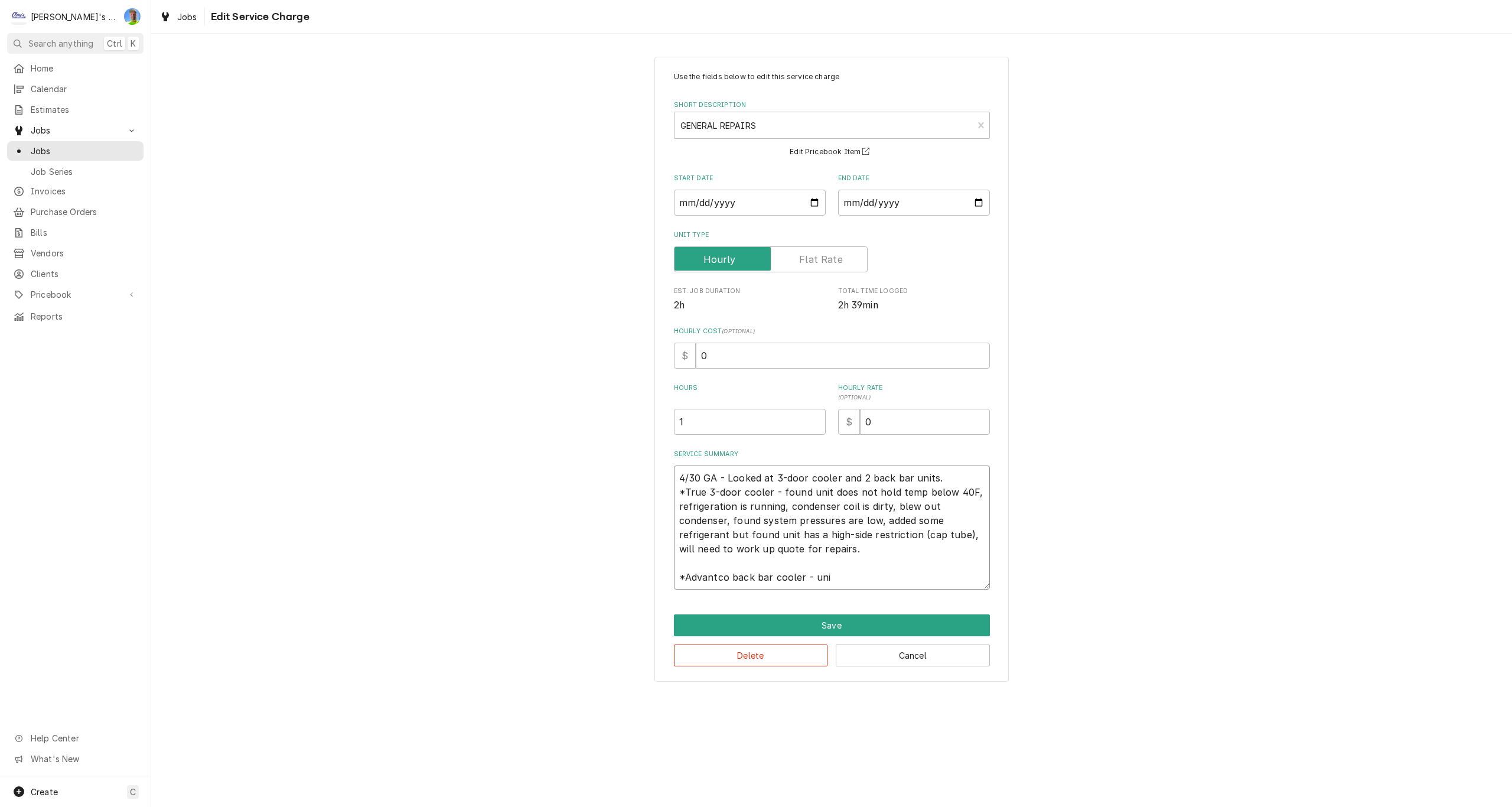
type textarea "4/30 GA - Looked at 3-door cooler and 2 back bar units. *True 3-door cooler - f…"
type textarea "x"
type textarea "4/30 GA - Looked at 3-door cooler and 2 back bar units. *True 3-door cooler - f…"
type textarea "x"
type textarea "4/30 GA - Looked at 3-door cooler and 2 back bar units. *True 3-door cooler - f…"
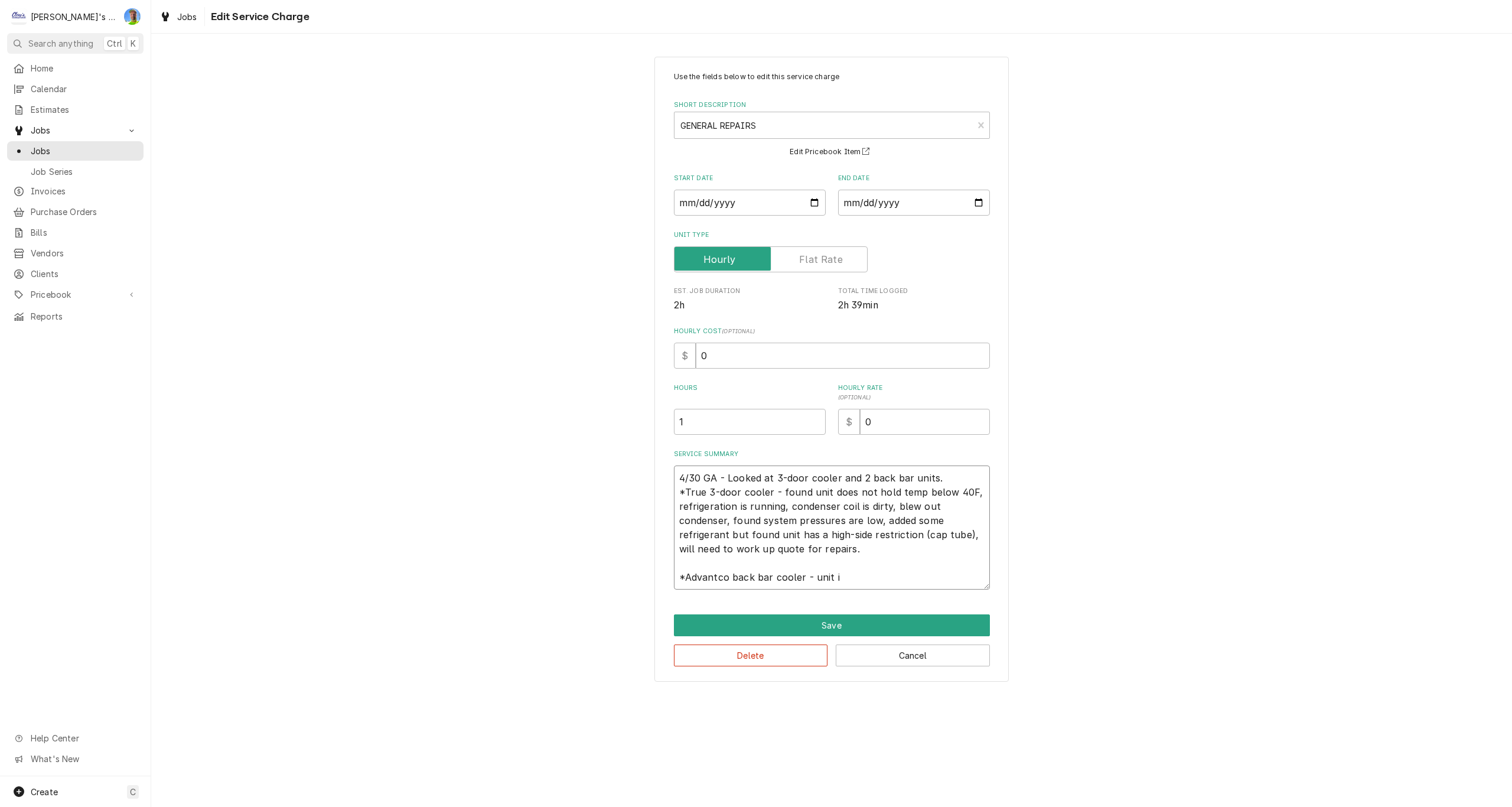
type textarea "x"
type textarea "4/30 GA - Looked at 3-door cooler and 2 back bar units. *True 3-door cooler - f…"
type textarea "x"
type textarea "4/30 GA - Looked at 3-door cooler and 2 back bar units. *True 3-door cooler - f…"
type textarea "x"
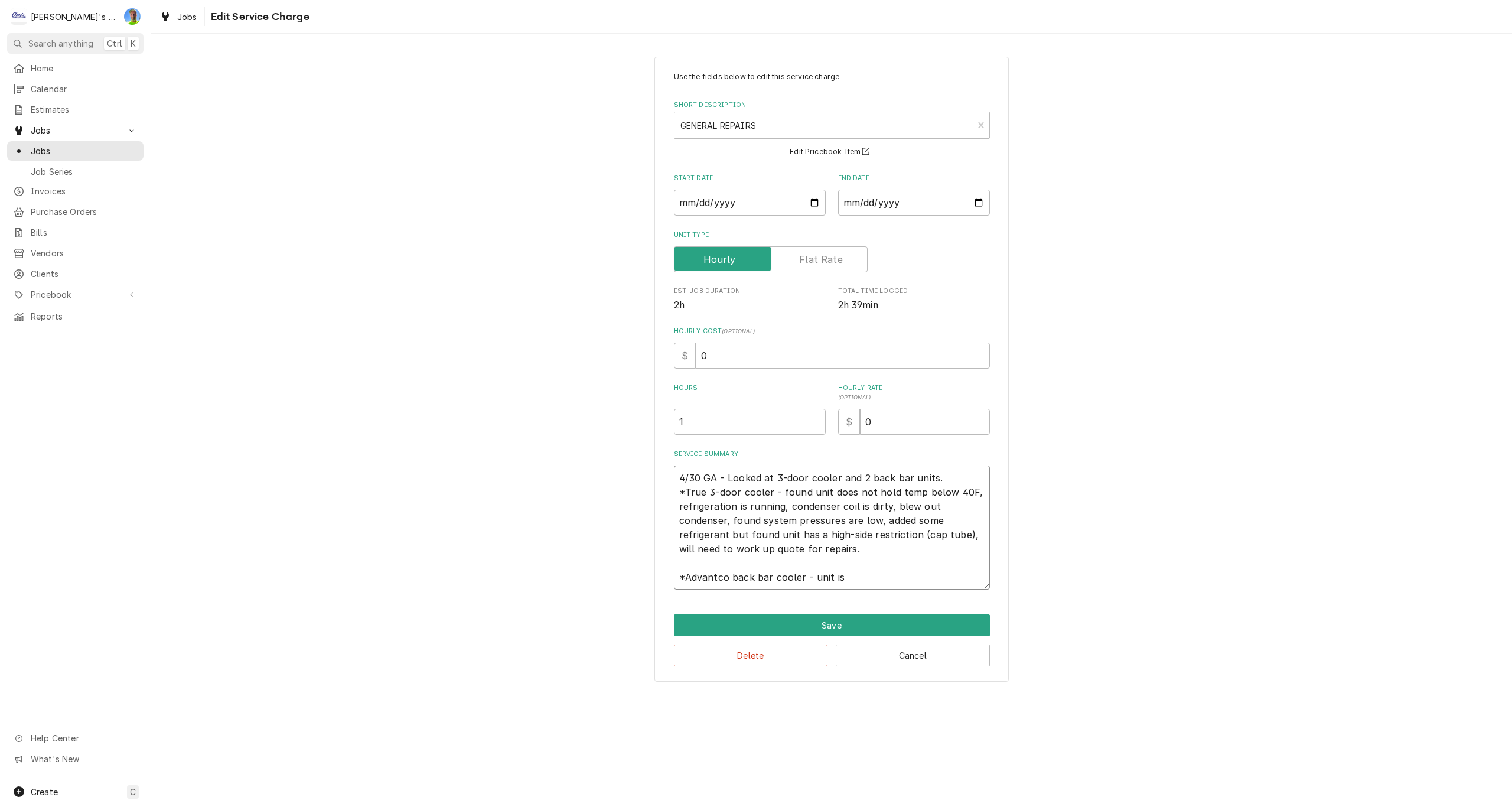
type textarea "4/30 GA - Looked at 3-door cooler and 2 back bar units. *True 3-door cooler - f…"
type textarea "x"
type textarea "4/30 GA - Looked at 3-door cooler and 2 back bar units. *True 3-door cooler - f…"
type textarea "x"
type textarea "4/30 GA - Looked at 3-door cooler and 2 back bar units. *True 3-door cooler - f…"
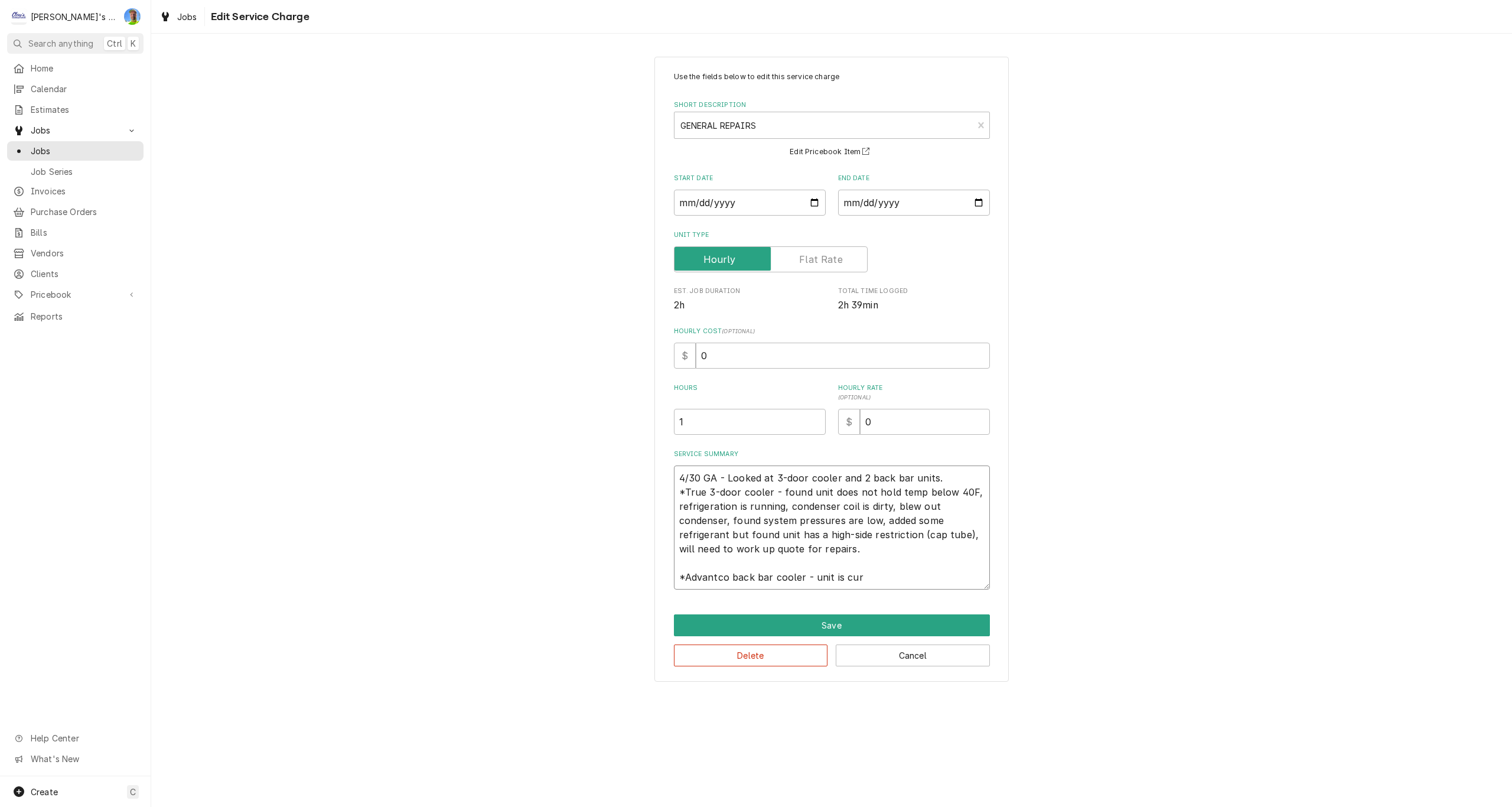
type textarea "x"
type textarea "4/30 GA - Looked at 3-door cooler and 2 back bar units. *True 3-door cooler - f…"
type textarea "x"
type textarea "4/30 GA - Looked at 3-door cooler and 2 back bar units. *True 3-door cooler - f…"
type textarea "x"
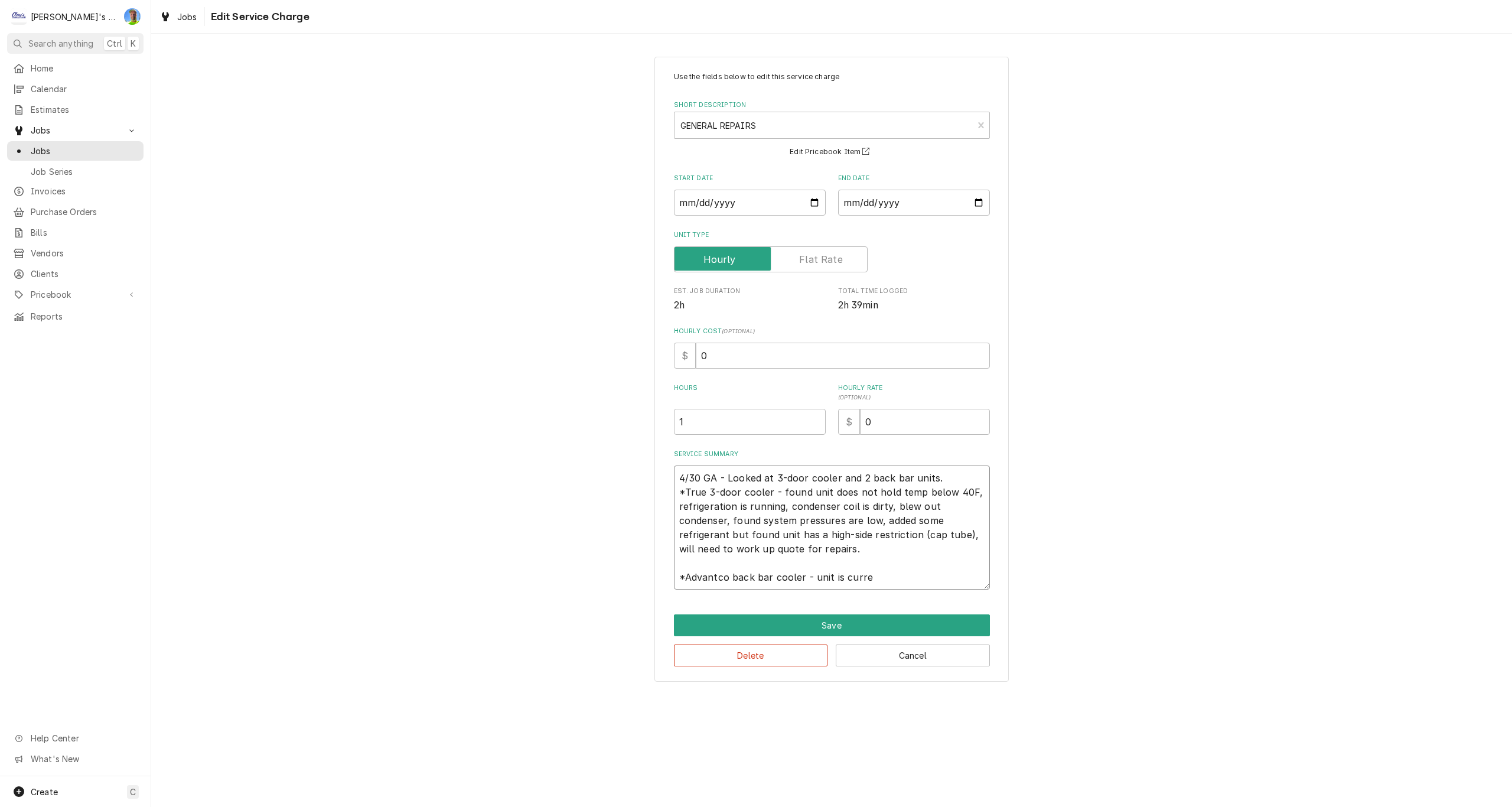
type textarea "4/30 GA - Looked at 3-door cooler and 2 back bar units. *True 3-door cooler - f…"
type textarea "x"
type textarea "4/30 GA - Looked at 3-door cooler and 2 back bar units. *True 3-door cooler - f…"
type textarea "x"
type textarea "4/30 GA - Looked at 3-door cooler and 2 back bar units. *True 3-door cooler - f…"
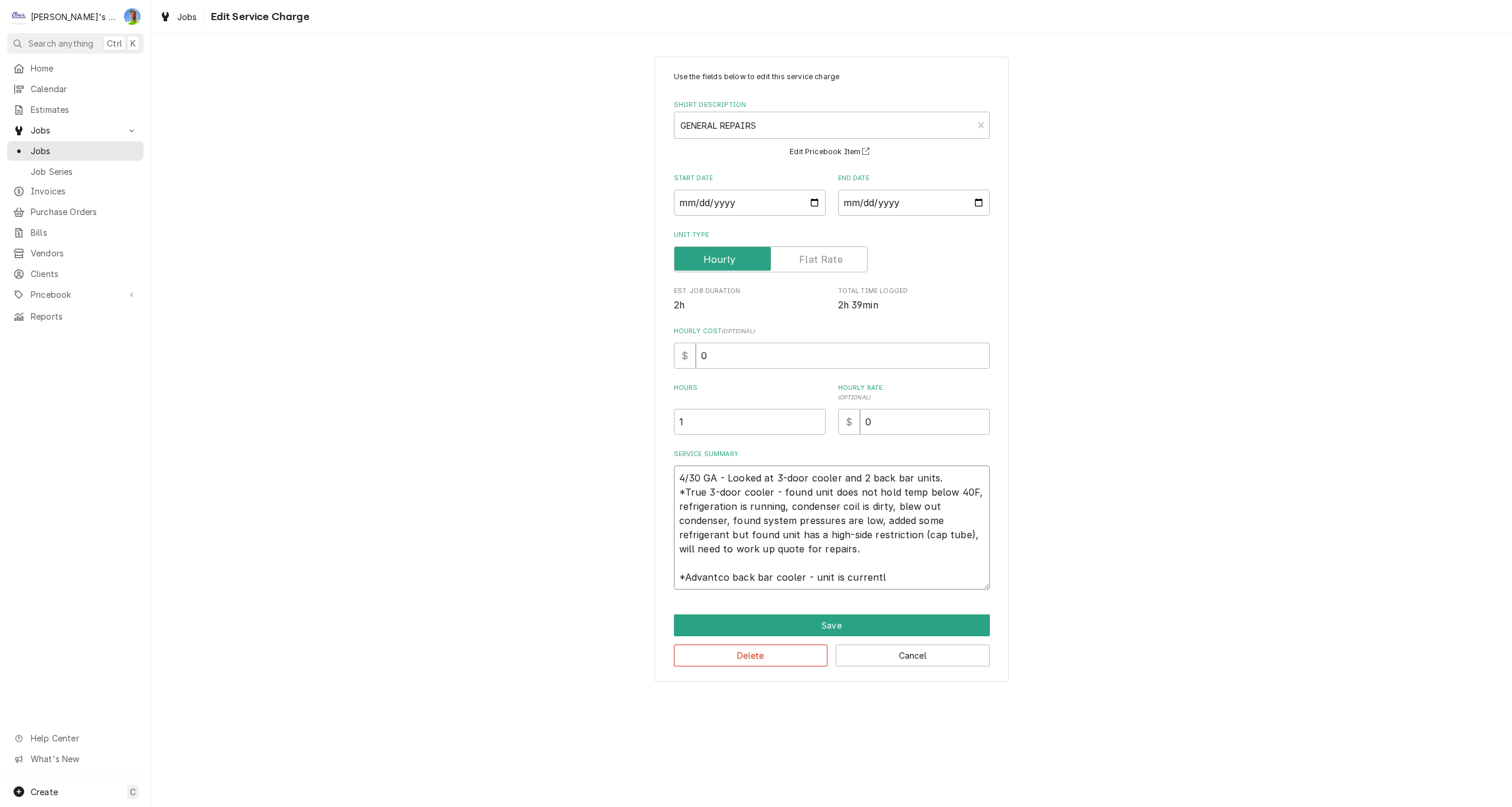
type textarea "x"
type textarea "4/30 GA - Looked at 3-door cooler and 2 back bar units. *True 3-door cooler - f…"
type textarea "x"
type textarea "4/30 GA - Looked at 3-door cooler and 2 back bar units. *True 3-door cooler - f…"
type textarea "x"
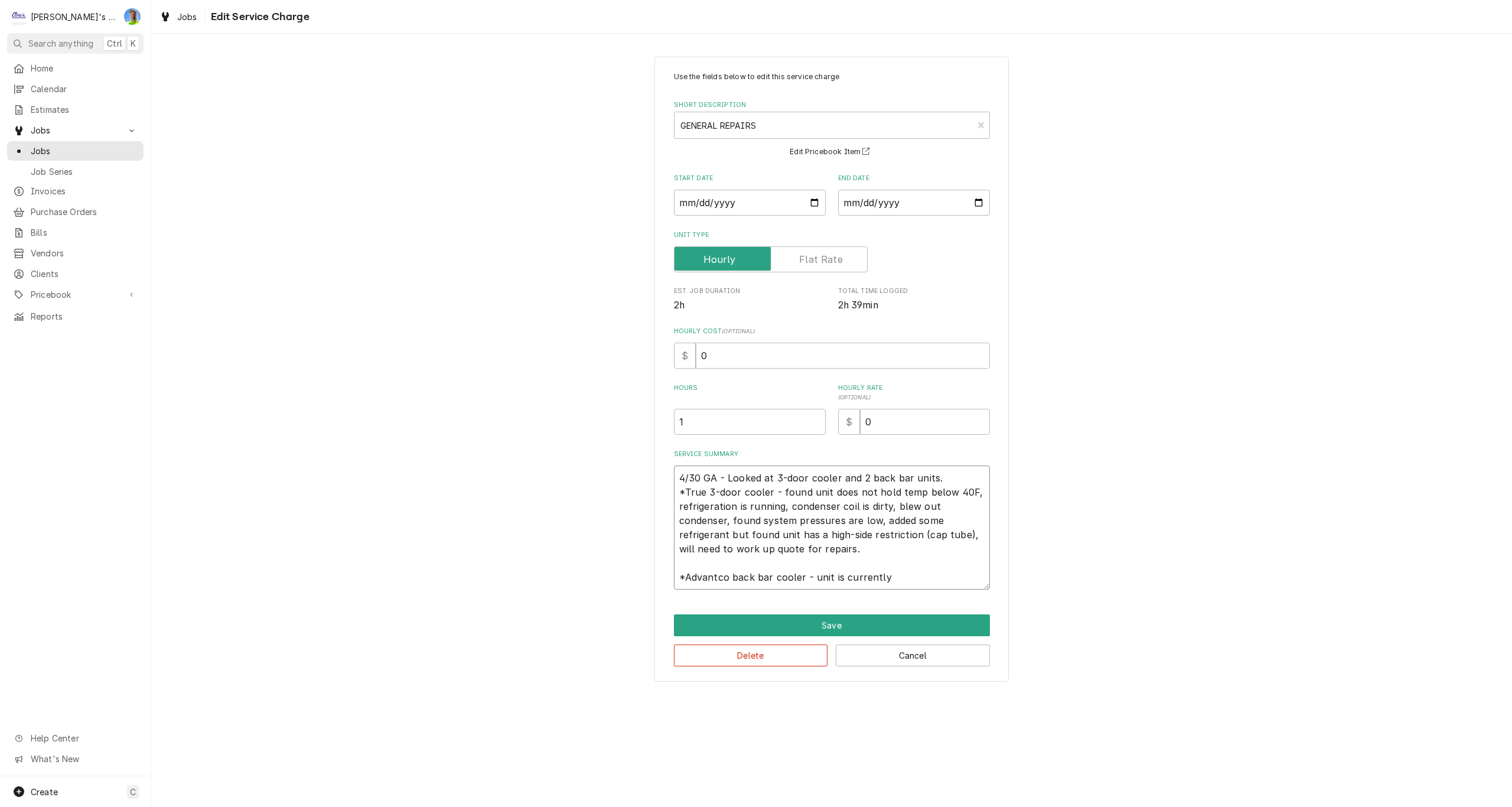
type textarea "4/30 GA - Looked at 3-door cooler and 2 back bar units. *True 3-door cooler - f…"
type textarea "x"
type textarea "4/30 GA - Looked at 3-door cooler and 2 back bar units. *True 3-door cooler - f…"
type textarea "x"
type textarea "4/30 GA - Looked at 3-door cooler and 2 back bar units. *True 3-door cooler - f…"
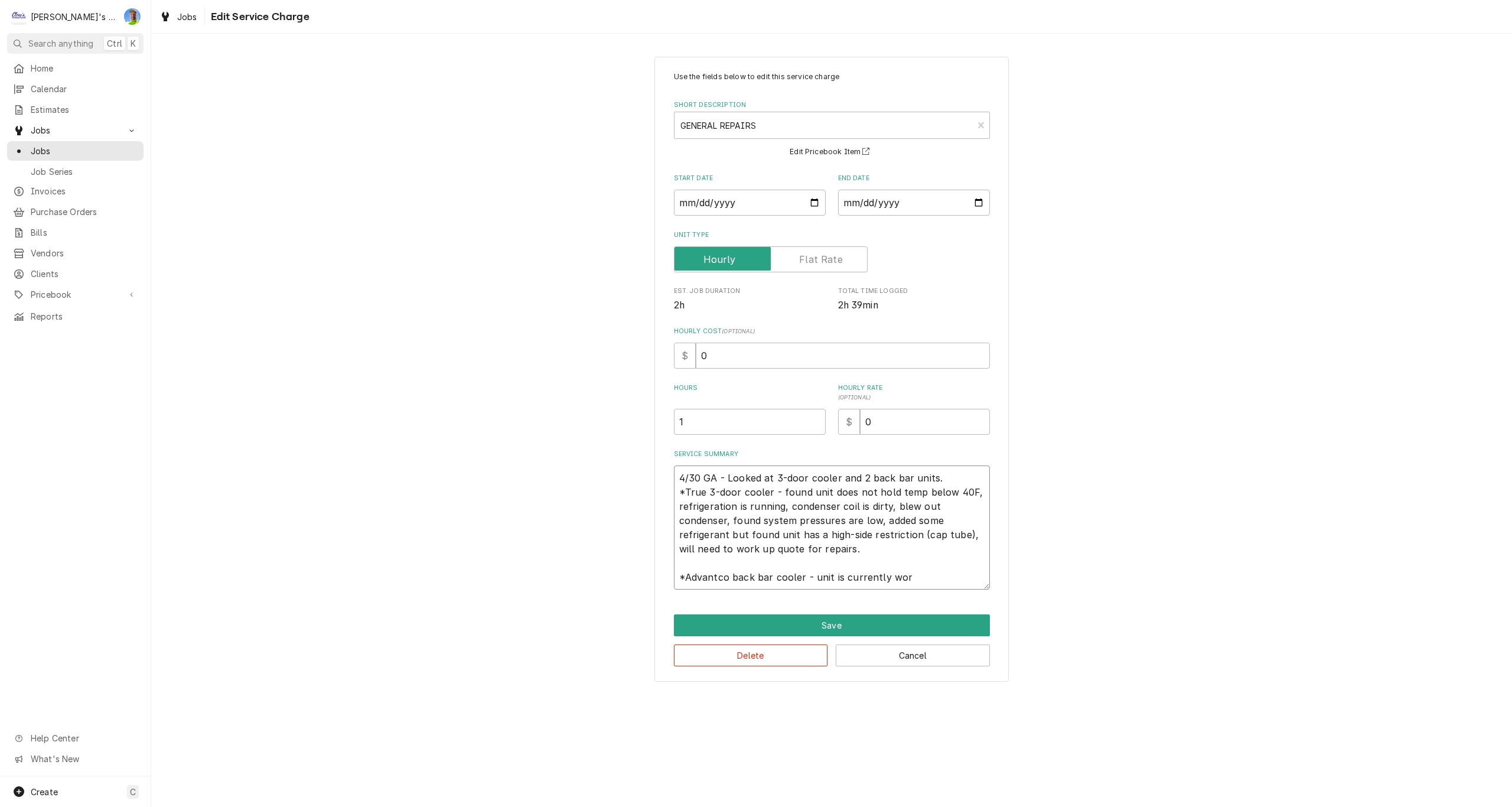
type textarea "x"
type textarea "4/30 GA - Looked at 3-door cooler and 2 back bar units. *True 3-door cooler - f…"
type textarea "x"
type textarea "4/30 GA - Looked at 3-door cooler and 2 back bar units. *True 3-door cooler - f…"
type textarea "x"
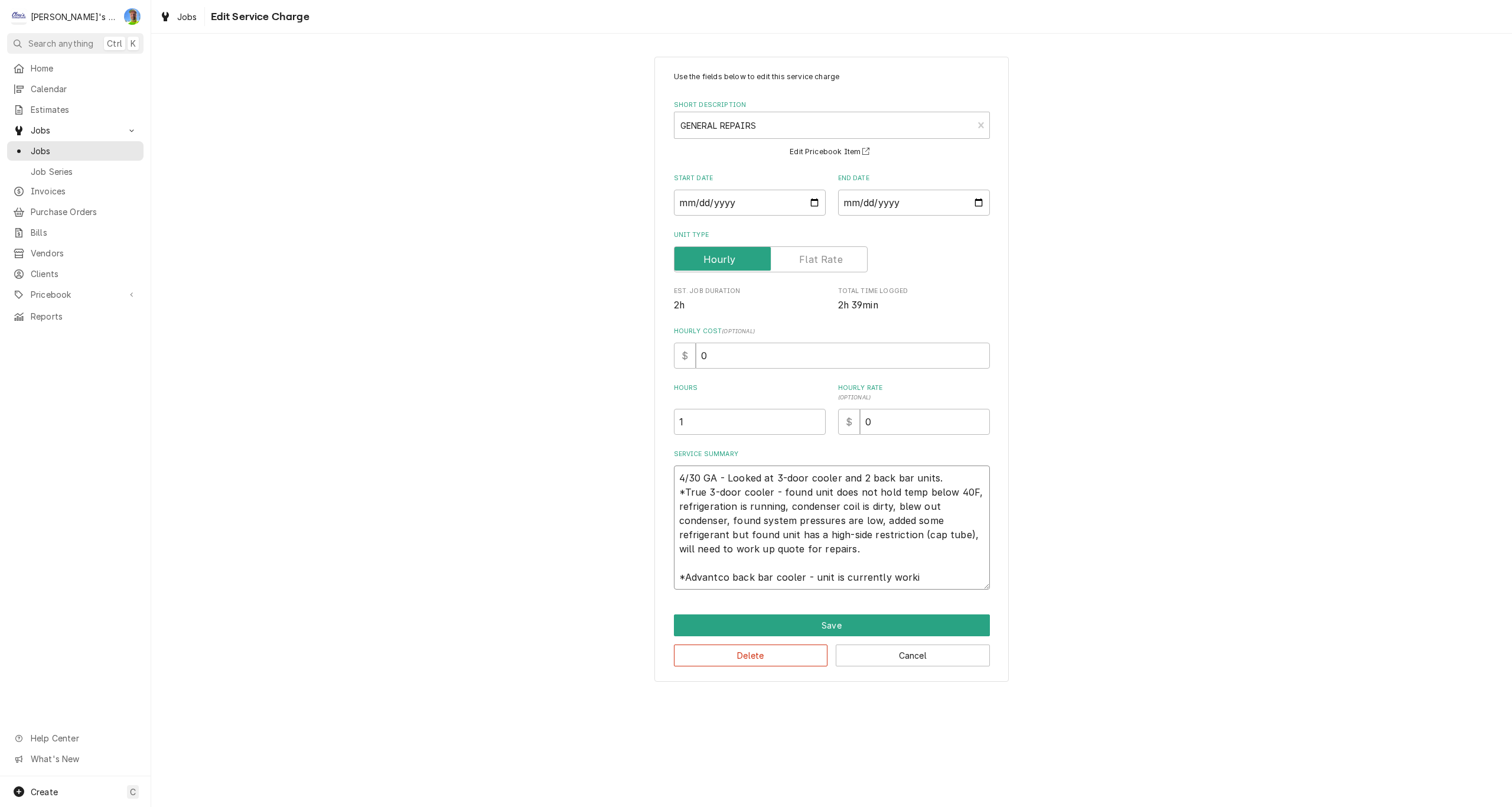
type textarea "4/30 GA - Looked at 3-door cooler and 2 back bar units. *True 3-door cooler - f…"
type textarea "x"
type textarea "4/30 GA - Looked at 3-door cooler and 2 back bar units. *True 3-door cooler - f…"
type textarea "x"
type textarea "4/30 GA - Looked at 3-door cooler and 2 back bar units. *True 3-door cooler - f…"
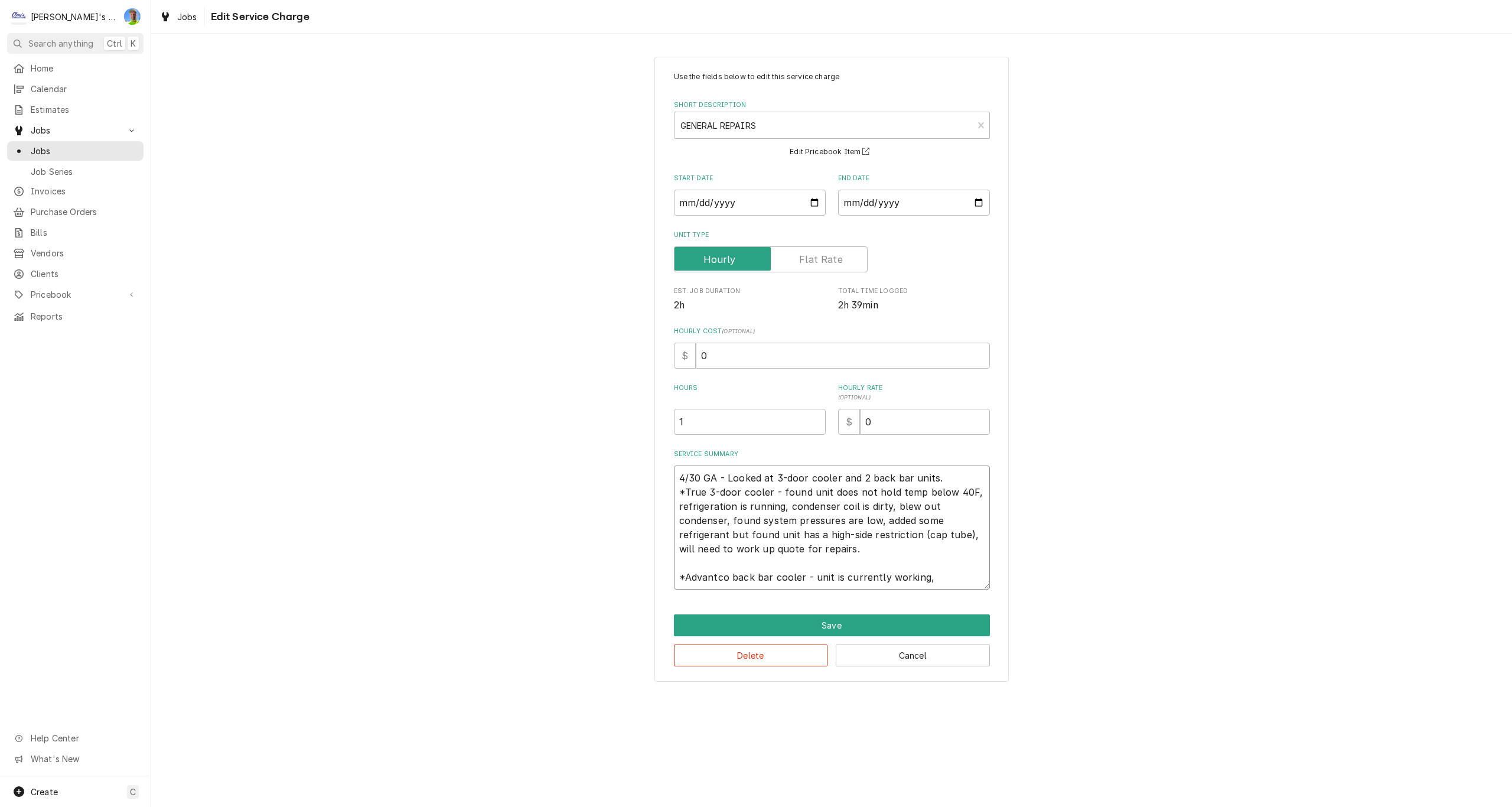
type textarea "x"
type textarea "4/30 GA - Looked at 3-door cooler and 2 back bar units. *True 3-door cooler - f…"
type textarea "x"
type textarea "4/30 GA - Looked at 3-door cooler and 2 back bar units. *True 3-door cooler - f…"
type textarea "x"
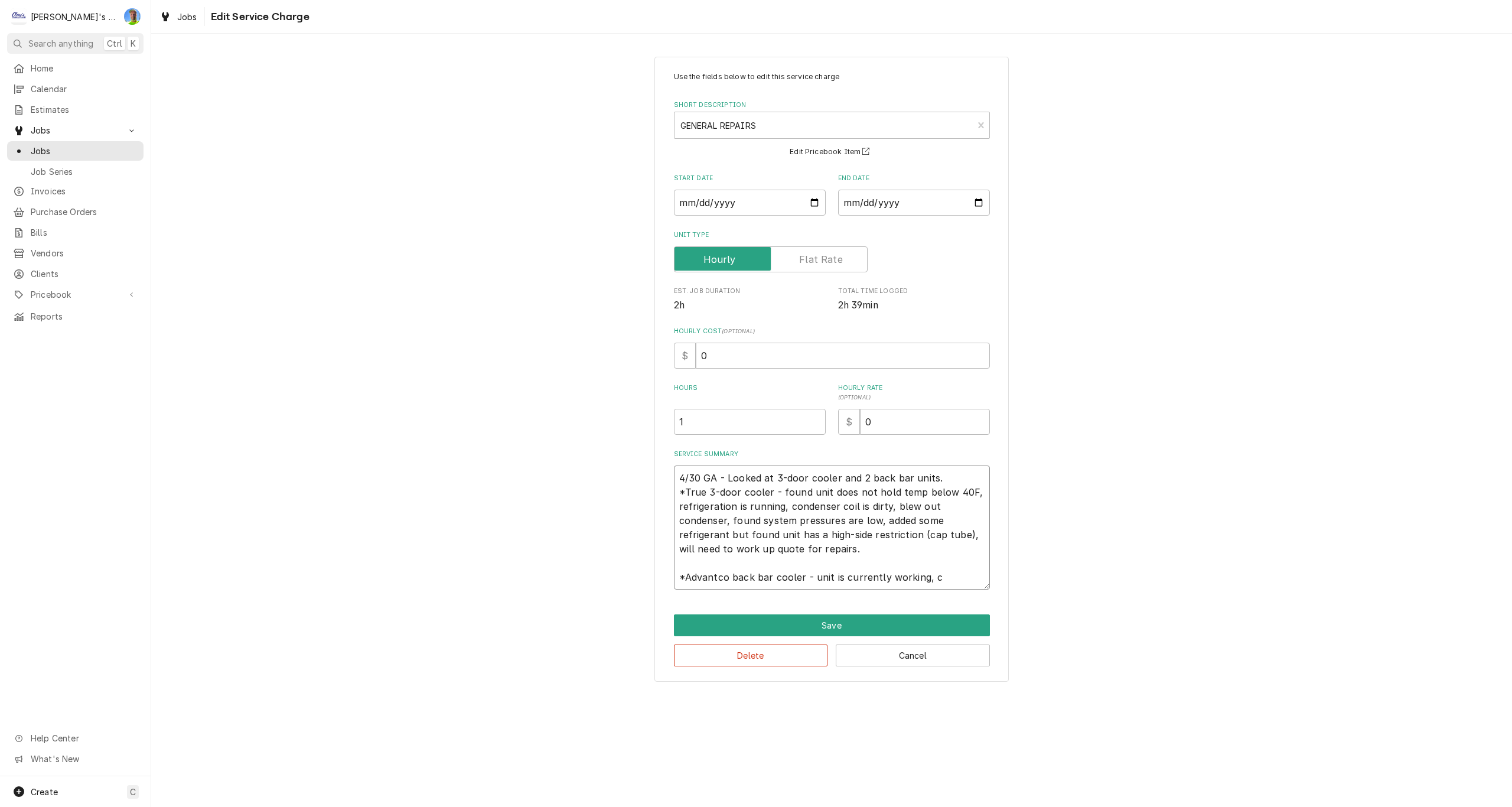
type textarea "4/30 GA - Looked at 3-door cooler and 2 back bar units. *True 3-door cooler - f…"
type textarea "x"
type textarea "4/30 GA - Looked at 3-door cooler and 2 back bar units. *True 3-door cooler - f…"
type textarea "x"
type textarea "4/30 GA - Looked at 3-door cooler and 2 back bar units. *True 3-door cooler - f…"
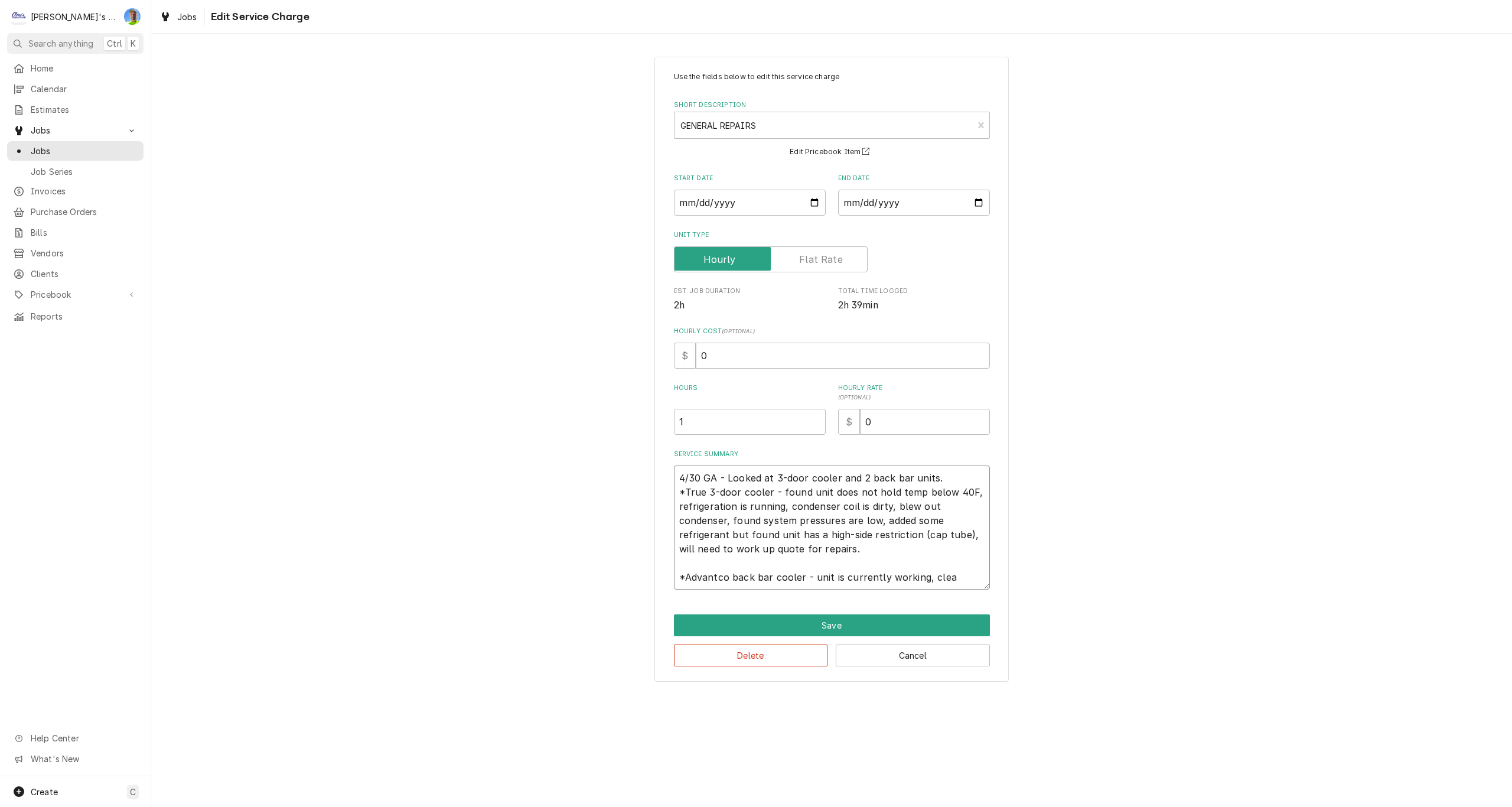
type textarea "x"
type textarea "4/30 GA - Looked at 3-door cooler and 2 back bar units. *True 3-door cooler - f…"
type textarea "x"
type textarea "4/30 GA - Looked at 3-door cooler and 2 back bar units. *True 3-door cooler - f…"
type textarea "x"
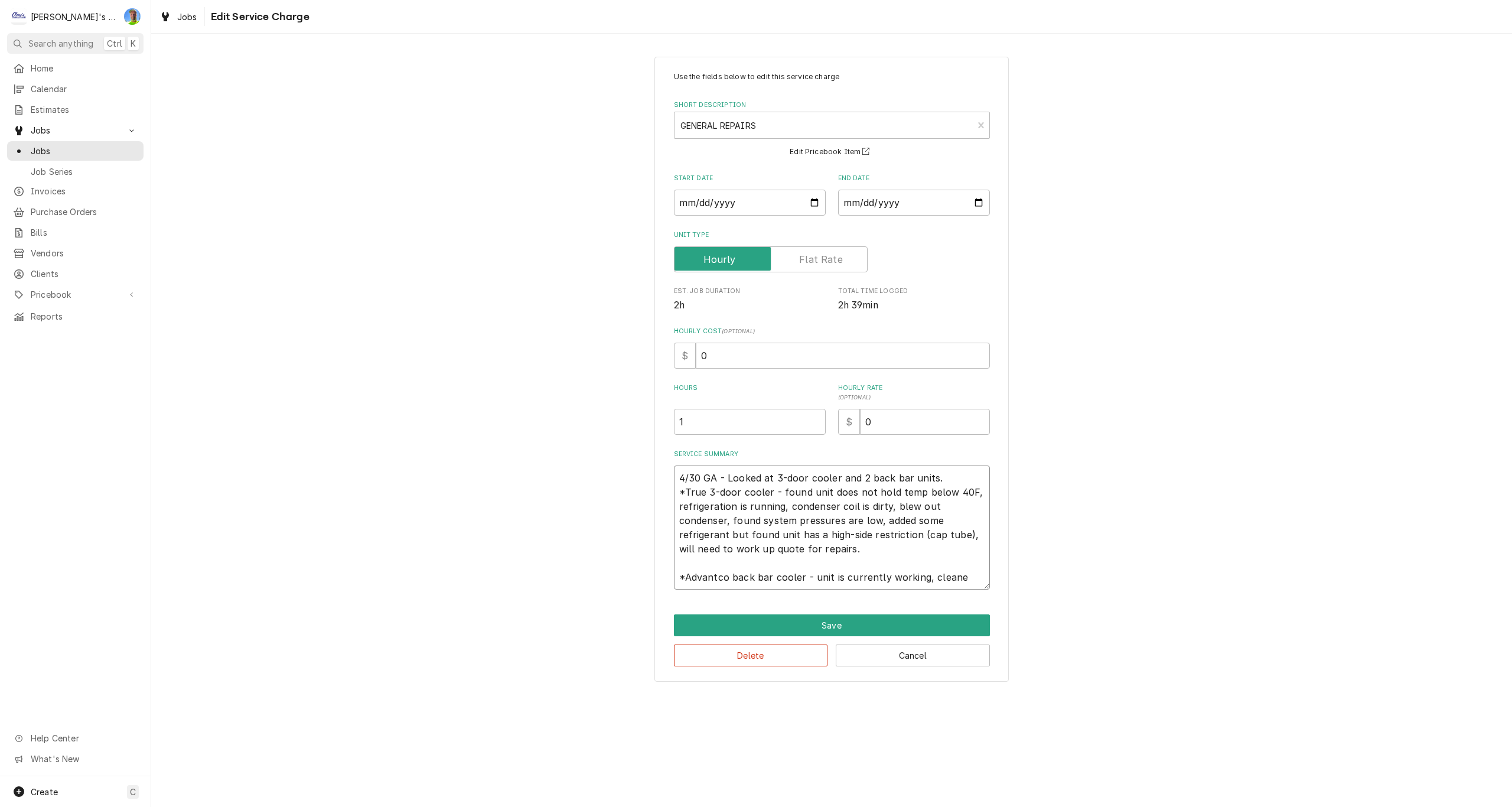
type textarea "4/30 GA - Looked at 3-door cooler and 2 back bar units. *True 3-door cooler - f…"
type textarea "x"
type textarea "4/30 GA - Looked at 3-door cooler and 2 back bar units. *True 3-door cooler - f…"
type textarea "x"
type textarea "4/30 GA - Looked at 3-door cooler and 2 back bar units. *True 3-door cooler - f…"
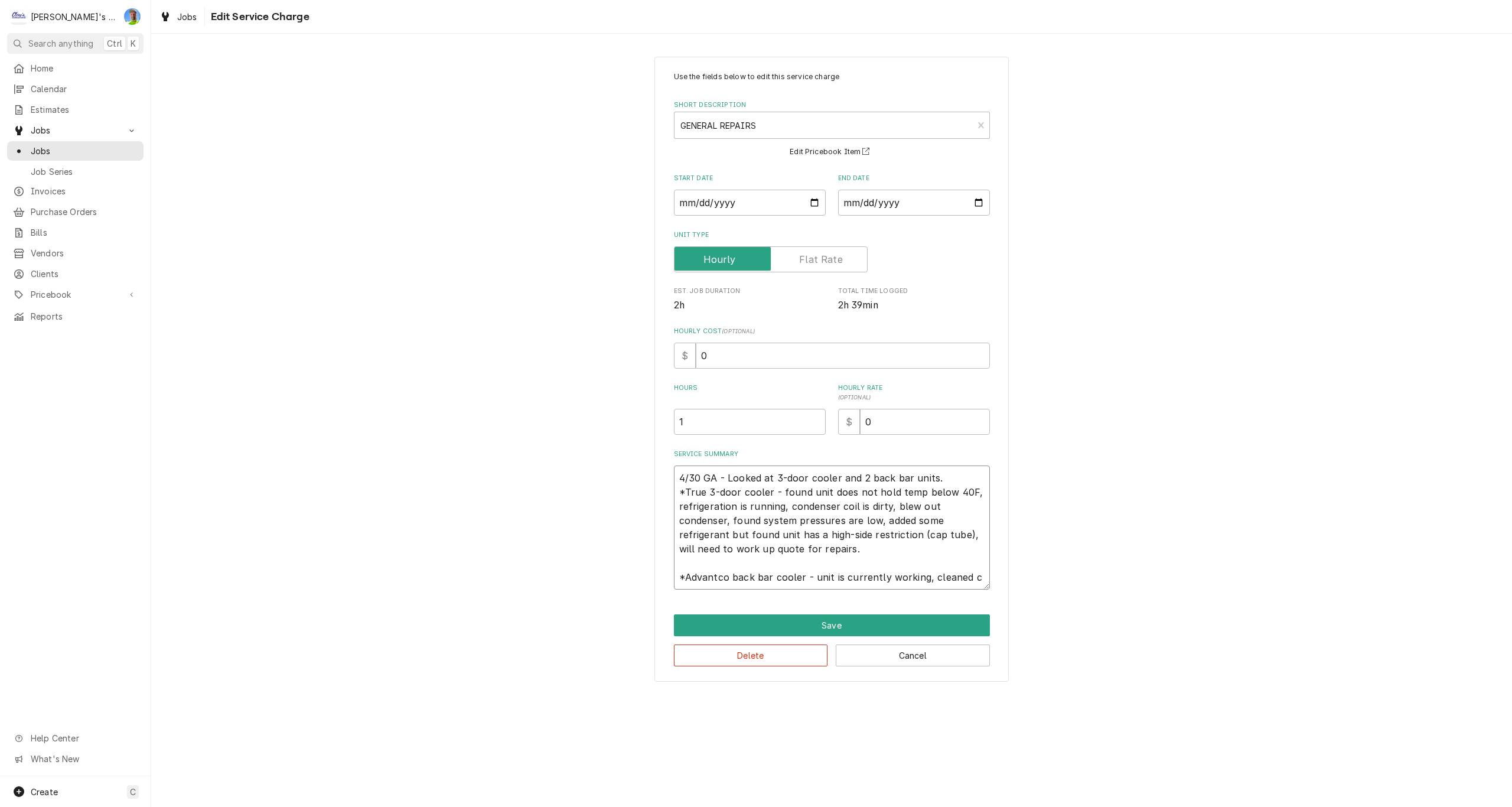
type textarea "x"
type textarea "4/30 GA - Looked at 3-door cooler and 2 back bar units. *True 3-door cooler - f…"
type textarea "x"
type textarea "4/30 GA - Looked at 3-door cooler and 2 back bar units. *True 3-door cooler - f…"
type textarea "x"
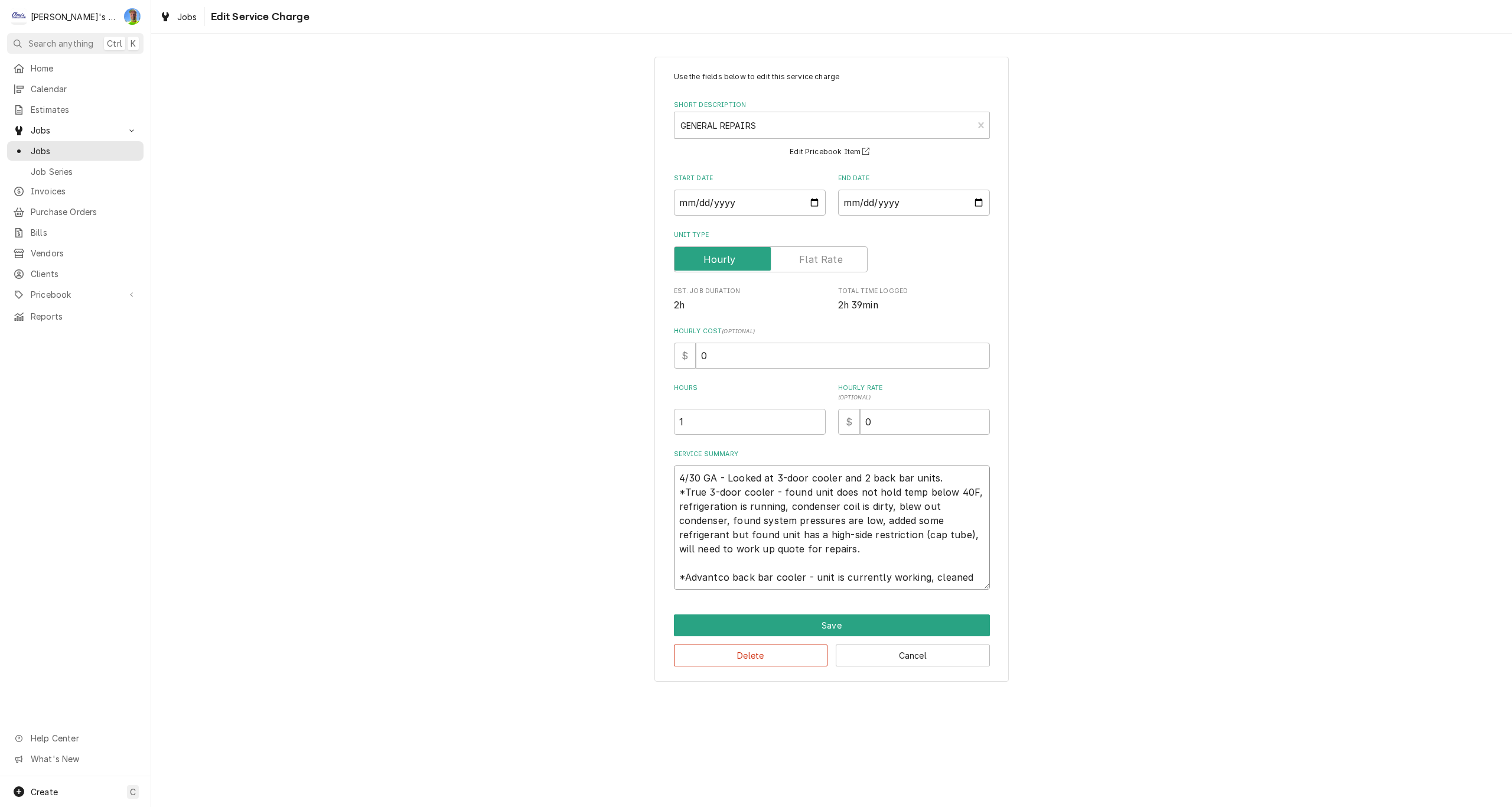
type textarea "4/30 GA - Looked at 3-door cooler and 2 back bar units. *True 3-door cooler - f…"
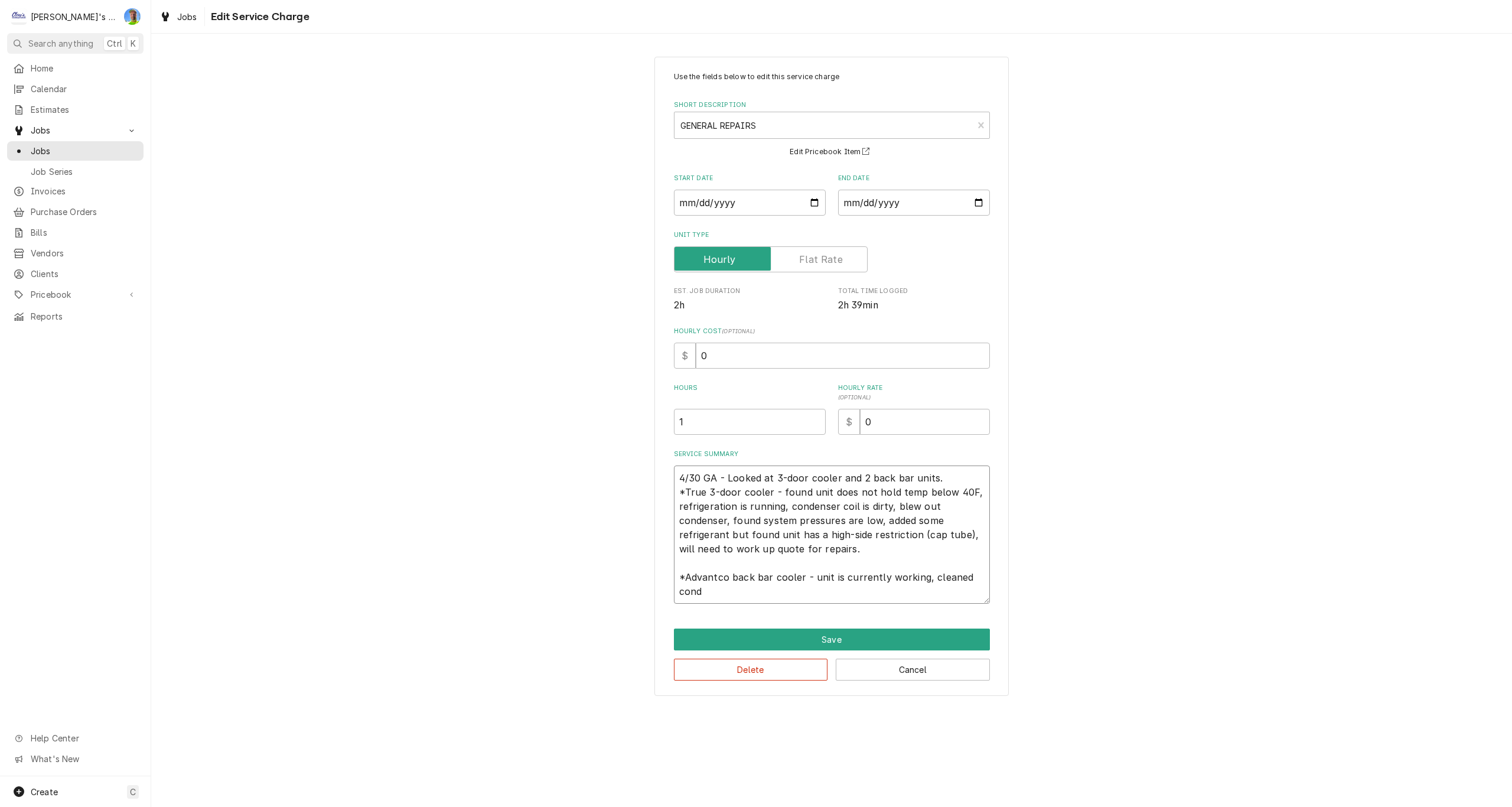
type textarea "x"
type textarea "4/30 GA - Looked at 3-door cooler and 2 back bar units. *True 3-door cooler - f…"
type textarea "x"
type textarea "4/30 GA - Looked at 3-door cooler and 2 back bar units. *True 3-door cooler - f…"
type textarea "x"
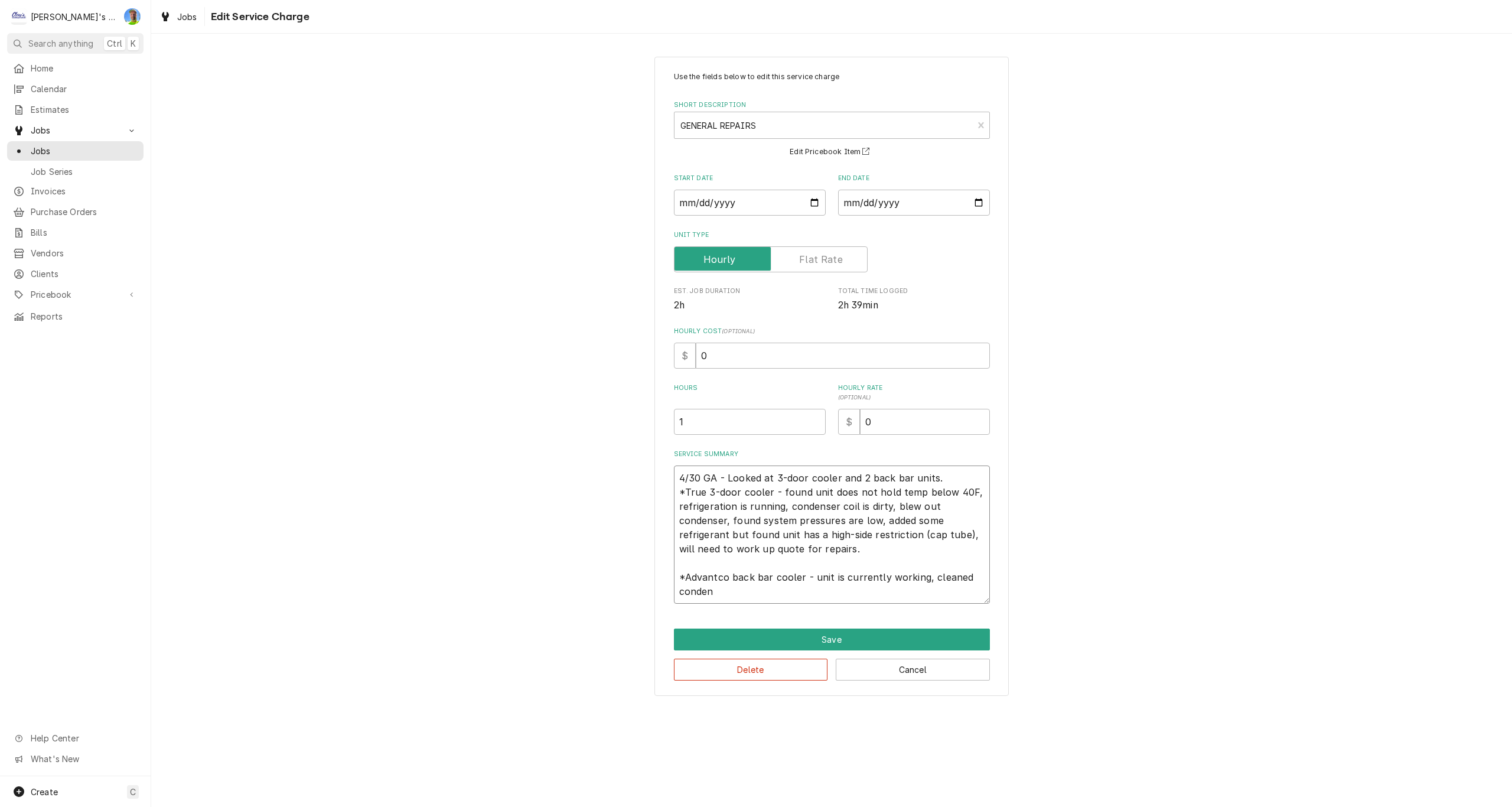
type textarea "4/30 GA - Looked at 3-door cooler and 2 back bar units. *True 3-door cooler - f…"
type textarea "x"
type textarea "4/30 GA - Looked at 3-door cooler and 2 back bar units. *True 3-door cooler - f…"
type textarea "x"
type textarea "4/30 GA - Looked at 3-door cooler and 2 back bar units. *True 3-door cooler - f…"
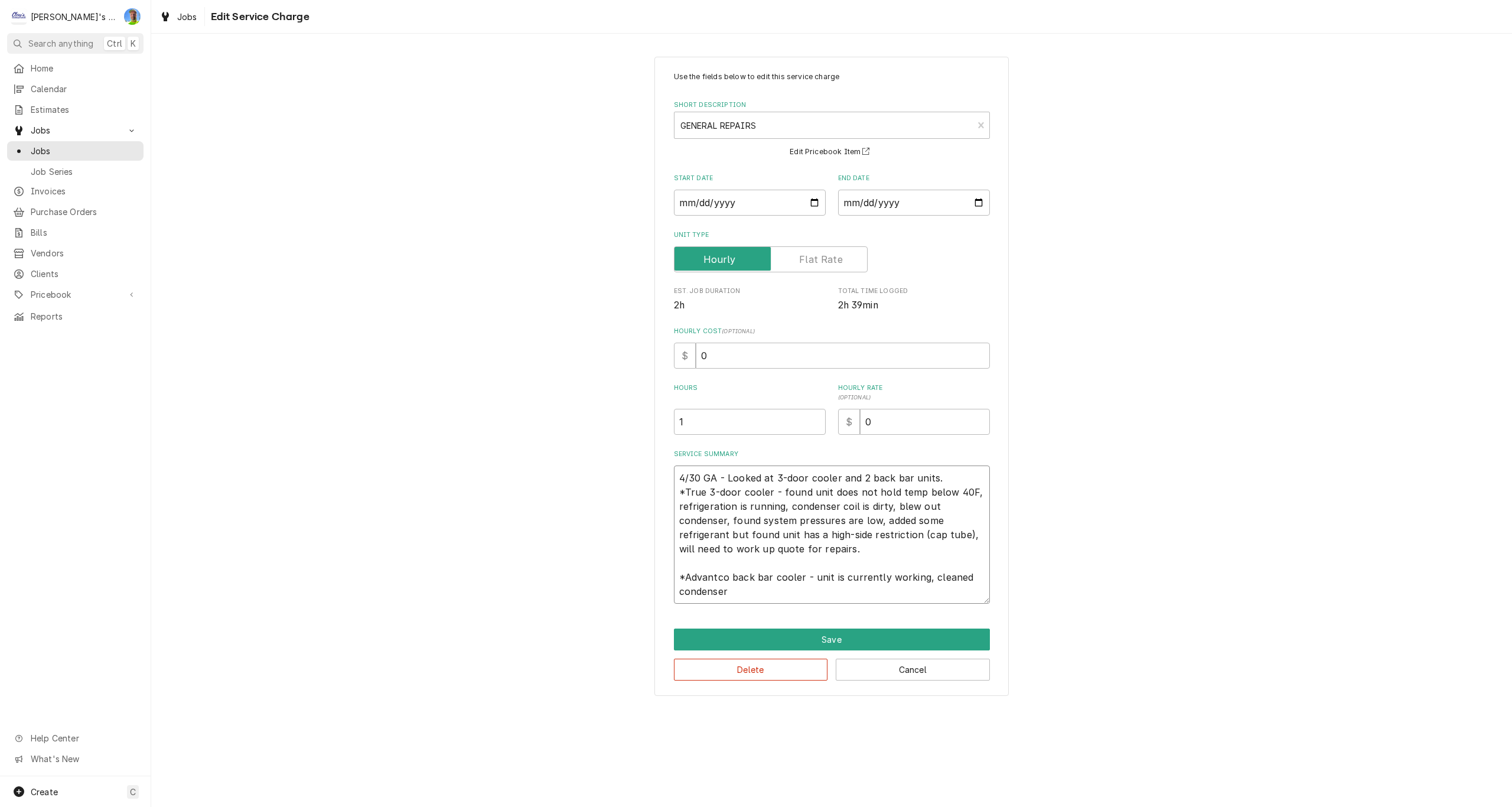
type textarea "x"
type textarea "4/30 GA - Looked at 3-door cooler and 2 back bar units. *True 3-door cooler - f…"
type textarea "x"
type textarea "4/30 GA - Looked at 3-door cooler and 2 back bar units. *True 3-door cooler - f…"
type textarea "x"
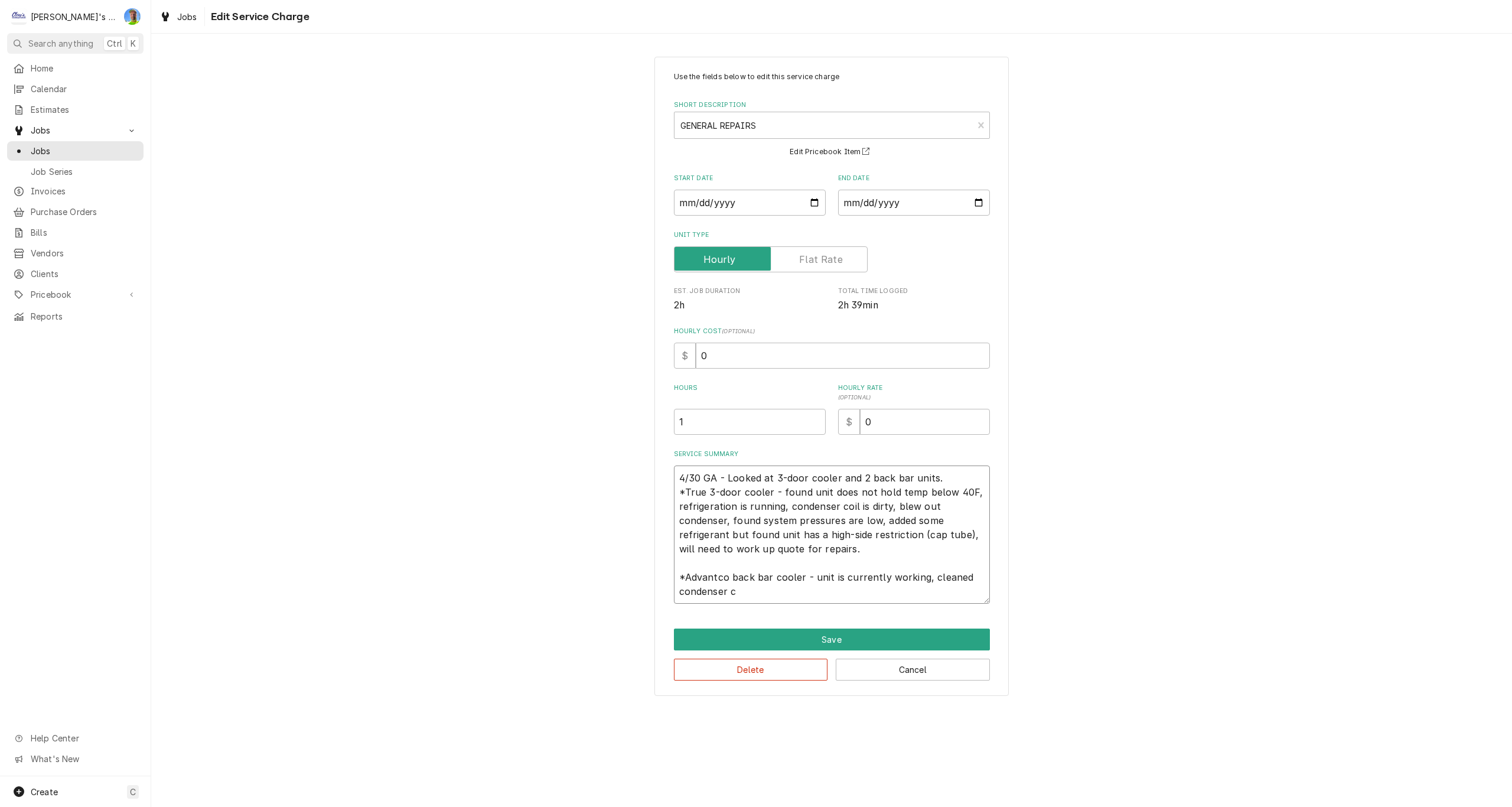
type textarea "4/30 GA - Looked at 3-door cooler and 2 back bar units. *True 3-door cooler - f…"
type textarea "x"
type textarea "4/30 GA - Looked at 3-door cooler and 2 back bar units. *True 3-door cooler - f…"
type textarea "x"
type textarea "4/30 GA - Looked at 3-door cooler and 2 back bar units. *True 3-door cooler - f…"
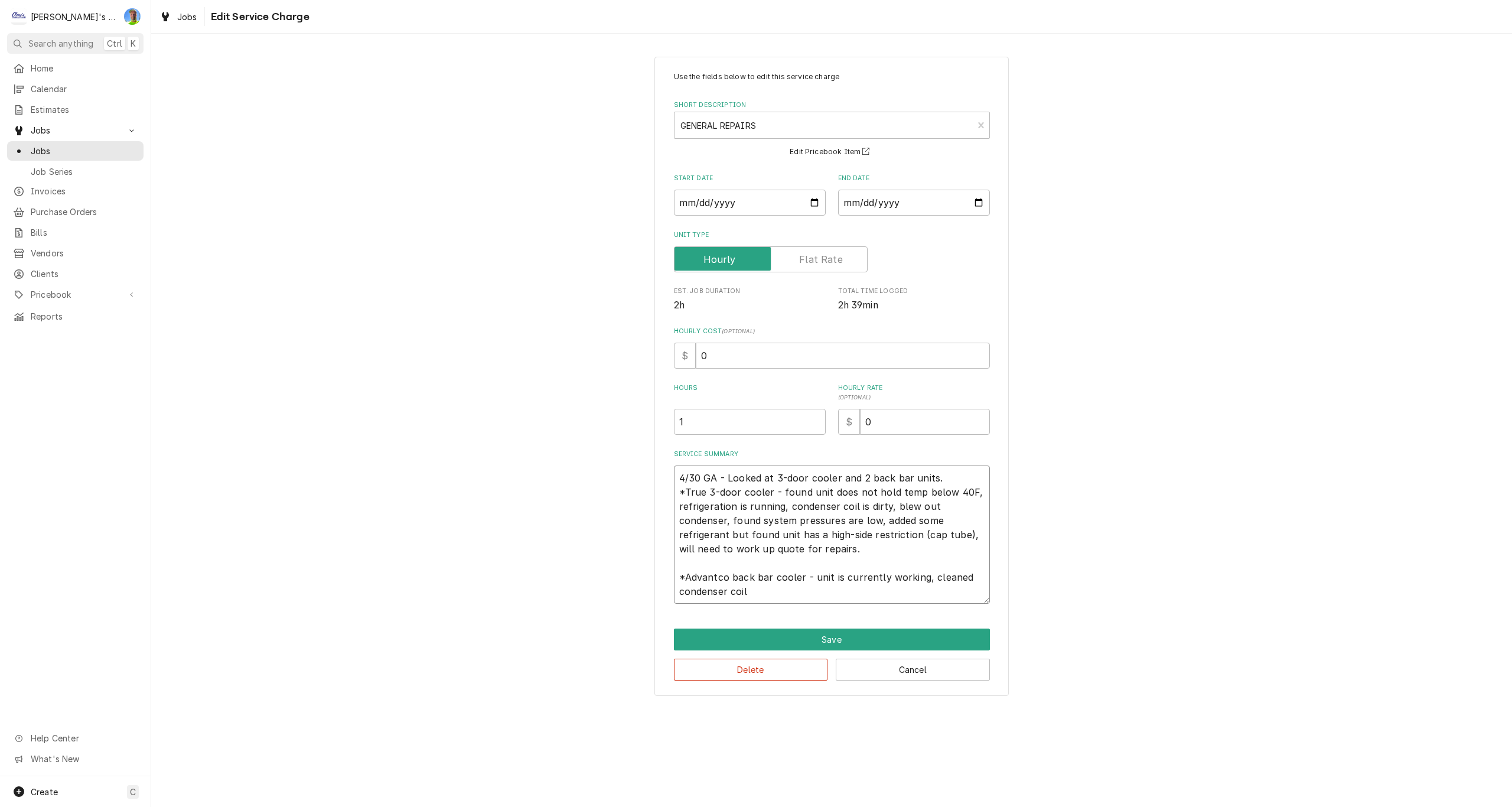
type textarea "x"
type textarea "4/30 GA - Looked at 3-door cooler and 2 back bar units. *True 3-door cooler - f…"
type textarea "x"
type textarea "4/30 GA - Looked at 3-door cooler and 2 back bar units. *True 3-door cooler - f…"
type textarea "x"
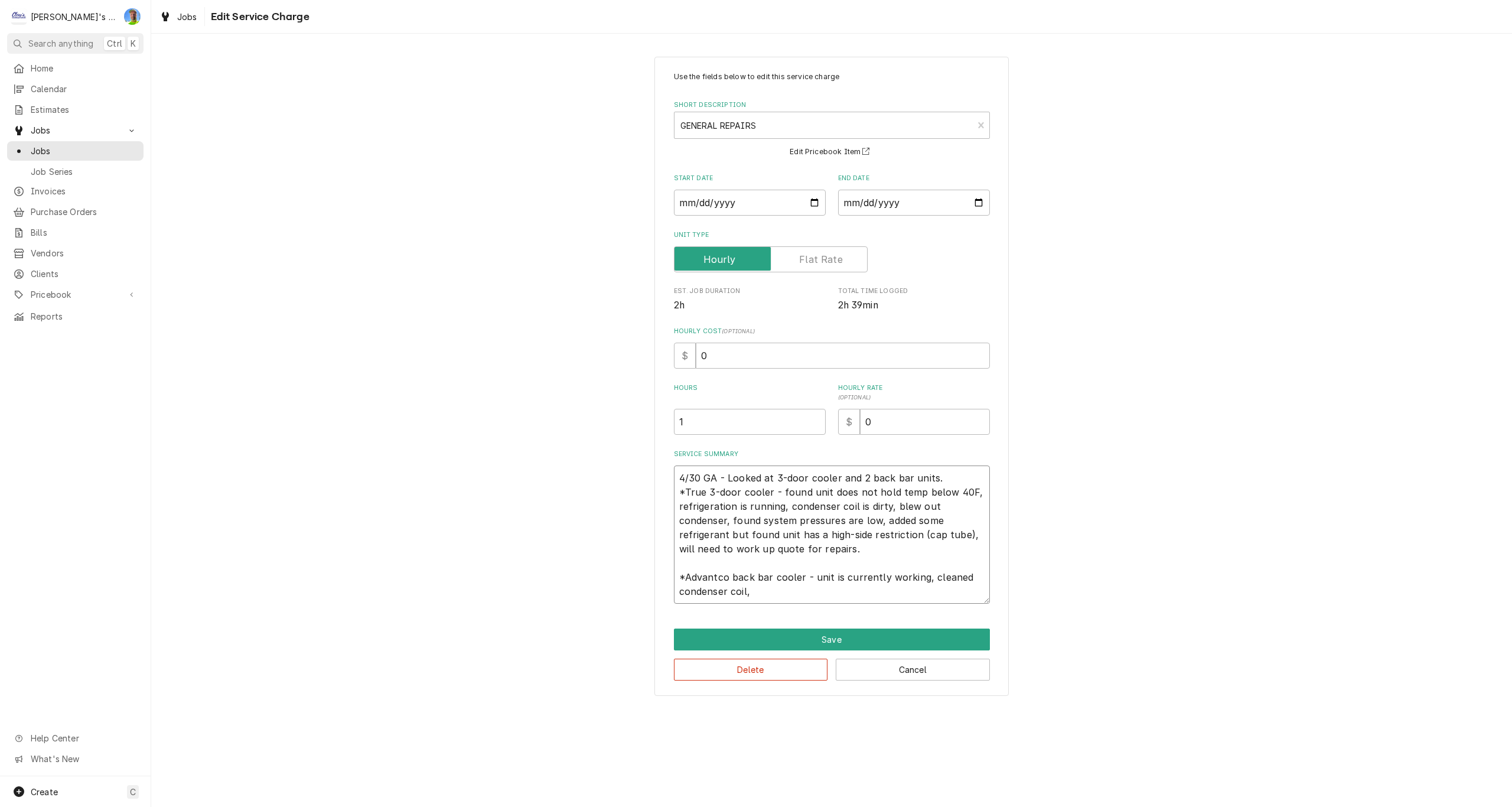
type textarea "4/30 GA - Looked at 3-door cooler and 2 back bar units. *True 3-door cooler - f…"
type textarea "x"
type textarea "4/30 GA - Looked at 3-door cooler and 2 back bar units. *True 3-door cooler - f…"
type textarea "x"
type textarea "4/30 GA - Looked at 3-door cooler and 2 back bar units. *True 3-door cooler - f…"
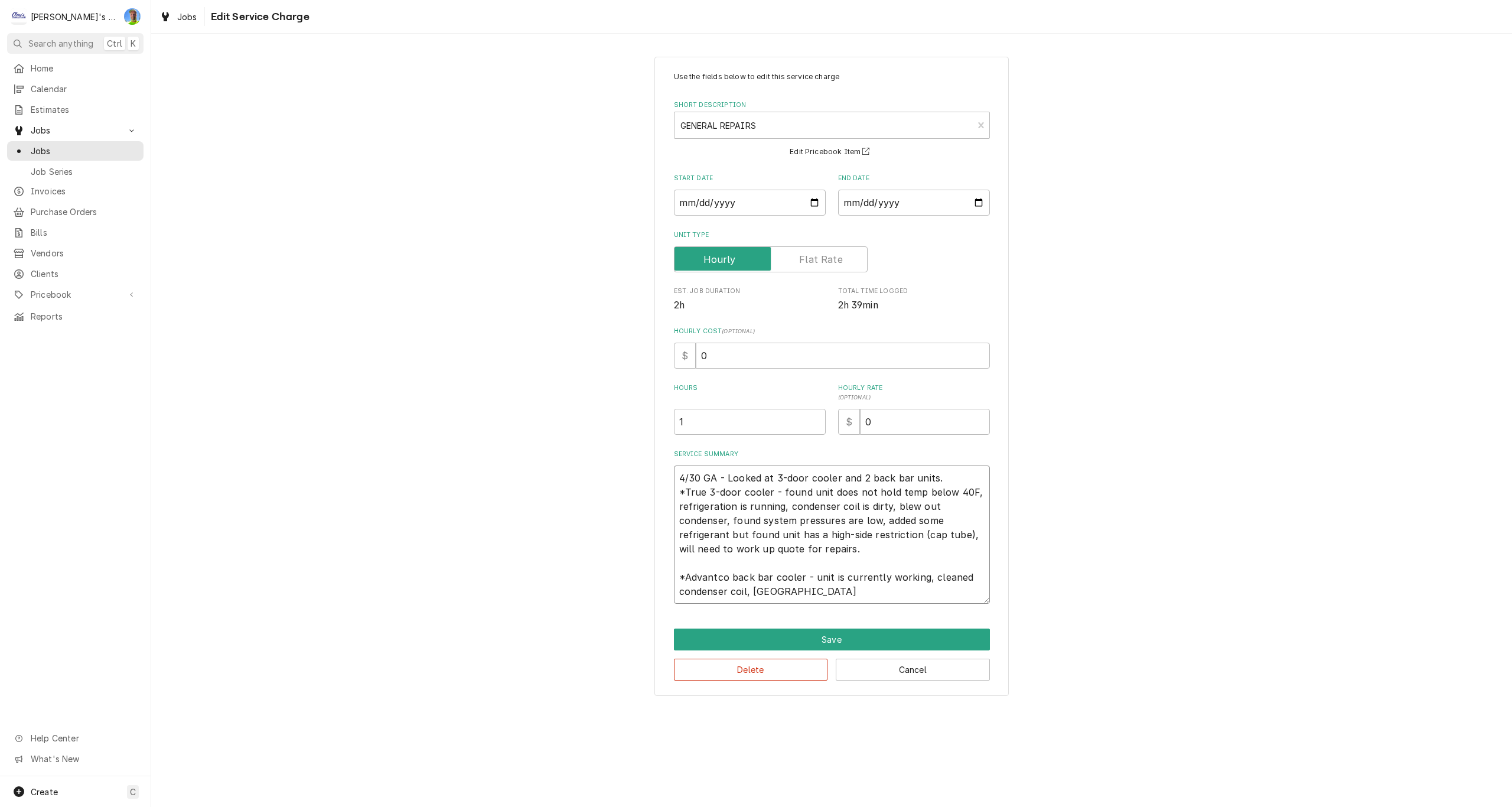
type textarea "x"
type textarea "4/30 GA - Looked at 3-door cooler and 2 back bar units. *True 3-door cooler - f…"
type textarea "x"
type textarea "4/30 GA - Looked at 3-door cooler and 2 back bar units. *True 3-door cooler - f…"
type textarea "x"
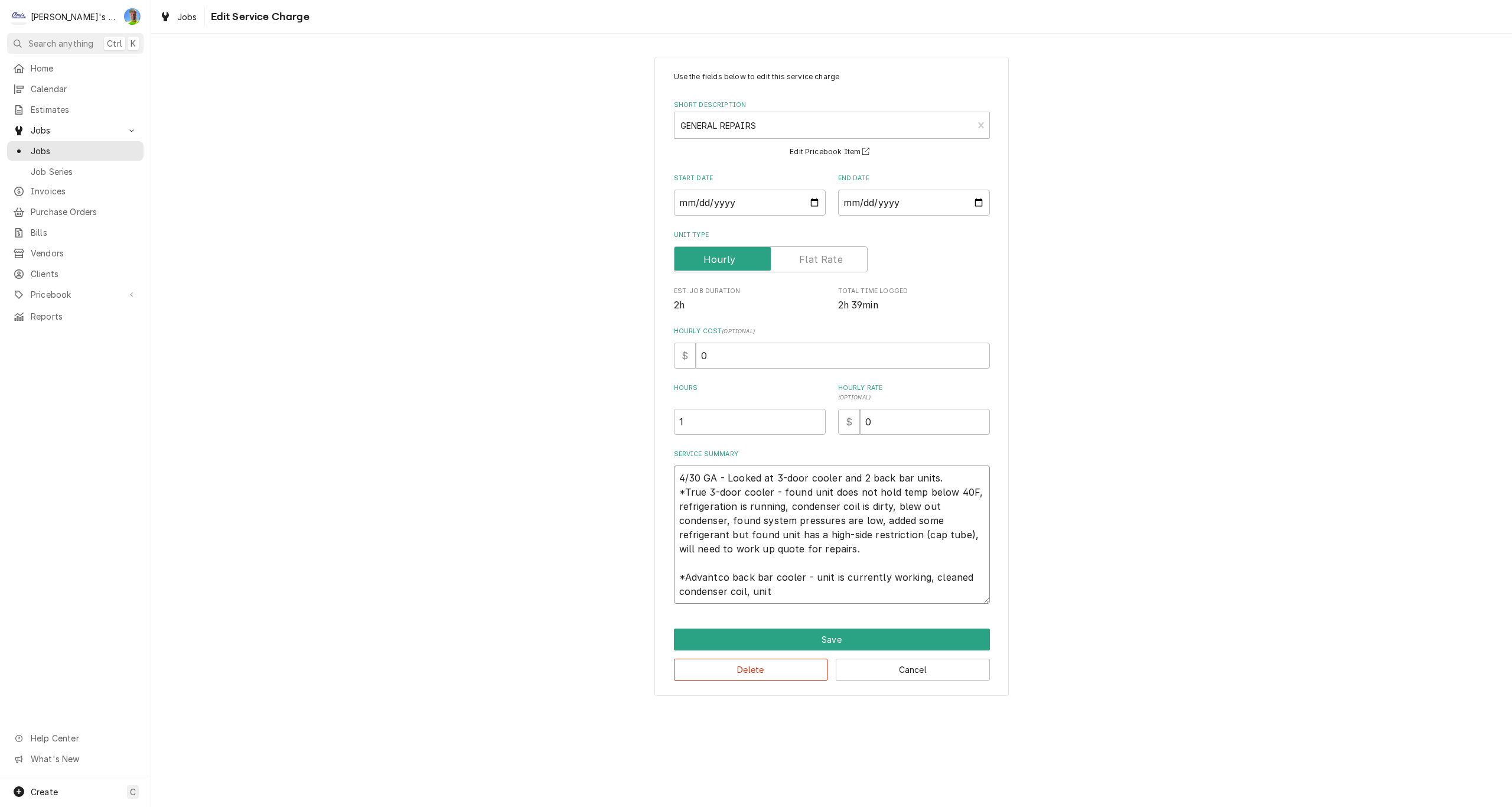
type textarea "4/30 GA - Looked at 3-door cooler and 2 back bar units. *True 3-door cooler - f…"
type textarea "x"
type textarea "4/30 GA - Looked at 3-door cooler and 2 back bar units. *True 3-door cooler - f…"
type textarea "x"
type textarea "4/30 GA - Looked at 3-door cooler and 2 back bar units. *True 3-door cooler - f…"
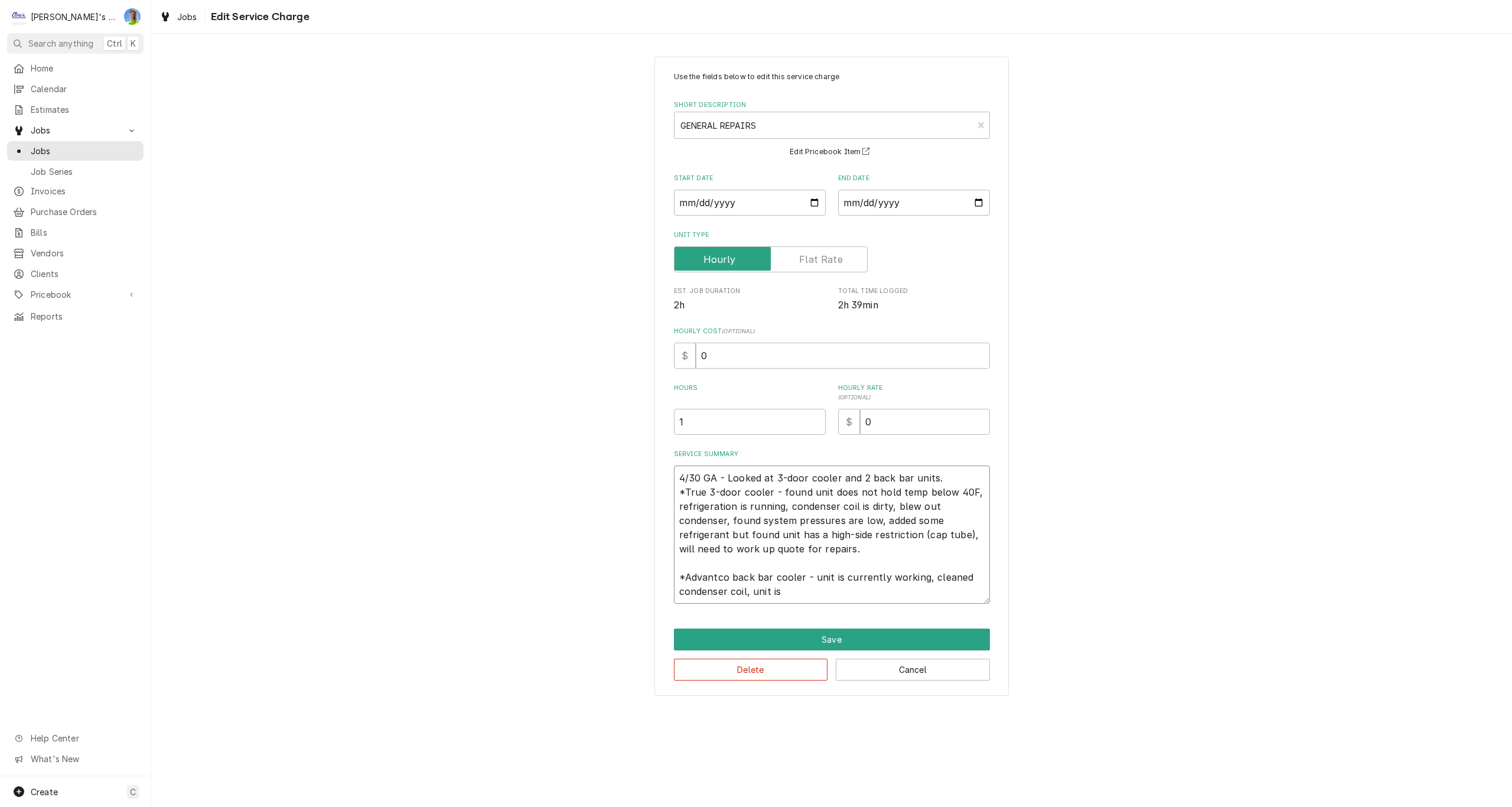
type textarea "x"
type textarea "4/30 GA - Looked at 3-door cooler and 2 back bar units. *True 3-door cooler - f…"
type textarea "x"
type textarea "4/30 GA - Looked at 3-door cooler and 2 back bar units. *True 3-door cooler - f…"
type textarea "x"
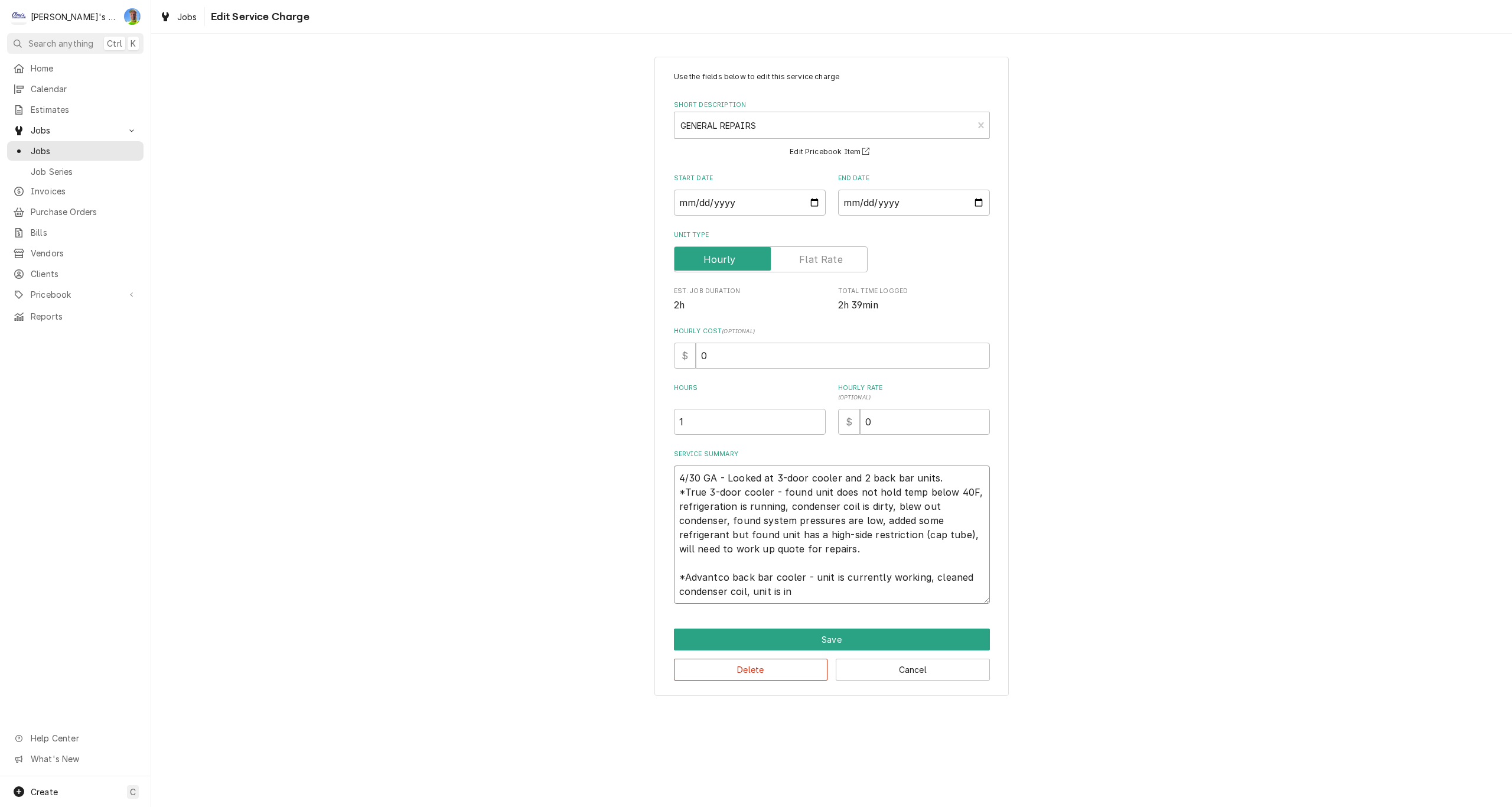
type textarea "4/30 GA - Looked at 3-door cooler and 2 back bar units. *True 3-door cooler - f…"
type textarea "x"
type textarea "4/30 GA - Looked at 3-door cooler and 2 back bar units. *True 3-door cooler - f…"
type textarea "x"
type textarea "4/30 GA - Looked at 3-door cooler and 2 back bar units. *True 3-door cooler - f…"
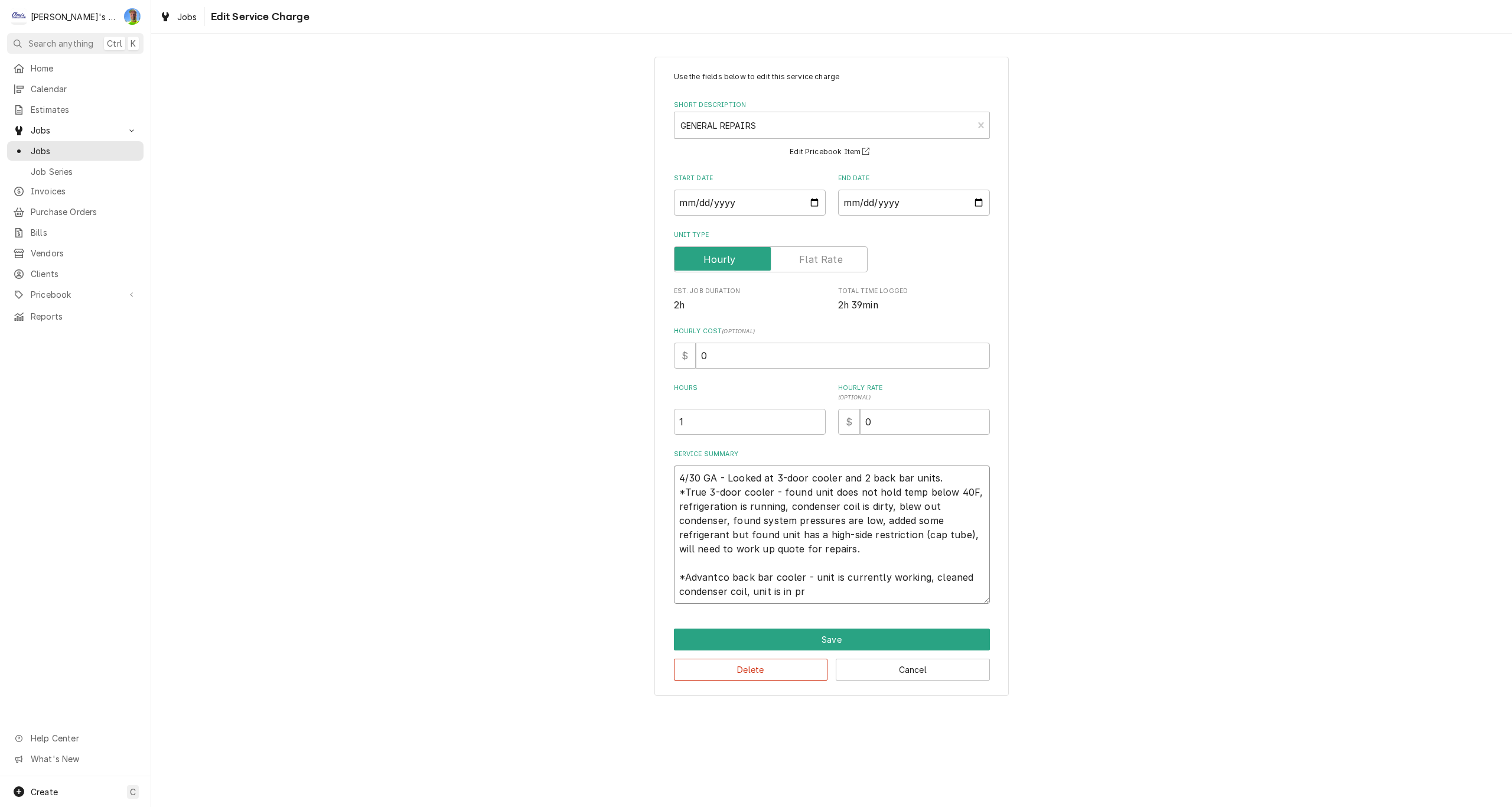
type textarea "x"
type textarea "4/30 GA - Looked at 3-door cooler and 2 back bar units. *True 3-door cooler - f…"
type textarea "x"
type textarea "4/30 GA - Looked at 3-door cooler and 2 back bar units. *True 3-door cooler - f…"
type textarea "x"
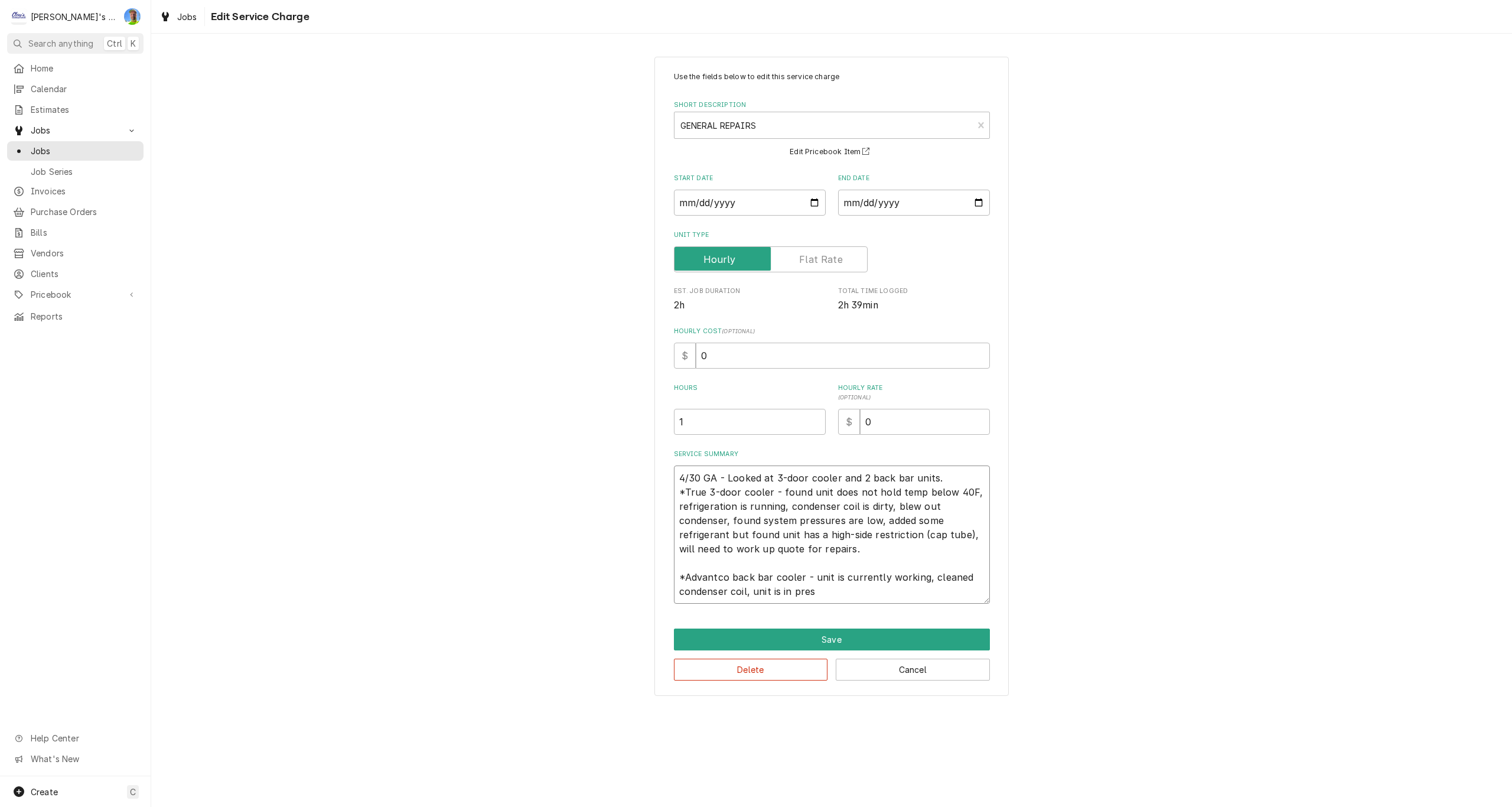
type textarea "4/30 GA - Looked at 3-door cooler and 2 back bar units. *True 3-door cooler - f…"
type textarea "x"
type textarea "4/30 GA - Looked at 3-door cooler and 2 back bar units. *True 3-door cooler - f…"
type textarea "x"
type textarea "4/30 GA - Looked at 3-door cooler and 2 back bar units. *True 3-door cooler - f…"
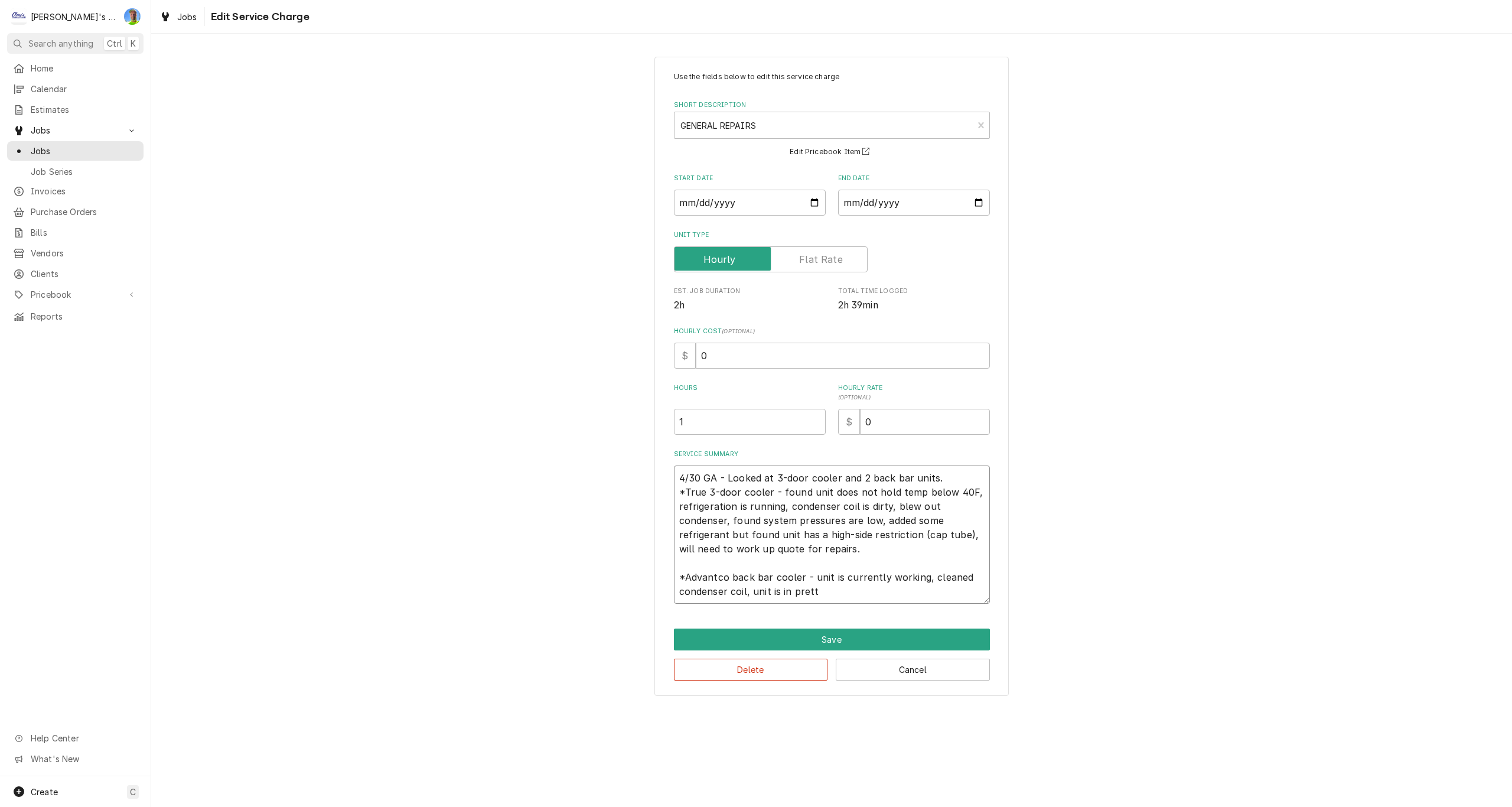
type textarea "x"
type textarea "4/30 GA - Looked at 3-door cooler and 2 back bar units. *True 3-door cooler - f…"
type textarea "x"
type textarea "4/30 GA - Looked at 3-door cooler and 2 back bar units. *True 3-door cooler - f…"
type textarea "x"
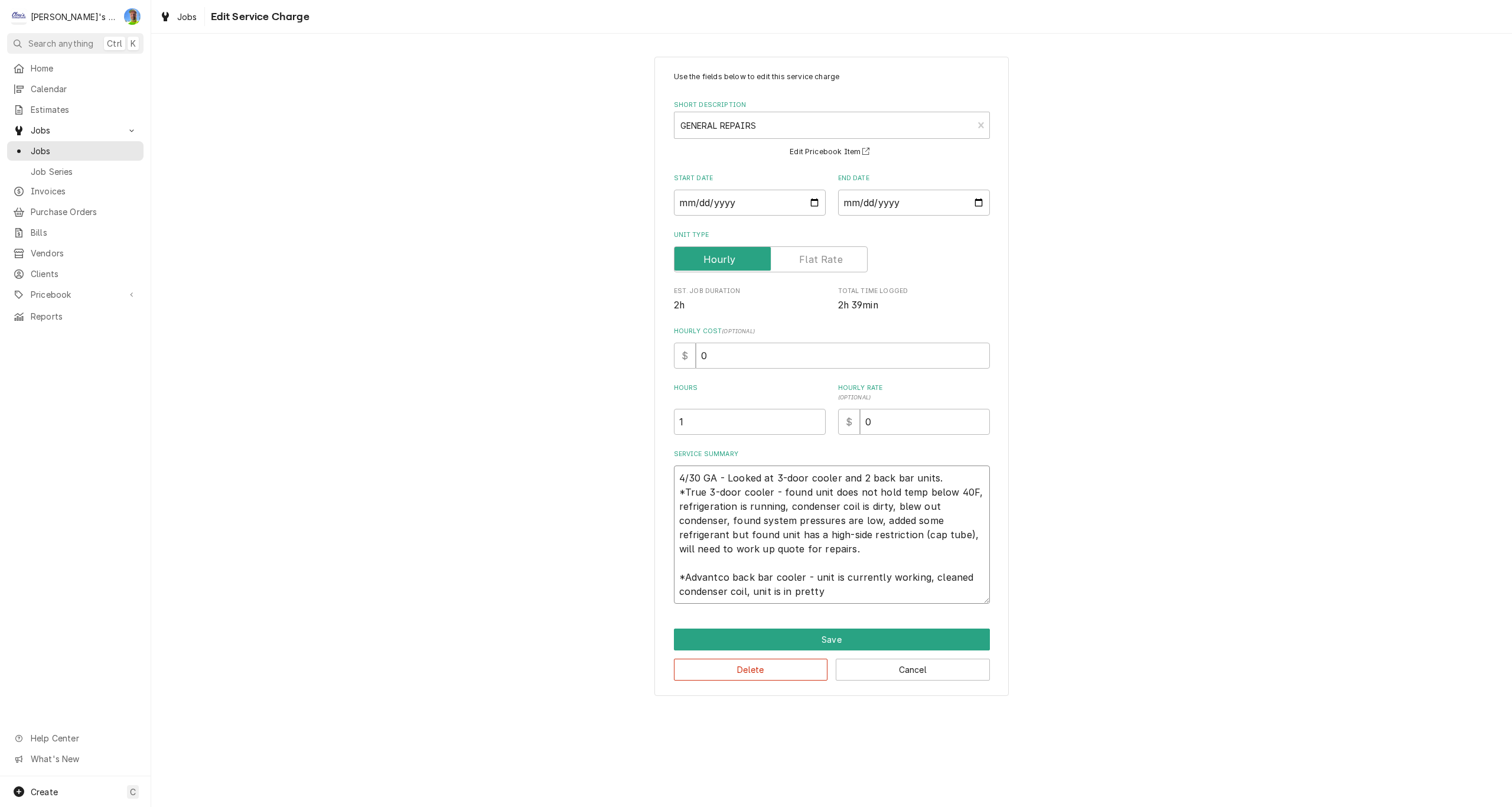
type textarea "4/30 GA - Looked at 3-door cooler and 2 back bar units. *True 3-door cooler - f…"
type textarea "x"
type textarea "4/30 GA - Looked at 3-door cooler and 2 back bar units. *True 3-door cooler - f…"
type textarea "x"
type textarea "4/30 GA - Looked at 3-door cooler and 2 back bar units. *True 3-door cooler - f…"
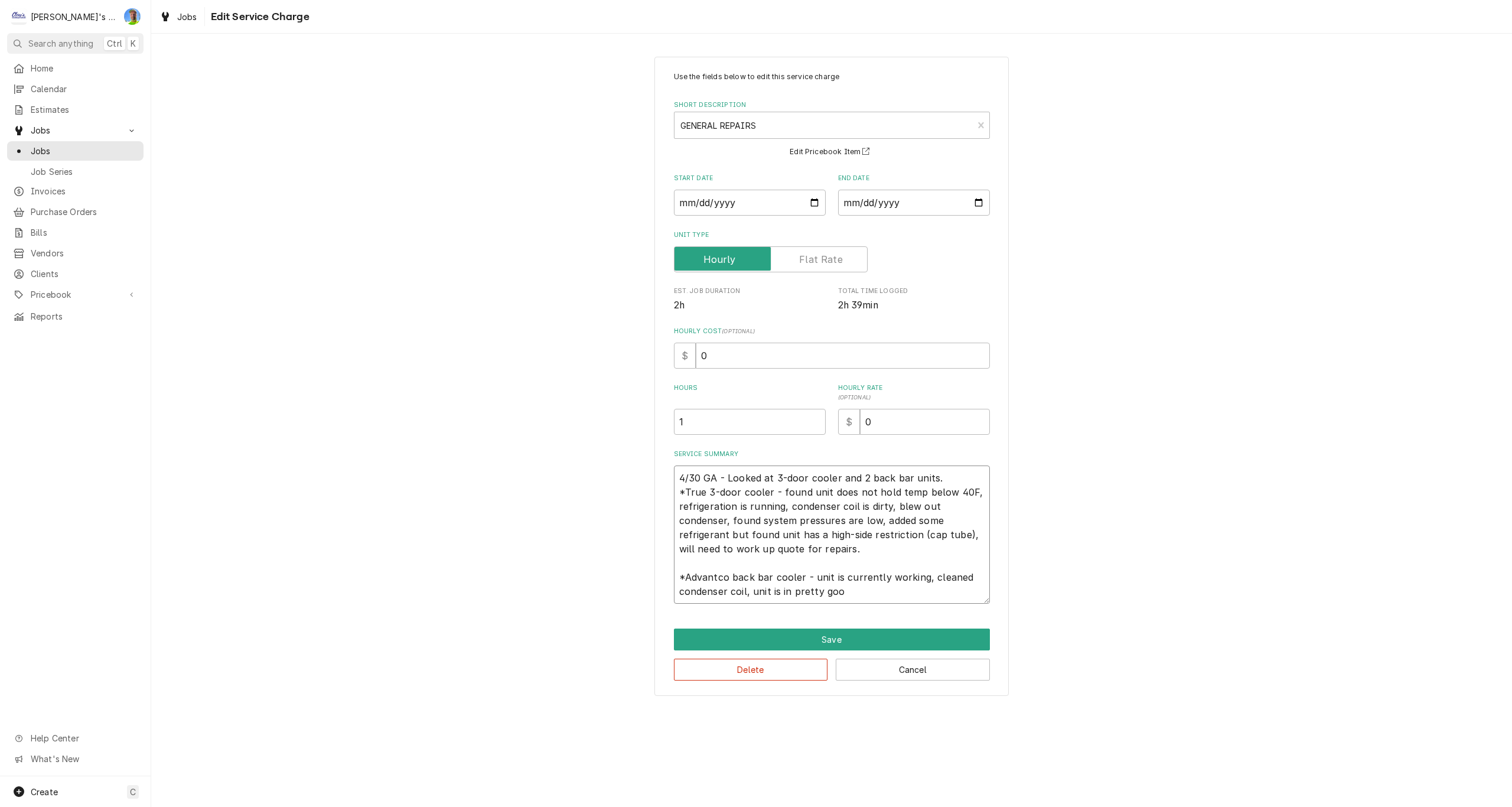
type textarea "x"
type textarea "4/30 GA - Looked at 3-door cooler and 2 back bar units. *True 3-door cooler - f…"
type textarea "x"
type textarea "4/30 GA - Looked at 3-door cooler and 2 back bar units. *True 3-door cooler - f…"
type textarea "x"
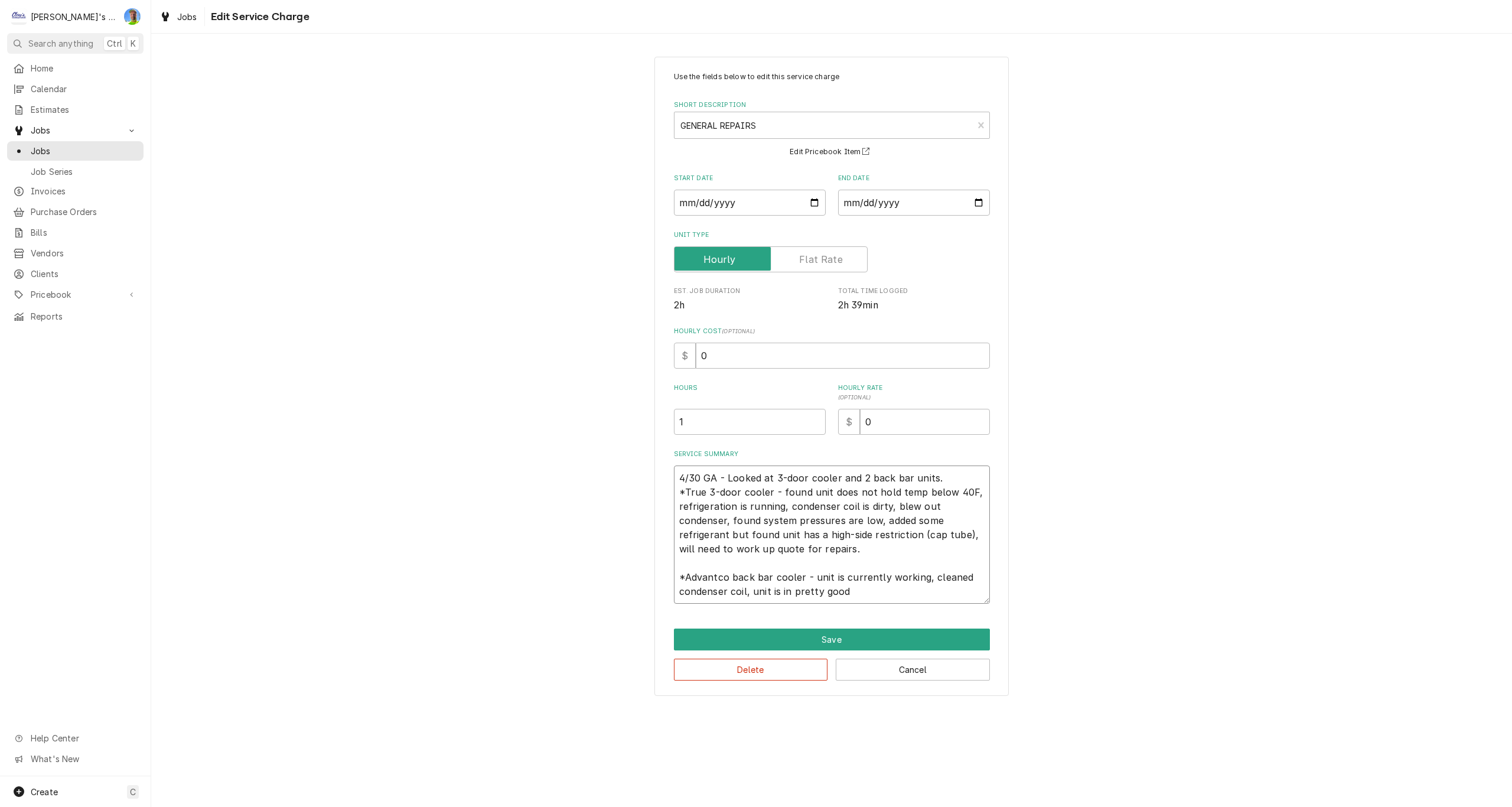
type textarea "4/30 GA - Looked at 3-door cooler and 2 back bar units. *True 3-door cooler - f…"
type textarea "x"
type textarea "4/30 GA - Looked at 3-door cooler and 2 back bar units. *True 3-door cooler - f…"
type textarea "x"
type textarea "4/30 GA - Looked at 3-door cooler and 2 back bar units. *True 3-door cooler - f…"
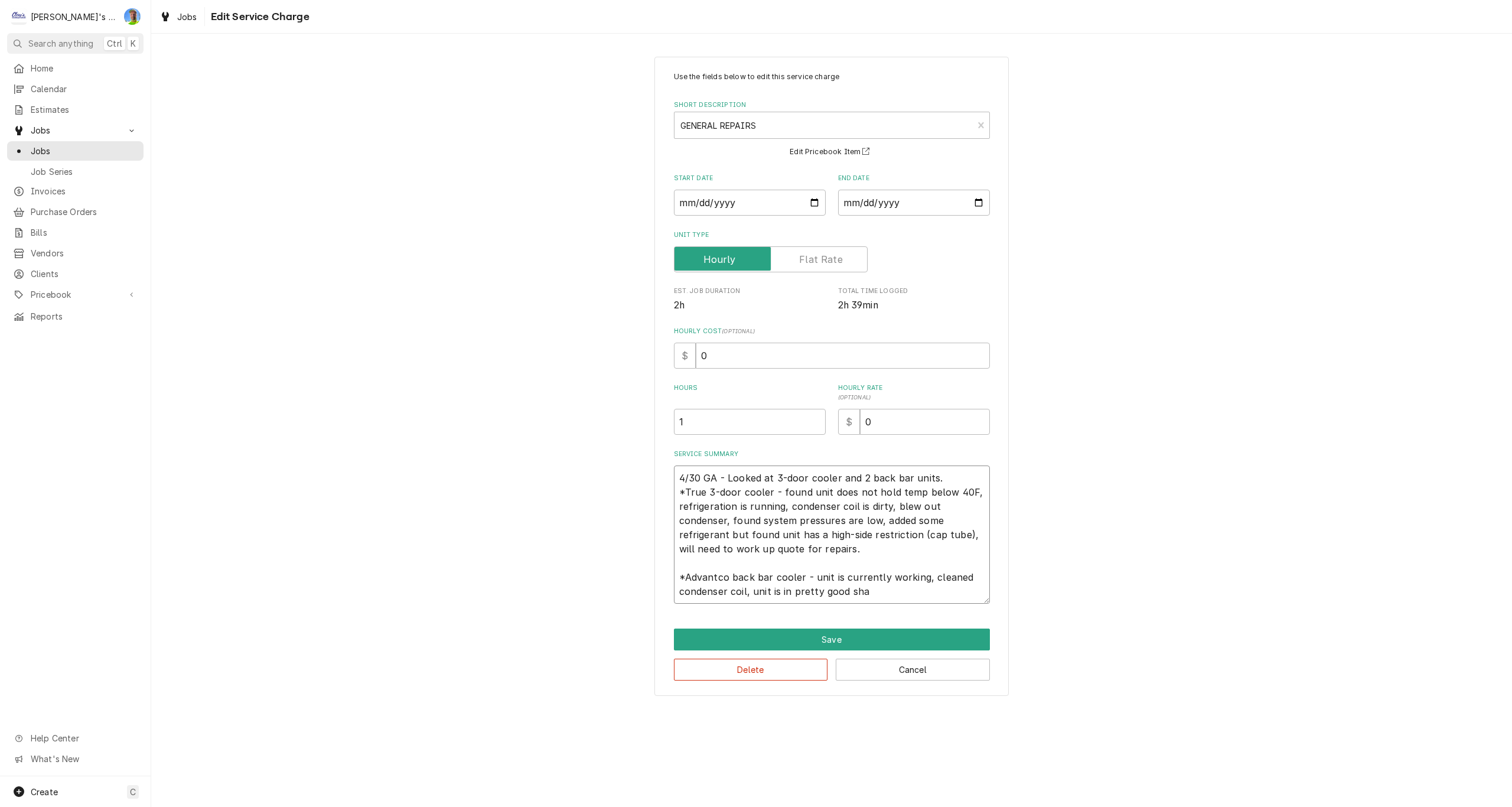
type textarea "x"
type textarea "4/30 GA - Looked at 3-door cooler and 2 back bar units. *True 3-door cooler - f…"
type textarea "x"
type textarea "4/30 GA - Looked at 3-door cooler and 2 back bar units. *True 3-door cooler - f…"
type textarea "x"
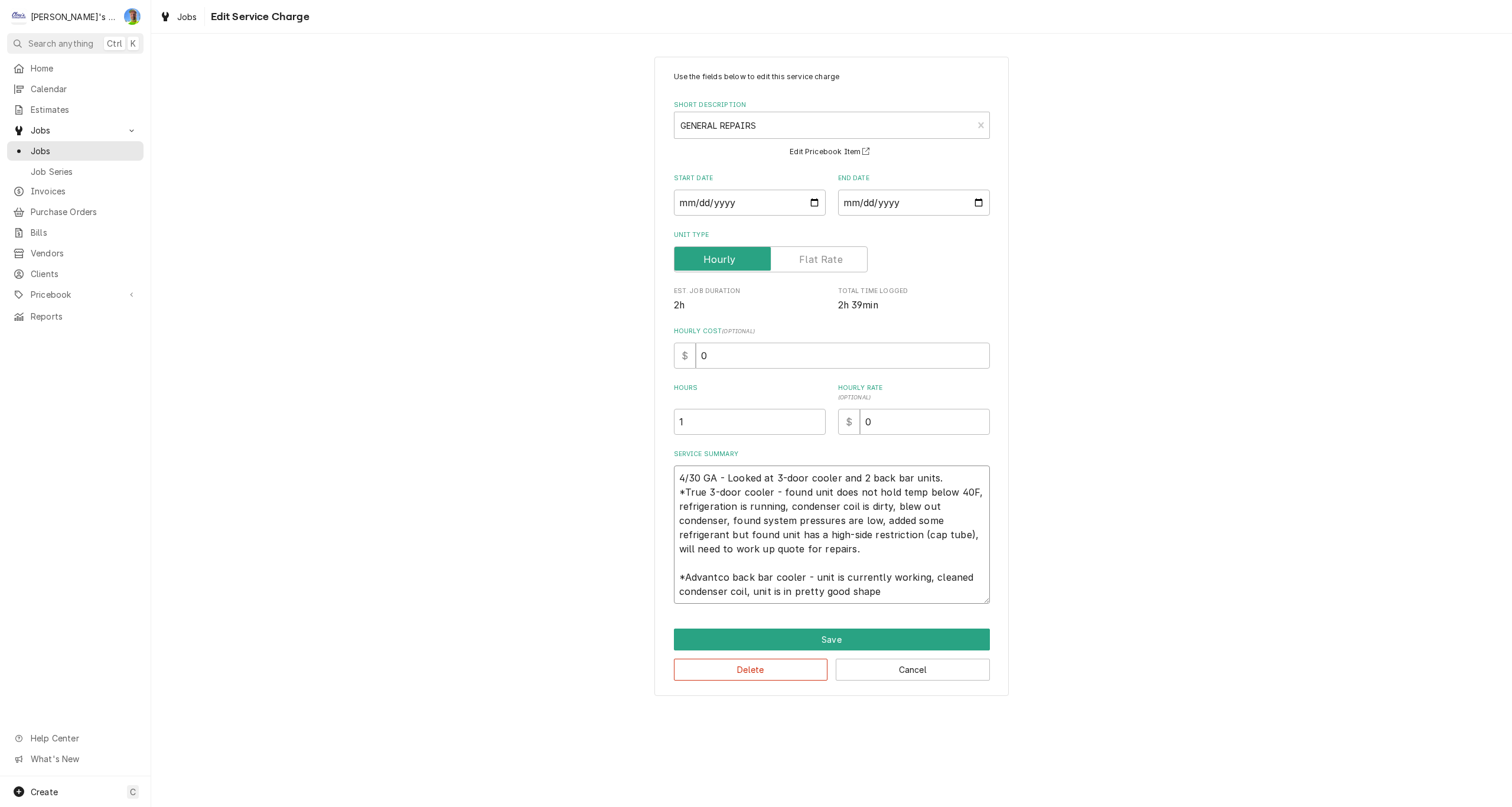
type textarea "4/30 GA - Looked at 3-door cooler and 2 back bar units. *True 3-door cooler - f…"
type textarea "x"
type textarea "4/30 GA - Looked at 3-door cooler and 2 back bar units. *True 3-door cooler - f…"
type textarea "x"
type textarea "4/30 GA - Looked at 3-door cooler and 2 back bar units. *True 3-door cooler - f…"
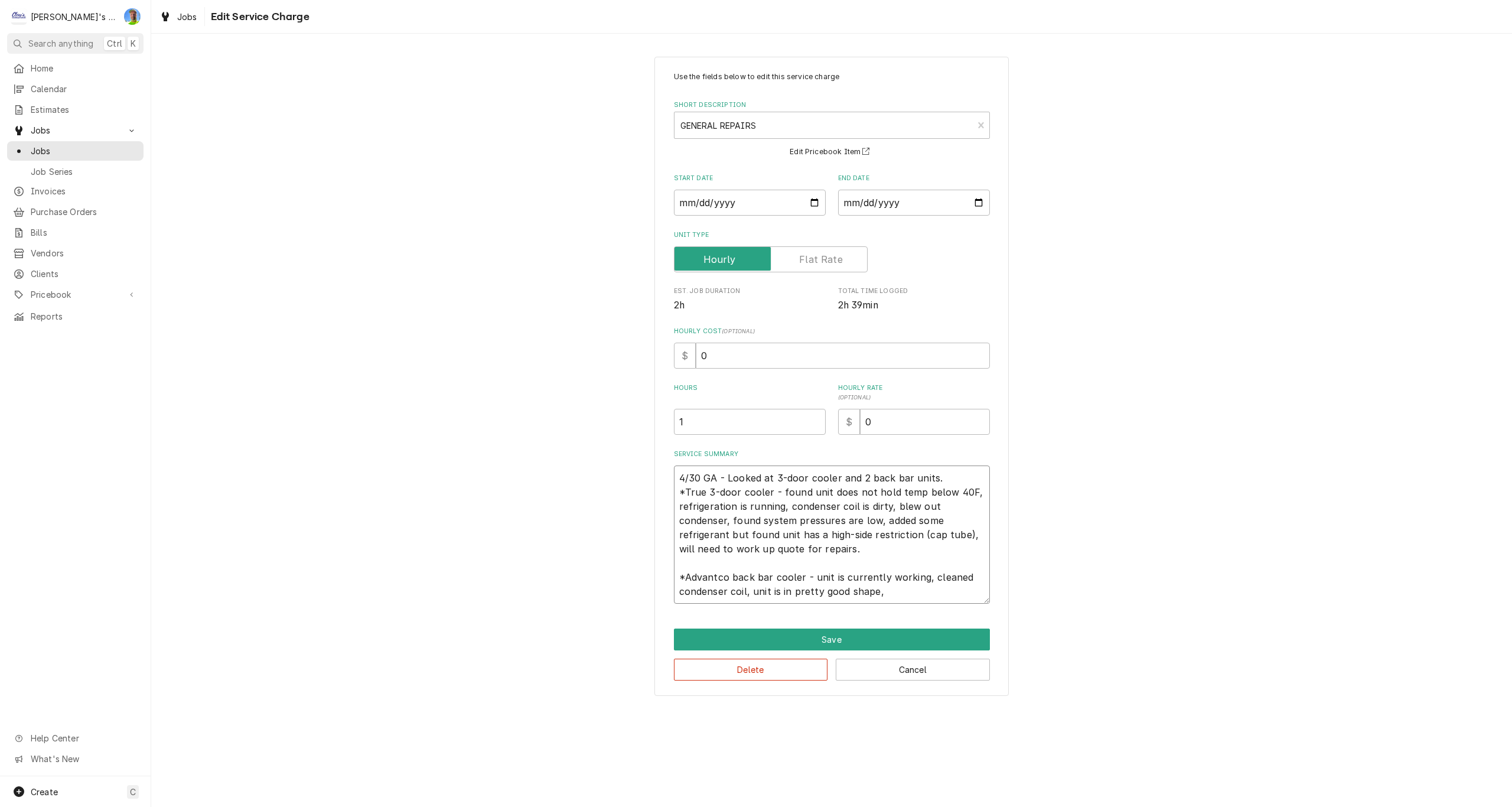
type textarea "x"
type textarea "4/30 GA - Looked at 3-door cooler and 2 back bar units. *True 3-door cooler - f…"
type textarea "x"
type textarea "4/30 GA - Looked at 3-door cooler and 2 back bar units. *True 3-door cooler - f…"
type textarea "x"
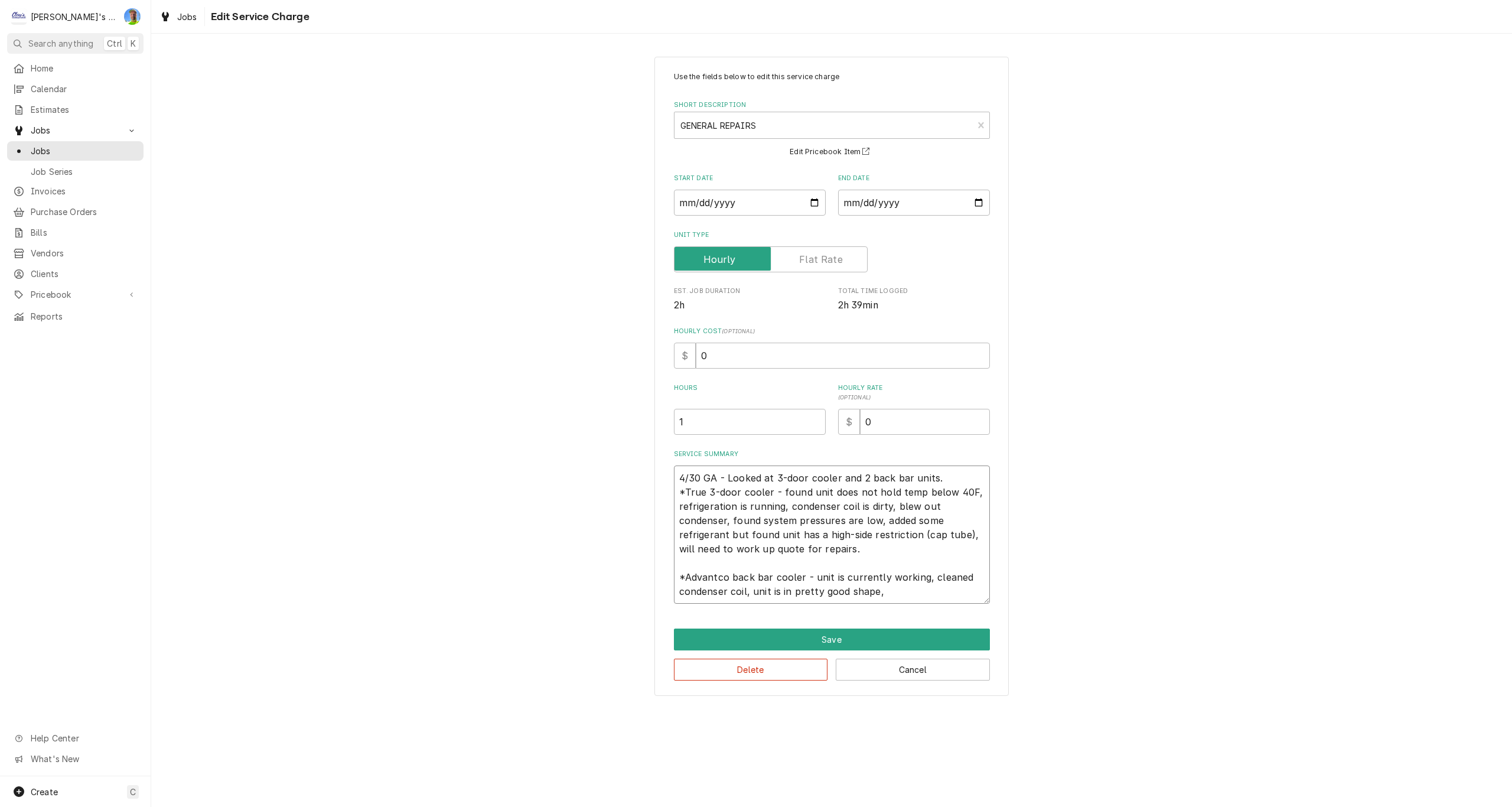
type textarea "4/30 GA - Looked at 3-door cooler and 2 back bar units. *True 3-door cooler - f…"
type textarea "x"
type textarea "4/30 GA - Looked at 3-door cooler and 2 back bar units. *True 3-door cooler - f…"
type textarea "x"
type textarea "4/30 GA - Looked at 3-door cooler and 2 back bar units. *True 3-door cooler - f…"
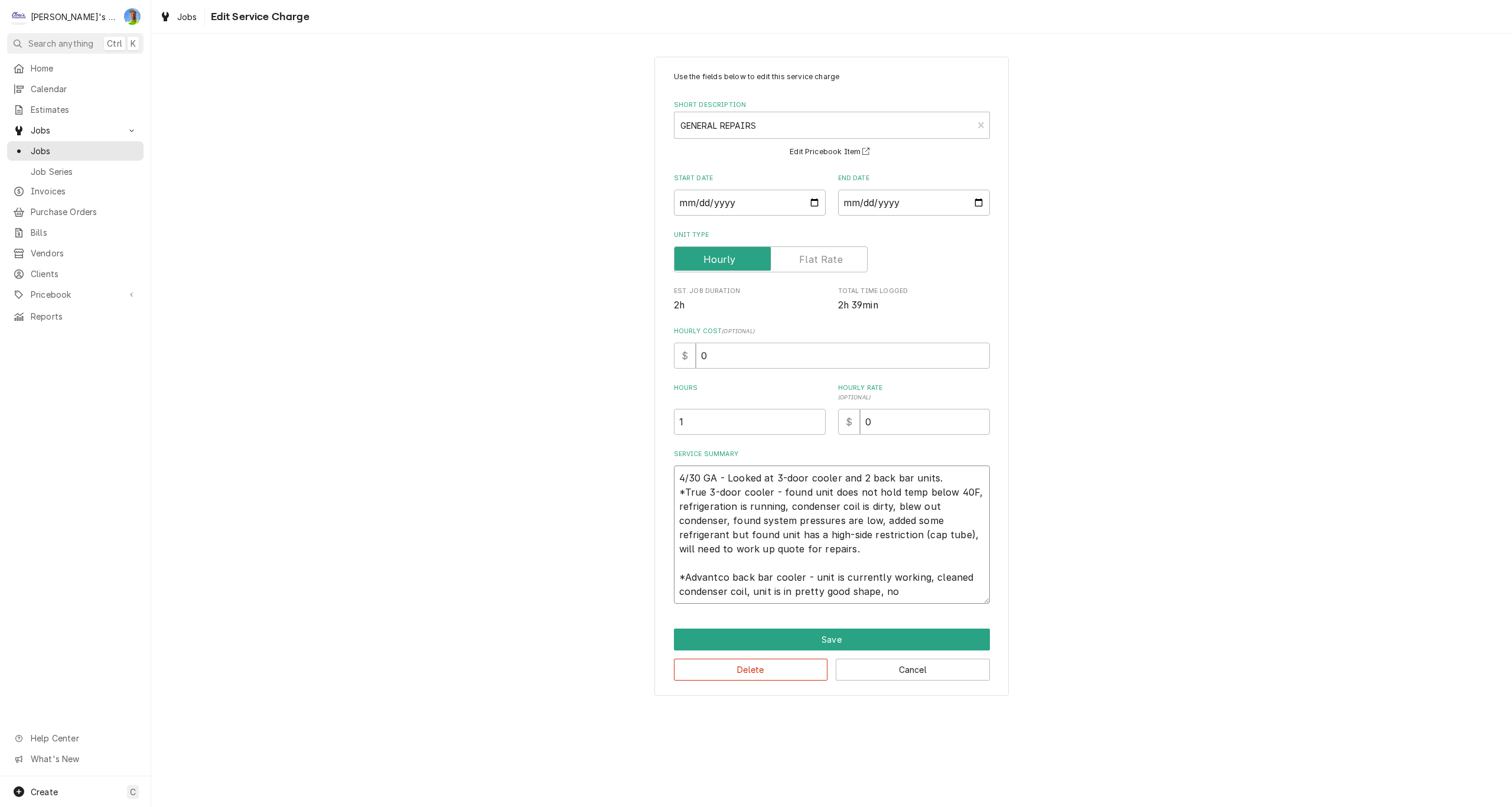
type textarea "x"
type textarea "4/30 GA - Looked at 3-door cooler and 2 back bar units. *True 3-door cooler - f…"
type textarea "x"
type textarea "4/30 GA - Looked at 3-door cooler and 2 back bar units. *True 3-door cooler - f…"
type textarea "x"
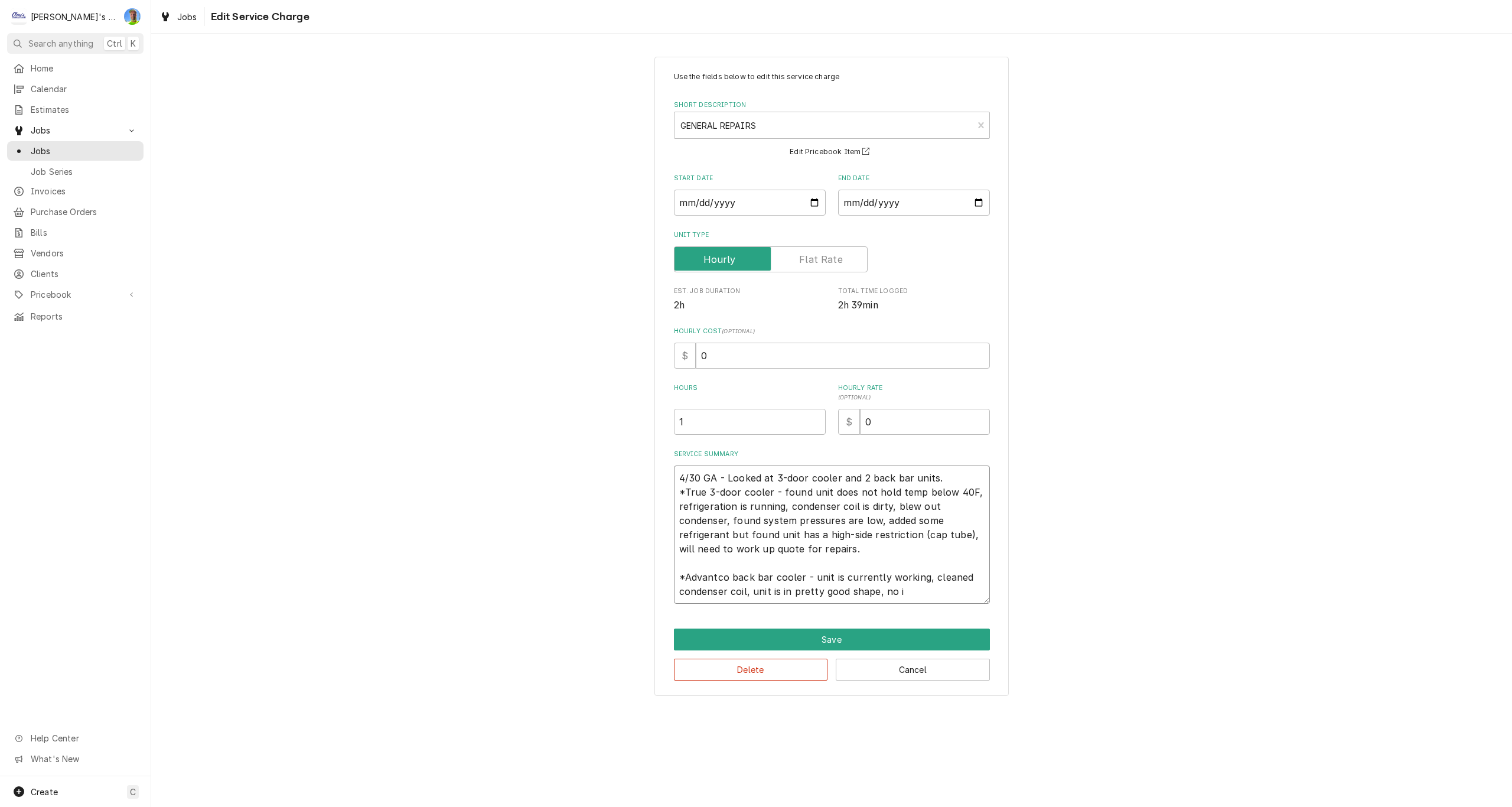
type textarea "4/30 GA - Looked at 3-door cooler and 2 back bar units. *True 3-door cooler - f…"
type textarea "x"
type textarea "4/30 GA - Looked at 3-door cooler and 2 back bar units. *True 3-door cooler - f…"
type textarea "x"
type textarea "4/30 GA - Looked at 3-door cooler and 2 back bar units. *True 3-door cooler - f…"
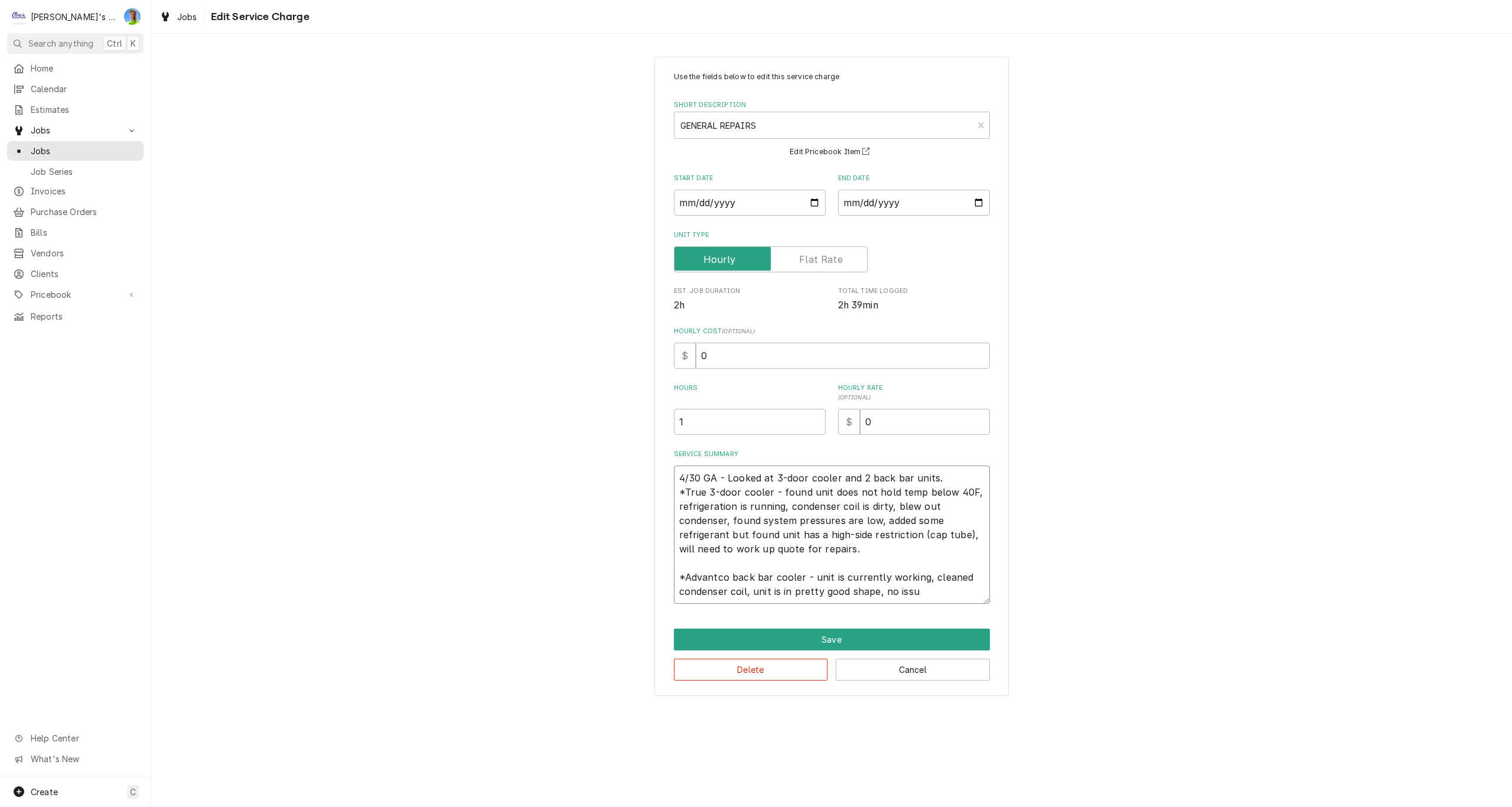
type textarea "x"
type textarea "4/30 GA - Looked at 3-door cooler and 2 back bar units. *True 3-door cooler - f…"
type textarea "x"
type textarea "4/30 GA - Looked at 3-door cooler and 2 back bar units. *True 3-door cooler - f…"
type textarea "x"
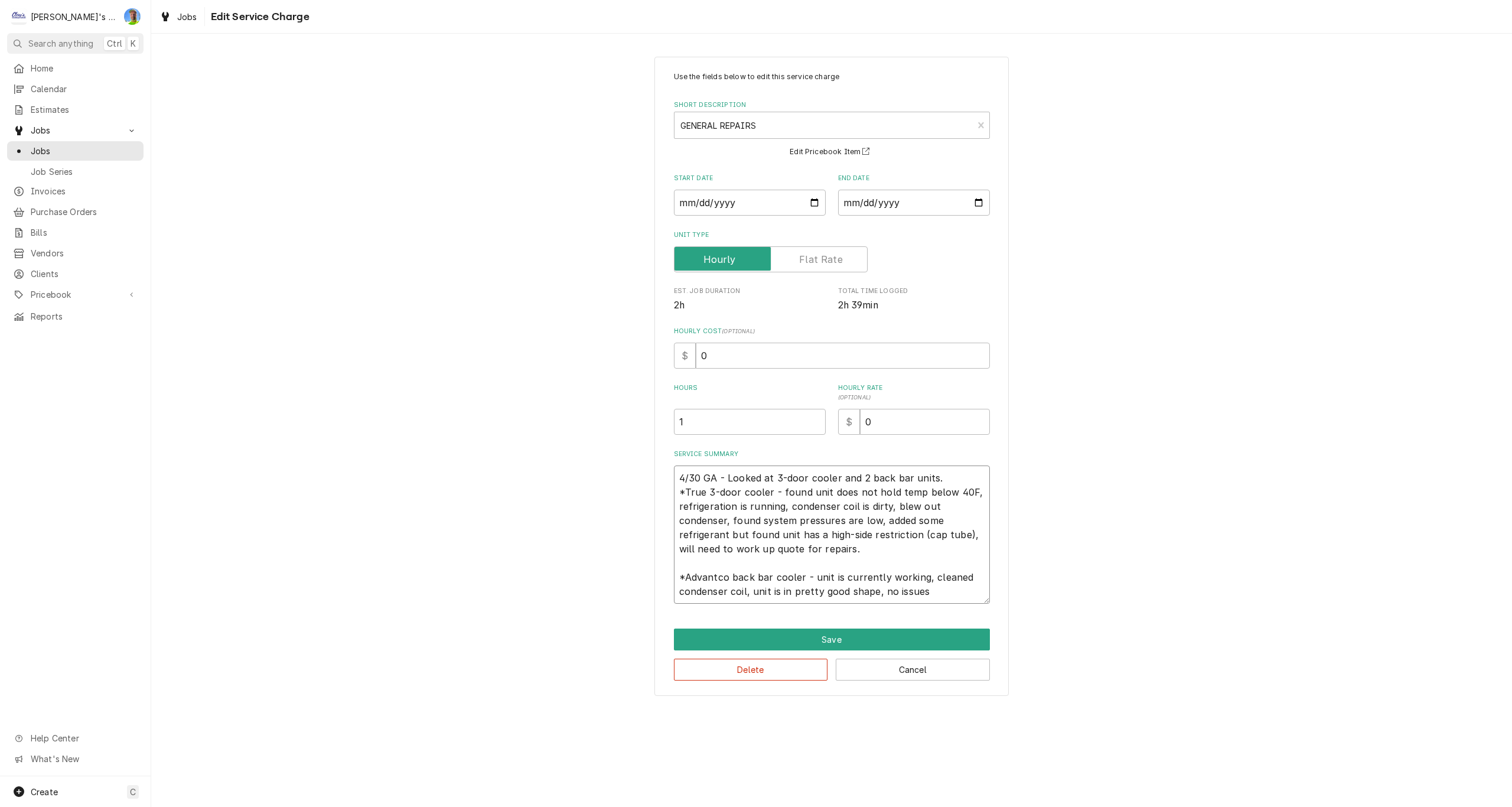
type textarea "4/30 GA - Looked at 3-door cooler and 2 back bar units. *True 3-door cooler - f…"
type textarea "x"
type textarea "4/30 GA - Looked at 3-door cooler and 2 back bar units. *True 3-door cooler - f…"
type textarea "x"
type textarea "4/30 GA - Looked at 3-door cooler and 2 back bar units. *True 3-door cooler - f…"
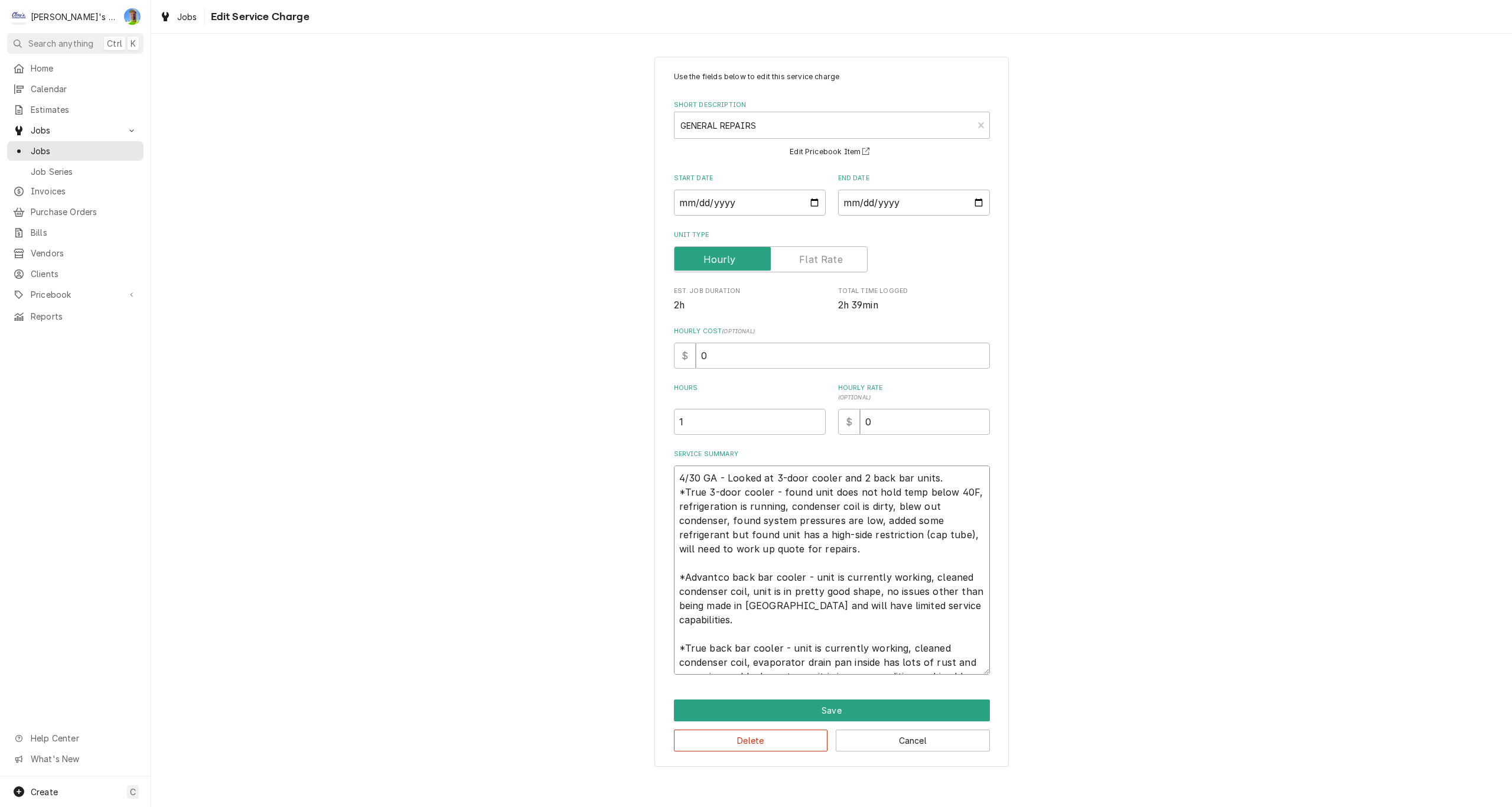
click at [969, 666] on textarea "4/30 GA - Looked at 3-door cooler and 2 back bar units. *True 3-door cooler - f…" at bounding box center [832, 570] width 316 height 209
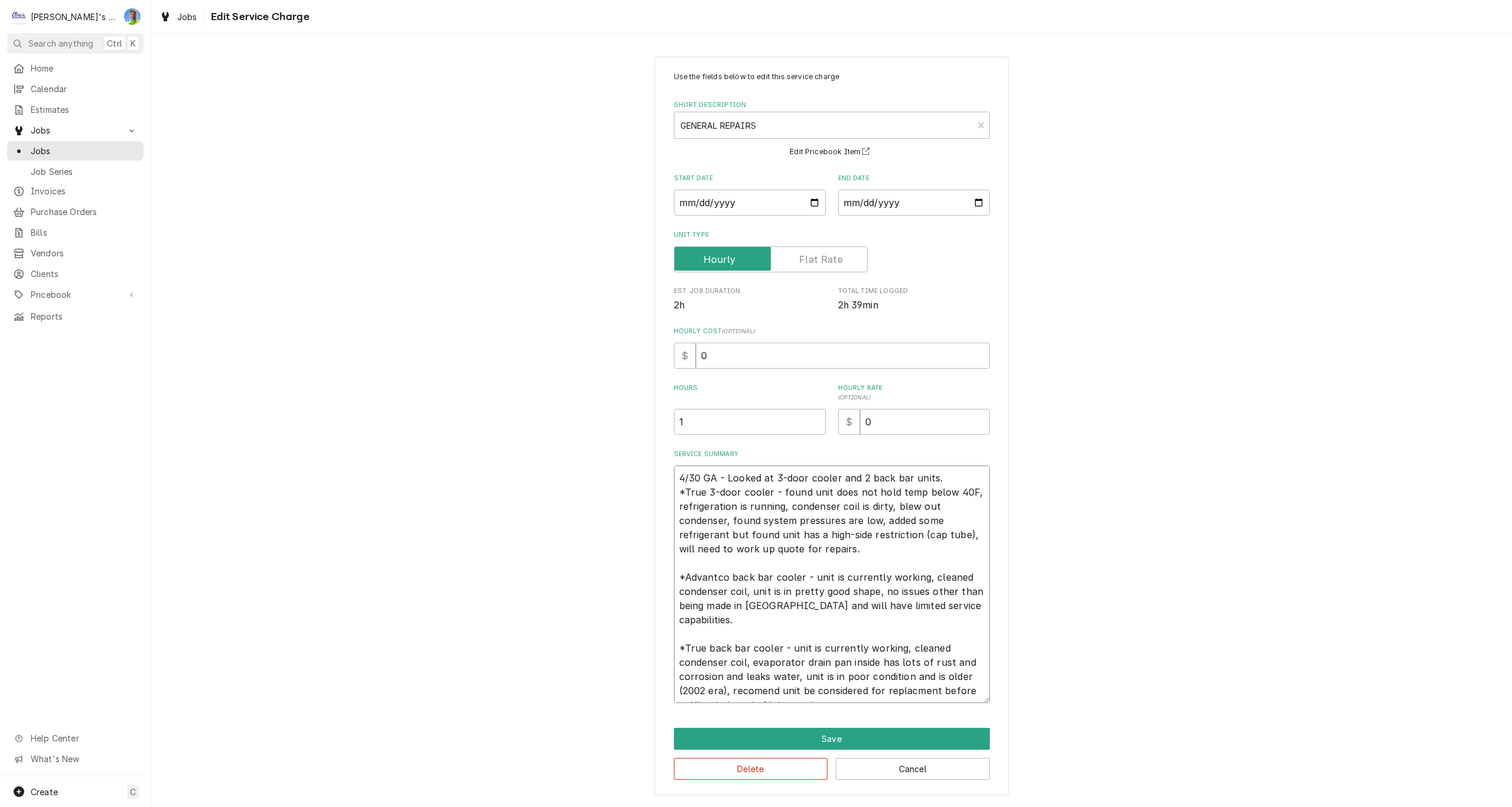
click at [761, 675] on textarea "4/30 GA - Looked at 3-door cooler and 2 back bar units. *True 3-door cooler - f…" at bounding box center [832, 584] width 316 height 237
click at [923, 680] on textarea "4/30 GA - Looked at 3-door cooler and 2 back bar units. *True 3-door cooler - f…" at bounding box center [832, 584] width 316 height 237
click at [753, 420] on input "1" at bounding box center [750, 421] width 152 height 26
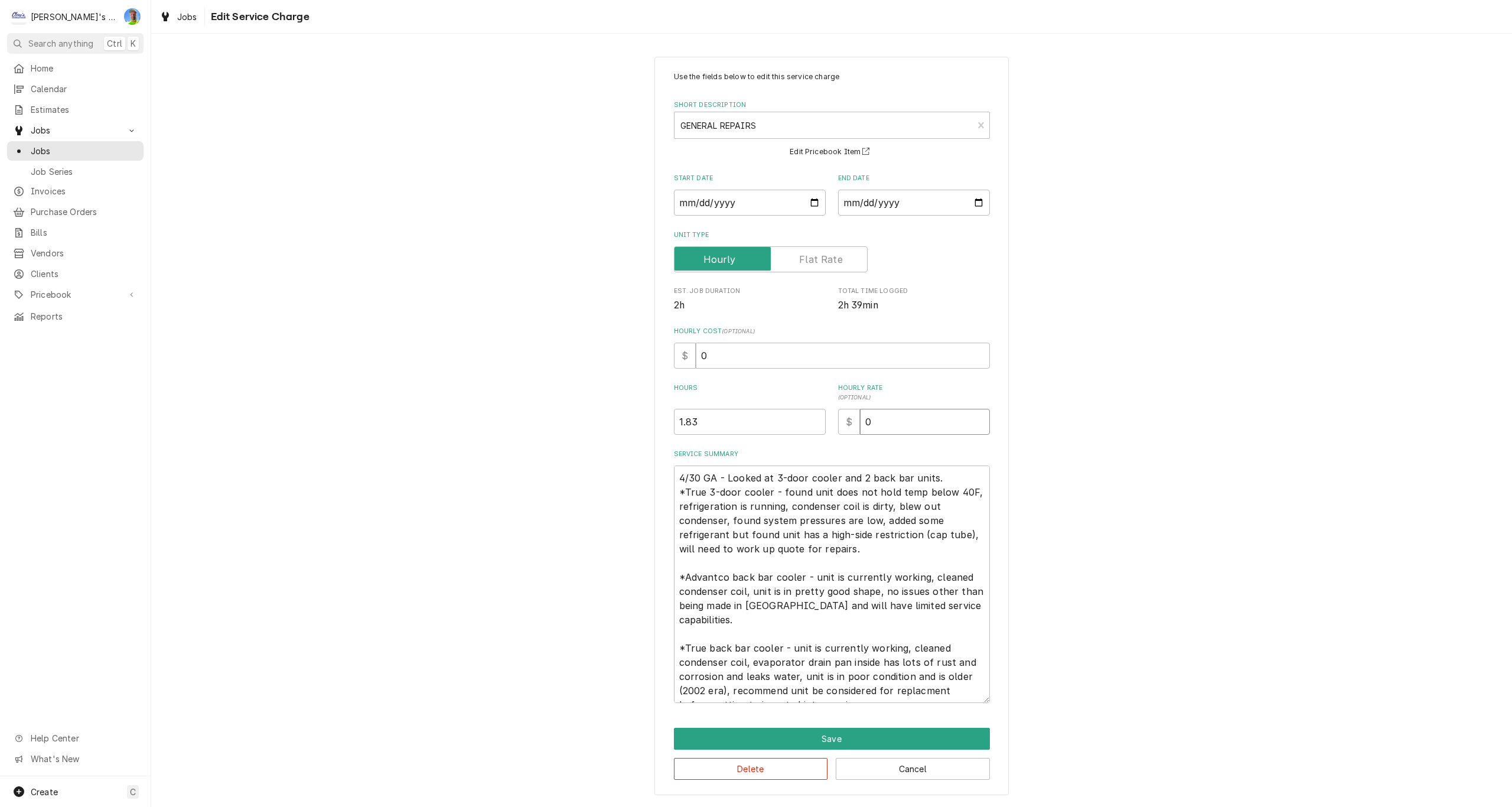
click at [896, 422] on input "0" at bounding box center [925, 421] width 130 height 26
click at [740, 357] on input "0" at bounding box center [843, 355] width 294 height 26
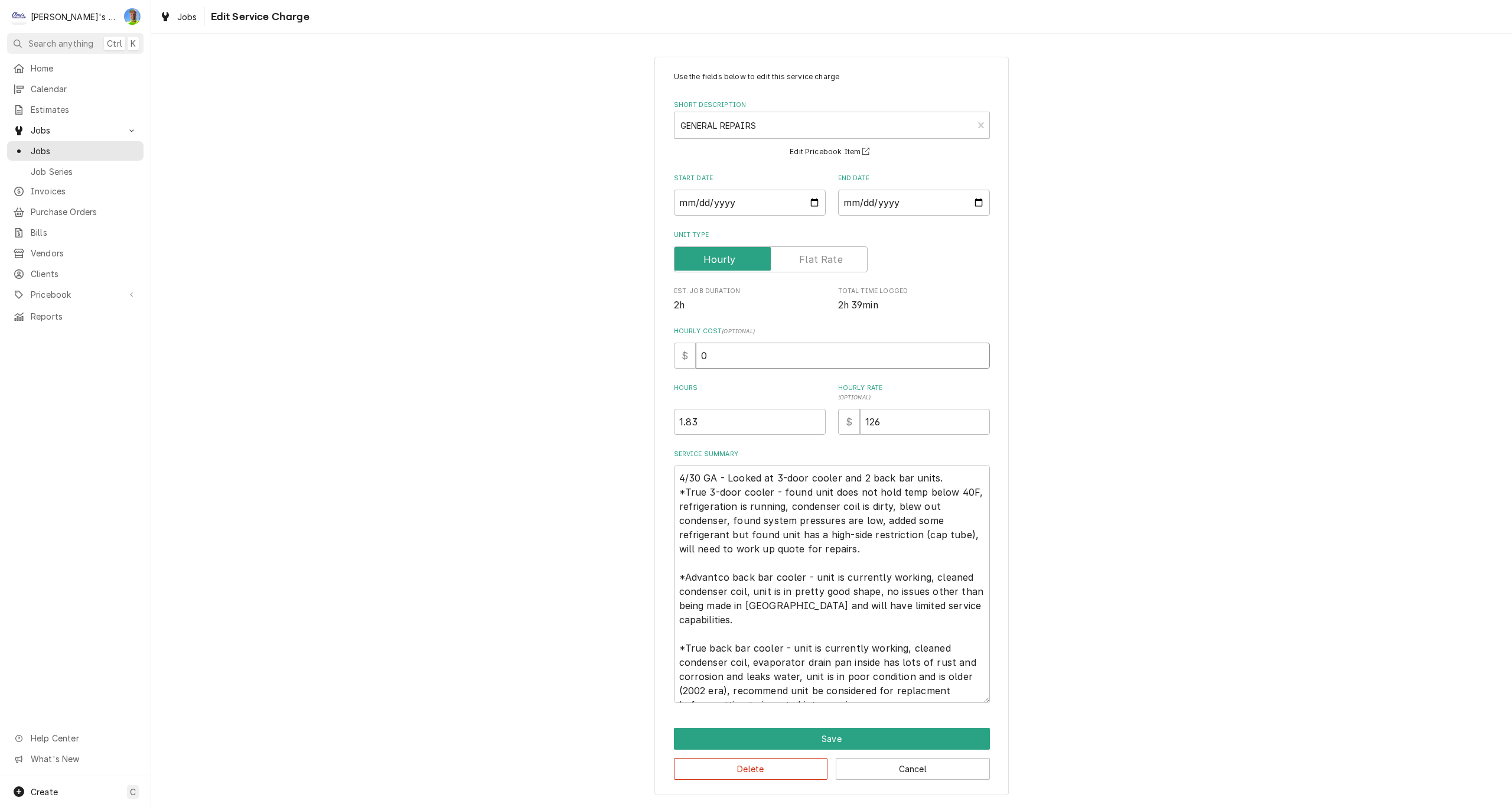
click at [740, 357] on input "0" at bounding box center [843, 355] width 294 height 26
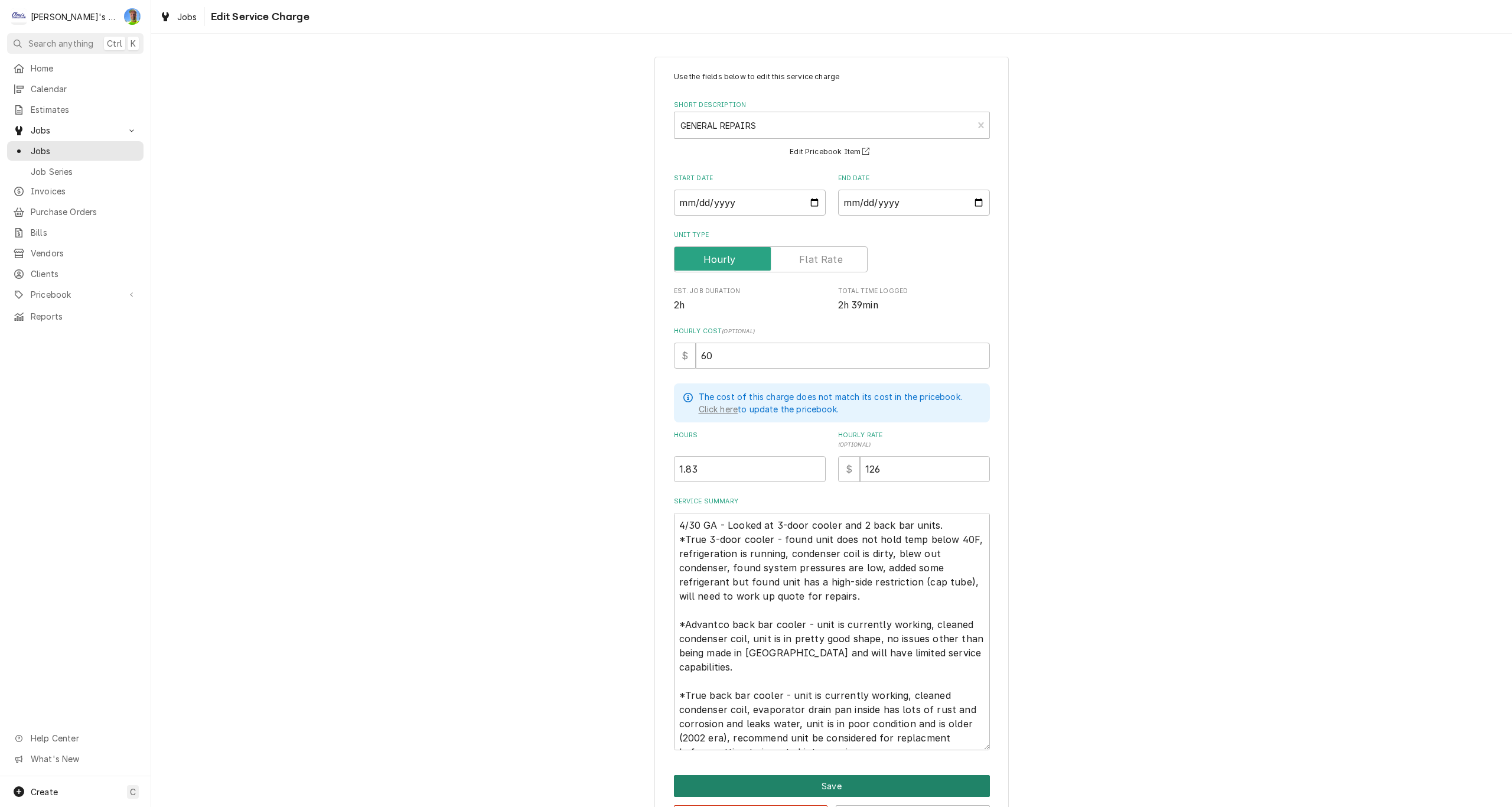
click at [845, 781] on button "Save" at bounding box center [832, 786] width 316 height 22
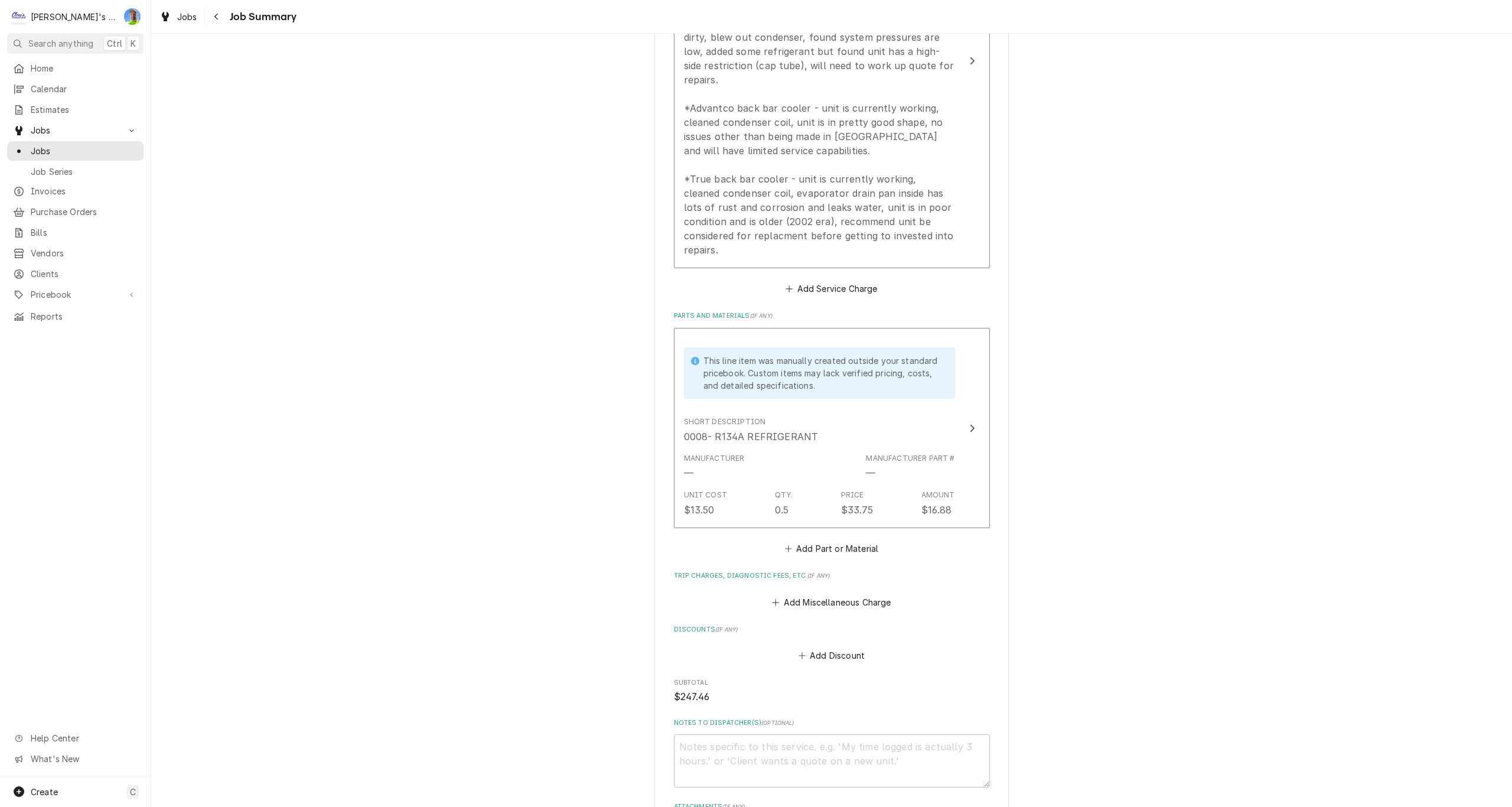
scroll to position [768, 0]
click at [825, 537] on button "Add Part or Material" at bounding box center [831, 545] width 97 height 17
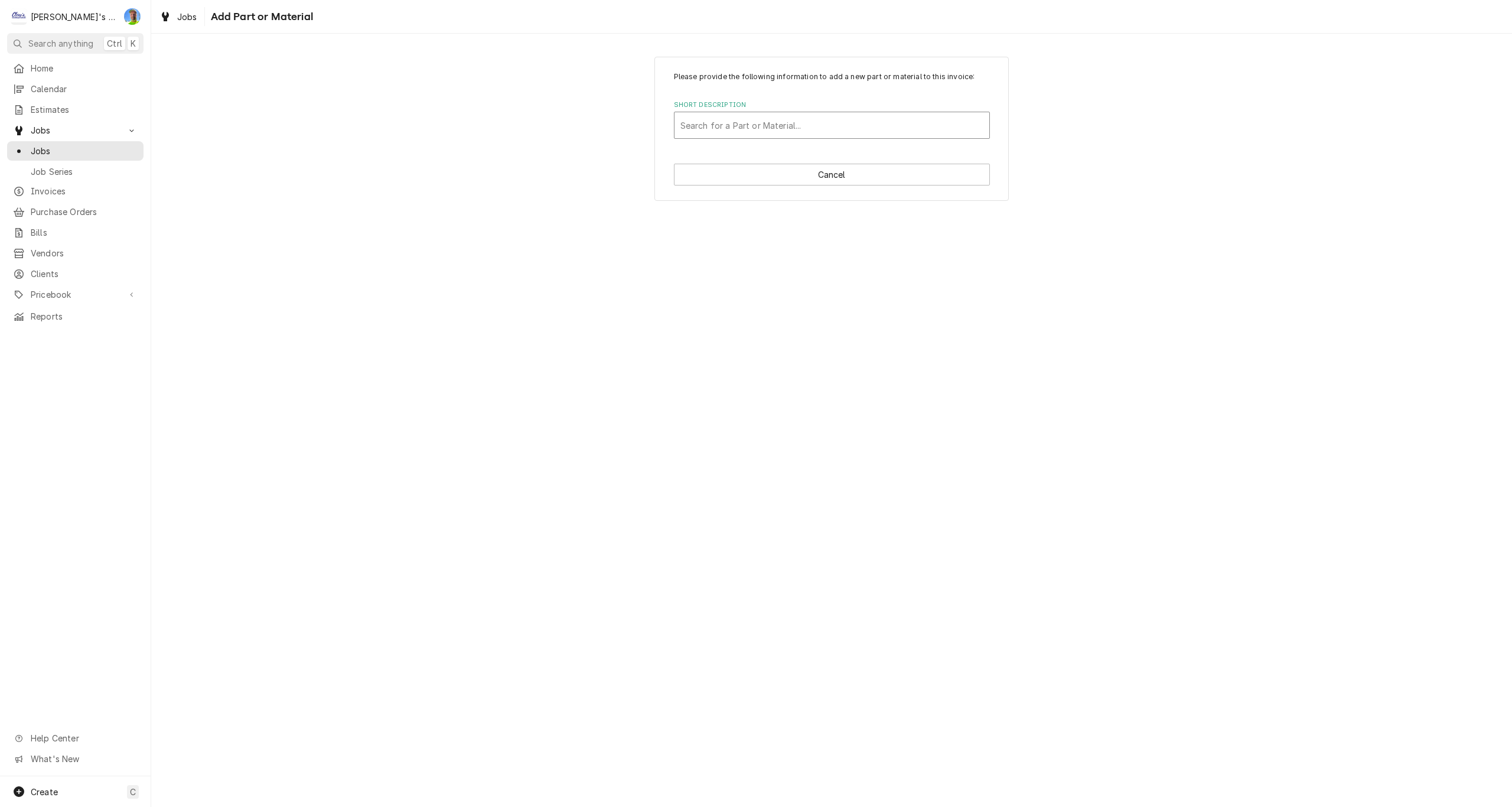
click at [719, 129] on div "Short Description" at bounding box center [832, 125] width 303 height 21
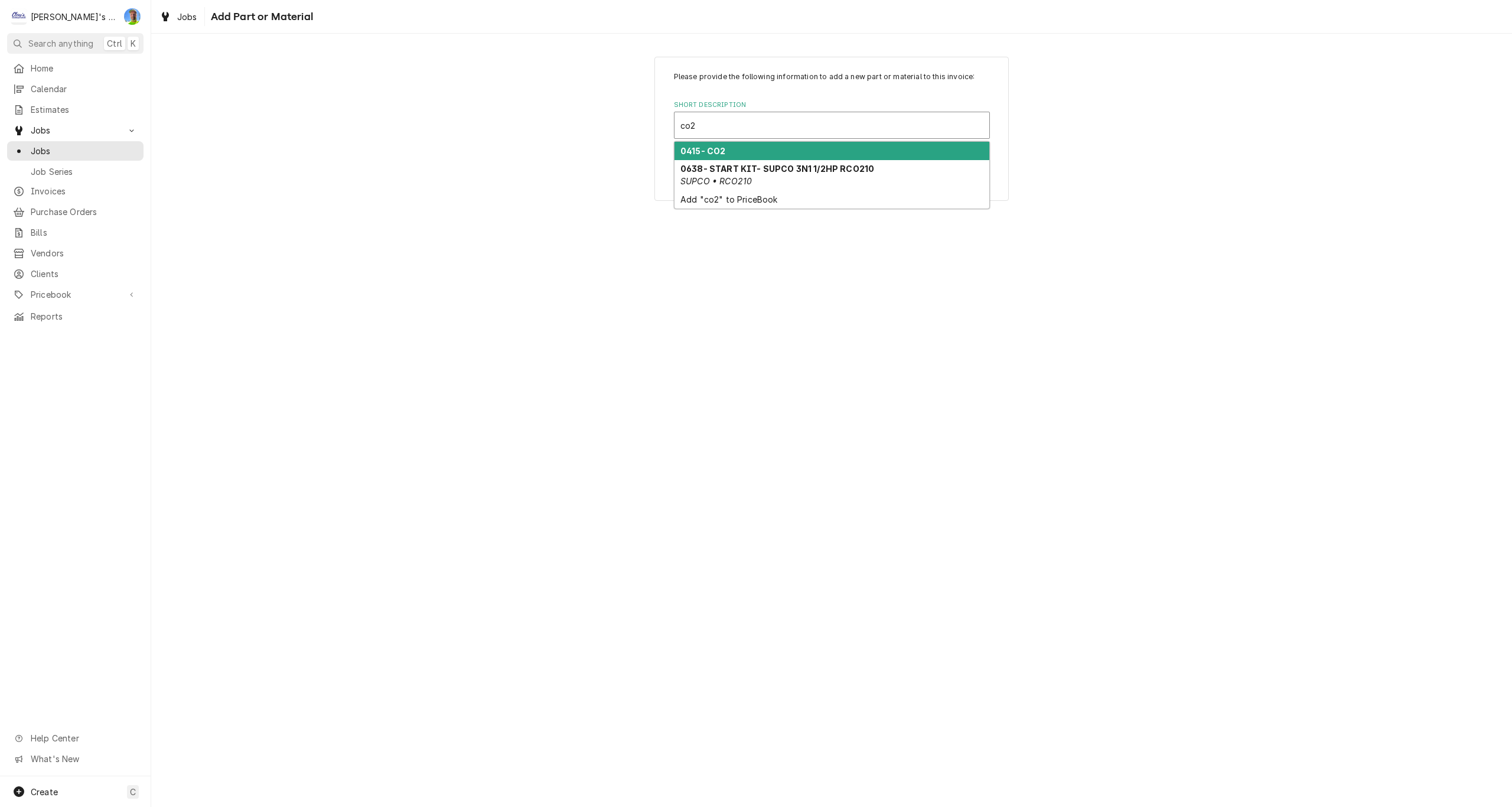
click at [723, 149] on strong "0415- CO2" at bounding box center [703, 151] width 45 height 10
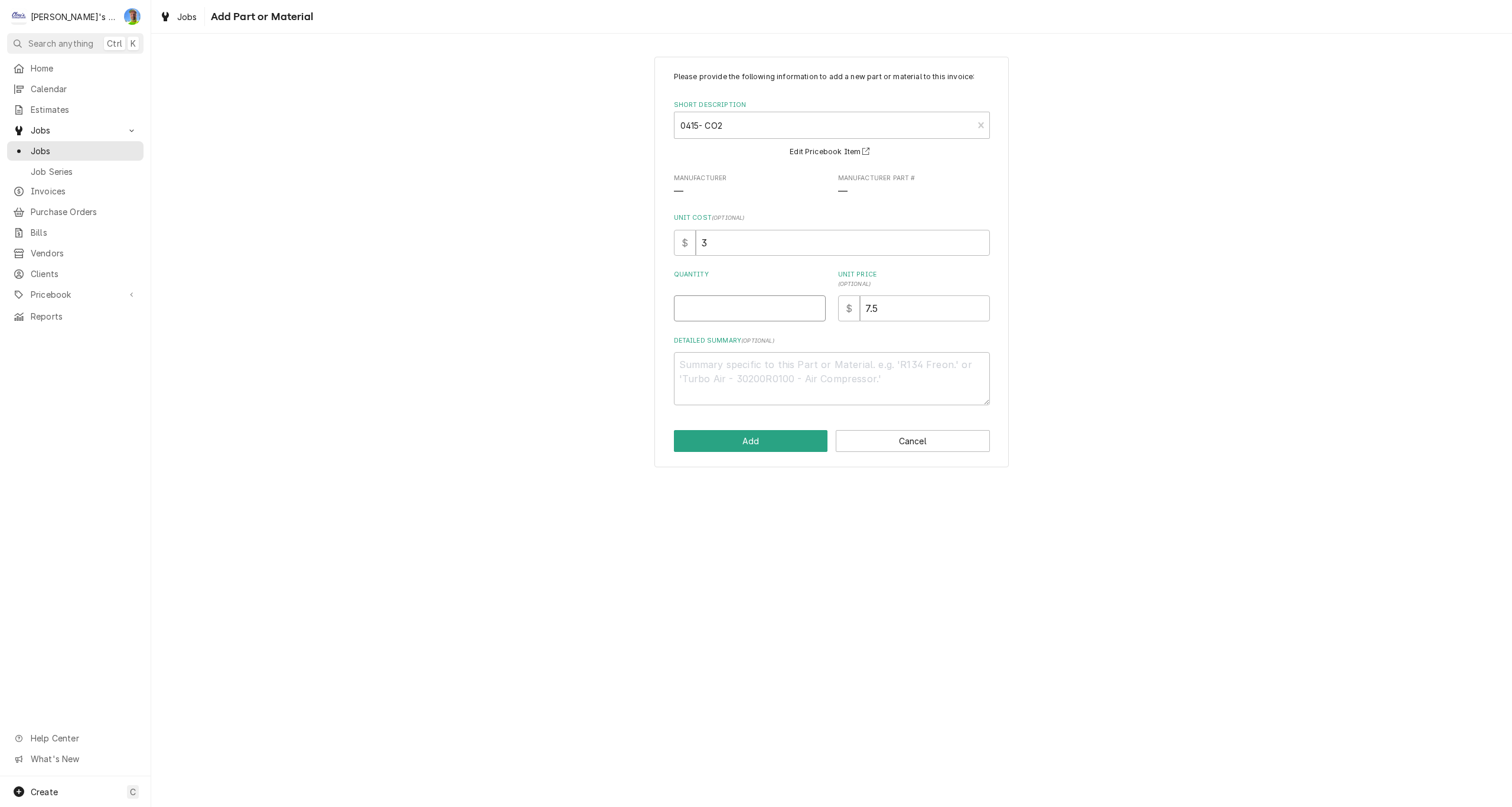
click at [735, 307] on input "Quantity" at bounding box center [750, 308] width 152 height 26
click at [778, 440] on button "Add" at bounding box center [751, 441] width 154 height 22
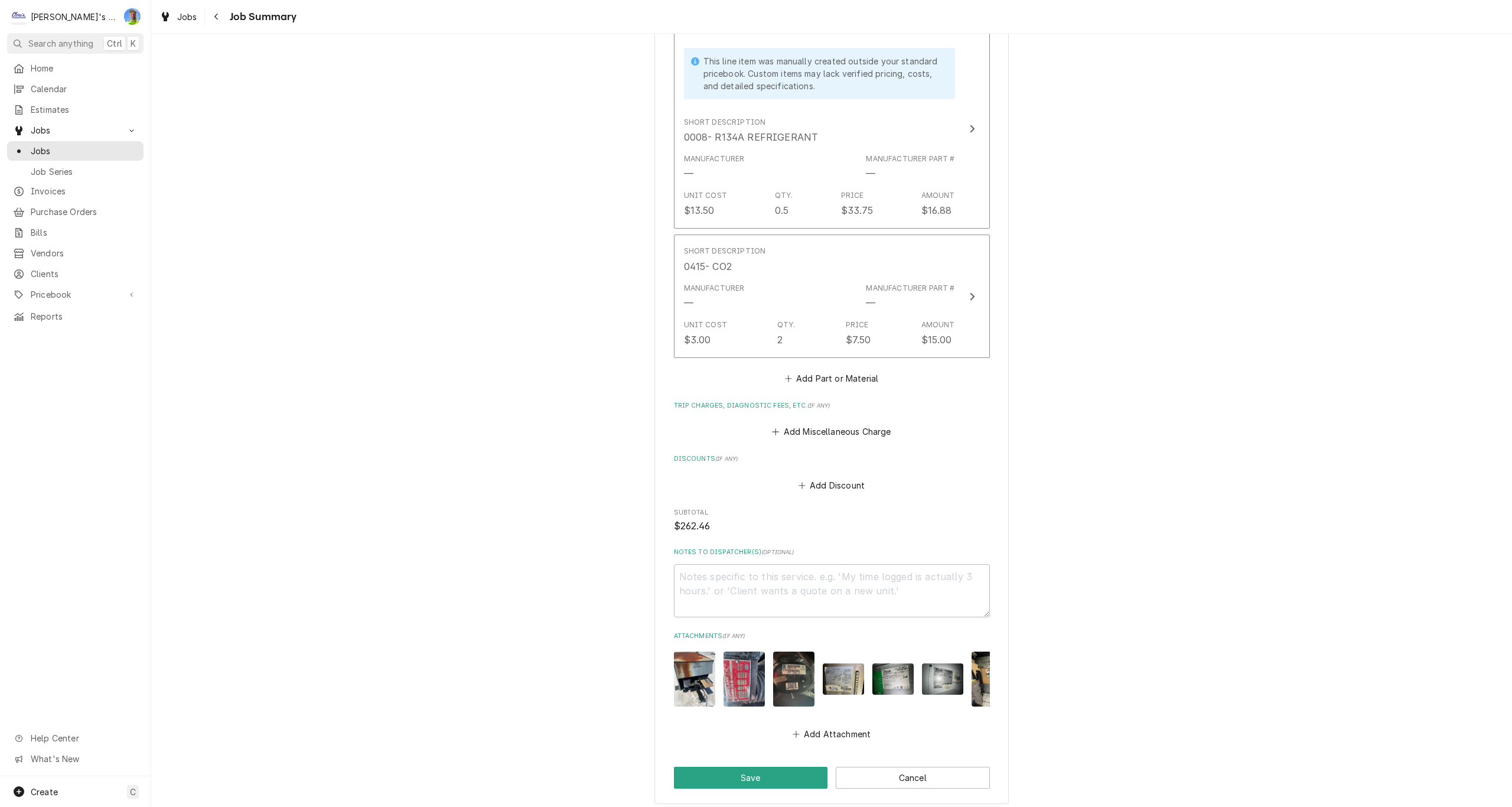
scroll to position [1107, 0]
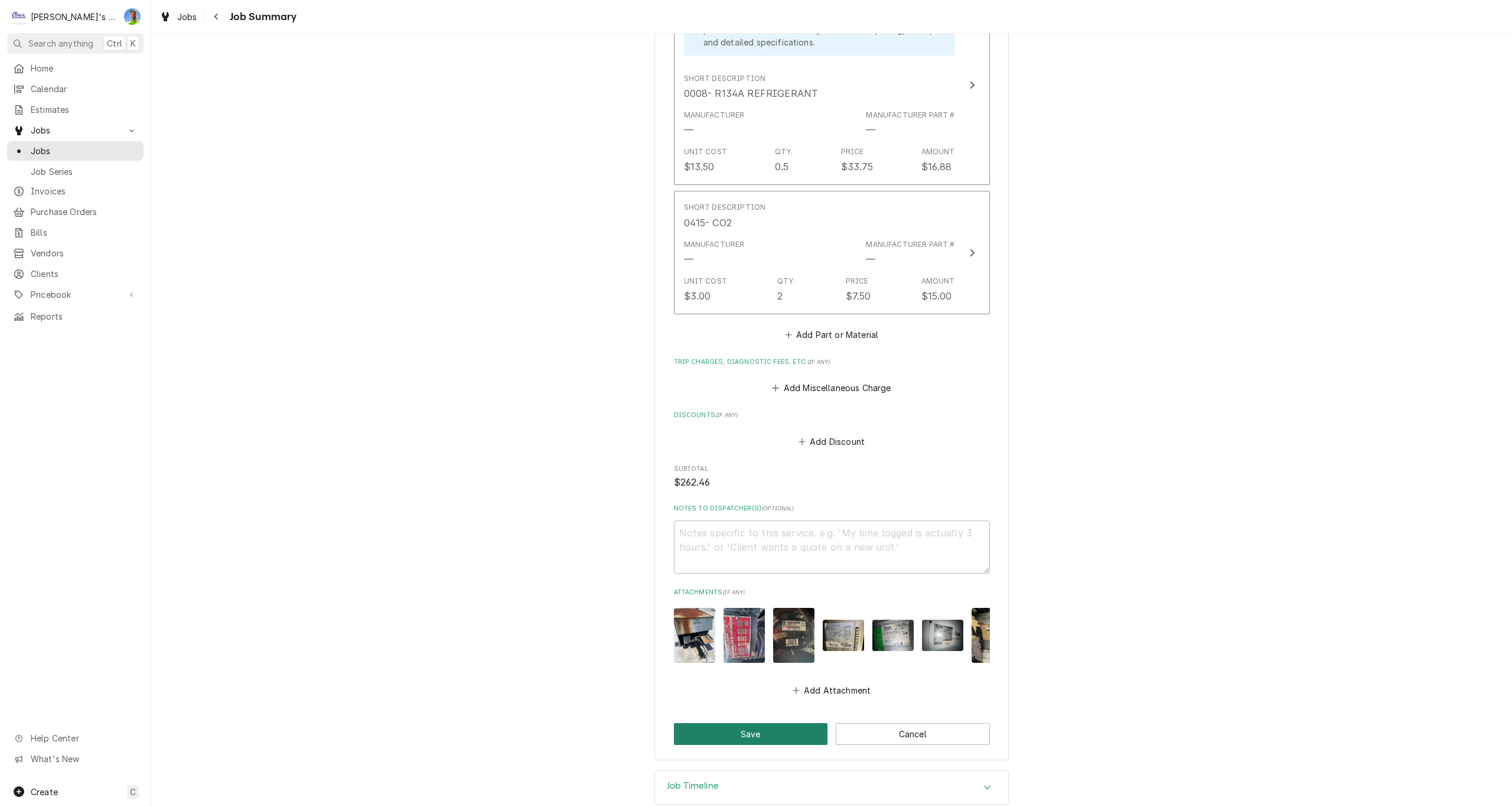
click at [727, 723] on button "Save" at bounding box center [751, 734] width 154 height 22
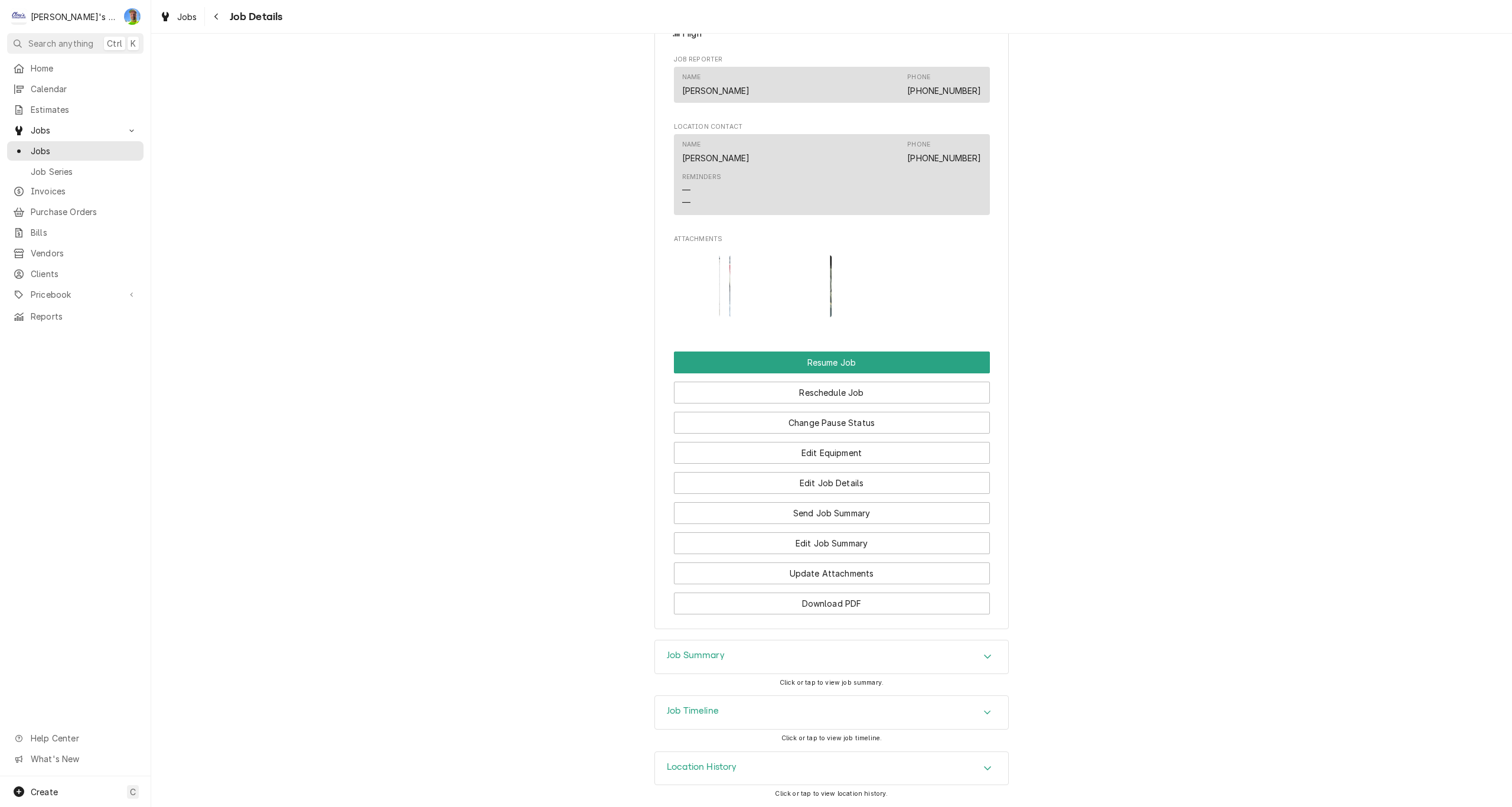
scroll to position [1235, 0]
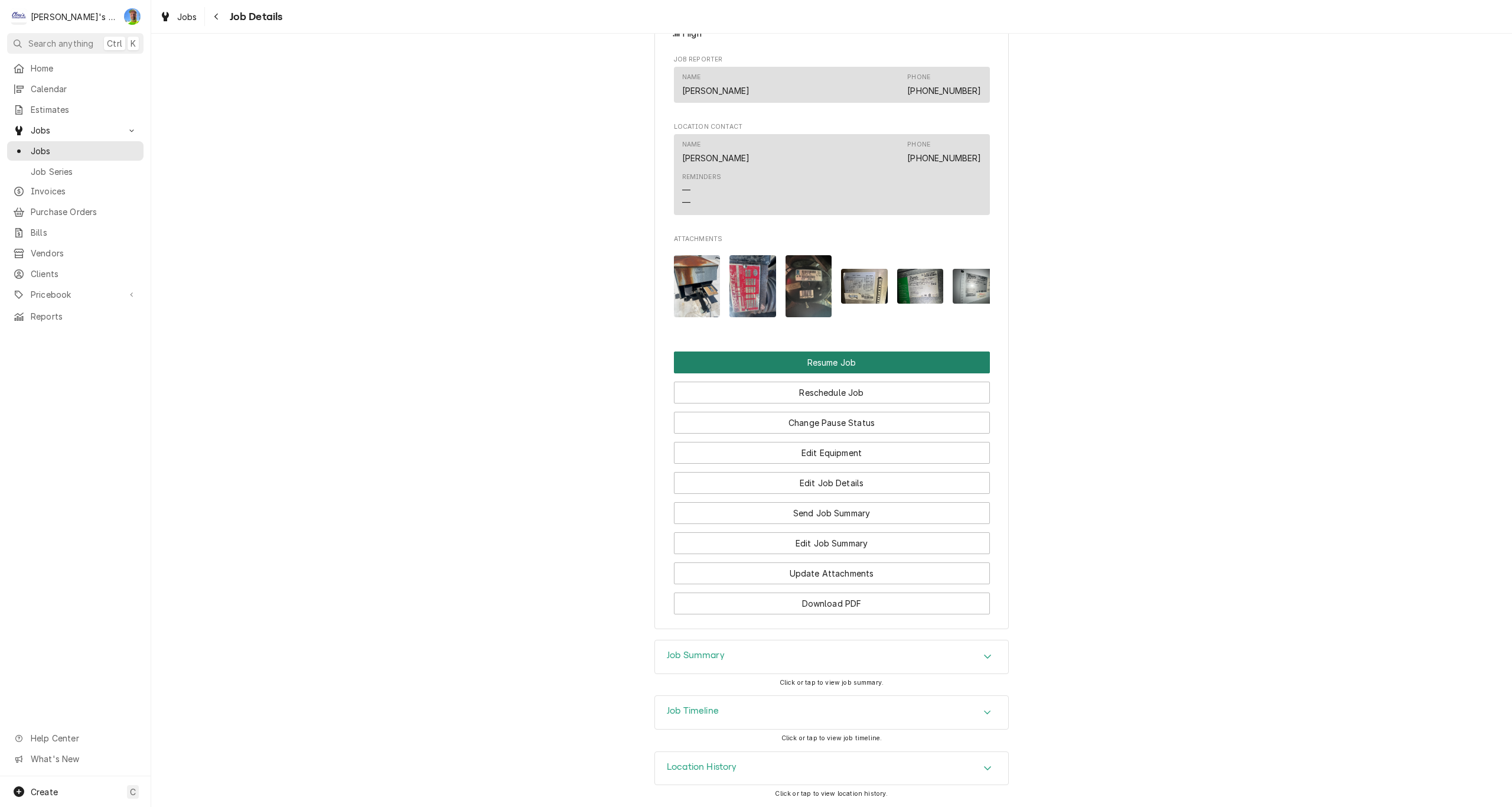
click at [963, 364] on button "Resume Job" at bounding box center [832, 362] width 316 height 22
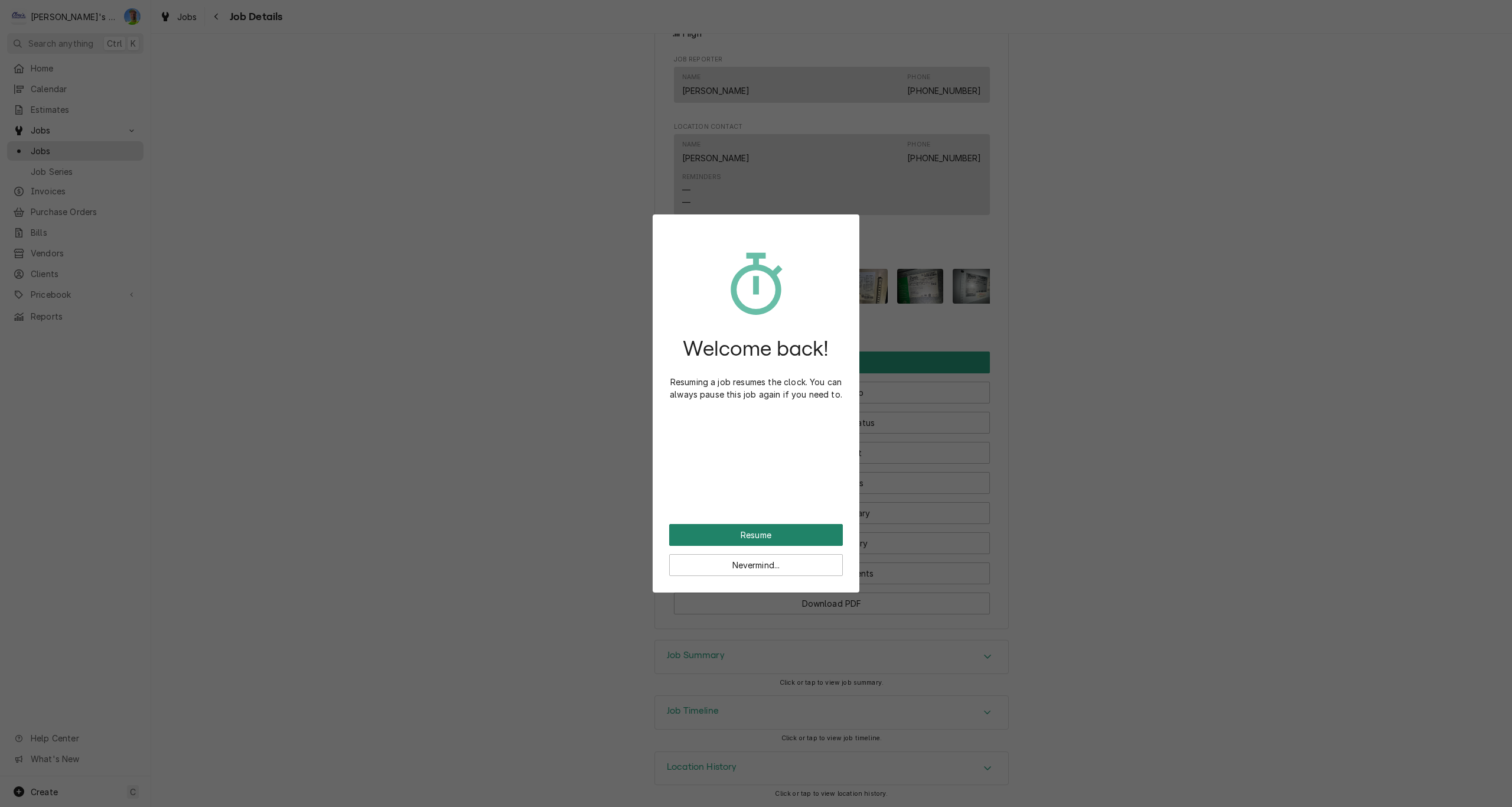
click at [801, 538] on button "Resume" at bounding box center [756, 535] width 174 height 22
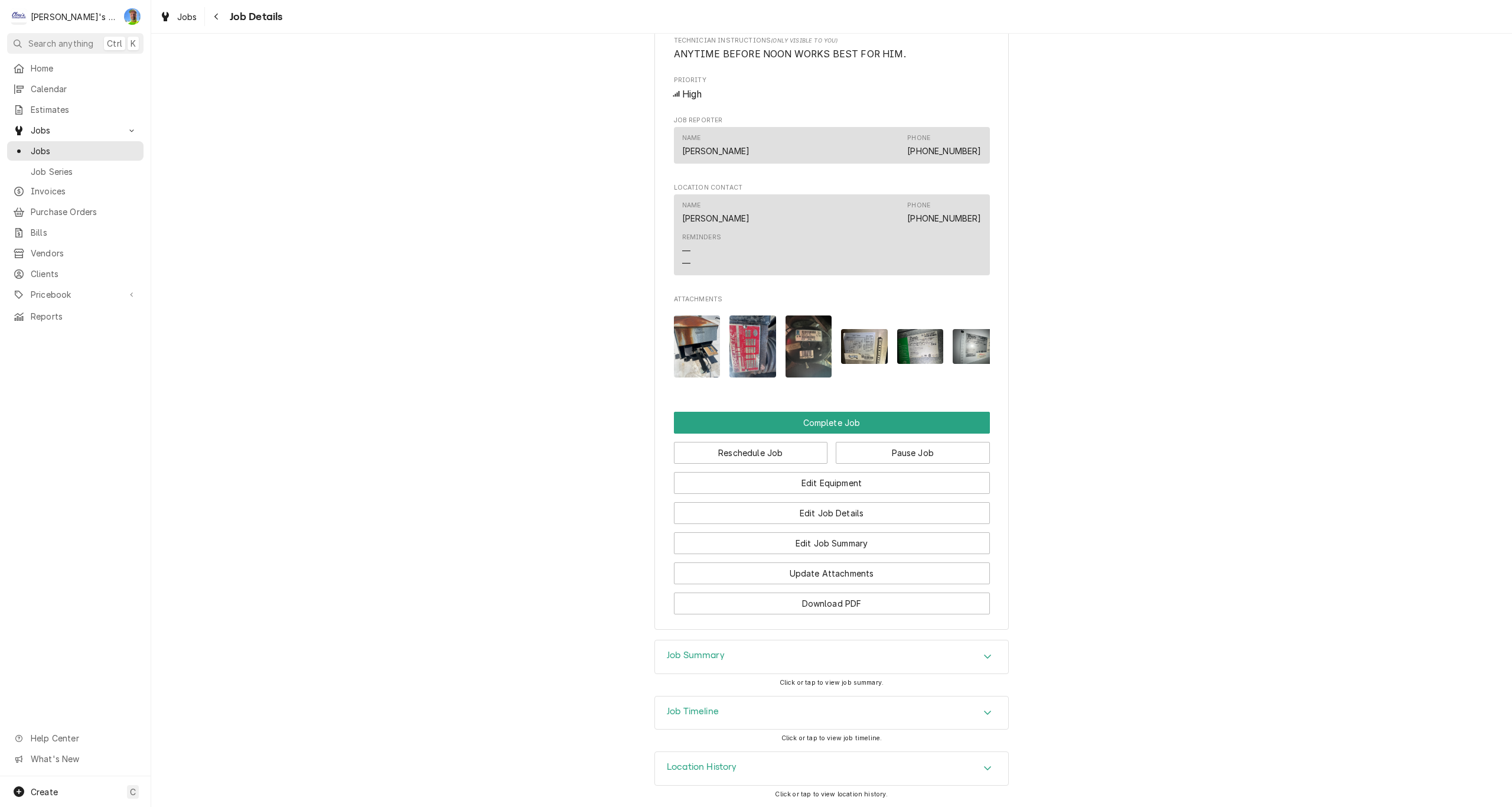
scroll to position [1080, 0]
click at [970, 535] on button "Edit Job Summary" at bounding box center [832, 543] width 316 height 22
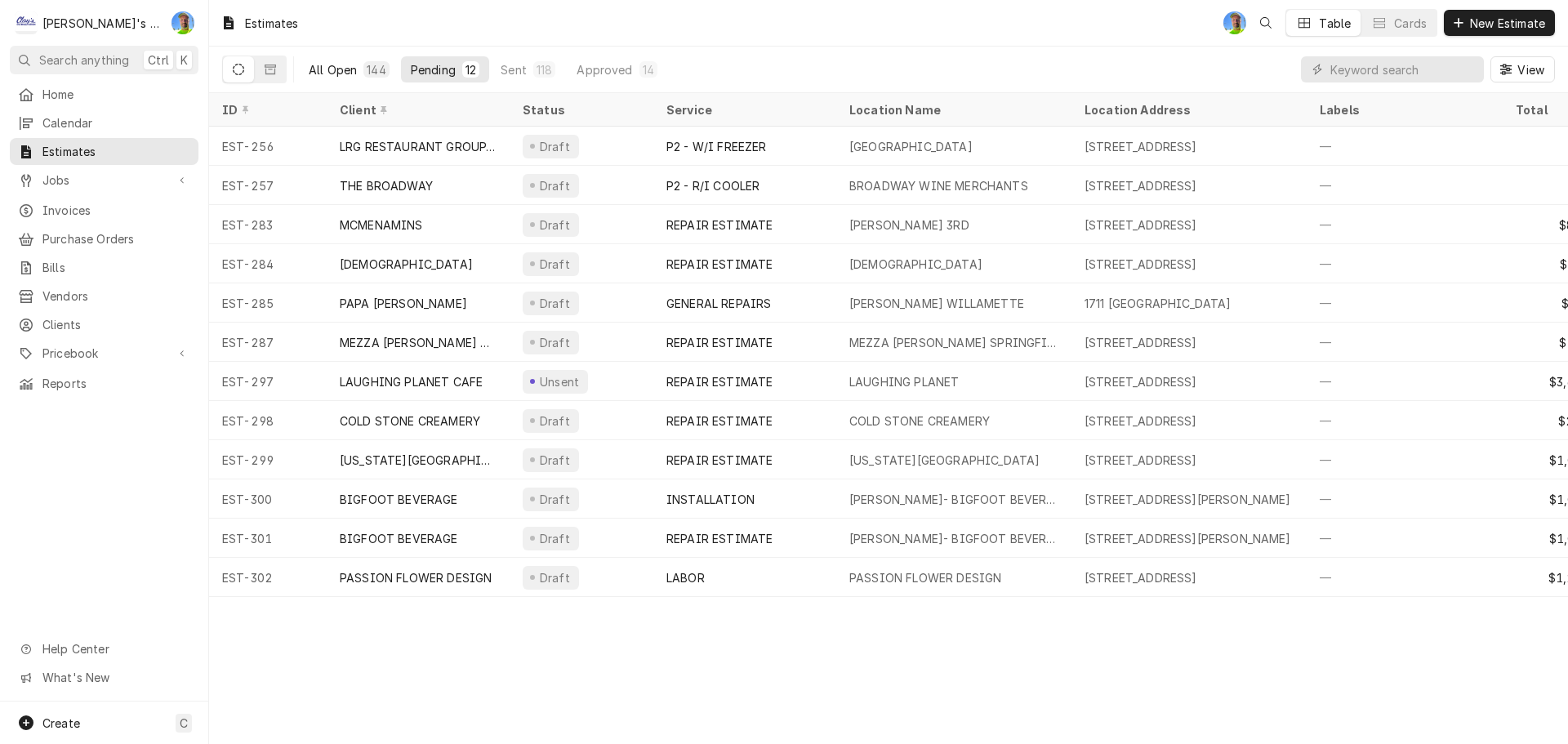
click at [331, 71] on div "All Open" at bounding box center [333, 70] width 48 height 17
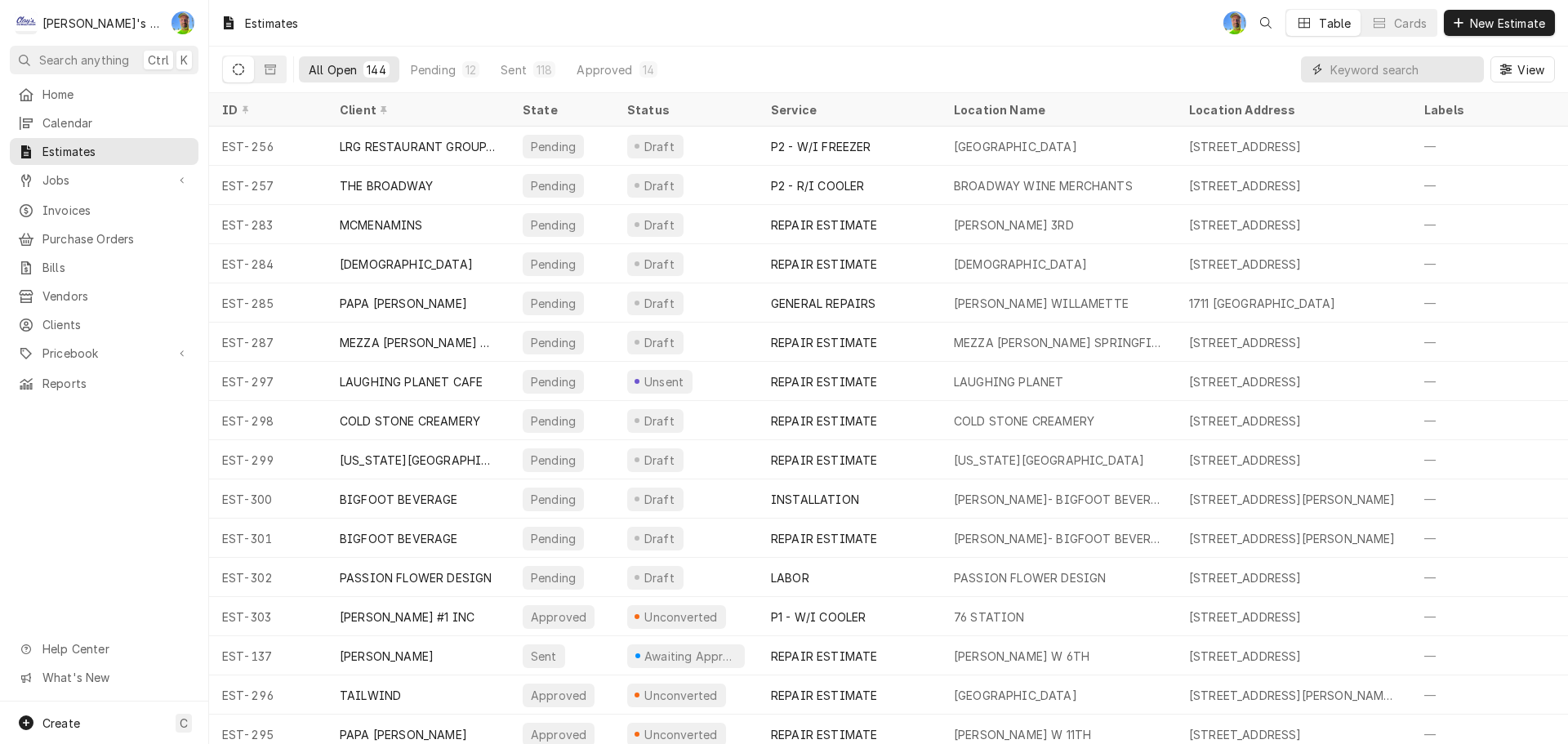
click at [1352, 74] on input "Dynamic Content Wrapper" at bounding box center [1403, 69] width 145 height 26
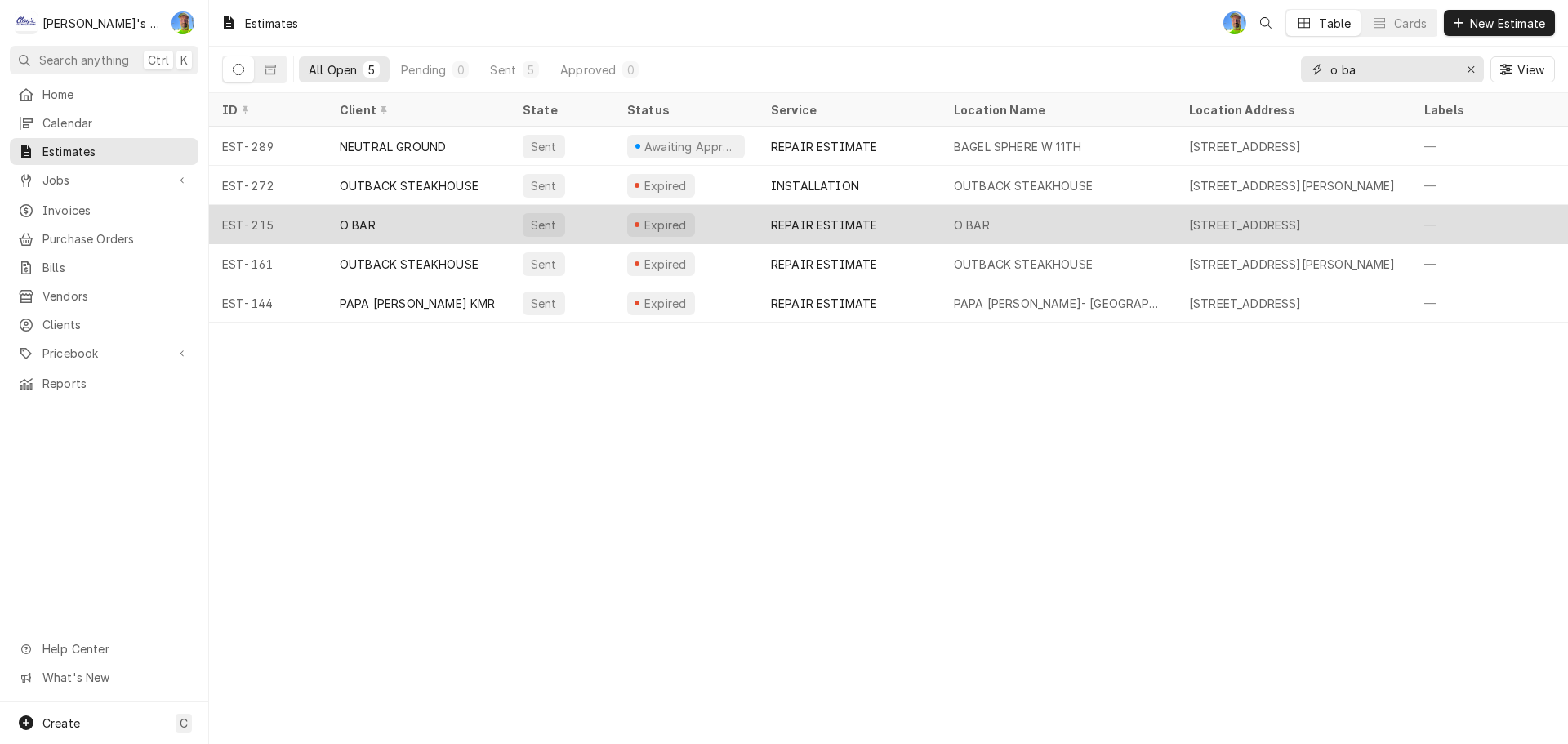
type input "o ba"
click at [1226, 221] on div "[STREET_ADDRESS]" at bounding box center [1245, 225] width 113 height 17
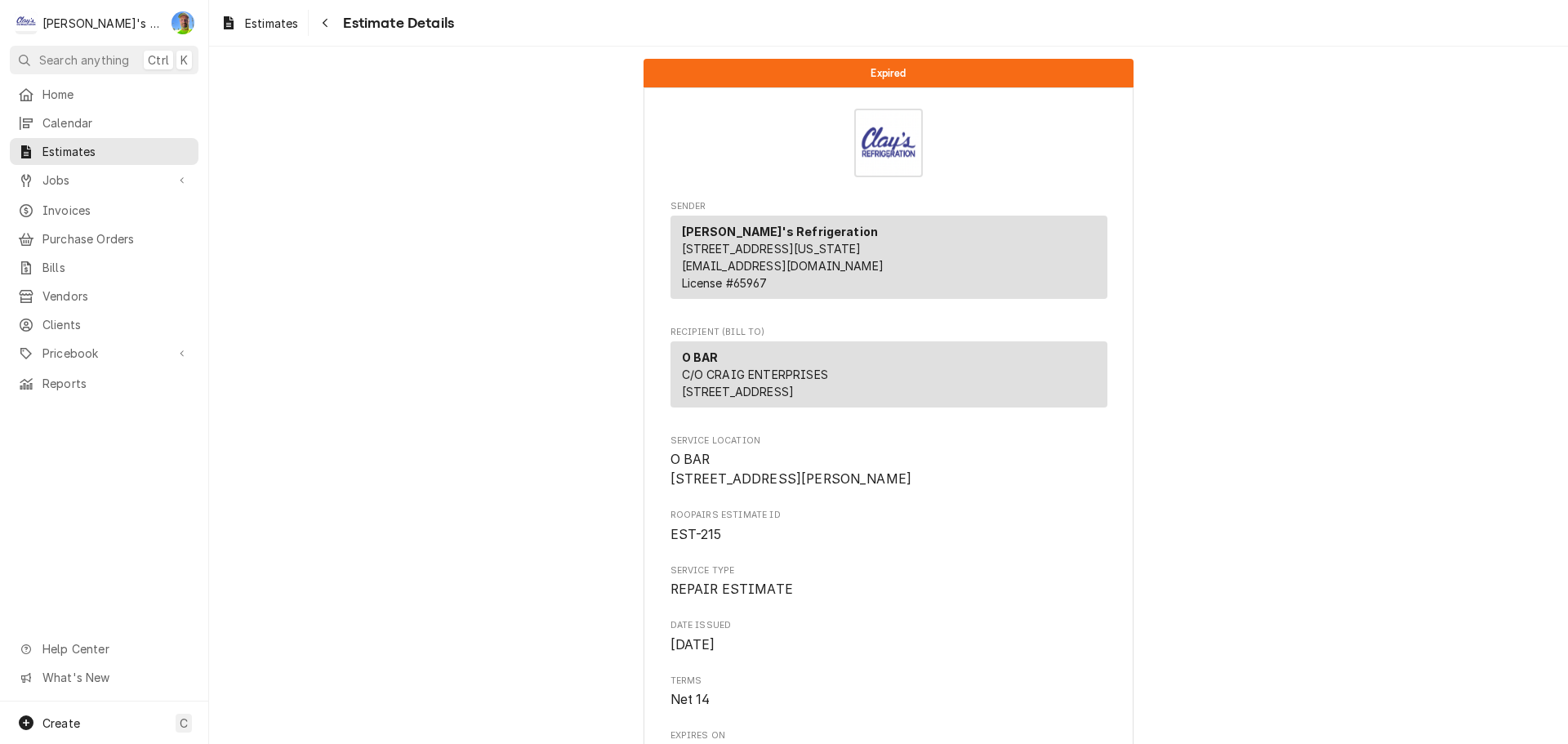
scroll to position [245, 0]
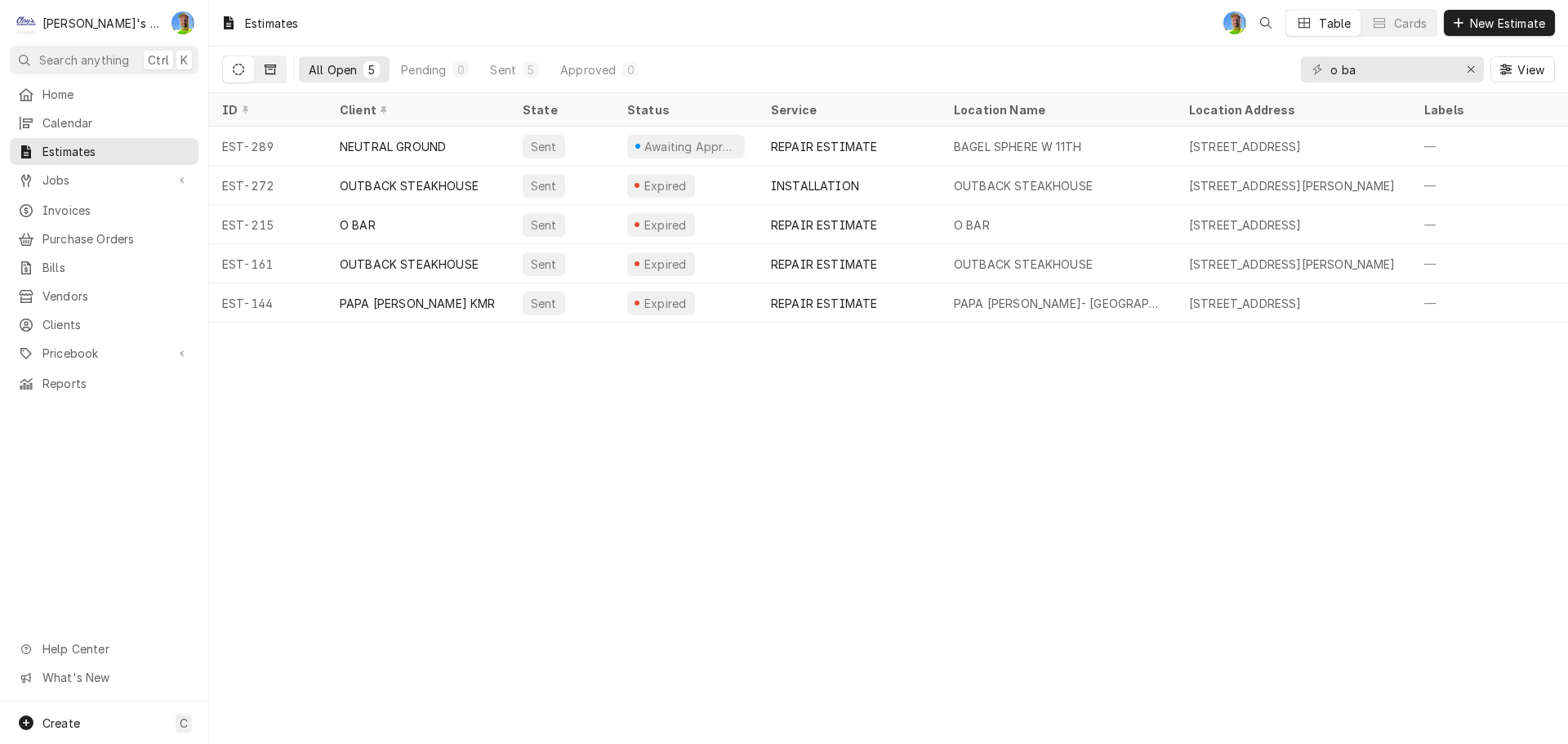
click at [267, 72] on icon "Dynamic Content Wrapper" at bounding box center [271, 70] width 12 height 12
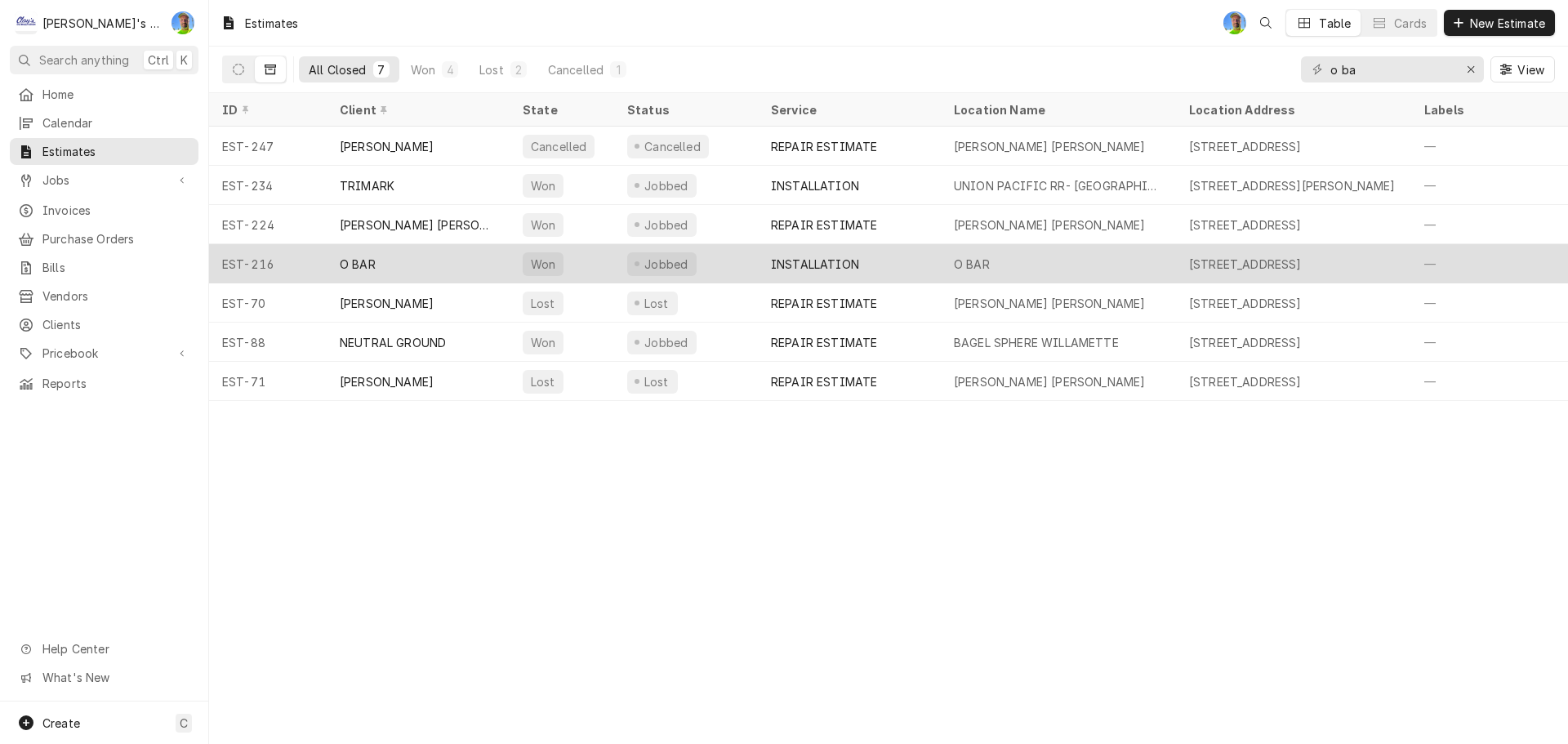
click at [419, 263] on div "O BAR" at bounding box center [418, 263] width 183 height 39
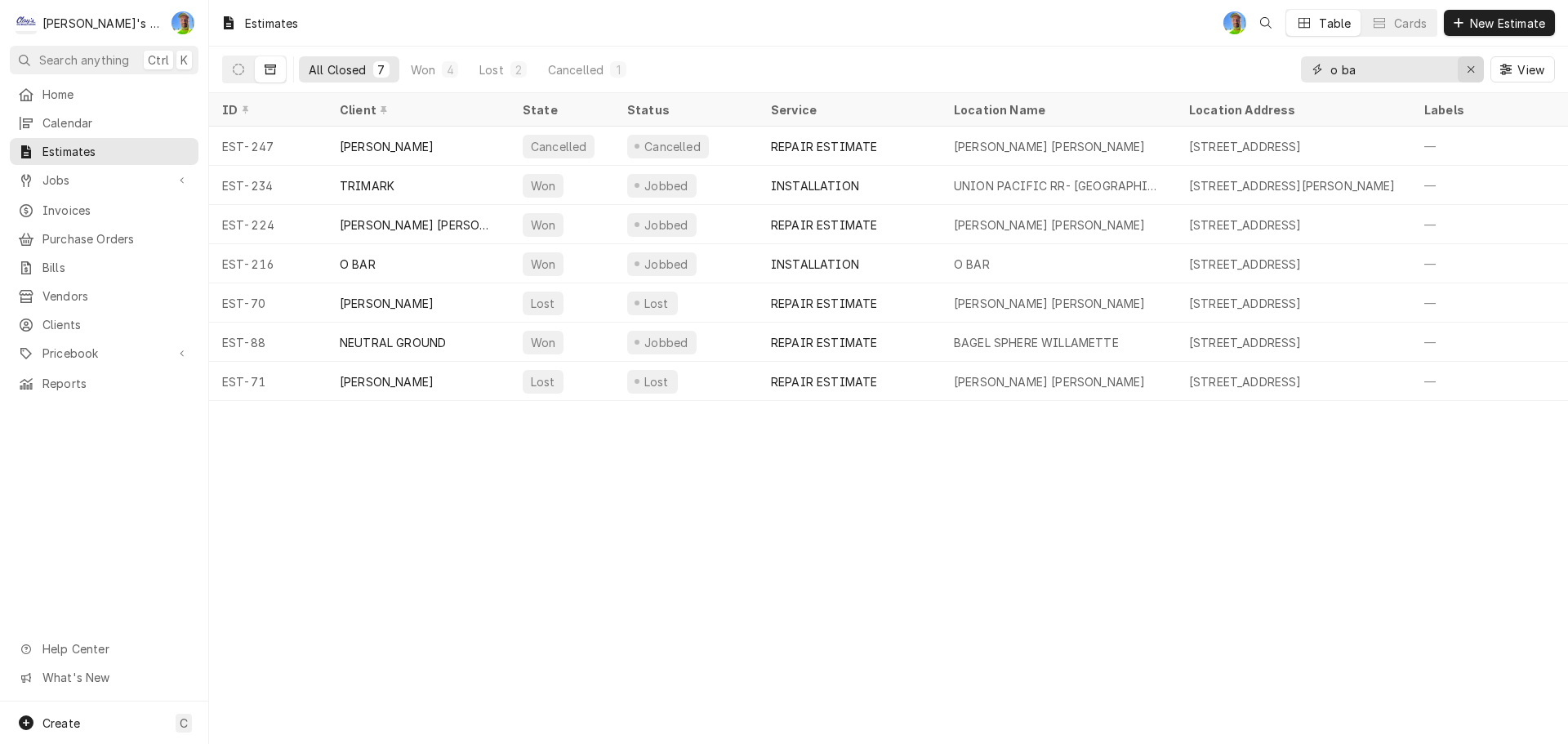
click at [1470, 76] on div "Erase input" at bounding box center [1471, 70] width 17 height 17
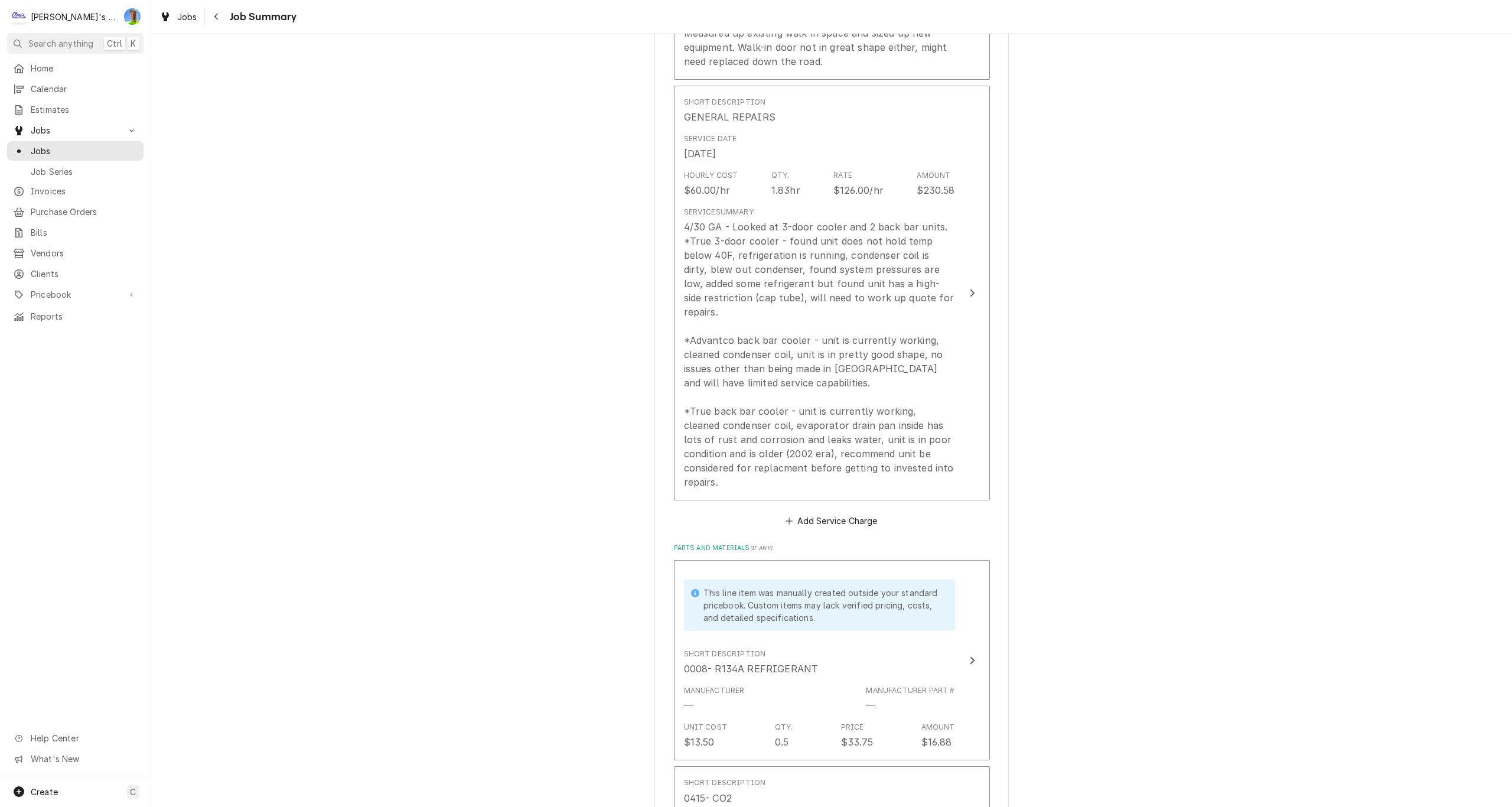
scroll to position [473, 0]
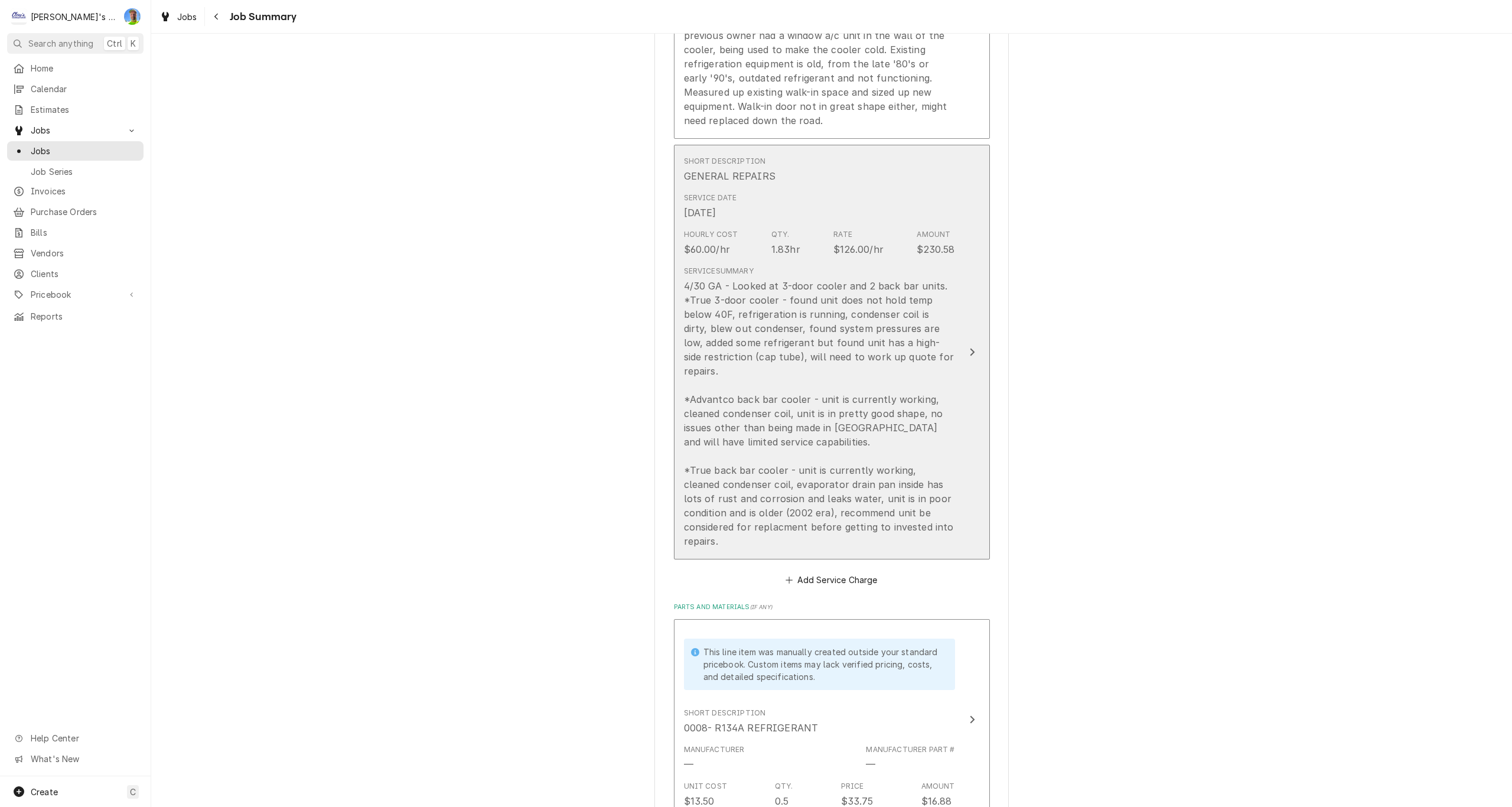
click at [980, 521] on button "Short Description GENERAL REPAIRS Service Date [DATE] Hourly Cost $60.00/hr Qty…" at bounding box center [832, 352] width 316 height 415
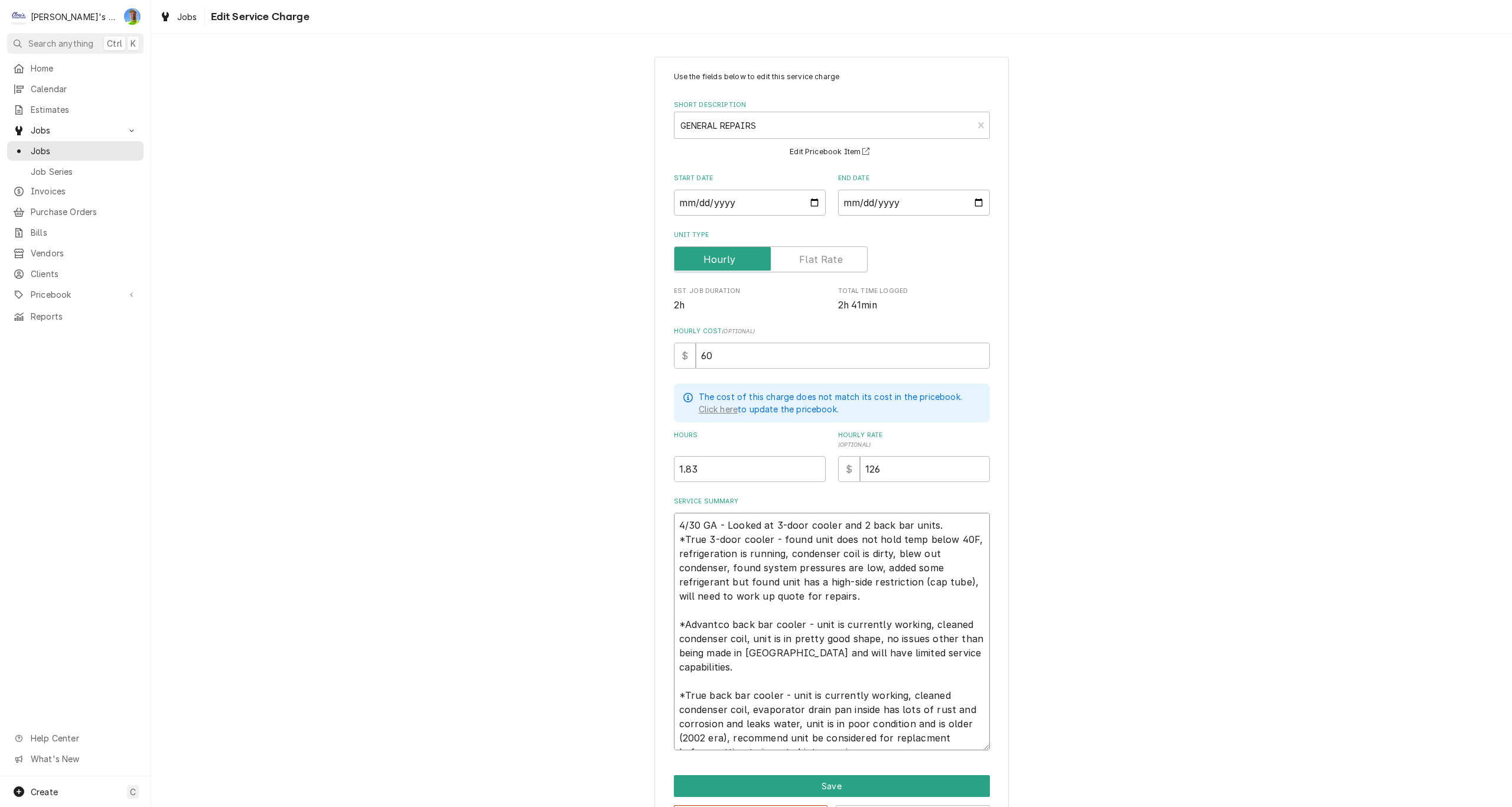
click at [960, 738] on textarea "4/30 GA - Looked at 3-door cooler and 2 back bar units. *True 3-door cooler - f…" at bounding box center [832, 631] width 316 height 237
type textarea "x"
type textarea "4/30 GA - Looked at 3-door cooler and 2 back bar units. *True 3-door cooler - f…"
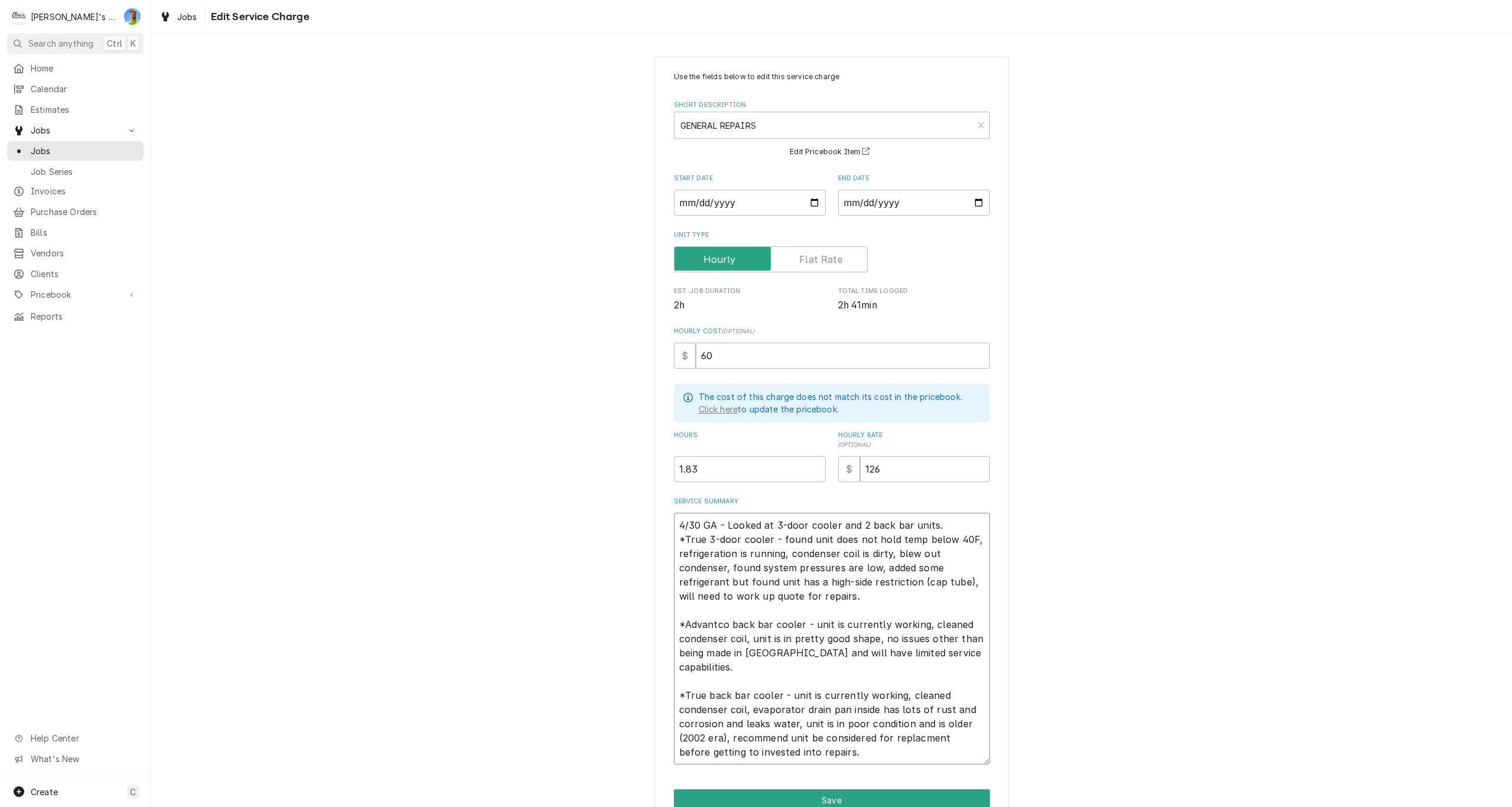
type textarea "x"
type textarea "4/30 GA - Looked at 3-door cooler and 2 back bar units. *True 3-door cooler - f…"
type textarea "x"
type textarea "4/30 GA - Looked at 3-door cooler and 2 back bar units. *True 3-door cooler - f…"
type textarea "x"
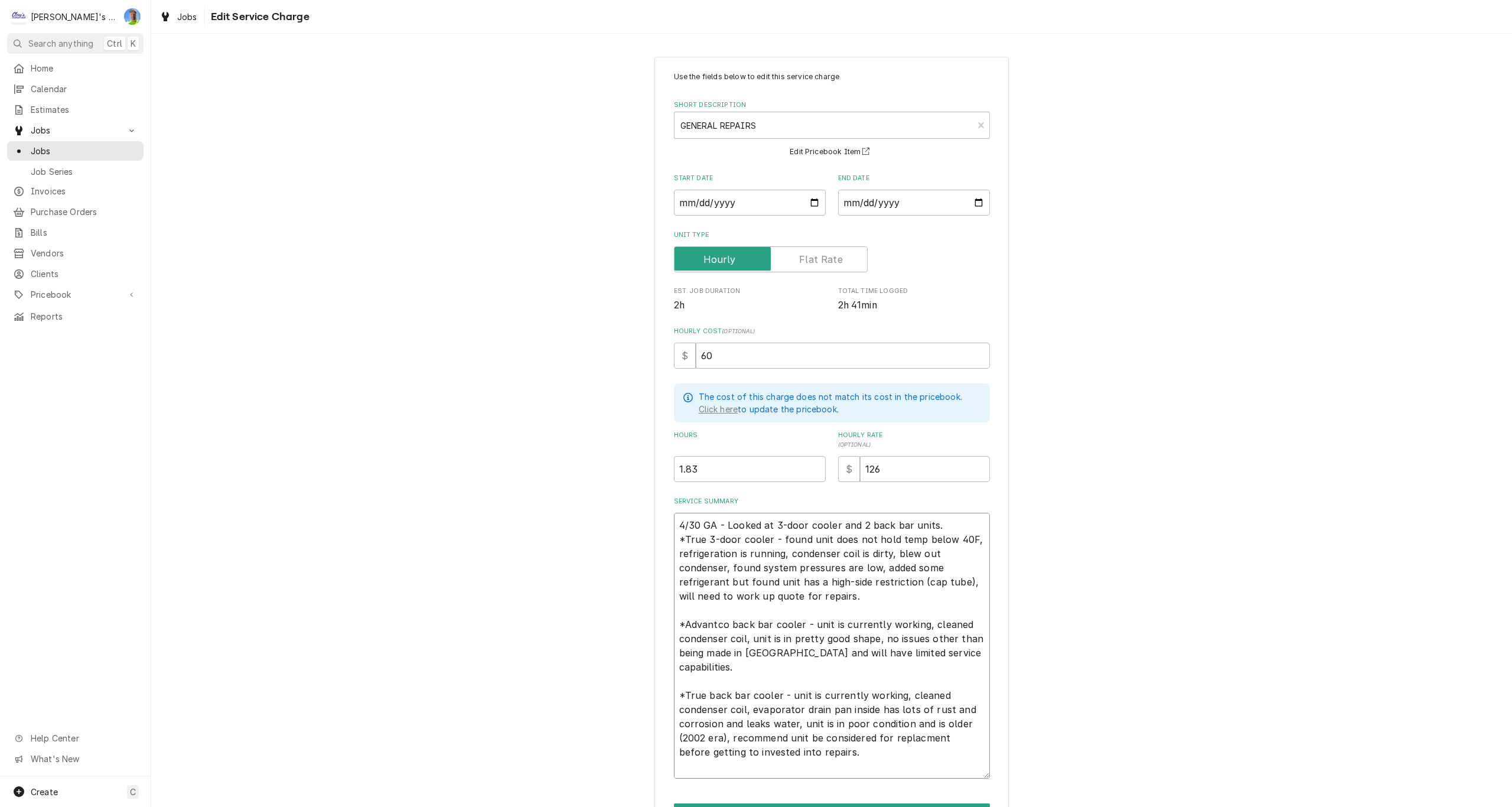
type textarea "4/30 GA - Looked at 3-door cooler and 2 back bar units. *True 3-door cooler - f…"
type textarea "x"
type textarea "4/30 GA - Looked at 3-door cooler and 2 back bar units. *True 3-door cooler - f…"
type textarea "x"
type textarea "4/30 GA - Looked at 3-door cooler and 2 back bar units. *True 3-door cooler - f…"
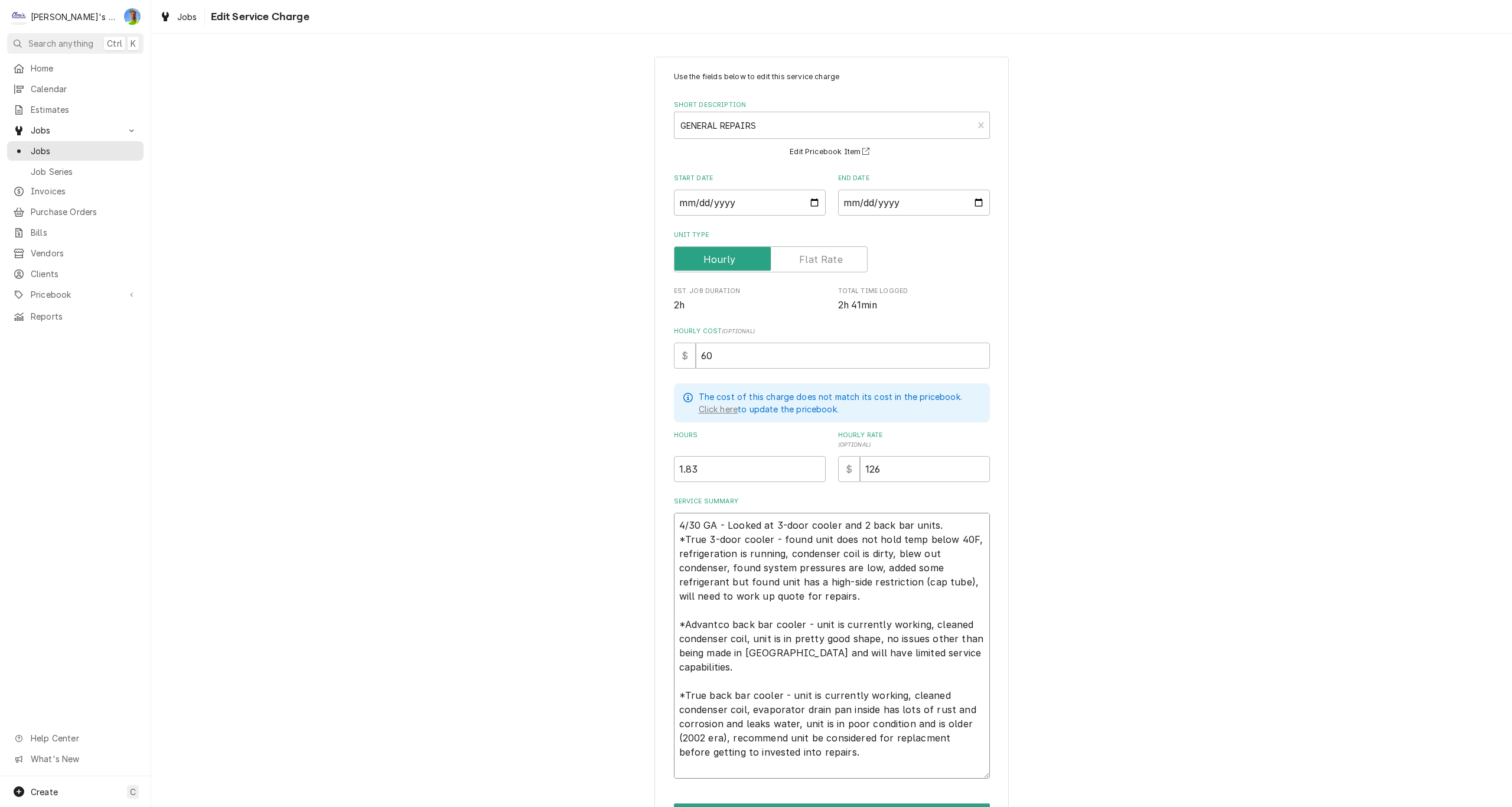
type textarea "x"
type textarea "4/30 GA - Looked at 3-door cooler and 2 back bar units. *True 3-door cooler - f…"
type textarea "x"
type textarea "4/30 GA - Looked at 3-door cooler and 2 back bar units. *True 3-door cooler - f…"
type textarea "x"
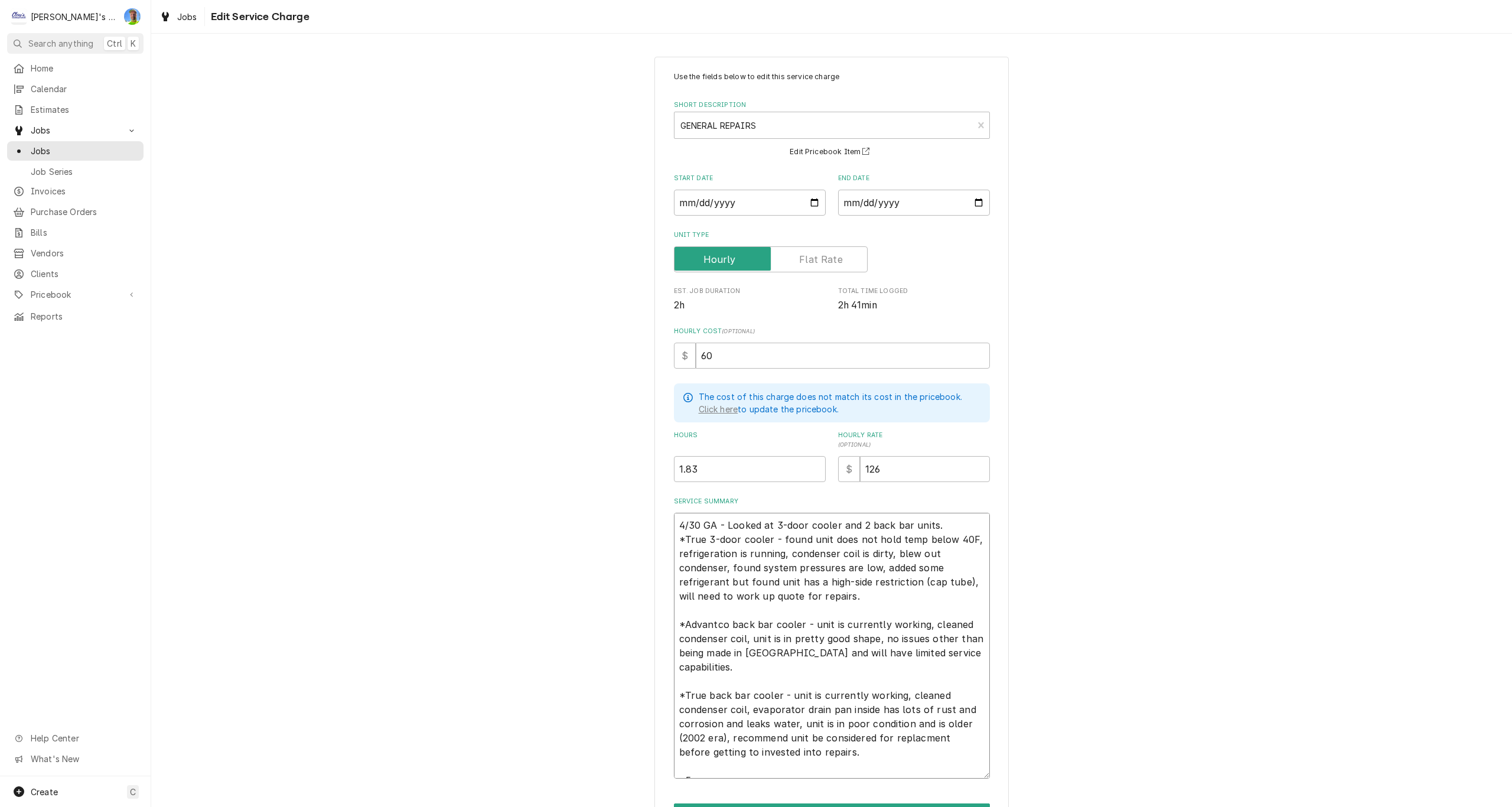
type textarea "4/30 GA - Looked at 3-door cooler and 2 back bar units. *True 3-door cooler - f…"
type textarea "x"
type textarea "4/30 GA - Looked at 3-door cooler and 2 back bar units. *True 3-door cooler - f…"
type textarea "x"
type textarea "4/30 GA - Looked at 3-door cooler and 2 back bar units. *True 3-door cooler - f…"
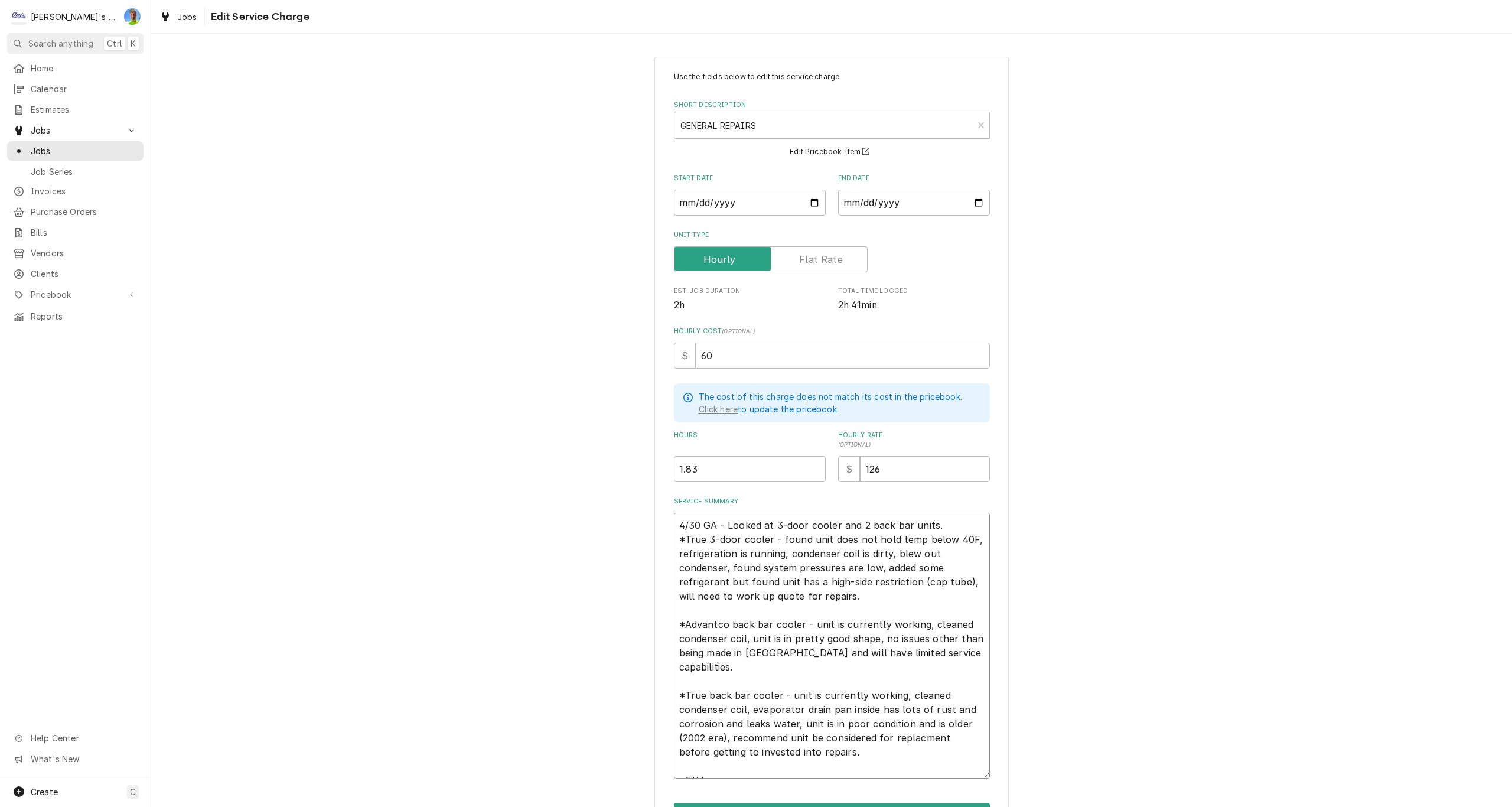
type textarea "x"
type textarea "4/30 GA - Looked at 3-door cooler and 2 back bar units. *True 3-door cooler - f…"
type textarea "x"
type textarea "4/30 GA - Looked at 3-door cooler and 2 back bar units. *True 3-door cooler - f…"
type textarea "x"
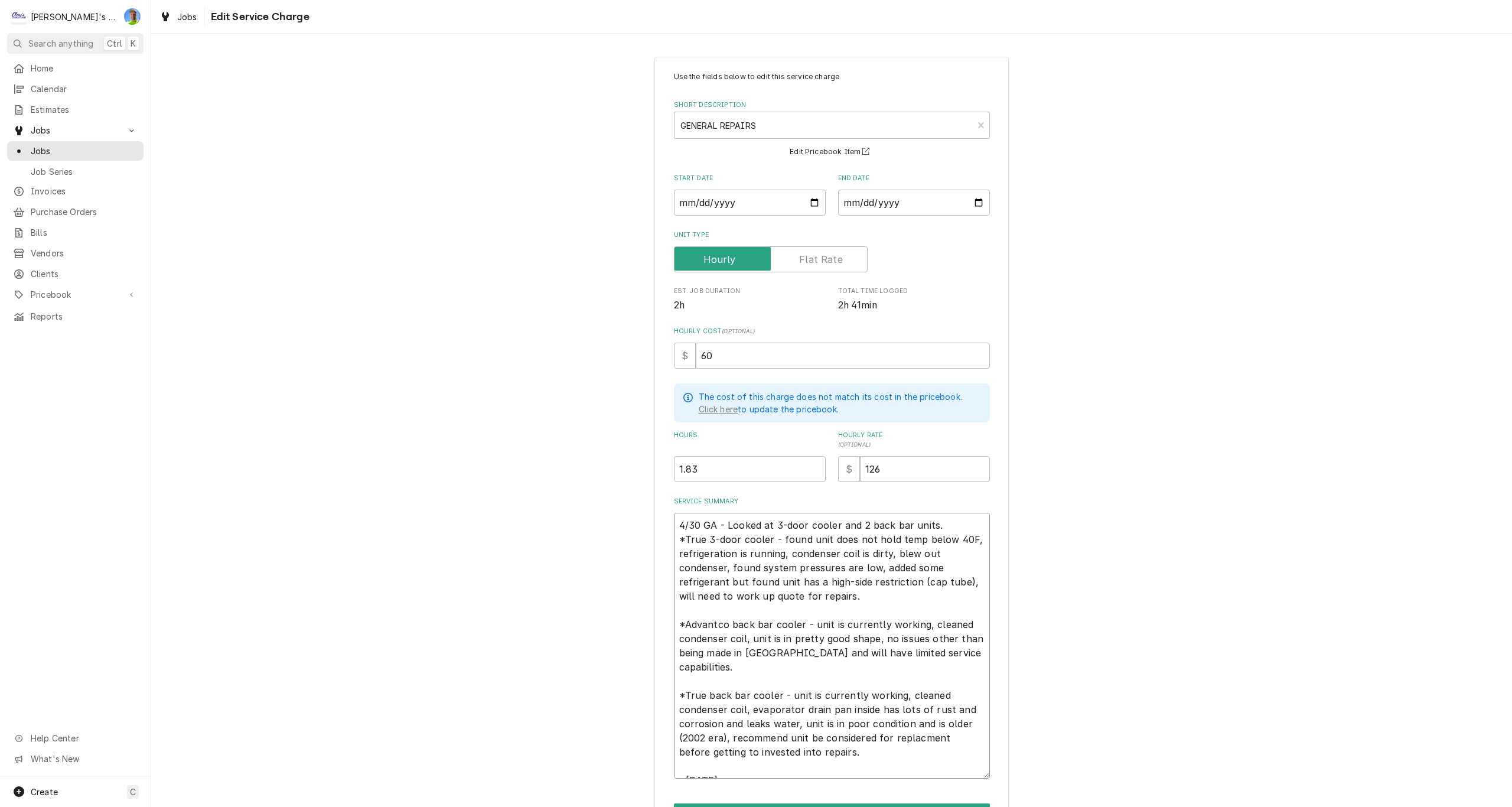
type textarea "4/30 GA - Looked at 3-door cooler and 2 back bar units. *True 3-door cooler - f…"
type textarea "x"
type textarea "4/30 GA - Looked at 3-door cooler and 2 back bar units. *True 3-door cooler - f…"
type textarea "x"
type textarea "4/30 GA - Looked at 3-door cooler and 2 back bar units. *True 3-door cooler - f…"
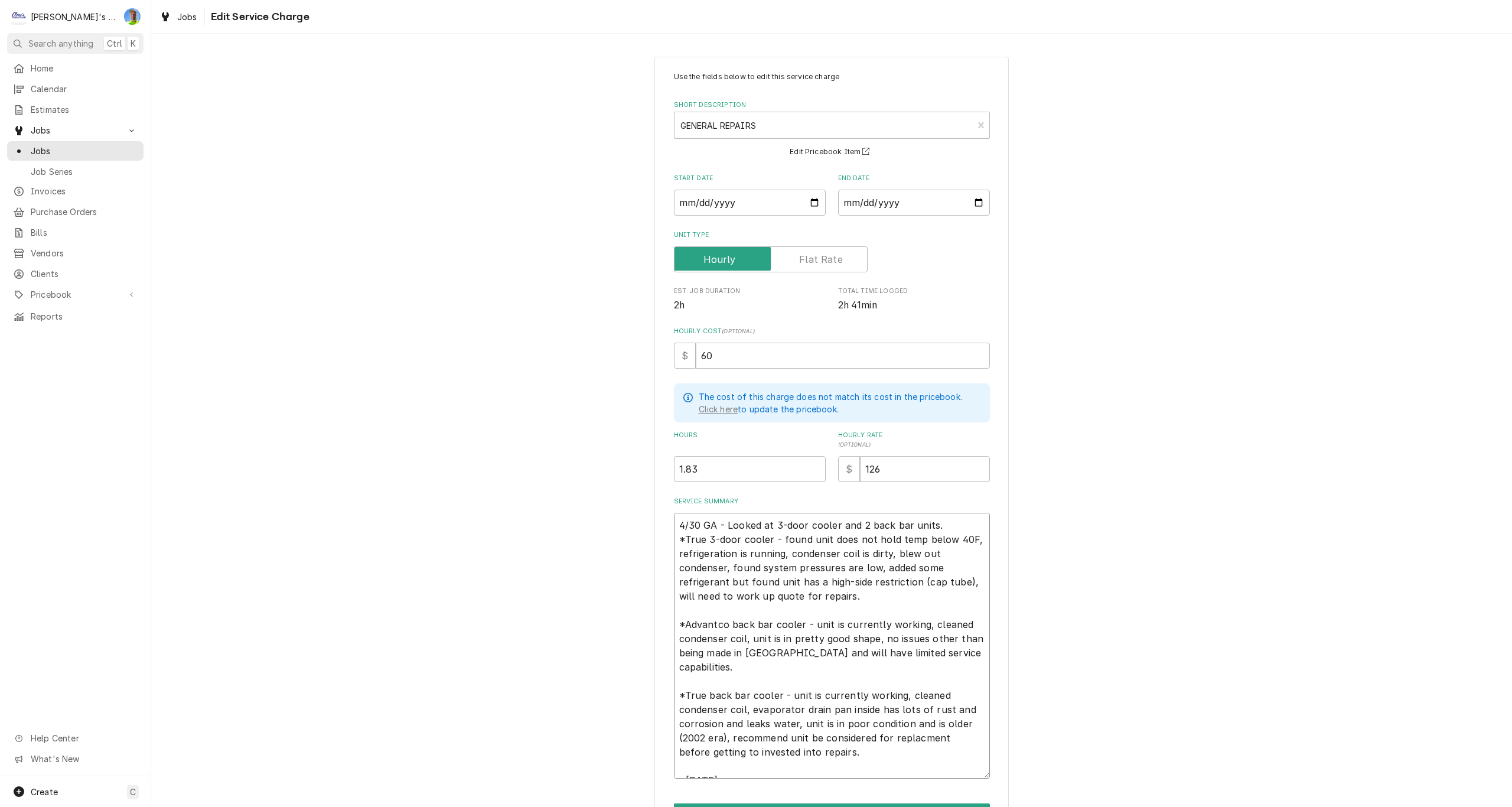
type textarea "x"
type textarea "4/30 GA - Looked at 3-door cooler and 2 back bar units. *True 3-door cooler - f…"
type textarea "x"
type textarea "4/30 GA - Looked at 3-door cooler and 2 back bar units. *True 3-door cooler - f…"
type textarea "x"
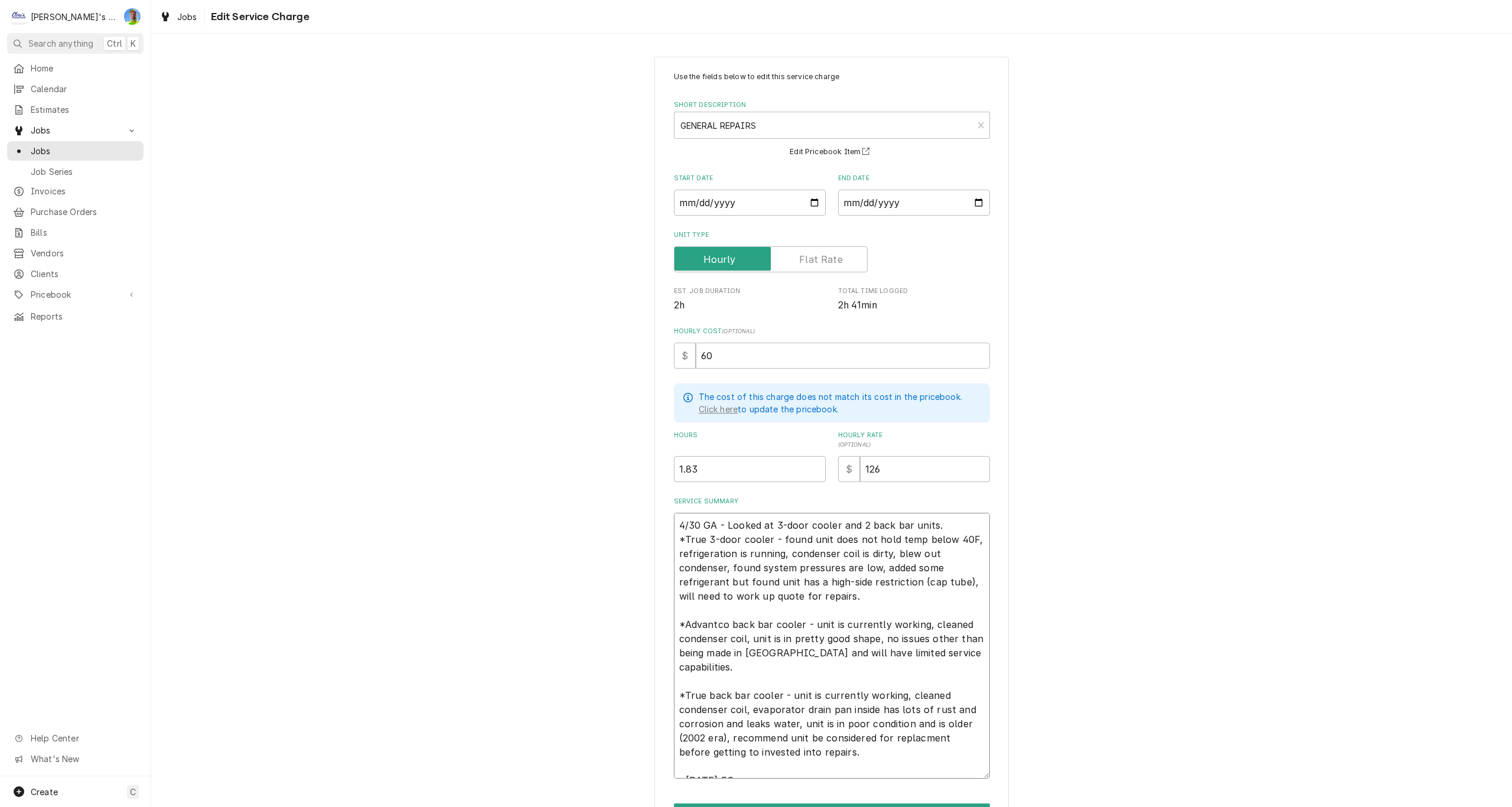
type textarea "4/30 GA - Looked at 3-door cooler and 2 back bar units. *True 3-door cooler - f…"
type textarea "x"
type textarea "4/30 GA - Looked at 3-door cooler and 2 back bar units. *True 3-door cooler - f…"
type textarea "x"
type textarea "4/30 GA - Looked at 3-door cooler and 2 back bar units. *True 3-door cooler - f…"
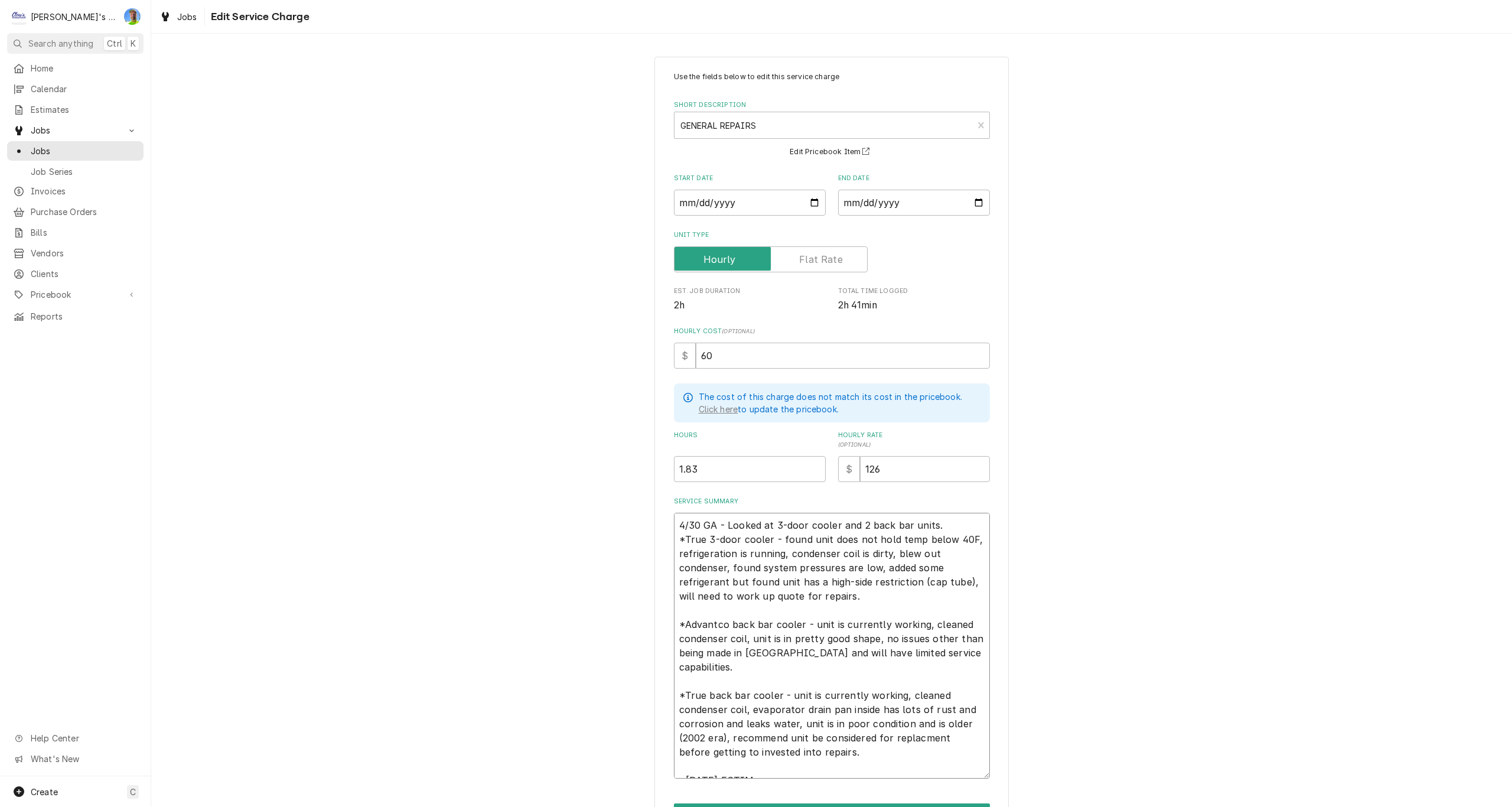
type textarea "x"
type textarea "4/30 GA - Looked at 3-door cooler and 2 back bar units. *True 3-door cooler - f…"
type textarea "x"
type textarea "4/30 GA - Looked at 3-door cooler and 2 back bar units. *True 3-door cooler - f…"
type textarea "x"
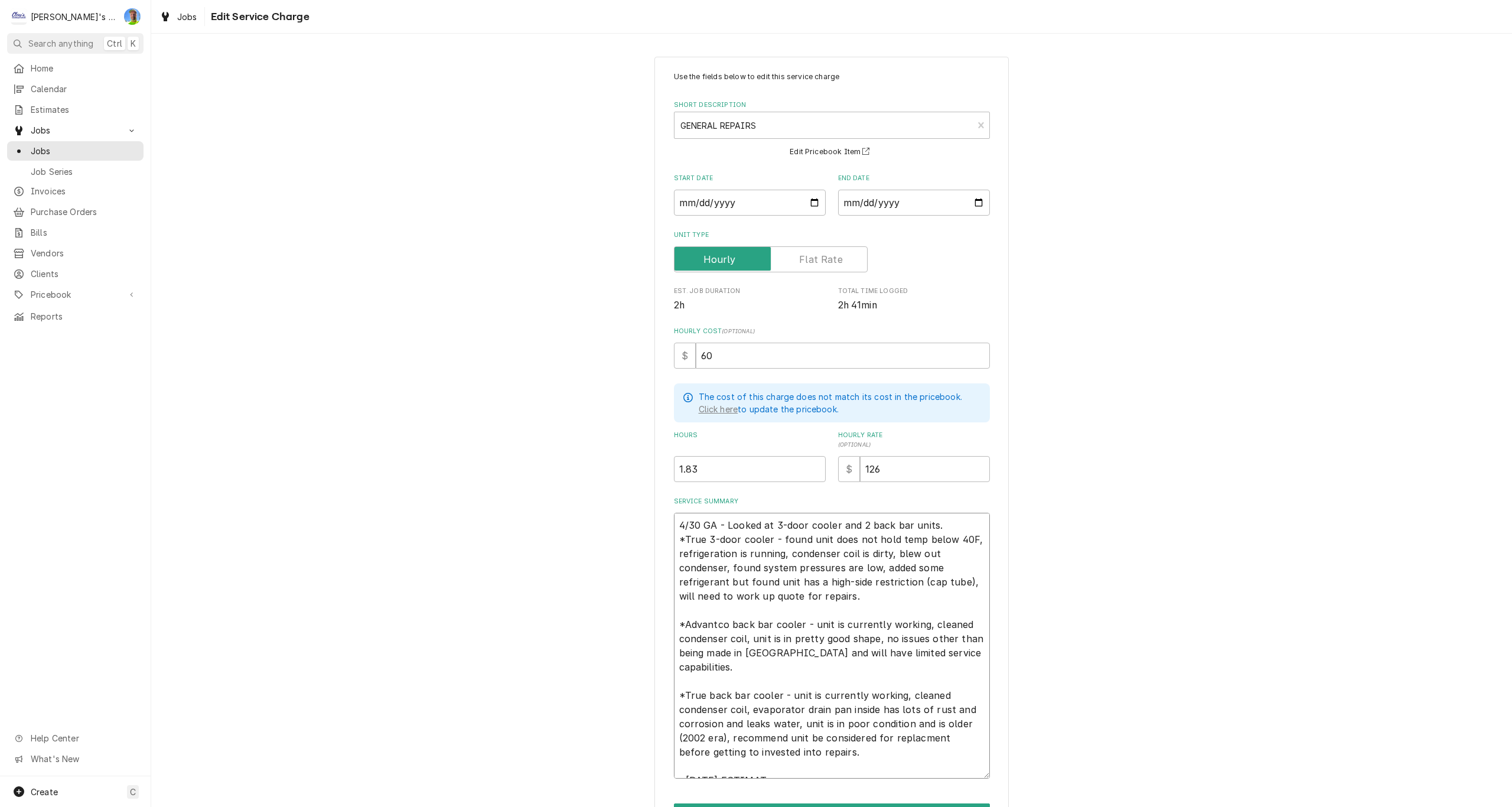
type textarea "4/30 GA - Looked at 3-door cooler and 2 back bar units. *True 3-door cooler - f…"
type textarea "x"
type textarea "4/30 GA - Looked at 3-door cooler and 2 back bar units. *True 3-door cooler - f…"
type textarea "x"
type textarea "4/30 GA - Looked at 3-door cooler and 2 back bar units. *True 3-door cooler - f…"
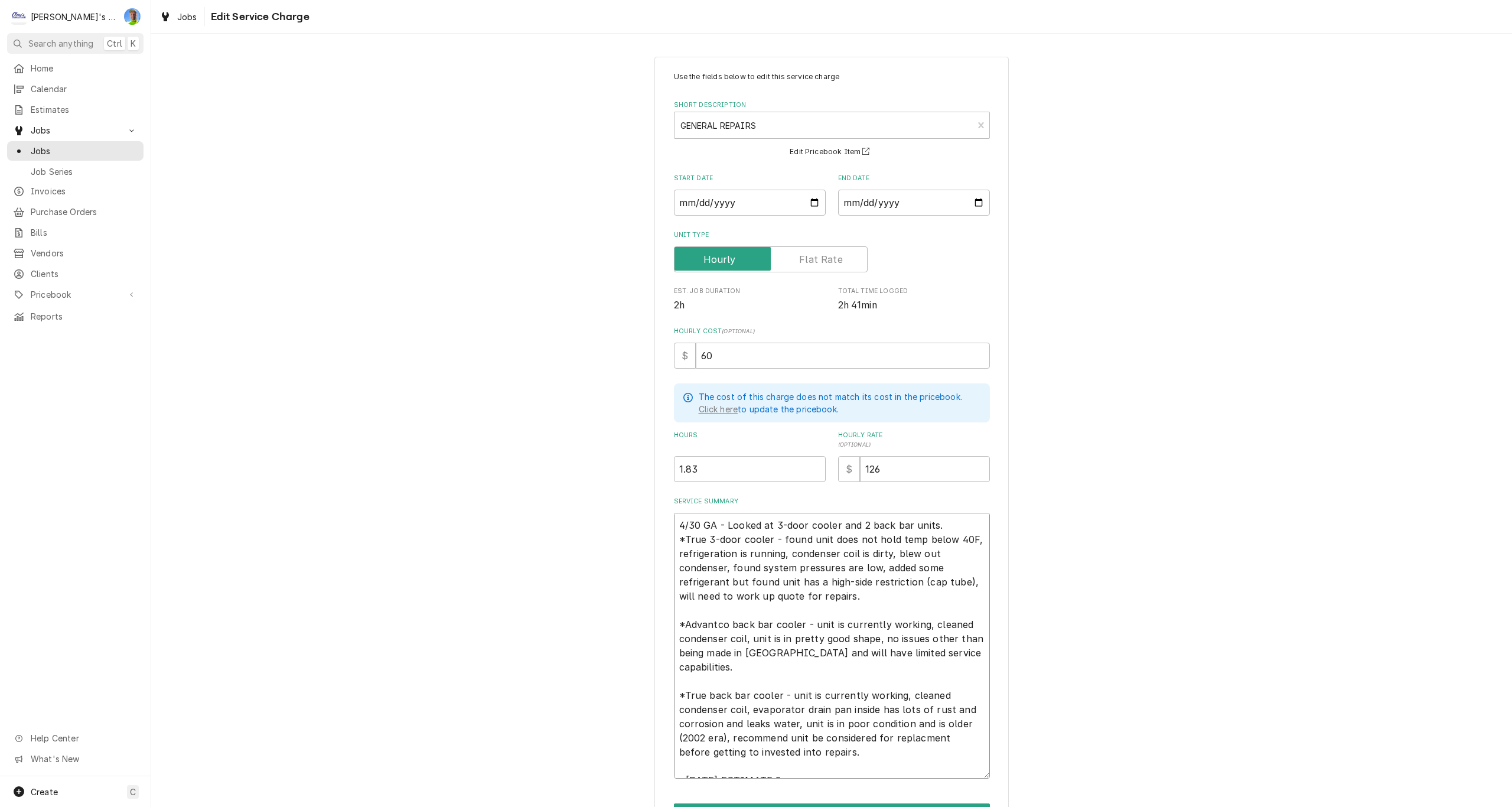
type textarea "x"
type textarea "4/30 GA - Looked at 3-door cooler and 2 back bar units. *True 3-door cooler - f…"
type textarea "x"
type textarea "4/30 GA - Looked at 3-door cooler and 2 back bar units. *True 3-door cooler - f…"
type textarea "x"
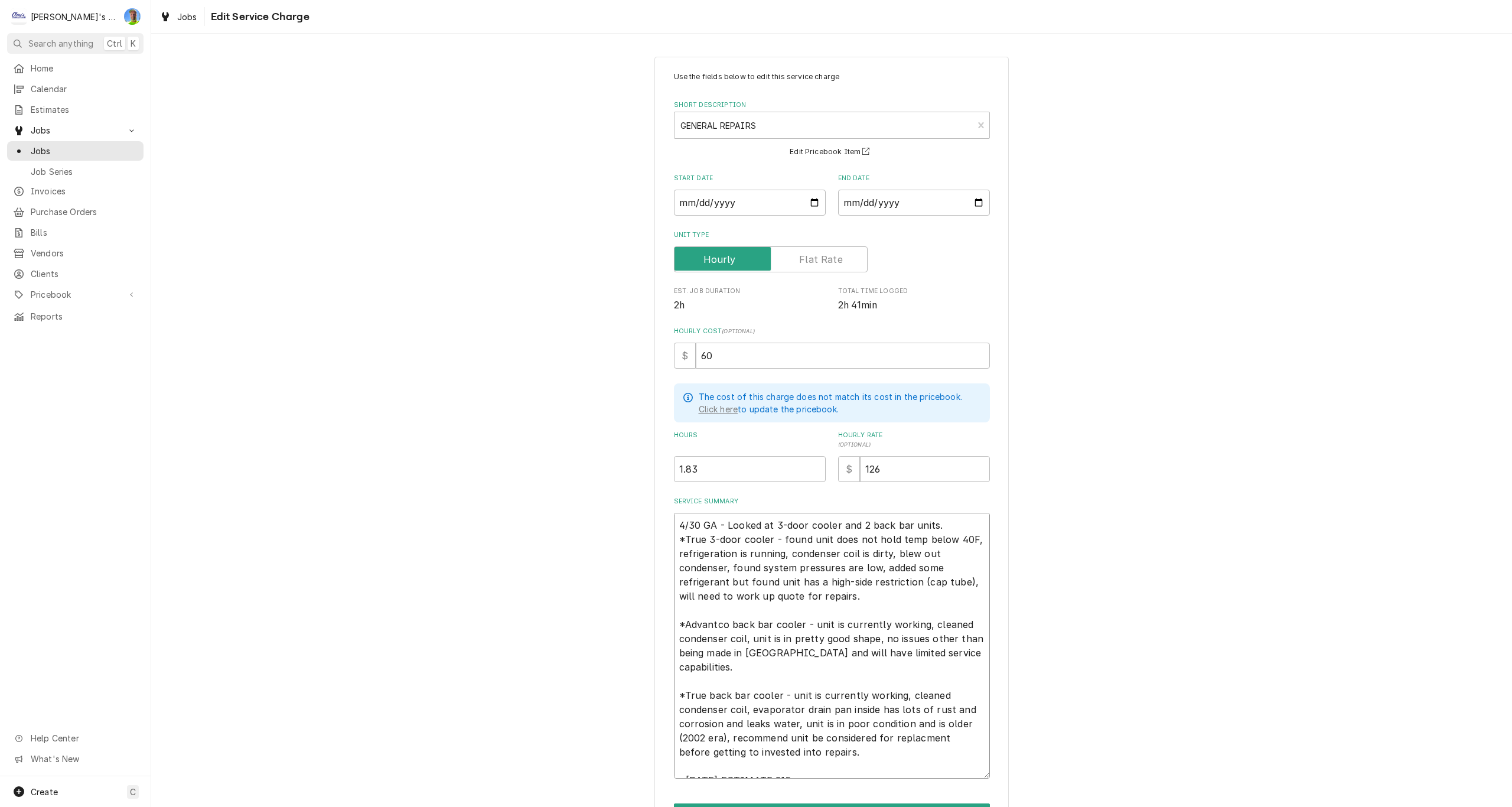
type textarea "4/30 GA - Looked at 3-door cooler and 2 back bar units. *True 3-door cooler - f…"
type textarea "x"
type textarea "4/30 GA - Looked at 3-door cooler and 2 back bar units. *True 3-door cooler - f…"
type textarea "x"
type textarea "4/30 GA - Looked at 3-door cooler and 2 back bar units. *True 3-door cooler - f…"
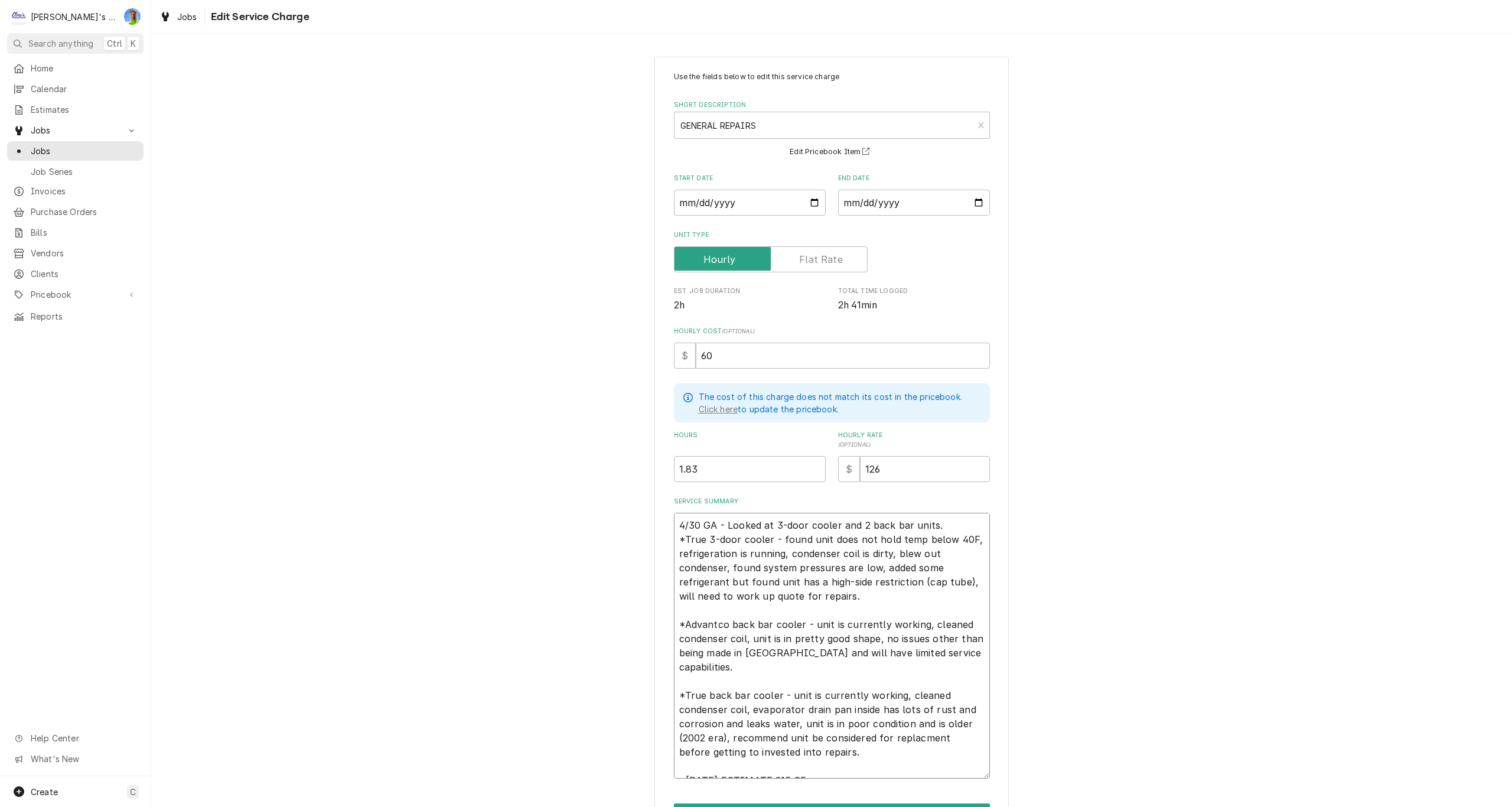
type textarea "x"
type textarea "4/30 GA - Looked at 3-door cooler and 2 back bar units. *True 3-door cooler - f…"
type textarea "x"
type textarea "4/30 GA - Looked at 3-door cooler and 2 back bar units. *True 3-door cooler - f…"
type textarea "x"
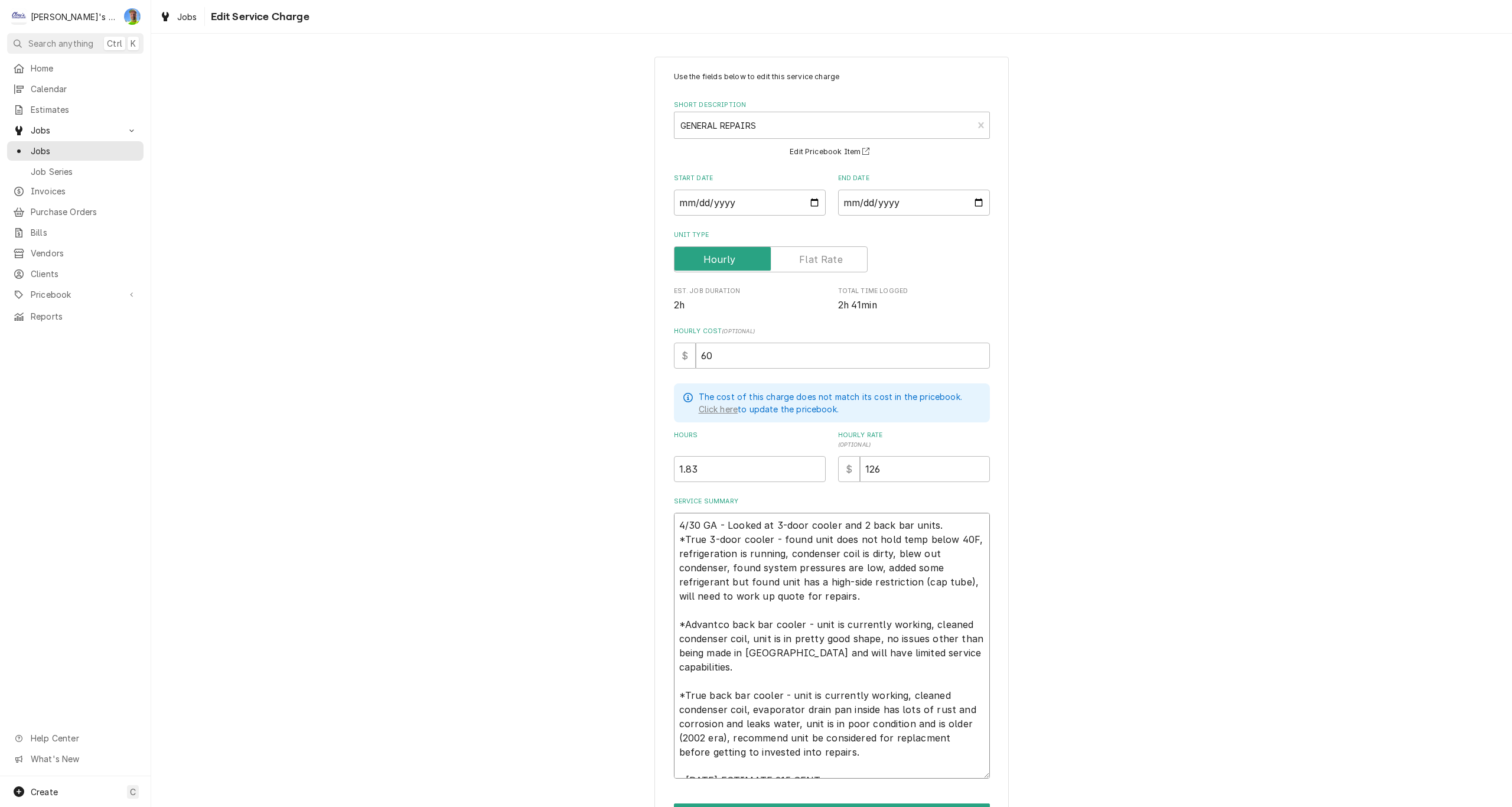
type textarea "4/30 GA - Looked at 3-door cooler and 2 back bar units. *True 3-door cooler - f…"
type textarea "x"
type textarea "4/30 GA - Looked at 3-door cooler and 2 back bar units. *True 3-door cooler - f…"
type textarea "x"
type textarea "4/30 GA - Looked at 3-door cooler and 2 back bar units. *True 3-door cooler - f…"
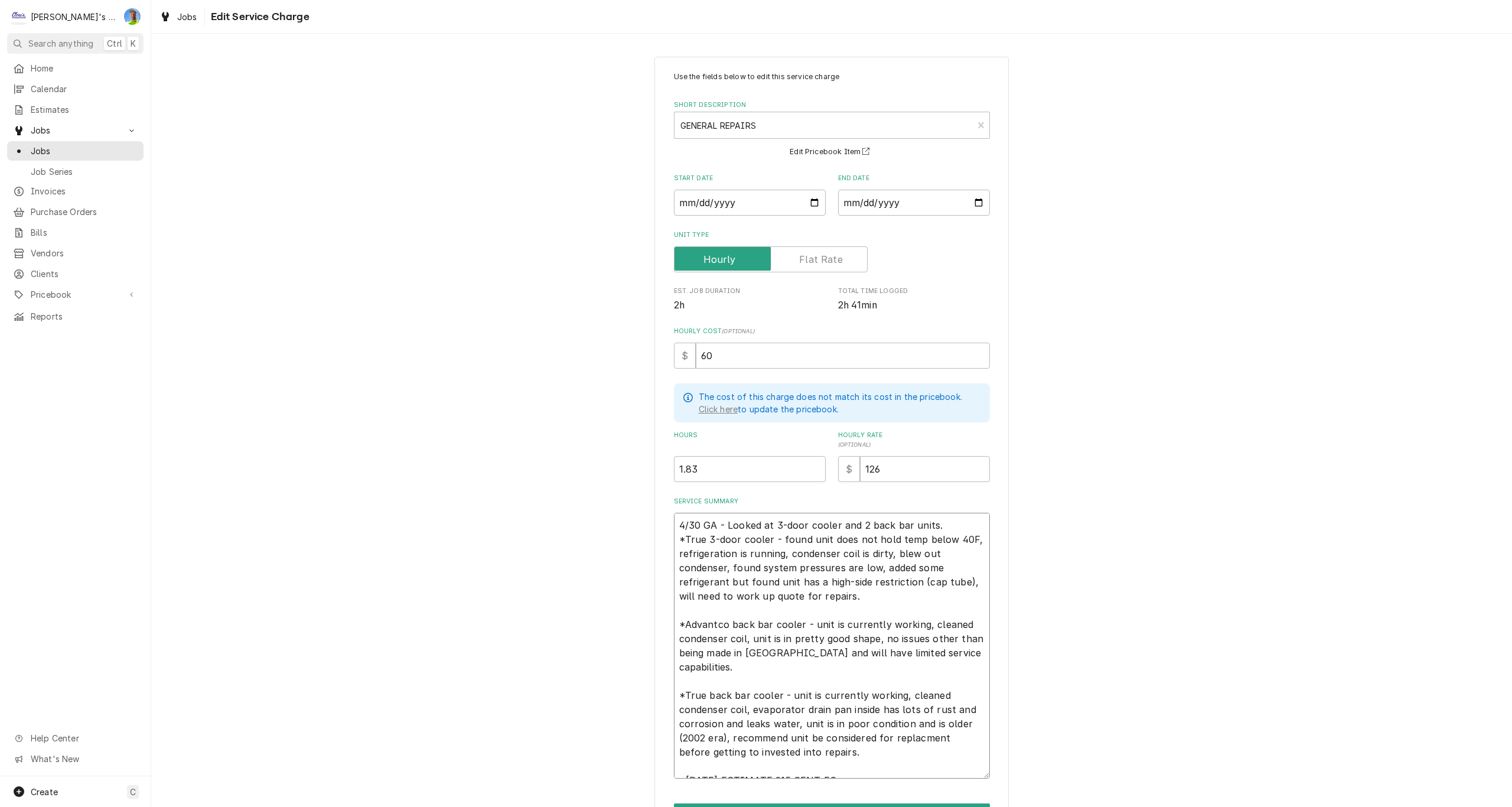
type textarea "x"
type textarea "4/30 GA - Looked at 3-door cooler and 2 back bar units. *True 3-door cooler - f…"
type textarea "x"
type textarea "4/30 GA - Looked at 3-door cooler and 2 back bar units. *True 3-door cooler - f…"
type textarea "x"
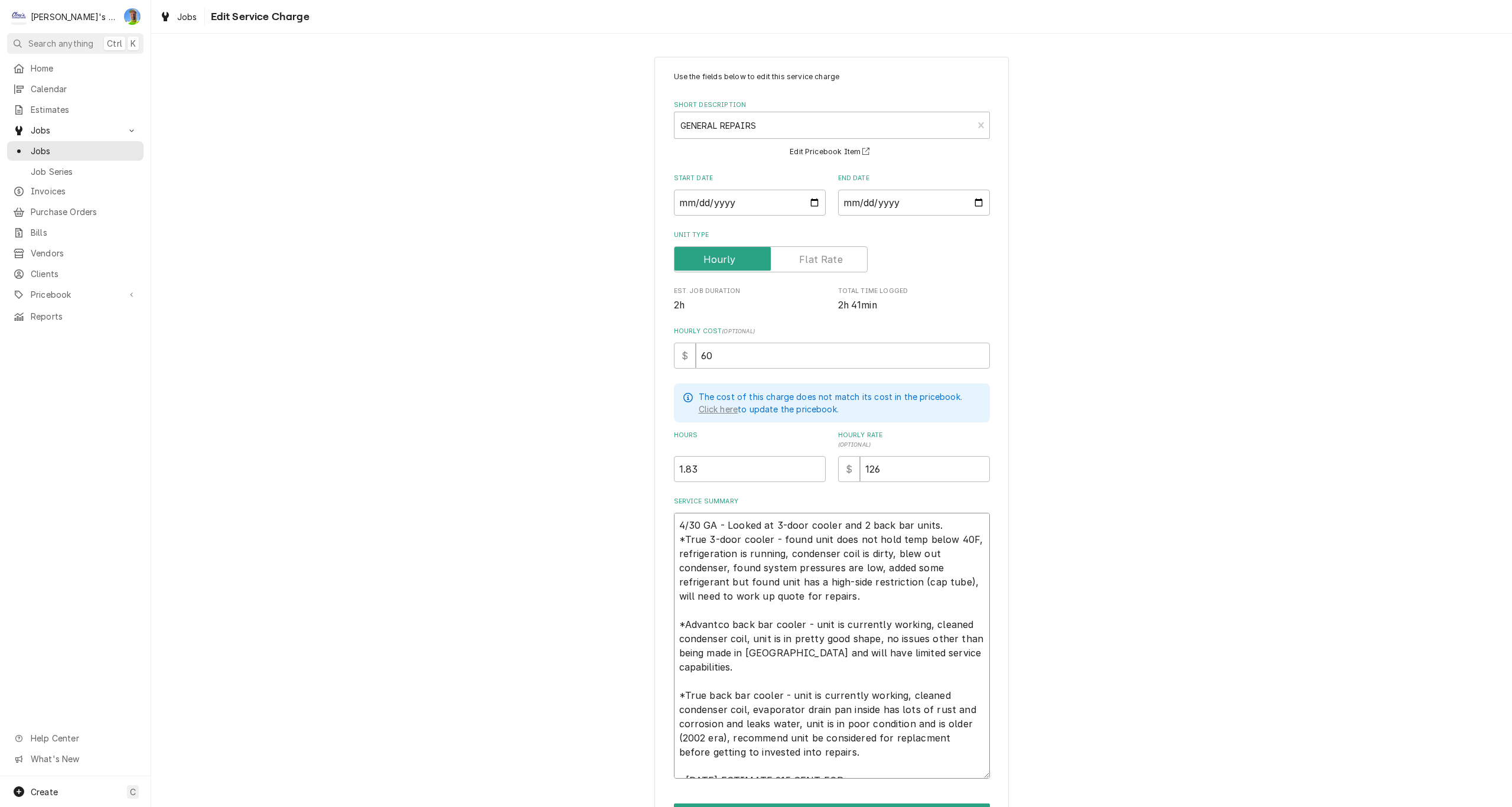
type textarea "4/30 GA - Looked at 3-door cooler and 2 back bar units. *True 3-door cooler - f…"
type textarea "x"
type textarea "4/30 GA - Looked at 3-door cooler and 2 back bar units. *True 3-door cooler - f…"
type textarea "x"
type textarea "4/30 GA - Looked at 3-door cooler and 2 back bar units. *True 3-door cooler - f…"
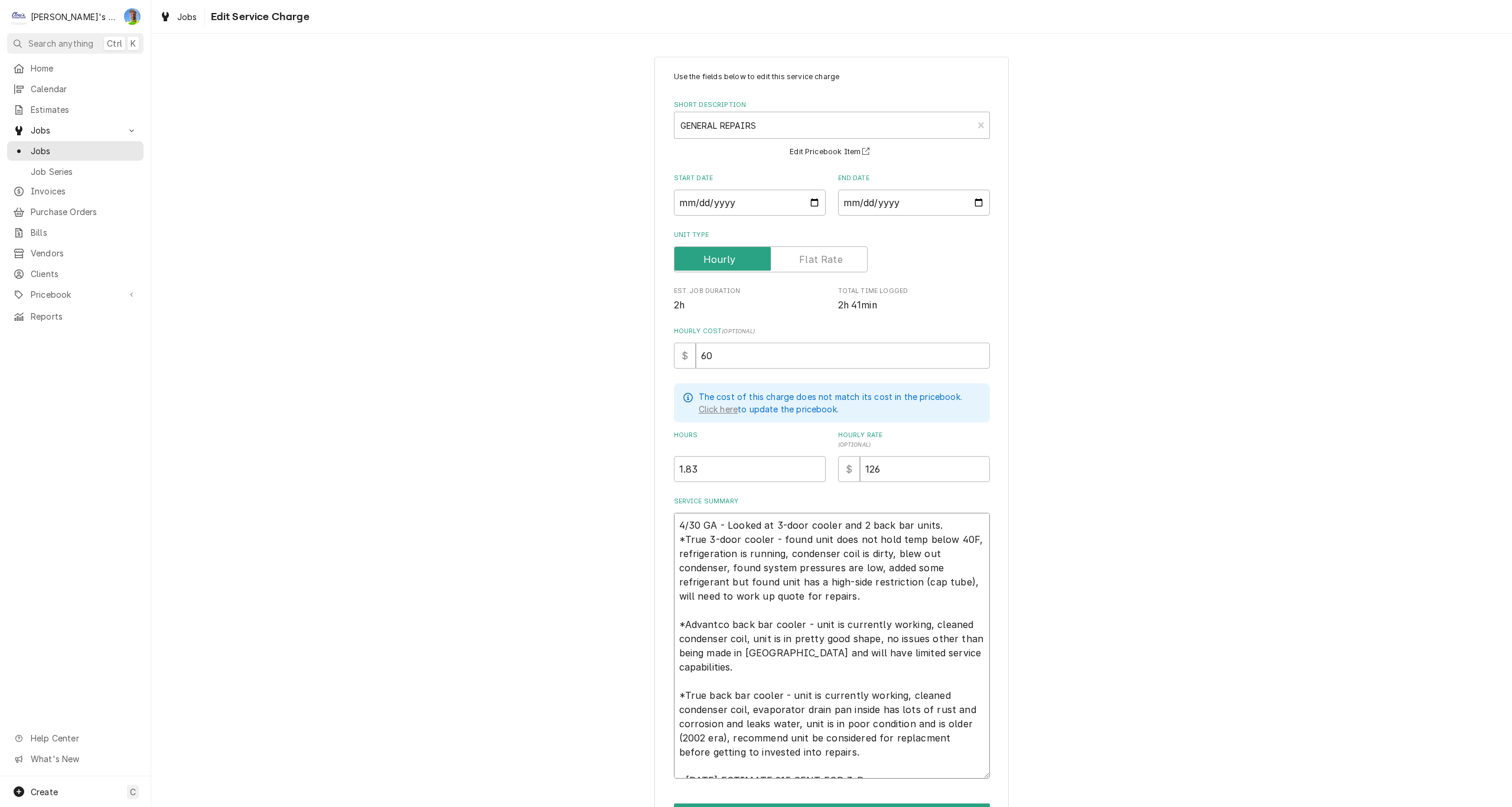
type textarea "x"
type textarea "4/30 GA - Looked at 3-door cooler and 2 back bar units. *True 3-door cooler - f…"
type textarea "x"
type textarea "4/30 GA - Looked at 3-door cooler and 2 back bar units. *True 3-door cooler - f…"
type textarea "x"
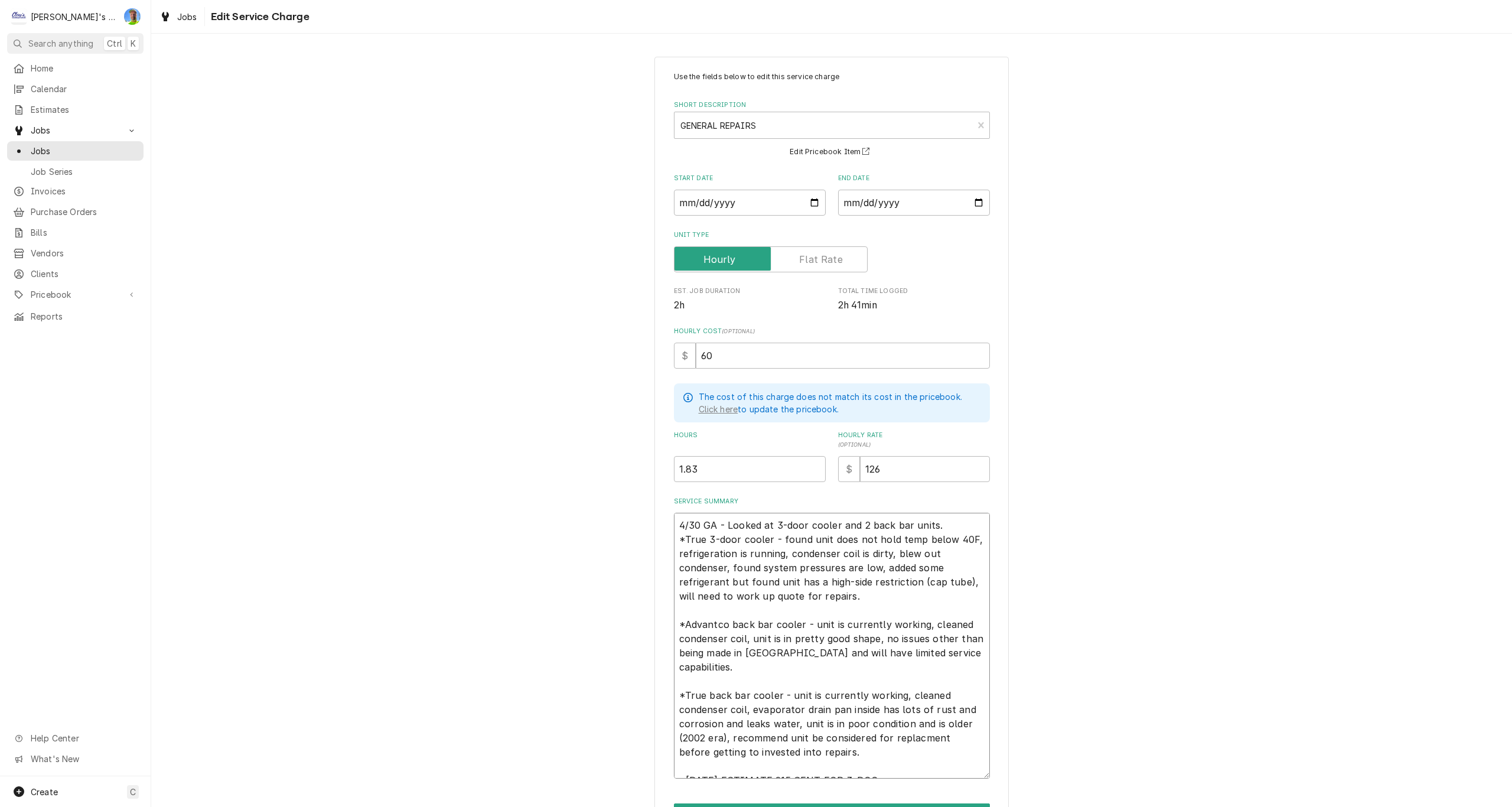
type textarea "4/30 GA - Looked at 3-door cooler and 2 back bar units. *True 3-door cooler - f…"
type textarea "x"
type textarea "4/30 GA - Looked at 3-door cooler and 2 back bar units. *True 3-door cooler - f…"
type textarea "x"
type textarea "4/30 GA - Looked at 3-door cooler and 2 back bar units. *True 3-door cooler - f…"
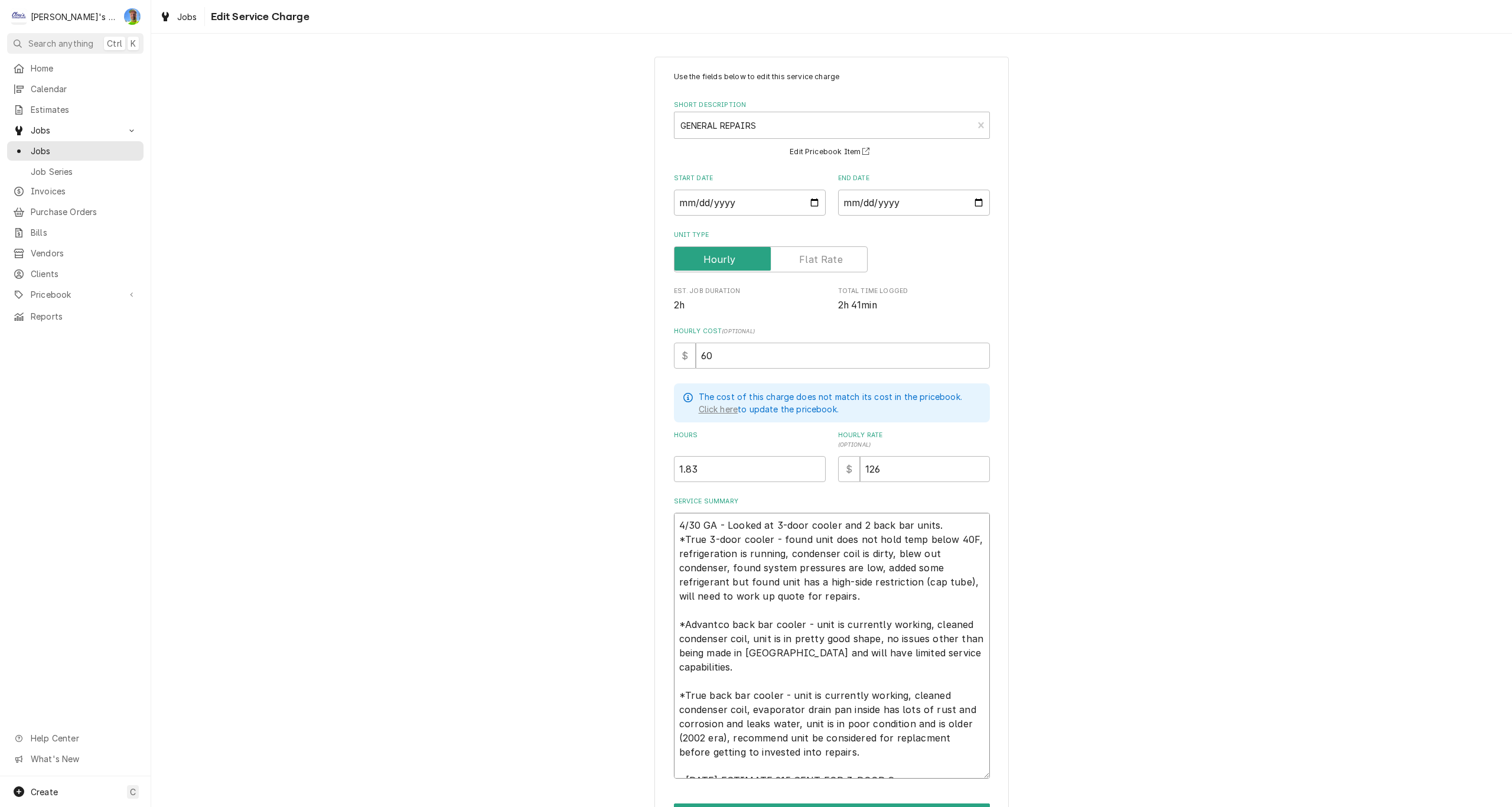
type textarea "x"
type textarea "4/30 GA - Looked at 3-door cooler and 2 back bar units. *True 3-door cooler - f…"
type textarea "x"
type textarea "4/30 GA - Looked at 3-door cooler and 2 back bar units. *True 3-door cooler - f…"
type textarea "x"
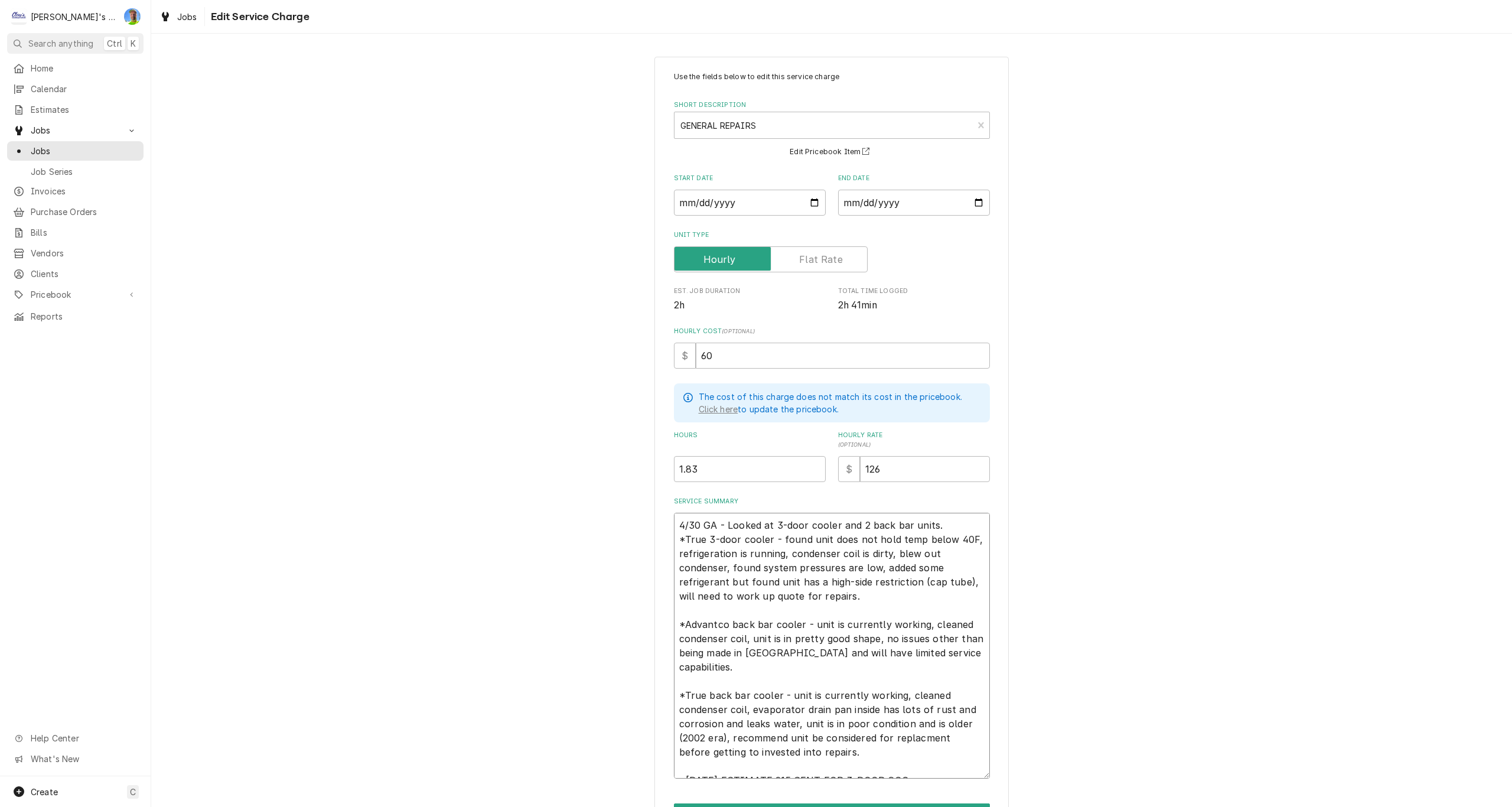
type textarea "4/30 GA - Looked at 3-door cooler and 2 back bar units. *True 3-door cooler - f…"
type textarea "x"
type textarea "4/30 GA - Looked at 3-door cooler and 2 back bar units. *True 3-door cooler - f…"
type textarea "x"
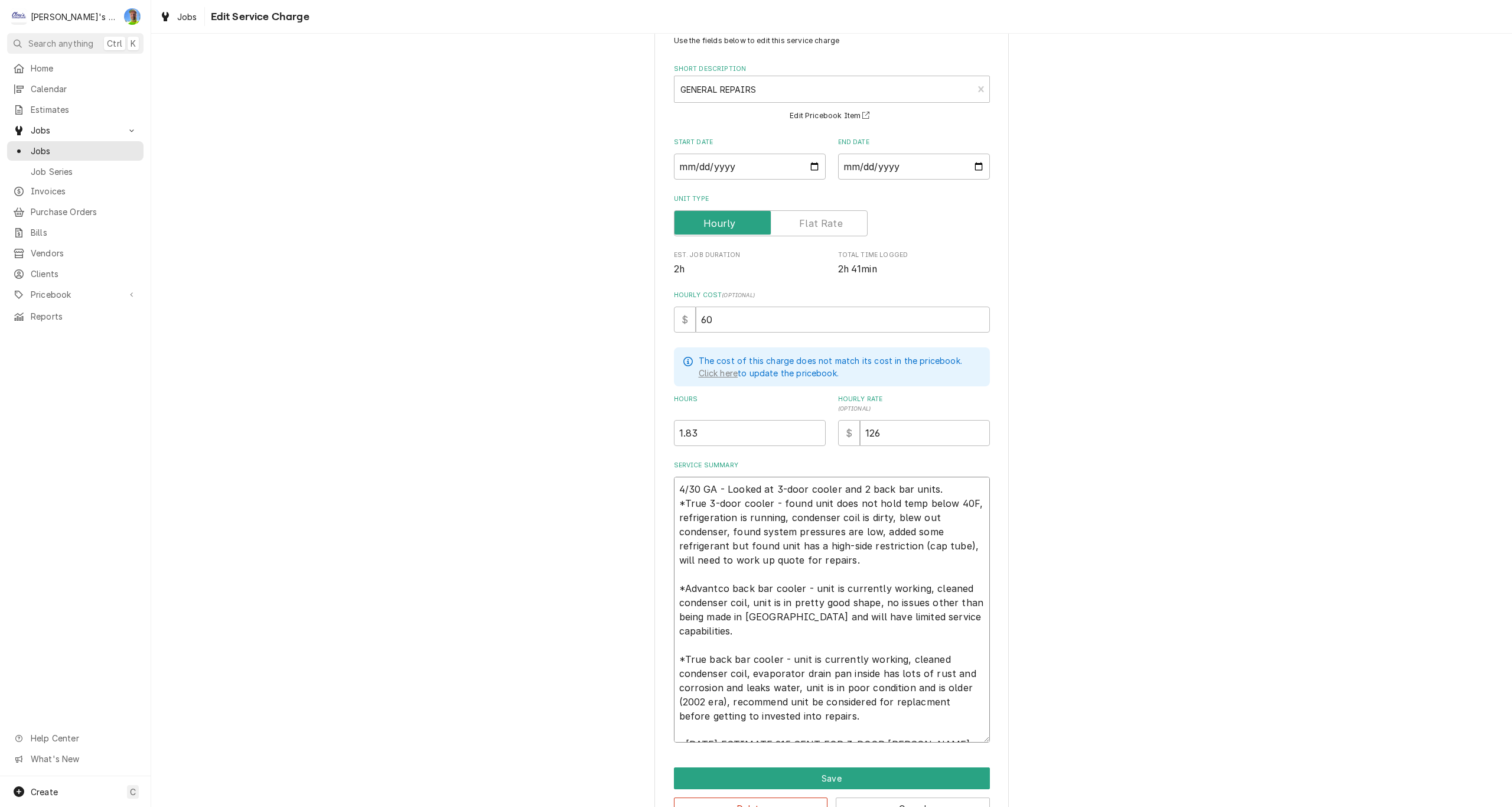
scroll to position [73, 0]
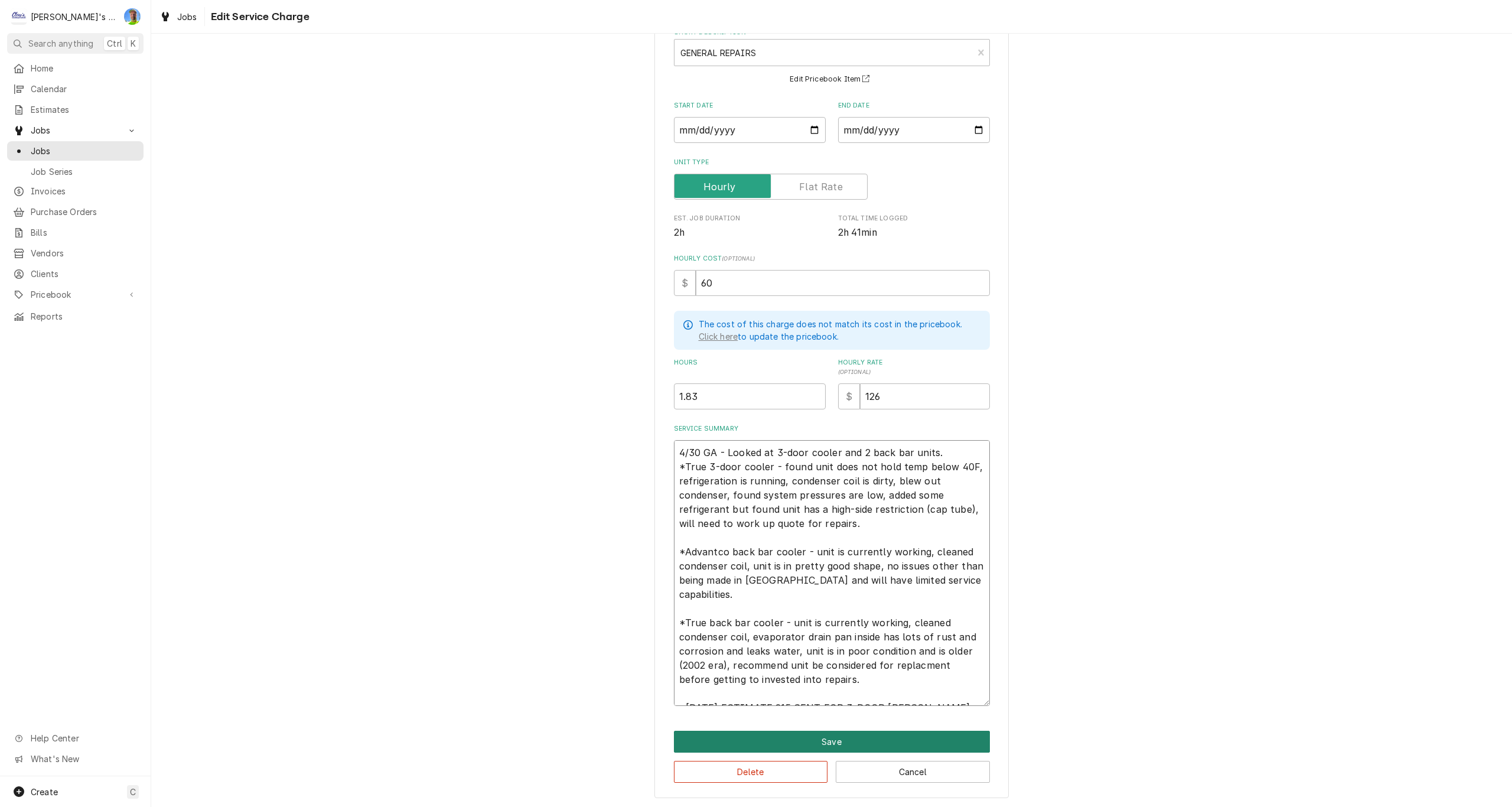
type textarea "4/30 GA - Looked at 3-door cooler and 2 back bar units. *True 3-door cooler - f…"
click at [936, 731] on button "Save" at bounding box center [832, 742] width 316 height 22
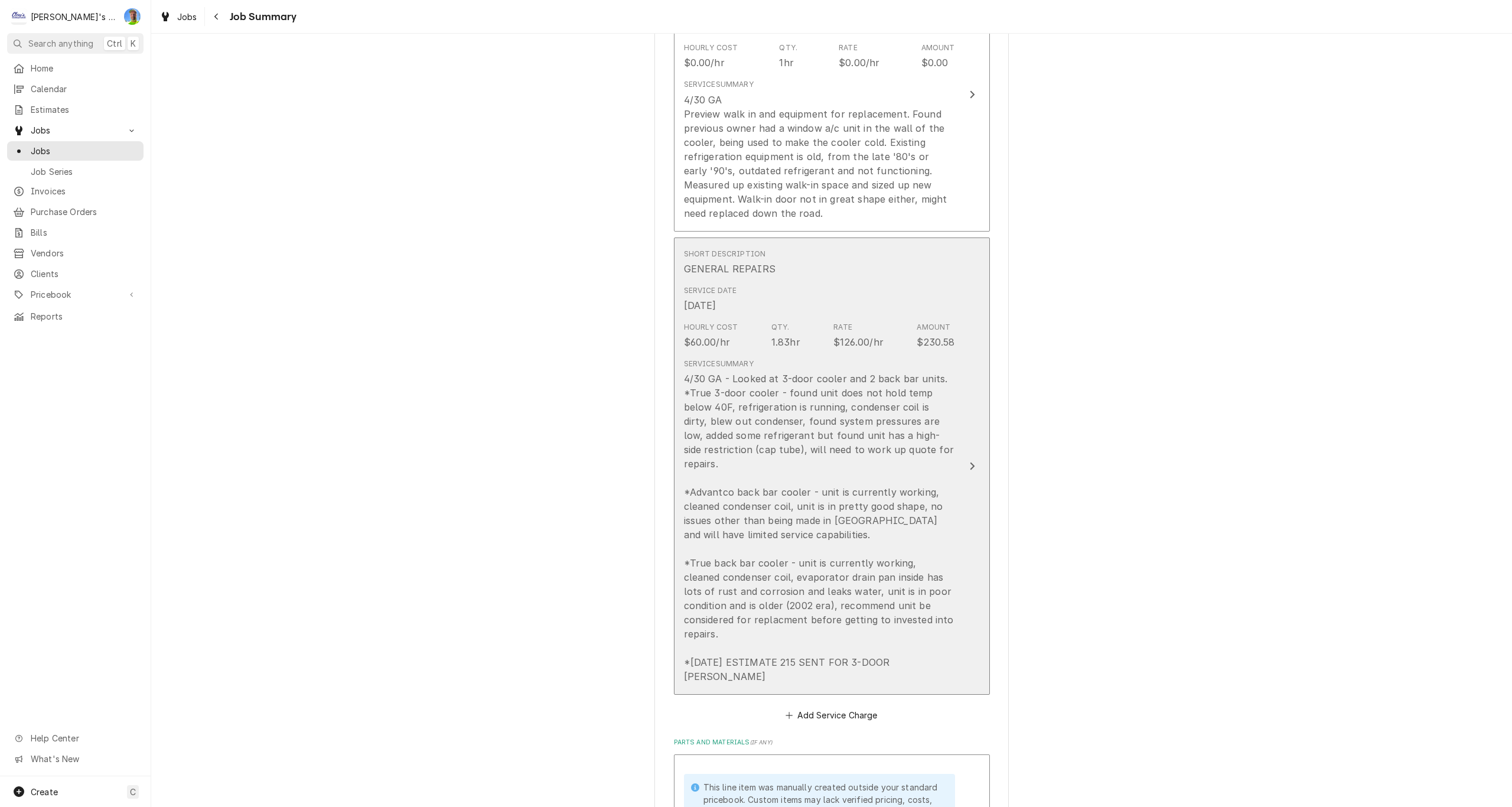
scroll to position [296, 0]
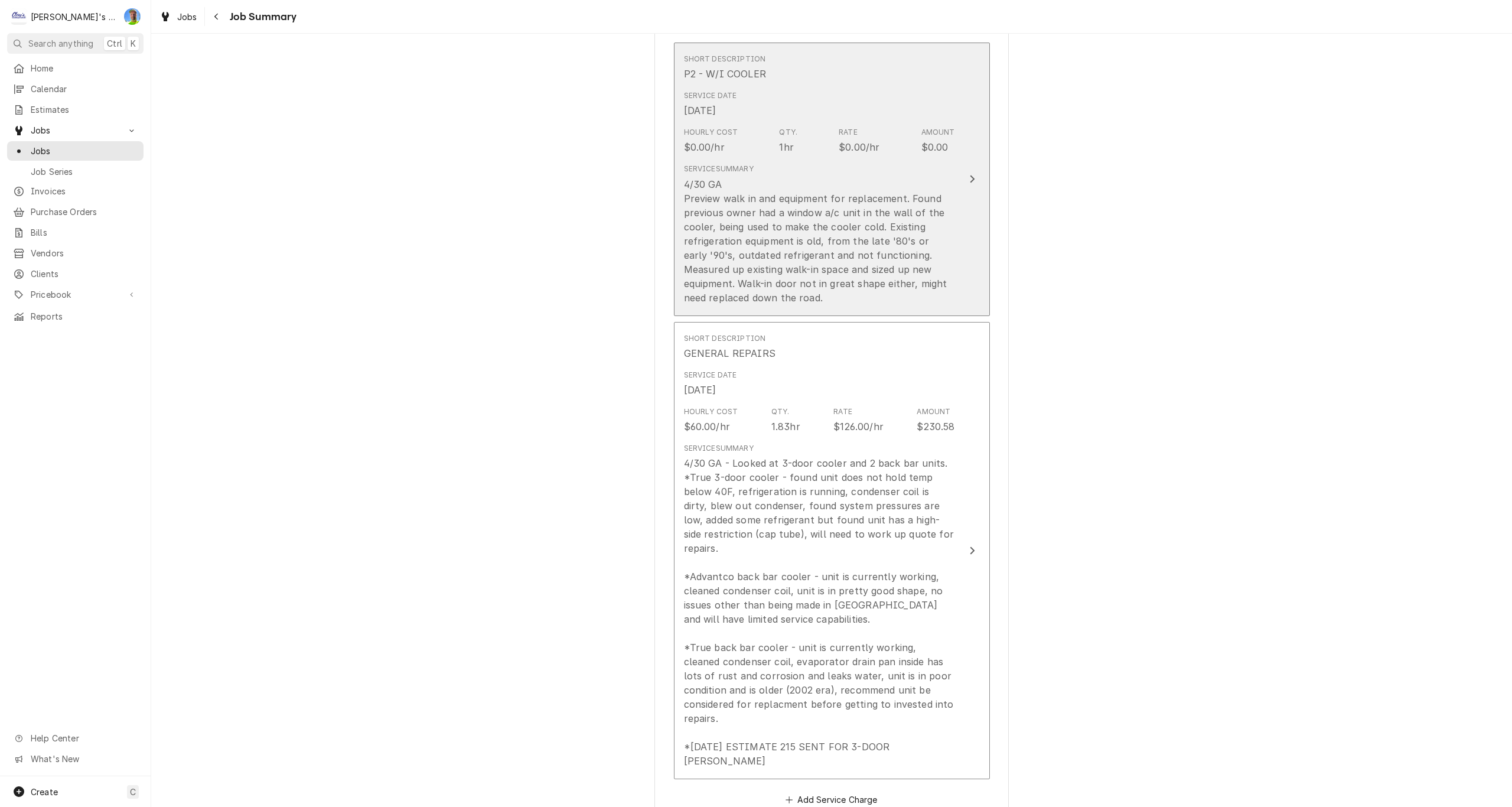
click at [972, 231] on button "Short Description P2 - W/I COOLER Service Date [DATE] Hourly Cost $0.00/hr Qty.…" at bounding box center [832, 179] width 316 height 273
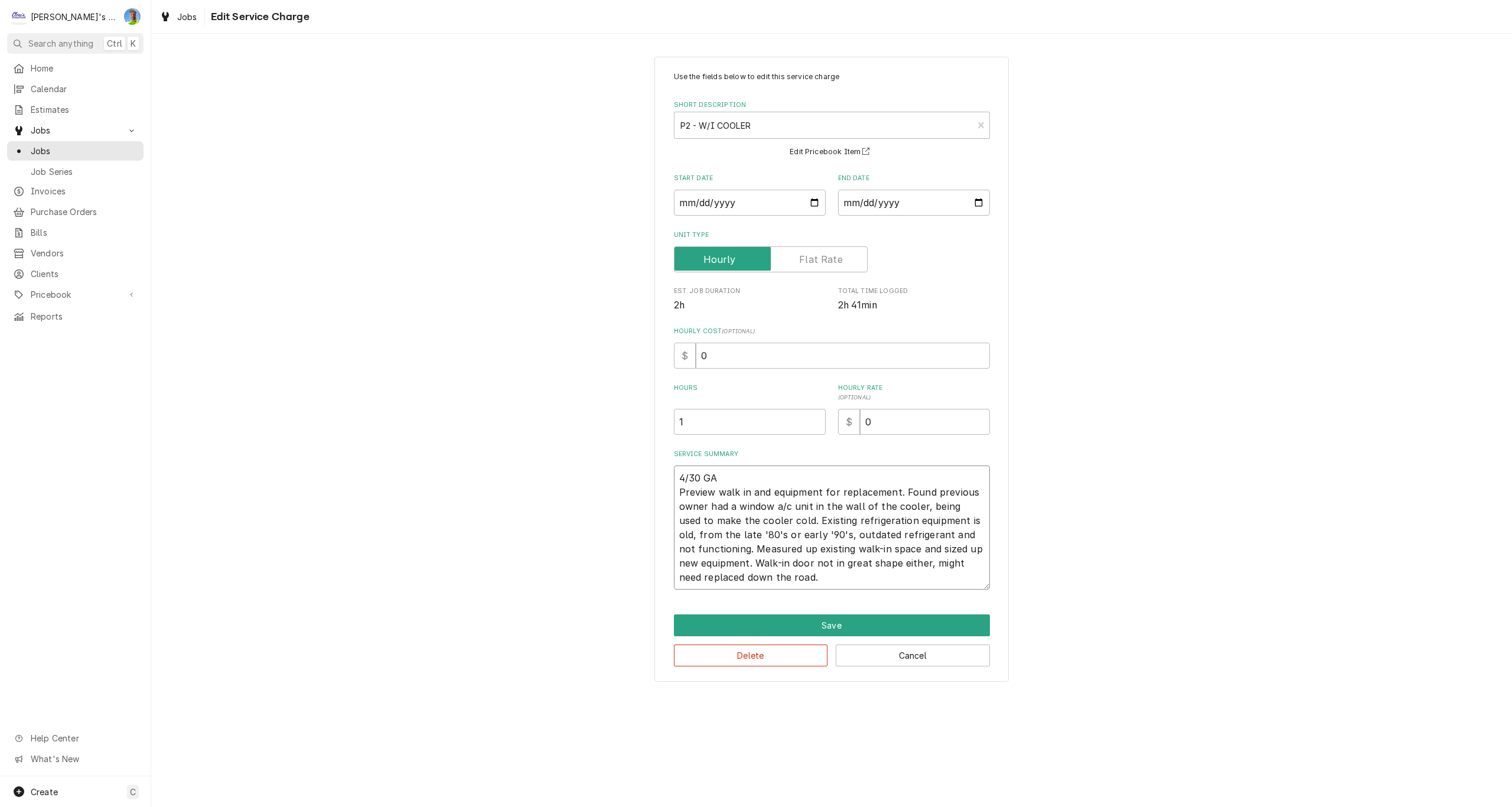
click at [946, 582] on textarea "4/30 GA Preview walk in and equipment for replacement. Found previous owner had…" at bounding box center [832, 528] width 316 height 124
type textarea "x"
type textarea "4/30 GA Preview walk in and equipment for replacement. Found previous owner had…"
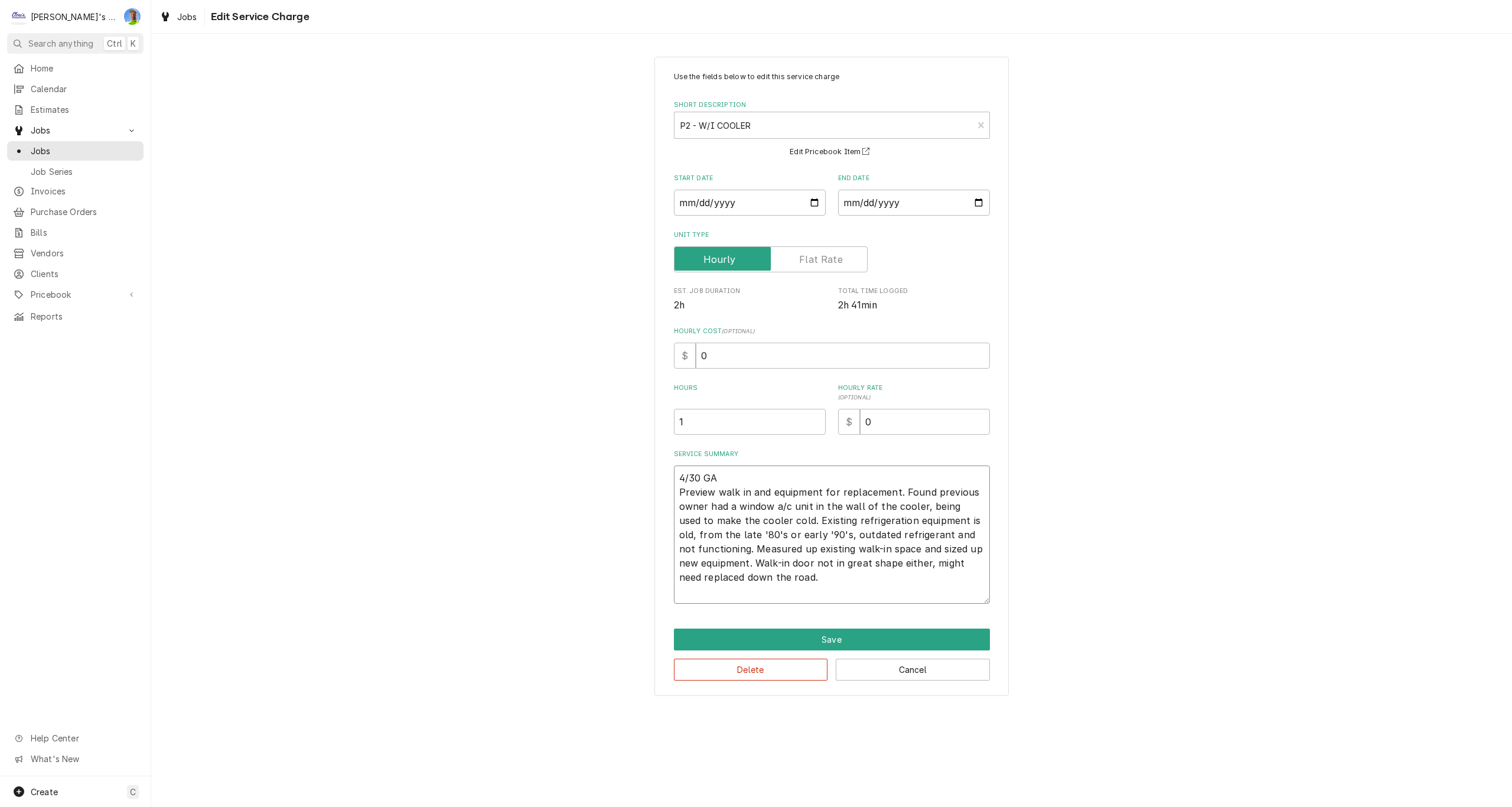
type textarea "x"
type textarea "4/30 GA Preview walk in and equipment for replacement. Found previous owner had…"
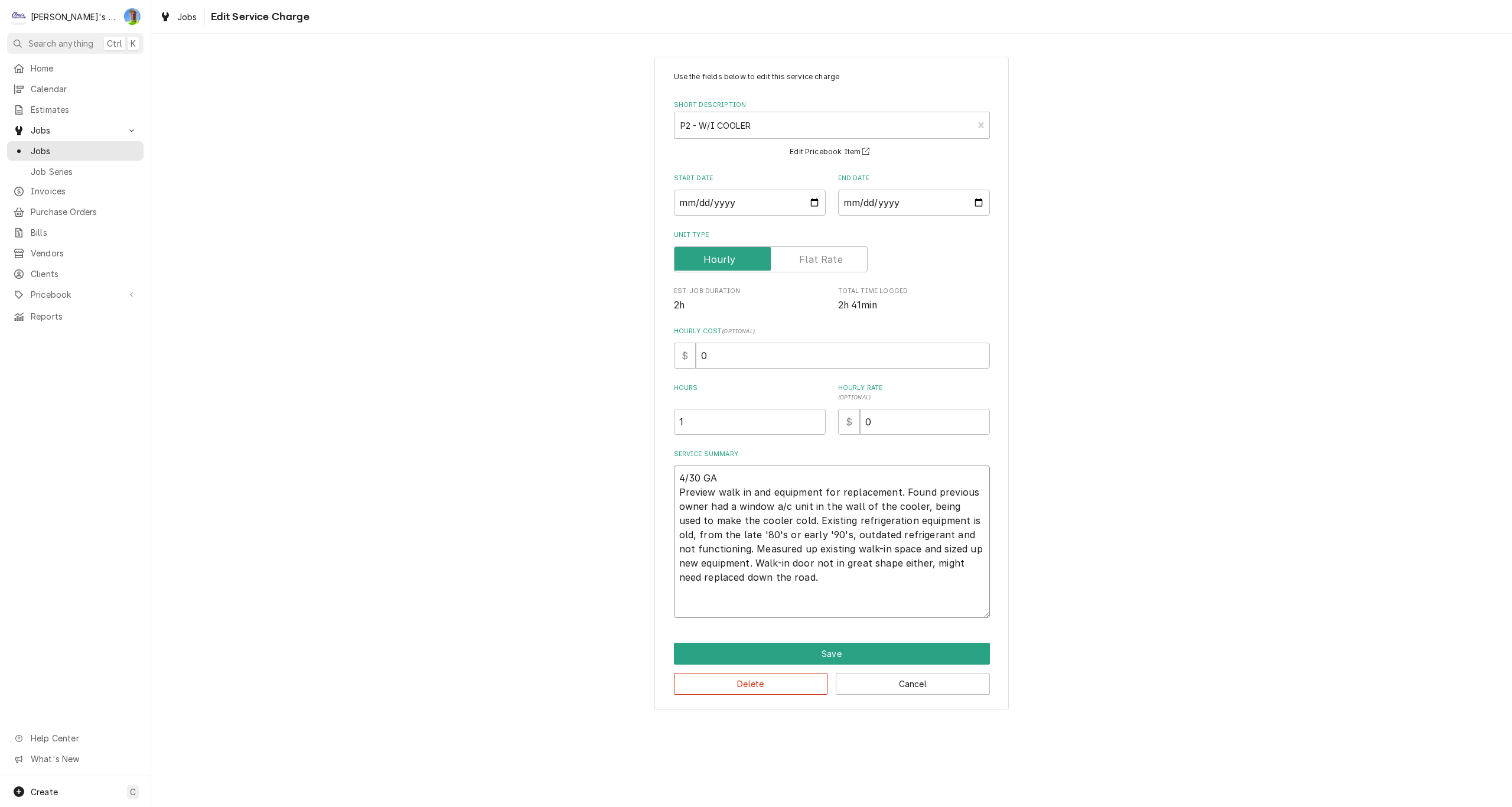
type textarea "x"
type textarea "4/30 GA Preview walk in and equipment for replacement. Found previous owner had…"
type textarea "x"
type textarea "4/30 GA Preview walk in and equipment for replacement. Found previous owner had…"
type textarea "x"
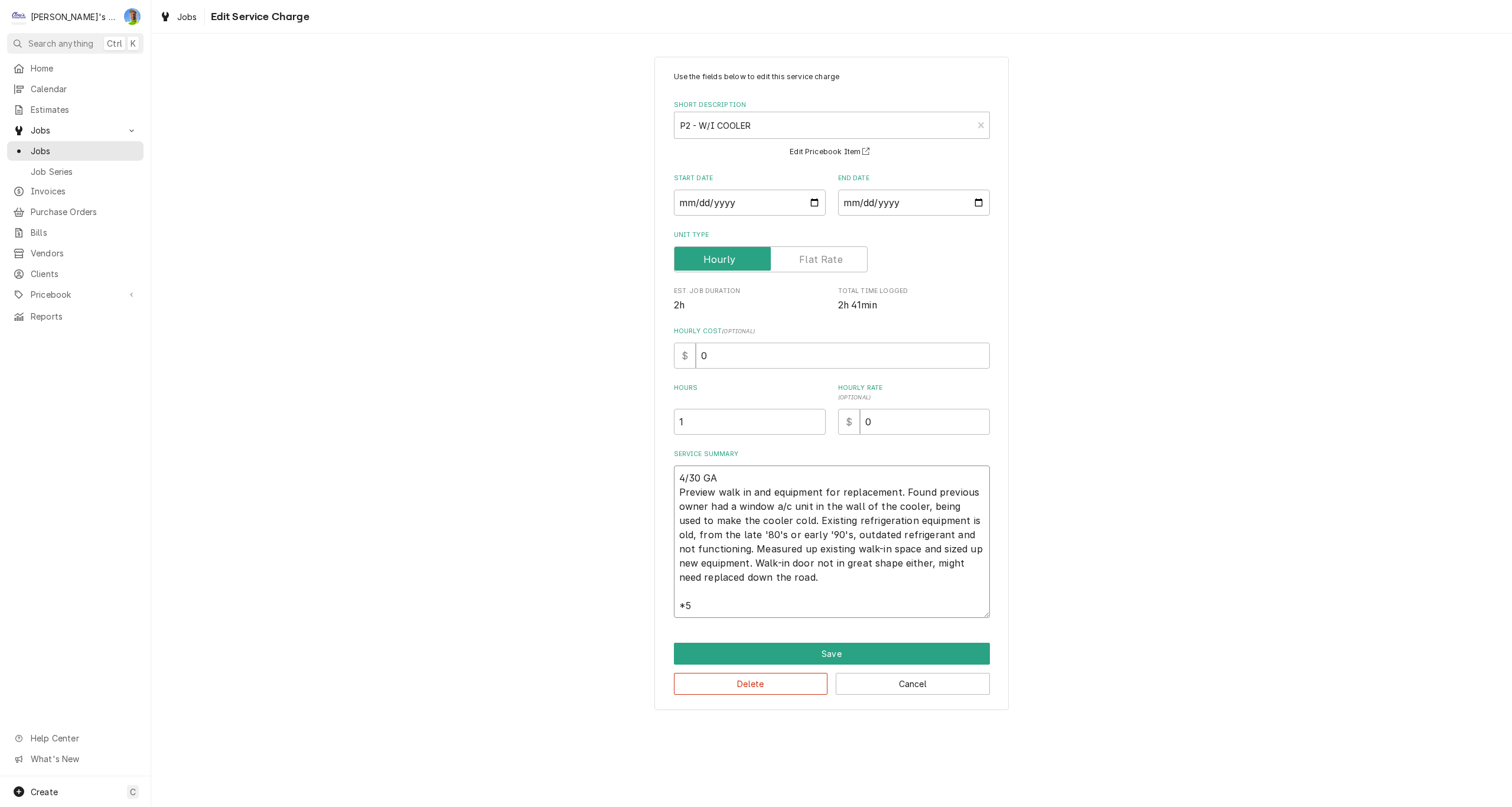
type textarea "4/30 GA Preview walk in and equipment for replacement. Found previous owner had…"
type textarea "x"
type textarea "4/30 GA Preview walk in and equipment for replacement. Found previous owner had…"
type textarea "x"
type textarea "4/30 GA Preview walk in and equipment for replacement. Found previous owner had…"
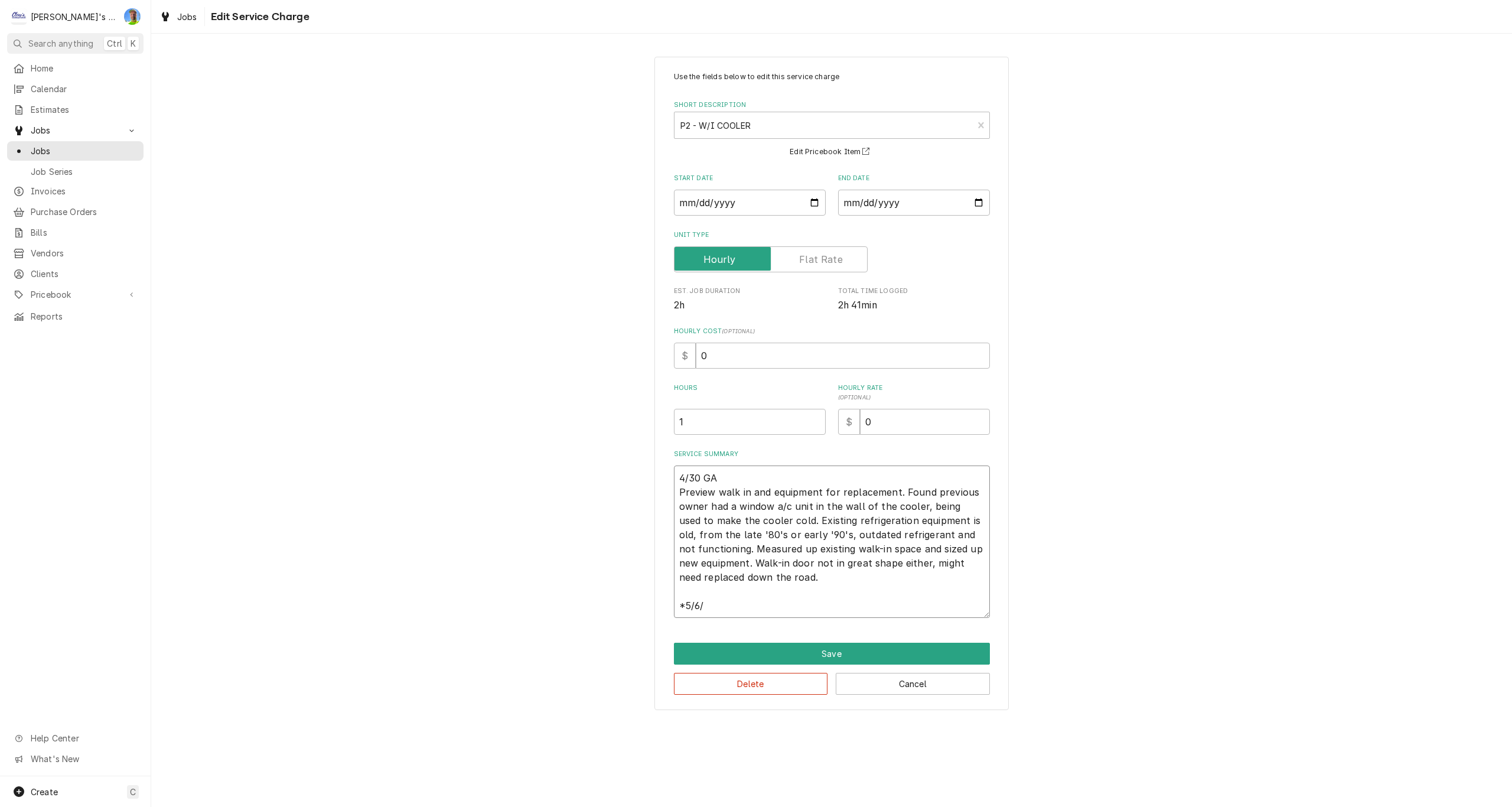
type textarea "x"
type textarea "4/30 GA Preview walk in and equipment for replacement. Found previous owner had…"
type textarea "x"
type textarea "4/30 GA Preview walk in and equipment for replacement. Found previous owner had…"
type textarea "x"
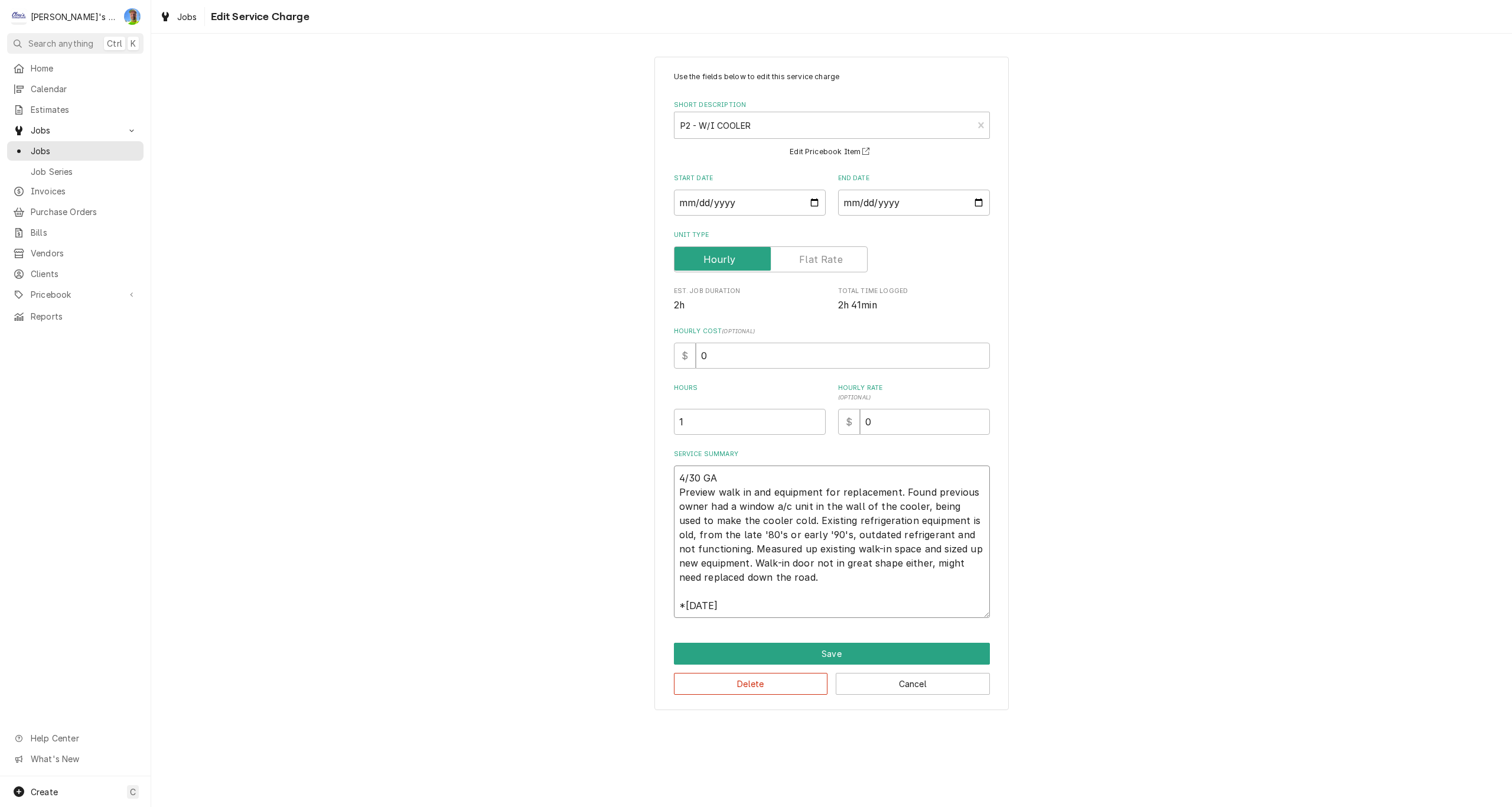
type textarea "4/30 GA Preview walk in and equipment for replacement. Found previous owner had…"
type textarea "x"
type textarea "4/30 GA Preview walk in and equipment for replacement. Found previous owner had…"
type textarea "x"
type textarea "4/30 GA Preview walk in and equipment for replacement. Found previous owner had…"
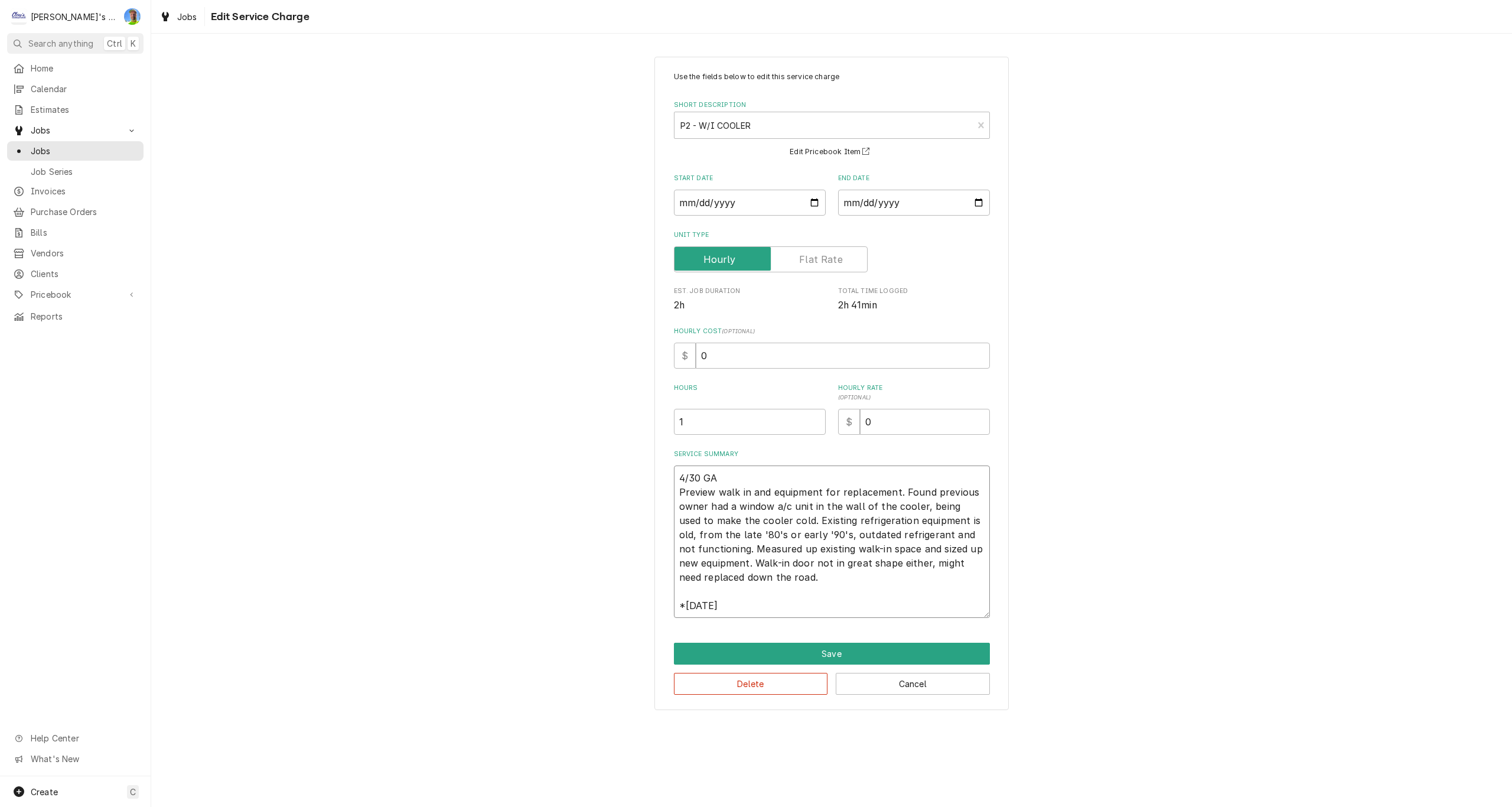
type textarea "x"
type textarea "4/30 GA Preview walk in and equipment for replacement. Found previous owner had…"
type textarea "x"
type textarea "4/30 GA Preview walk in and equipment for replacement. Found previous owner had…"
type textarea "x"
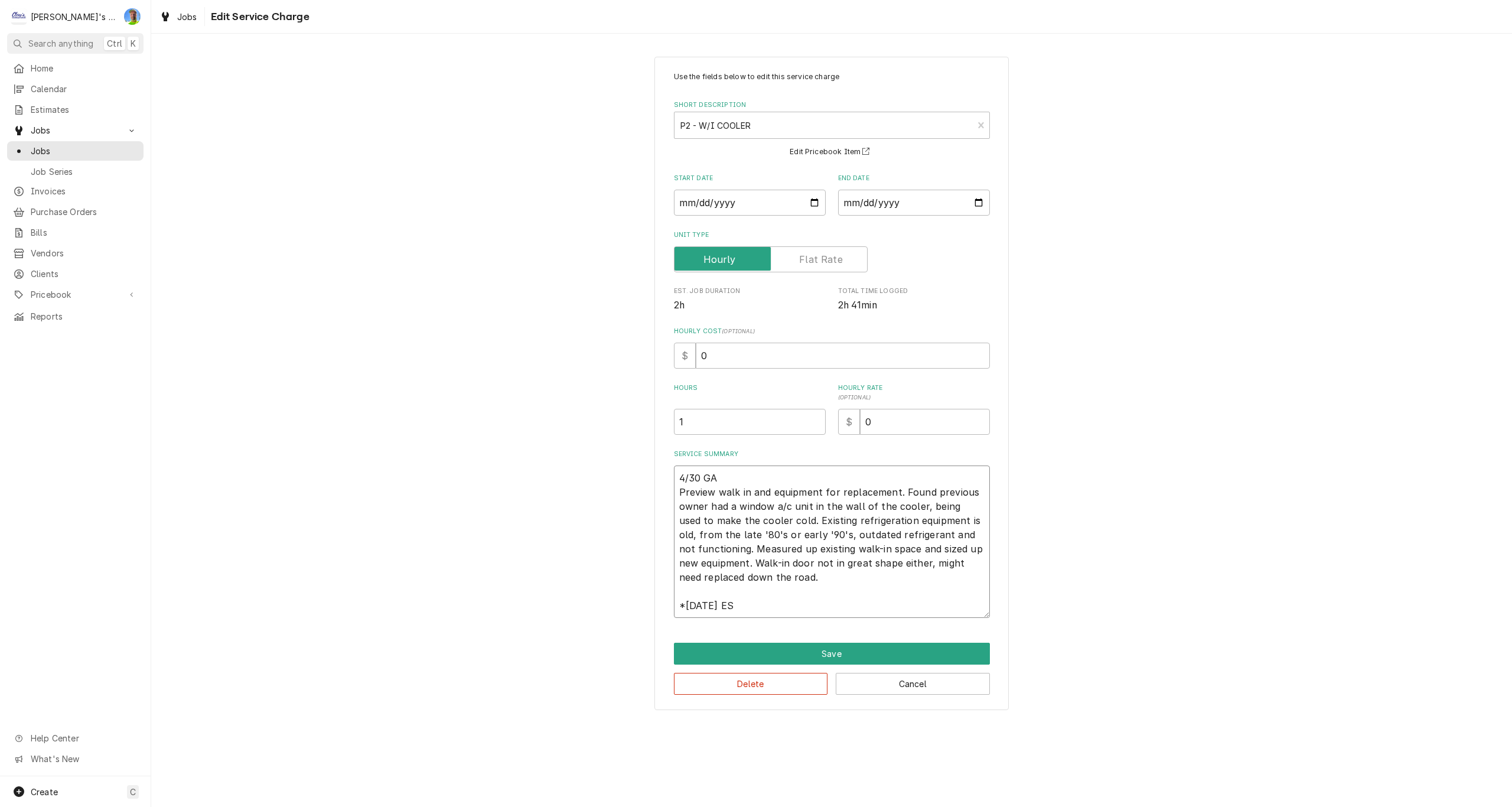
type textarea "4/30 GA Preview walk in and equipment for replacement. Found previous owner had…"
type textarea "x"
type textarea "4/30 GA Preview walk in and equipment for replacement. Found previous owner had…"
type textarea "x"
type textarea "4/30 GA Preview walk in and equipment for replacement. Found previous owner had…"
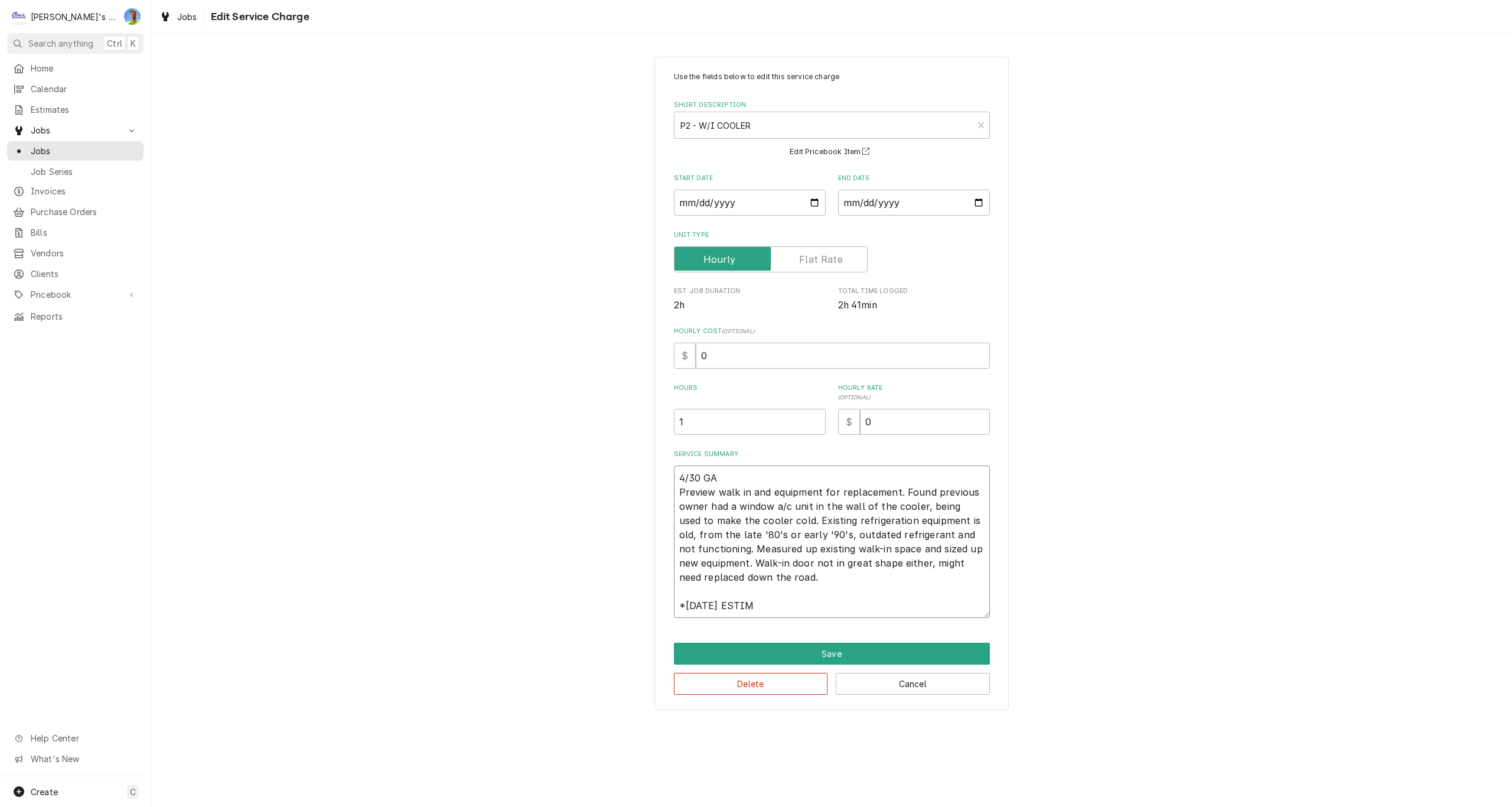
type textarea "x"
type textarea "4/30 GA Preview walk in and equipment for replacement. Found previous owner had…"
type textarea "x"
type textarea "4/30 GA Preview walk in and equipment for replacement. Found previous owner had…"
type textarea "x"
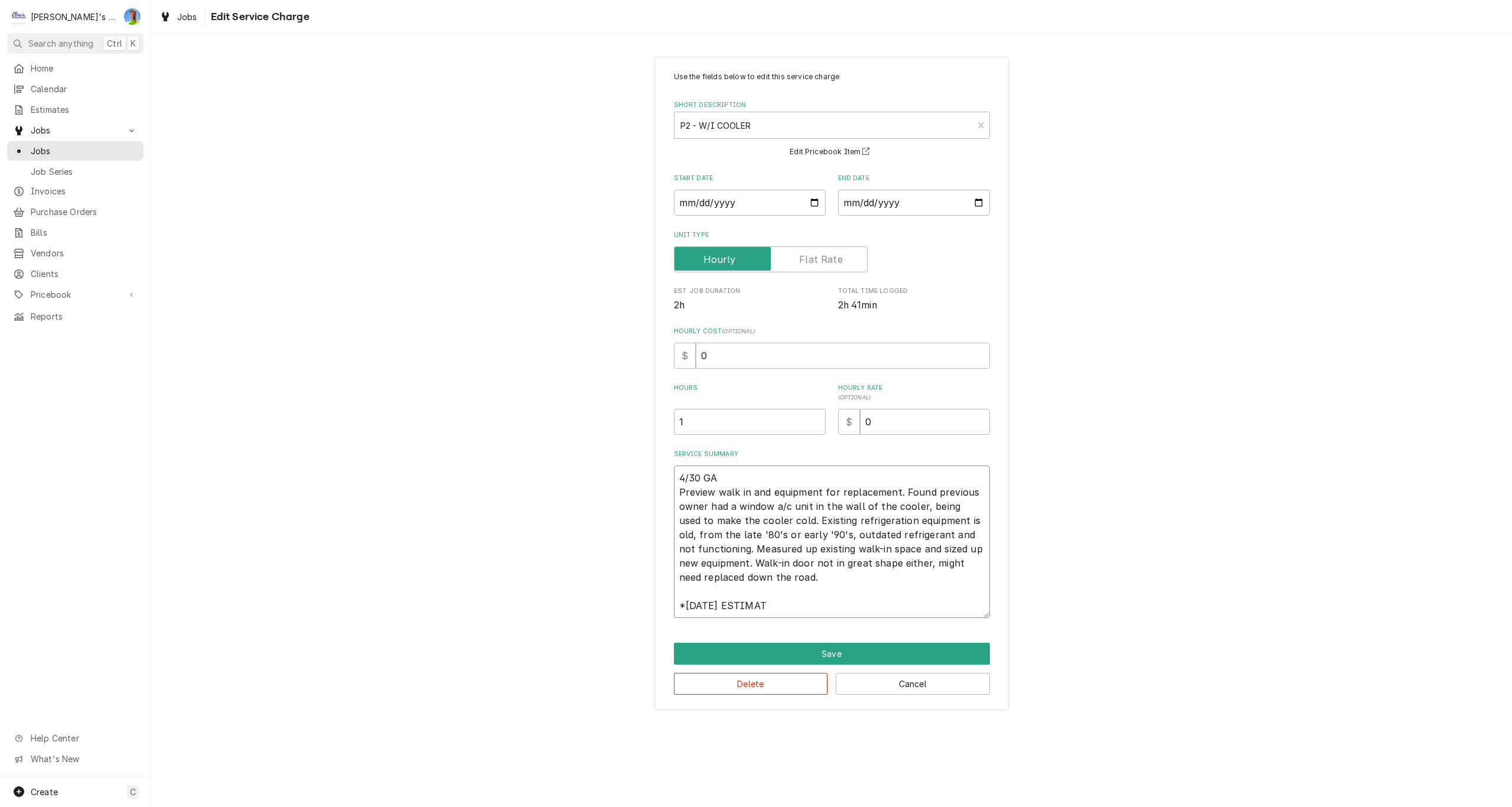
type textarea "4/30 GA Preview walk in and equipment for replacement. Found previous owner had…"
type textarea "x"
type textarea "4/30 GA Preview walk in and equipment for replacement. Found previous owner had…"
type textarea "x"
type textarea "4/30 GA Preview walk in and equipment for replacement. Found previous owner had…"
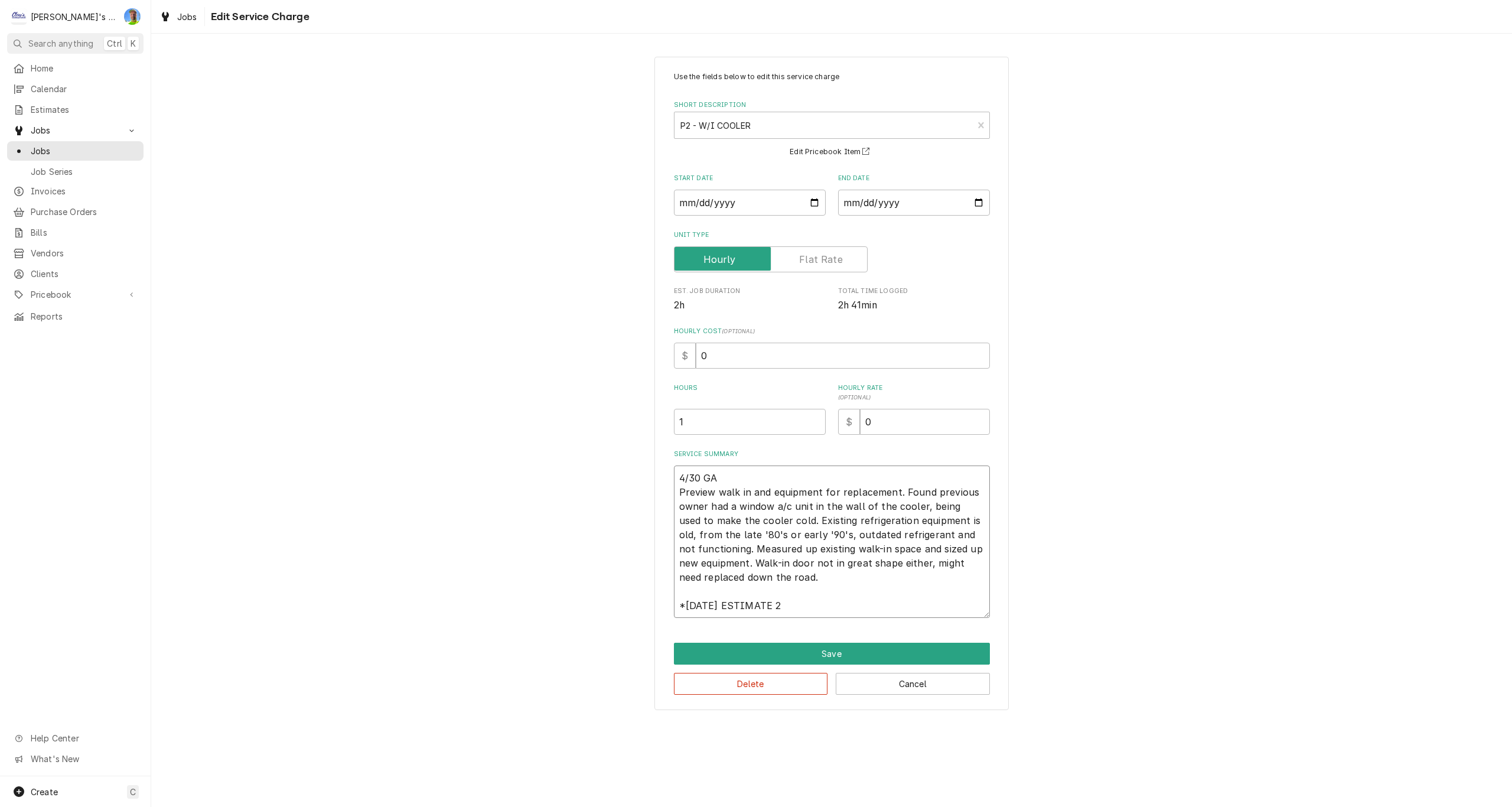
type textarea "x"
type textarea "4/30 GA Preview walk in and equipment for replacement. Found previous owner had…"
type textarea "x"
type textarea "4/30 GA Preview walk in and equipment for replacement. Found previous owner had…"
type textarea "x"
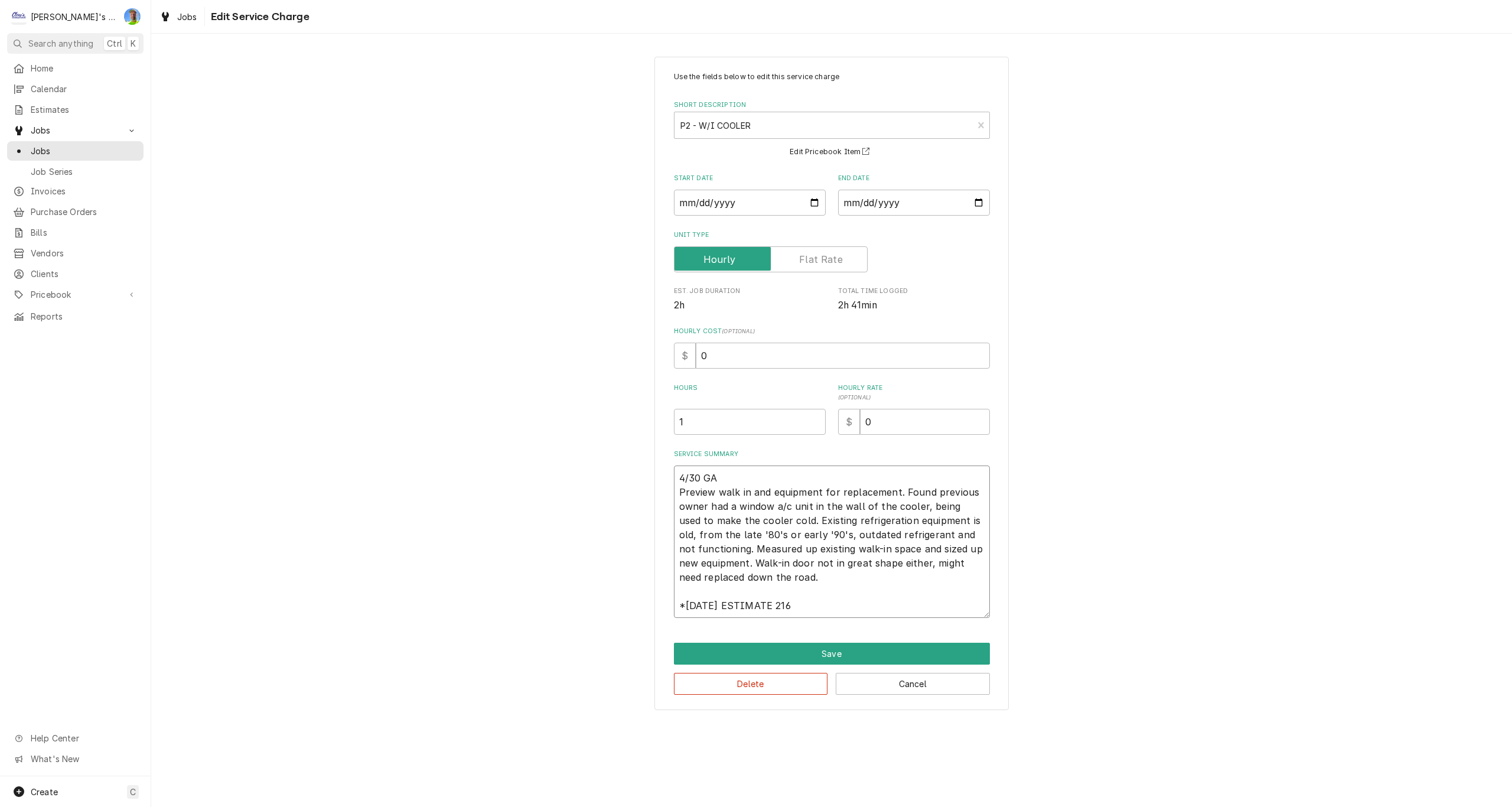
type textarea "4/30 GA Preview walk in and equipment for replacement. Found previous owner had…"
type textarea "x"
type textarea "4/30 GA Preview walk in and equipment for replacement. Found previous owner had…"
type textarea "x"
type textarea "4/30 GA Preview walk in and equipment for replacement. Found previous owner had…"
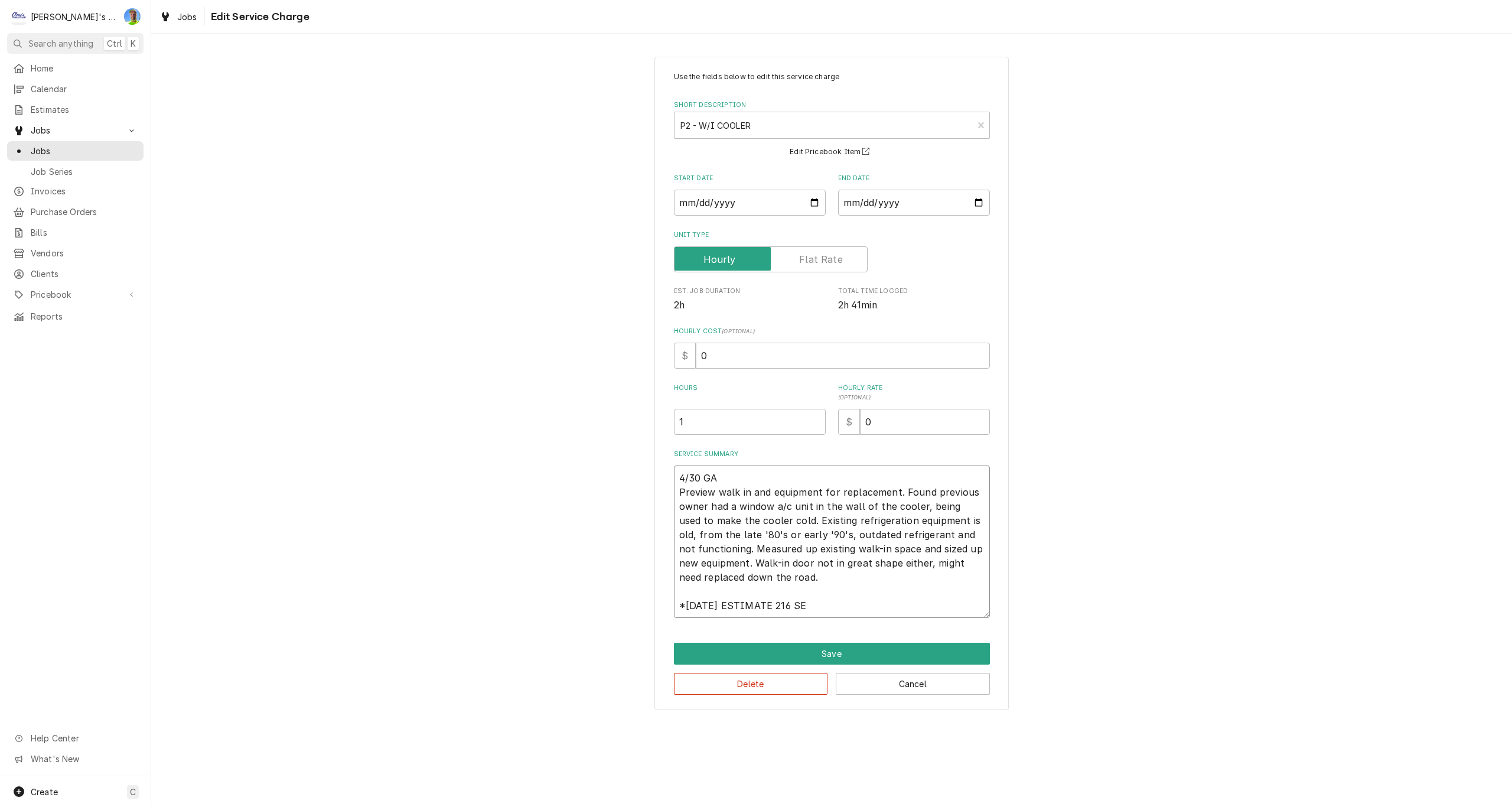
type textarea "x"
type textarea "4/30 GA Preview walk in and equipment for replacement. Found previous owner had…"
type textarea "x"
type textarea "4/30 GA Preview walk in and equipment for replacement. Found previous owner had…"
type textarea "x"
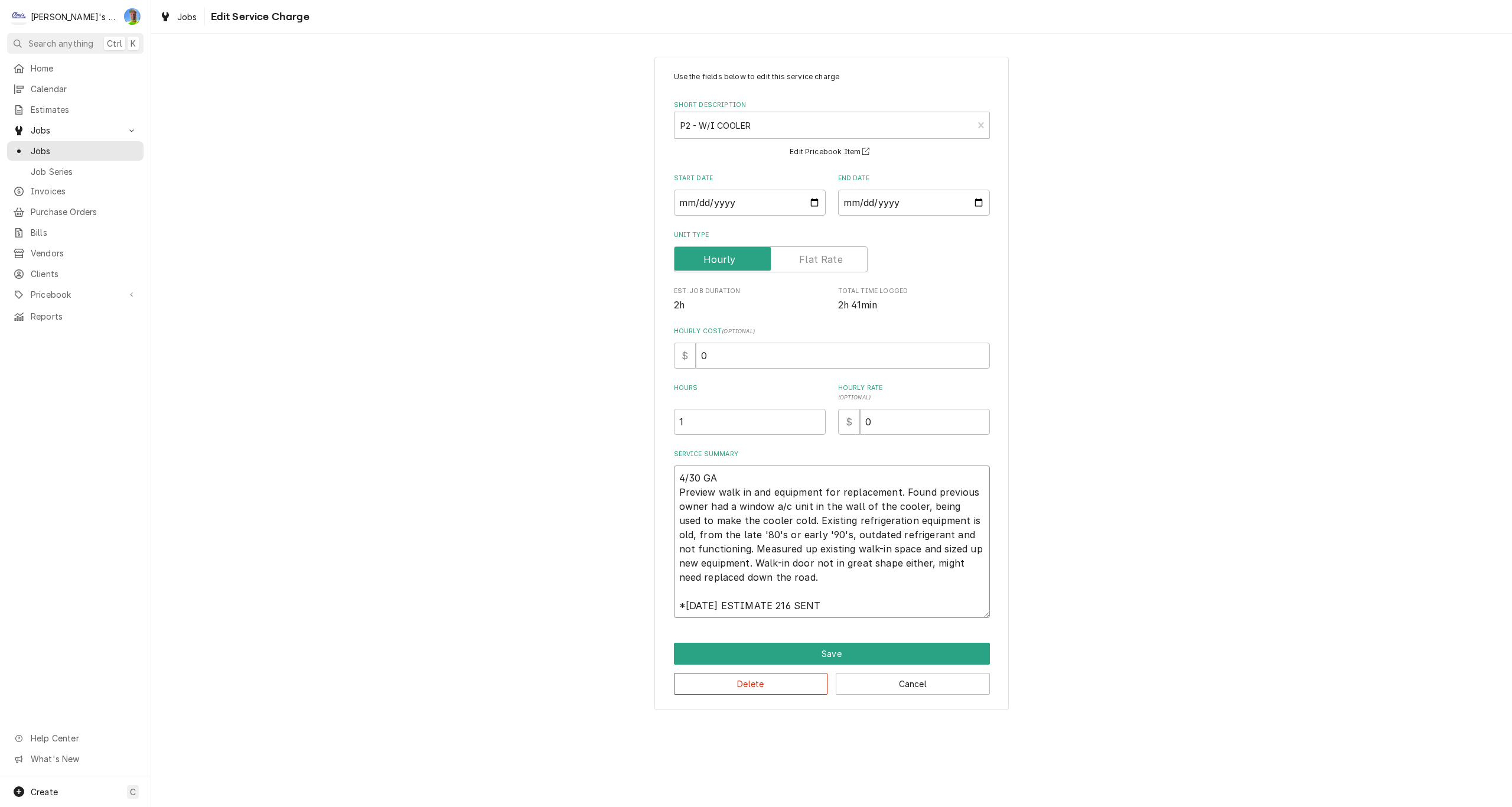
type textarea "4/30 GA Preview walk in and equipment for replacement. Found previous owner had…"
type textarea "x"
type textarea "4/30 GA Preview walk in and equipment for replacement. Found previous owner had…"
type textarea "x"
type textarea "4/30 GA Preview walk in and equipment for replacement. Found previous owner had…"
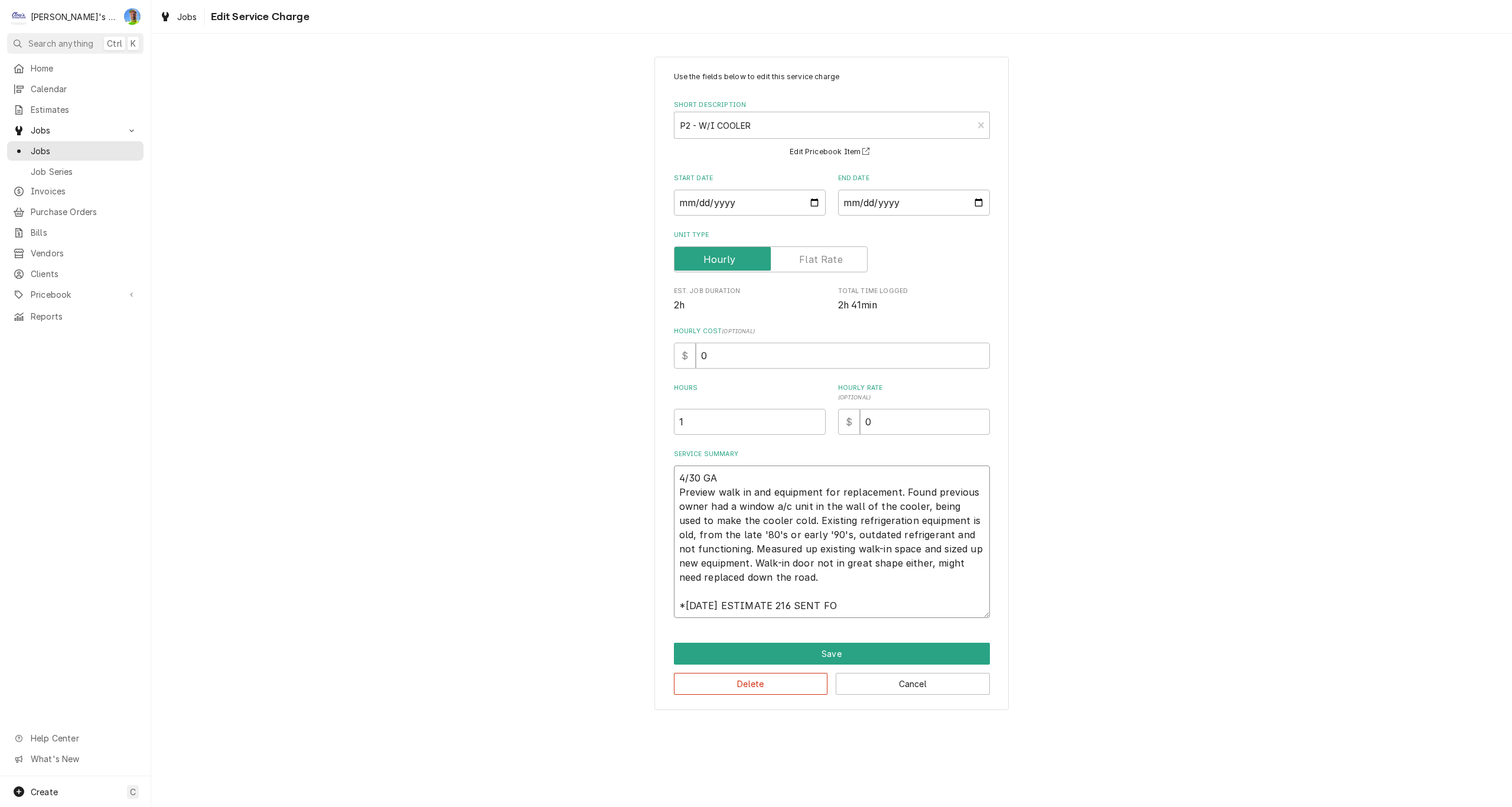
type textarea "x"
type textarea "4/30 GA Preview walk in and equipment for replacement. Found previous owner had…"
type textarea "x"
type textarea "4/30 GA Preview walk in and equipment for replacement. Found previous owner had…"
type textarea "x"
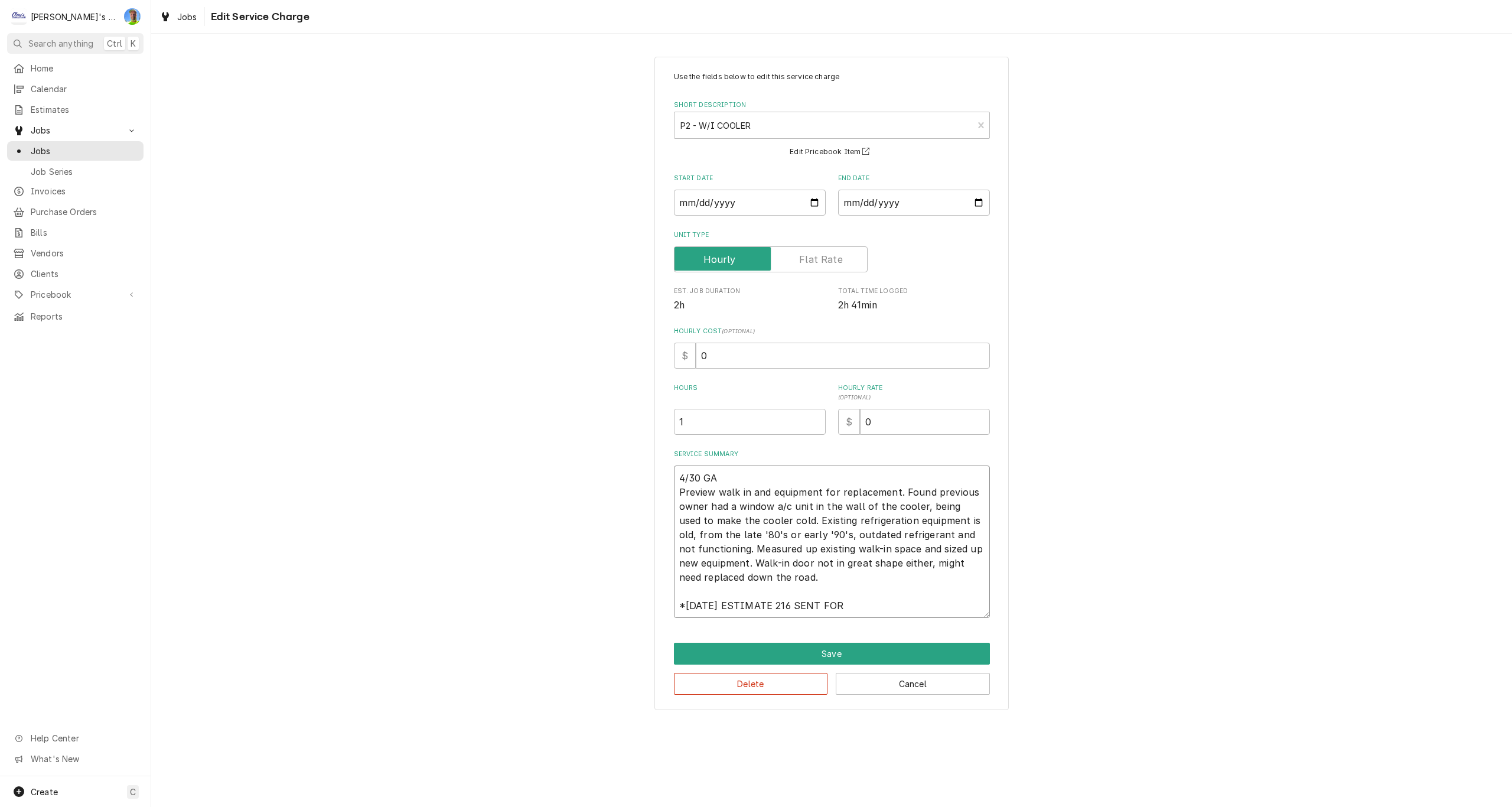
type textarea "4/30 GA Preview walk in and equipment for replacement. Found previous owner had…"
type textarea "x"
type textarea "4/30 GA Preview walk in and equipment for replacement. Found previous owner had…"
type textarea "x"
type textarea "4/30 GA Preview walk in and equipment for replacement. Found previous owner had…"
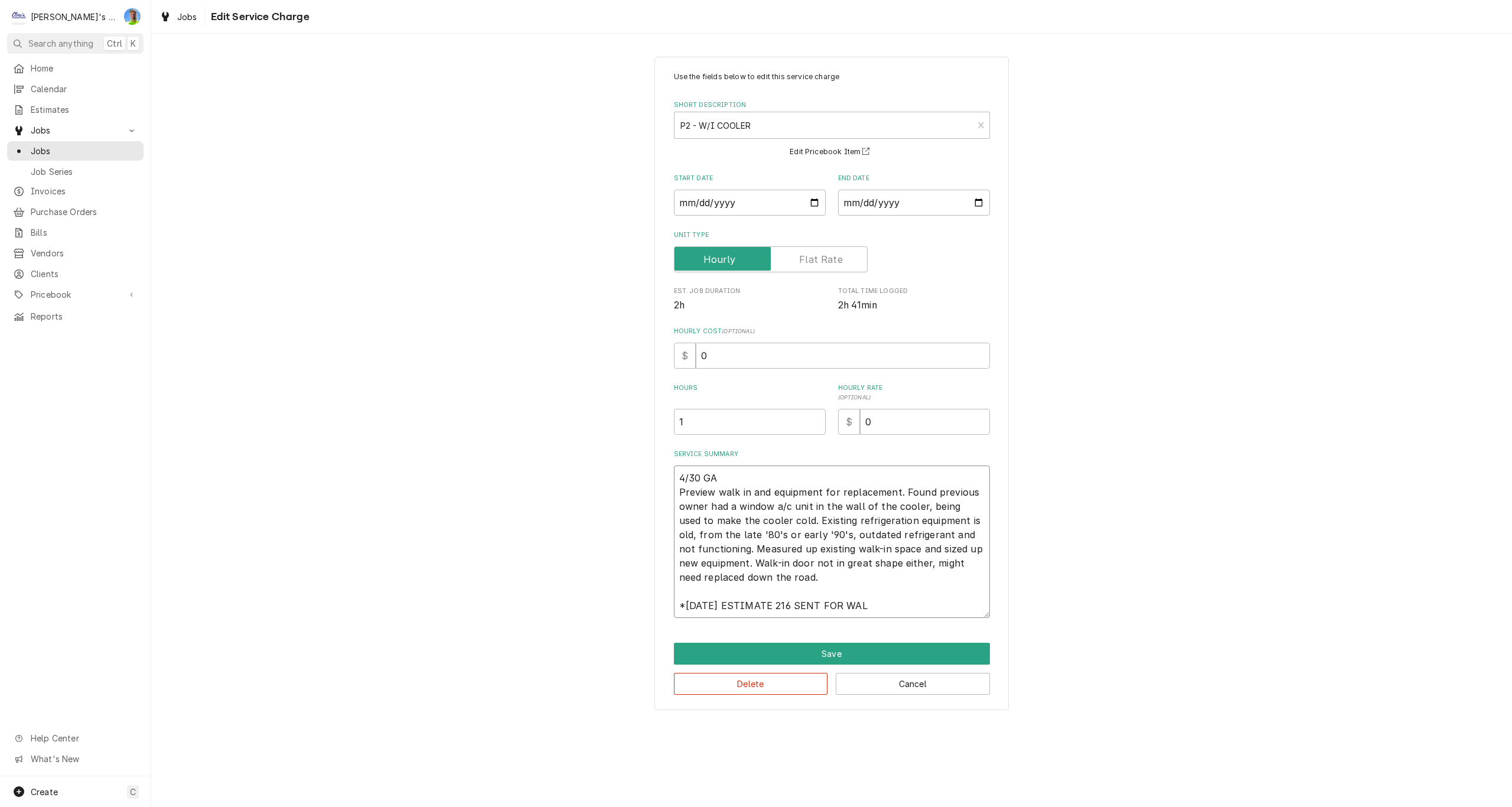
type textarea "x"
type textarea "4/30 GA Preview walk in and equipment for replacement. Found previous owner had…"
type textarea "x"
type textarea "4/30 GA Preview walk in and equipment for replacement. Found previous owner had…"
type textarea "x"
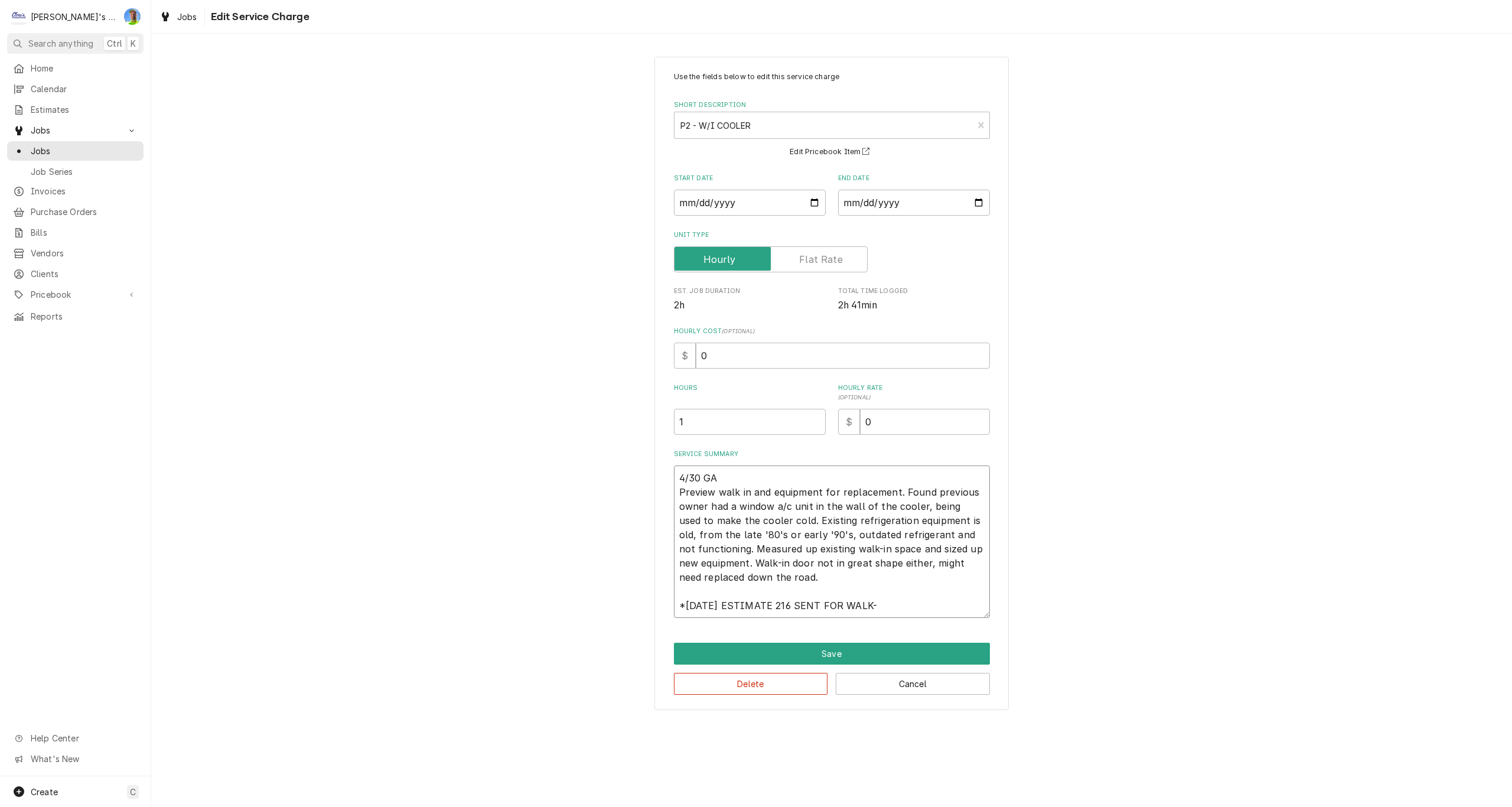
type textarea "4/30 GA Preview walk in and equipment for replacement. Found previous owner had…"
type textarea "x"
type textarea "4/30 GA Preview walk in and equipment for replacement. Found previous owner had…"
type textarea "x"
type textarea "4/30 GA Preview walk in and equipment for replacement. Found previous owner had…"
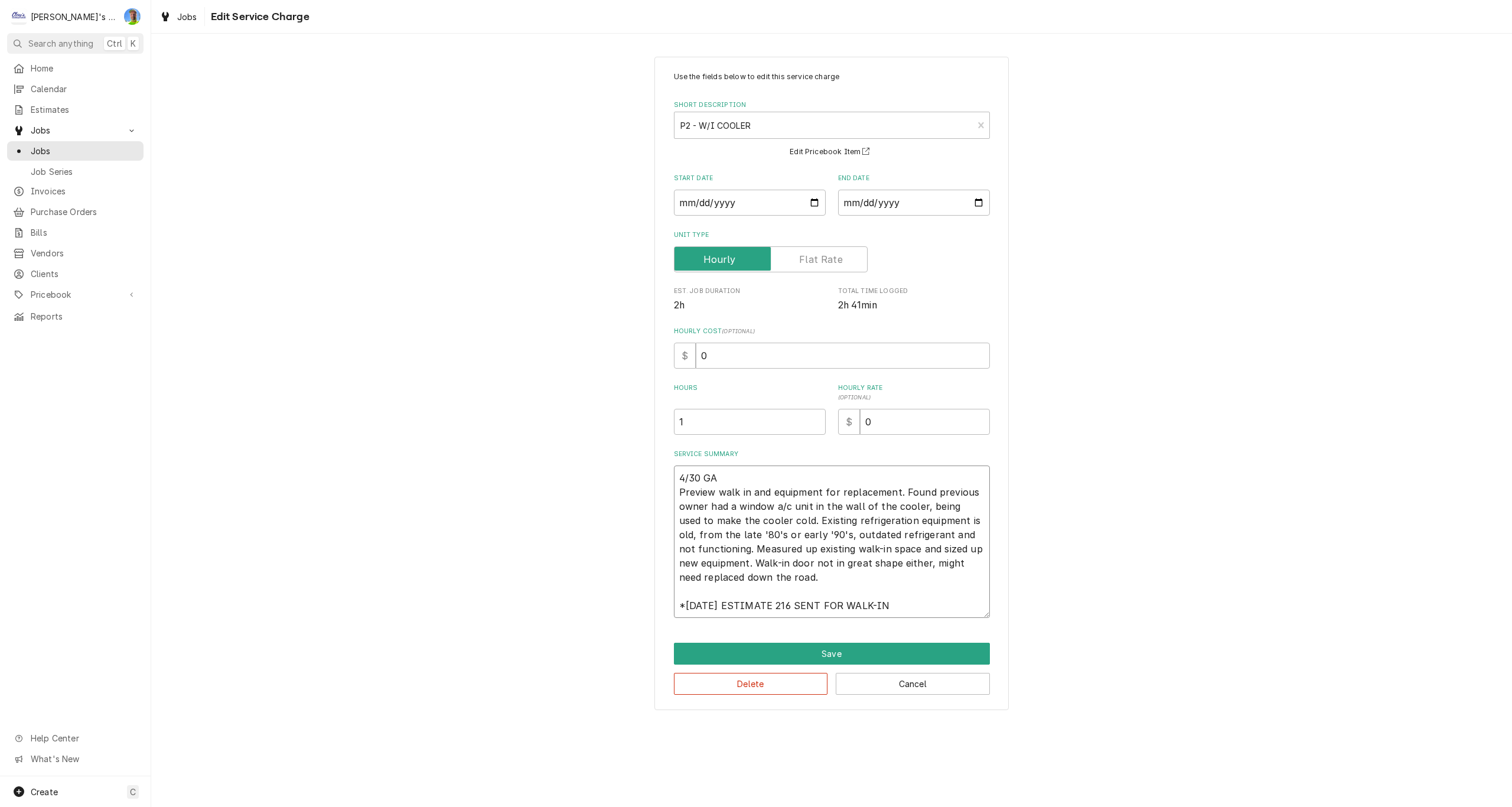
type textarea "x"
type textarea "4/30 GA Preview walk in and equipment for replacement. Found previous owner had…"
type textarea "x"
type textarea "4/30 GA Preview walk in and equipment for replacement. Found previous owner had…"
type textarea "x"
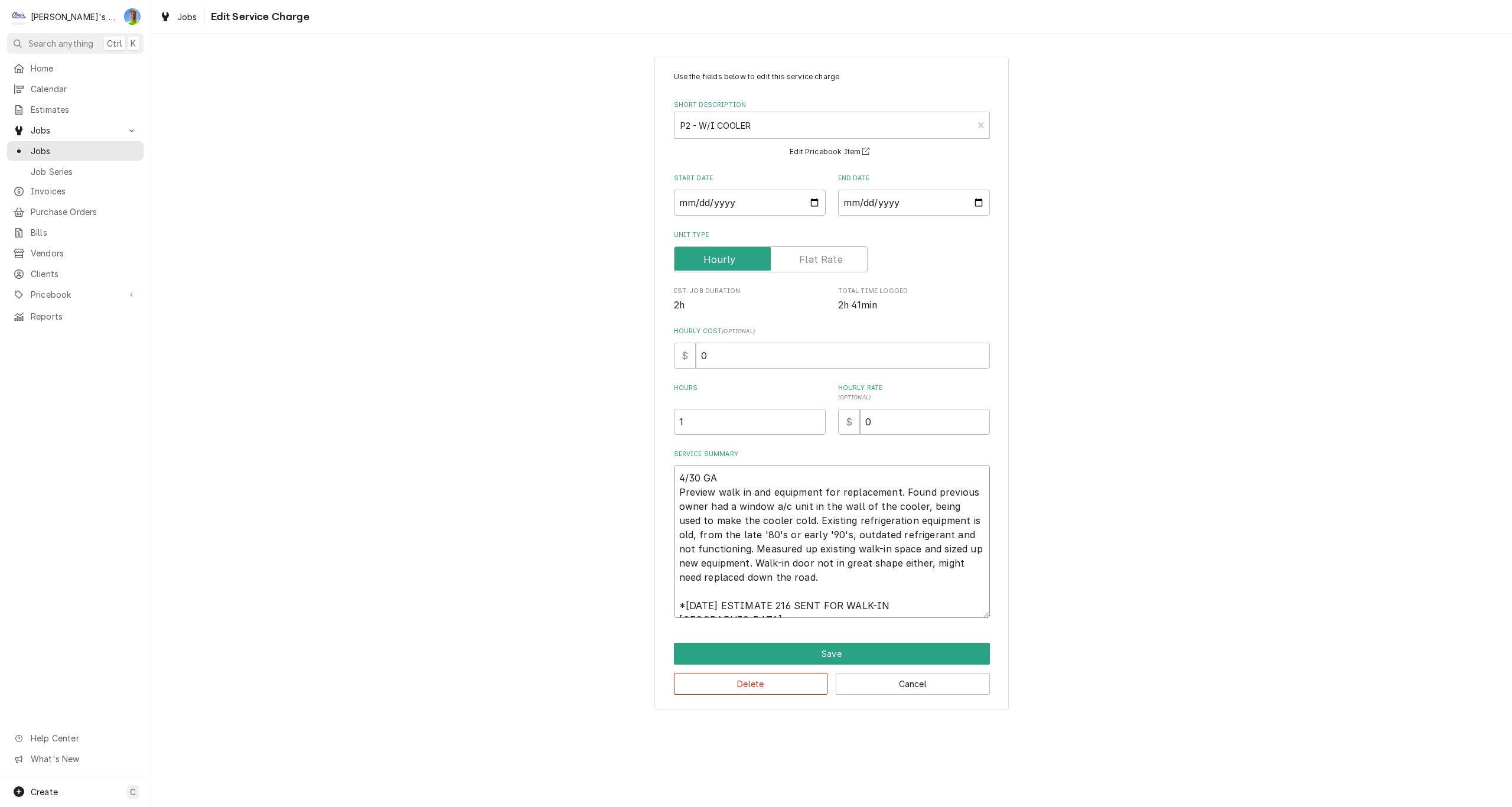
type textarea "4/30 GA Preview walk in and equipment for replacement. Found previous owner had…"
type textarea "x"
type textarea "4/30 GA Preview walk in and equipment for replacement. Found previous owner had…"
type textarea "x"
type textarea "4/30 GA Preview walk in and equipment for replacement. Found previous owner had…"
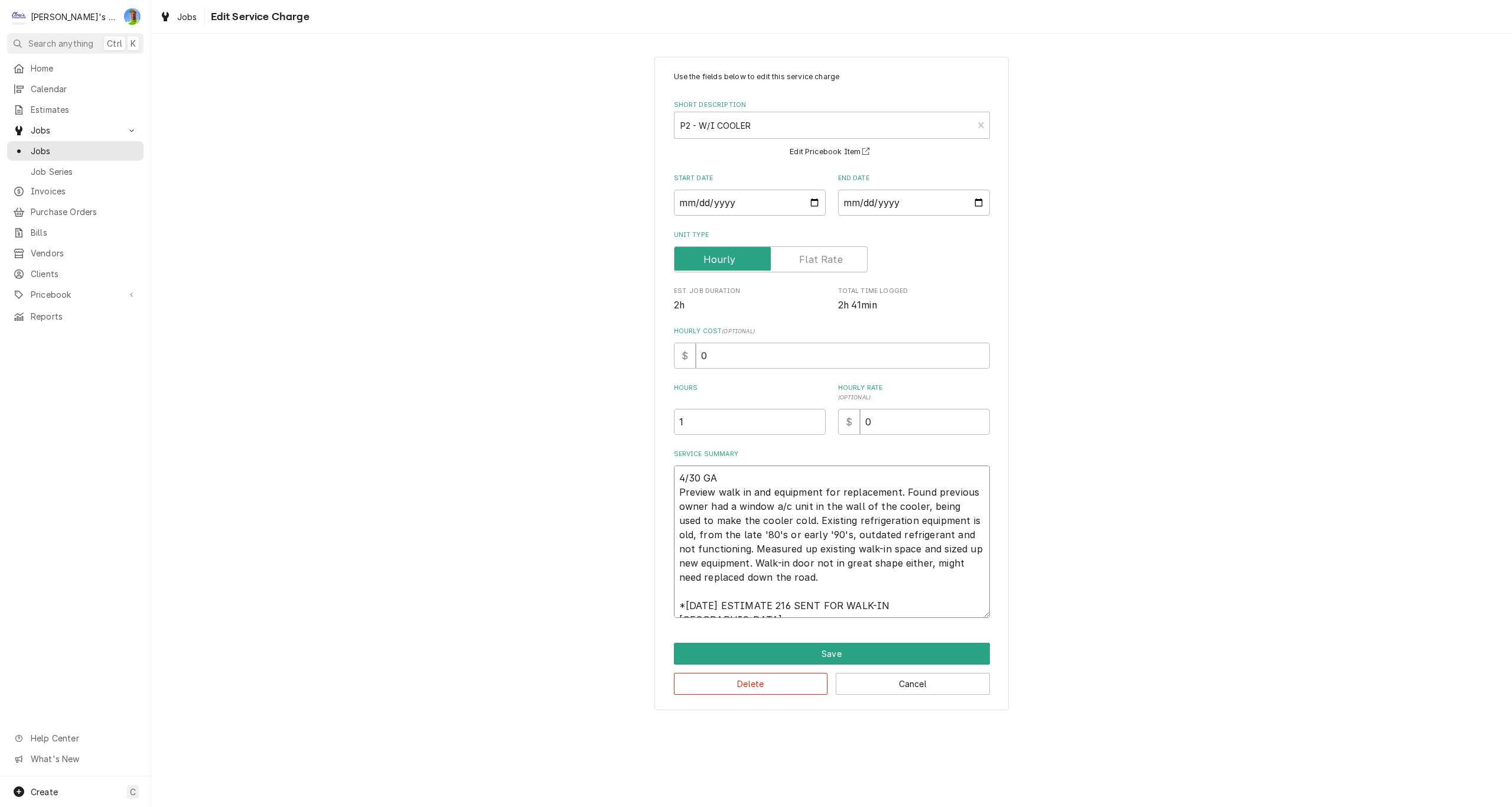
type textarea "x"
type textarea "4/30 GA Preview walk in and equipment for replacement. Found previous owner had…"
click at [919, 653] on button "Save" at bounding box center [832, 654] width 316 height 22
type textarea "x"
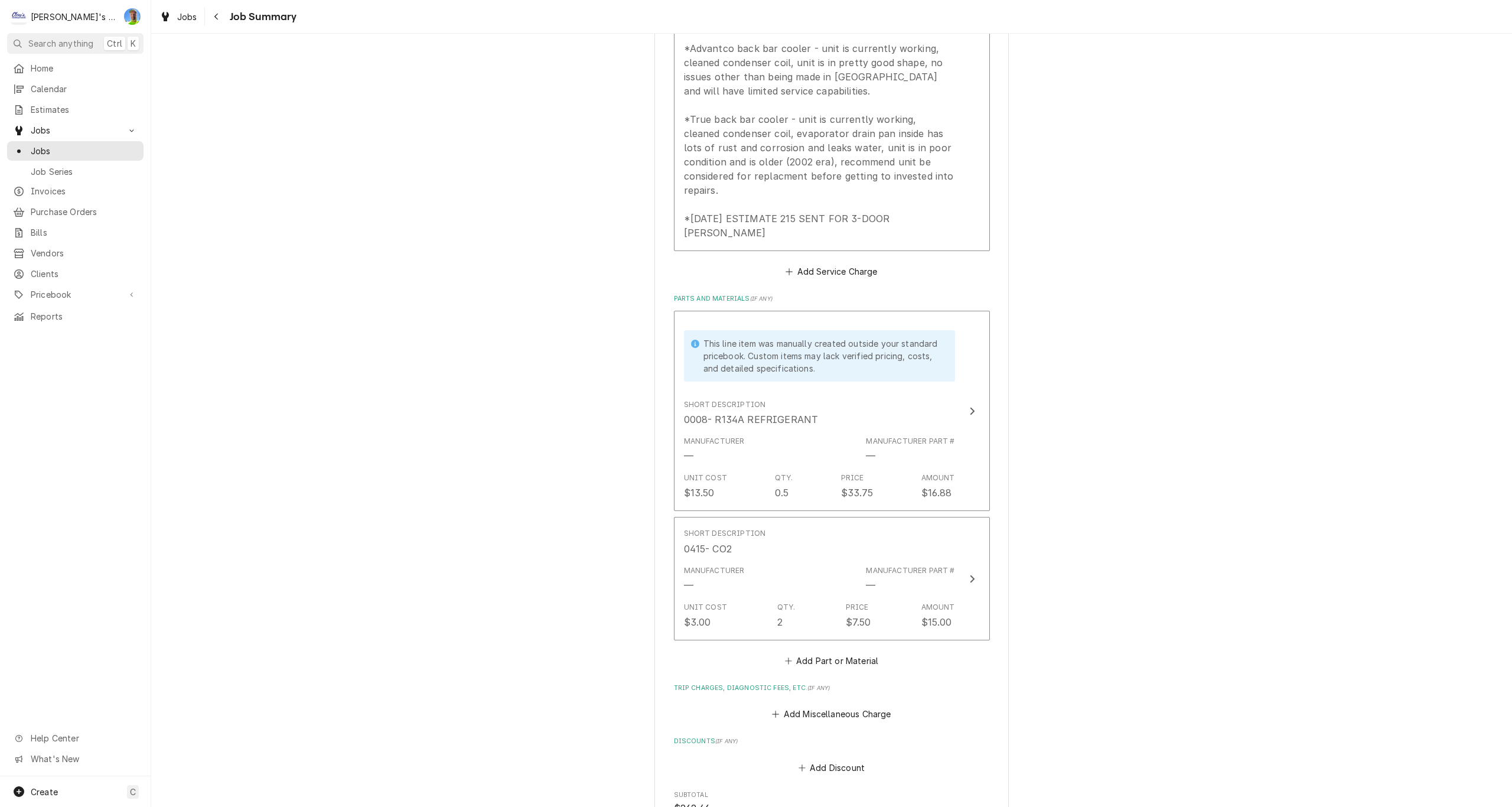
scroll to position [886, 0]
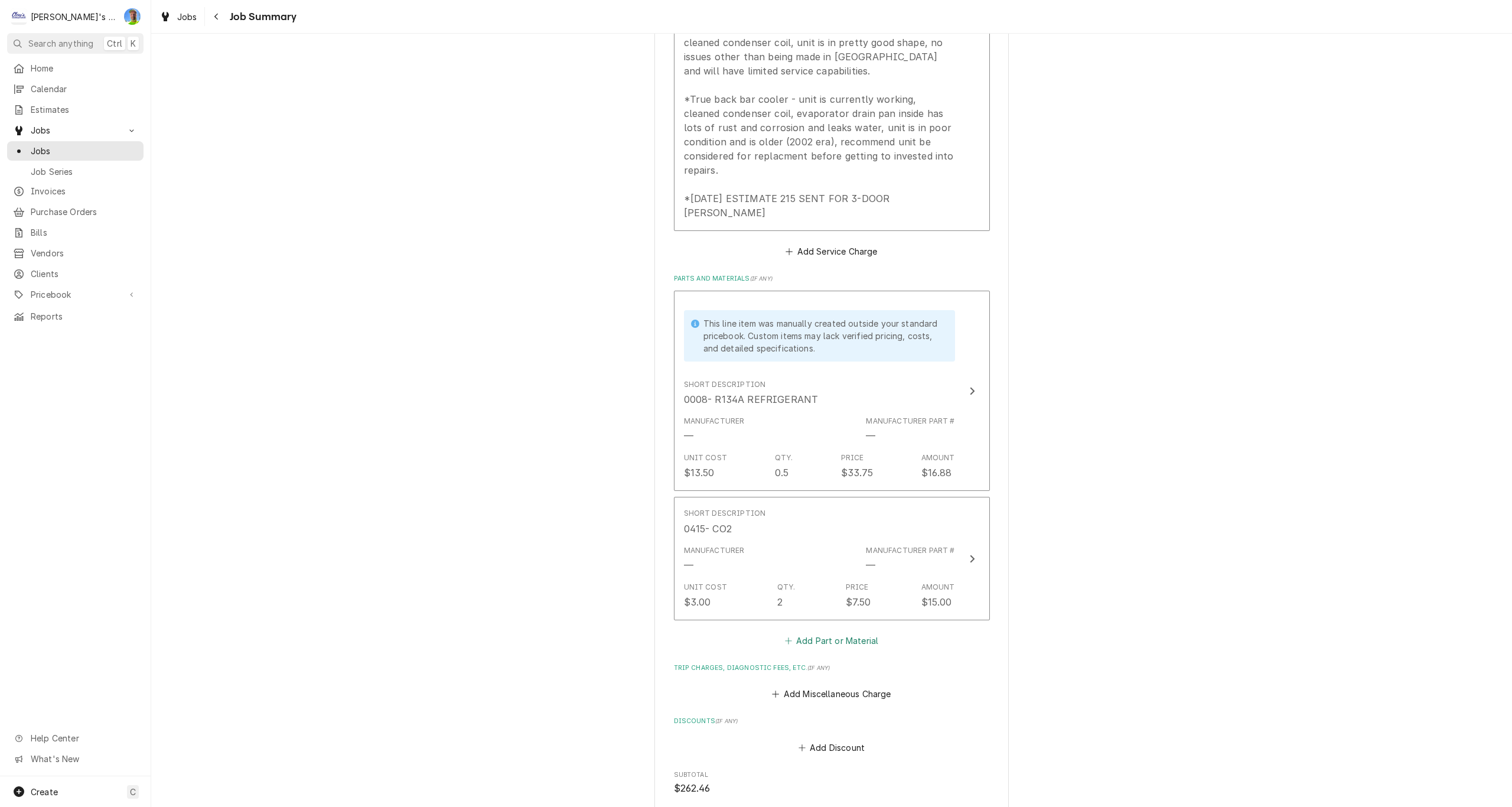
click at [804, 632] on button "Add Part or Material" at bounding box center [831, 641] width 97 height 17
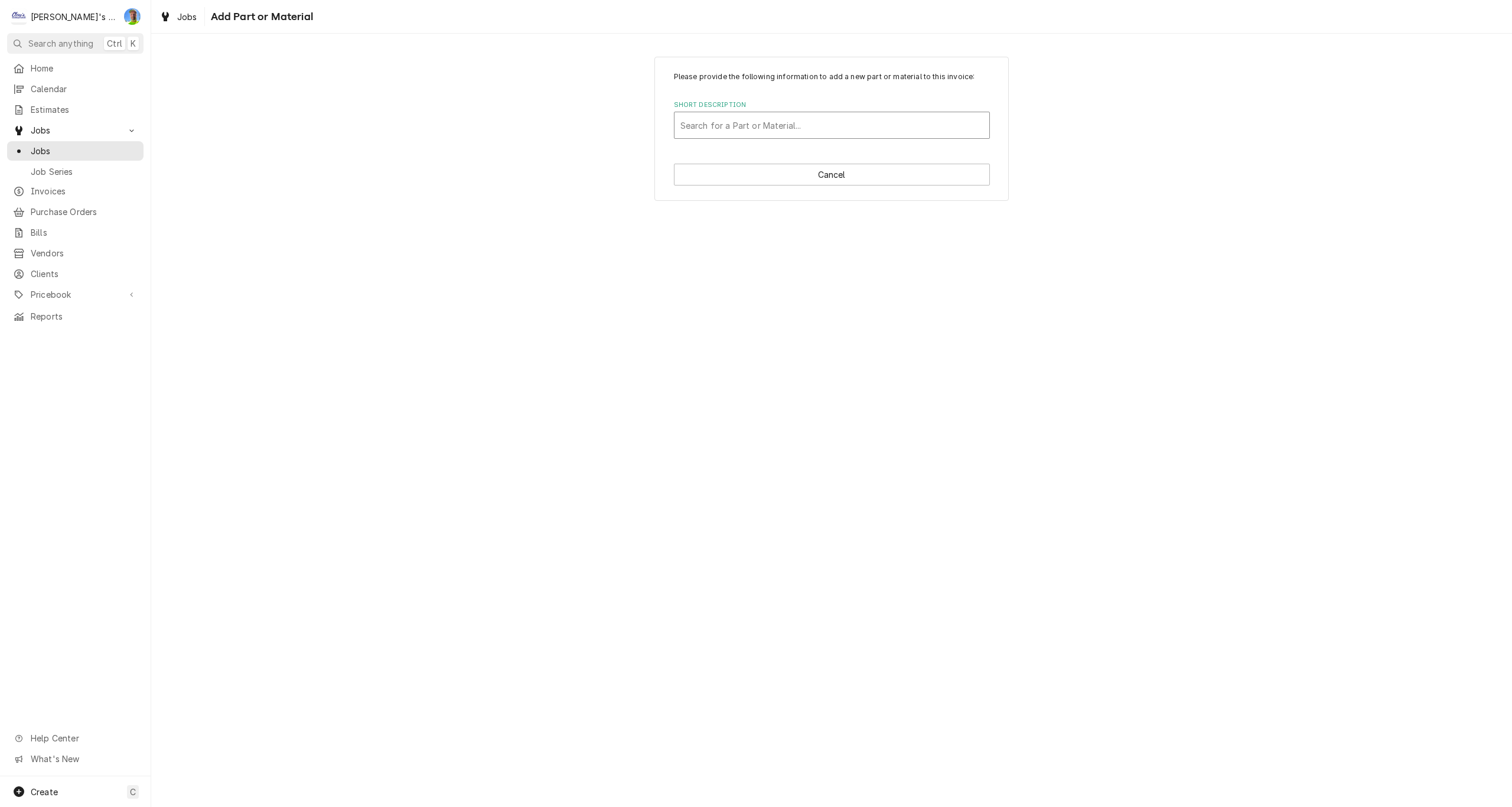
click at [742, 134] on div "Short Description" at bounding box center [832, 125] width 303 height 21
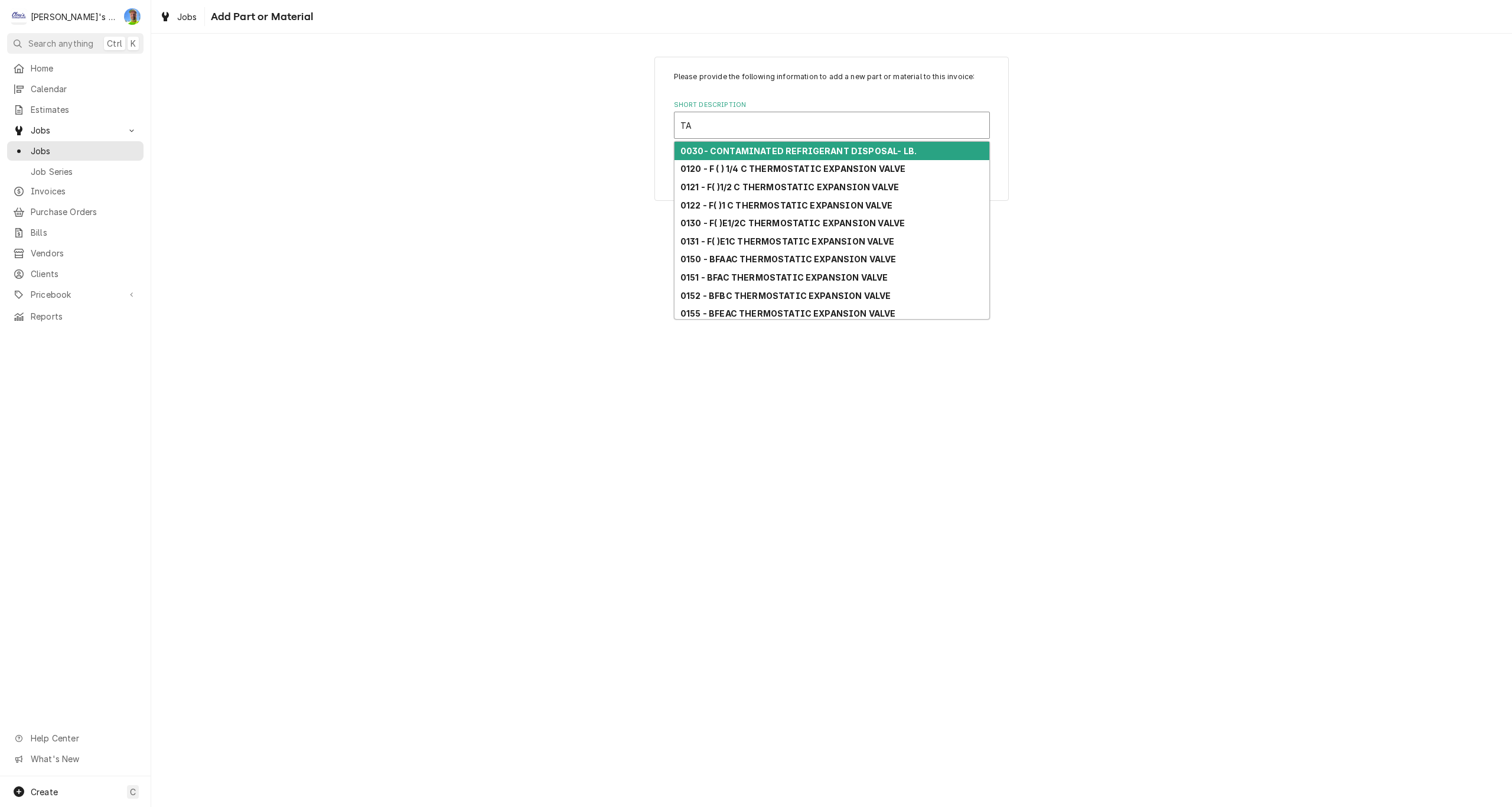
type input "TAP"
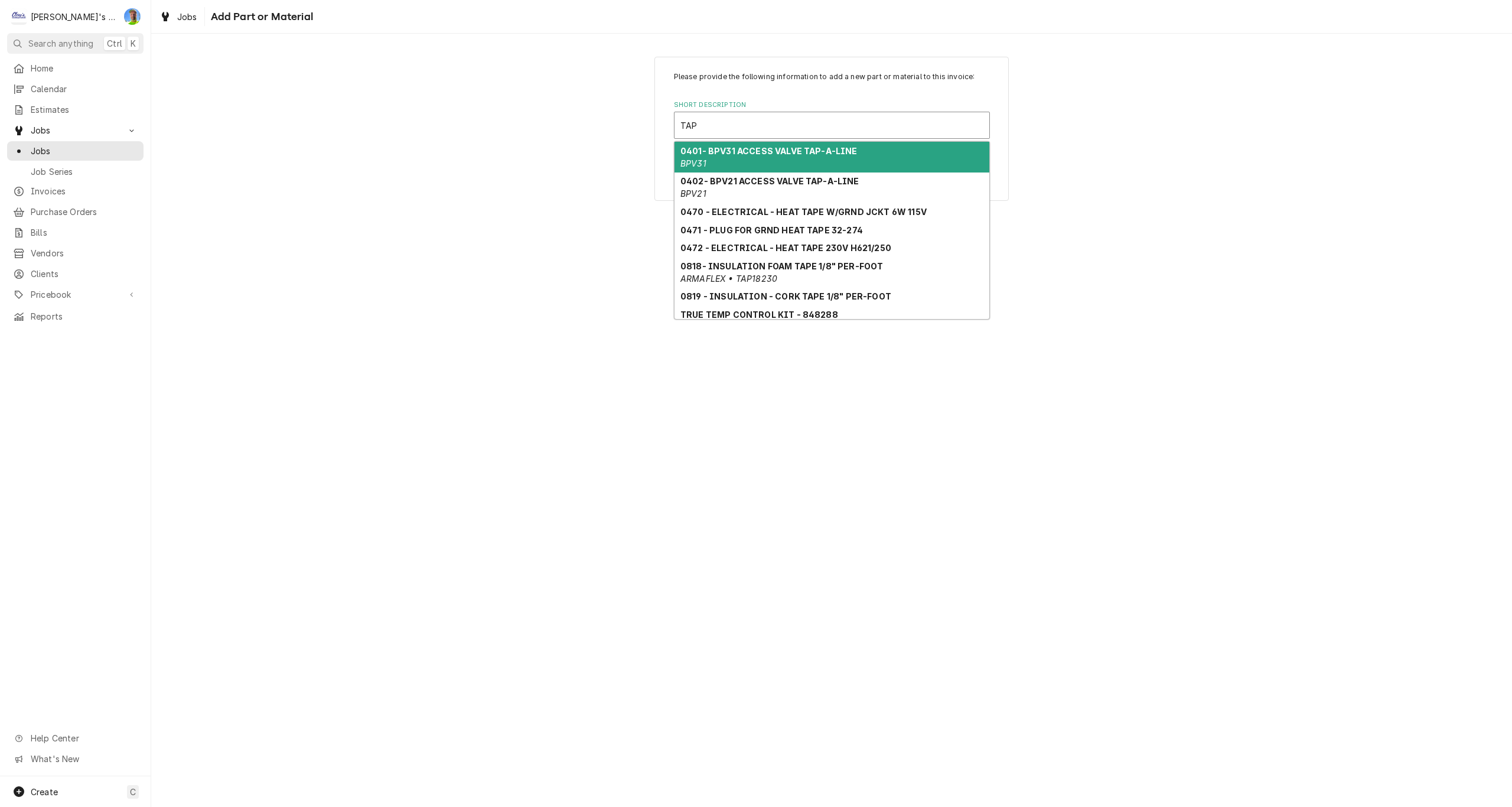
click at [743, 158] on div "0401- BPV31 ACCESS VALVE TAP-A-LINE BPV31" at bounding box center [832, 157] width 315 height 31
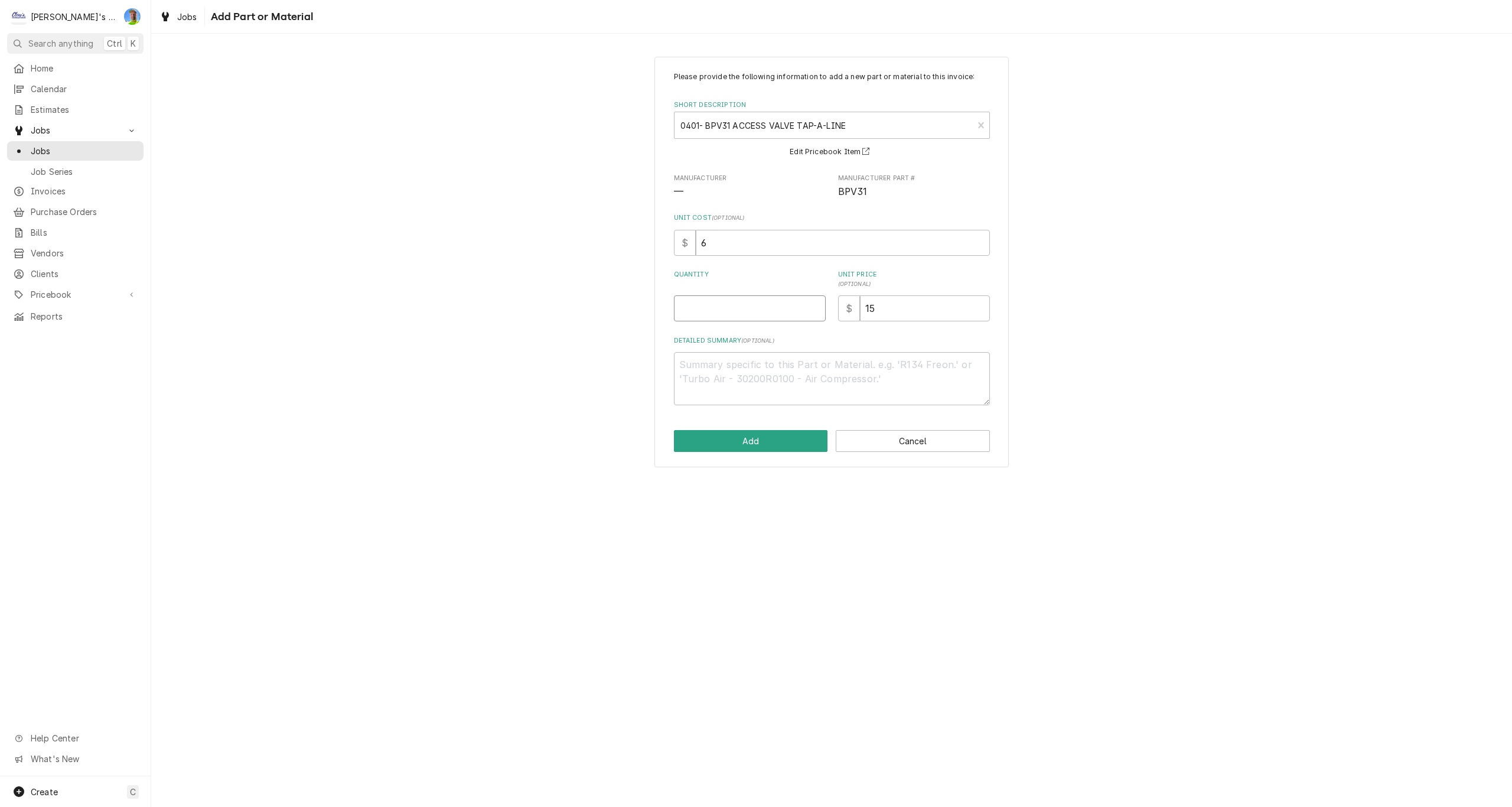
click at [727, 320] on input "Quantity" at bounding box center [750, 308] width 152 height 26
click at [761, 441] on button "Add" at bounding box center [751, 441] width 154 height 22
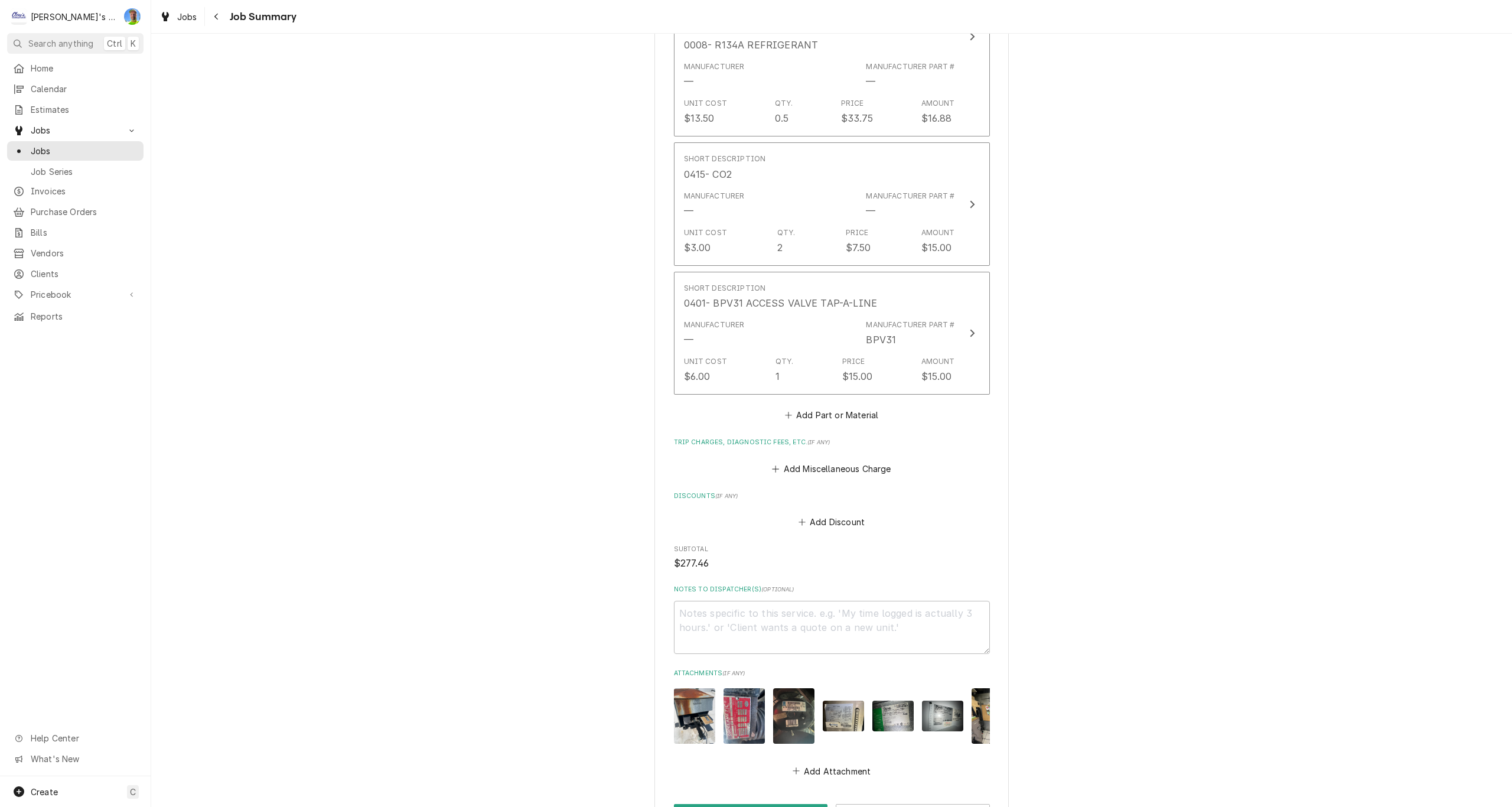
scroll to position [1293, 0]
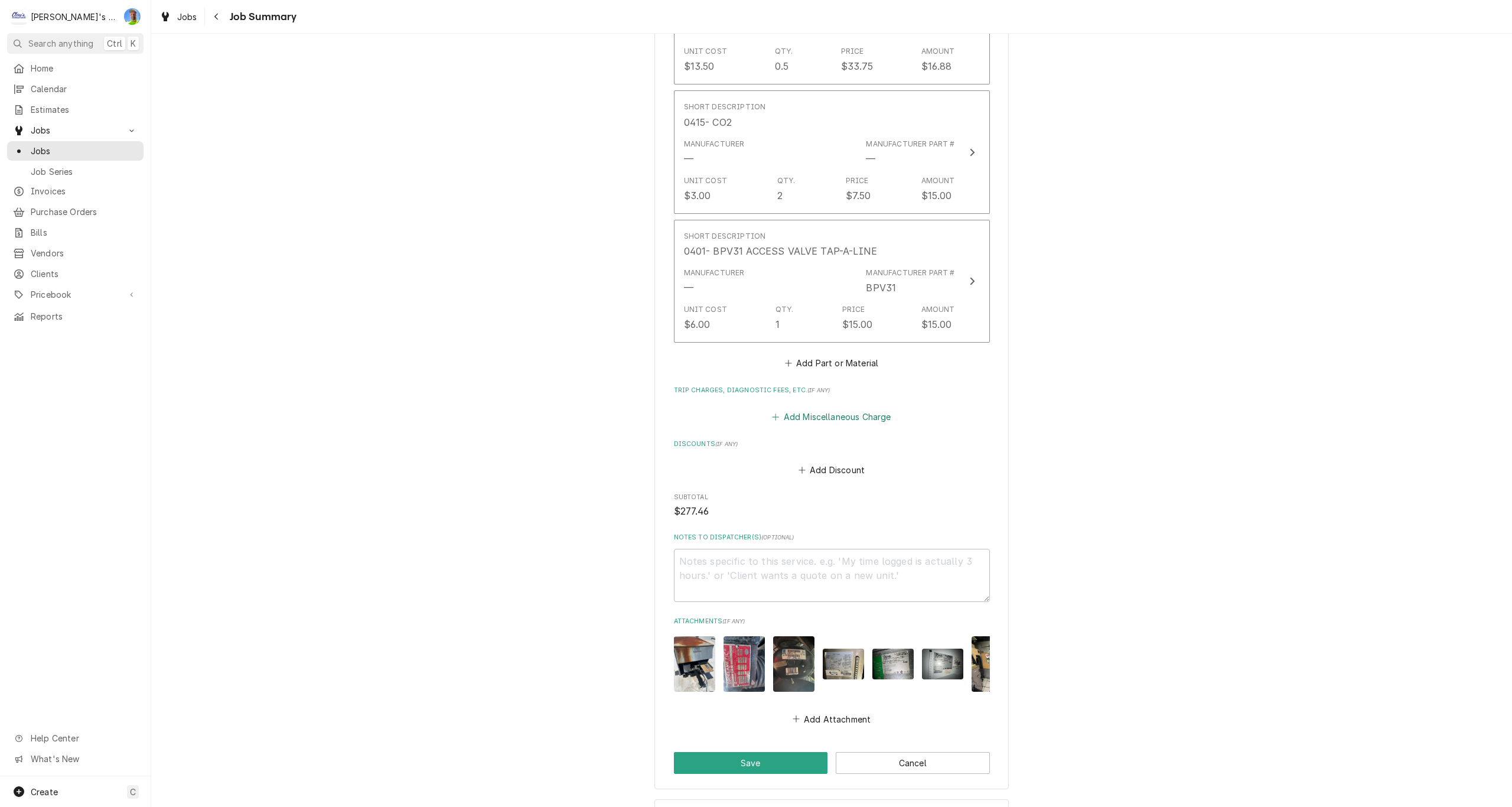
click at [818, 408] on button "Add Miscellaneous Charge" at bounding box center [831, 416] width 123 height 17
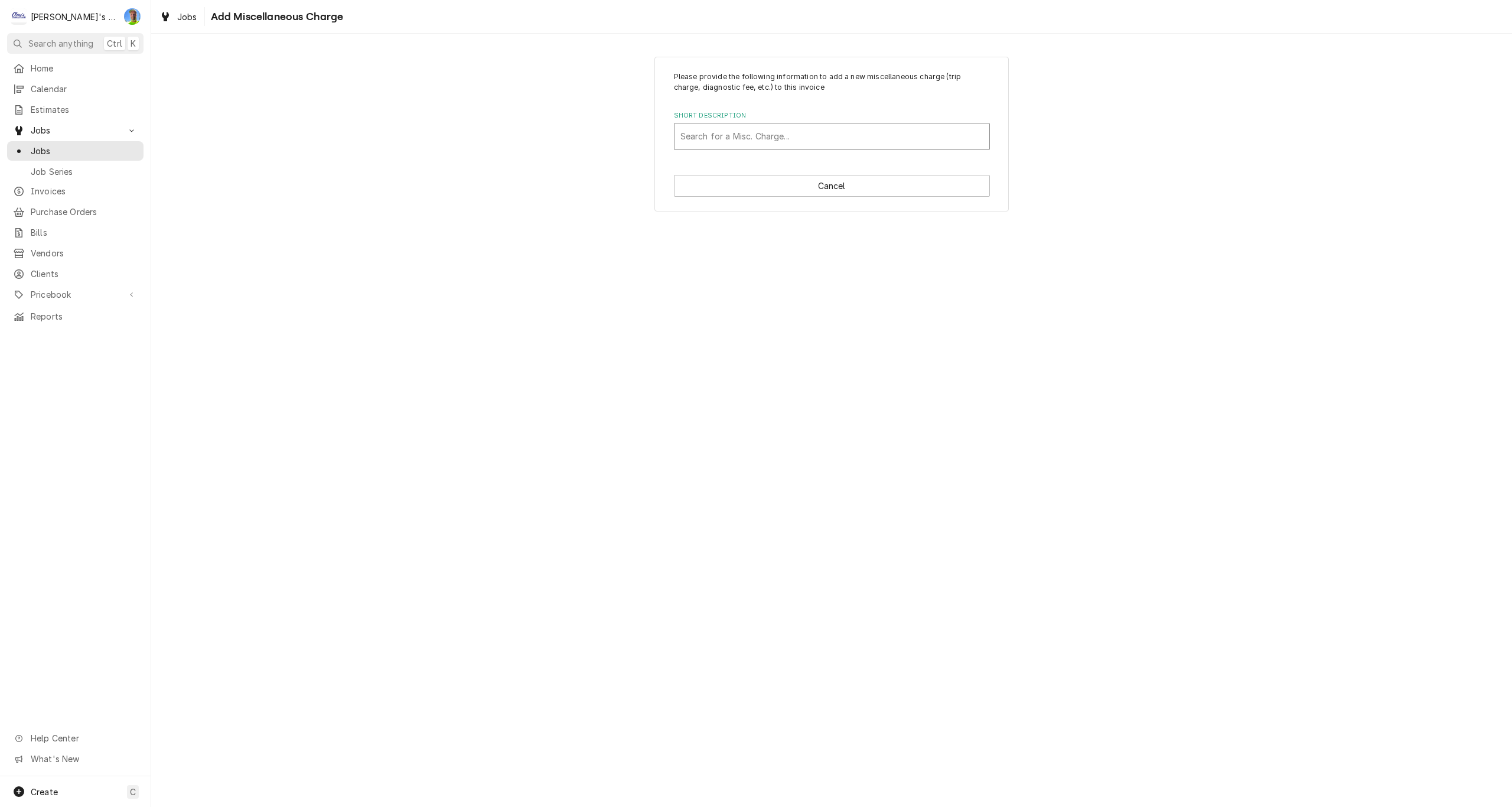
click at [730, 141] on div "Short Description" at bounding box center [832, 136] width 303 height 21
click at [732, 164] on strong "TC- TRUCK CHARGE" at bounding box center [724, 162] width 88 height 10
click at [744, 275] on input "Quantity" at bounding box center [750, 279] width 152 height 26
click at [768, 415] on button "Add" at bounding box center [751, 412] width 154 height 22
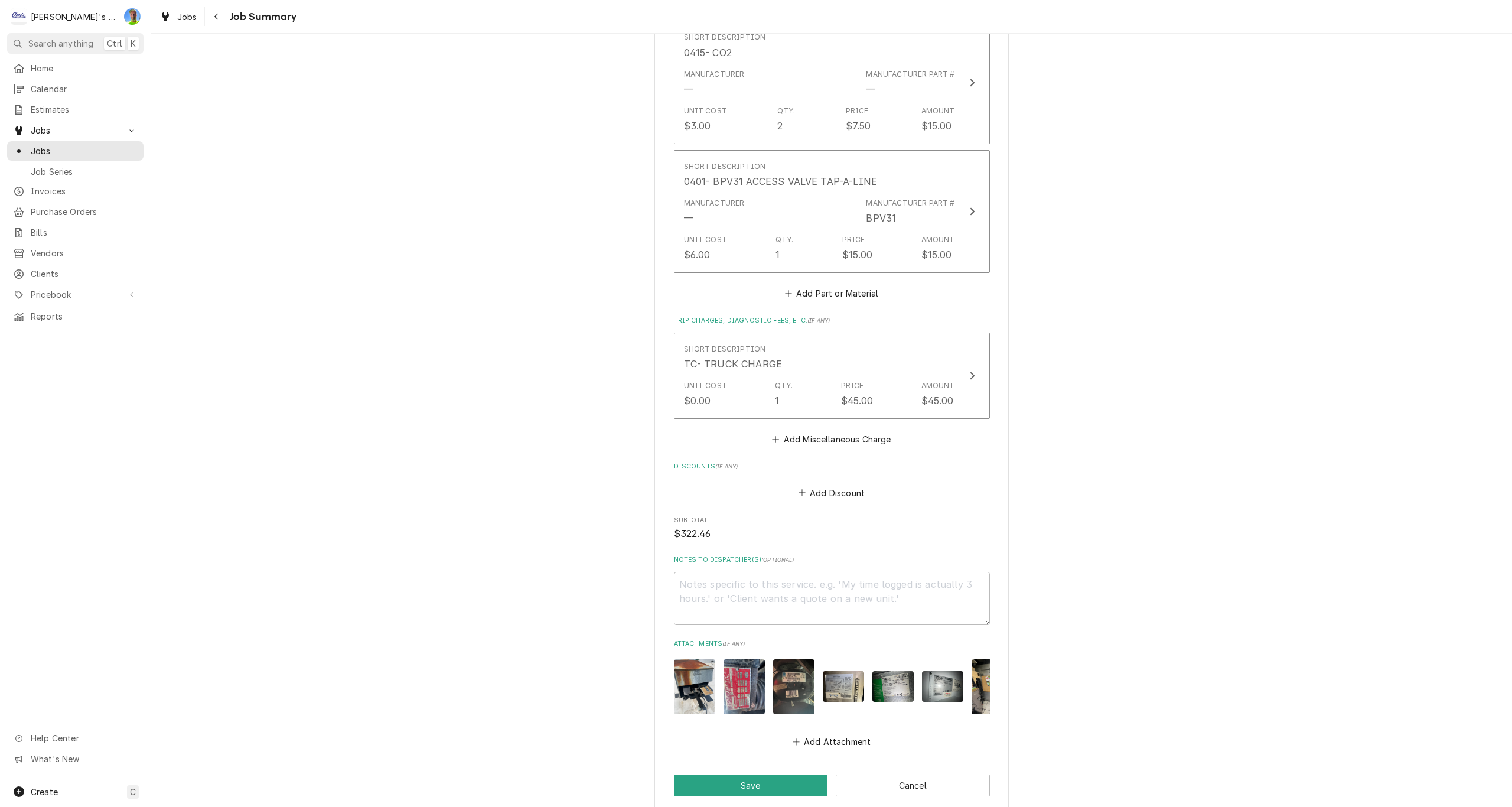
scroll to position [1385, 0]
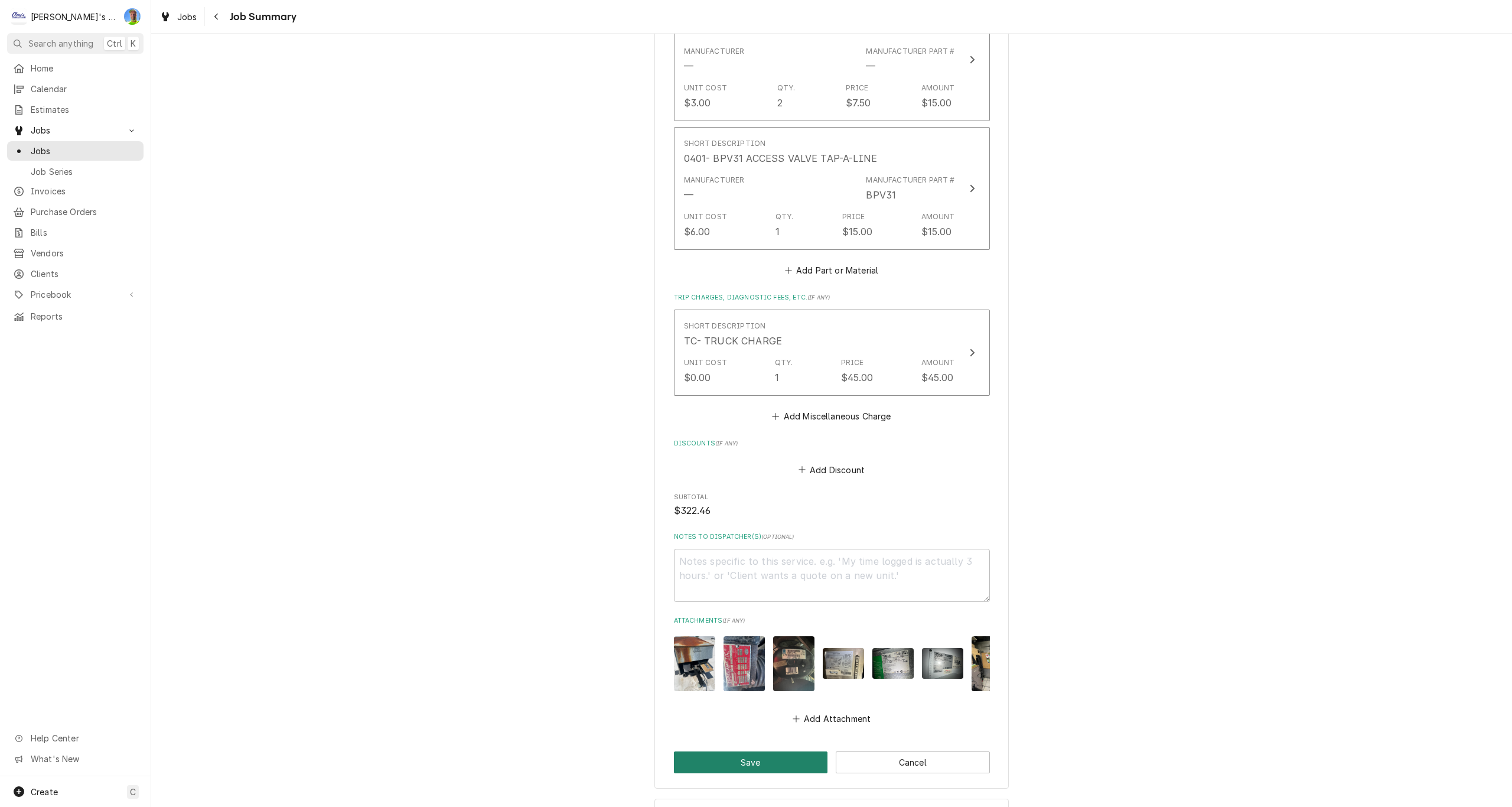
click at [767, 752] on button "Save" at bounding box center [751, 763] width 154 height 22
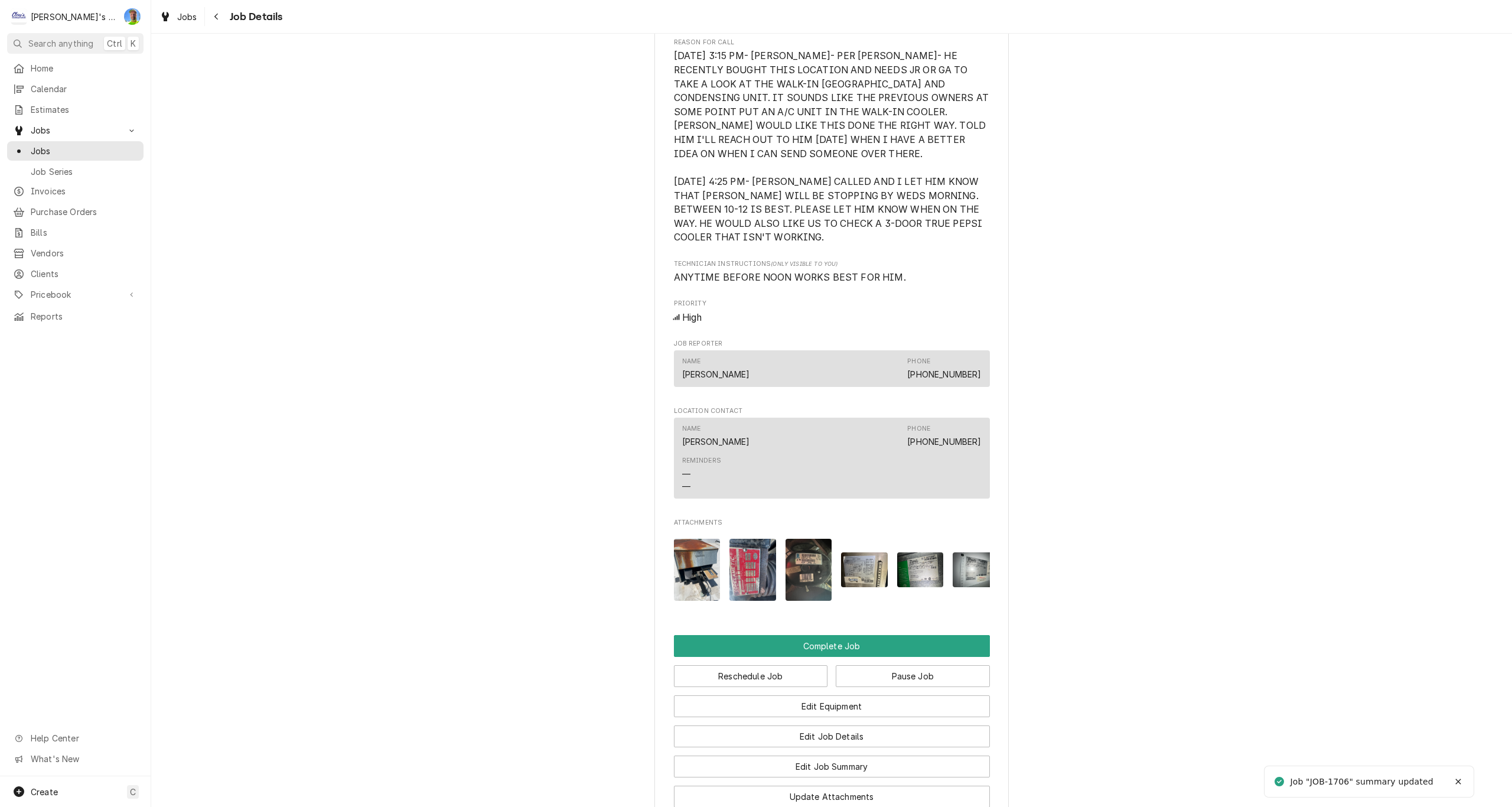
scroll to position [945, 0]
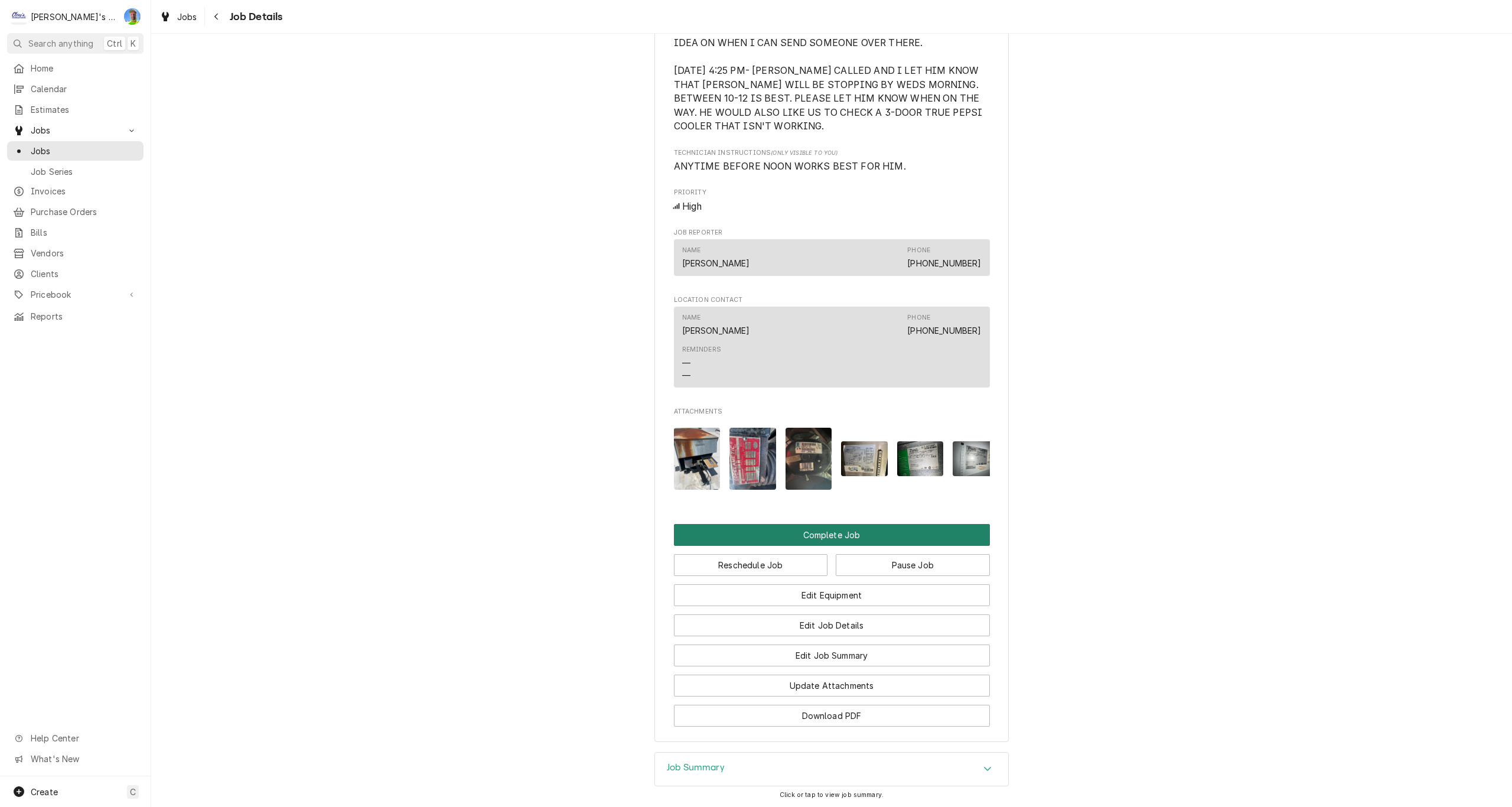
click at [952, 546] on button "Complete Job" at bounding box center [832, 535] width 316 height 22
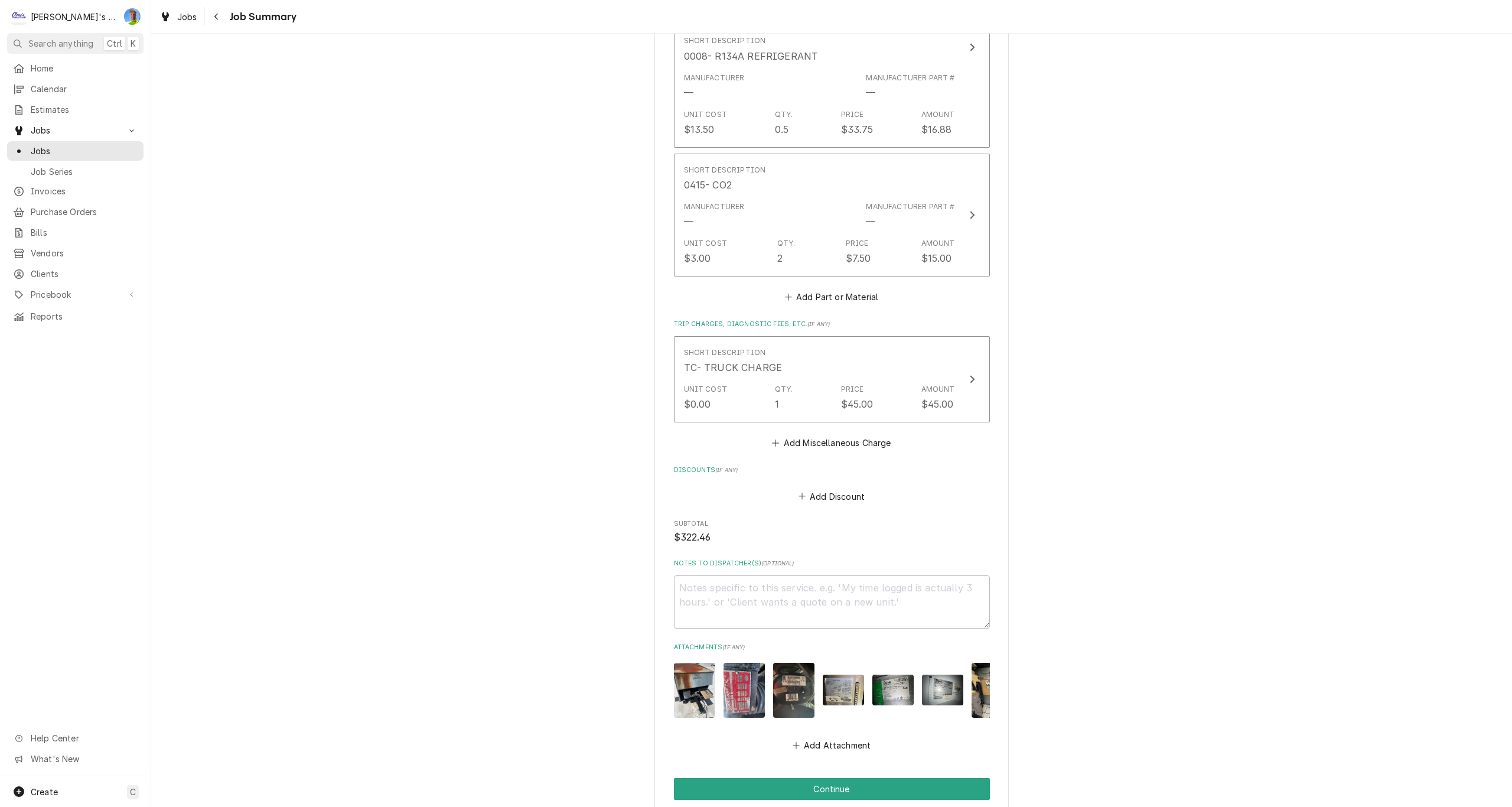
scroll to position [1385, 0]
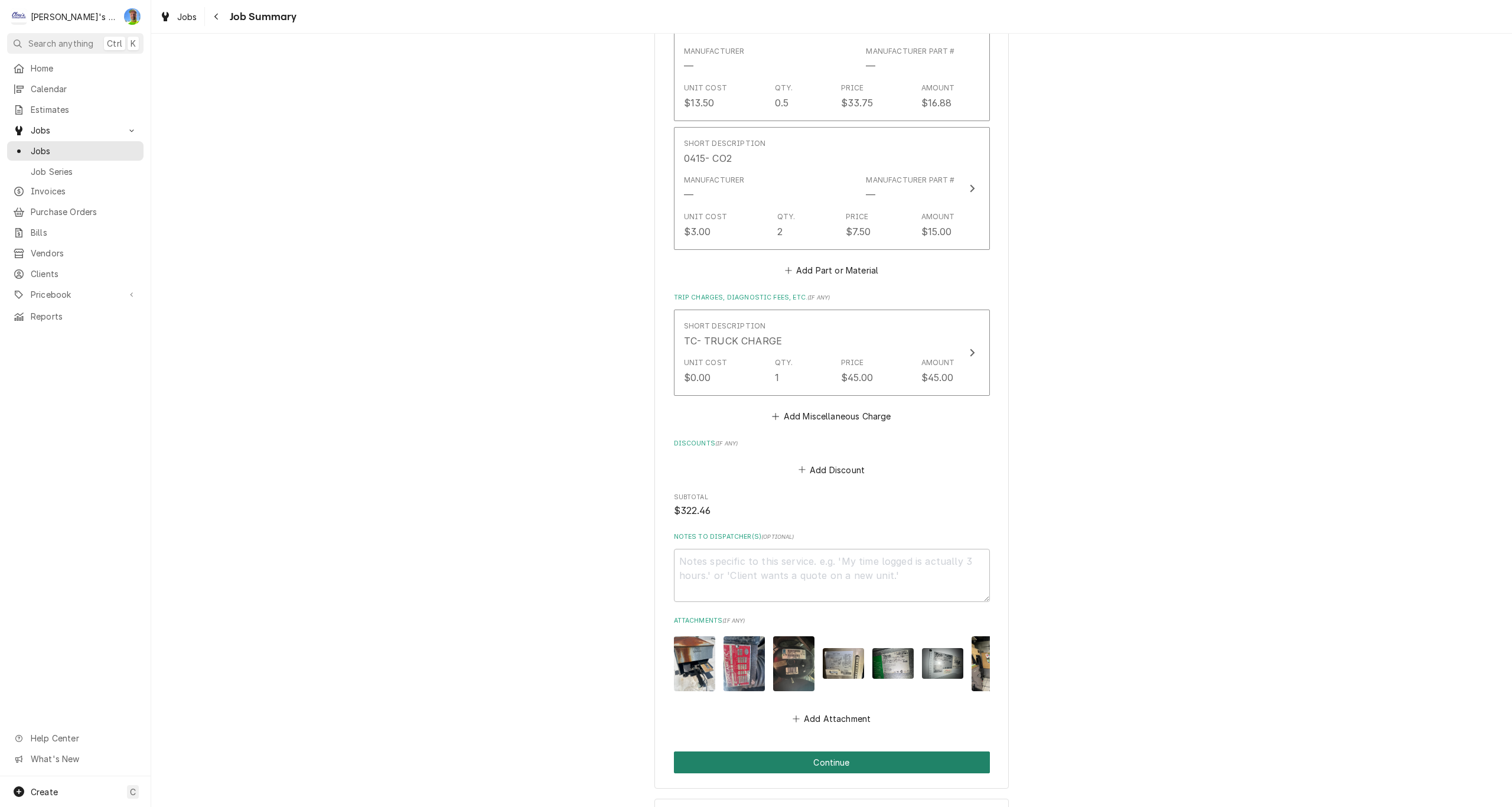
click at [914, 752] on button "Continue" at bounding box center [832, 763] width 316 height 22
type textarea "x"
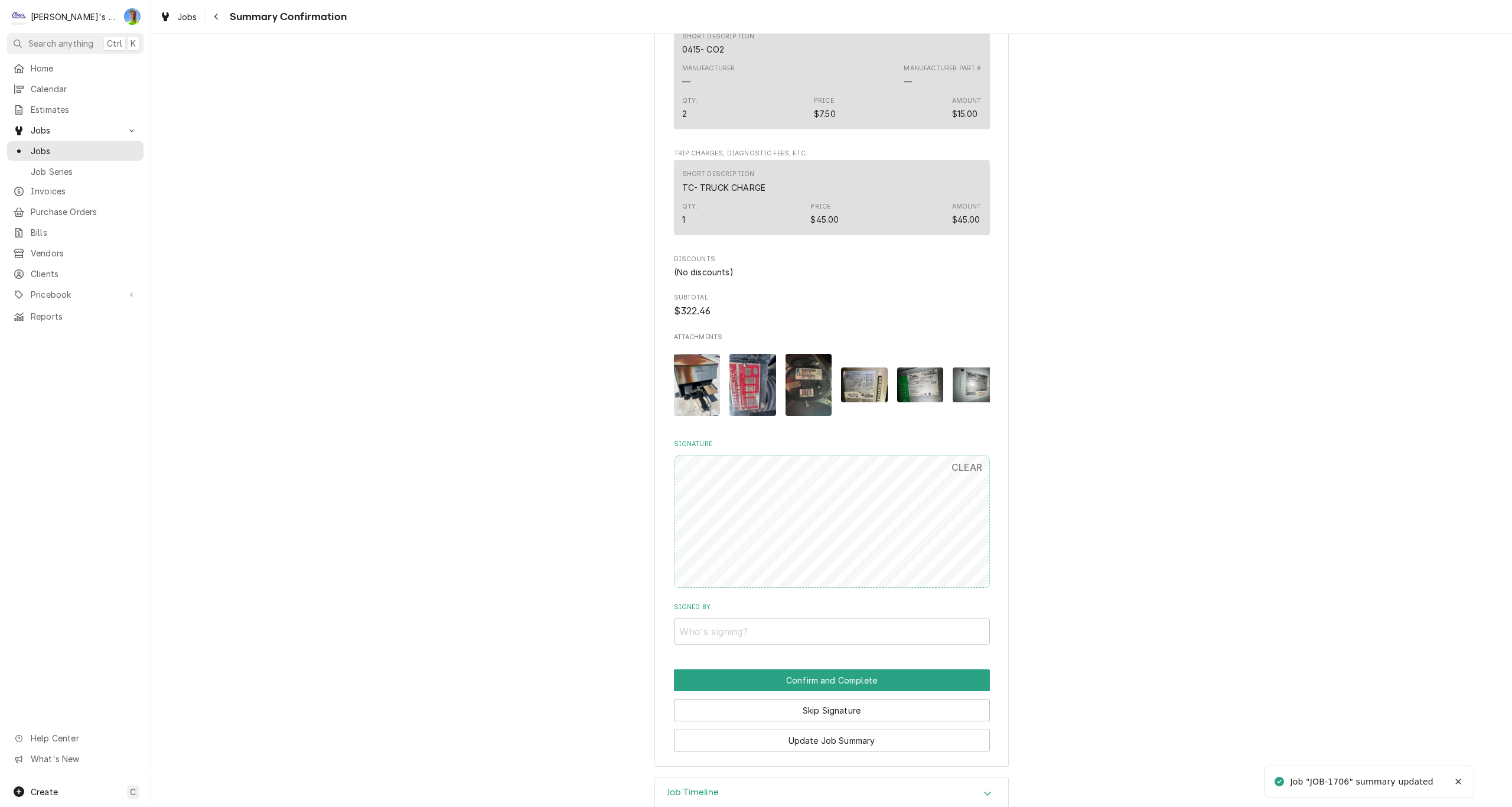
scroll to position [1219, 0]
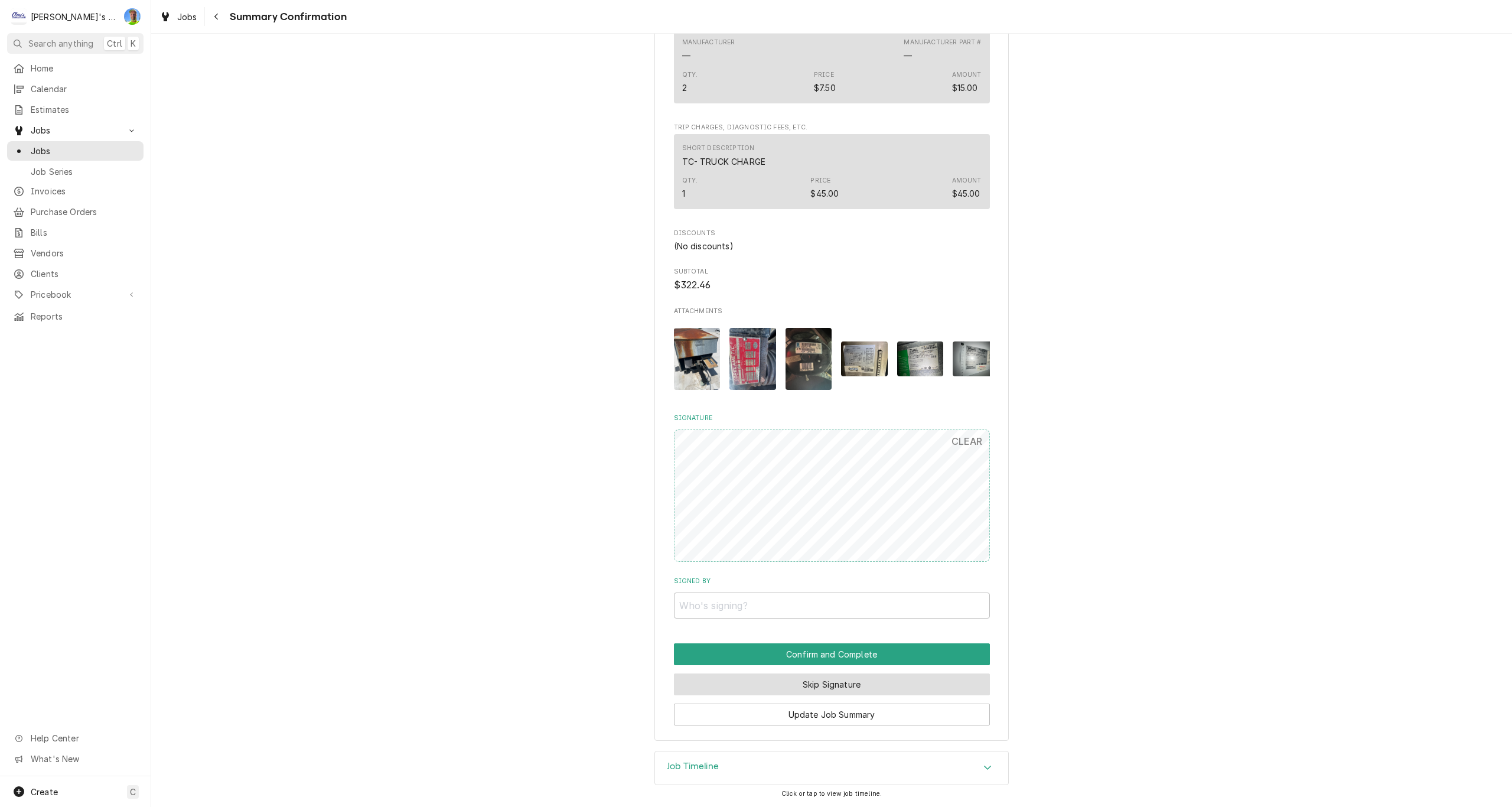
click at [940, 681] on button "Skip Signature" at bounding box center [832, 684] width 316 height 22
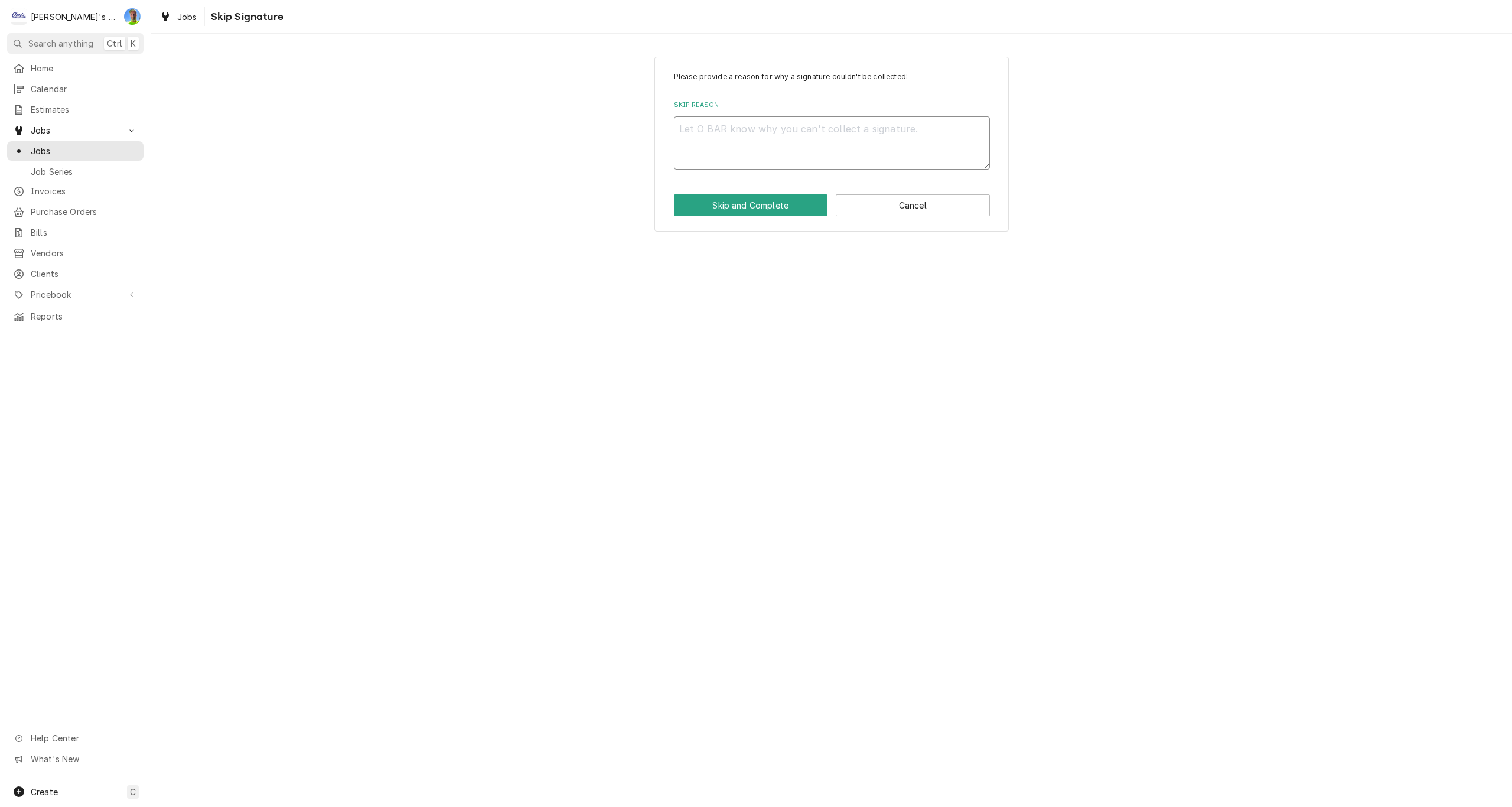
click at [715, 137] on textarea "Skip Reason" at bounding box center [832, 143] width 316 height 53
type textarea "x"
type textarea "N"
type textarea "x"
type textarea "N/"
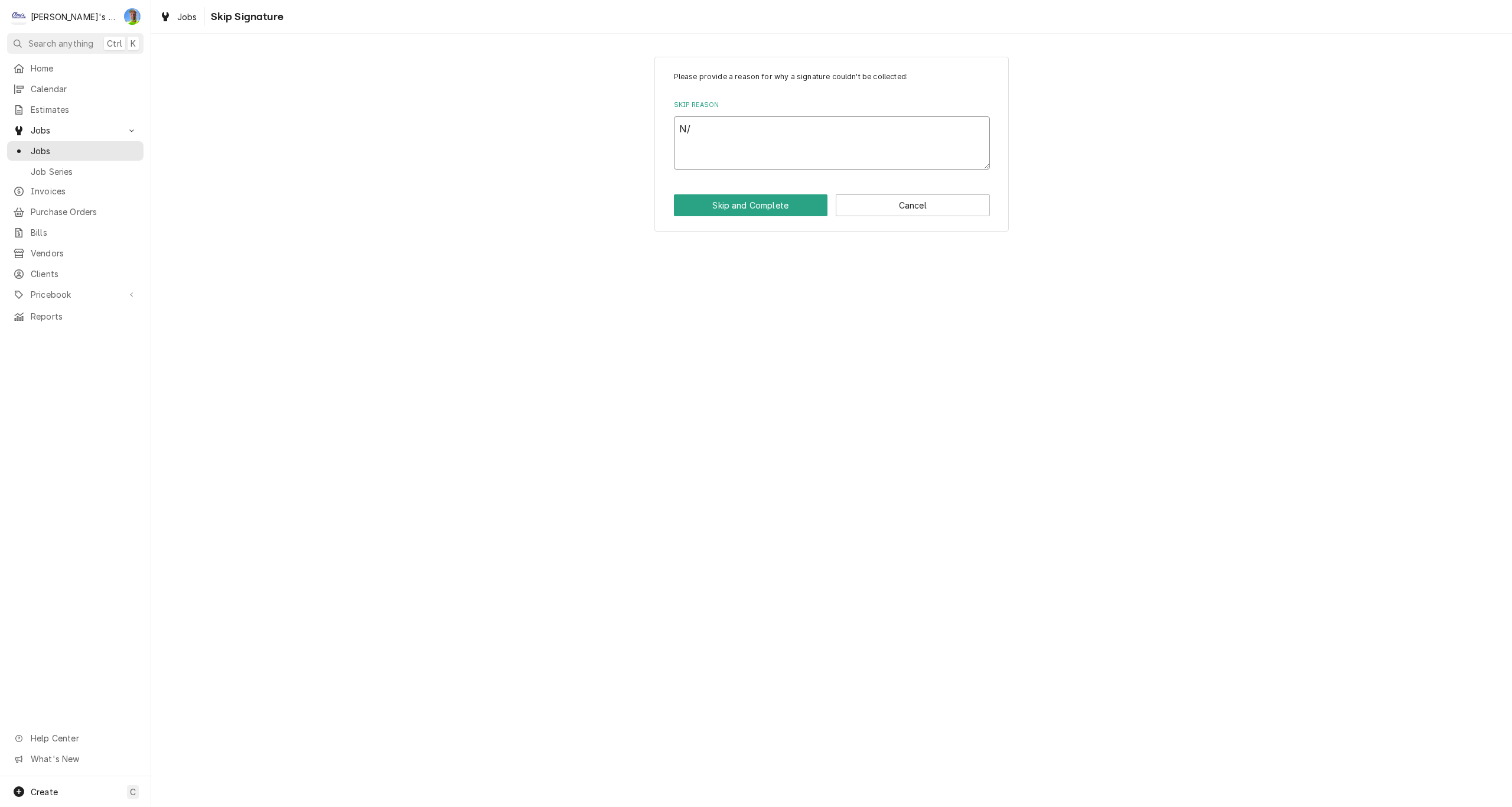
type textarea "x"
type textarea "N/A"
click at [743, 204] on button "Skip and Complete" at bounding box center [751, 205] width 154 height 22
type textarea "x"
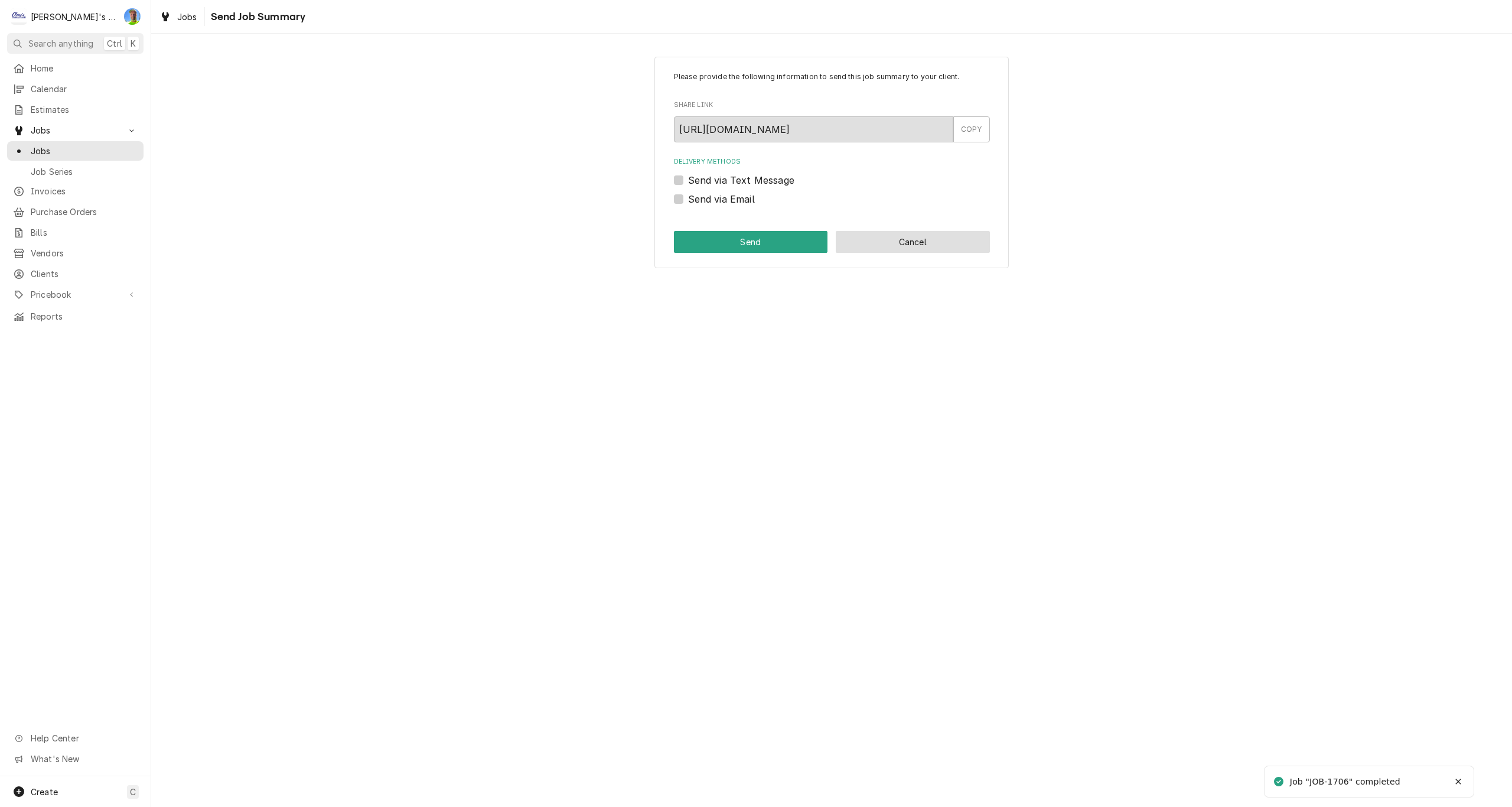
click at [907, 240] on button "Cancel" at bounding box center [912, 242] width 154 height 22
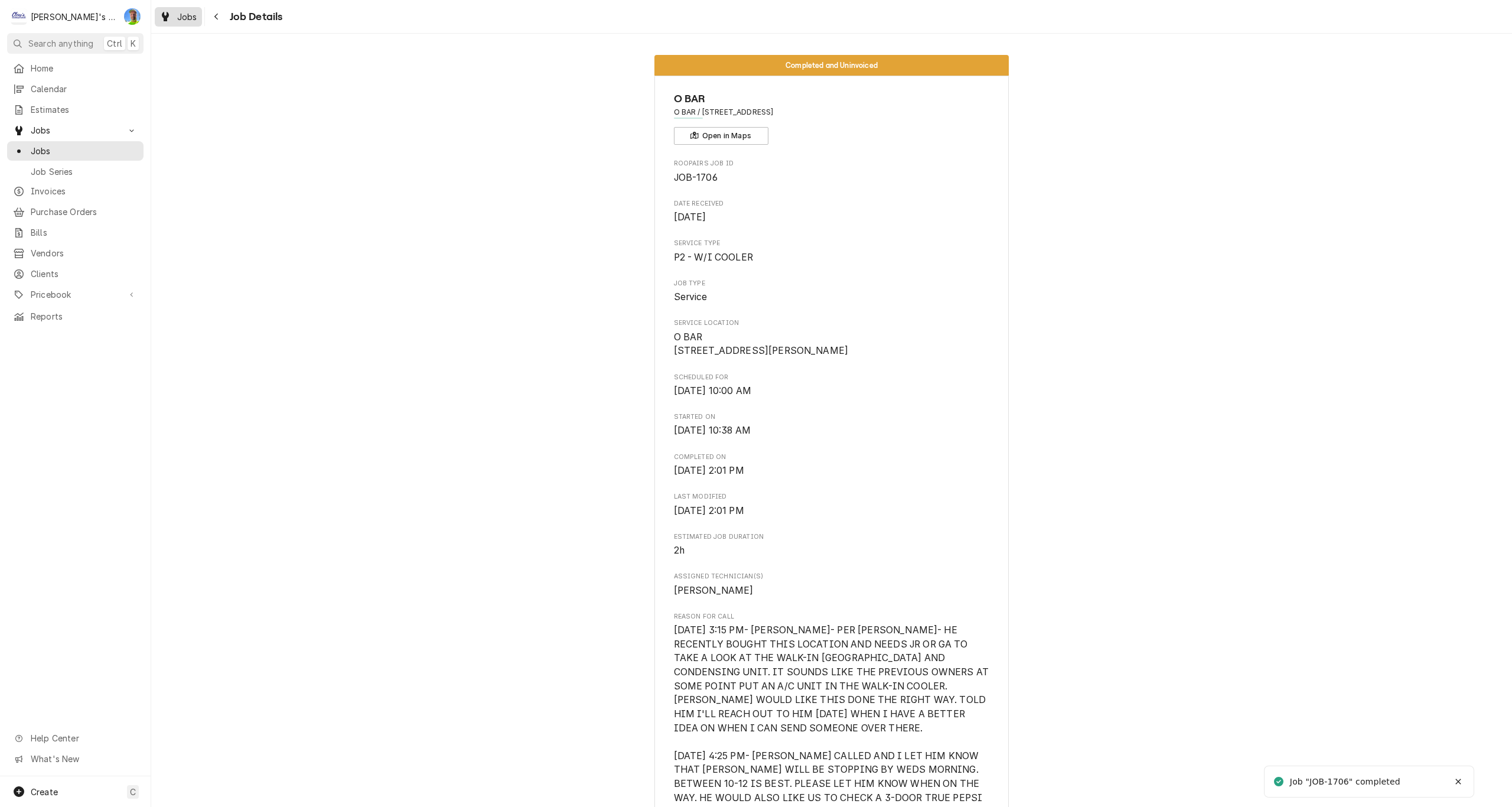
click at [183, 18] on span "Jobs" at bounding box center [187, 17] width 20 height 13
